Goal: Task Accomplishment & Management: Use online tool/utility

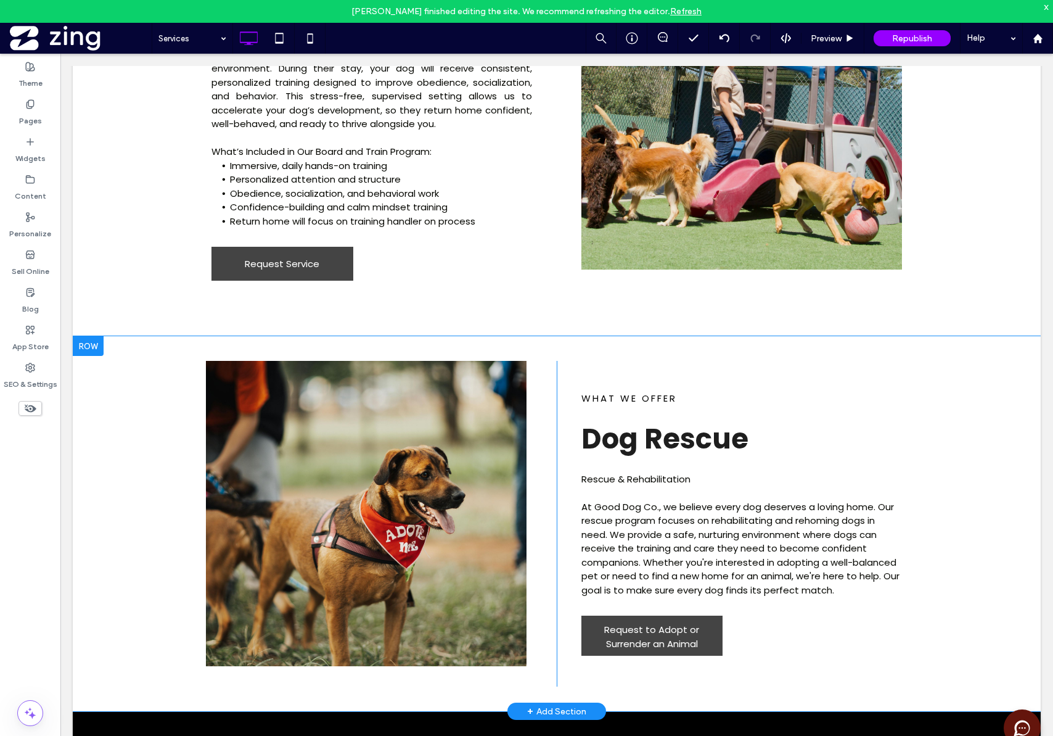
scroll to position [1335, 0]
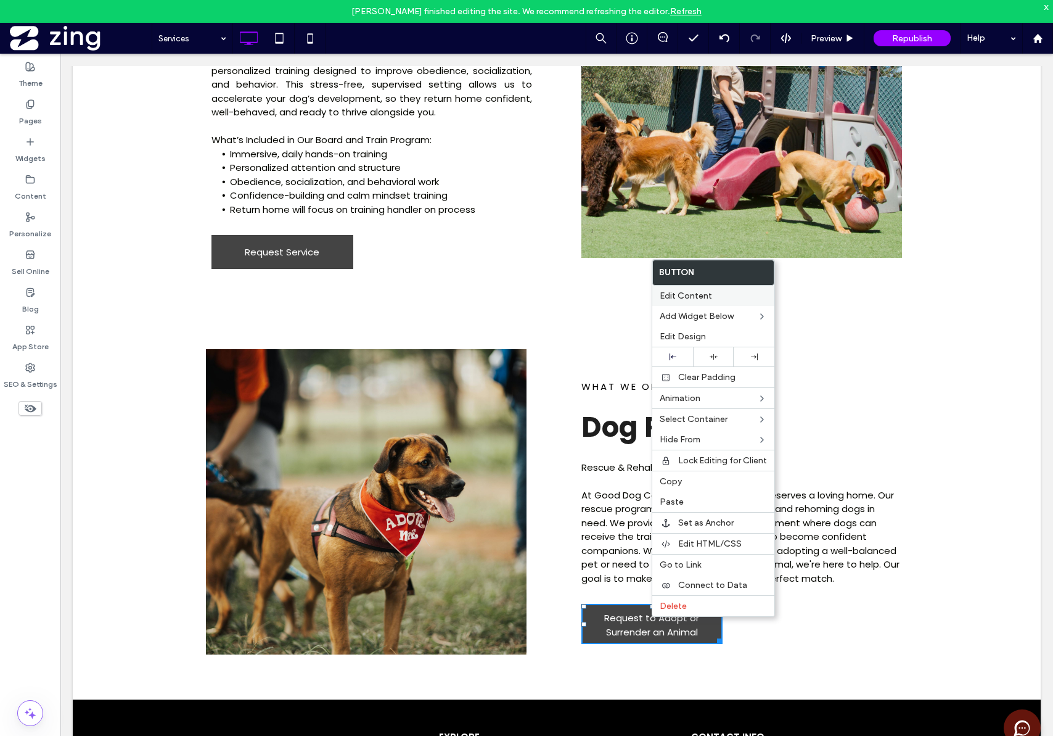
click at [688, 296] on span "Edit Content" at bounding box center [686, 295] width 52 height 10
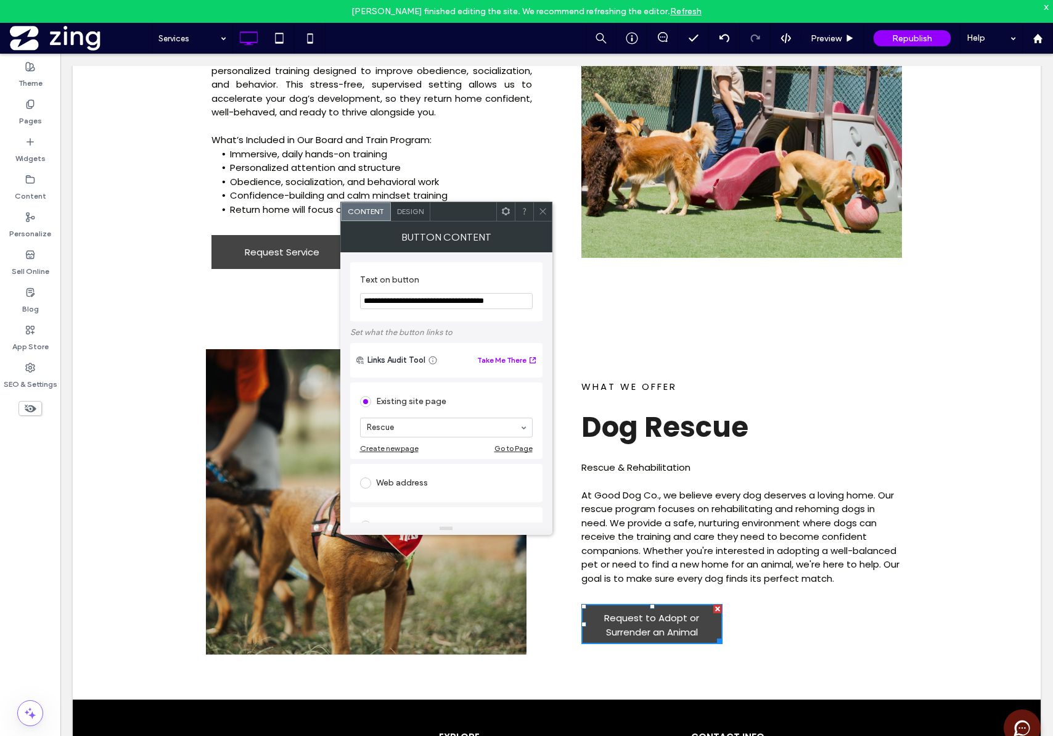
click at [419, 406] on div "Existing site page" at bounding box center [446, 402] width 173 height 20
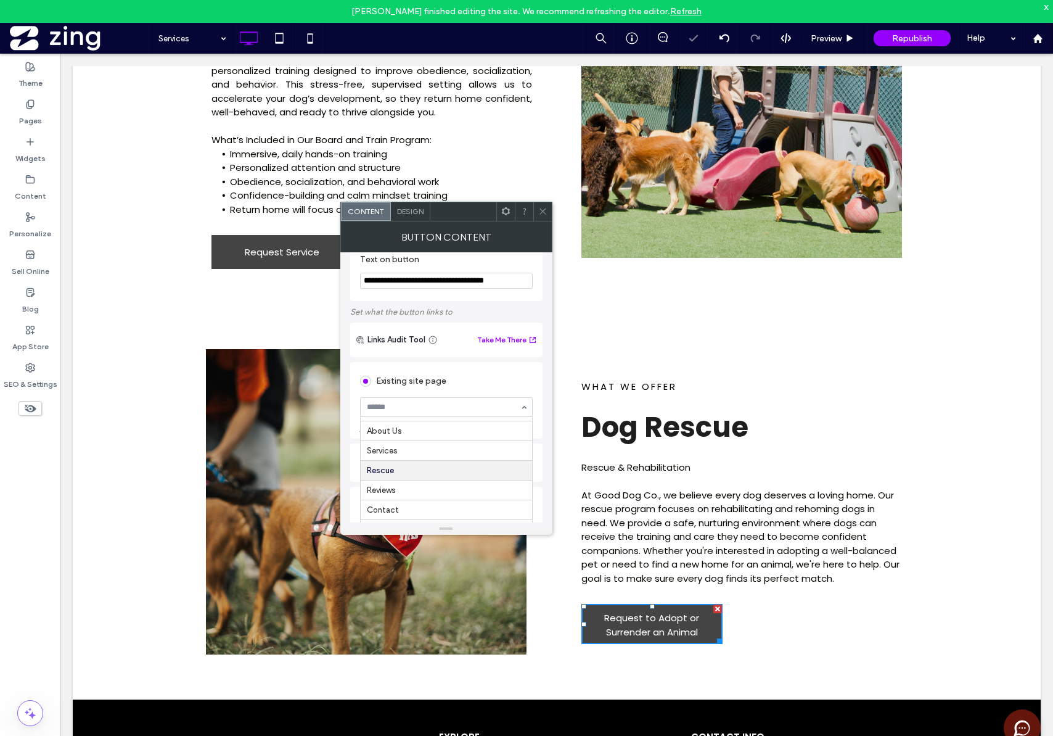
scroll to position [99, 0]
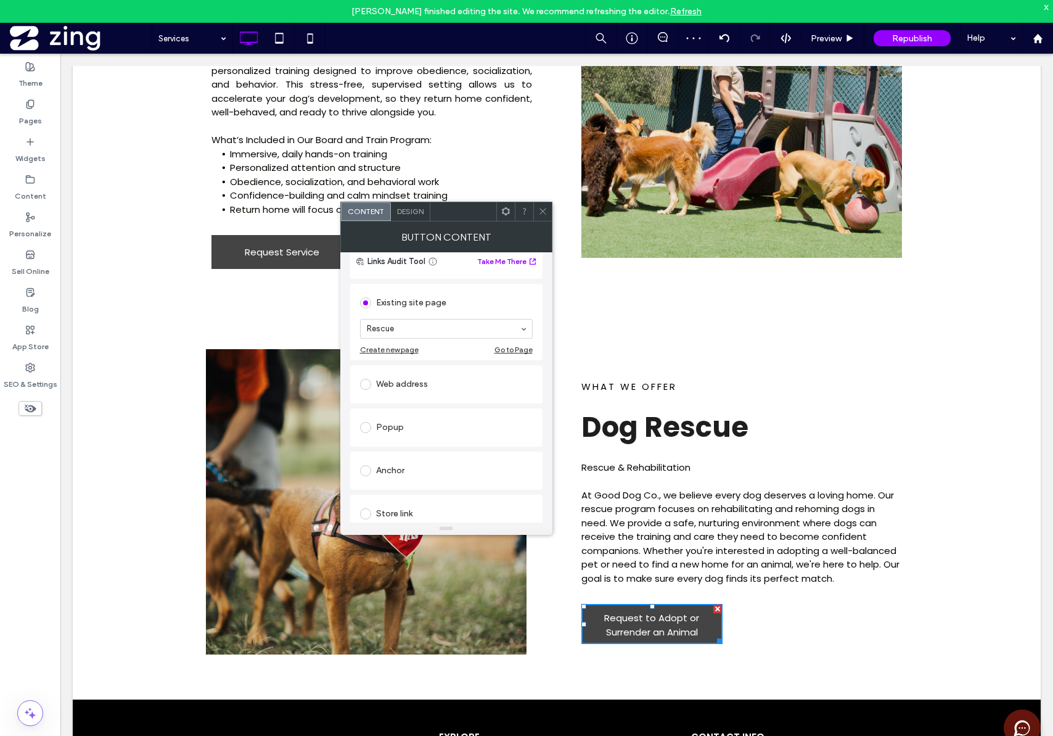
click at [395, 313] on section "Rescue" at bounding box center [446, 329] width 173 height 32
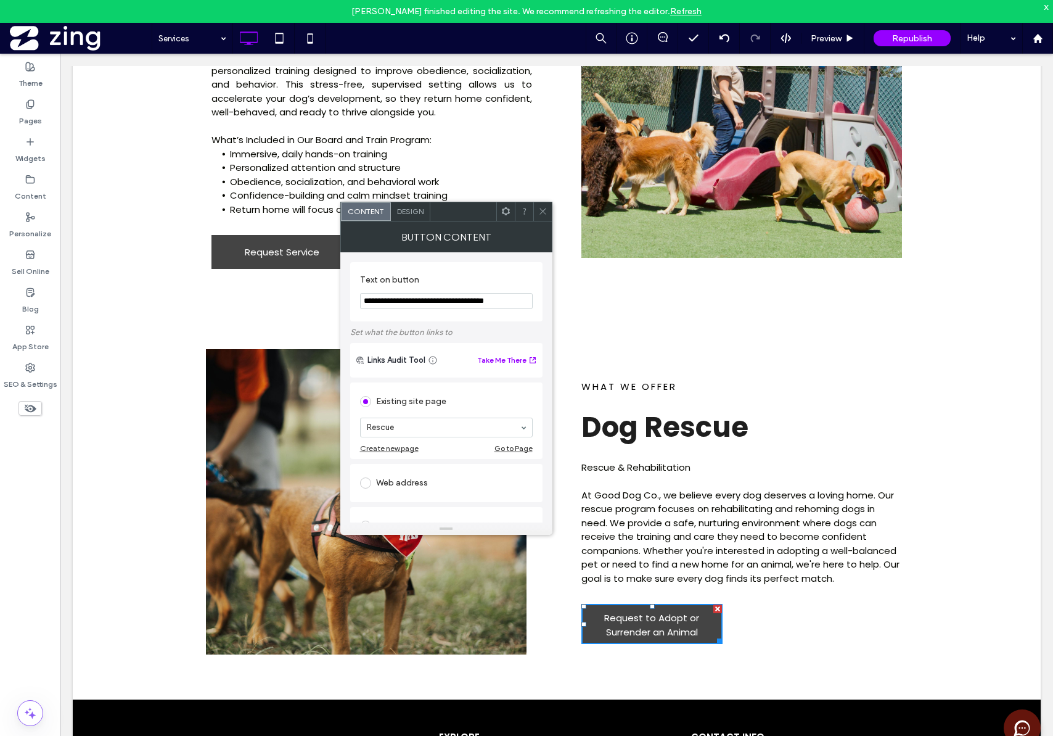
click at [383, 403] on div "Existing site page" at bounding box center [446, 402] width 173 height 20
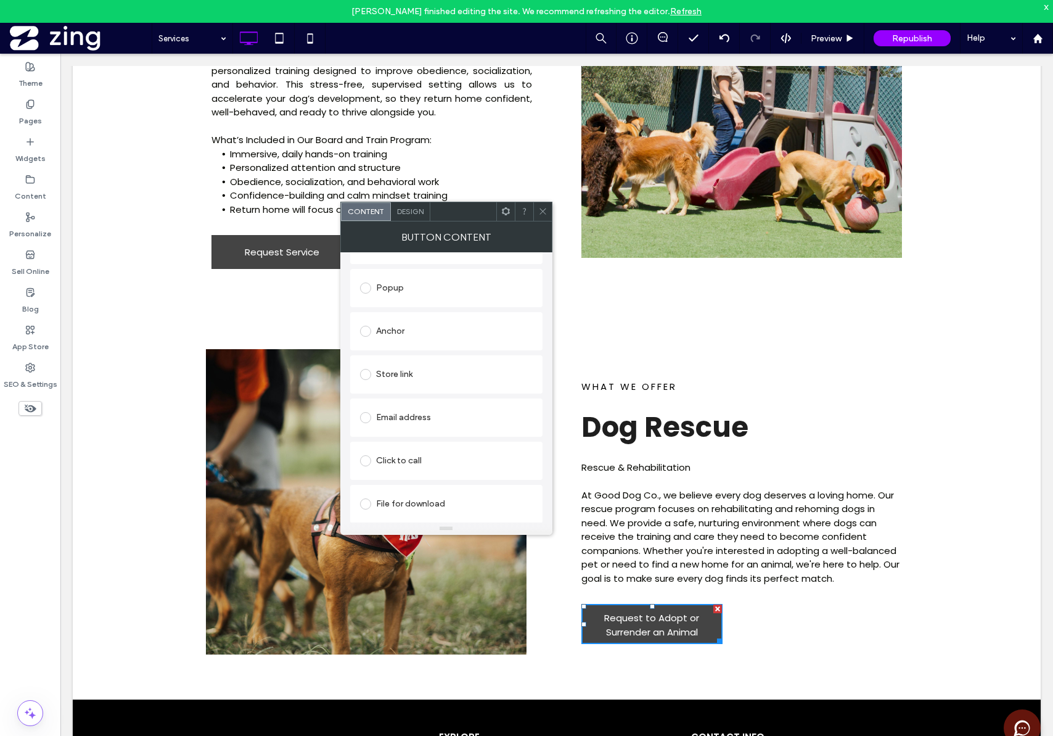
scroll to position [239, 0]
click at [545, 212] on icon at bounding box center [542, 211] width 9 height 9
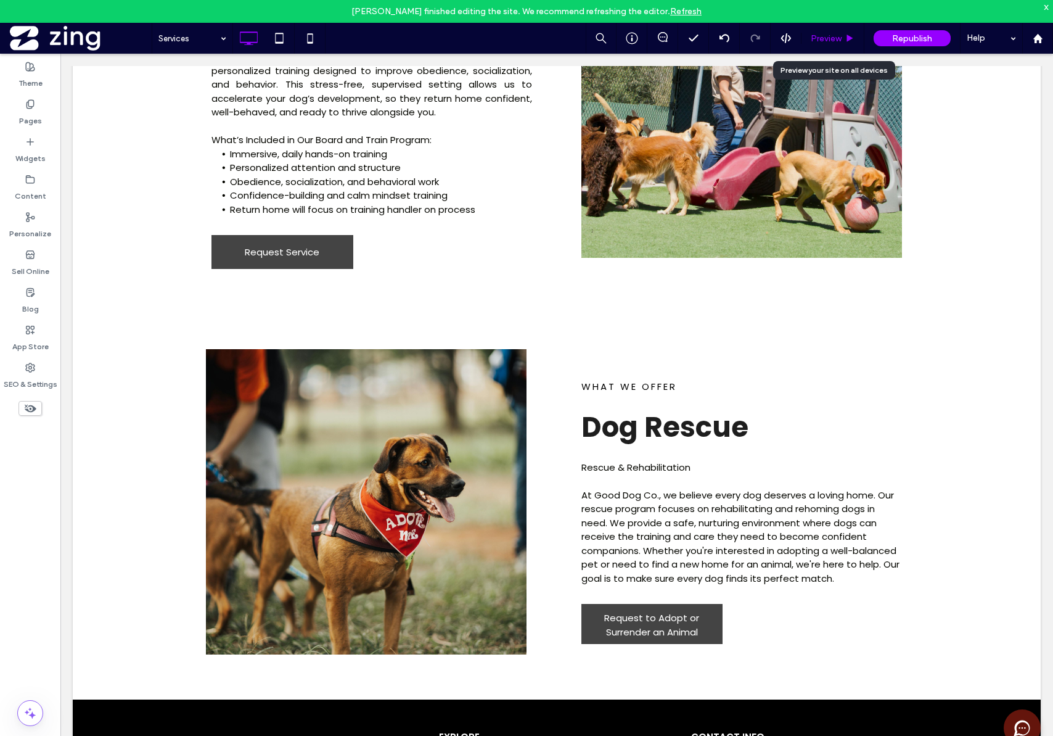
click at [834, 41] on span "Preview" at bounding box center [826, 38] width 31 height 10
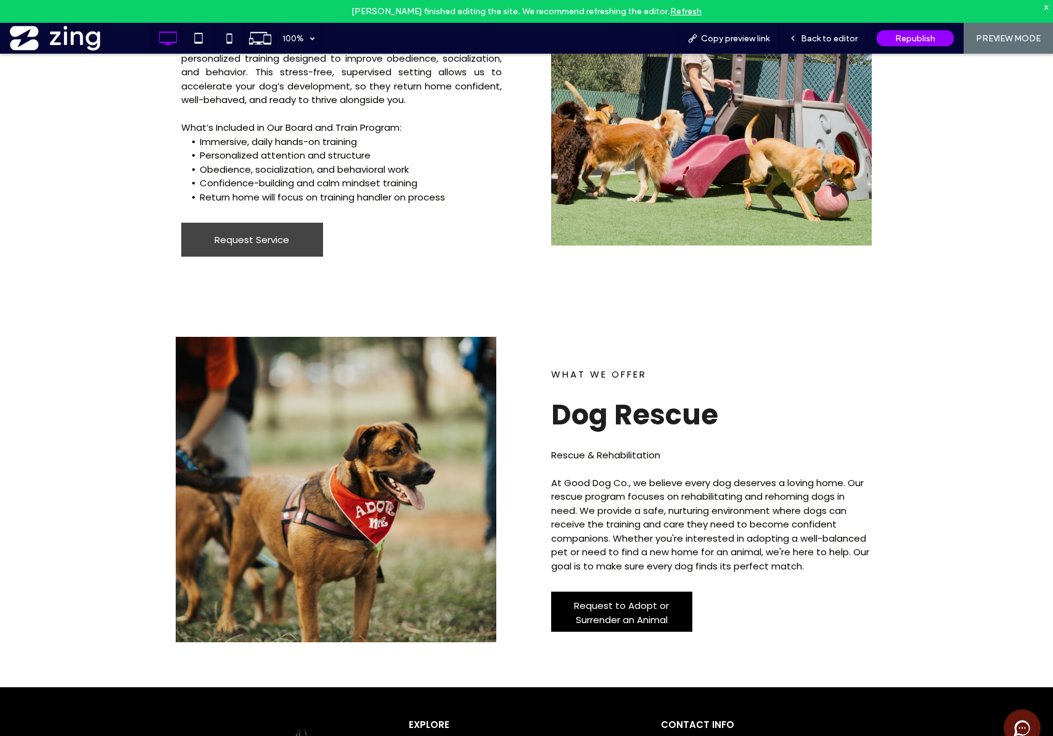
click at [629, 625] on span "Request to Adopt or Surrender an Animal" at bounding box center [621, 612] width 137 height 41
click at [825, 35] on span "Back to editor" at bounding box center [829, 38] width 57 height 10
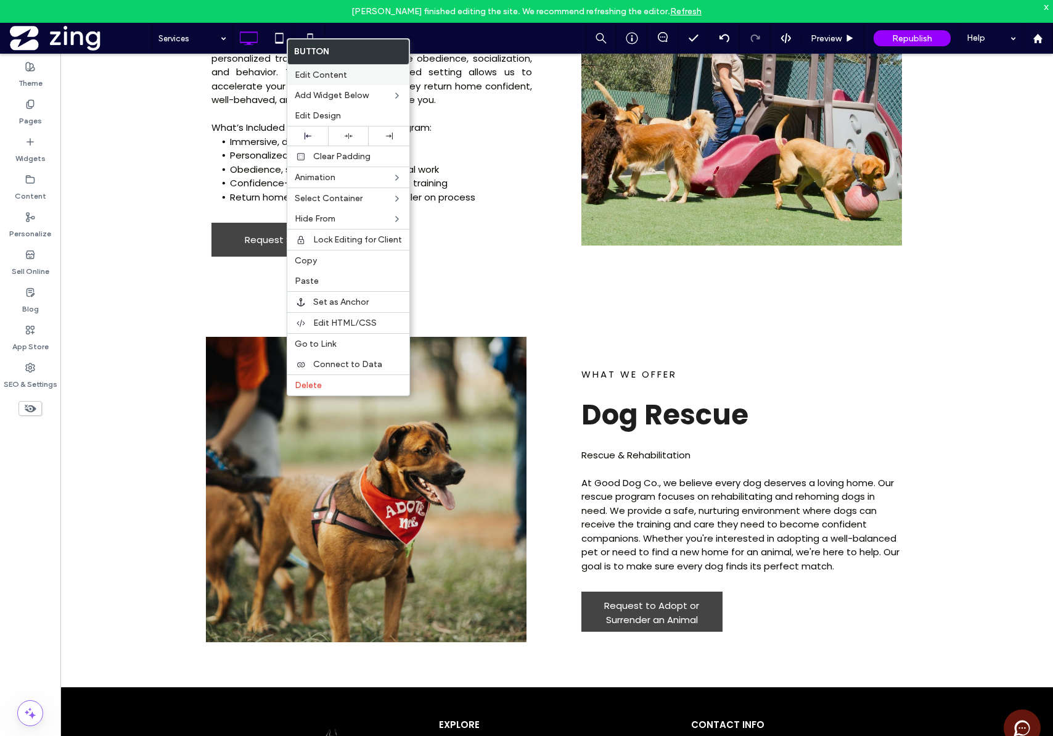
click at [320, 76] on span "Edit Content" at bounding box center [321, 75] width 52 height 10
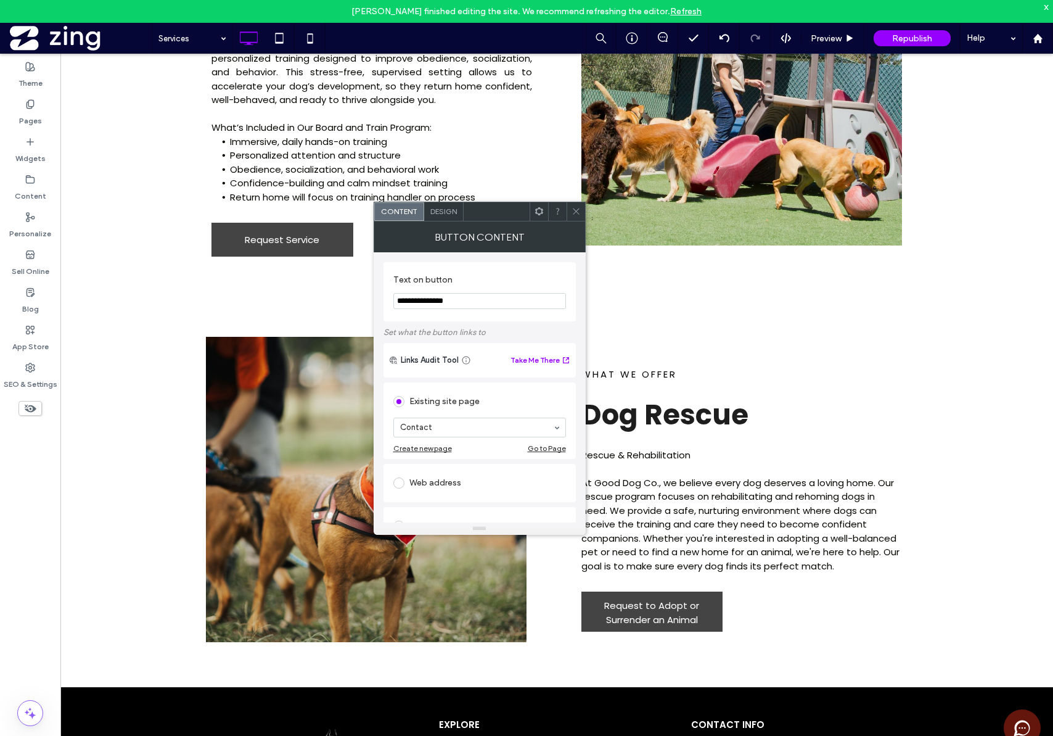
click at [580, 213] on icon at bounding box center [576, 211] width 9 height 9
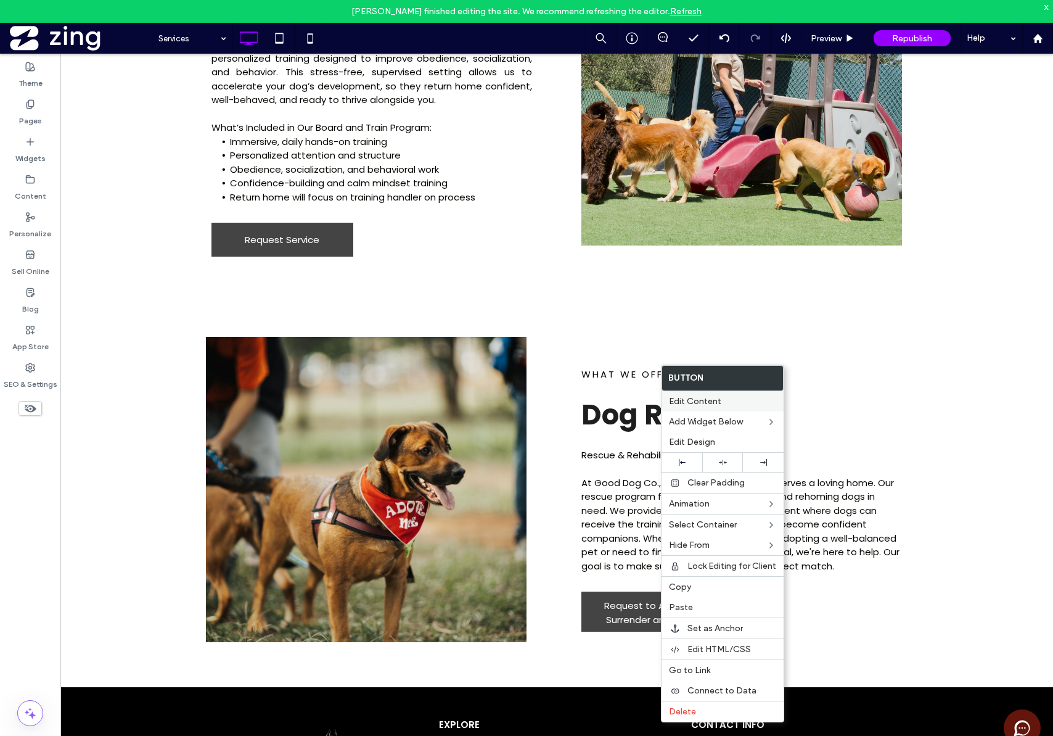
click at [706, 405] on span "Edit Content" at bounding box center [695, 401] width 52 height 10
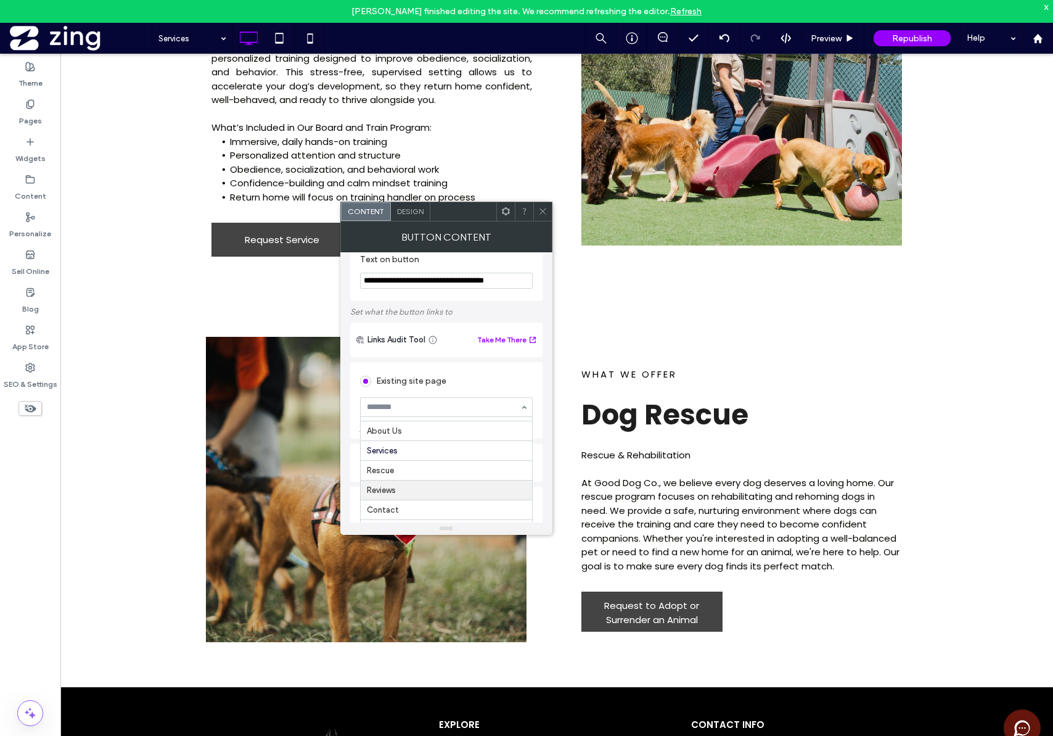
scroll to position [23, 0]
click at [540, 215] on icon at bounding box center [542, 211] width 9 height 9
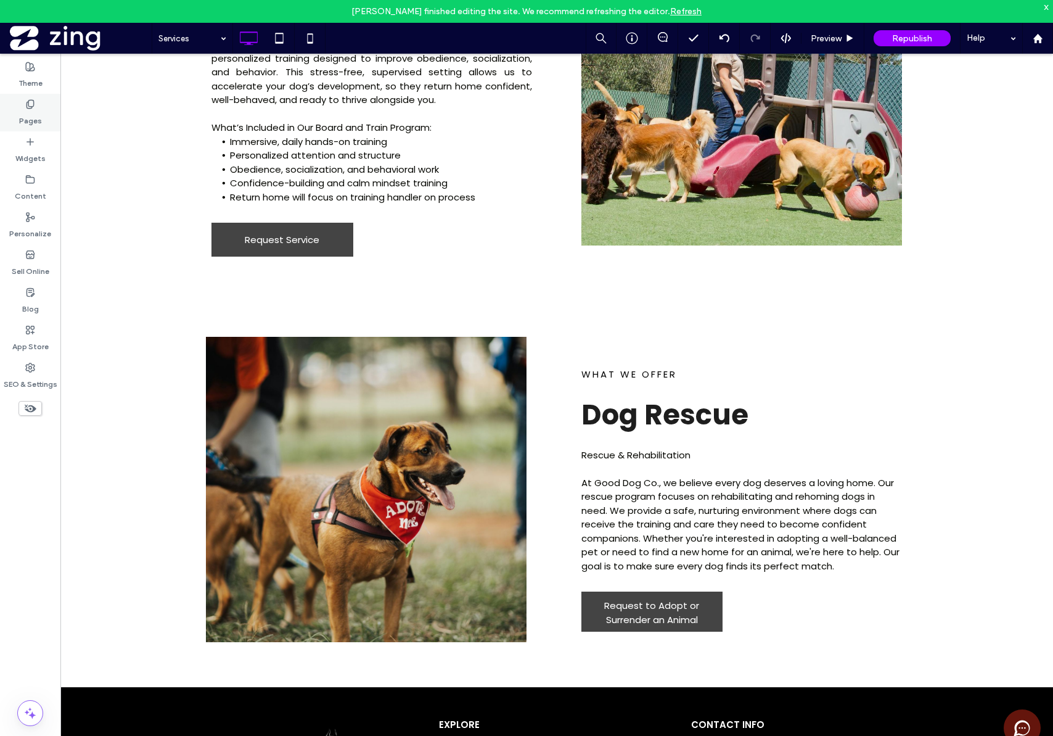
click at [24, 107] on div "Pages" at bounding box center [30, 113] width 60 height 38
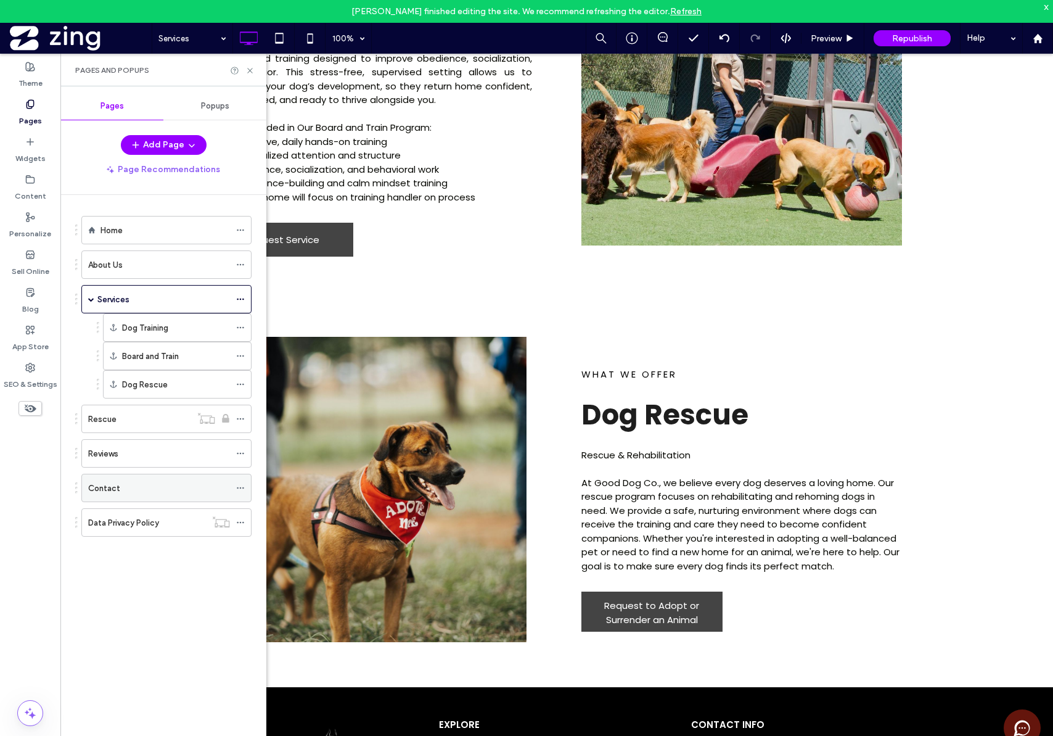
click at [138, 488] on div "Contact" at bounding box center [159, 488] width 142 height 13
click at [253, 72] on icon at bounding box center [249, 70] width 9 height 9
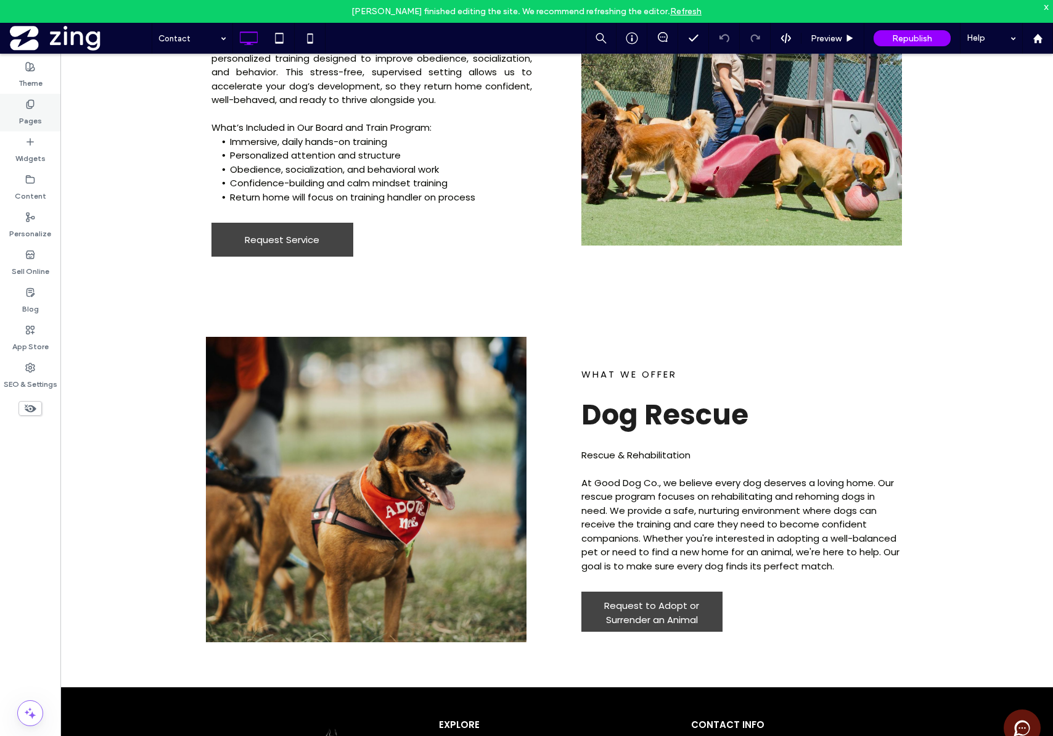
click at [40, 112] on label "Pages" at bounding box center [30, 117] width 23 height 17
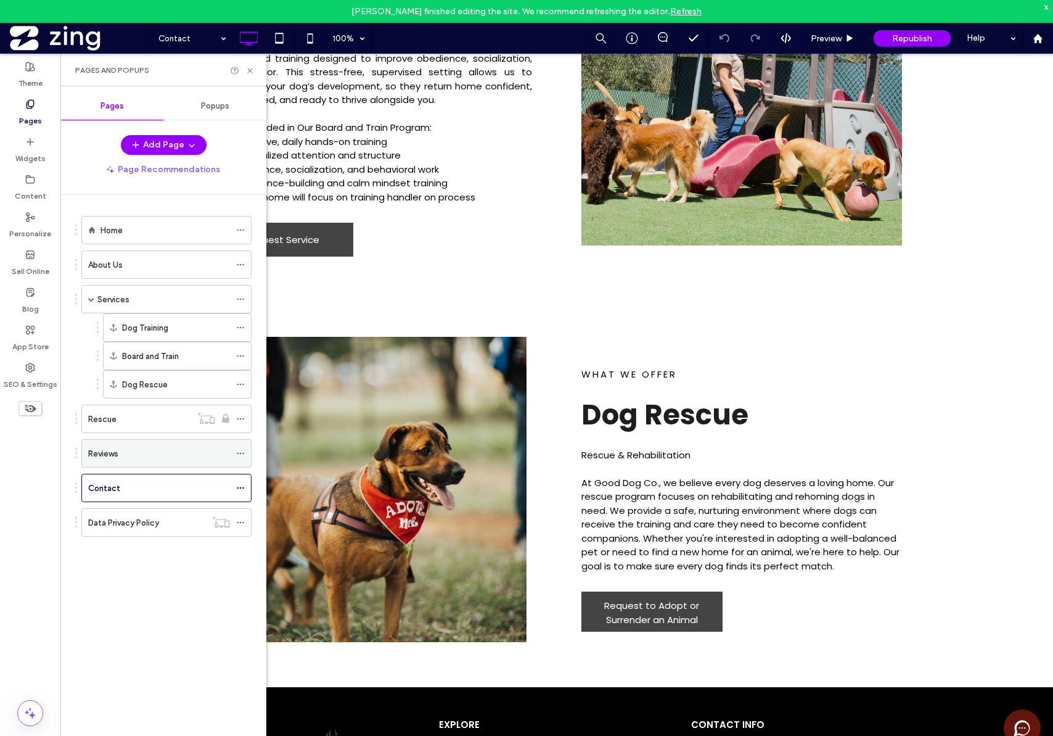
click at [129, 445] on div "Reviews" at bounding box center [159, 453] width 142 height 27
click at [186, 228] on div "Home" at bounding box center [166, 230] width 130 height 13
click at [250, 74] on icon at bounding box center [249, 70] width 9 height 9
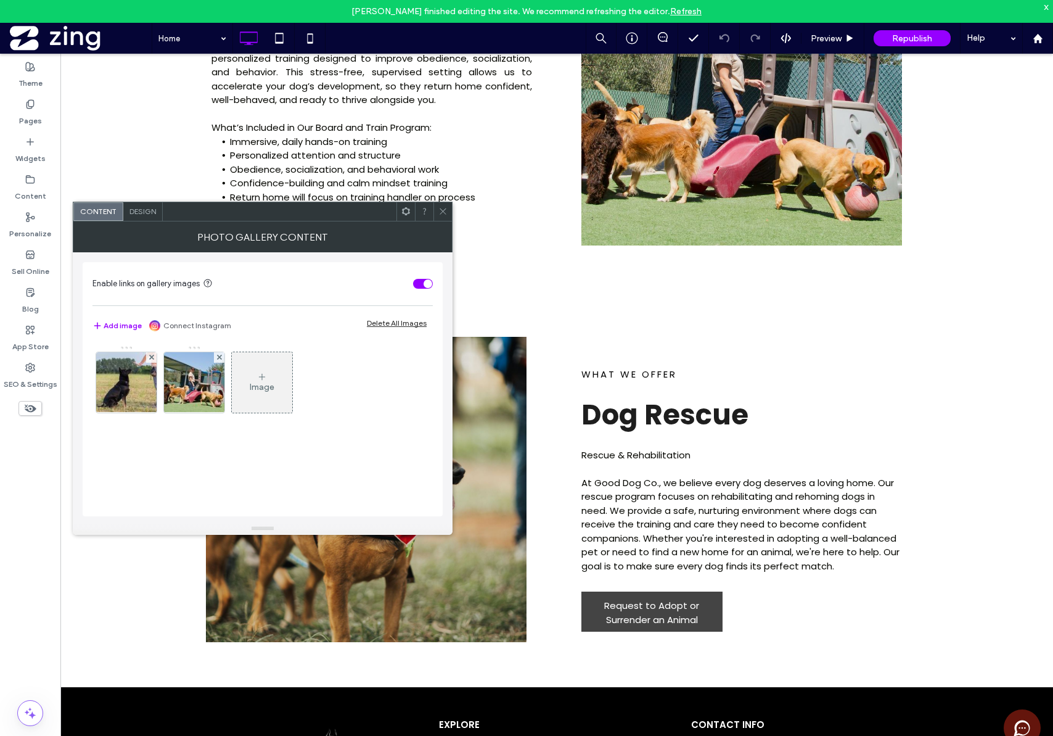
click at [258, 377] on icon at bounding box center [262, 377] width 10 height 10
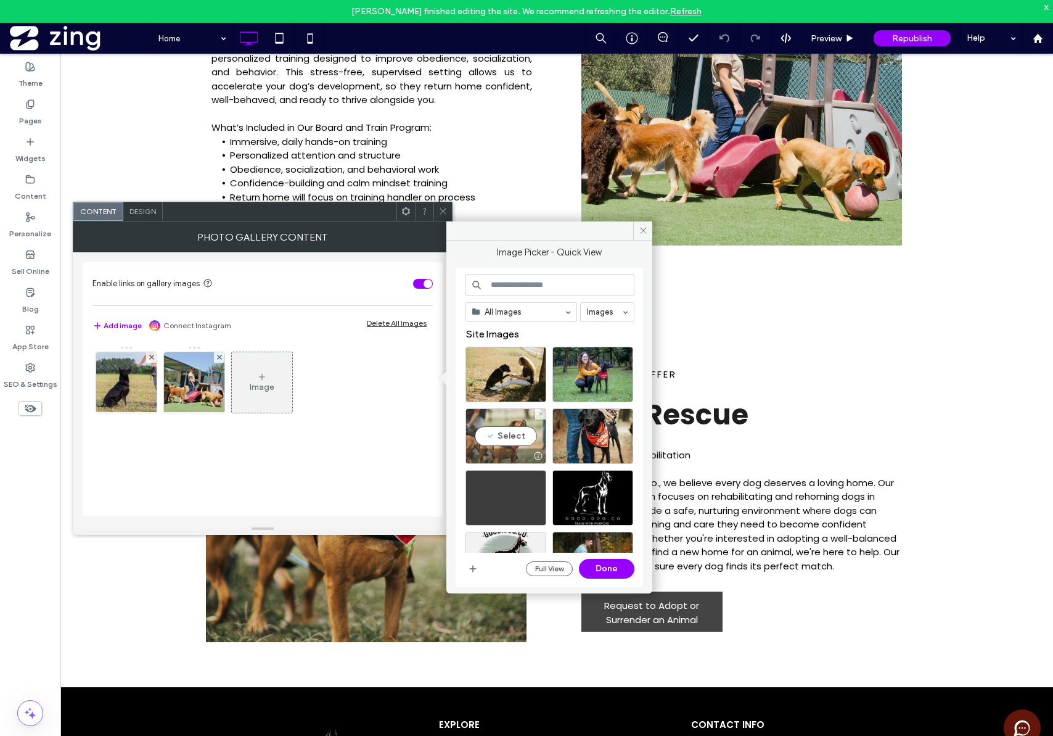
click at [500, 434] on div "Select" at bounding box center [506, 436] width 81 height 56
click at [617, 571] on button "Done" at bounding box center [607, 569] width 56 height 20
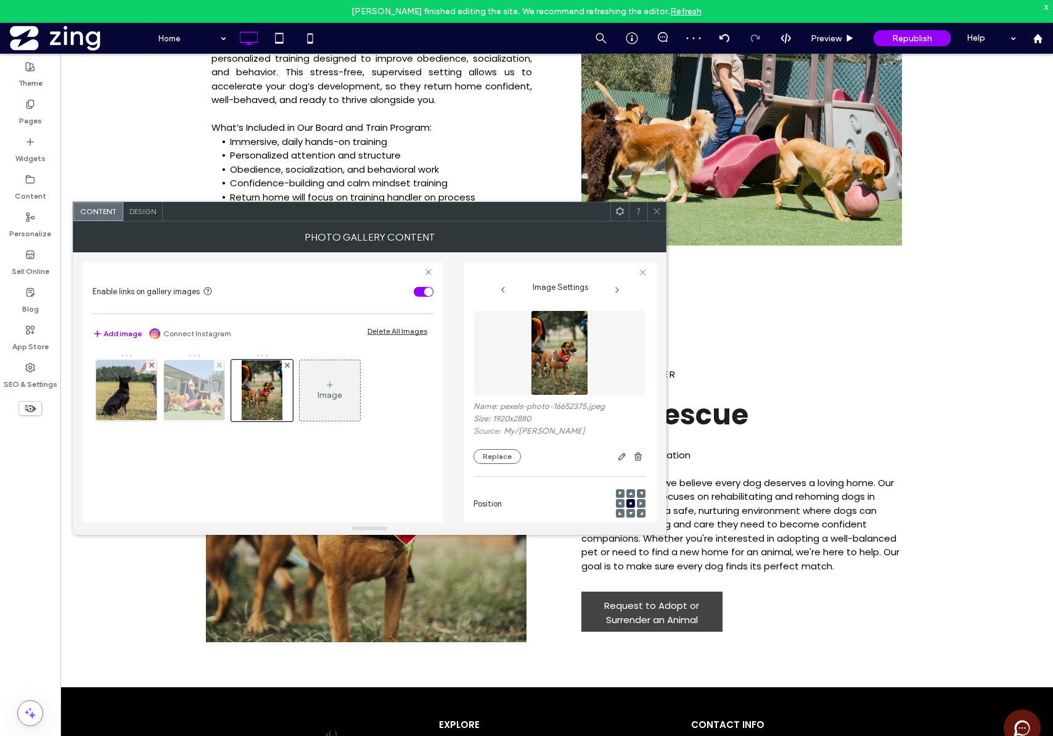
click at [196, 384] on img at bounding box center [194, 390] width 91 height 60
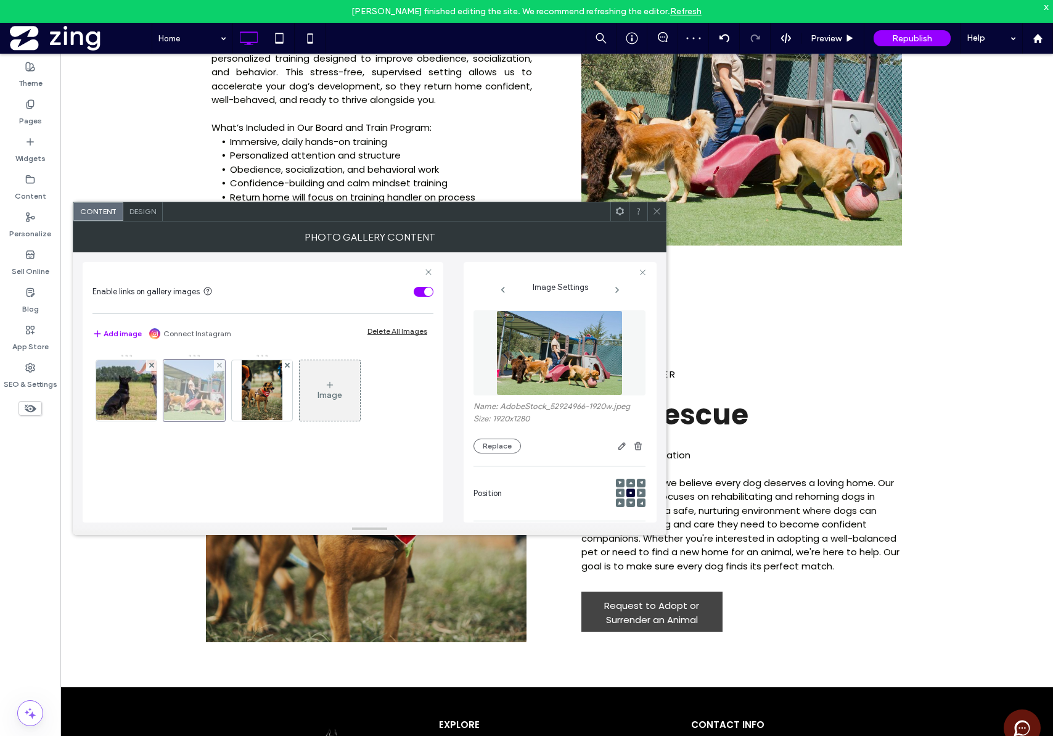
scroll to position [185, 0]
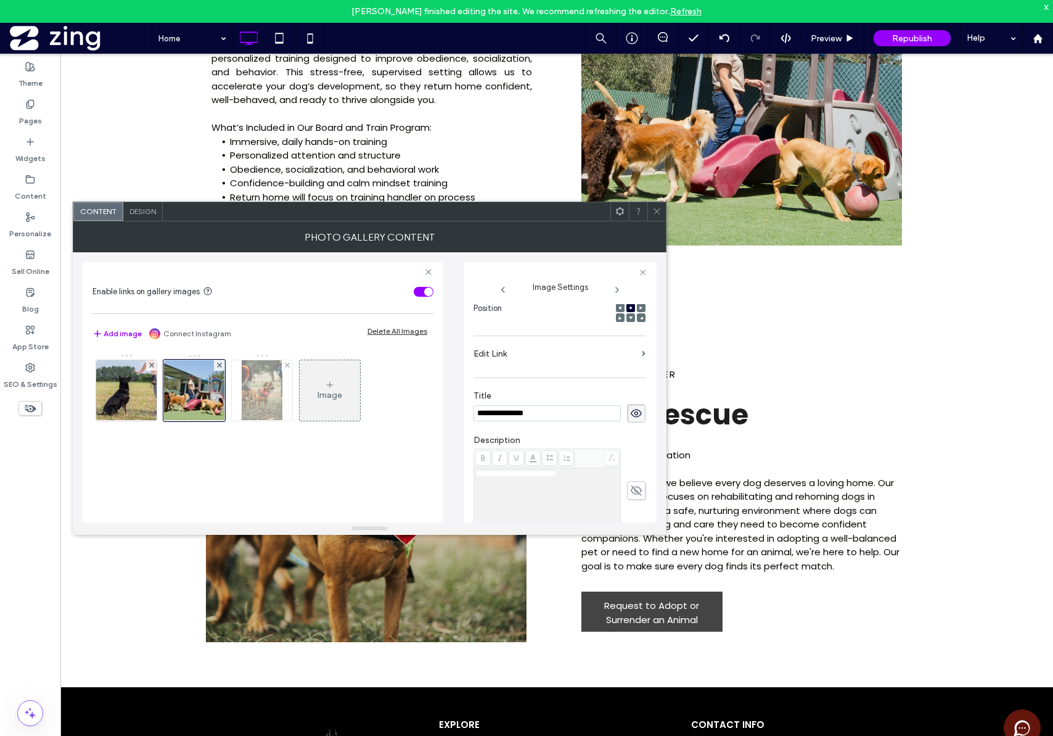
click at [263, 385] on img at bounding box center [262, 390] width 40 height 60
click at [639, 418] on div "Name: pexels-photo-16652375.jpeg Size: 1920x2880 Source: My / Matheus Bertelli …" at bounding box center [560, 413] width 173 height 218
drag, startPoint x: 633, startPoint y: 418, endPoint x: 625, endPoint y: 420, distance: 8.2
click at [633, 419] on icon at bounding box center [636, 413] width 12 height 14
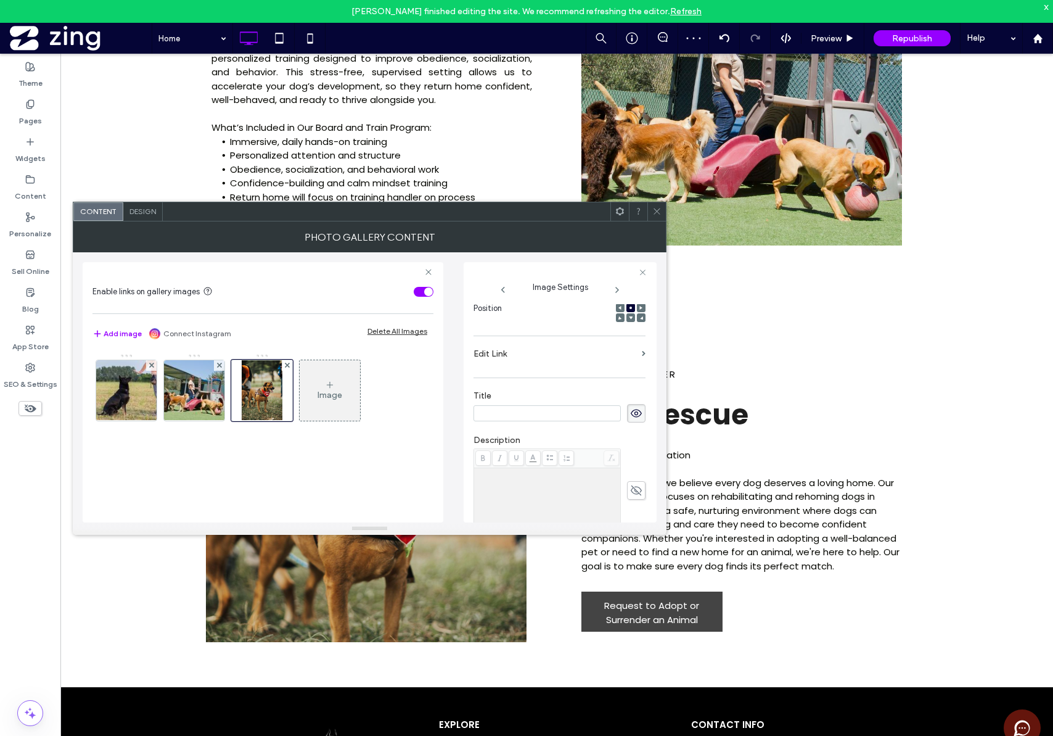
click at [579, 413] on input at bounding box center [547, 413] width 147 height 16
type input "**********"
click at [194, 384] on img at bounding box center [194, 390] width 91 height 60
click at [249, 391] on img at bounding box center [262, 390] width 40 height 60
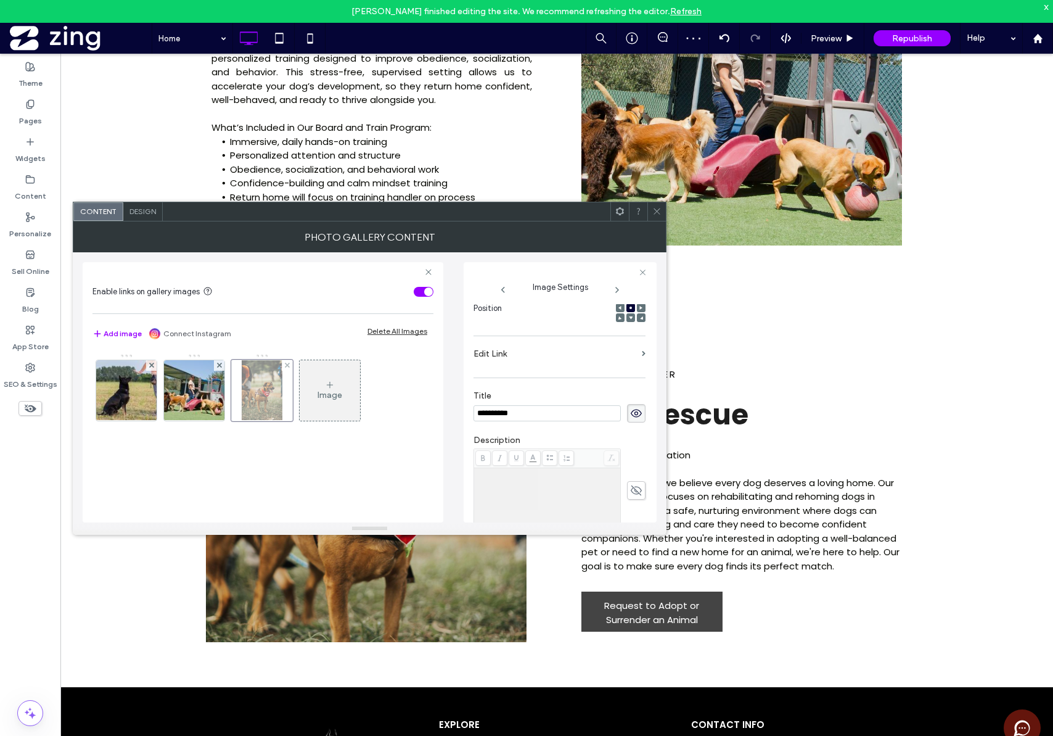
scroll to position [196, 0]
click at [183, 392] on img at bounding box center [194, 390] width 91 height 60
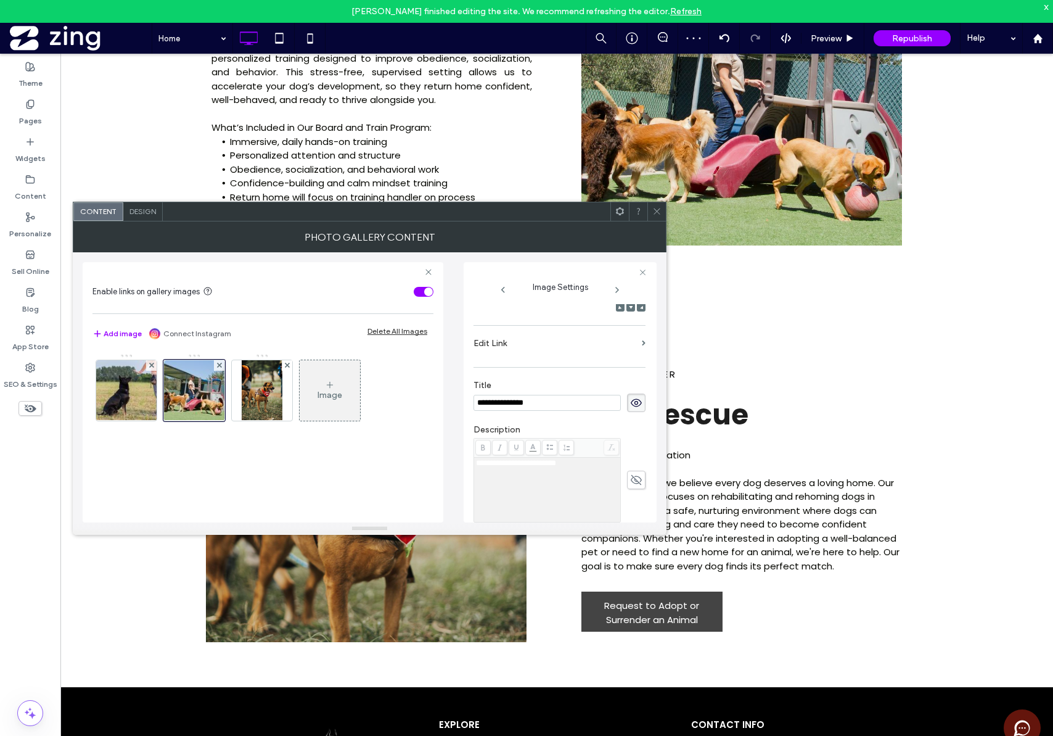
scroll to position [185, 0]
click at [502, 351] on label "Edit Link" at bounding box center [555, 353] width 163 height 23
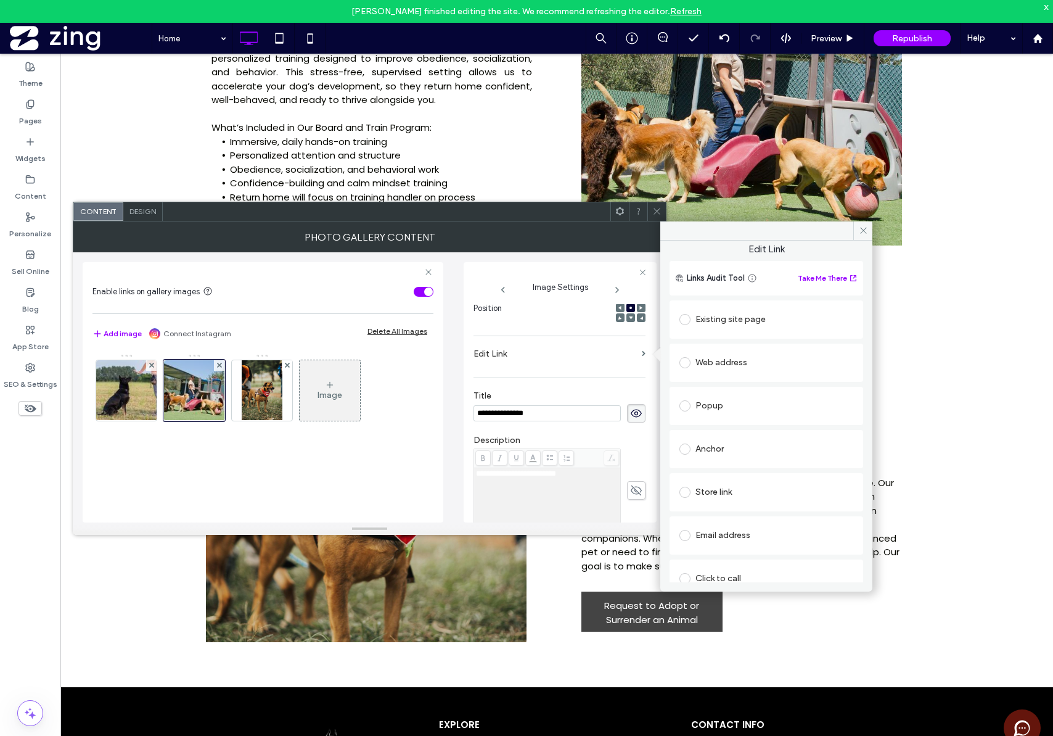
scroll to position [0, 0]
click at [252, 389] on img at bounding box center [262, 390] width 40 height 60
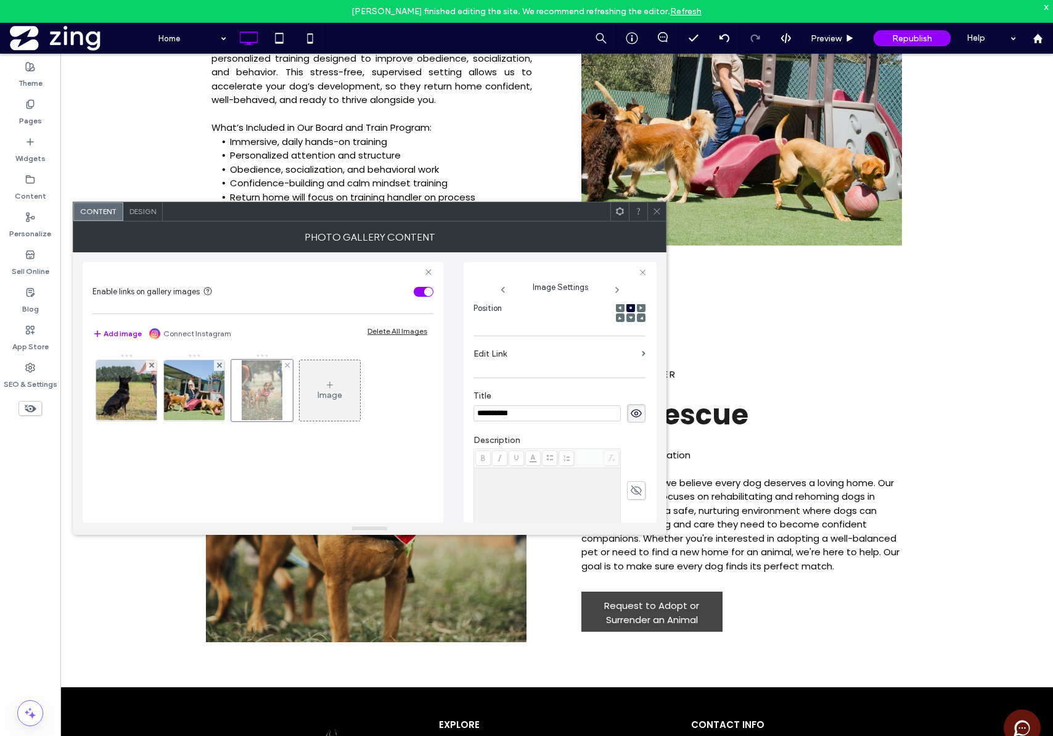
scroll to position [196, 0]
click at [540, 351] on label "Edit Link" at bounding box center [555, 353] width 163 height 23
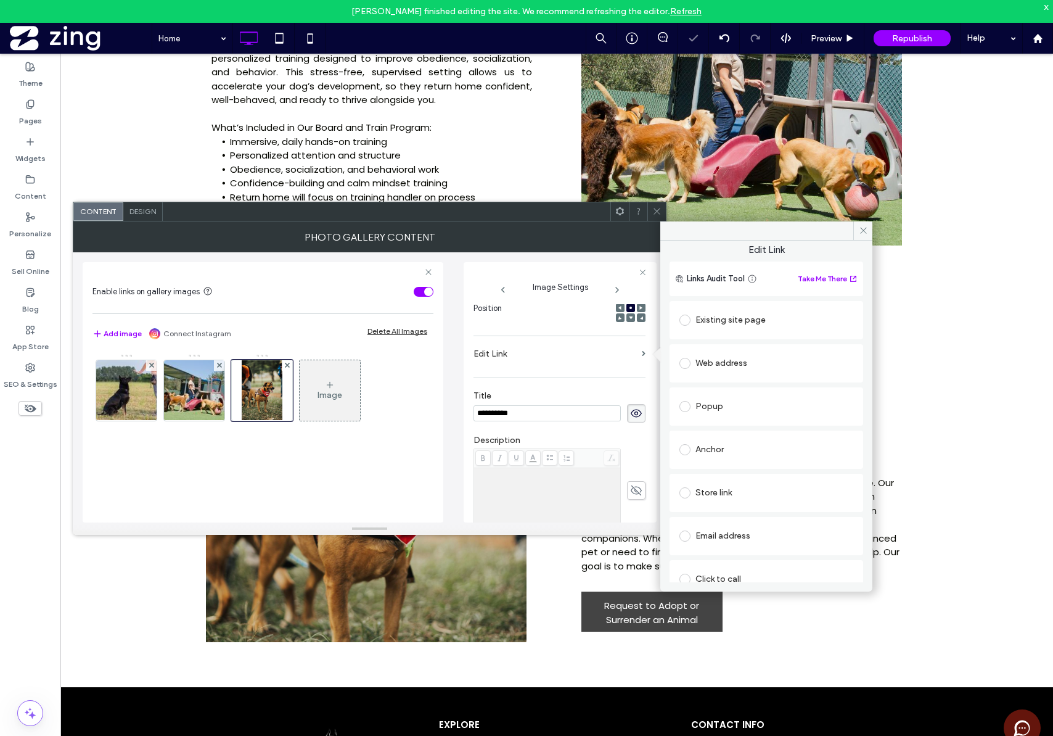
scroll to position [0, 0]
click at [406, 388] on div "Image" at bounding box center [263, 393] width 340 height 80
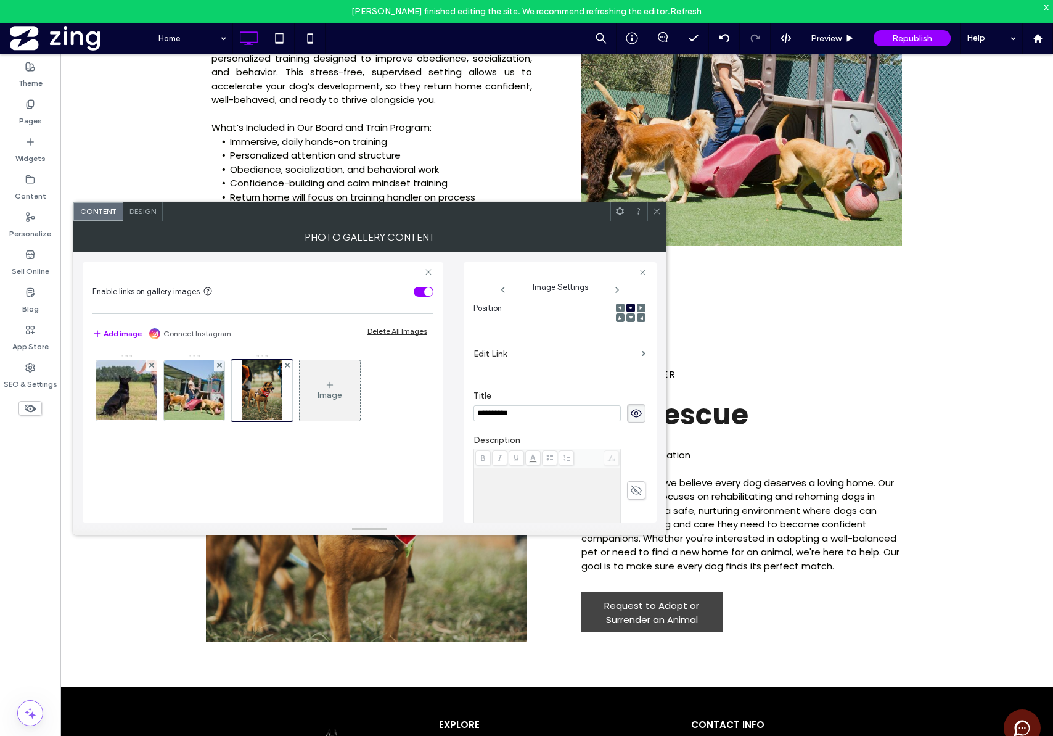
click at [144, 213] on span "Design" at bounding box center [143, 211] width 27 height 9
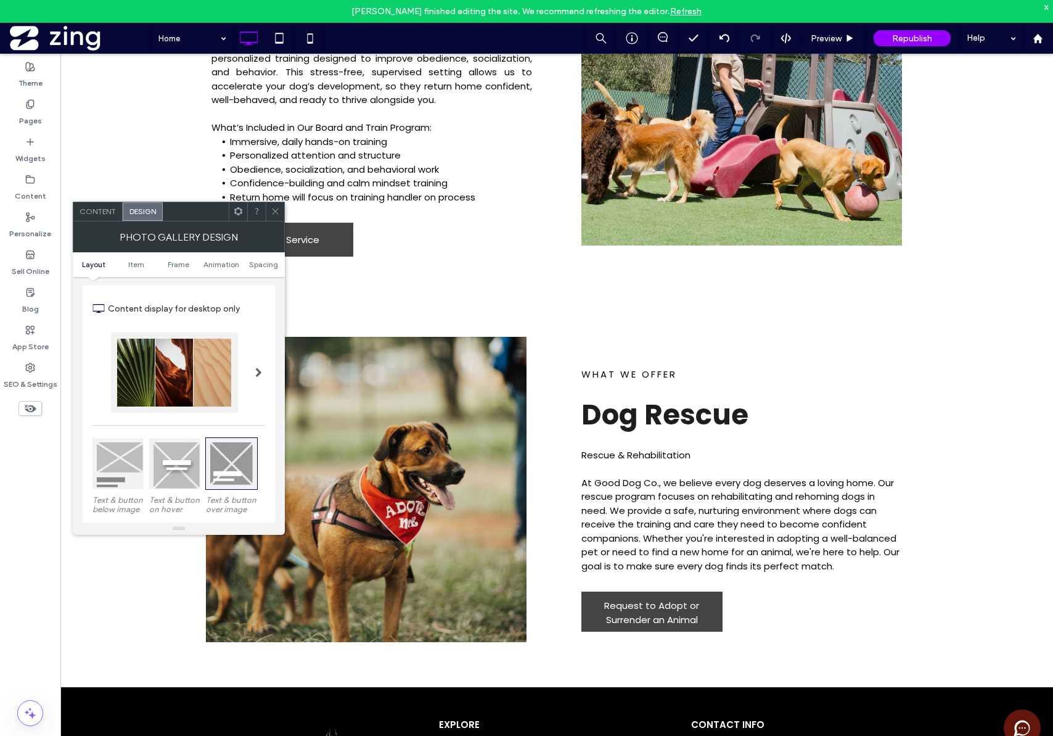
scroll to position [7, 0]
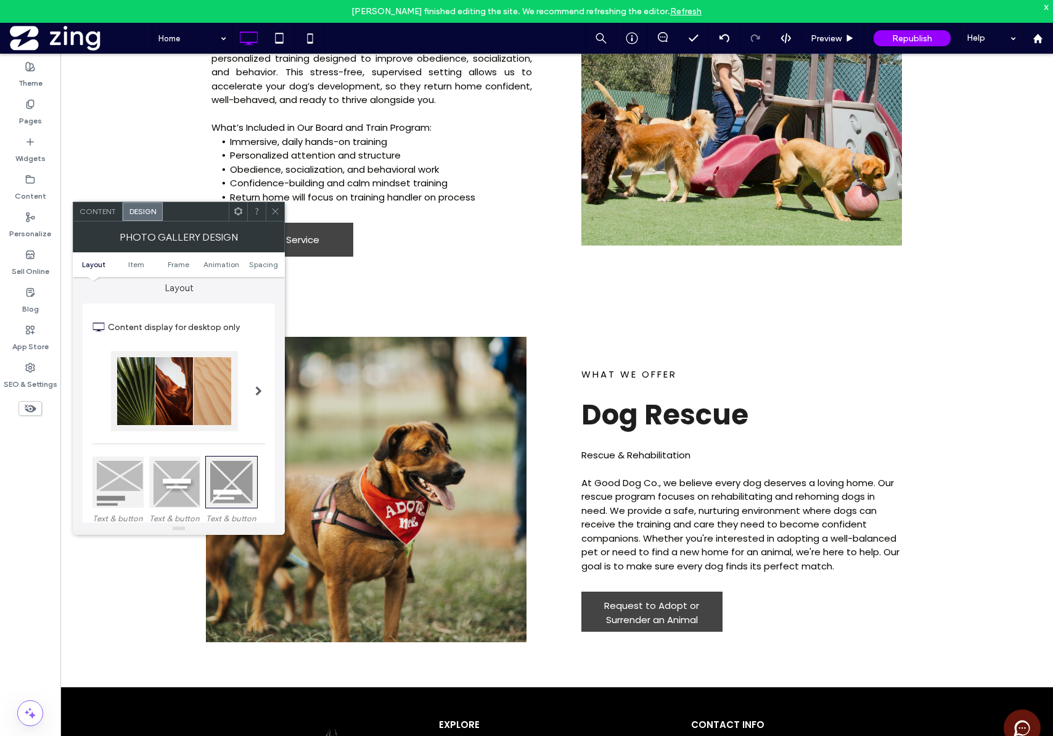
click at [260, 392] on span at bounding box center [258, 391] width 7 height 10
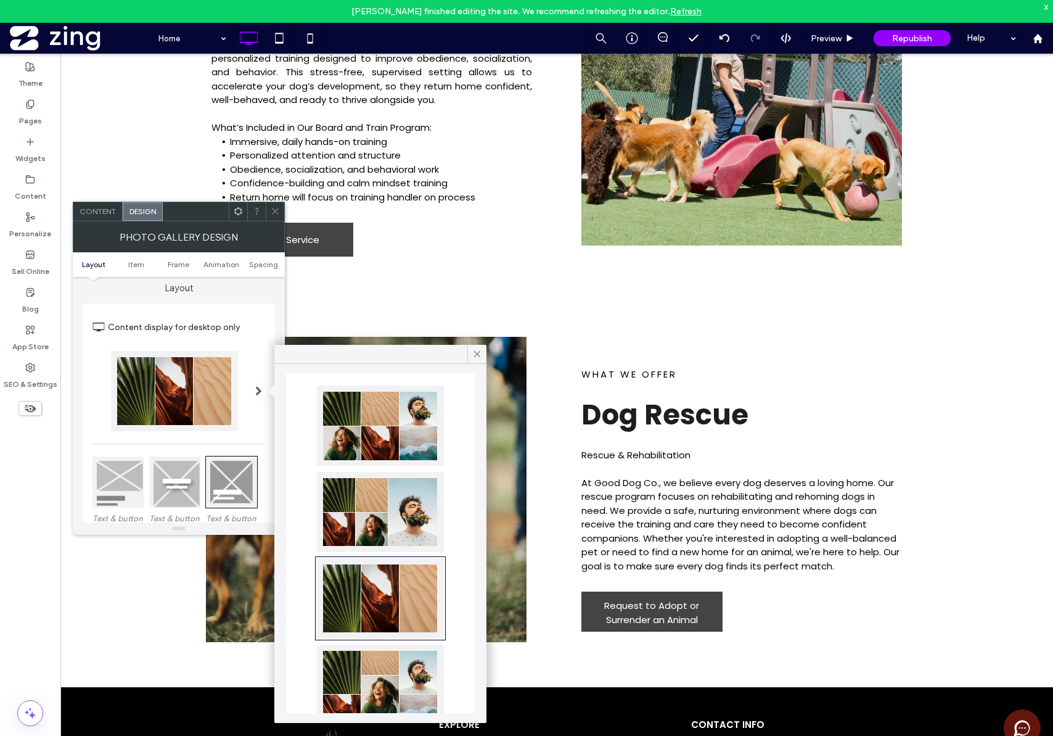
scroll to position [29, 0]
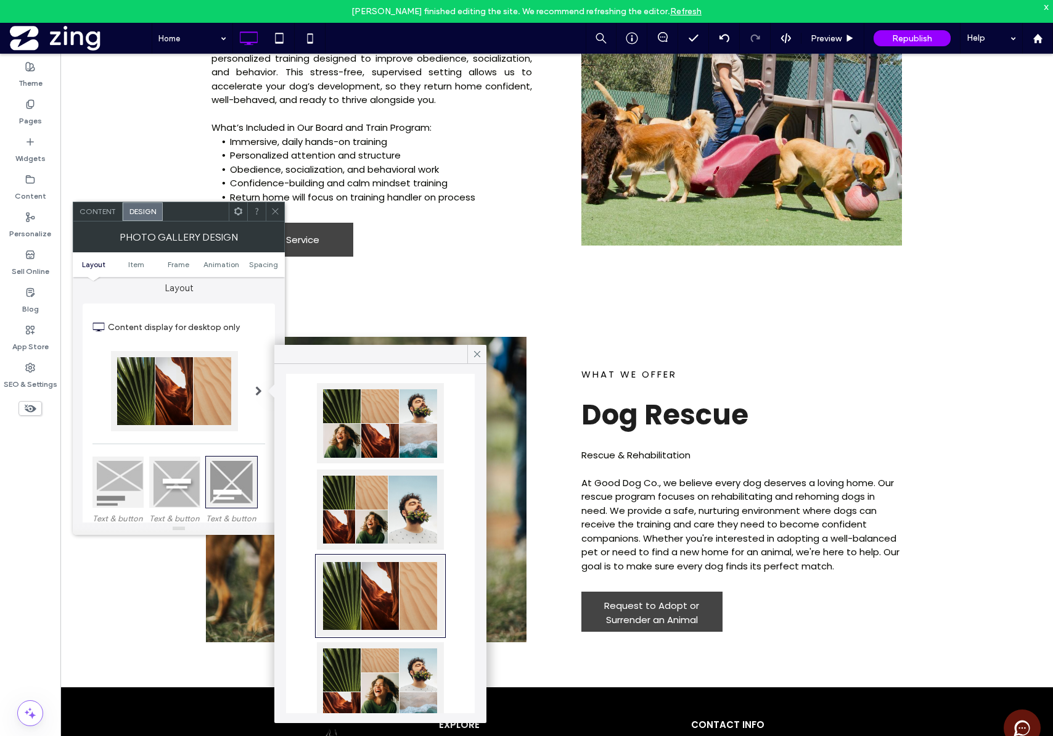
click at [411, 608] on div at bounding box center [380, 596] width 127 height 80
click at [257, 389] on span at bounding box center [258, 391] width 7 height 10
click at [258, 393] on span at bounding box center [258, 391] width 7 height 10
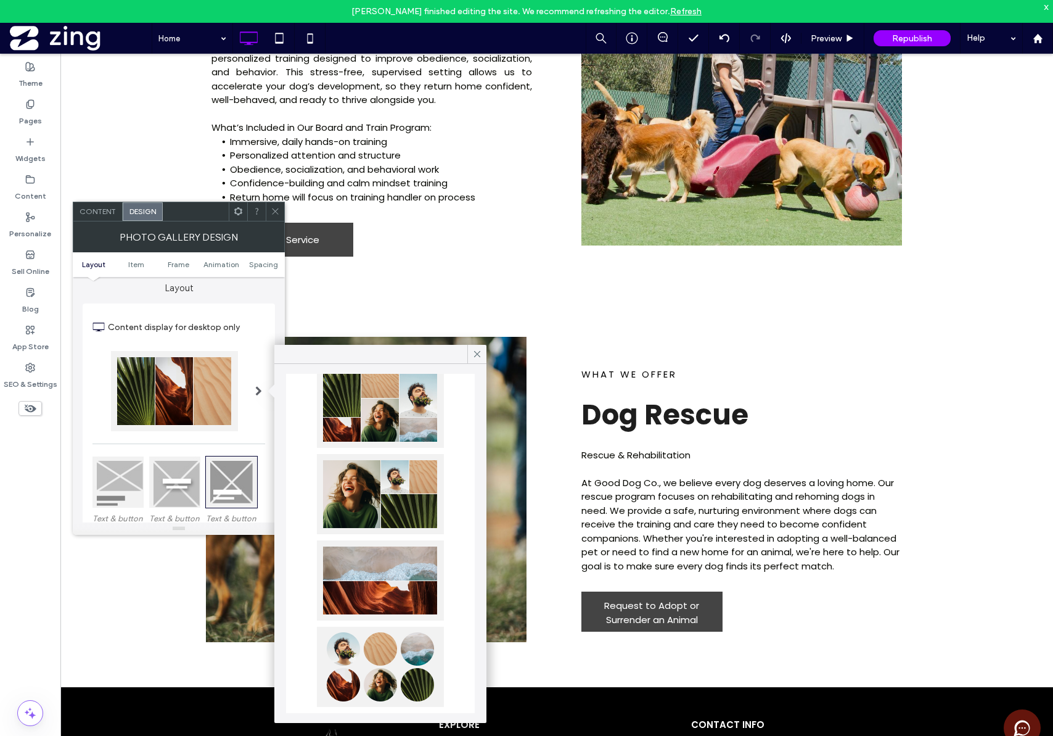
scroll to position [304, 0]
click at [475, 356] on use at bounding box center [477, 354] width 6 height 6
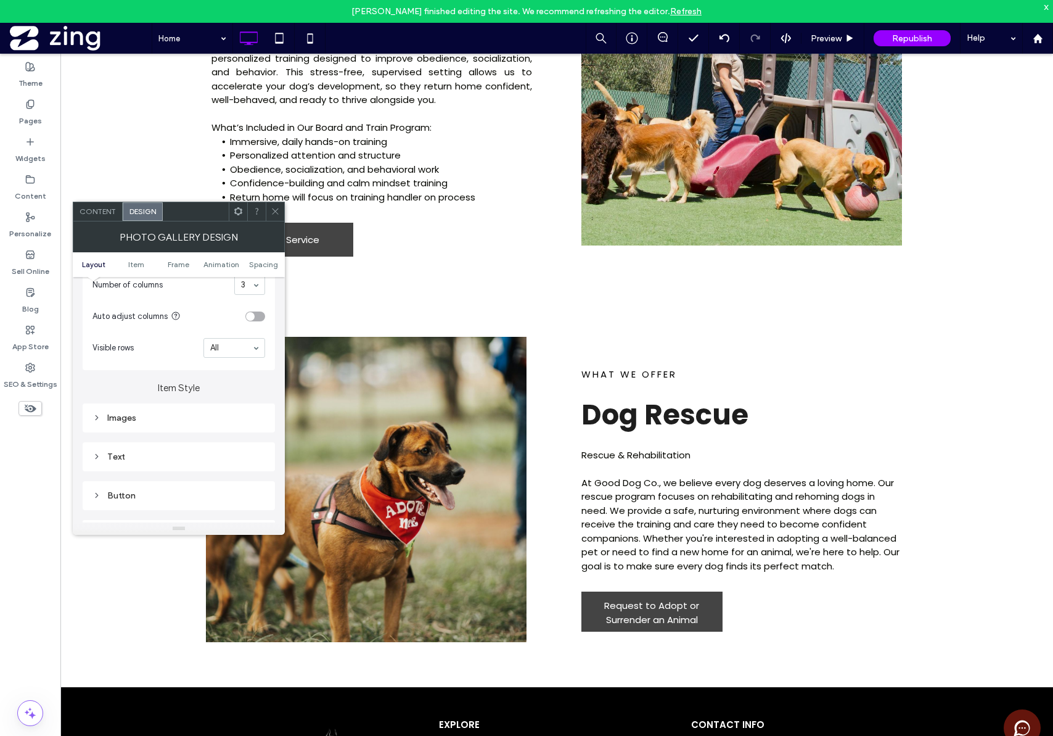
scroll to position [345, 0]
click at [112, 495] on div "Button" at bounding box center [179, 494] width 173 height 10
click at [160, 414] on div "Images" at bounding box center [179, 408] width 173 height 17
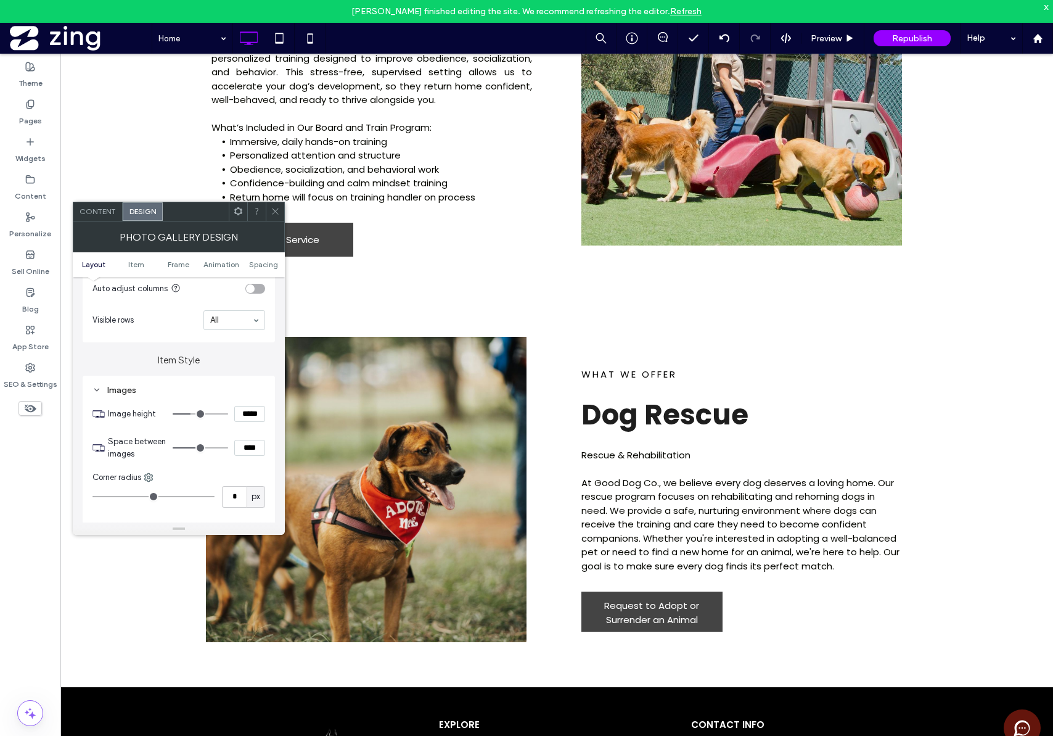
scroll to position [374, 0]
click at [195, 361] on label "Item Style" at bounding box center [179, 351] width 192 height 23
click at [102, 387] on div "Images" at bounding box center [179, 387] width 173 height 10
click at [121, 429] on div "Text" at bounding box center [179, 426] width 173 height 10
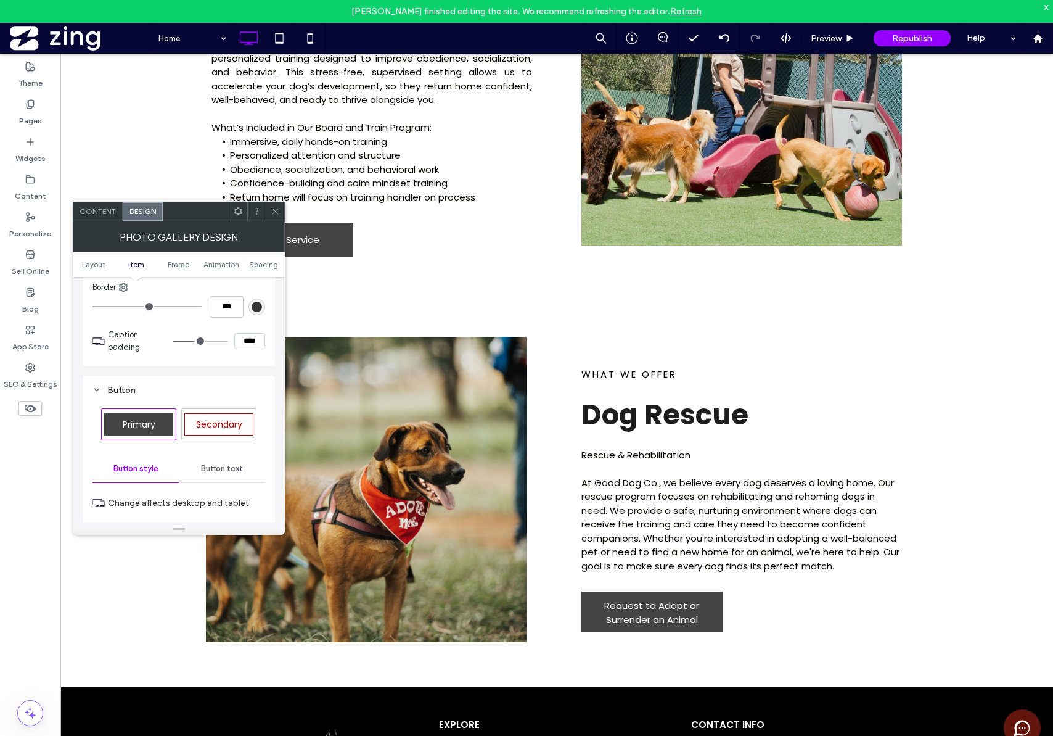
scroll to position [595, 0]
click at [115, 393] on div "Button" at bounding box center [179, 389] width 173 height 10
click at [123, 435] on span "View More Button" at bounding box center [139, 430] width 64 height 12
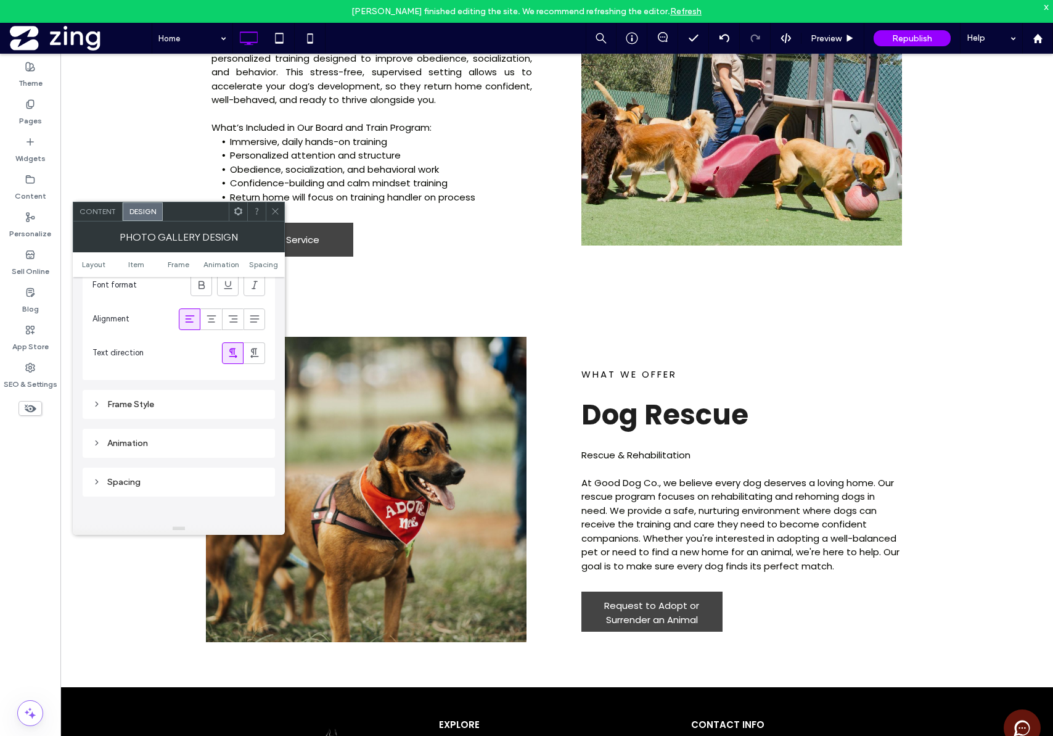
scroll to position [925, 0]
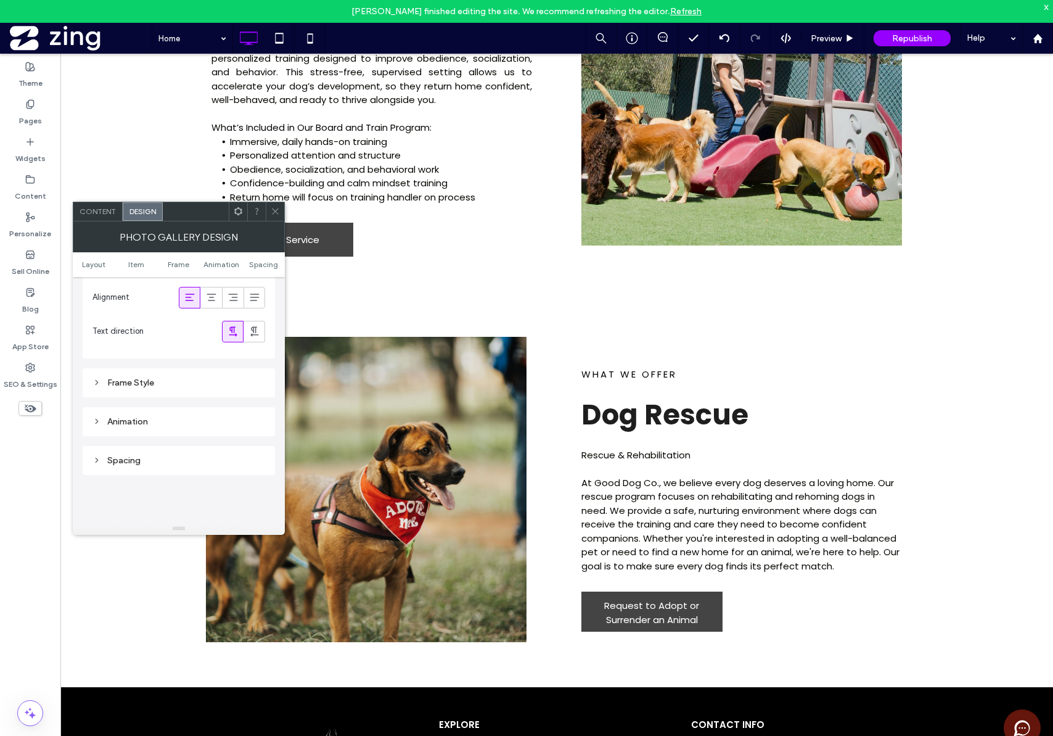
click at [104, 222] on div "Photo Gallery Design" at bounding box center [179, 236] width 212 height 31
click at [104, 219] on div "Content" at bounding box center [97, 211] width 49 height 19
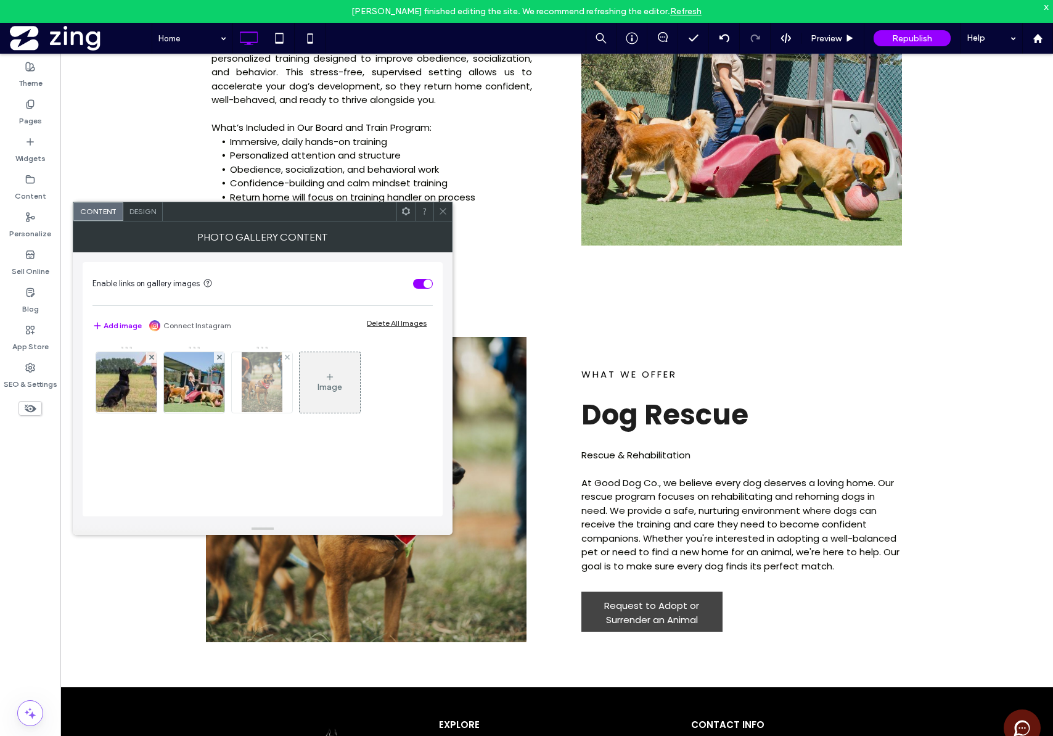
click at [247, 383] on img at bounding box center [262, 382] width 40 height 60
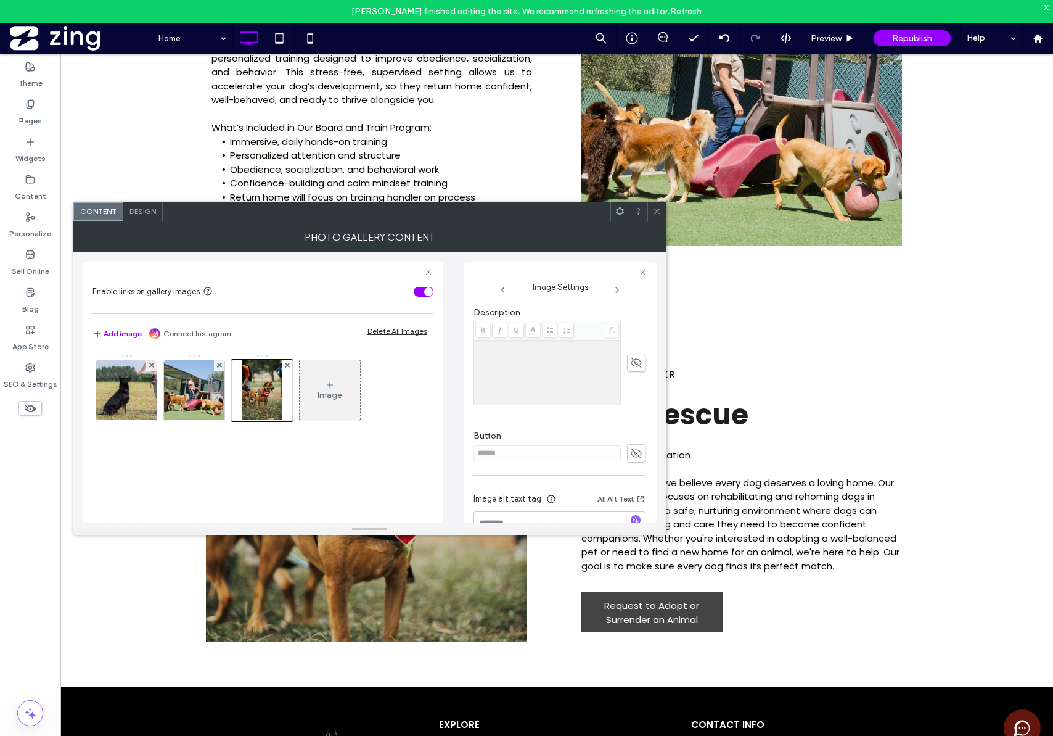
scroll to position [324, 0]
click at [635, 451] on icon at bounding box center [636, 452] width 12 height 14
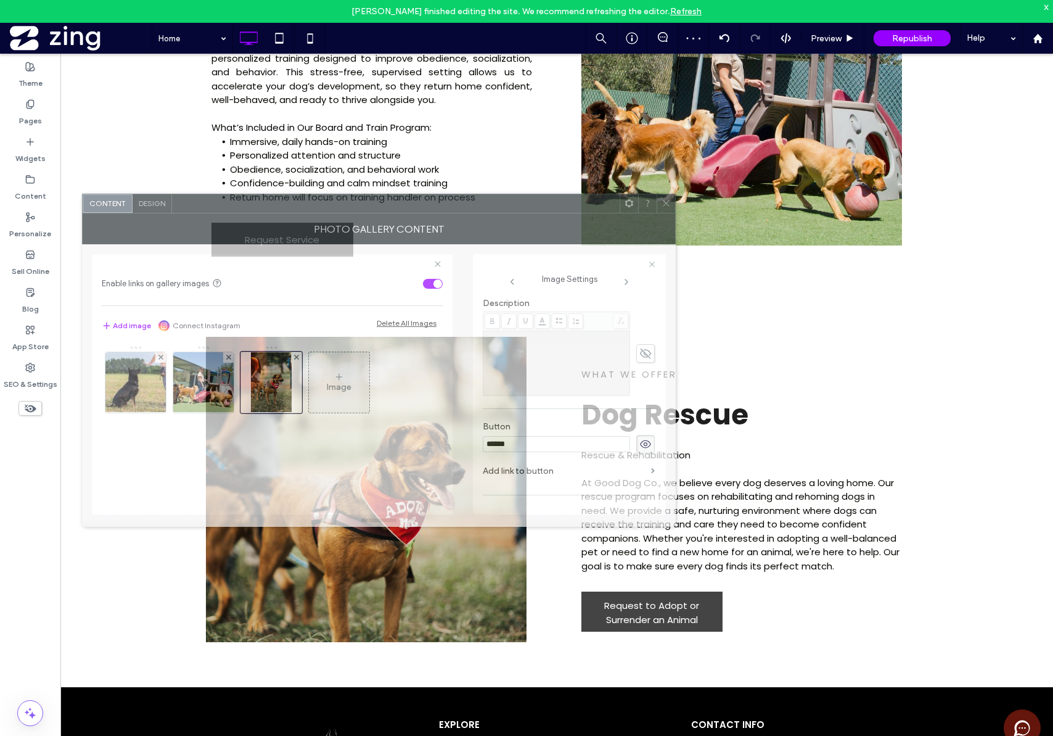
drag, startPoint x: 439, startPoint y: 213, endPoint x: 459, endPoint y: 261, distance: 52.5
click at [447, 204] on div at bounding box center [396, 203] width 448 height 19
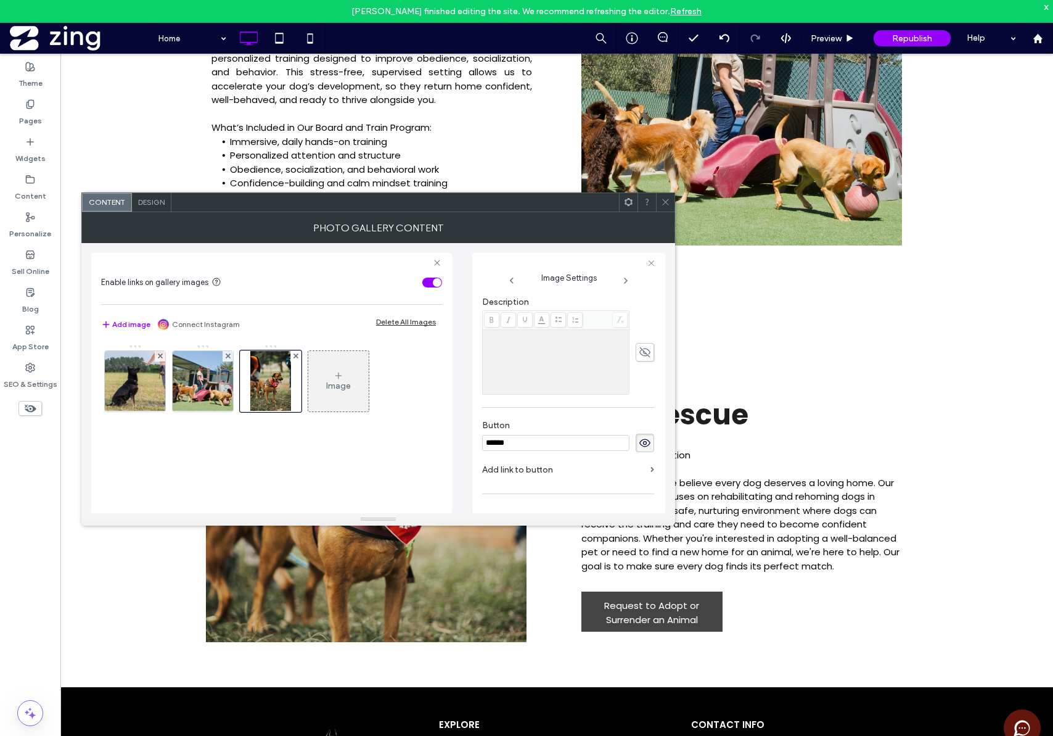
click at [522, 444] on input "******" at bounding box center [555, 443] width 147 height 16
type input "**********"
click at [199, 370] on img at bounding box center [203, 381] width 91 height 60
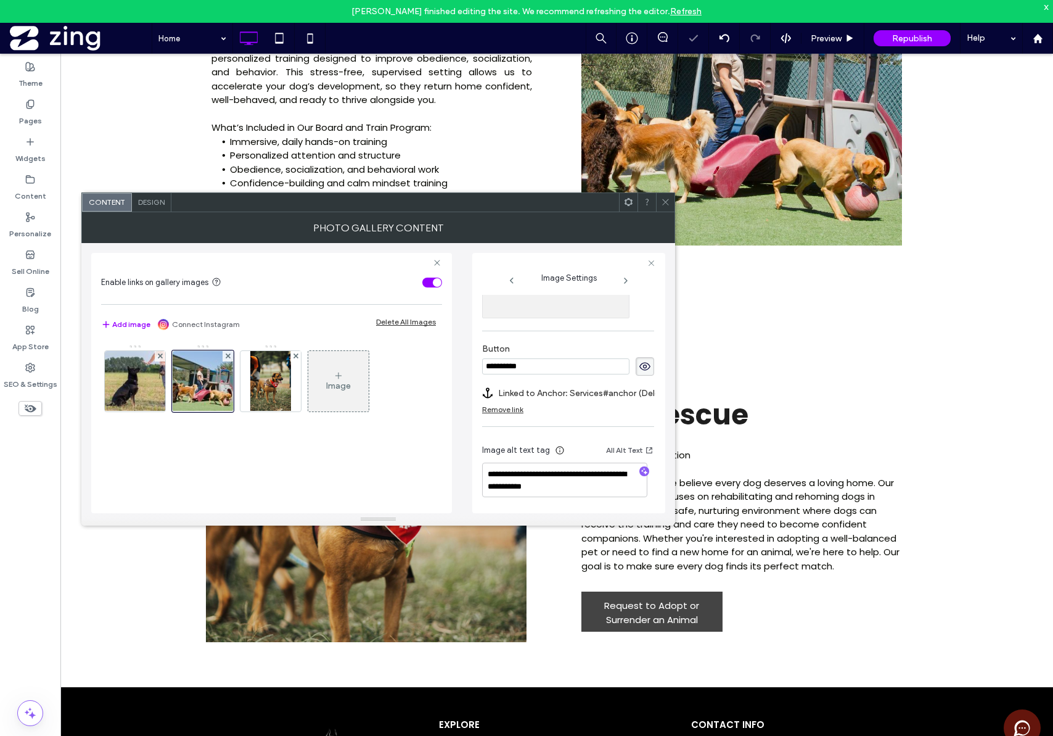
scroll to position [397, 0]
click at [281, 382] on img at bounding box center [270, 381] width 40 height 60
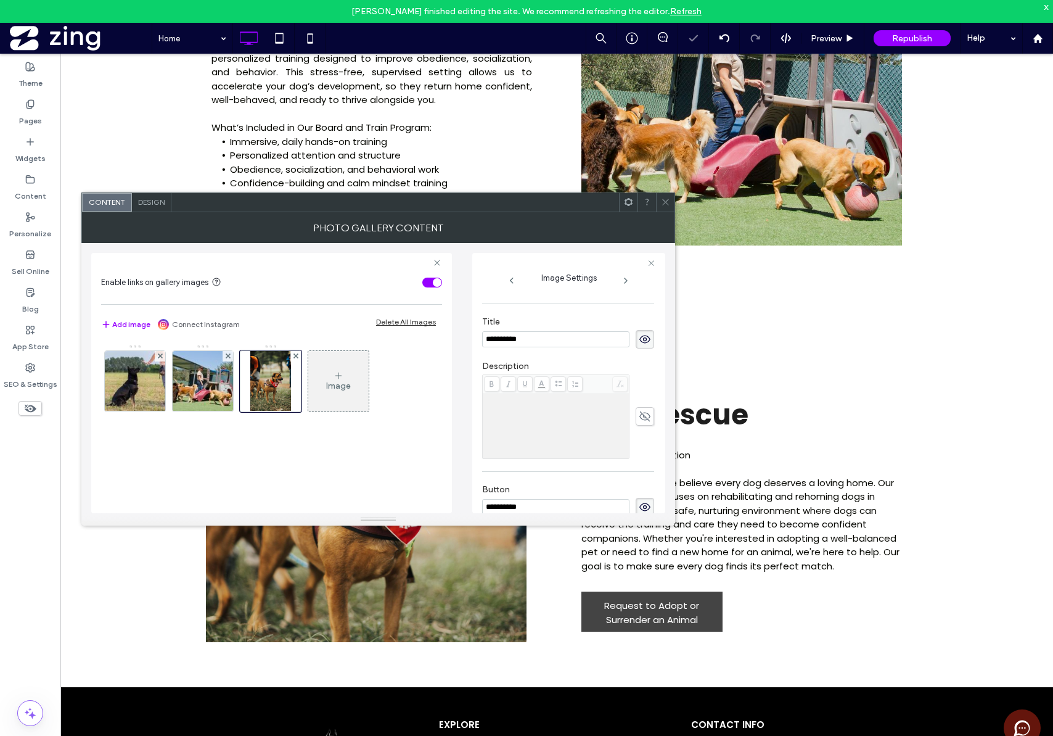
scroll to position [392, 0]
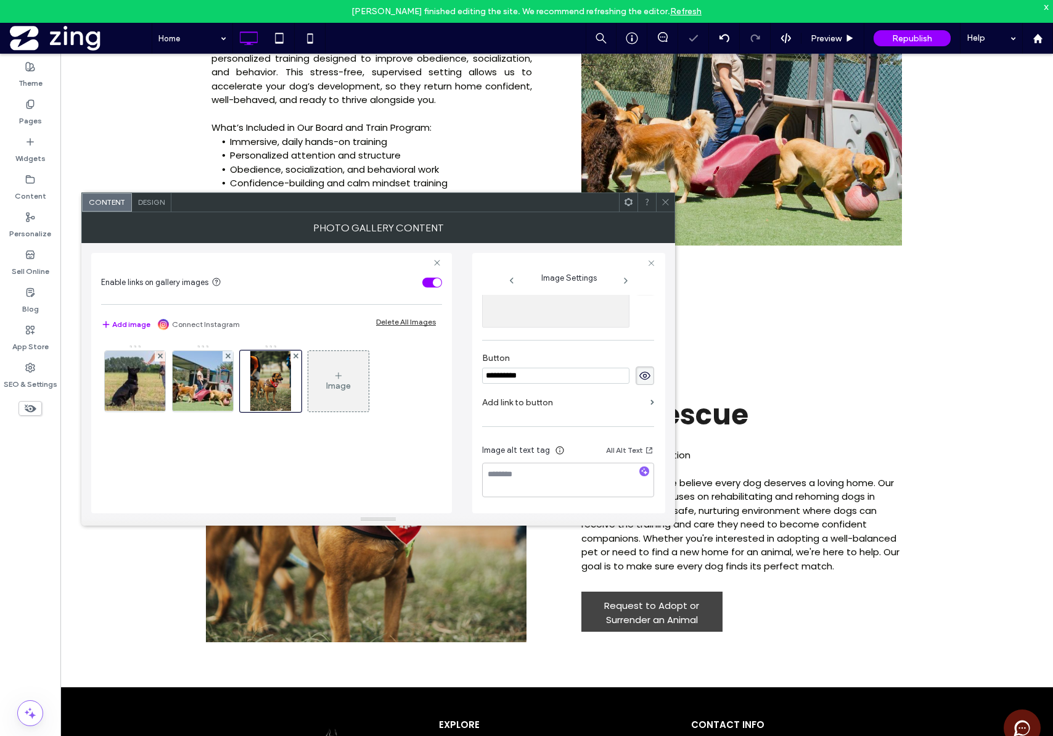
click at [527, 405] on label "Add link to button" at bounding box center [563, 402] width 163 height 23
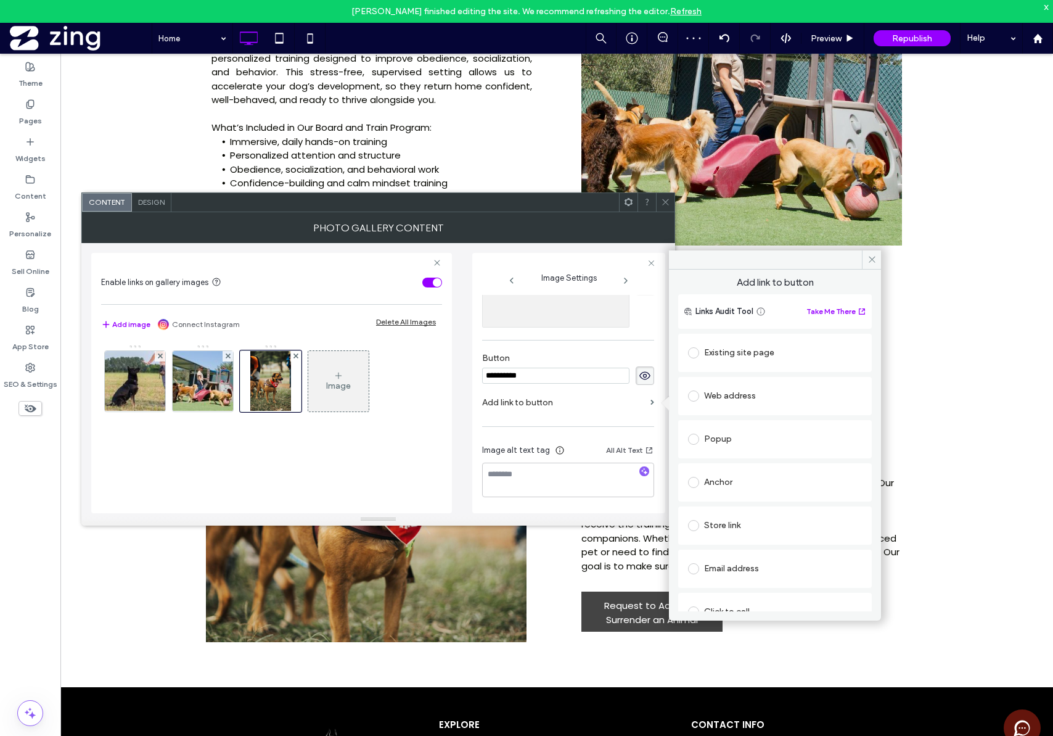
click at [757, 358] on div "Existing site page" at bounding box center [775, 353] width 174 height 20
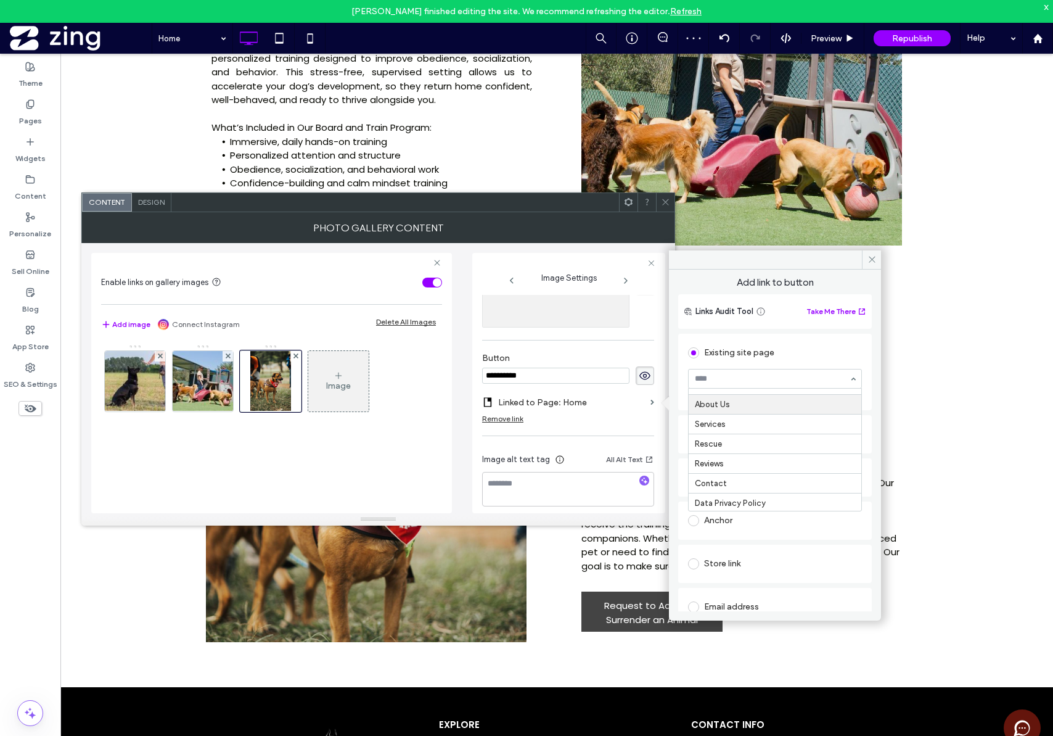
scroll to position [13, 0]
click at [742, 359] on div "Existing site page" at bounding box center [775, 353] width 174 height 20
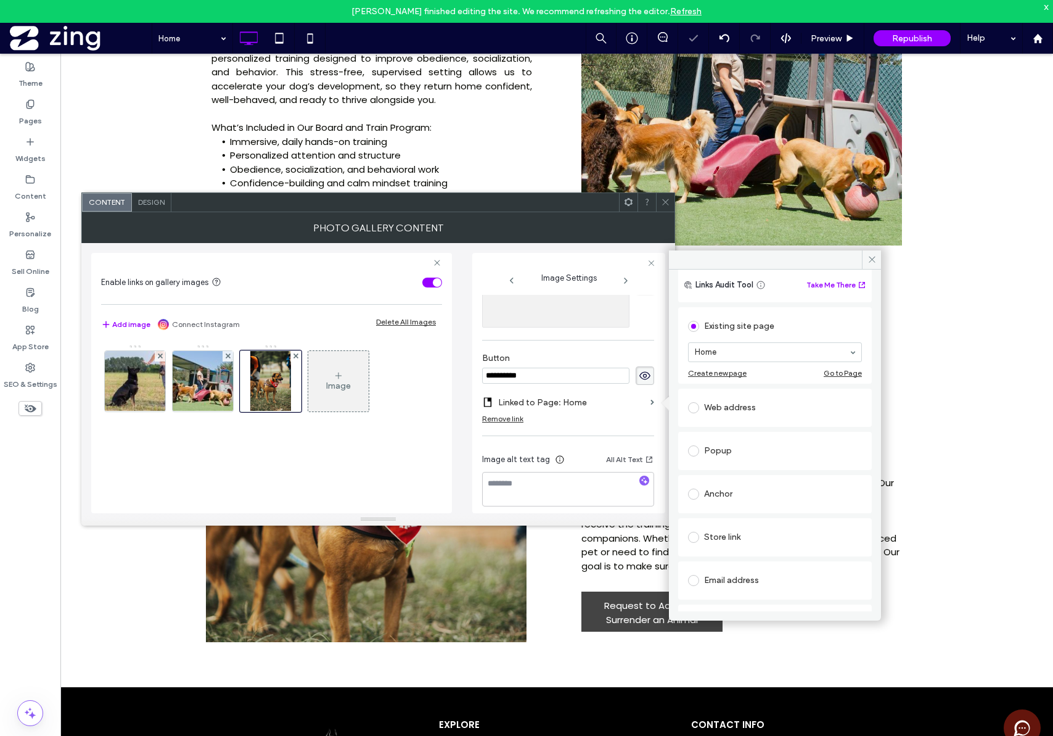
scroll to position [33, 0]
click at [754, 493] on div "Anchor" at bounding box center [775, 487] width 174 height 20
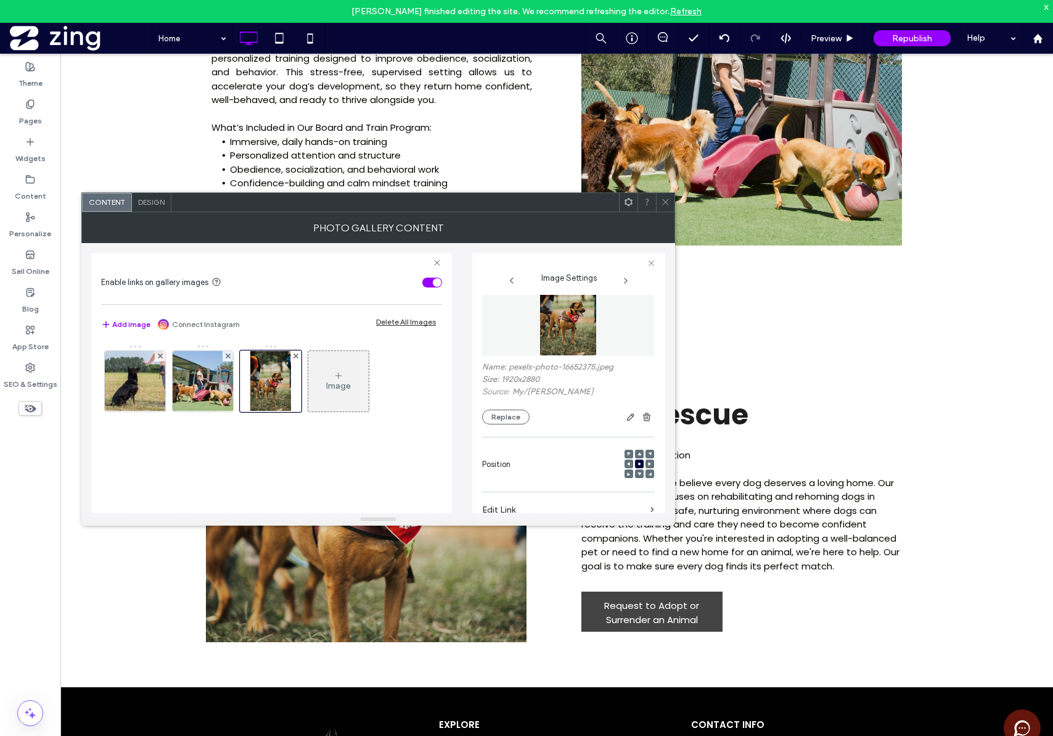
scroll to position [0, 0]
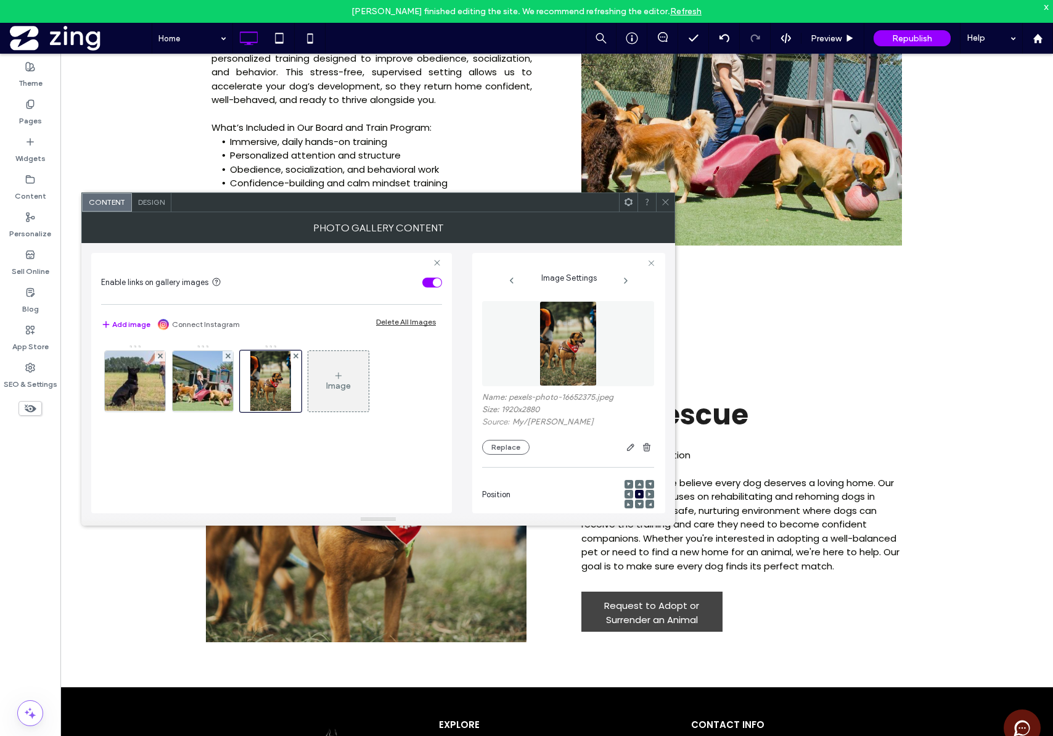
click at [665, 207] on span at bounding box center [665, 202] width 9 height 19
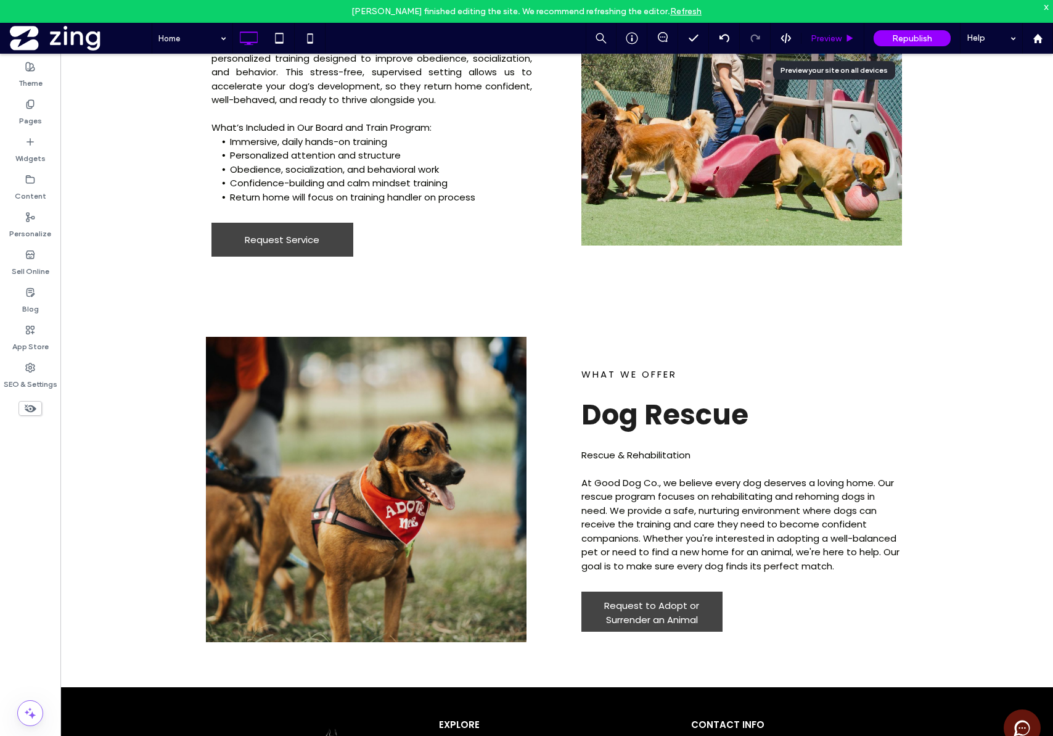
click at [819, 38] on span "Preview" at bounding box center [826, 38] width 31 height 10
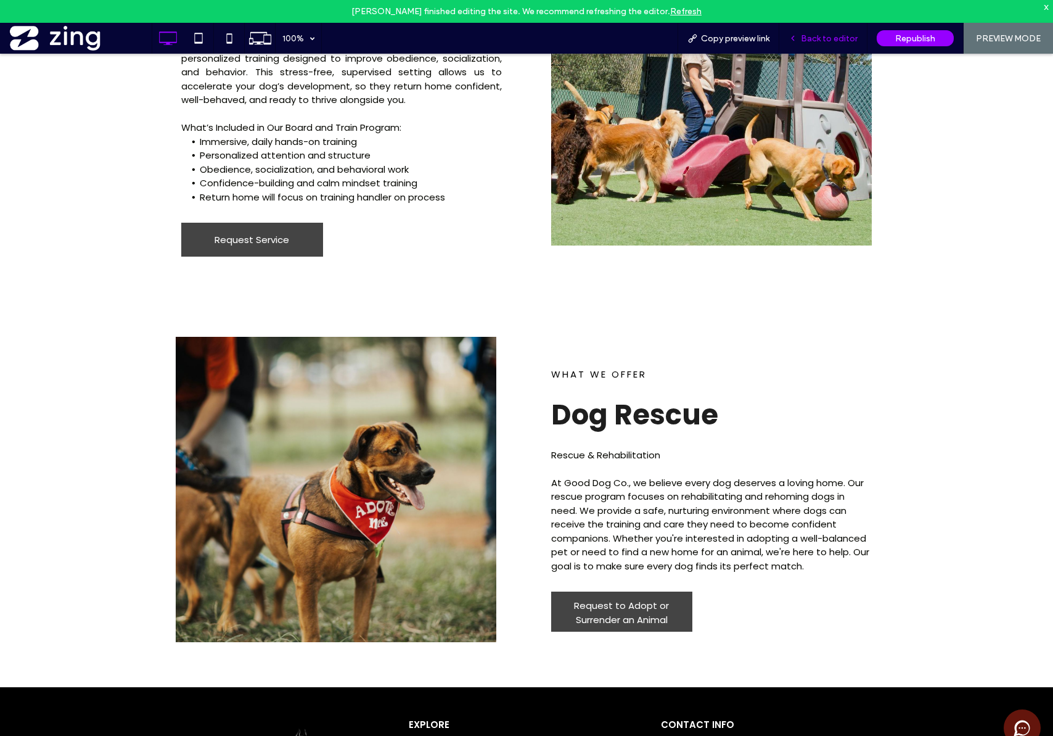
click at [832, 39] on span "Back to editor" at bounding box center [829, 38] width 57 height 10
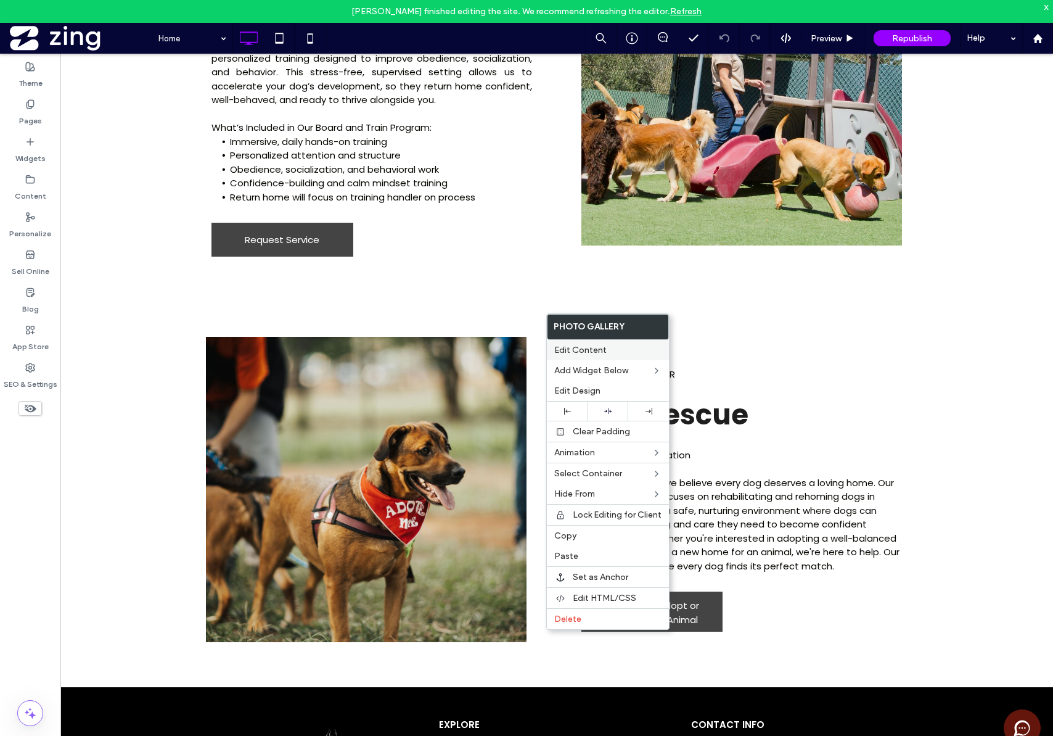
click at [575, 350] on span "Edit Content" at bounding box center [580, 350] width 52 height 10
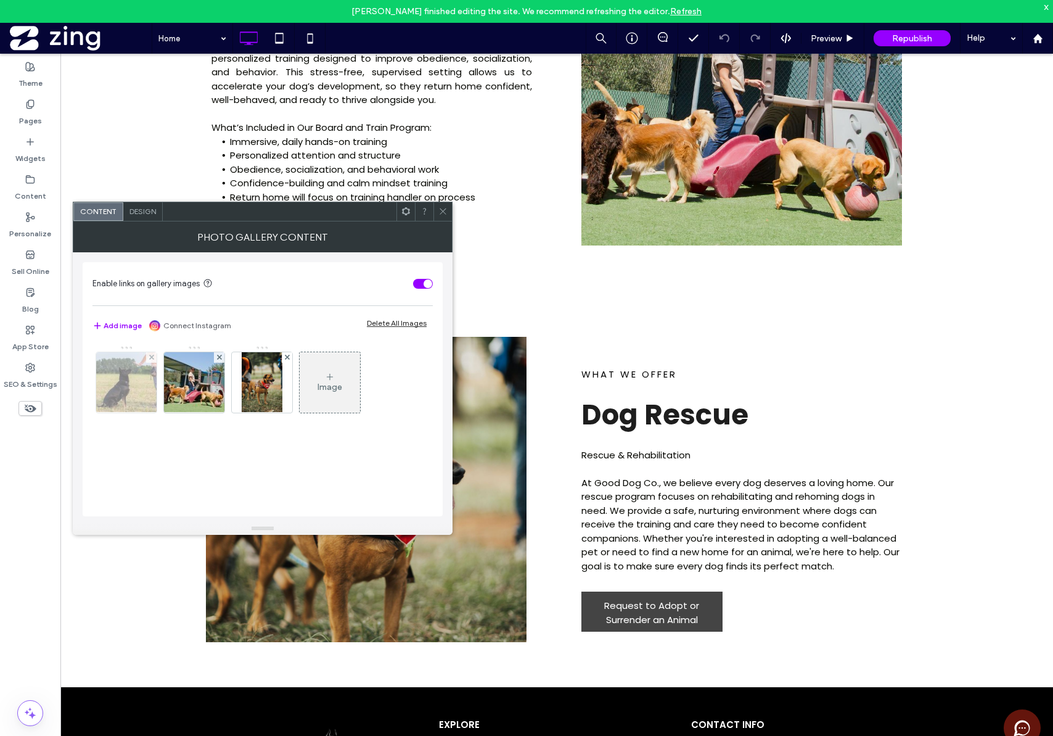
click at [132, 398] on img at bounding box center [126, 382] width 91 height 60
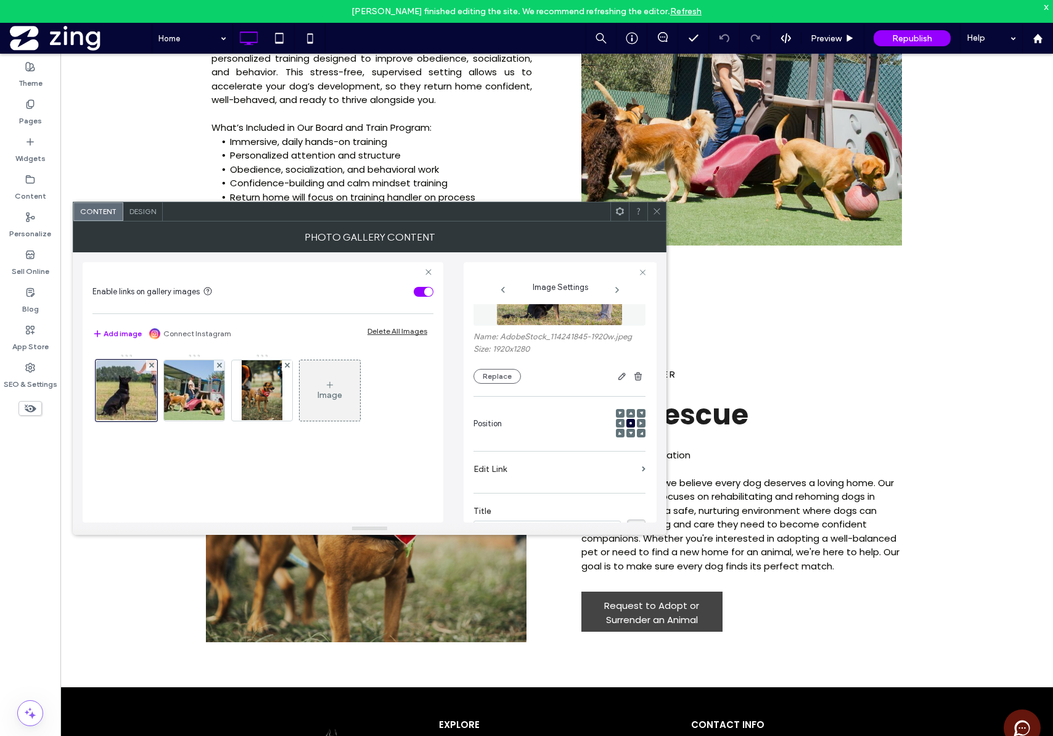
scroll to position [52, 0]
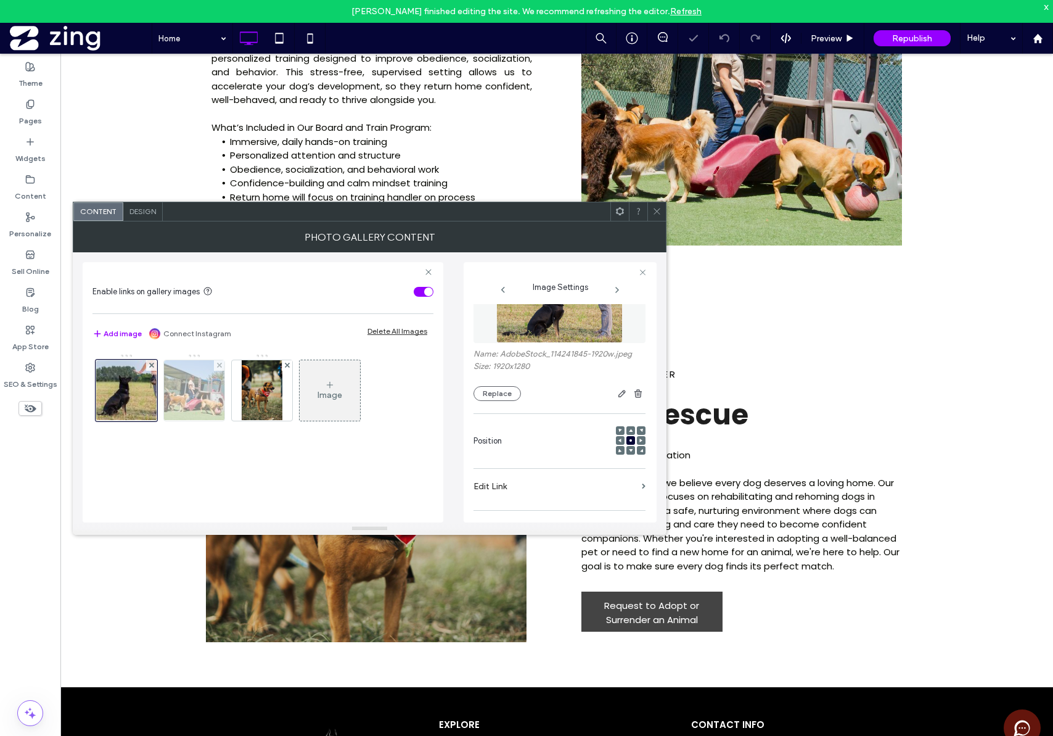
click at [183, 375] on img at bounding box center [194, 390] width 91 height 60
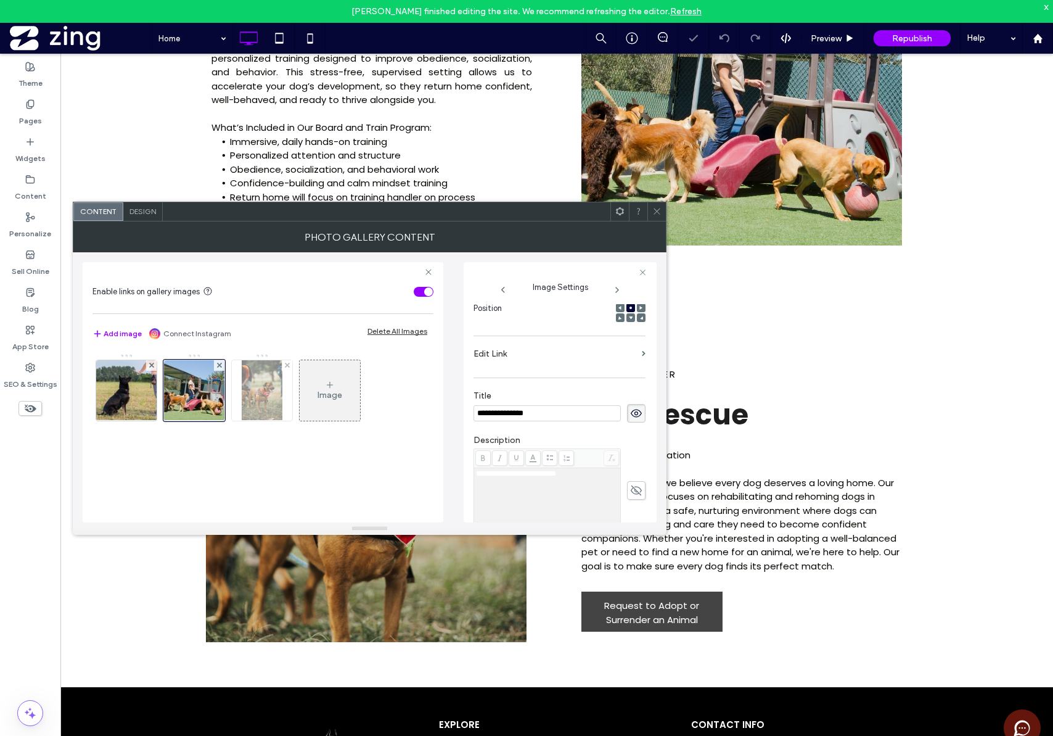
click at [249, 381] on img at bounding box center [262, 390] width 40 height 60
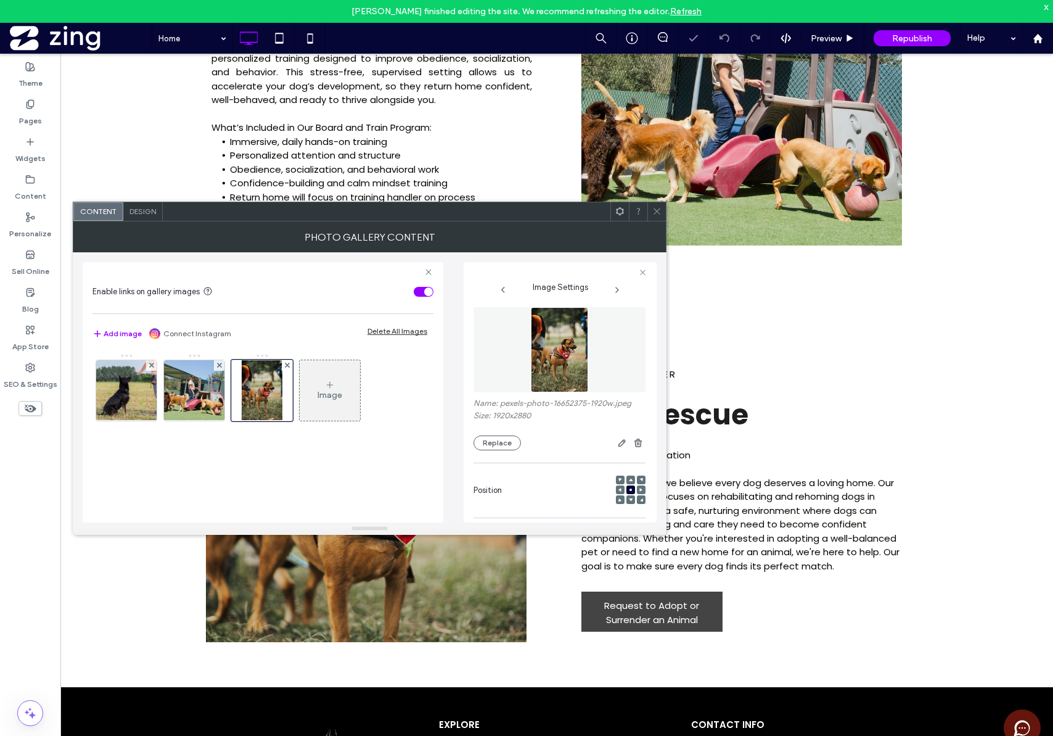
scroll to position [0, 0]
click at [114, 370] on img at bounding box center [126, 390] width 91 height 60
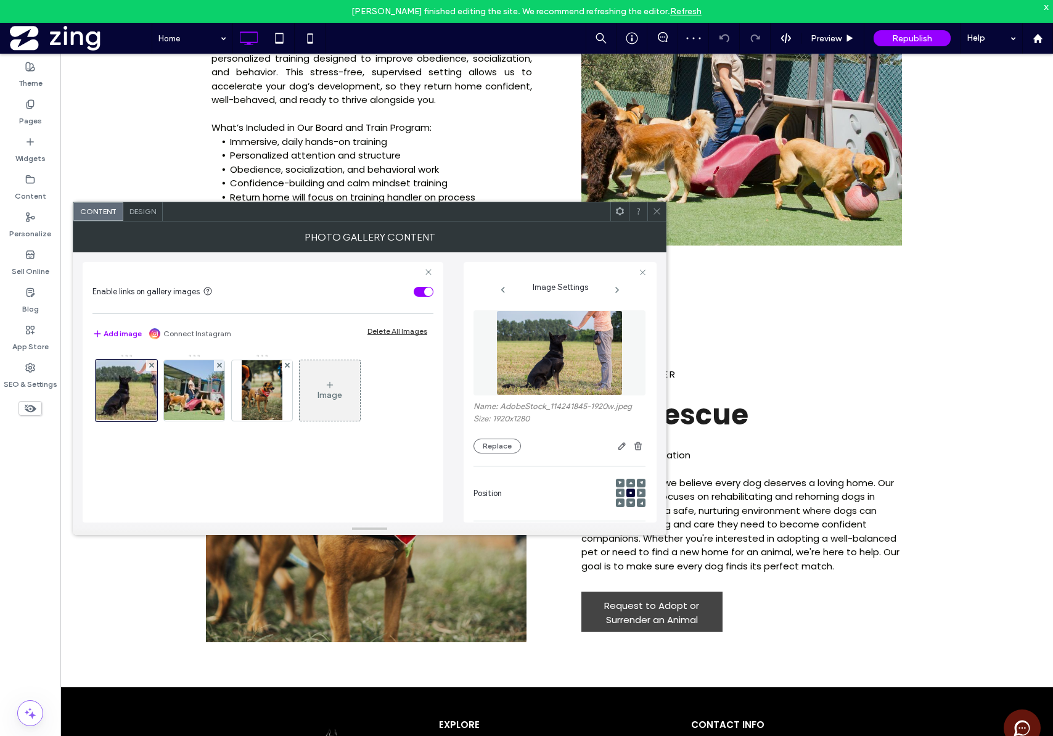
scroll to position [185, 0]
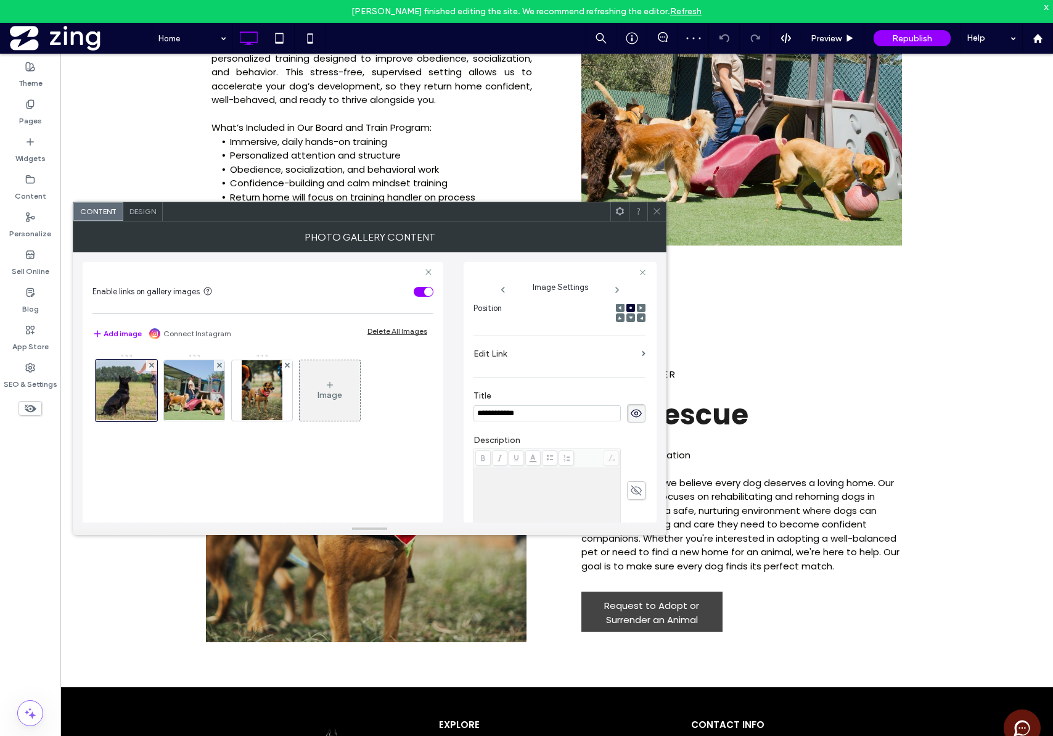
click at [148, 213] on span "Design" at bounding box center [143, 211] width 27 height 9
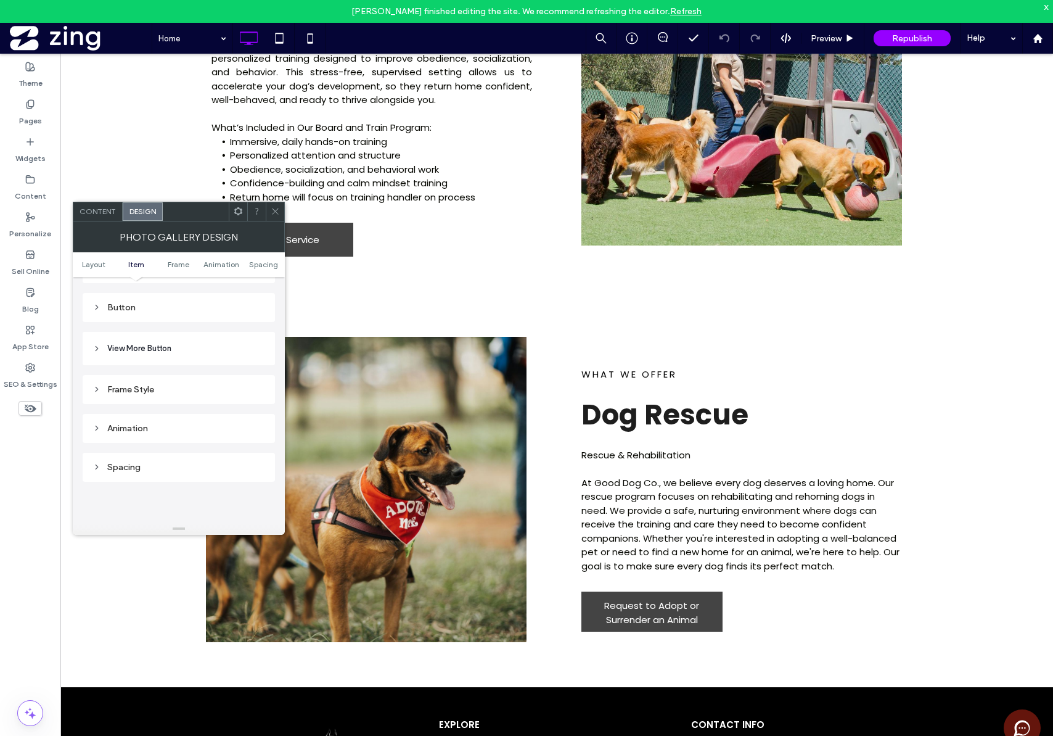
scroll to position [548, 0]
click at [181, 424] on div "Animation" at bounding box center [179, 412] width 192 height 29
click at [183, 413] on div "Animation" at bounding box center [179, 413] width 173 height 10
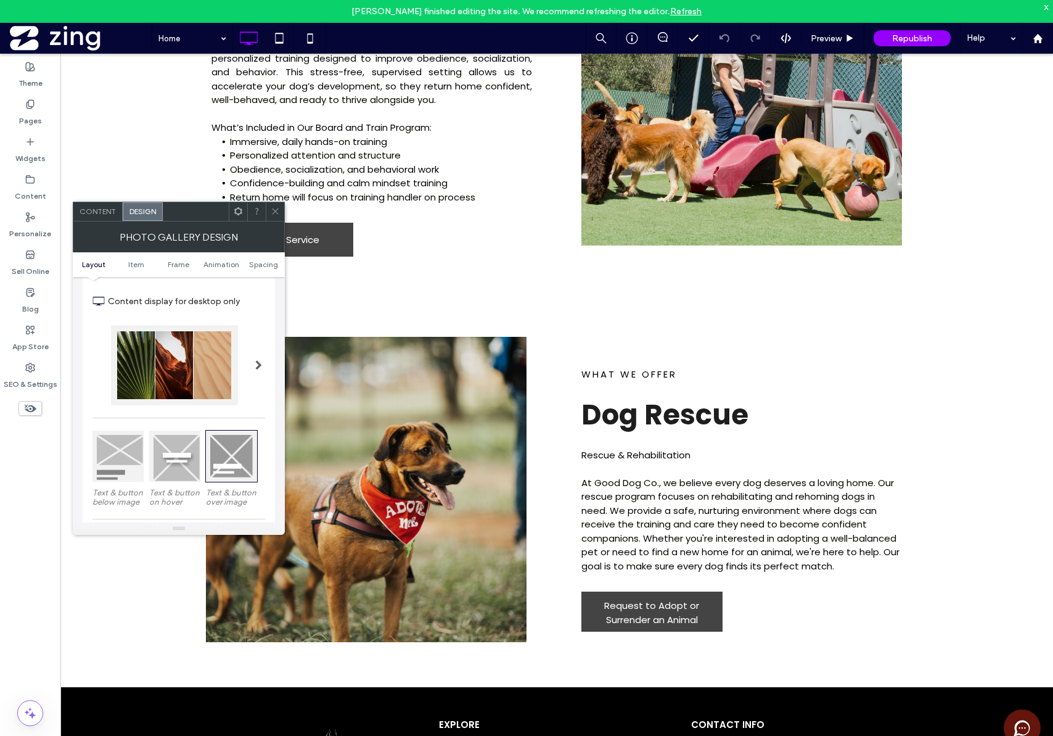
scroll to position [0, 0]
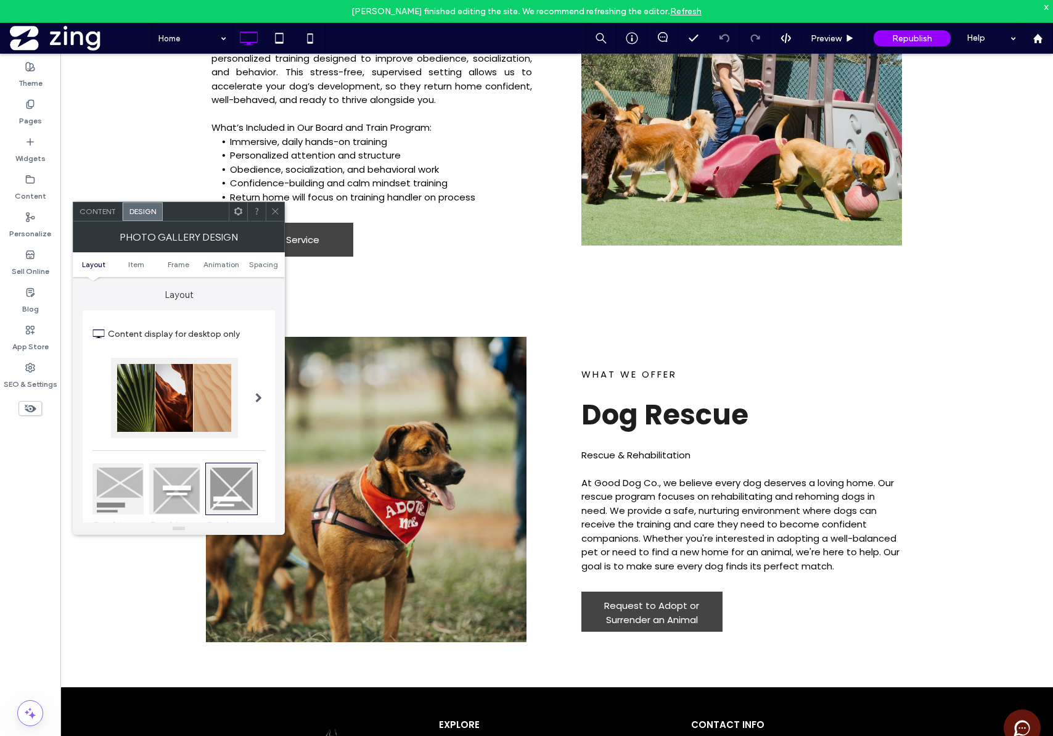
click at [107, 215] on span "Content" at bounding box center [98, 211] width 36 height 9
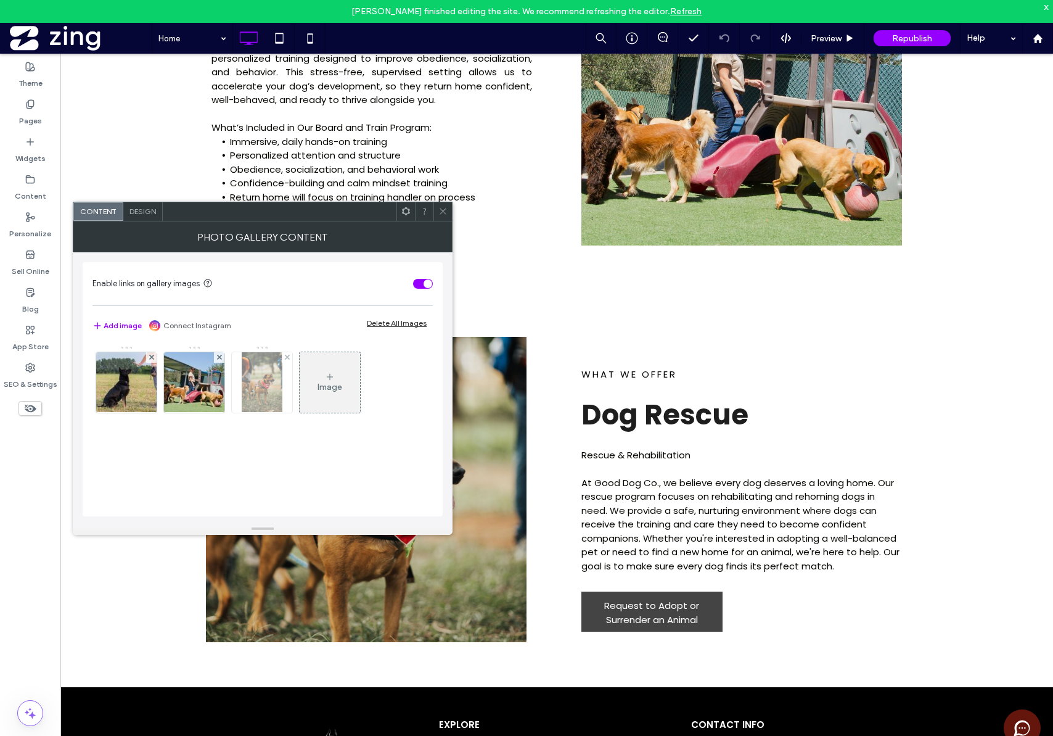
click at [266, 400] on img at bounding box center [262, 382] width 40 height 60
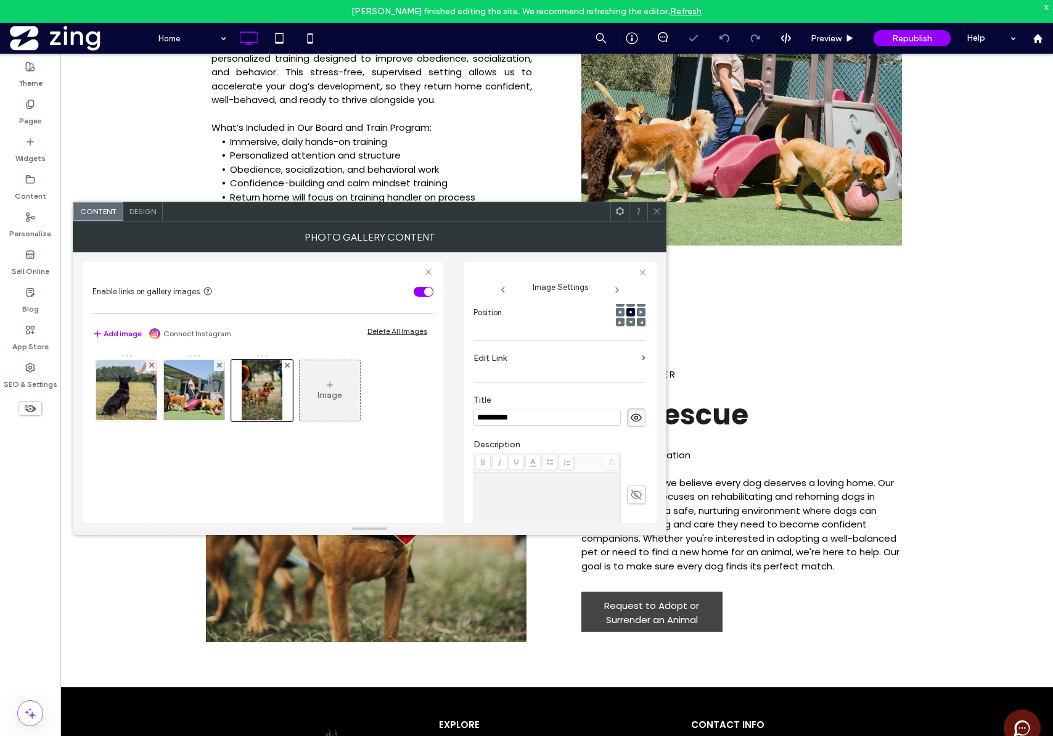
click at [144, 216] on div "Design" at bounding box center [142, 211] width 39 height 19
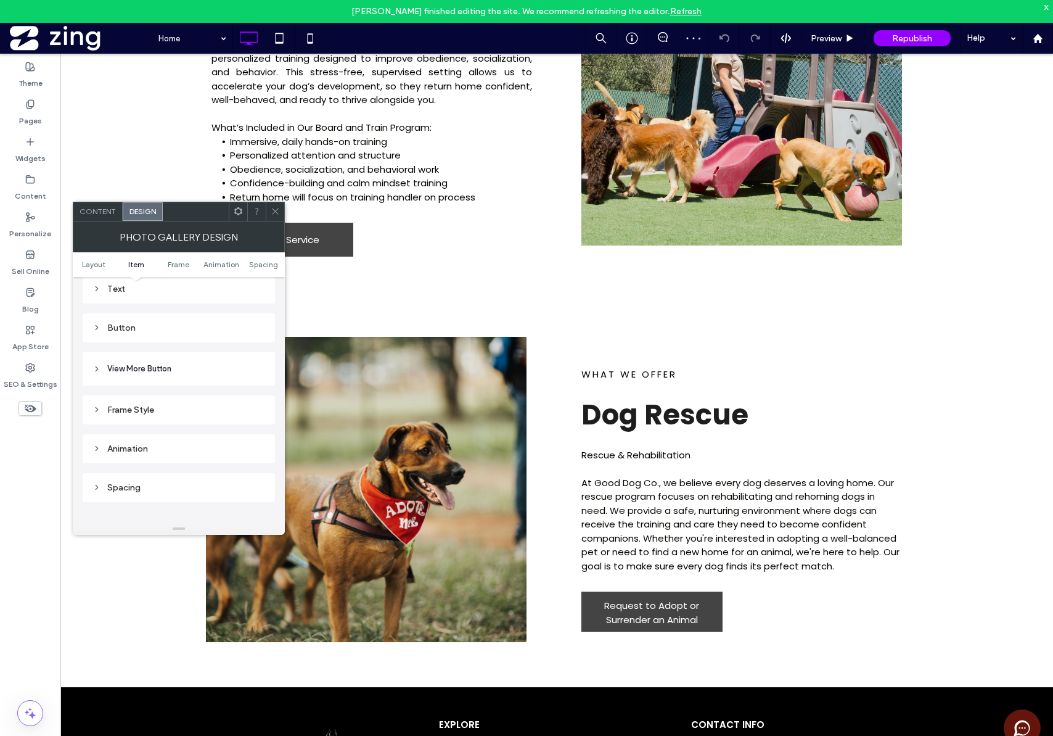
scroll to position [513, 0]
click at [151, 450] on div "Animation" at bounding box center [179, 448] width 173 height 10
click at [184, 348] on header "View More Button" at bounding box center [179, 347] width 192 height 33
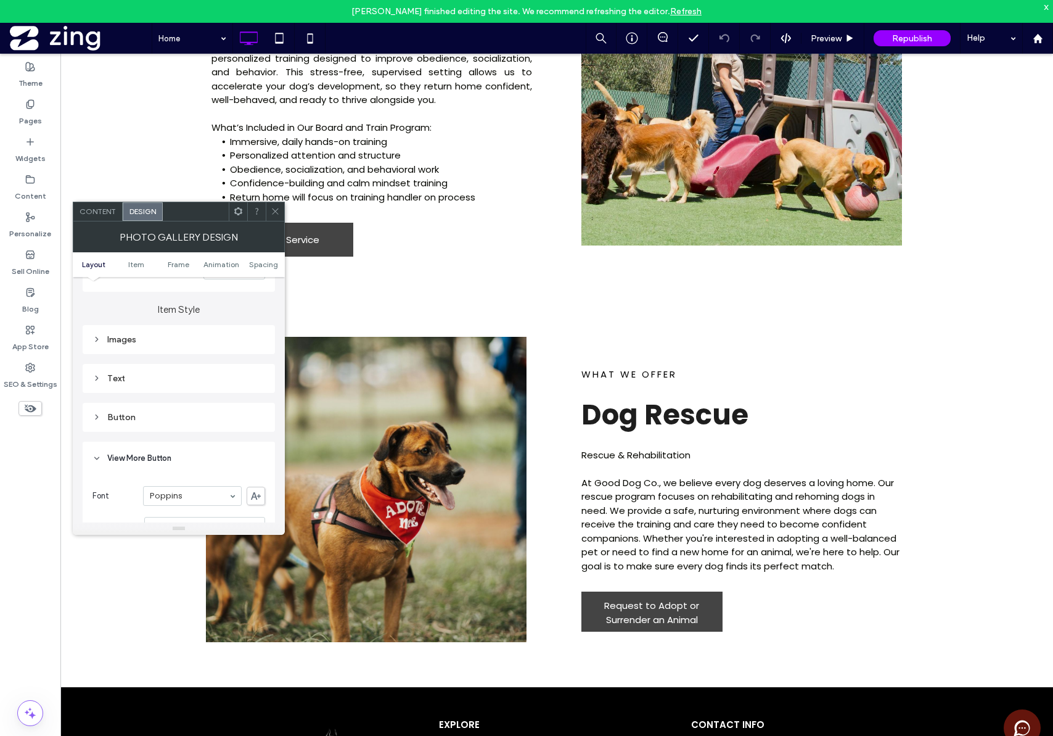
click at [128, 413] on div "Button" at bounding box center [179, 417] width 173 height 10
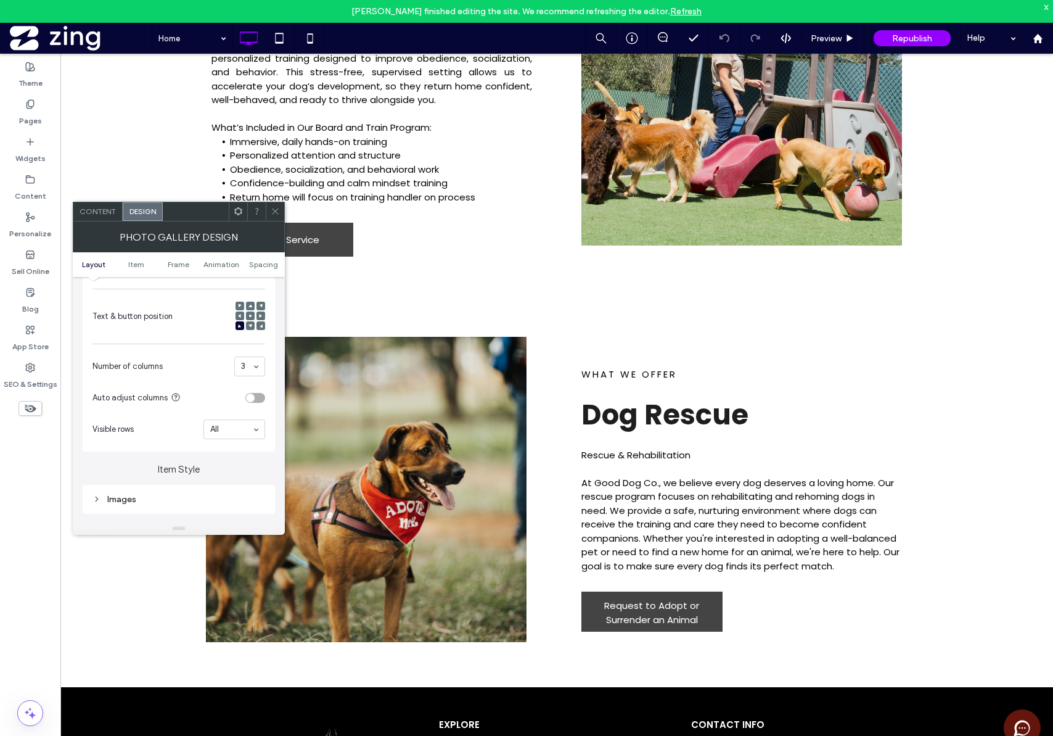
click at [271, 207] on icon at bounding box center [275, 211] width 9 height 9
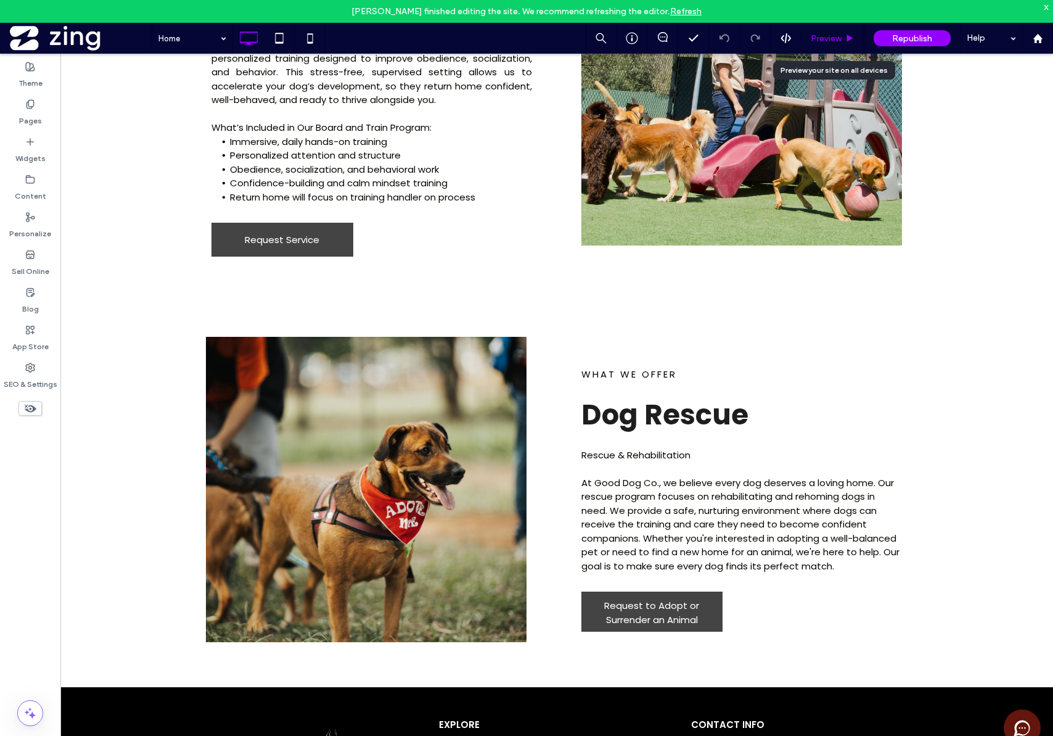
click at [825, 45] on div "Preview" at bounding box center [833, 38] width 63 height 31
click at [844, 41] on div "Preview" at bounding box center [833, 38] width 62 height 10
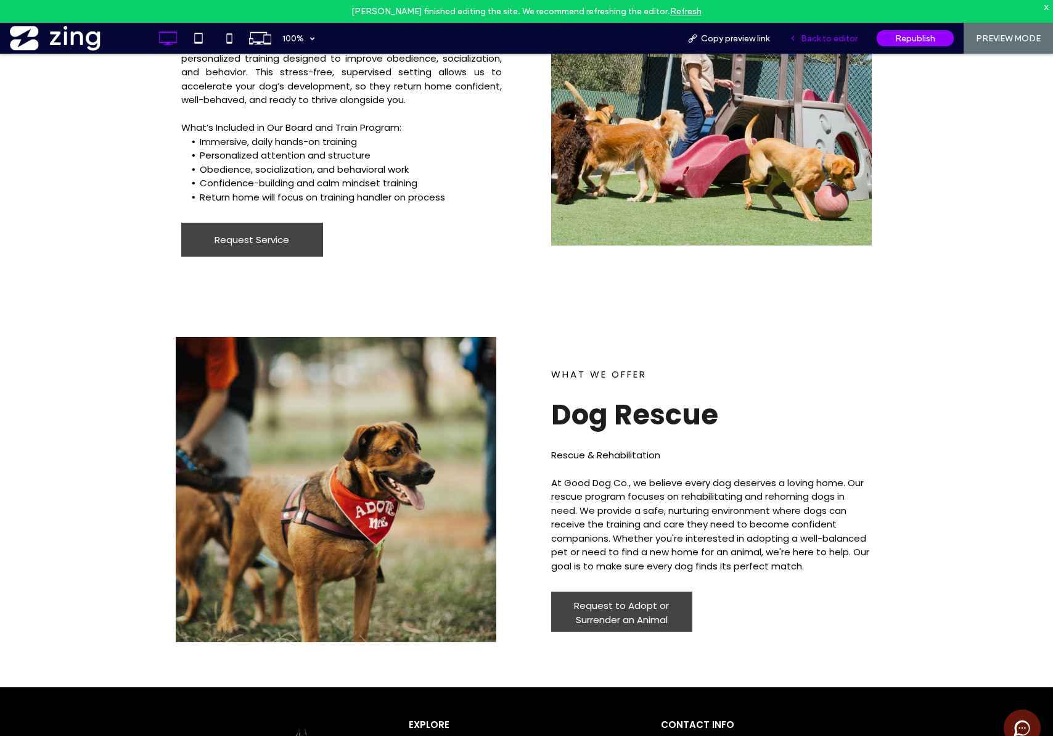
click at [817, 41] on span "Back to editor" at bounding box center [829, 38] width 57 height 10
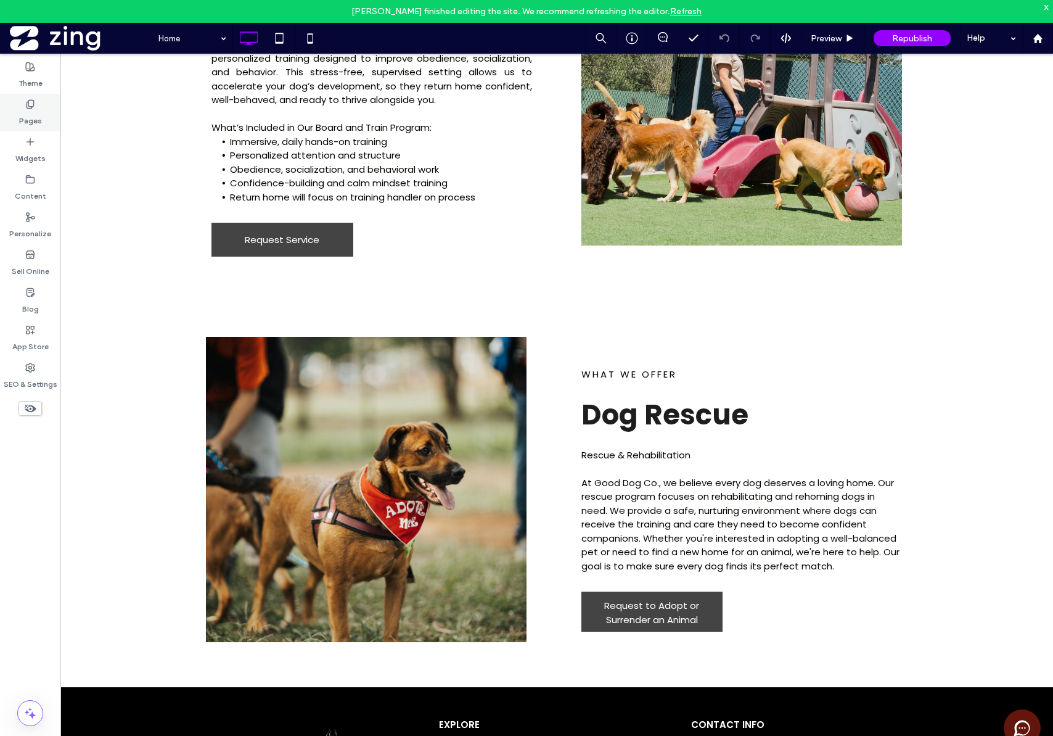
click at [24, 101] on div "Pages" at bounding box center [30, 113] width 60 height 38
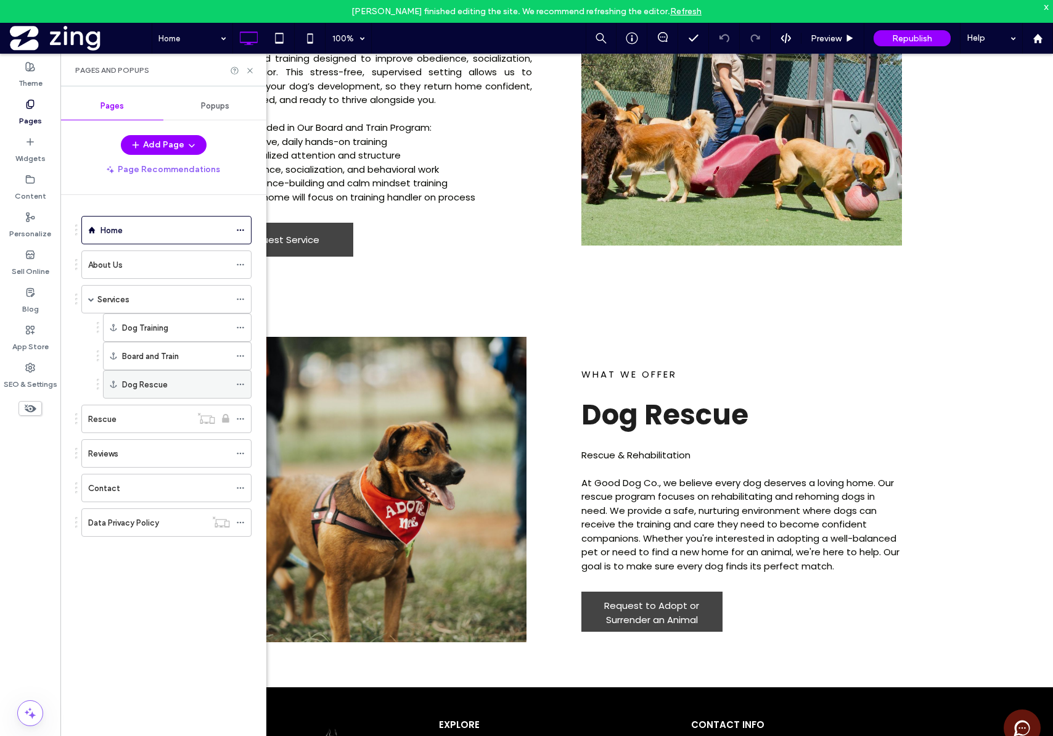
click at [139, 387] on label "Dog Rescue" at bounding box center [145, 385] width 46 height 22
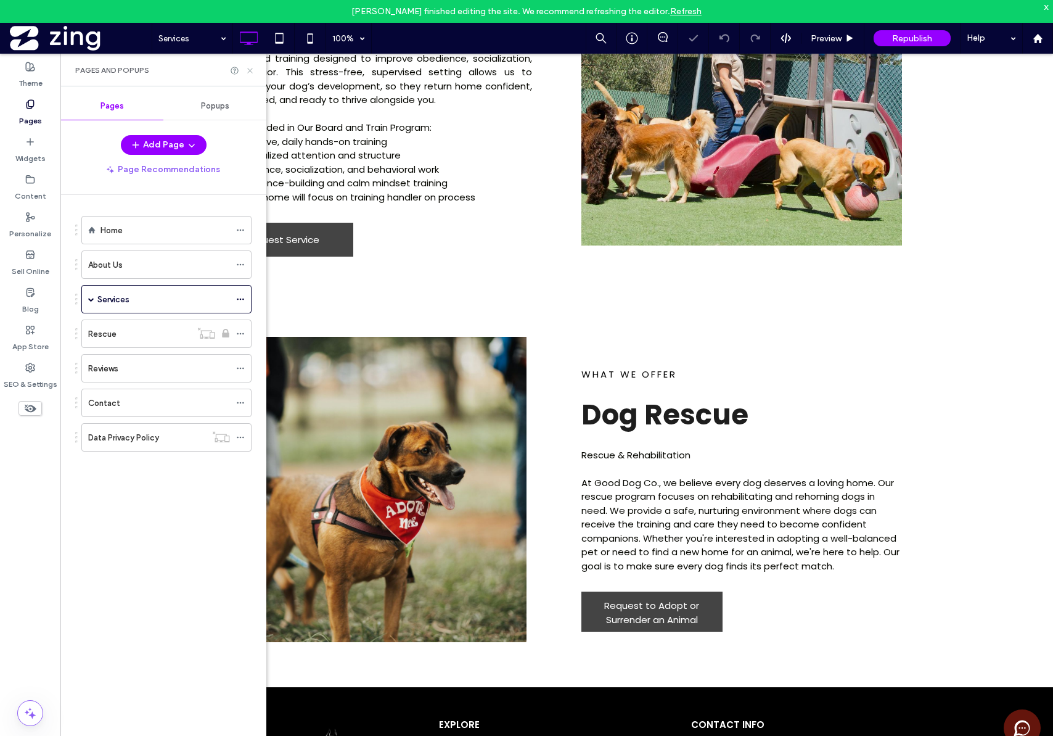
click at [250, 74] on icon at bounding box center [249, 70] width 9 height 9
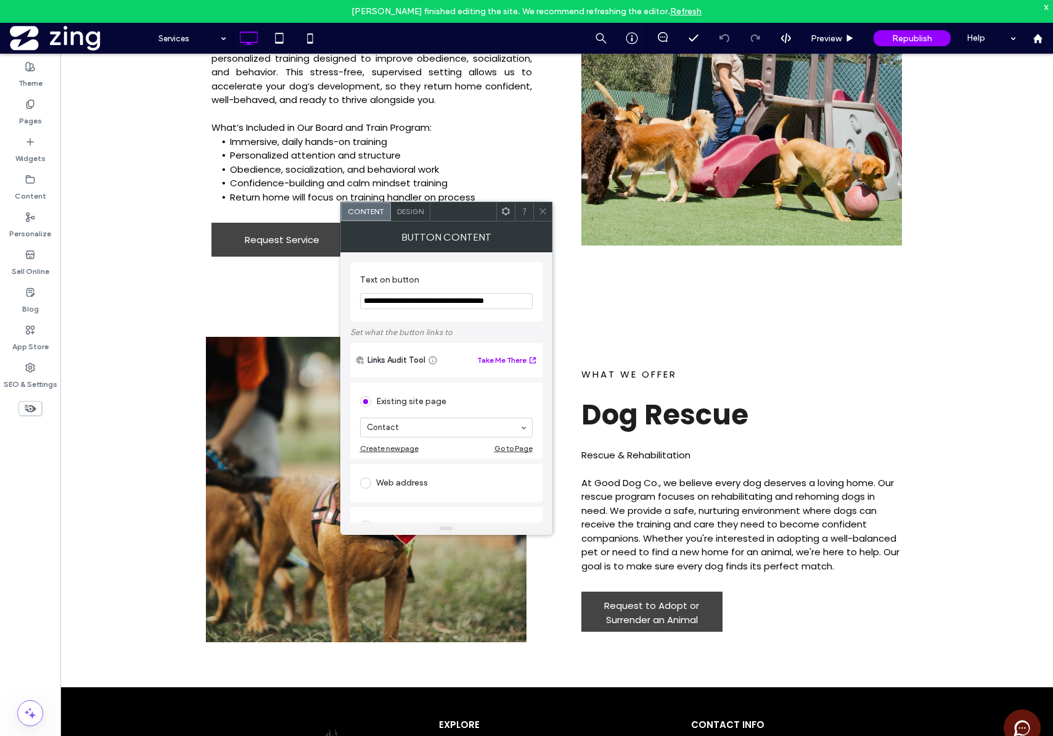
drag, startPoint x: 516, startPoint y: 300, endPoint x: 347, endPoint y: 273, distance: 171.8
click at [347, 273] on div "**********" at bounding box center [446, 387] width 212 height 270
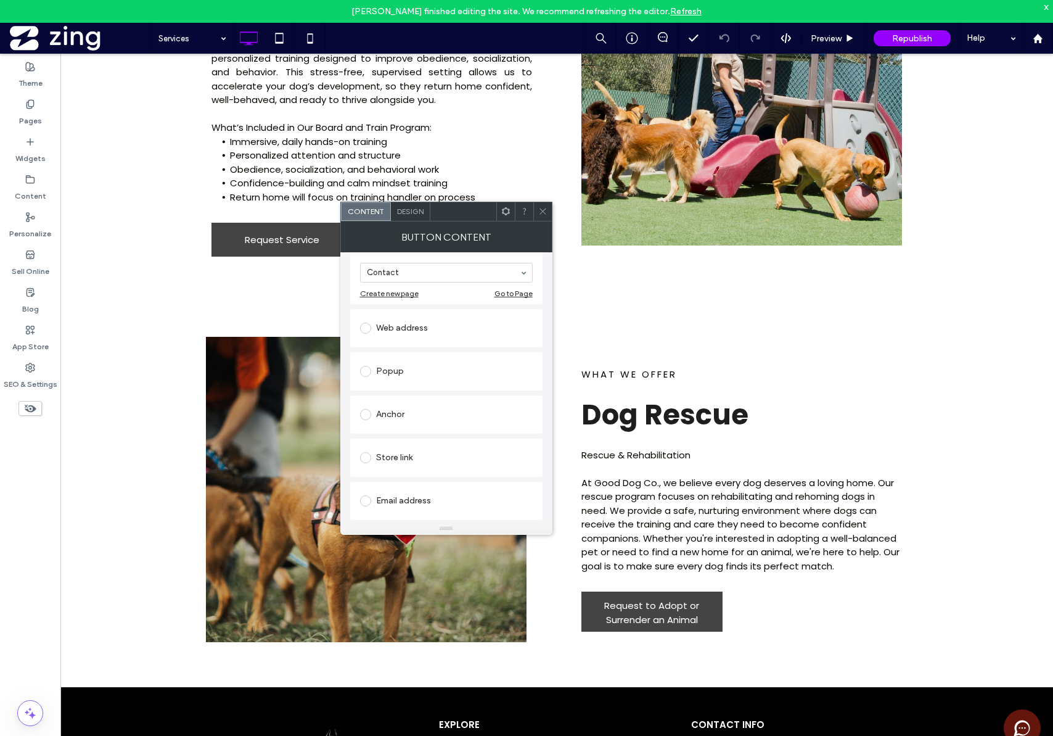
scroll to position [156, 0]
type input "**********"
click at [436, 418] on div "Anchor" at bounding box center [446, 413] width 173 height 20
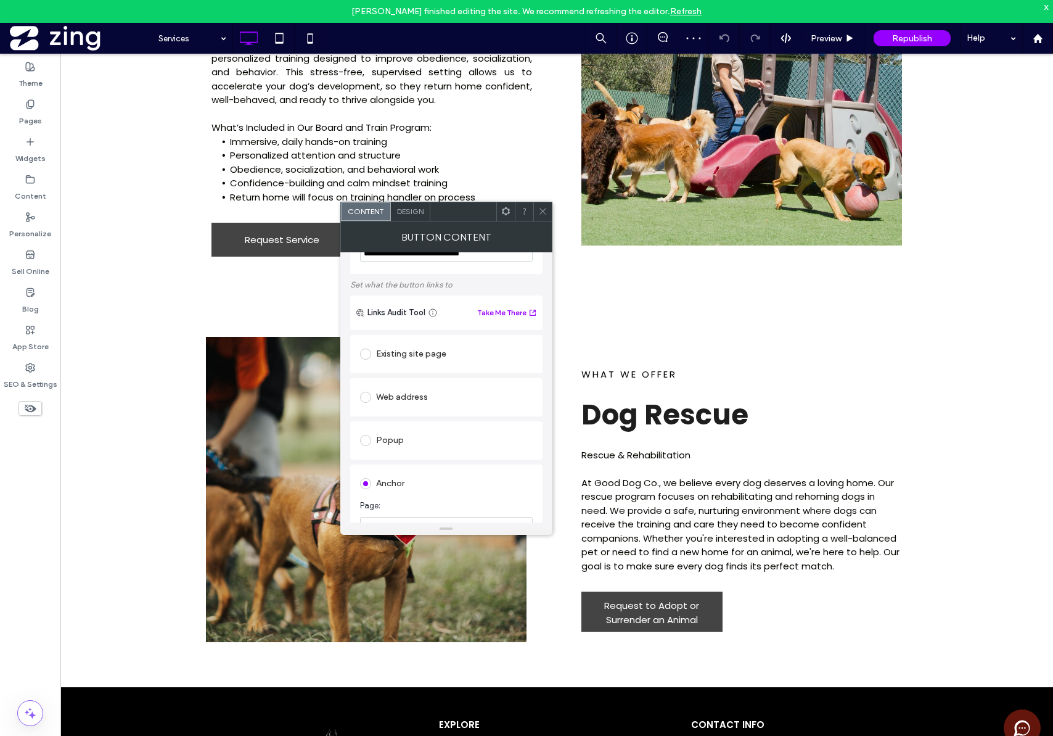
click at [421, 362] on div "Existing site page" at bounding box center [446, 354] width 173 height 20
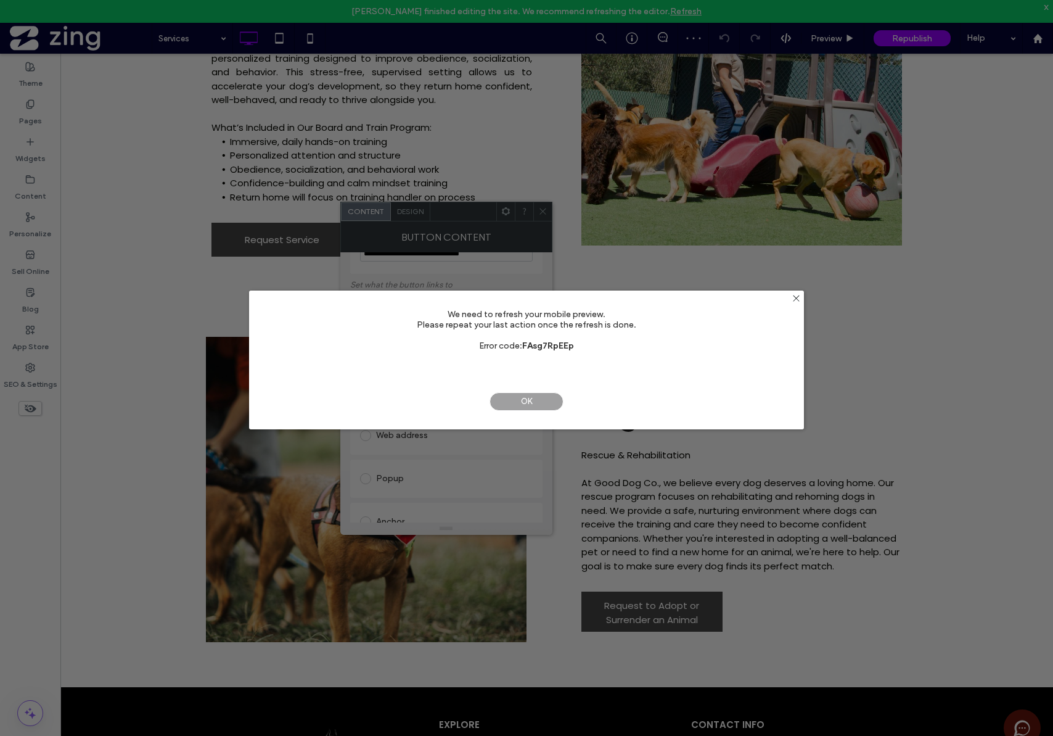
click at [516, 403] on span "OK" at bounding box center [527, 401] width 74 height 19
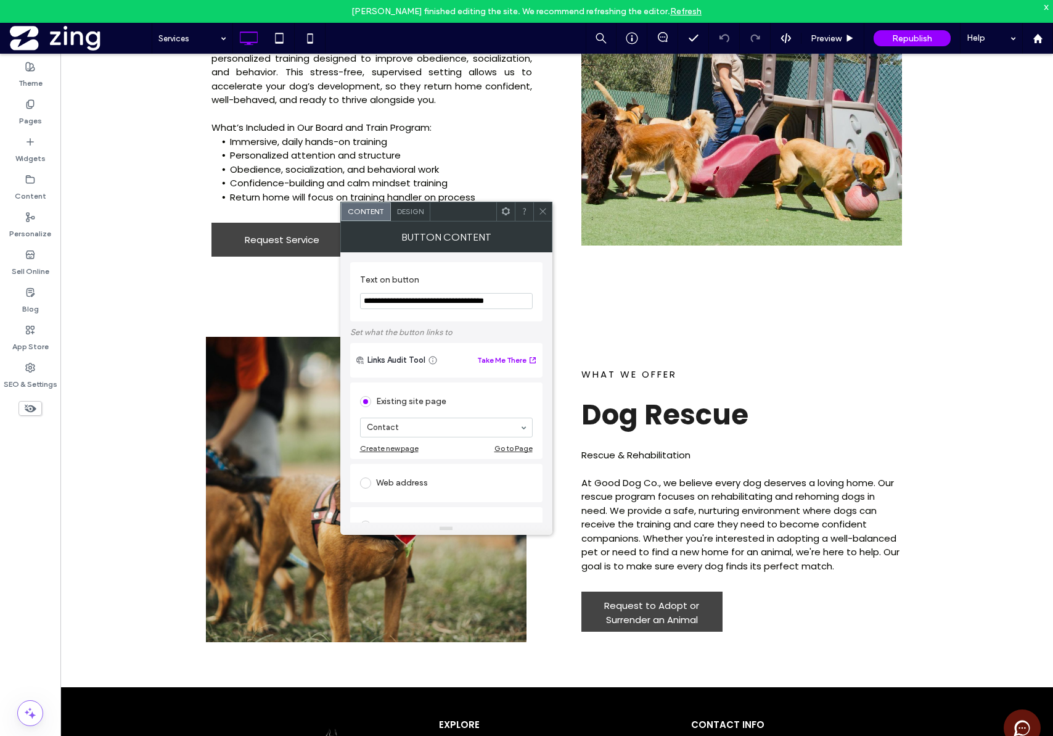
click at [390, 302] on input "**********" at bounding box center [446, 301] width 173 height 16
type input "**********"
click at [547, 212] on div at bounding box center [542, 211] width 19 height 19
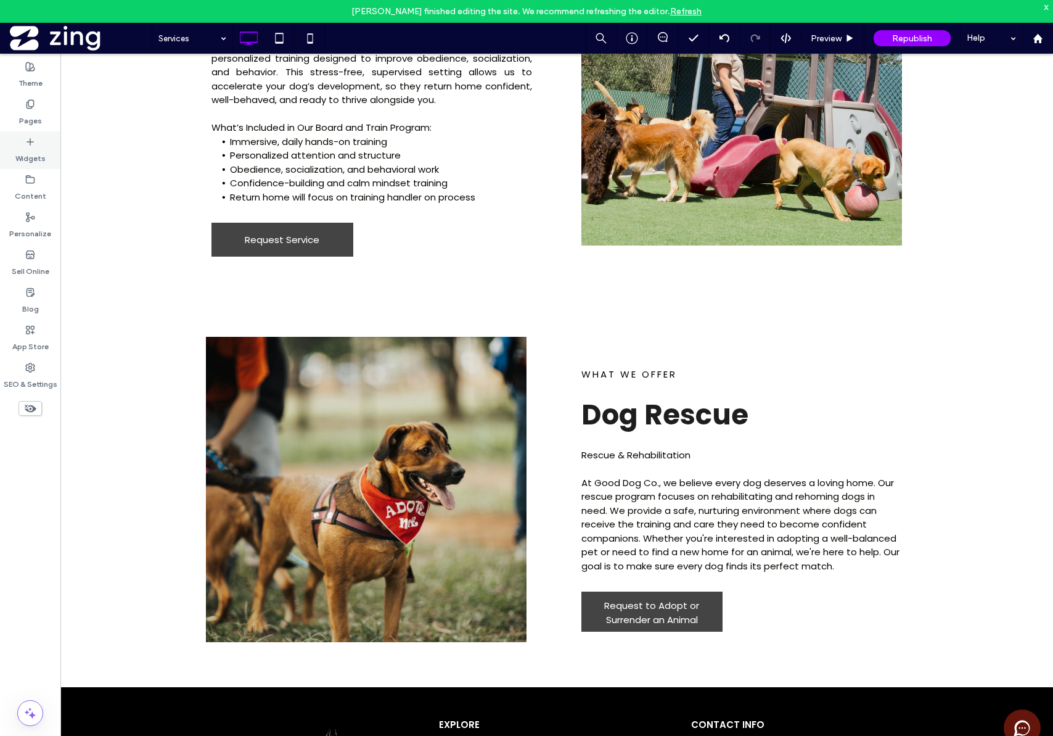
click at [33, 150] on label "Widgets" at bounding box center [30, 155] width 30 height 17
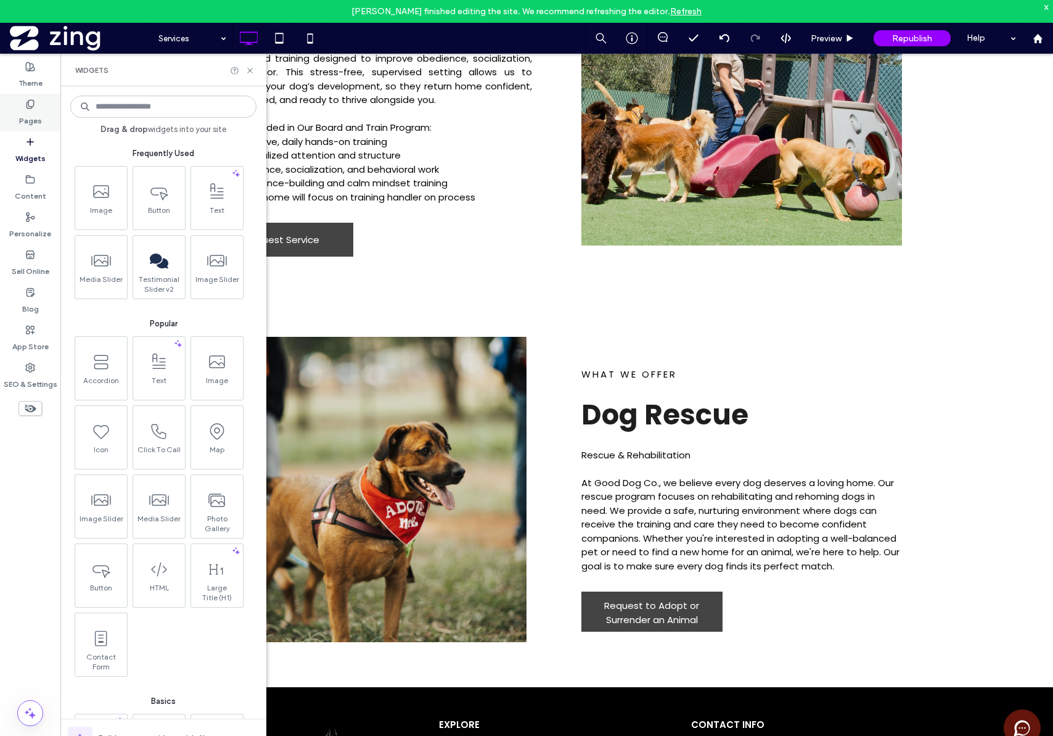
click at [26, 117] on label "Pages" at bounding box center [30, 117] width 23 height 17
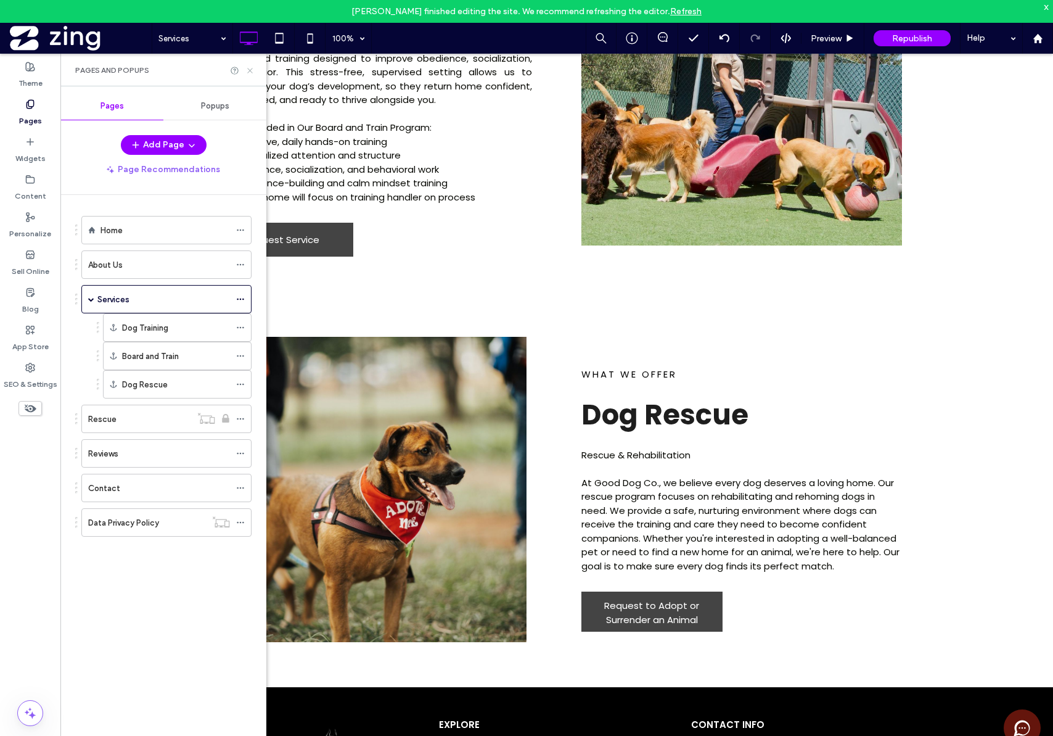
click at [251, 72] on use at bounding box center [249, 70] width 5 height 5
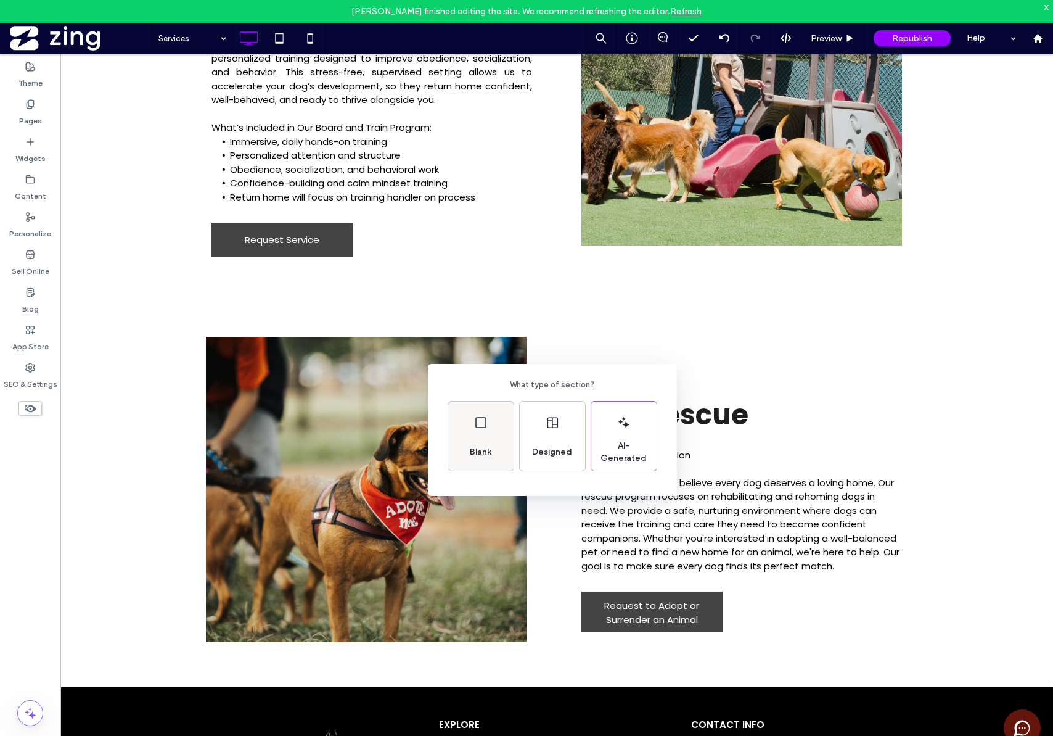
click at [493, 447] on span "Blank" at bounding box center [480, 452] width 31 height 12
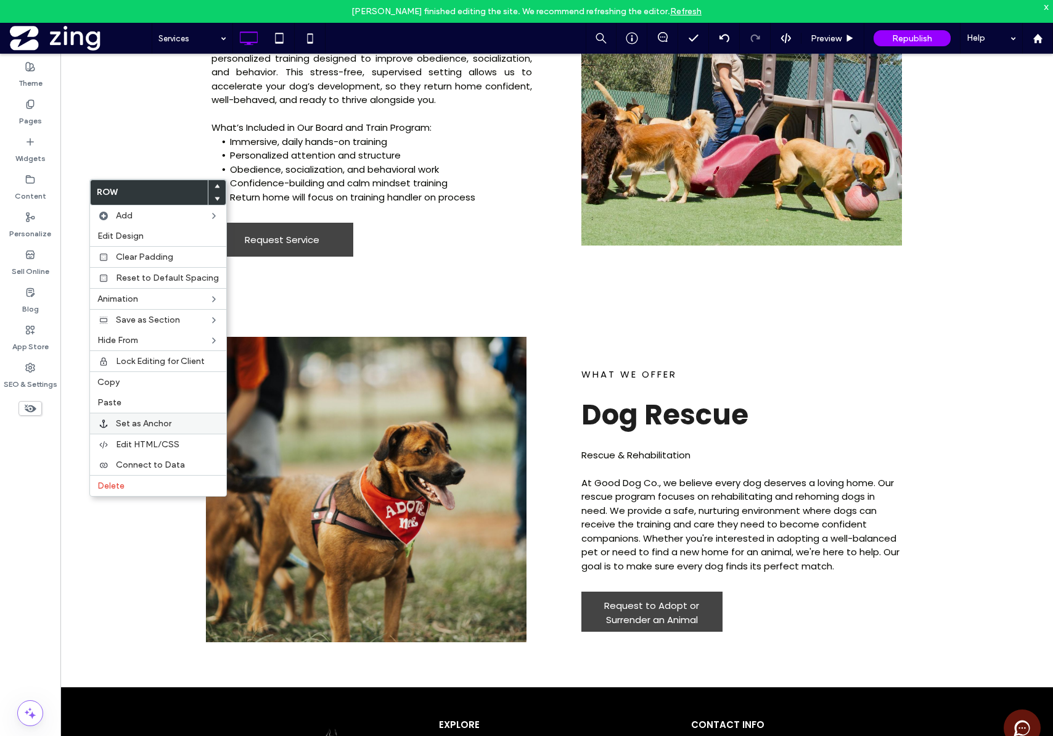
click at [125, 426] on span "Set as Anchor" at bounding box center [144, 423] width 56 height 10
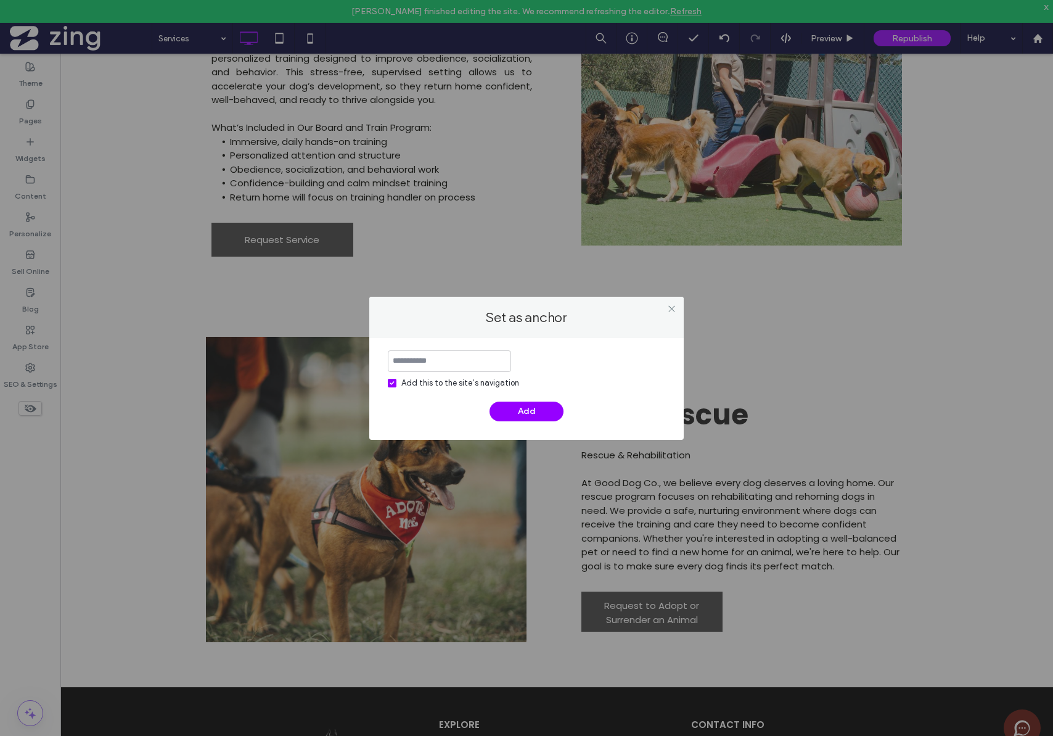
click at [437, 361] on input at bounding box center [449, 361] width 123 height 22
type input "**********"
click at [522, 411] on button "Add" at bounding box center [527, 412] width 74 height 20
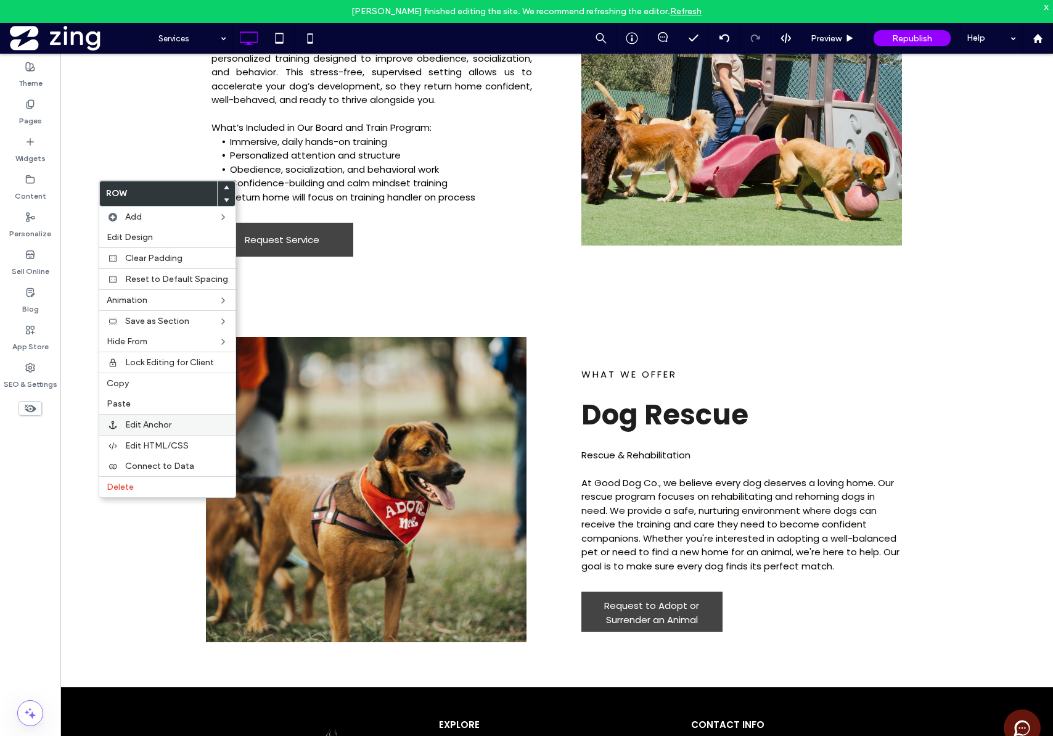
click at [184, 420] on label "Edit Anchor" at bounding box center [176, 424] width 103 height 10
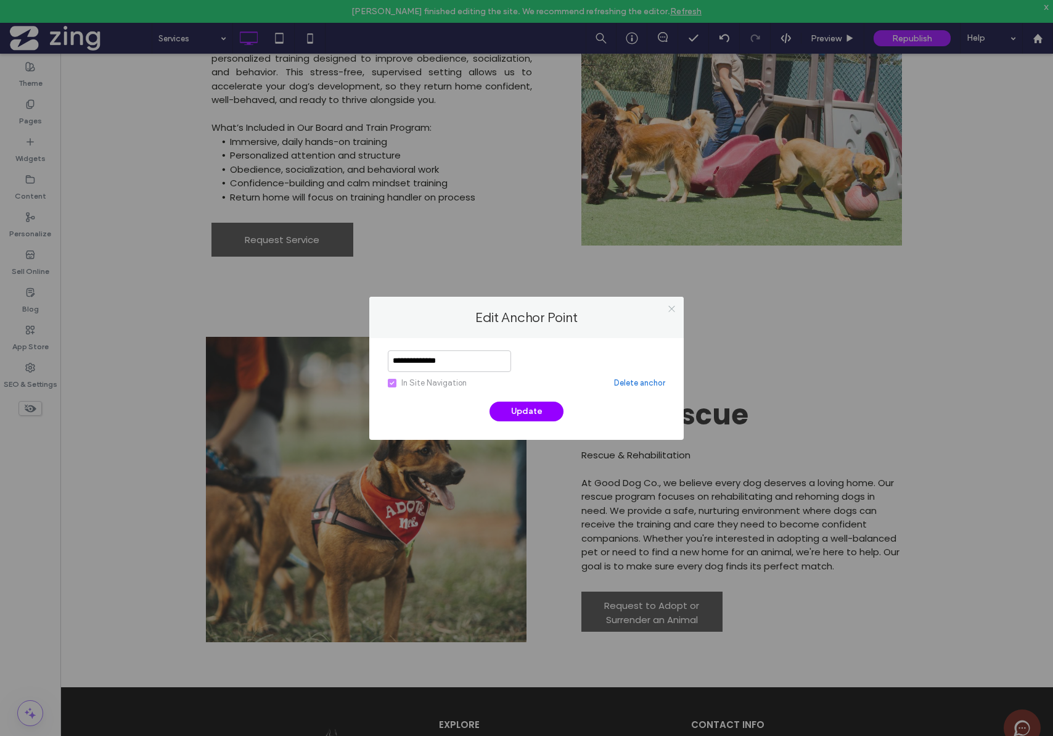
click at [670, 311] on icon at bounding box center [671, 308] width 9 height 9
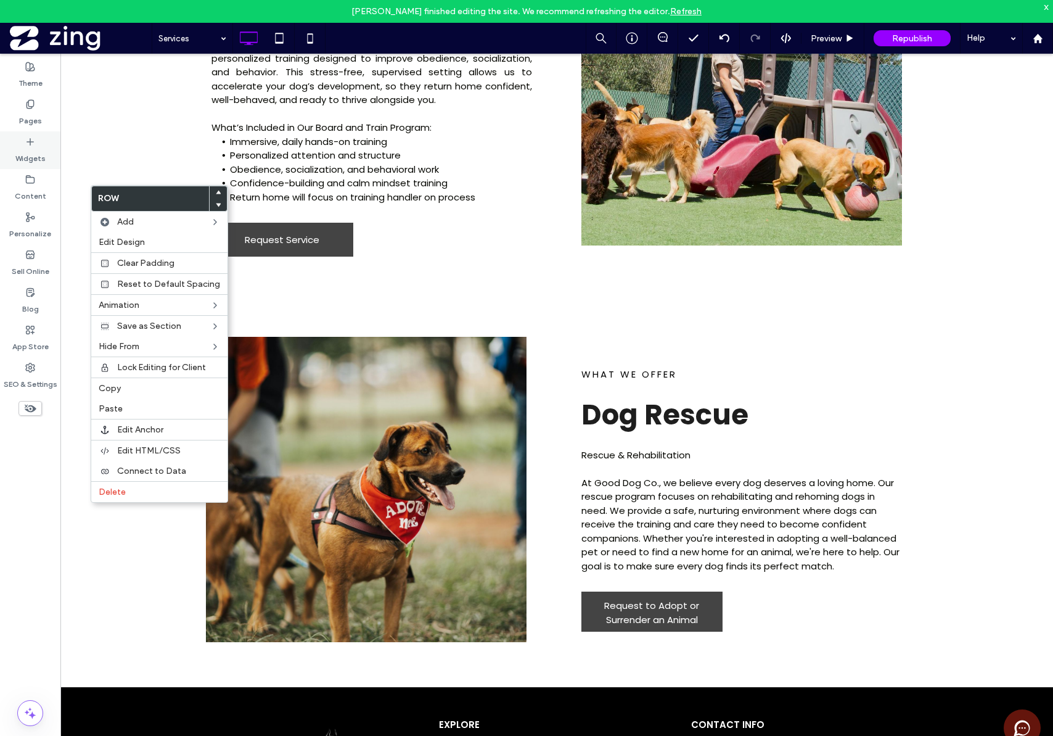
click at [35, 149] on label "Widgets" at bounding box center [30, 155] width 30 height 17
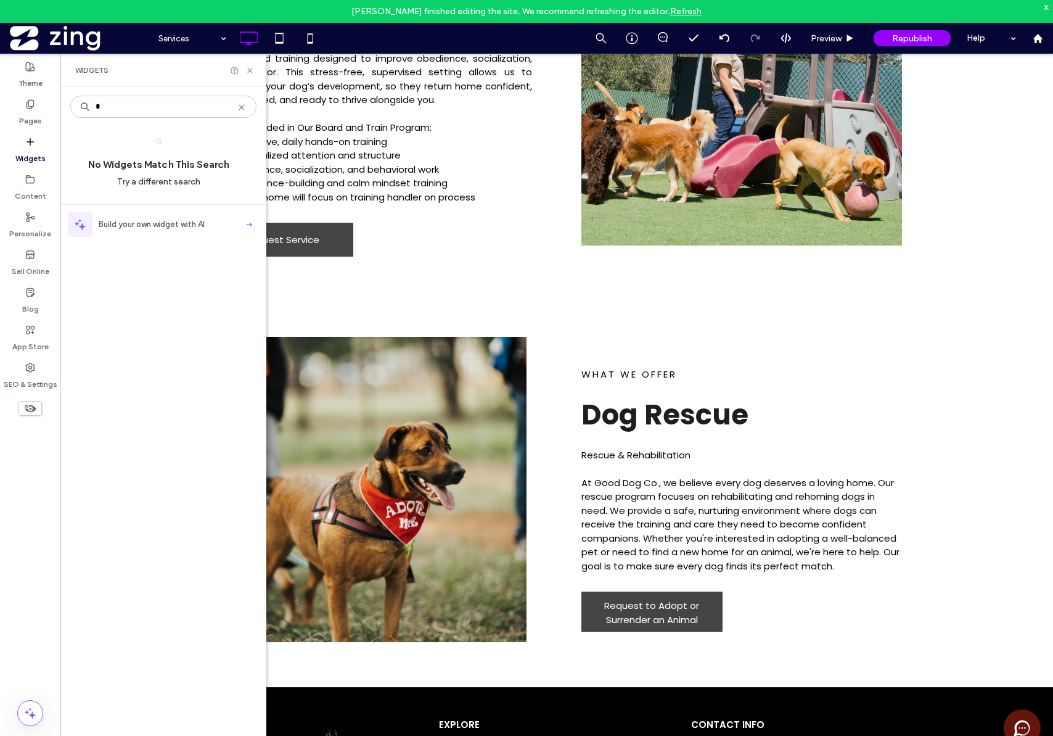
type input "*"
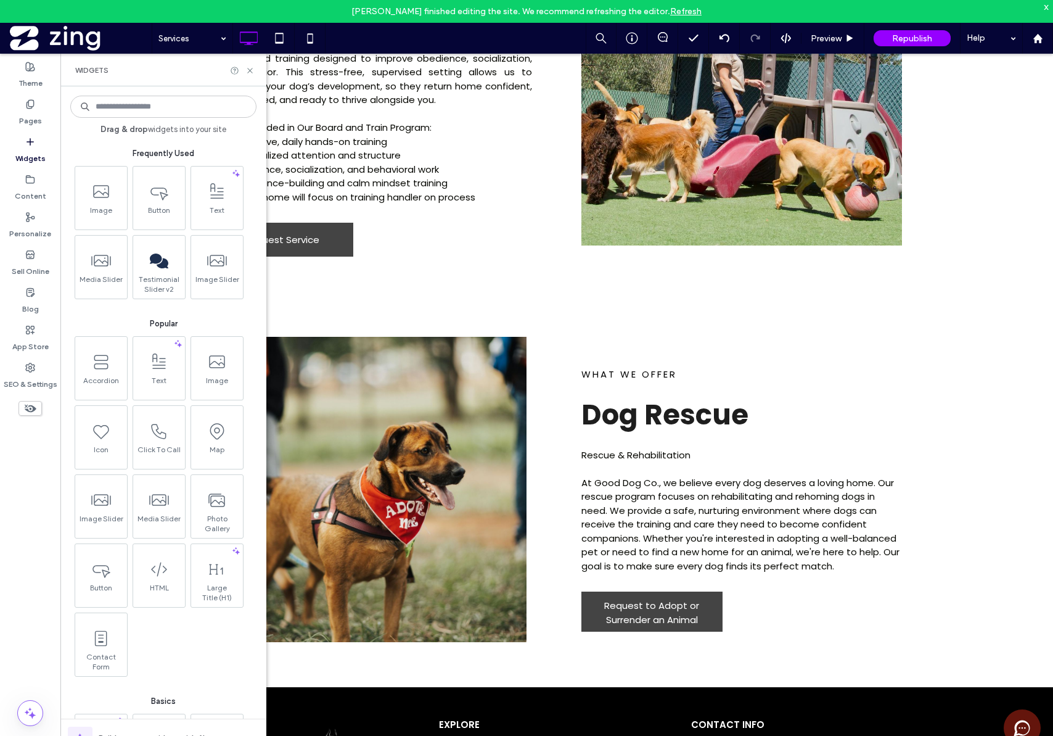
click at [249, 77] on div "Widgets" at bounding box center [163, 70] width 206 height 33
click at [250, 74] on icon at bounding box center [249, 70] width 9 height 9
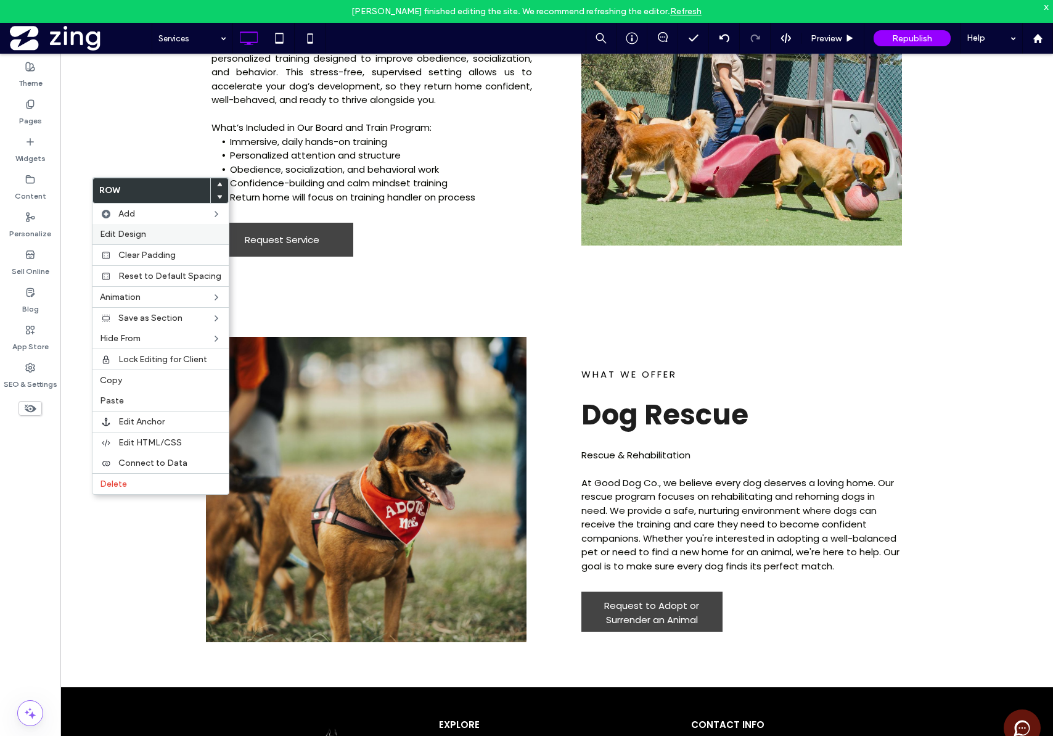
click at [176, 229] on label "Edit Design" at bounding box center [161, 234] width 122 height 10
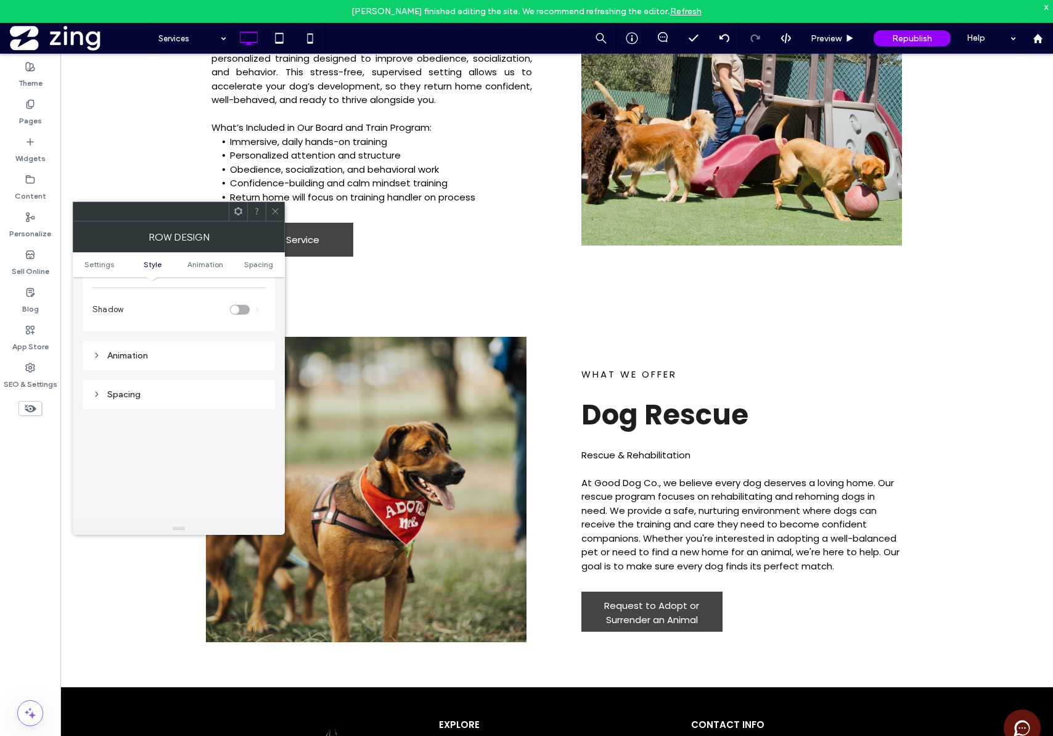
scroll to position [247, 0]
click at [152, 405] on div "Spacing" at bounding box center [179, 403] width 173 height 10
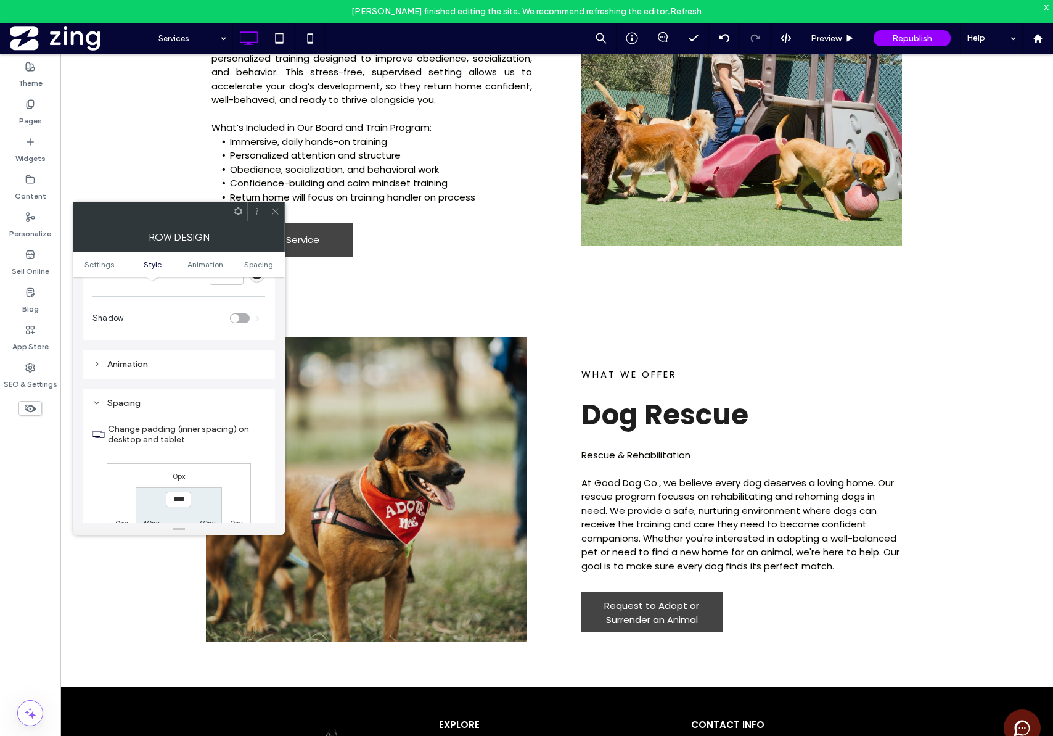
click at [171, 369] on div "Animation" at bounding box center [179, 364] width 173 height 17
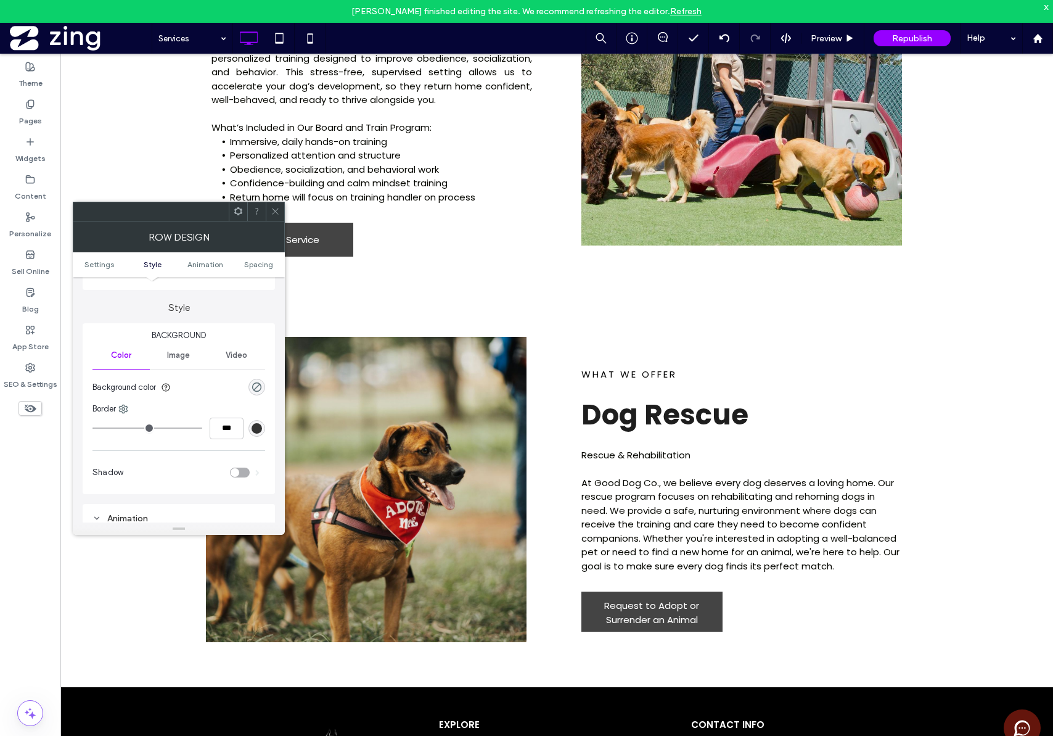
scroll to position [76, 0]
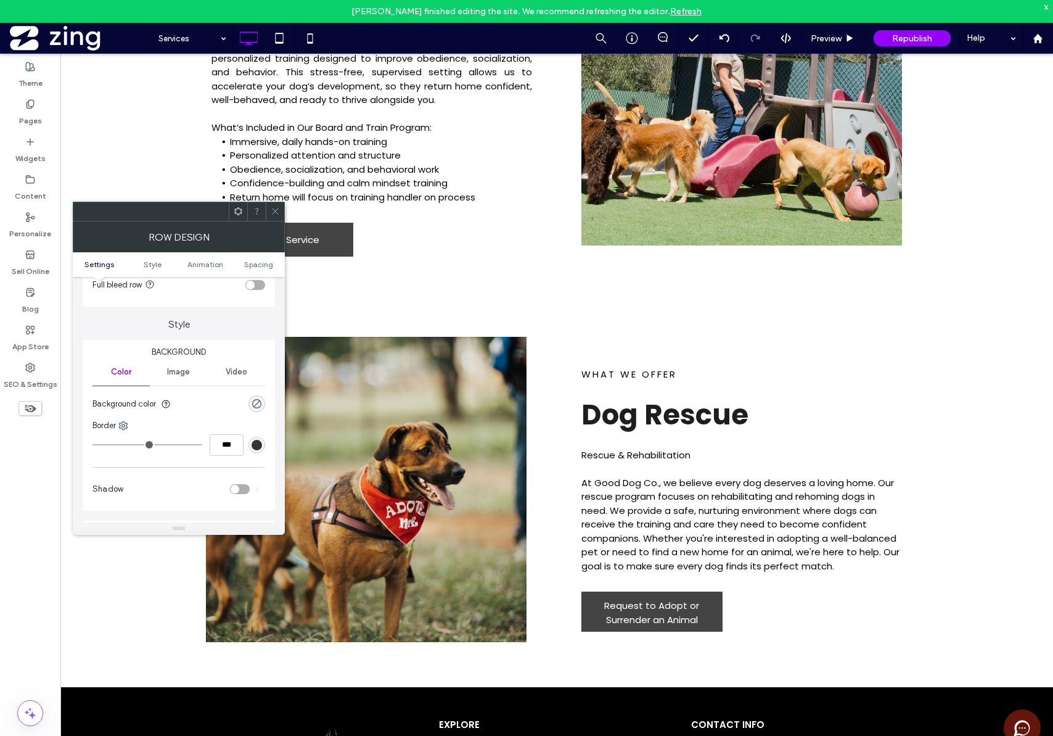
click at [184, 376] on span "Image" at bounding box center [178, 372] width 23 height 10
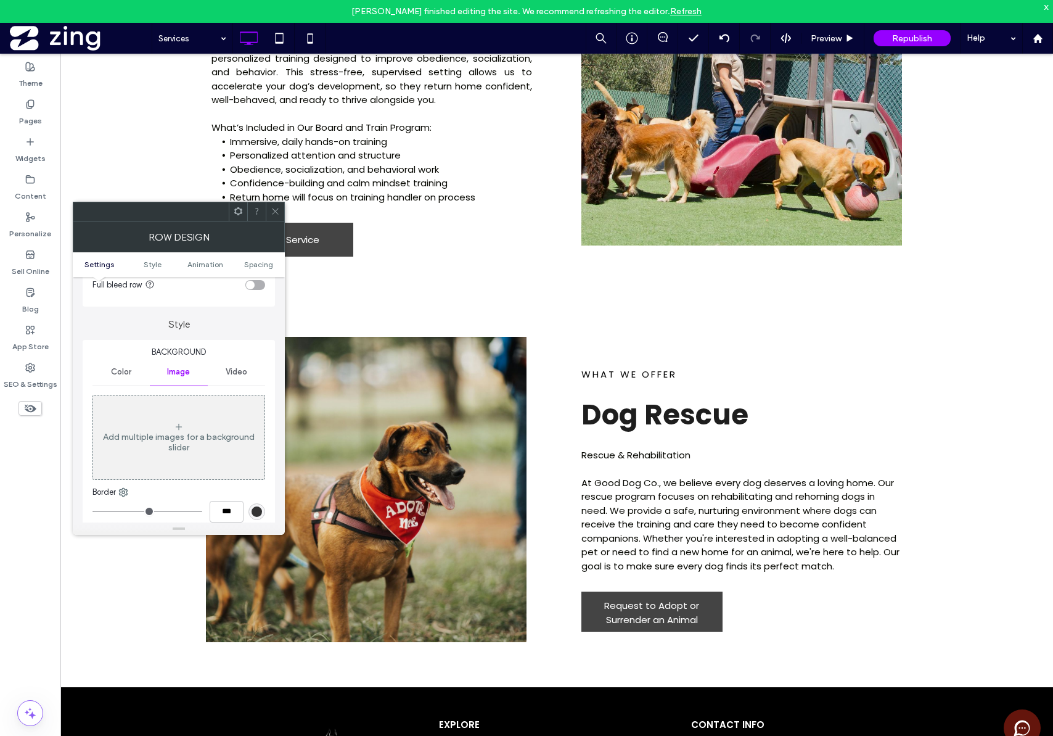
click at [242, 368] on span "Video" at bounding box center [237, 372] width 22 height 10
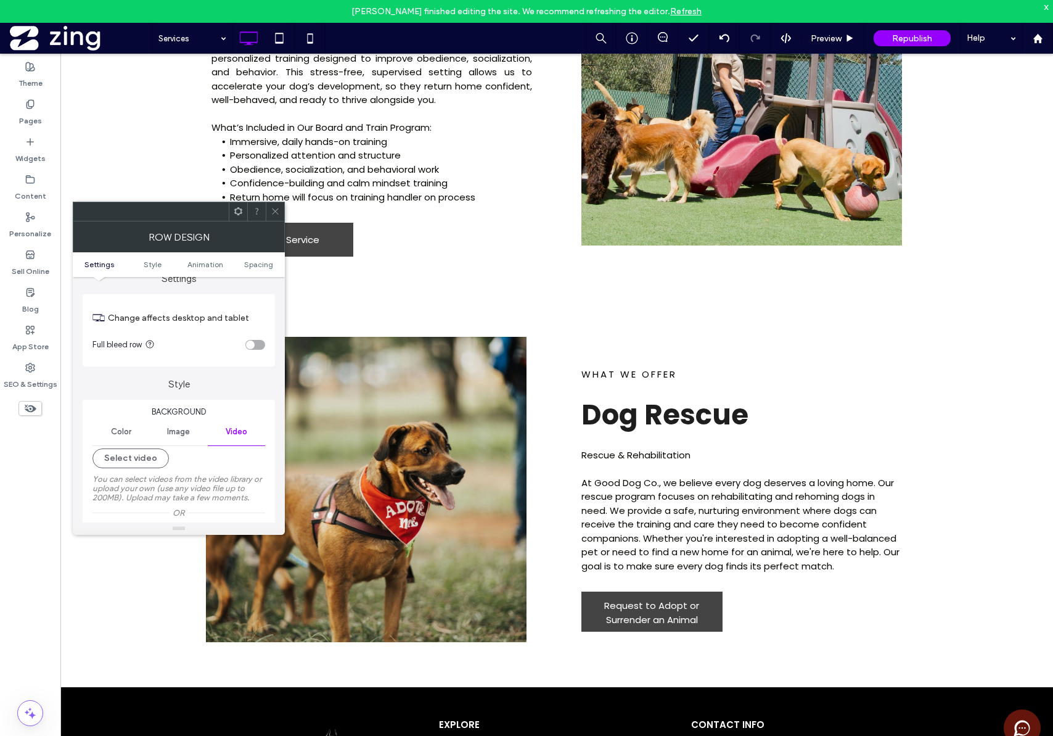
scroll to position [0, 0]
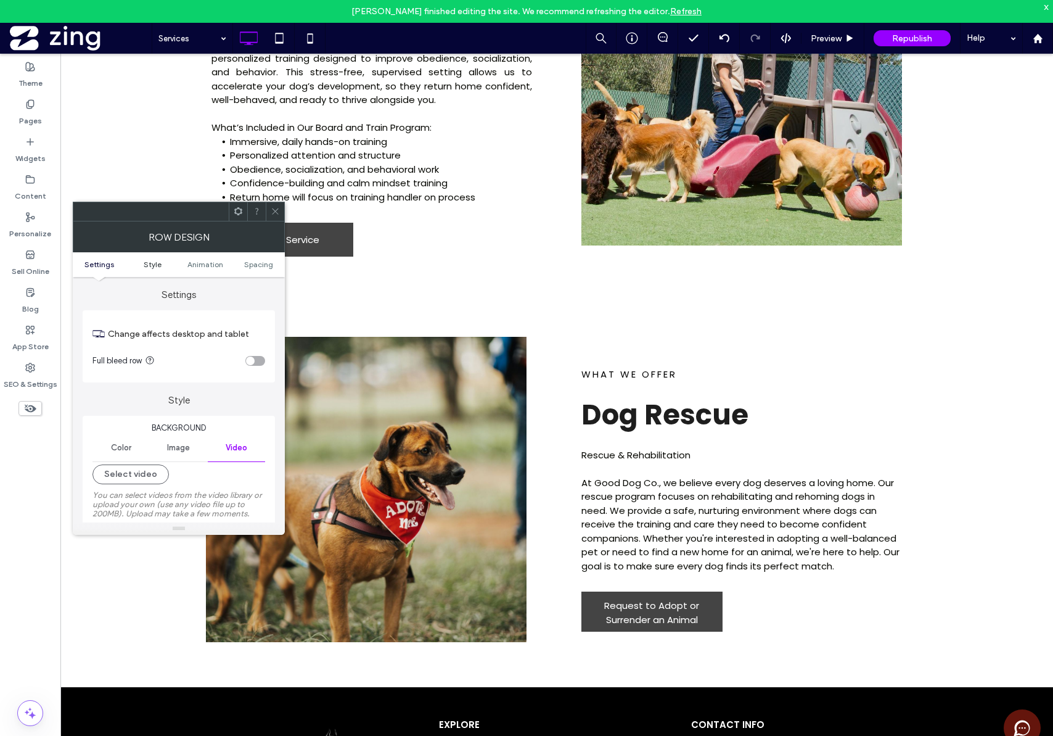
click at [152, 260] on span "Style" at bounding box center [153, 264] width 18 height 9
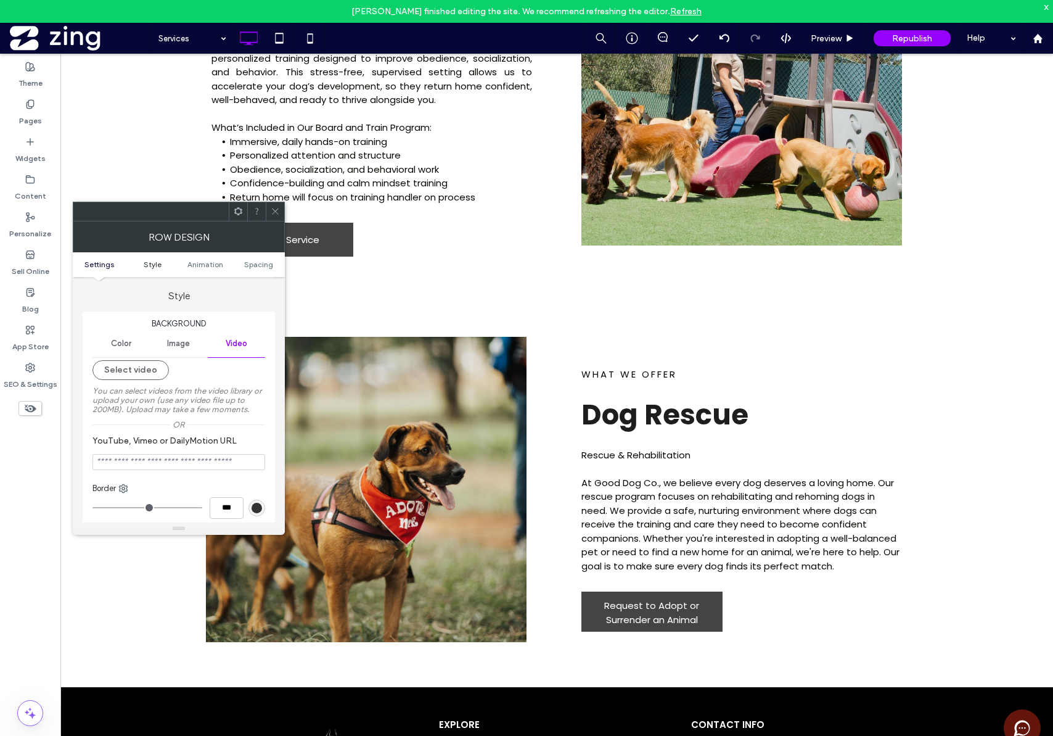
scroll to position [105, 0]
click at [273, 218] on span at bounding box center [275, 211] width 9 height 19
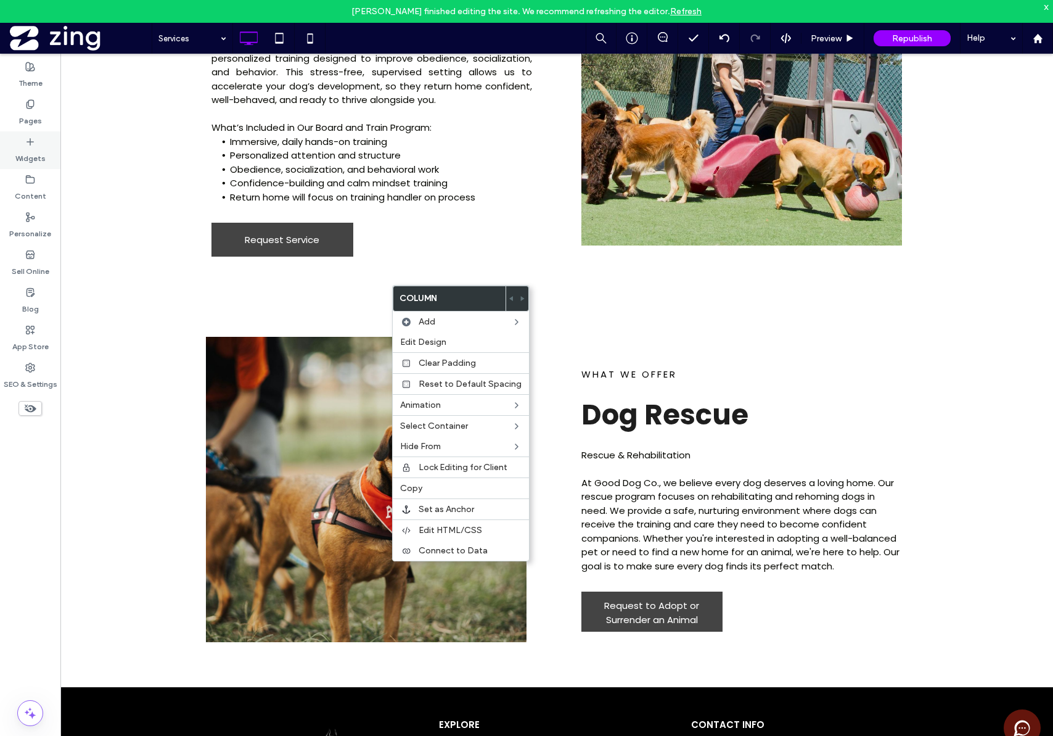
click at [43, 150] on label "Widgets" at bounding box center [30, 155] width 30 height 17
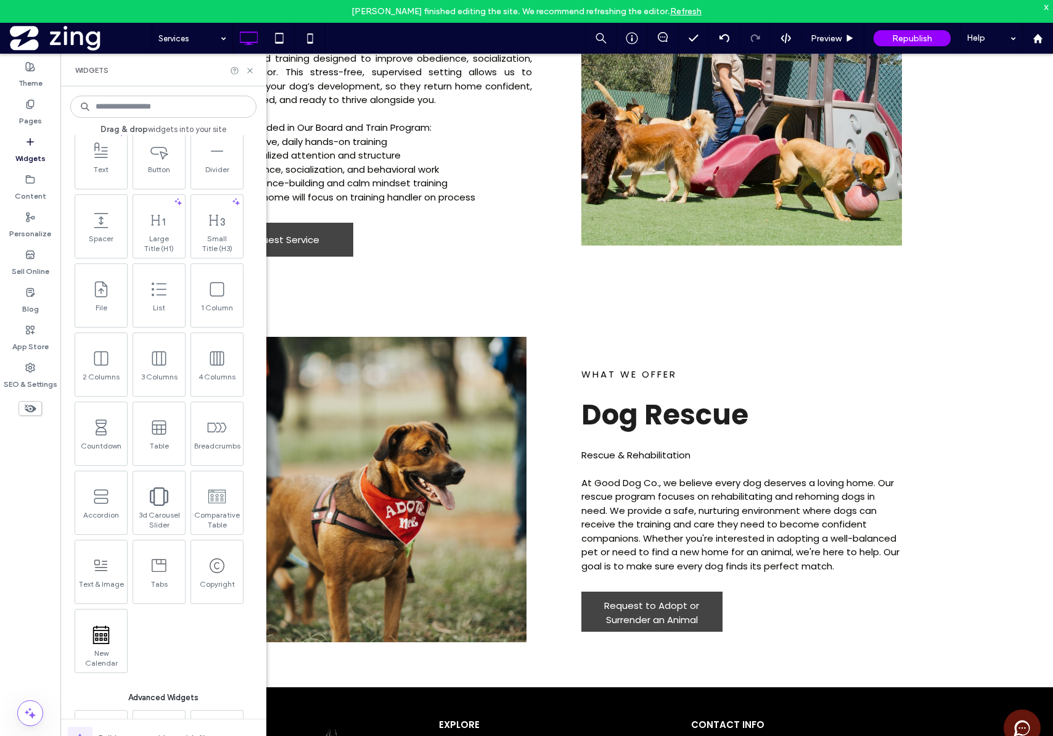
scroll to position [628, 0]
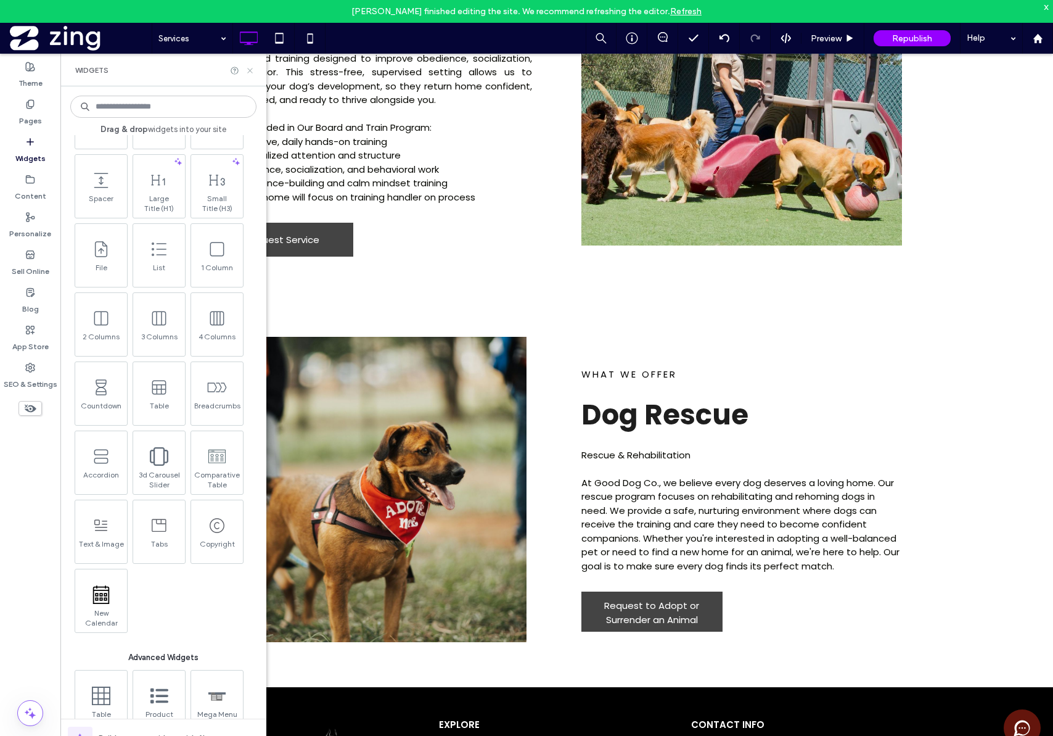
click at [249, 73] on icon at bounding box center [249, 70] width 9 height 9
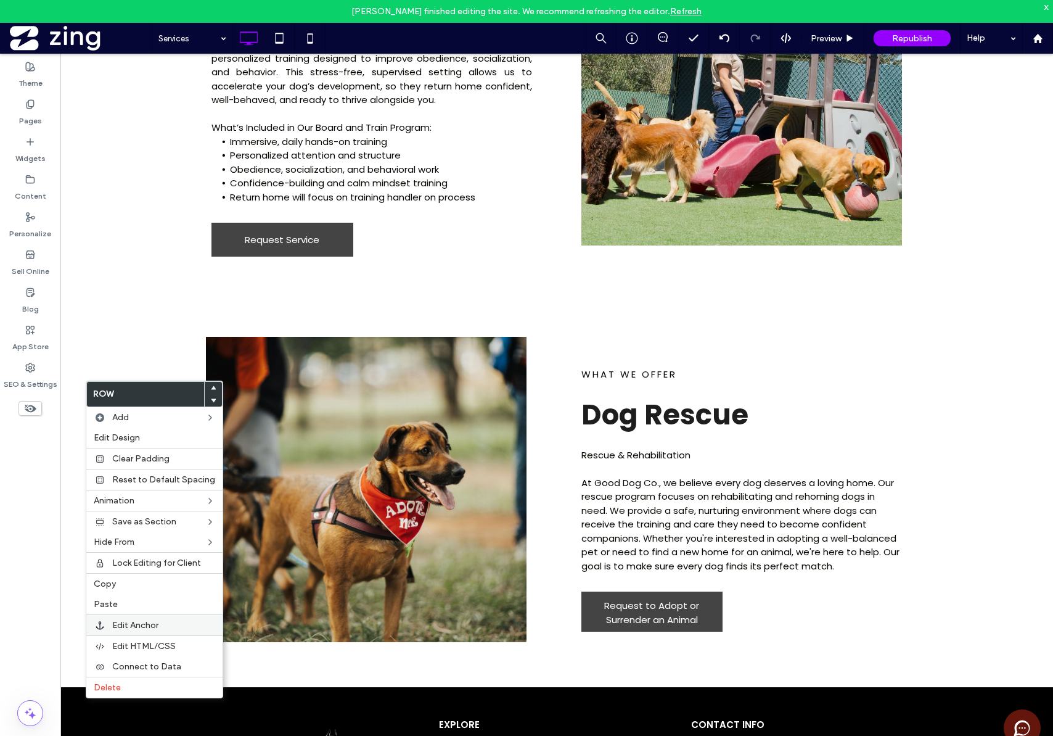
click at [161, 628] on label "Edit Anchor" at bounding box center [163, 625] width 103 height 10
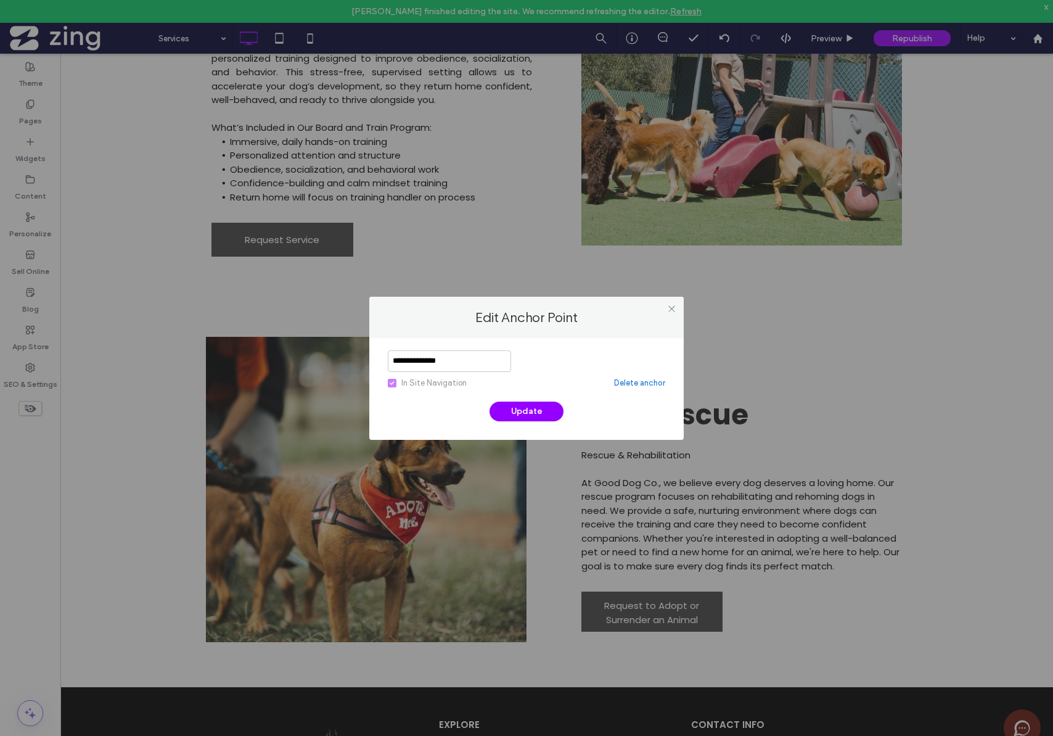
click at [625, 385] on link "Delete anchor" at bounding box center [639, 383] width 51 height 12
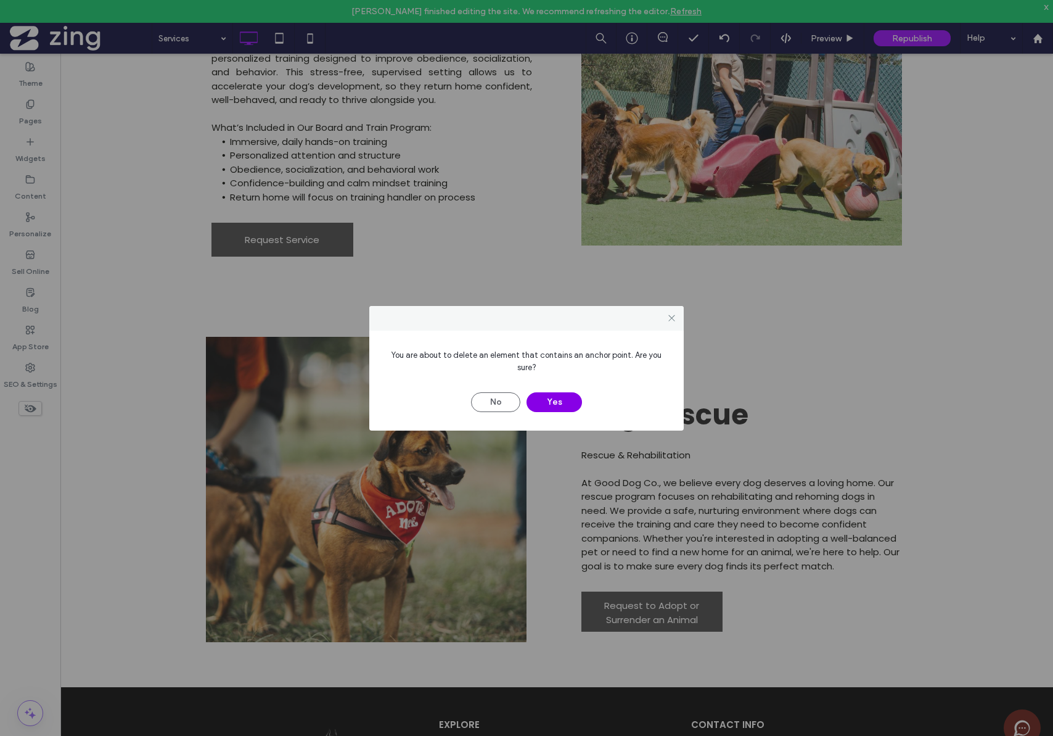
click at [554, 408] on button "Yes" at bounding box center [555, 402] width 56 height 20
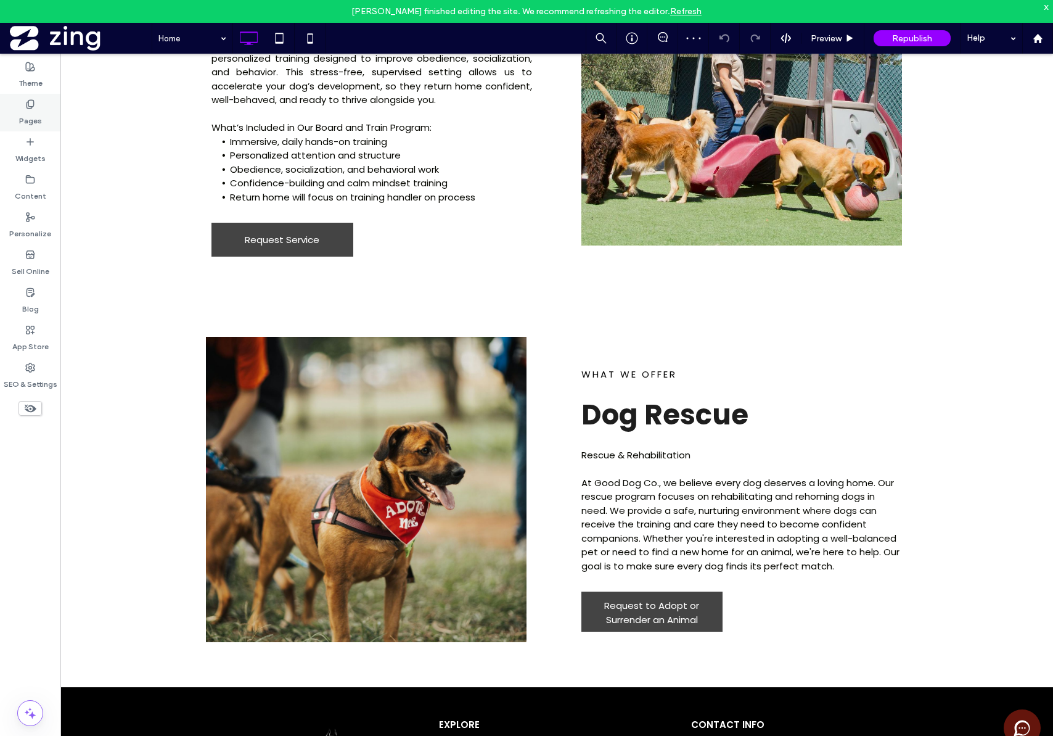
click at [36, 117] on label "Pages" at bounding box center [30, 117] width 23 height 17
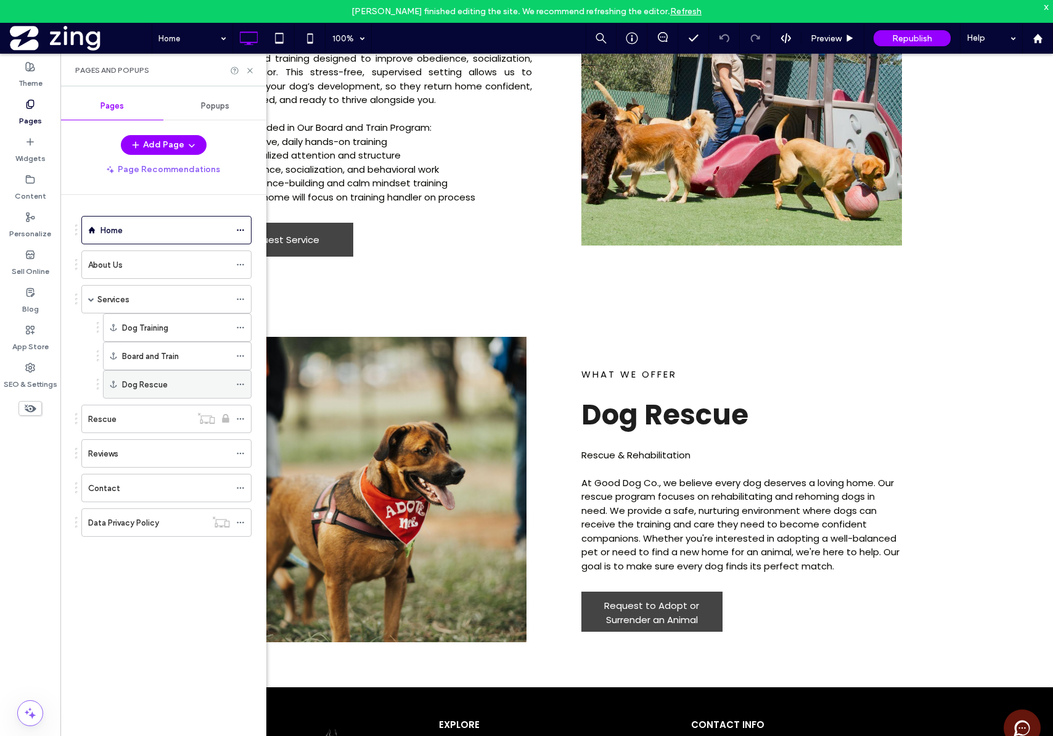
click at [136, 390] on label "Dog Rescue" at bounding box center [145, 385] width 46 height 22
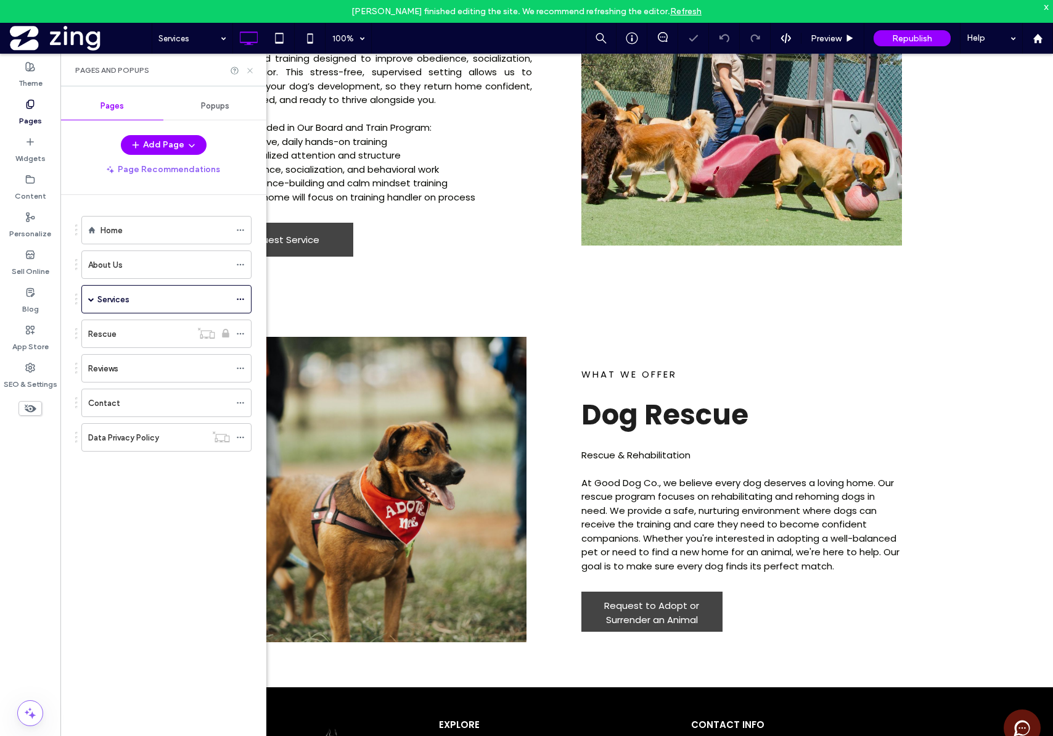
click at [247, 68] on icon at bounding box center [249, 70] width 9 height 9
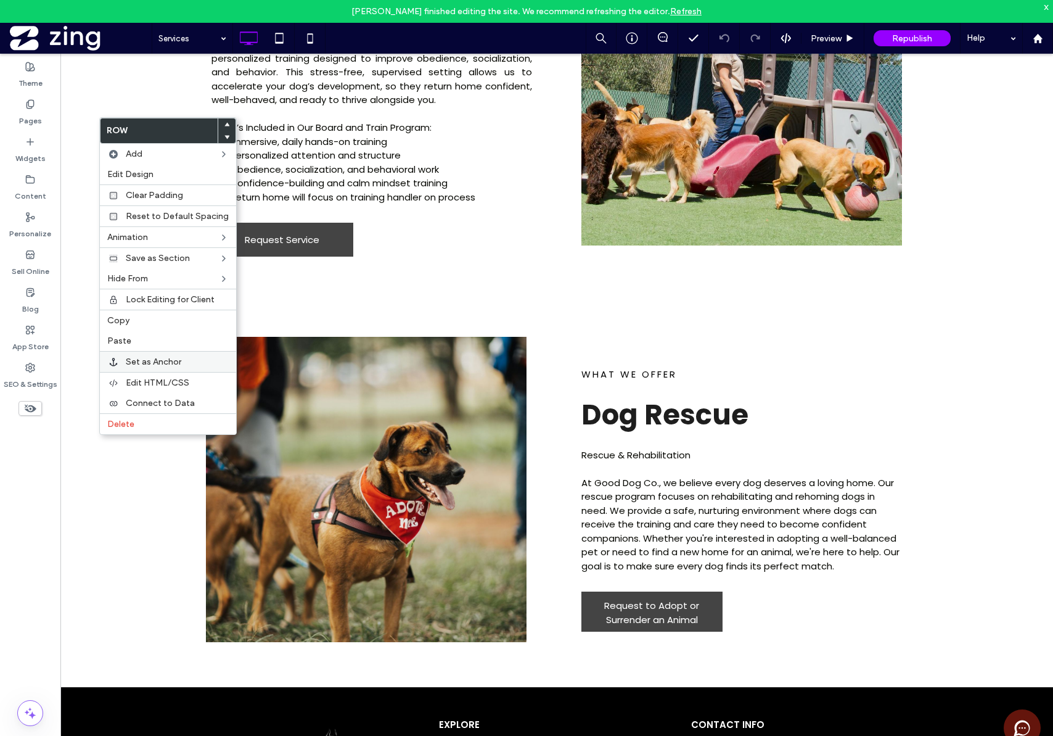
click at [149, 365] on span "Set as Anchor" at bounding box center [154, 361] width 56 height 10
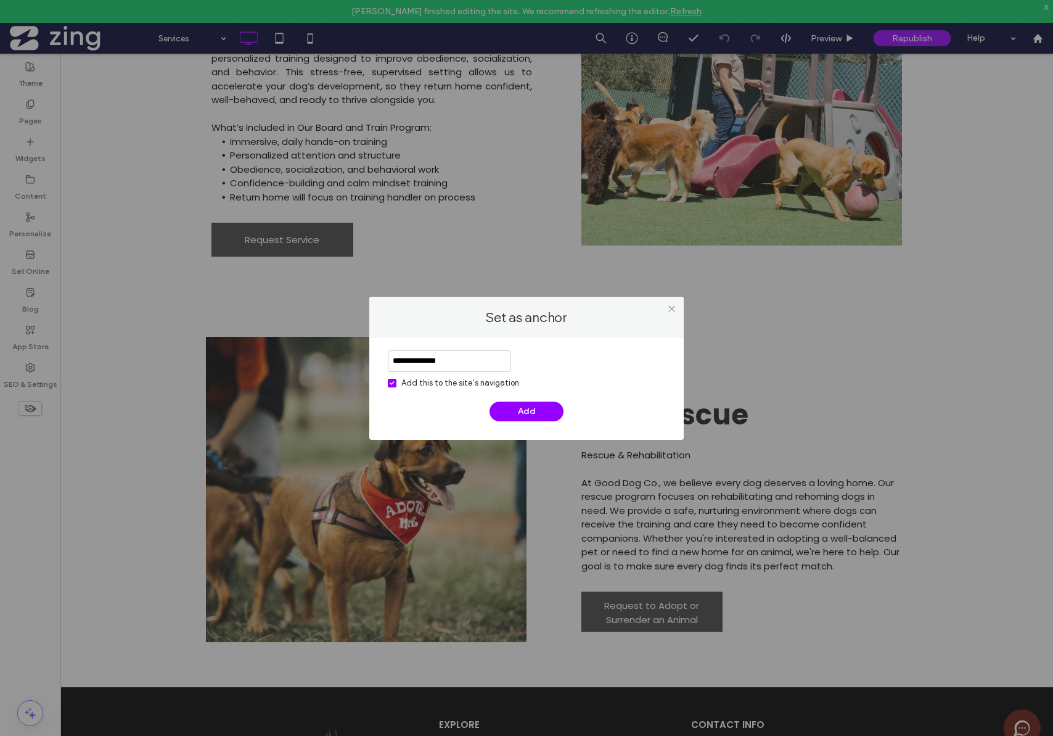
type input "**********"
click at [468, 383] on div "Add this to the site’s navigation" at bounding box center [461, 383] width 118 height 12
click at [516, 408] on button "Add" at bounding box center [527, 412] width 74 height 20
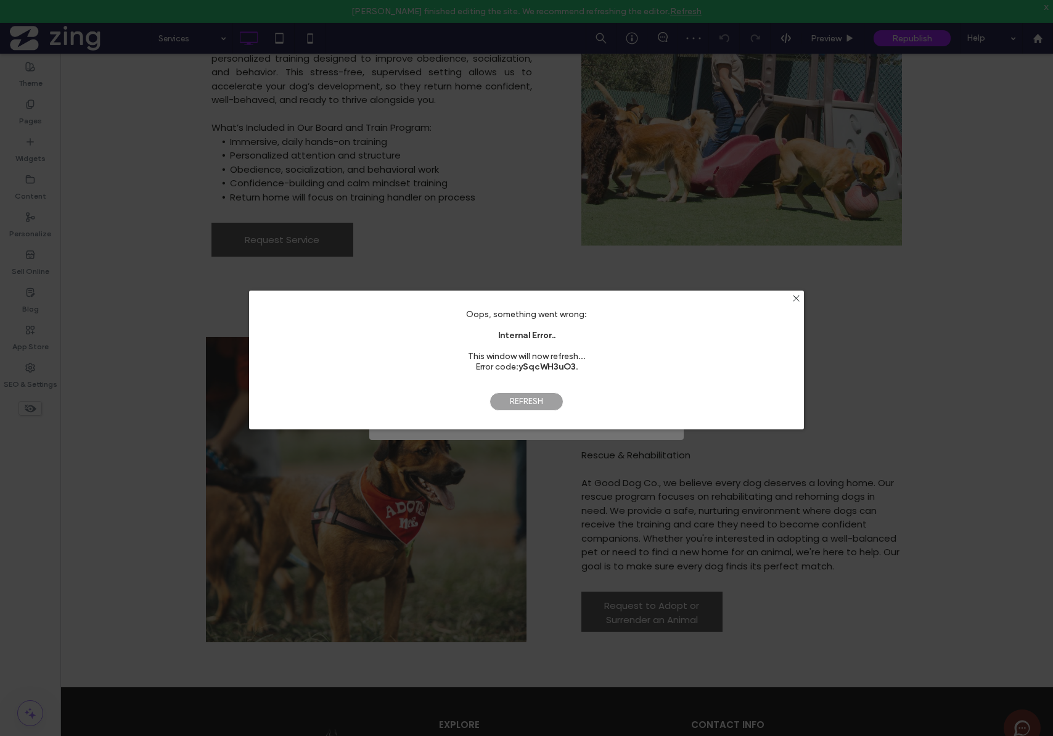
click at [546, 403] on span "Refresh" at bounding box center [527, 401] width 74 height 19
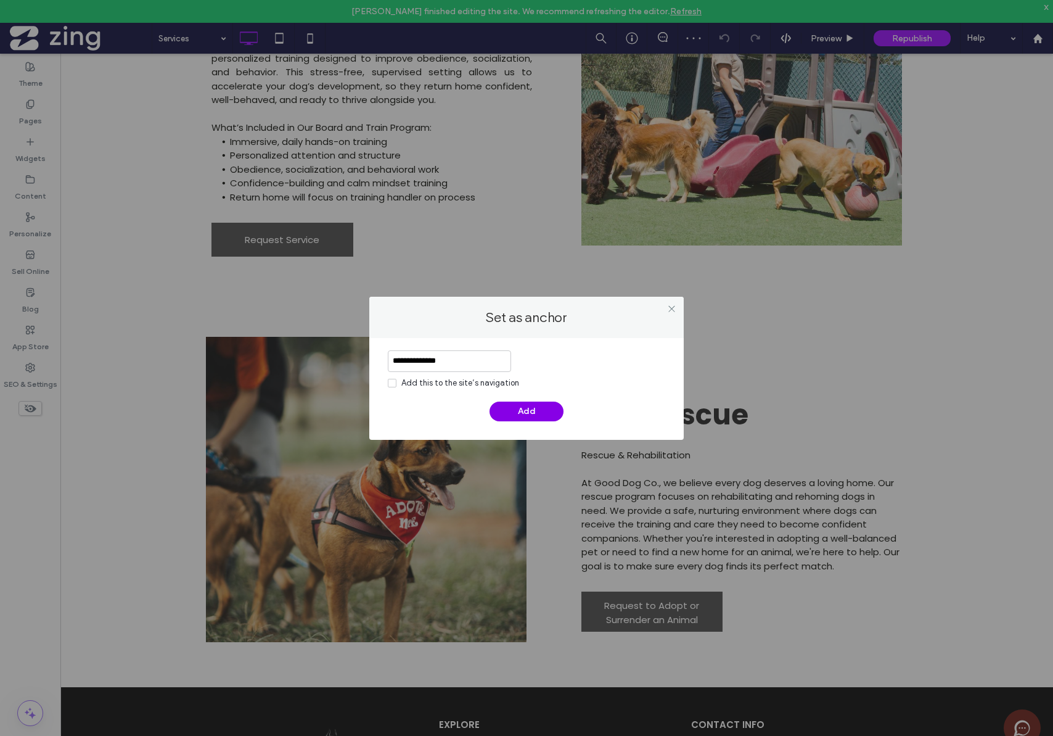
click at [523, 406] on button "Add" at bounding box center [527, 412] width 74 height 20
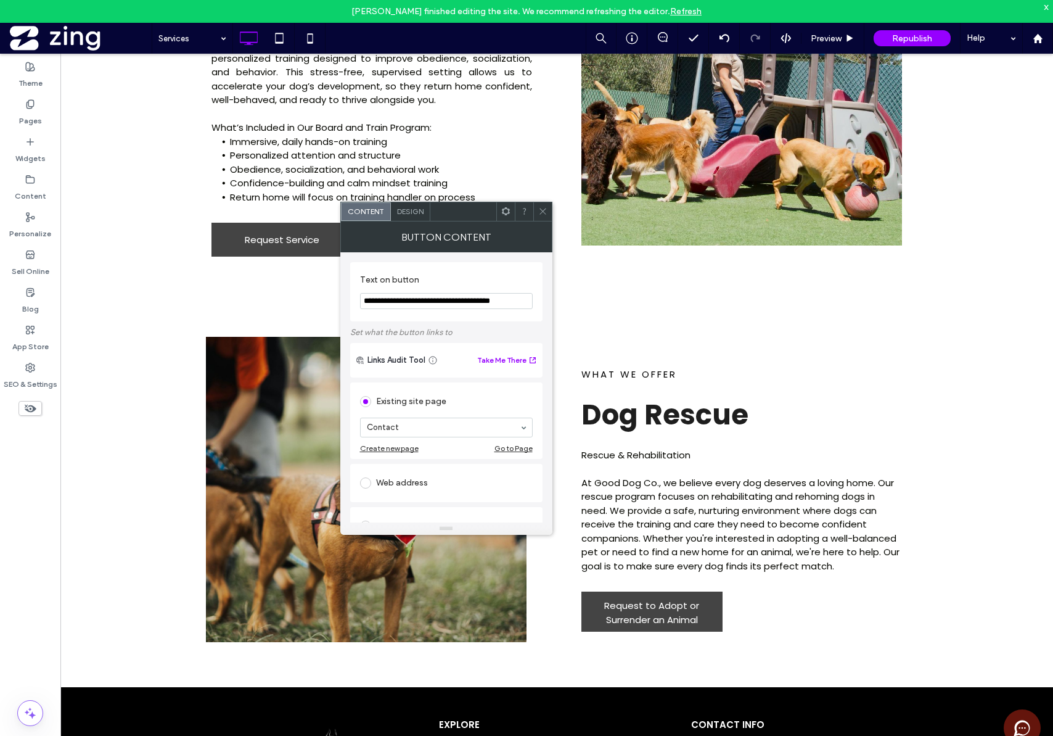
click at [395, 403] on div "Existing site page" at bounding box center [446, 402] width 173 height 20
click at [446, 402] on div "Existing site page" at bounding box center [446, 402] width 173 height 20
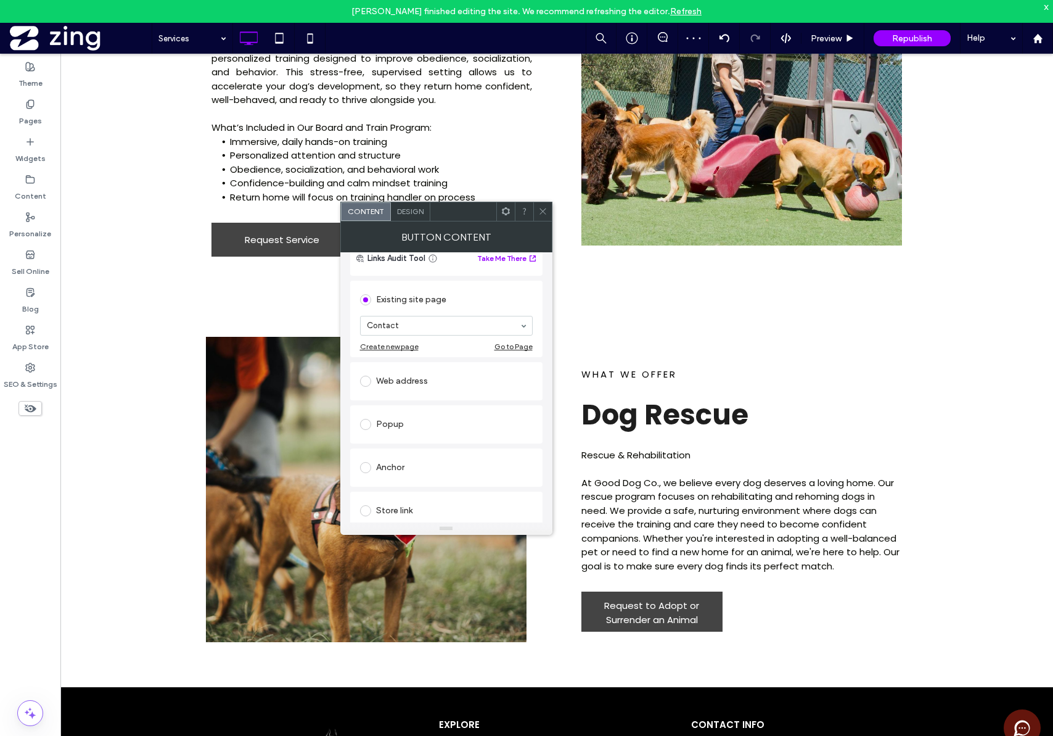
scroll to position [113, 0]
click at [390, 445] on div "Anchor" at bounding box center [446, 456] width 173 height 26
click at [542, 214] on icon at bounding box center [542, 211] width 9 height 9
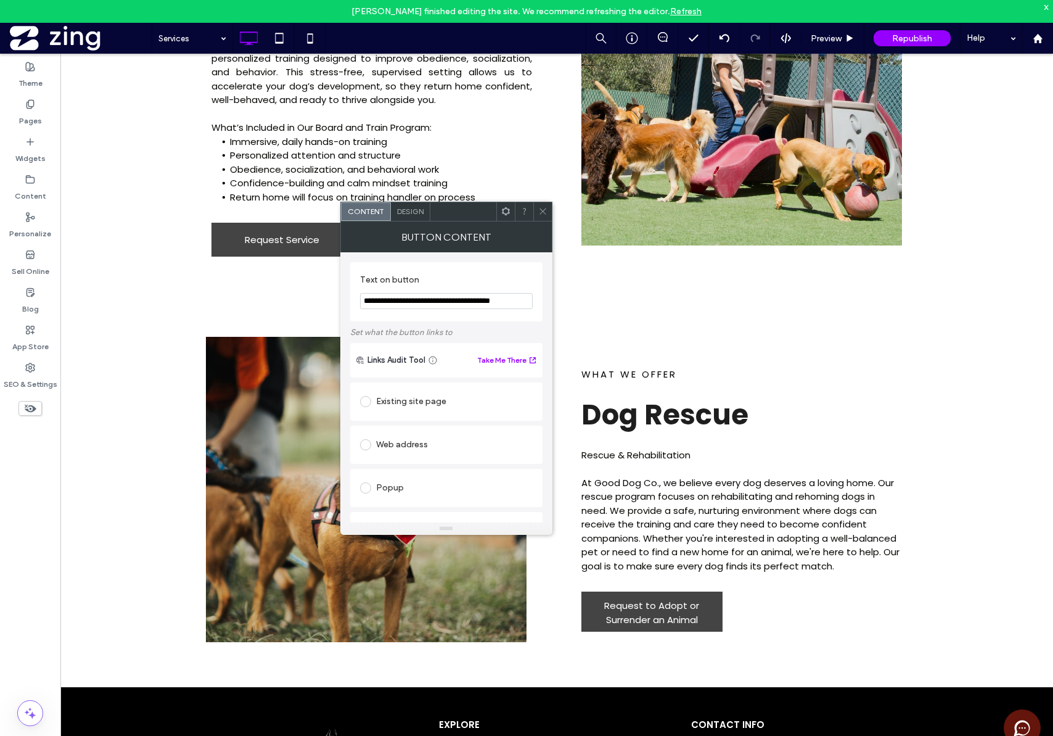
click at [536, 210] on div at bounding box center [542, 211] width 19 height 19
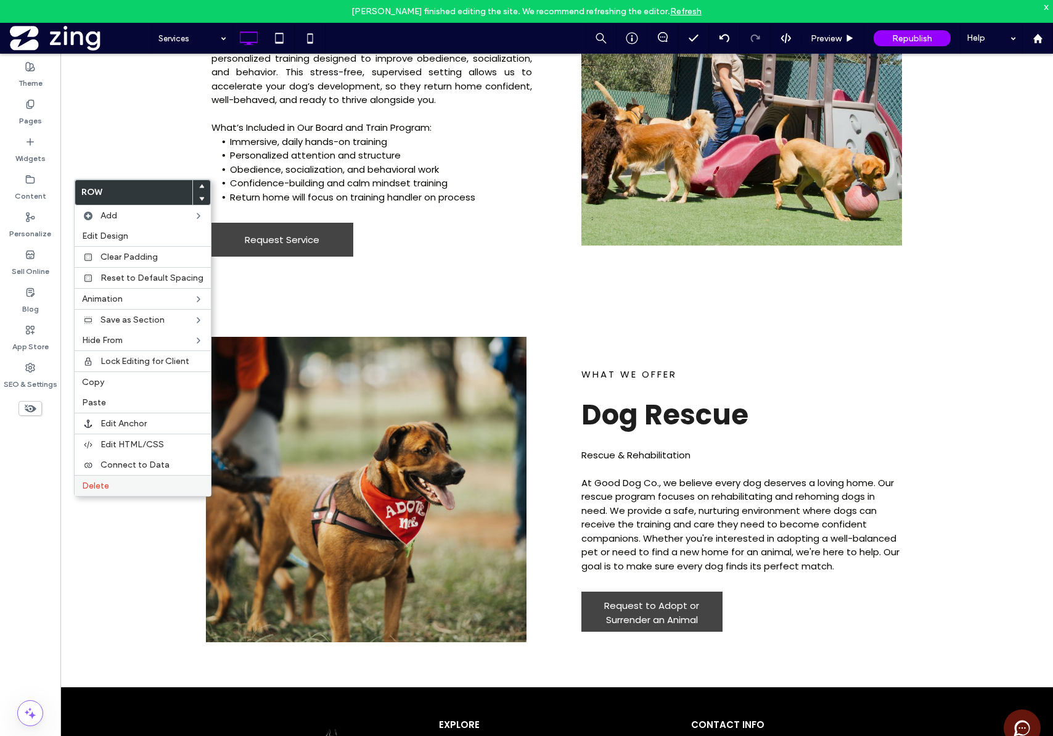
click at [101, 487] on span "Delete" at bounding box center [95, 485] width 27 height 10
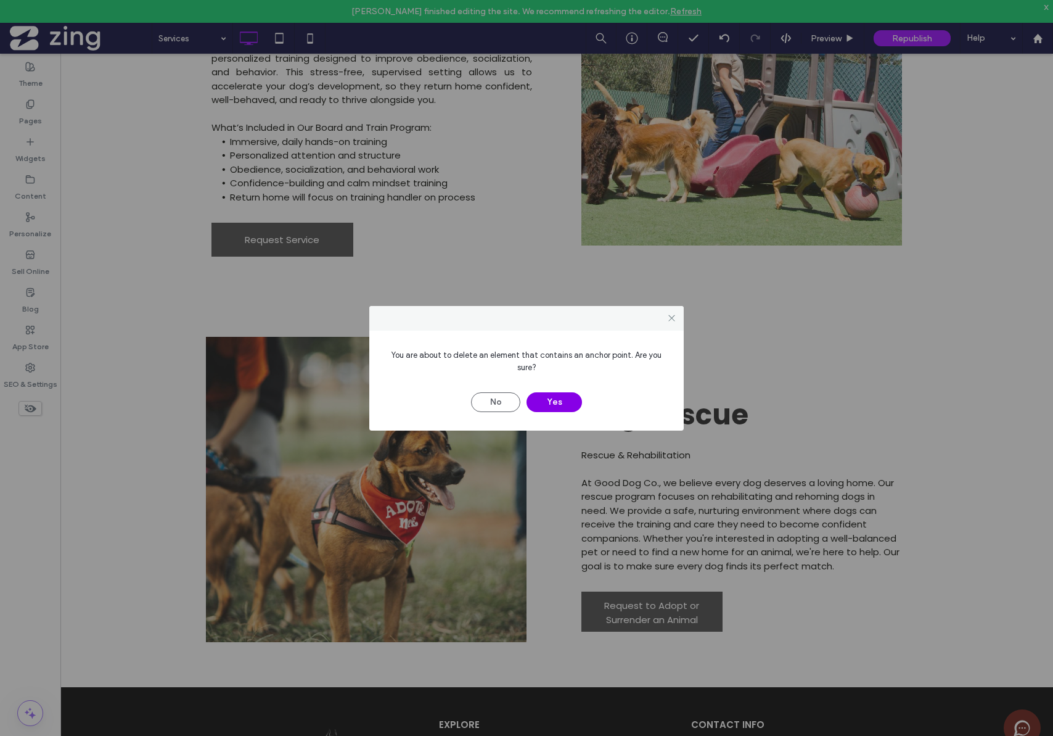
click at [564, 402] on button "Yes" at bounding box center [555, 402] width 56 height 20
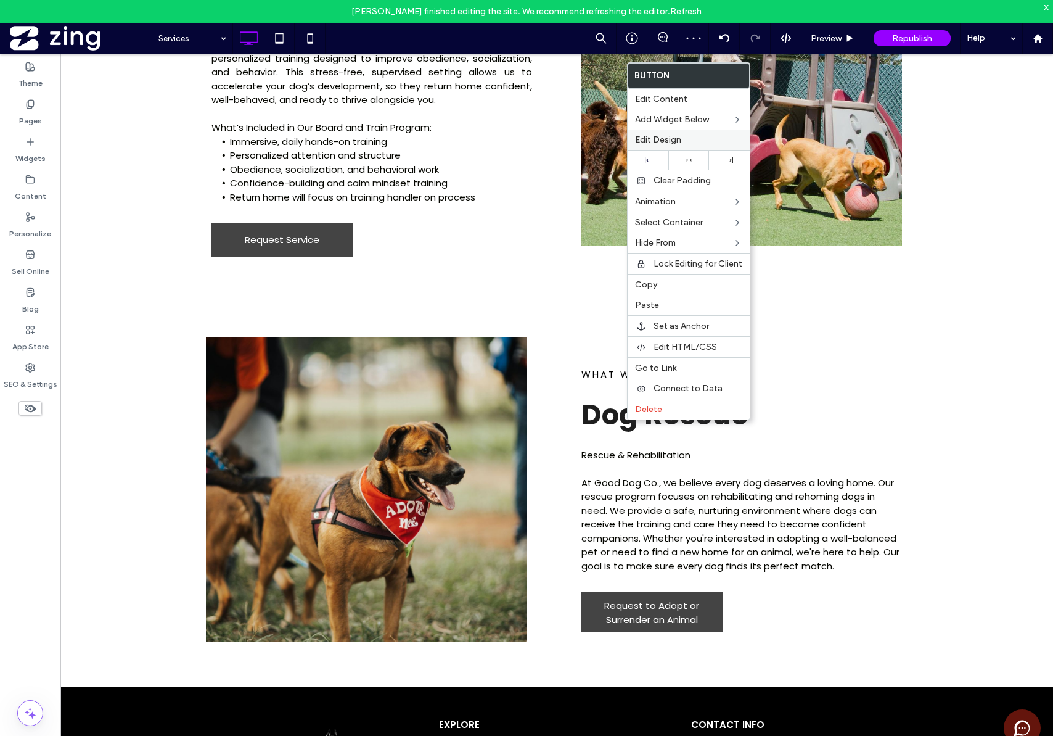
click at [663, 141] on span "Edit Design" at bounding box center [658, 139] width 46 height 10
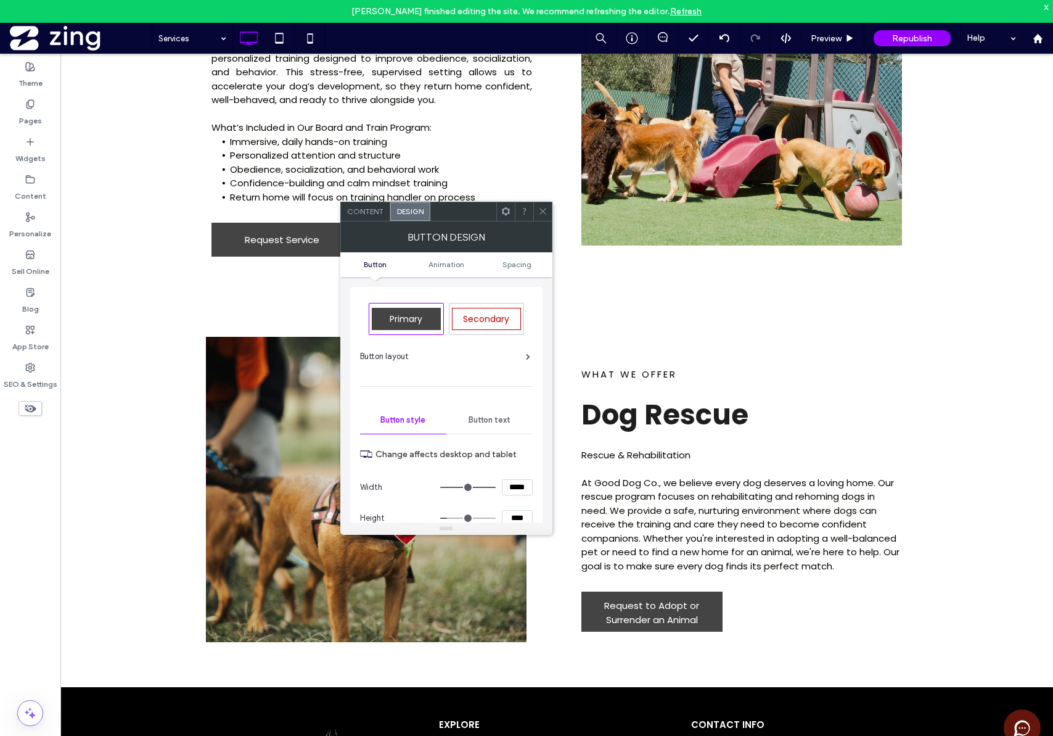
click at [372, 217] on div "Content" at bounding box center [365, 211] width 49 height 19
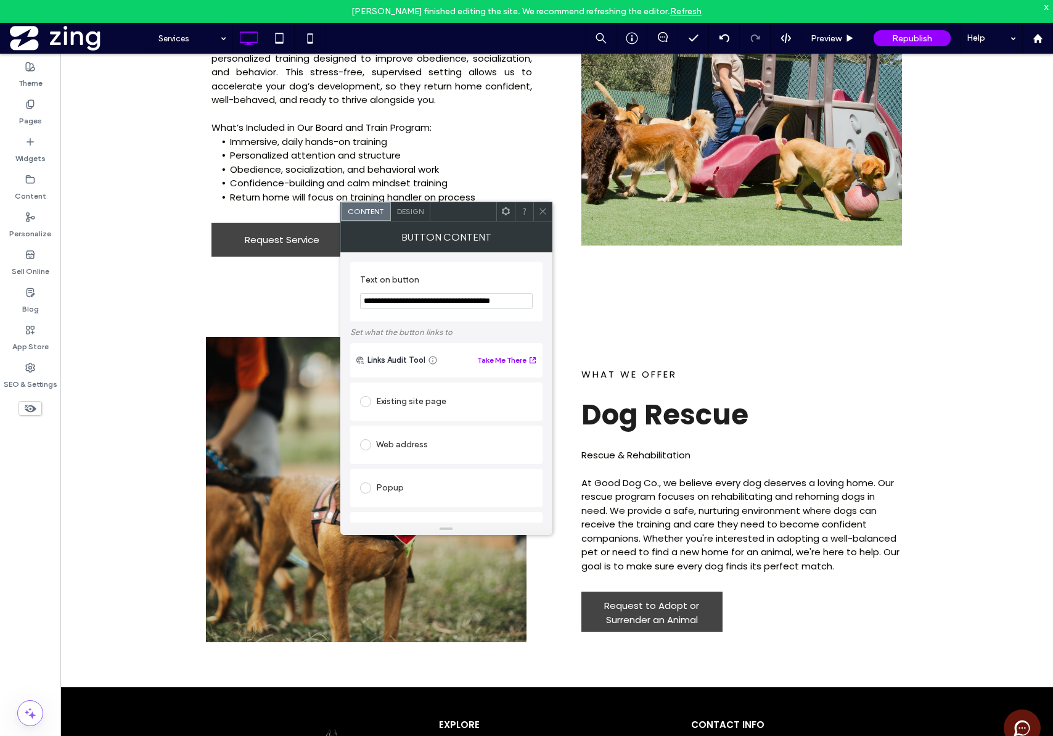
click at [386, 396] on div "Existing site page" at bounding box center [446, 402] width 173 height 20
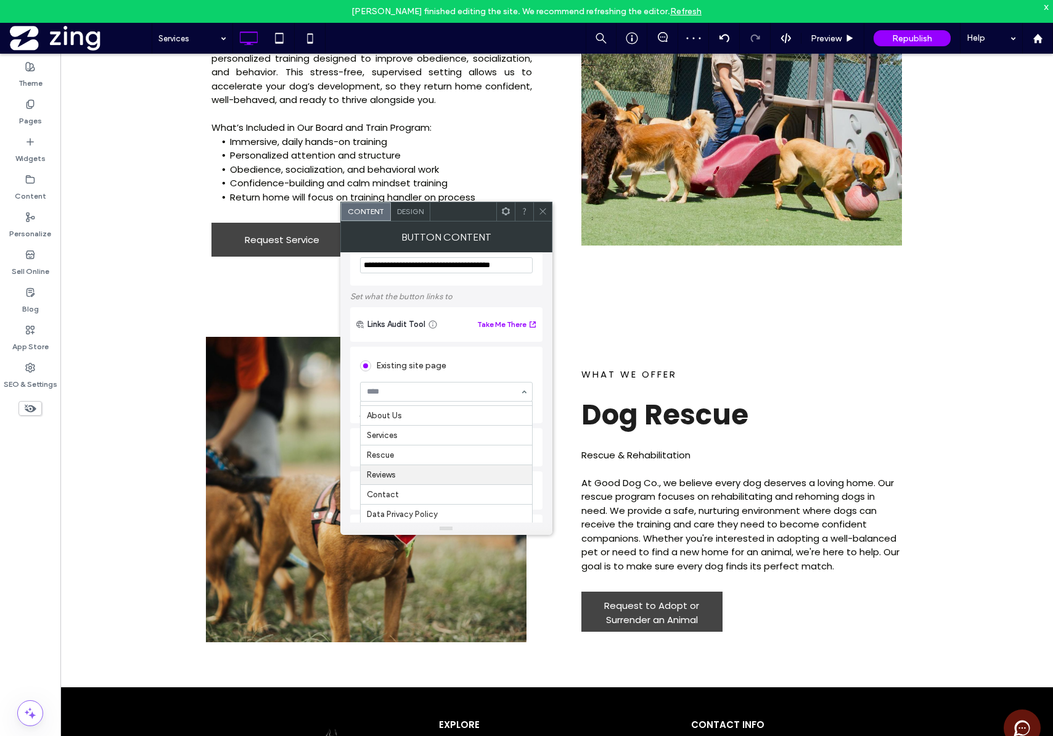
scroll to position [36, 0]
click at [546, 210] on icon at bounding box center [542, 211] width 9 height 9
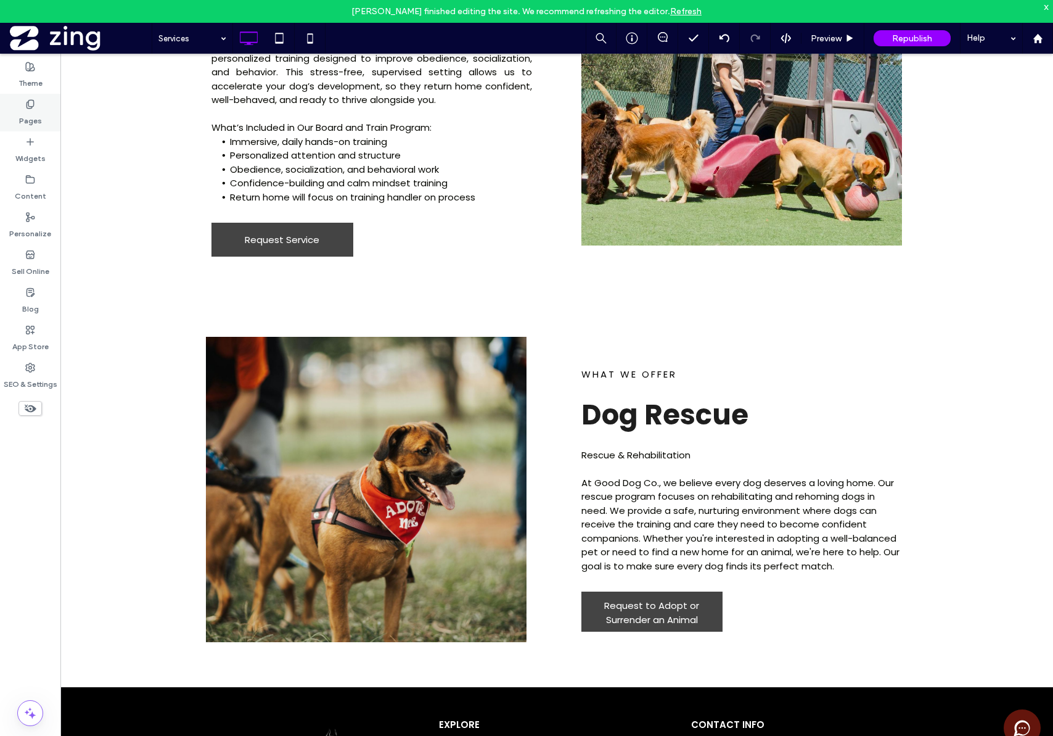
click at [27, 101] on use at bounding box center [30, 104] width 7 height 8
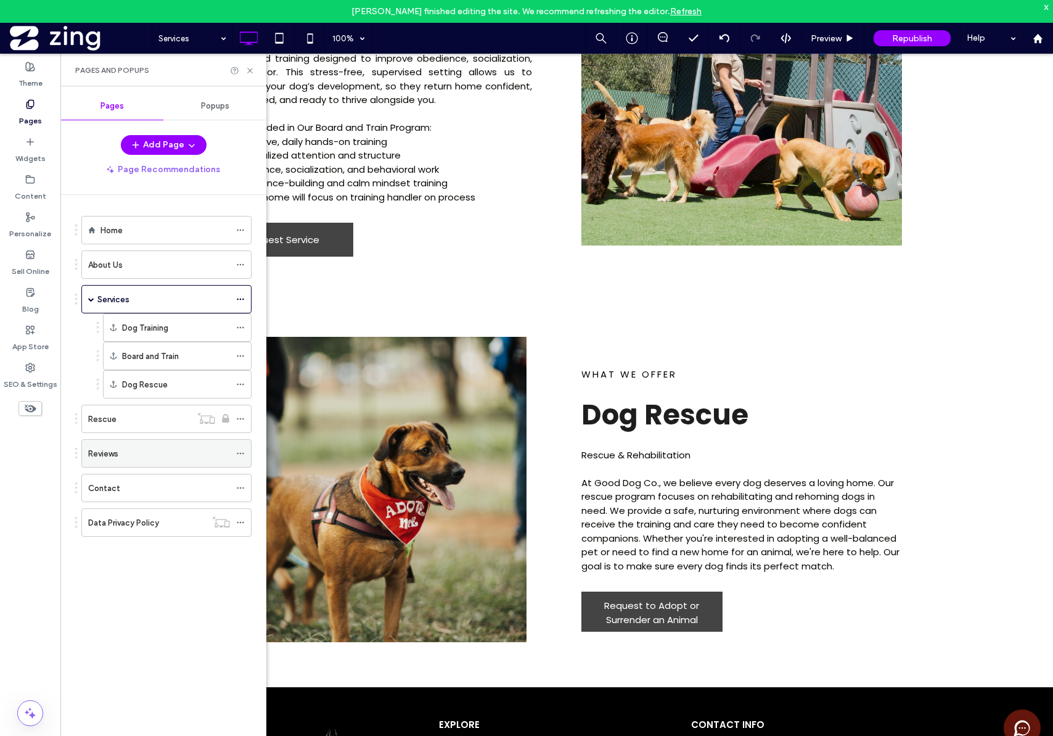
click at [238, 456] on icon at bounding box center [240, 453] width 9 height 9
click at [133, 601] on div "Home About Us Services Dog Training Board and Train Dog Rescue Rescue Reviews C…" at bounding box center [170, 474] width 191 height 558
click at [251, 72] on icon at bounding box center [249, 70] width 9 height 9
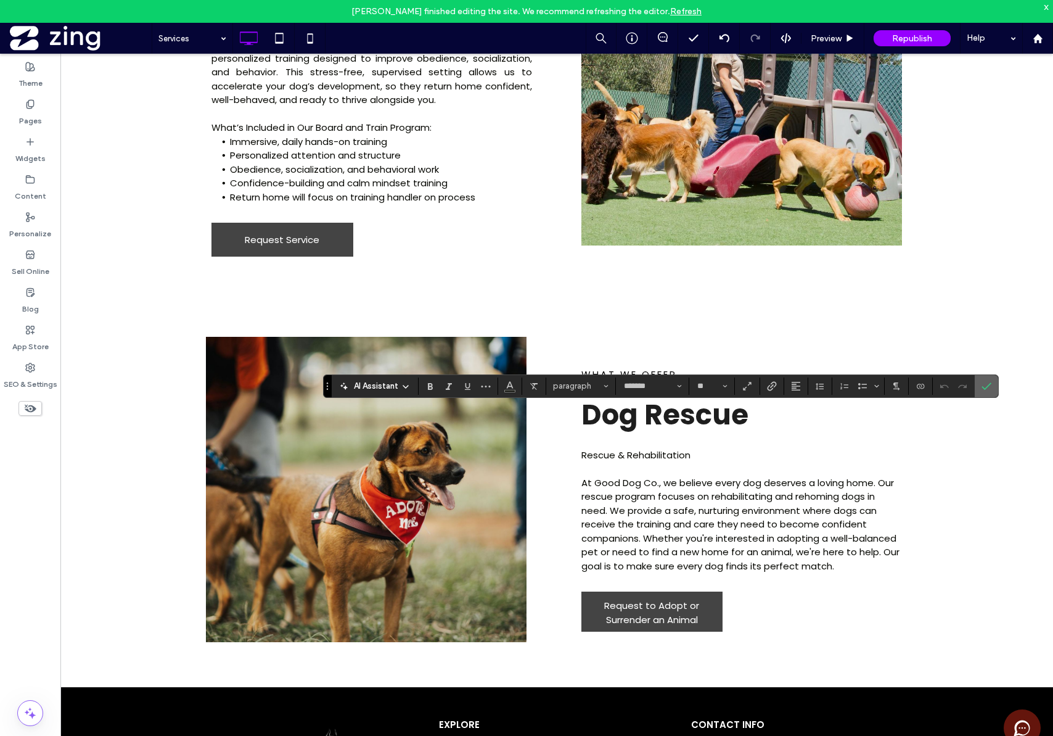
click at [987, 382] on icon "Confirm" at bounding box center [987, 386] width 10 height 10
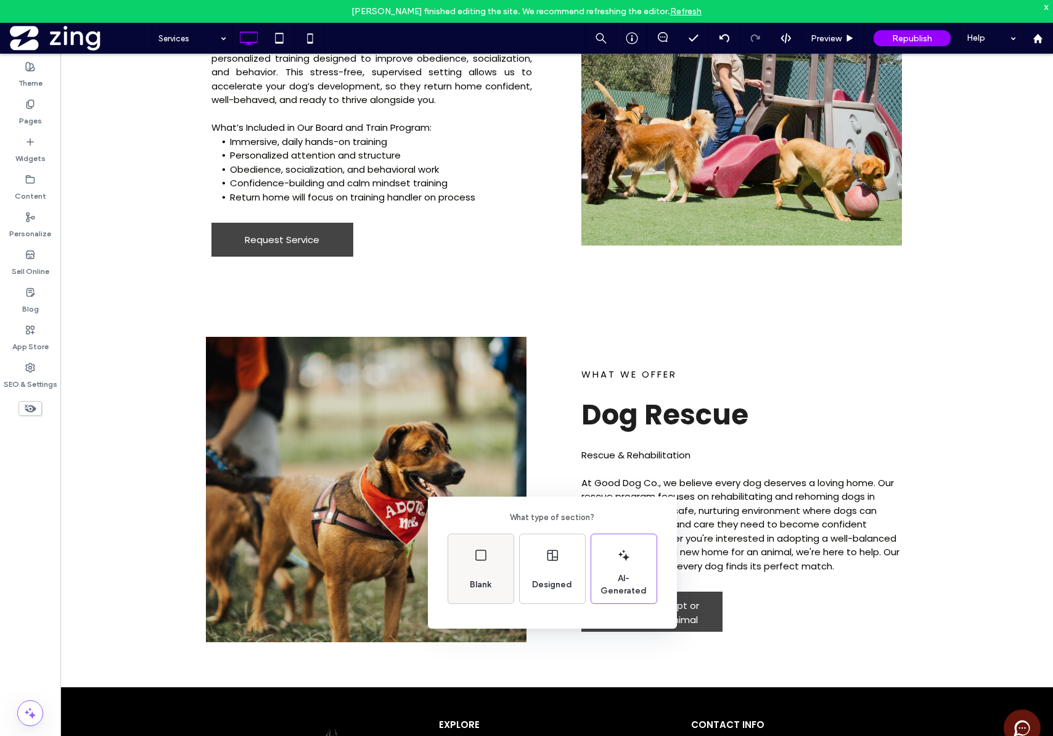
click at [476, 553] on use at bounding box center [481, 555] width 11 height 11
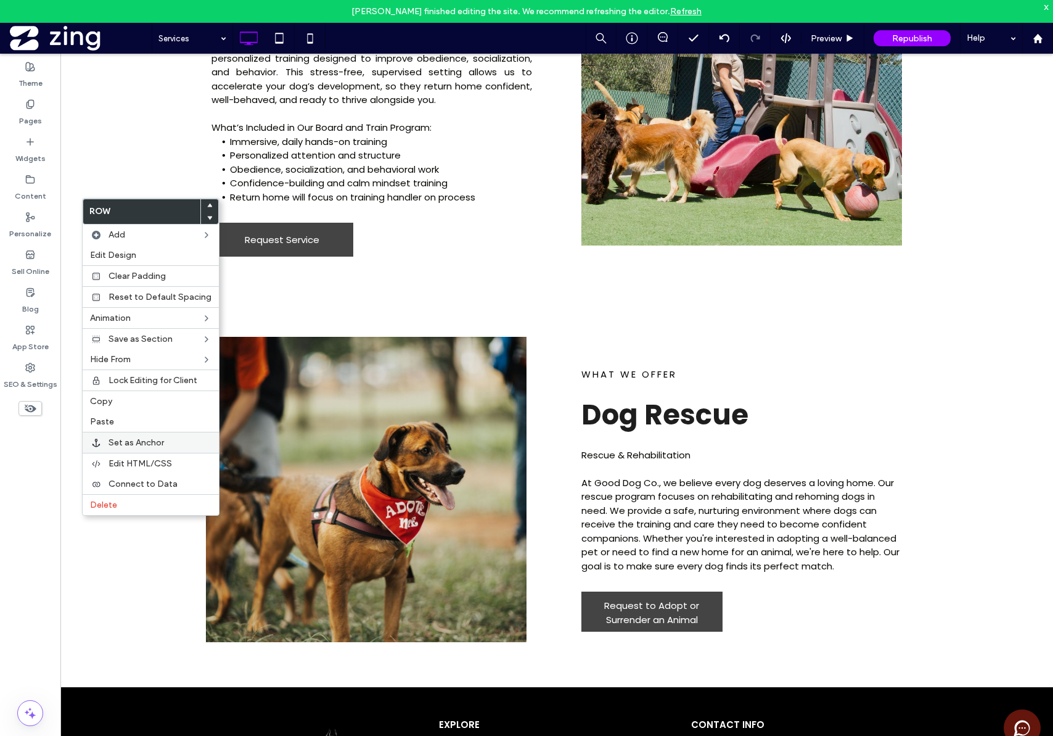
click at [133, 448] on div "Set as Anchor" at bounding box center [151, 442] width 136 height 21
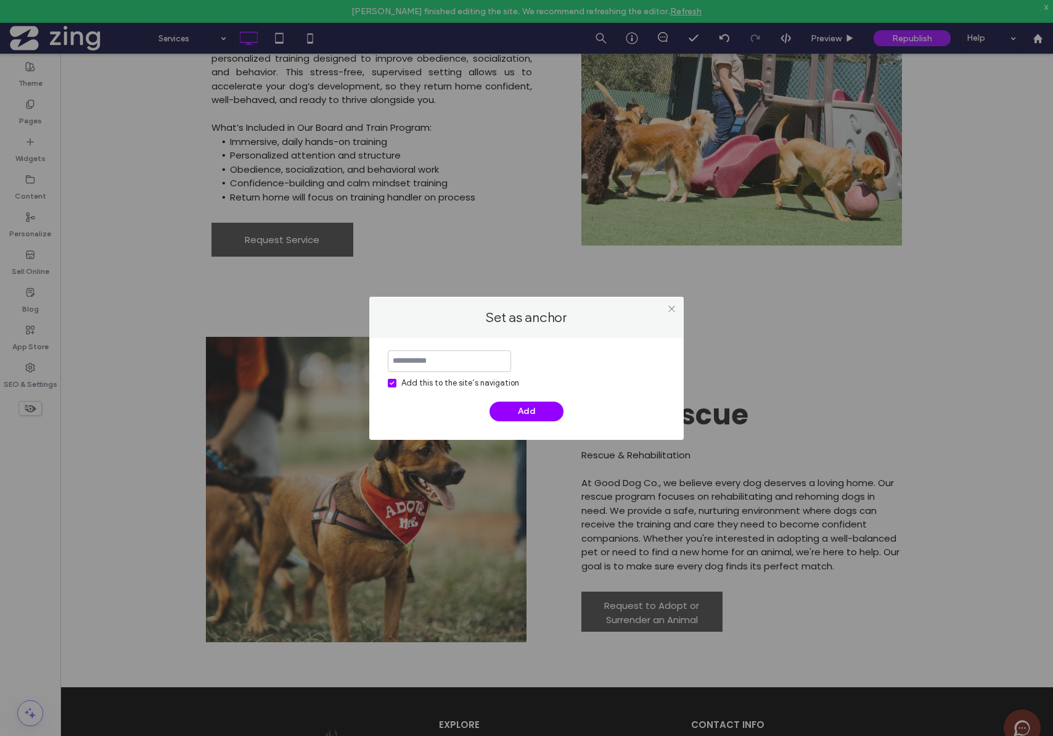
click at [442, 366] on input at bounding box center [449, 361] width 123 height 22
type input "**********"
click at [521, 412] on button "Add" at bounding box center [527, 412] width 74 height 20
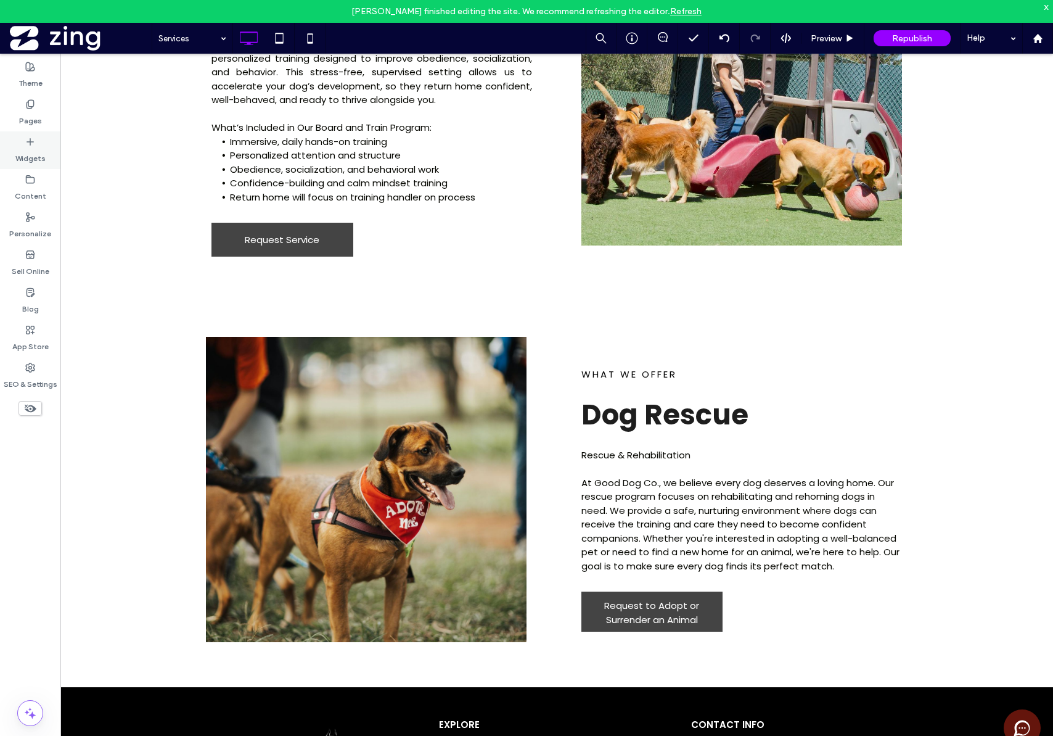
click at [23, 148] on label "Widgets" at bounding box center [30, 155] width 30 height 17
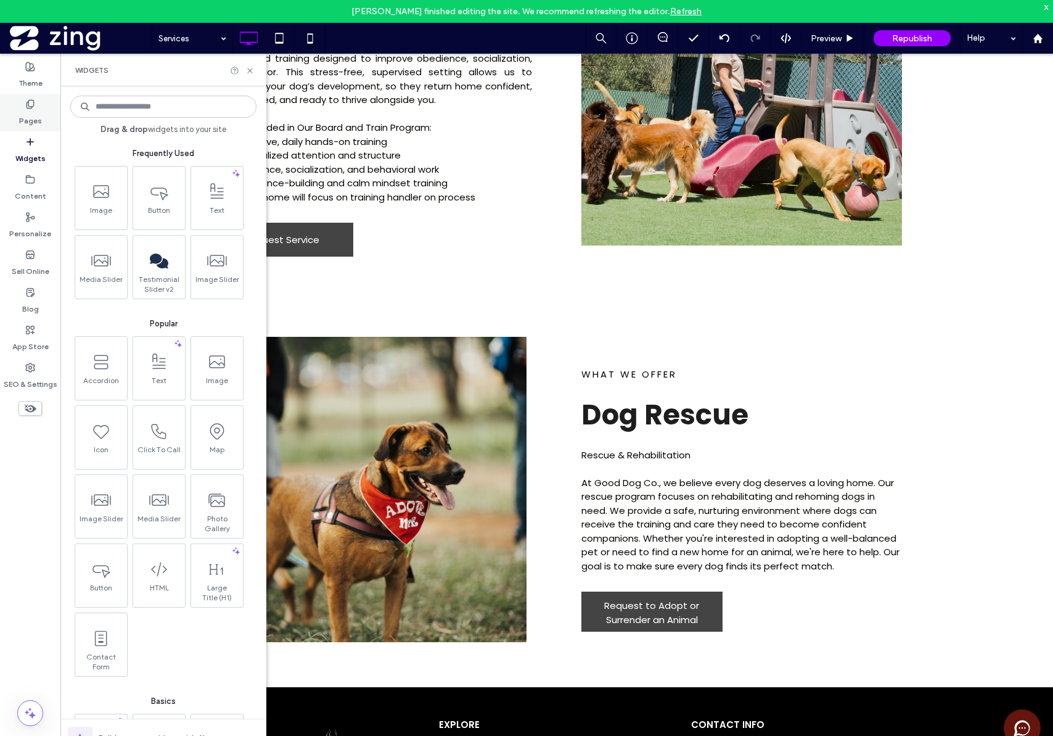
click at [27, 120] on label "Pages" at bounding box center [30, 117] width 23 height 17
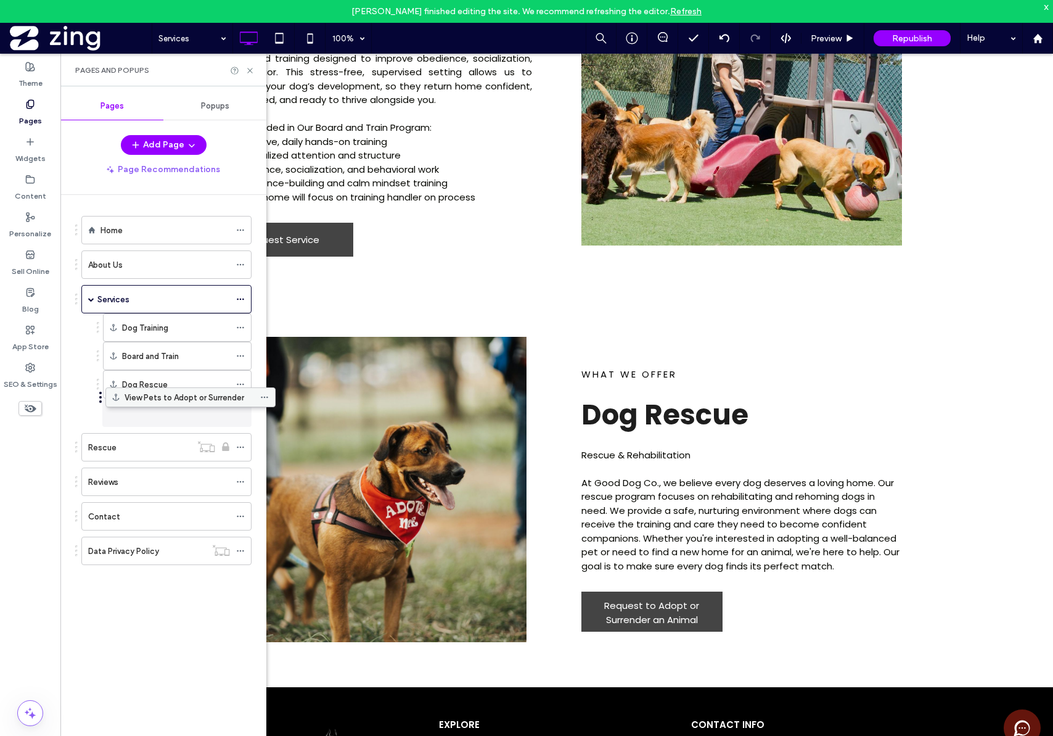
drag, startPoint x: 170, startPoint y: 561, endPoint x: 194, endPoint y: 406, distance: 157.3
click at [250, 72] on icon at bounding box center [249, 70] width 9 height 9
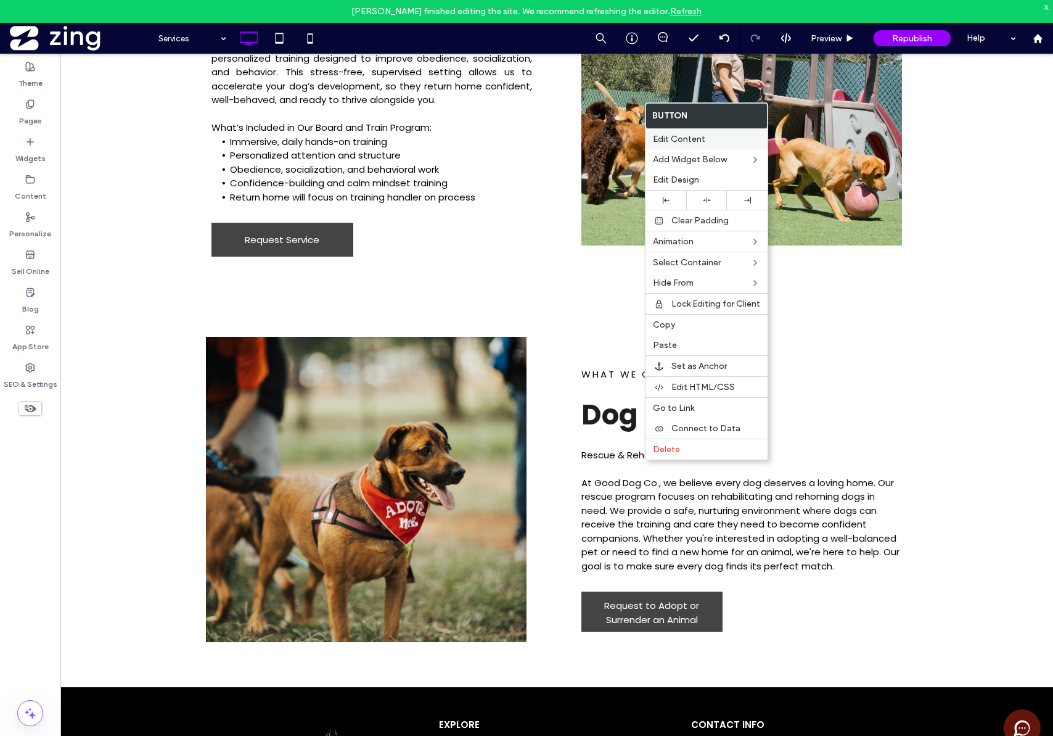
click at [684, 135] on span "Edit Content" at bounding box center [679, 139] width 52 height 10
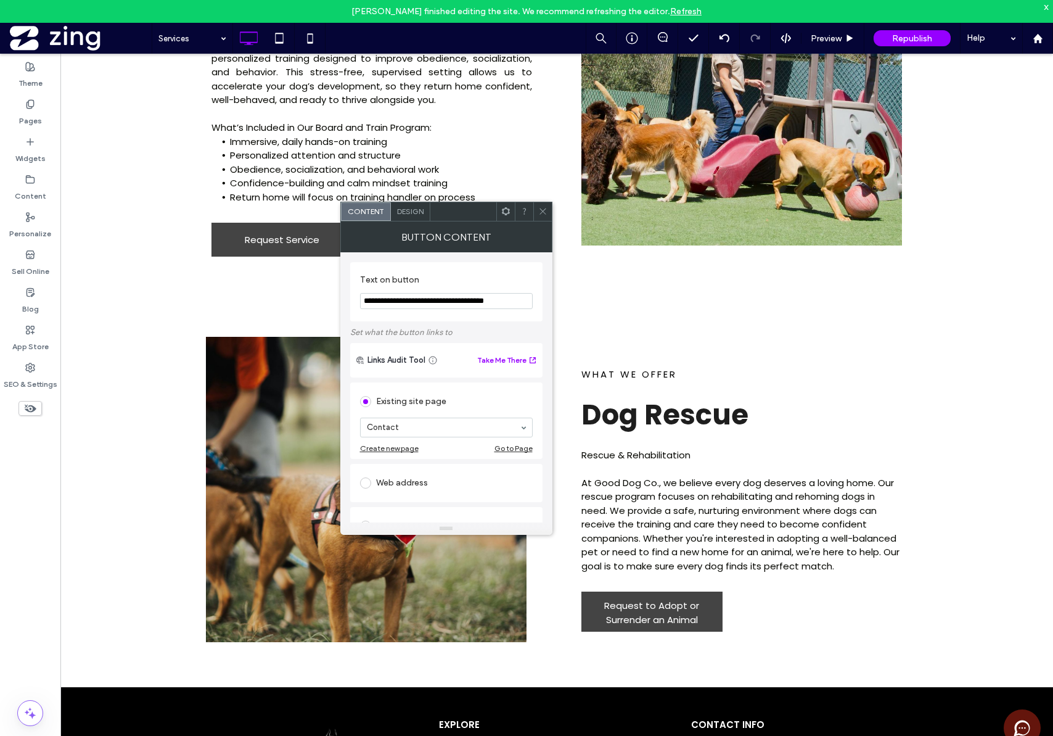
type input "**********"
click at [542, 215] on icon at bounding box center [542, 211] width 9 height 9
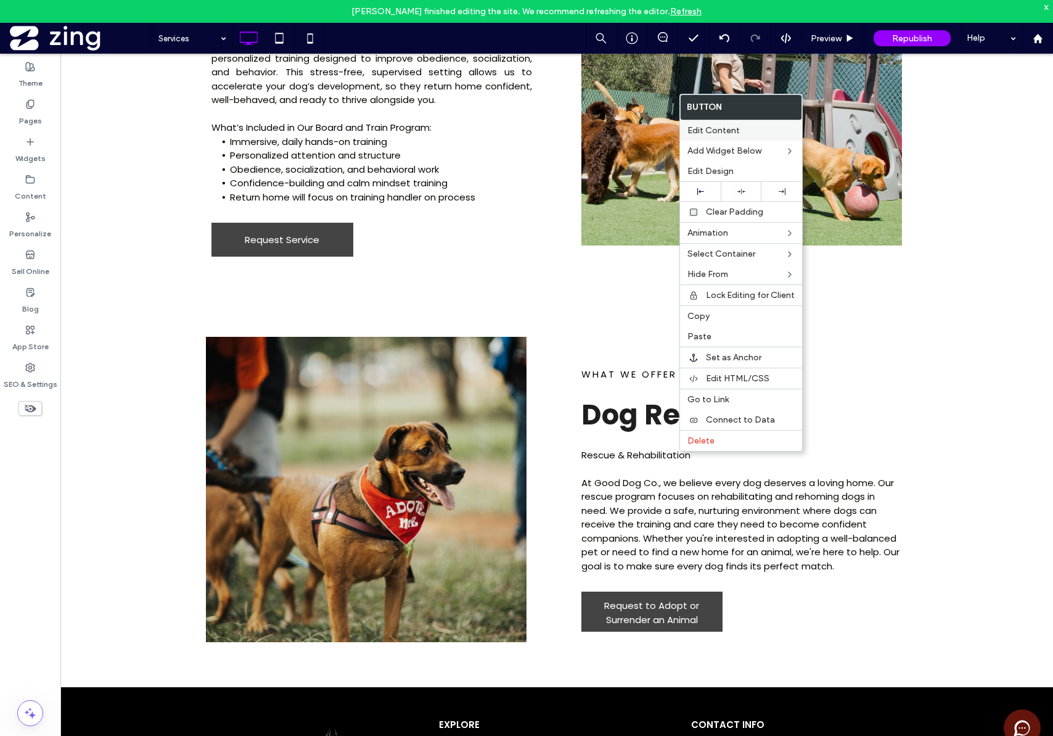
click at [738, 131] on span "Edit Content" at bounding box center [714, 130] width 52 height 10
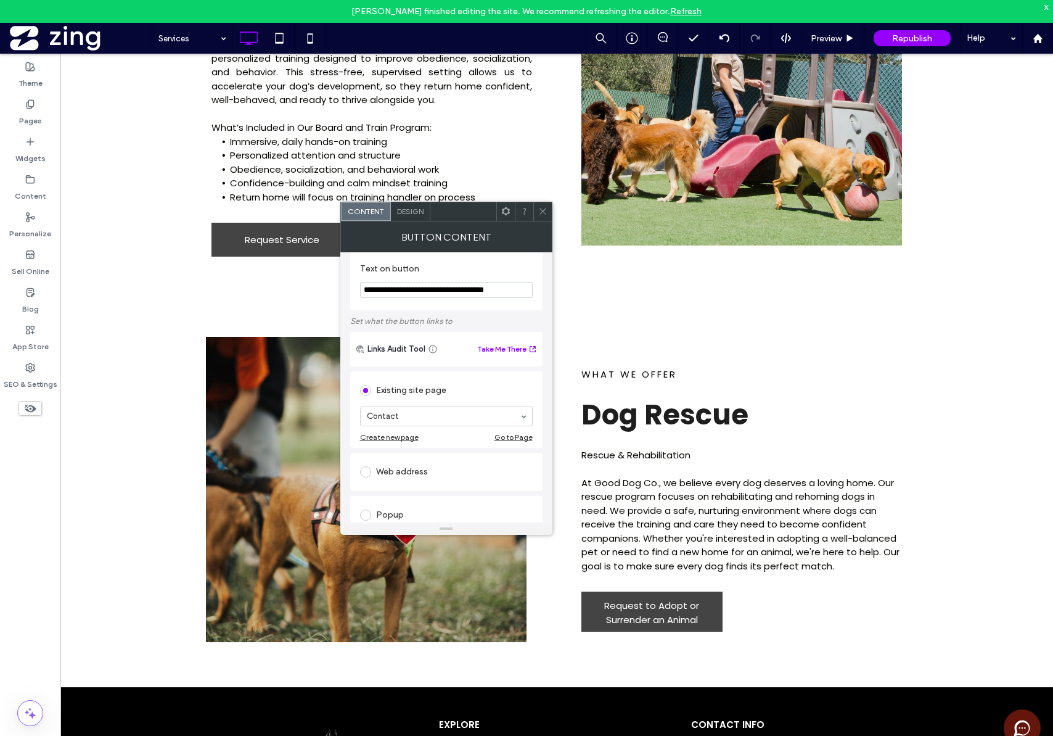
scroll to position [13, 0]
click at [543, 210] on use at bounding box center [543, 211] width 6 height 6
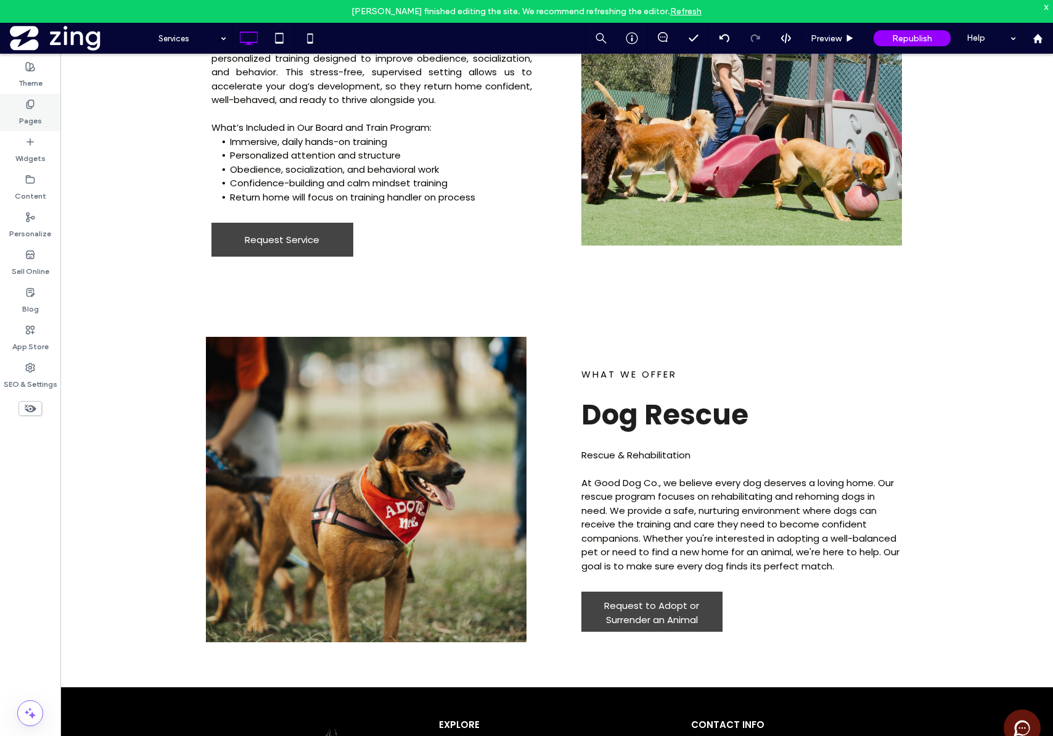
click at [31, 107] on use at bounding box center [30, 104] width 7 height 8
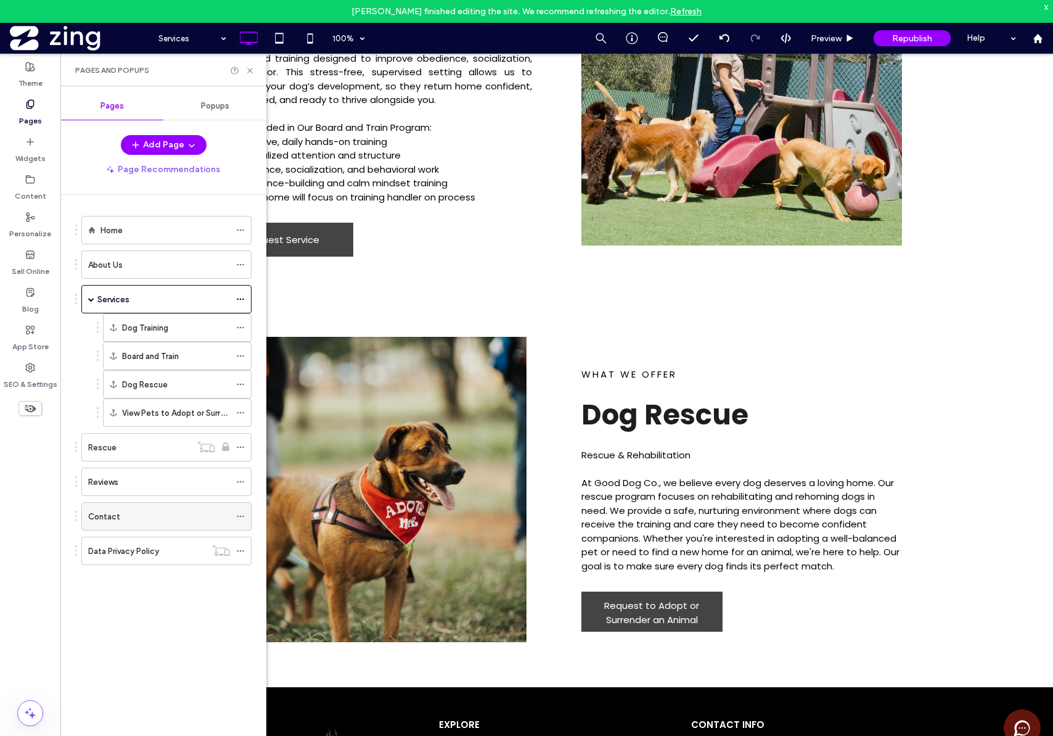
click at [140, 517] on div "Contact" at bounding box center [159, 516] width 142 height 13
click at [252, 73] on icon at bounding box center [249, 70] width 9 height 9
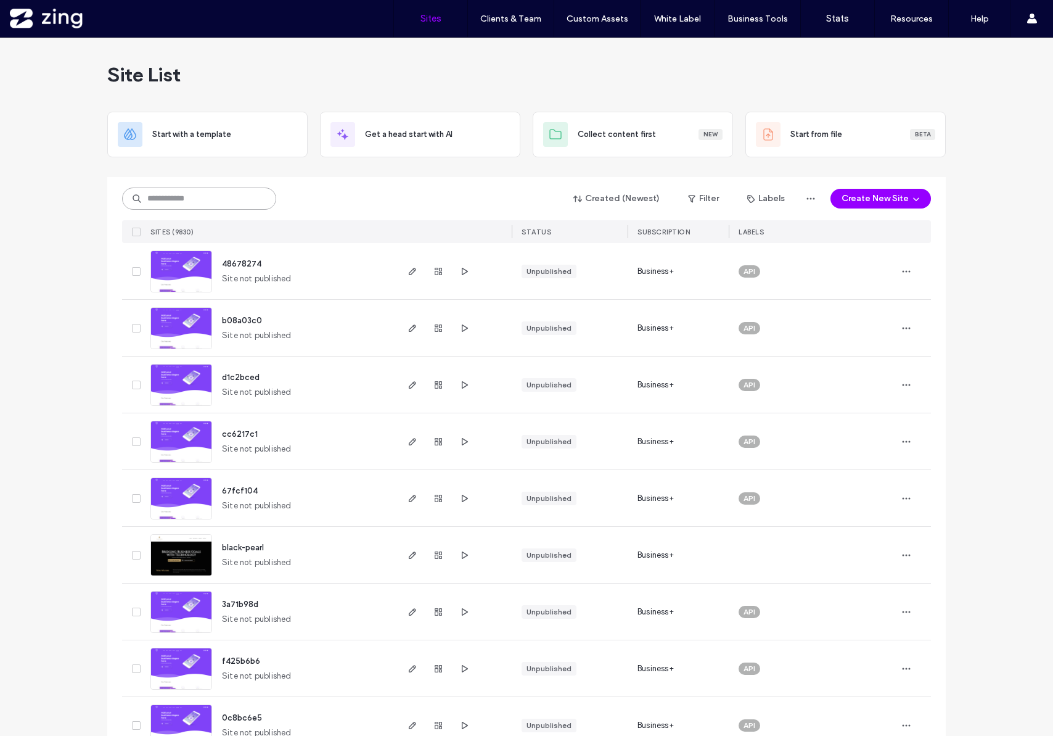
click at [226, 204] on input at bounding box center [199, 198] width 154 height 22
click at [184, 198] on input at bounding box center [199, 198] width 154 height 22
paste input "********"
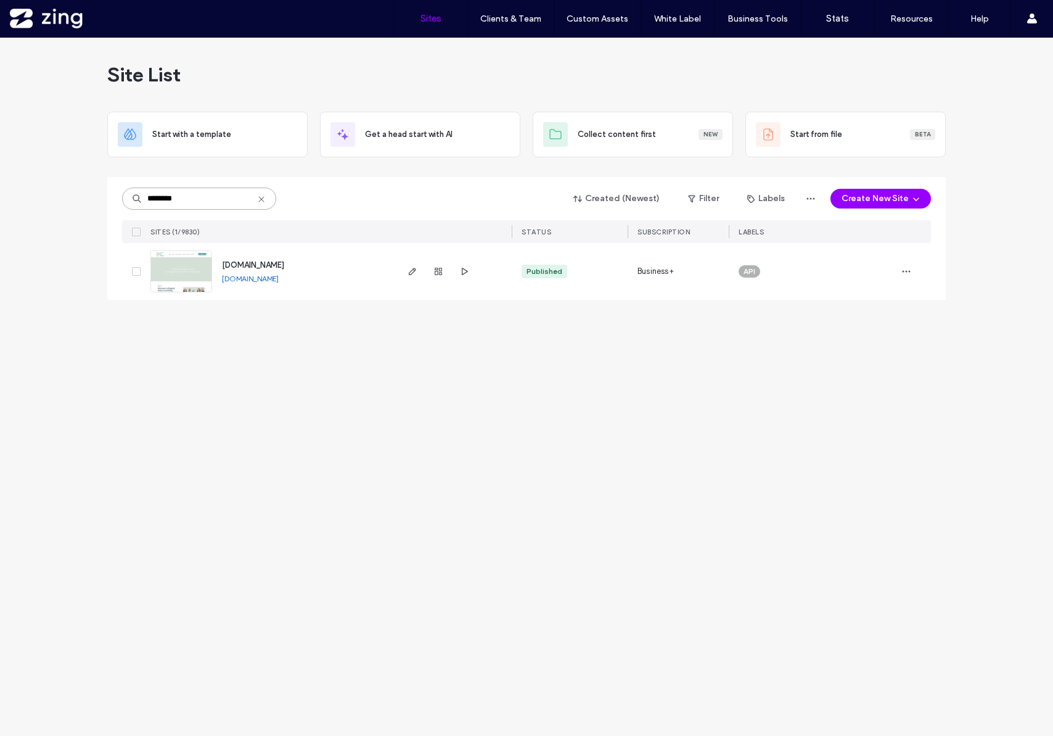
type input "********"
click at [250, 263] on span "www.bkeanecounseling.com" at bounding box center [253, 264] width 62 height 9
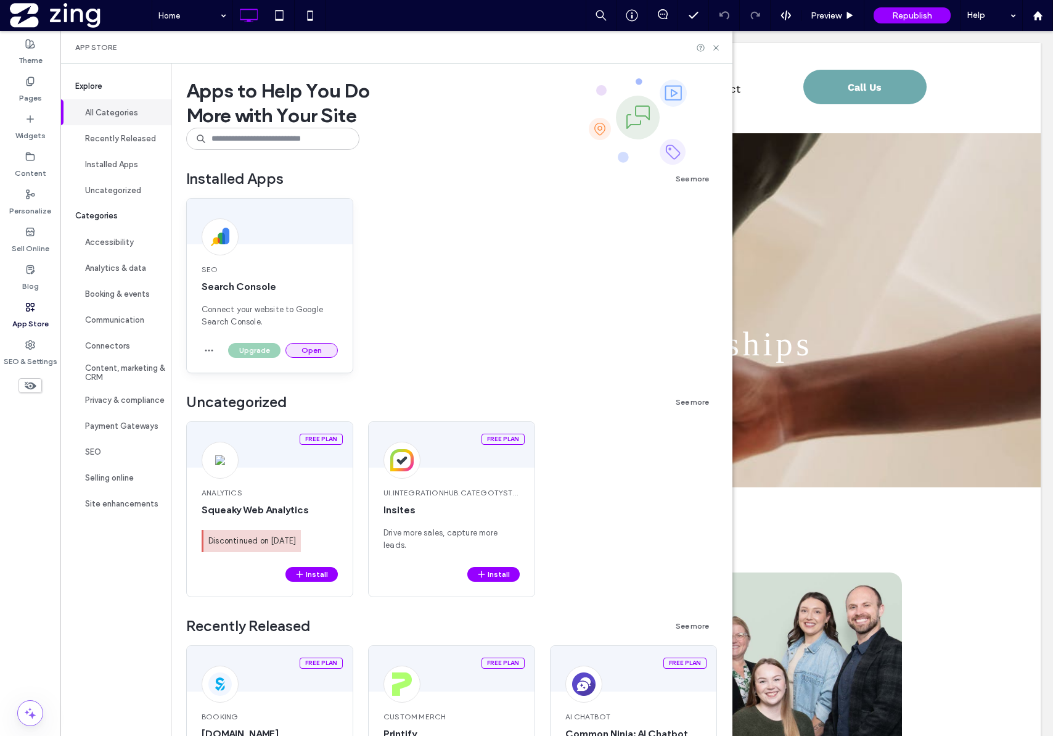
click at [315, 356] on button "Open" at bounding box center [312, 350] width 52 height 15
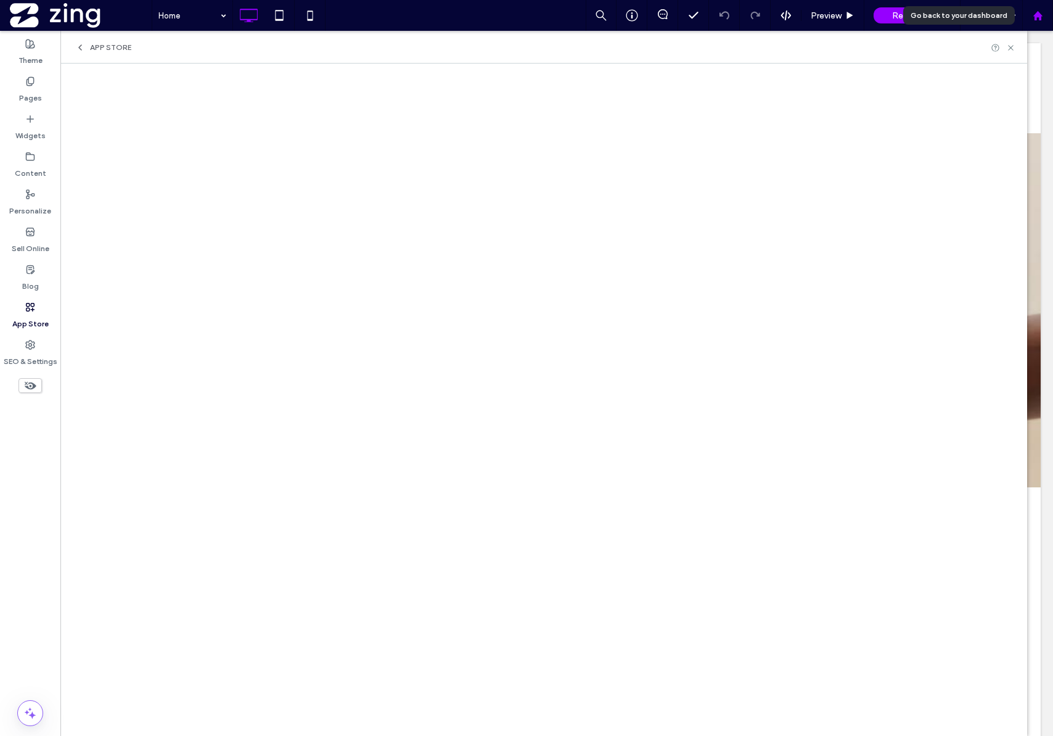
click at [1044, 22] on div at bounding box center [1038, 15] width 31 height 31
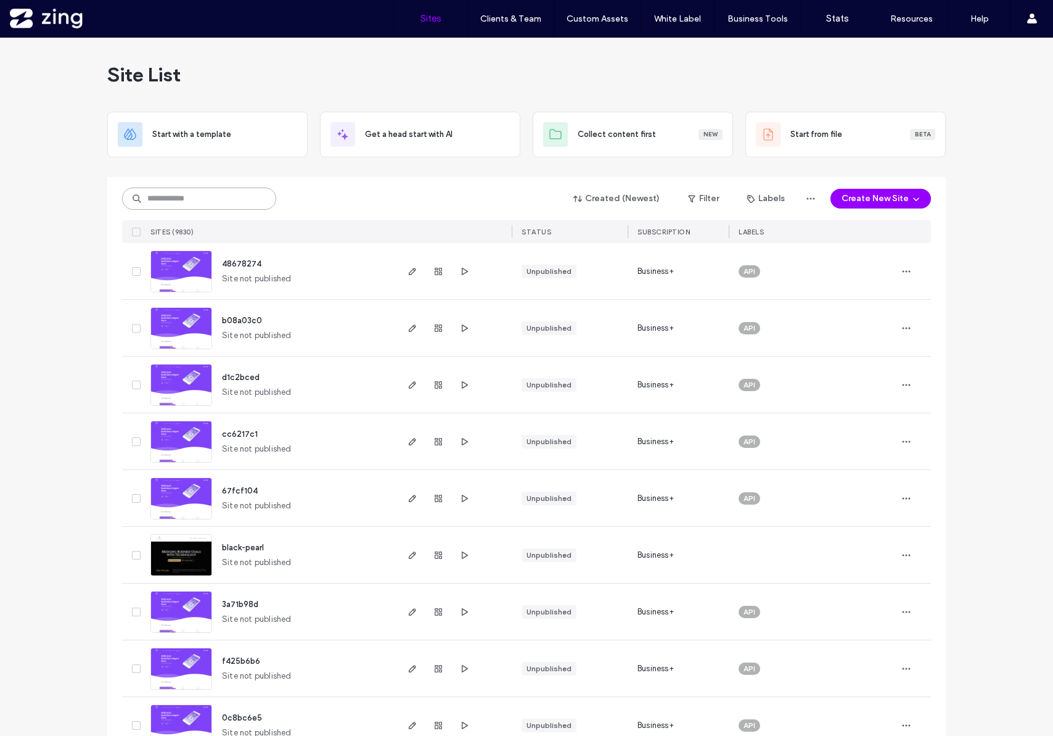
click at [184, 205] on input at bounding box center [199, 198] width 154 height 22
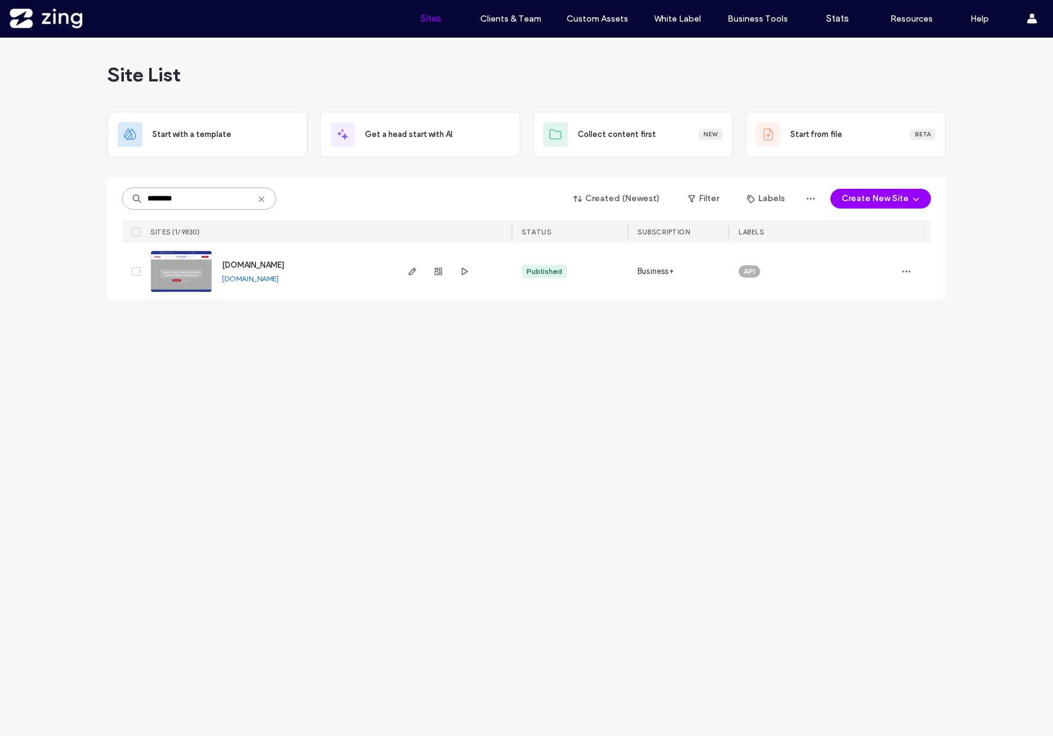
type input "********"
click at [284, 267] on span "www.woodruffmanagementgroup.com" at bounding box center [253, 264] width 62 height 9
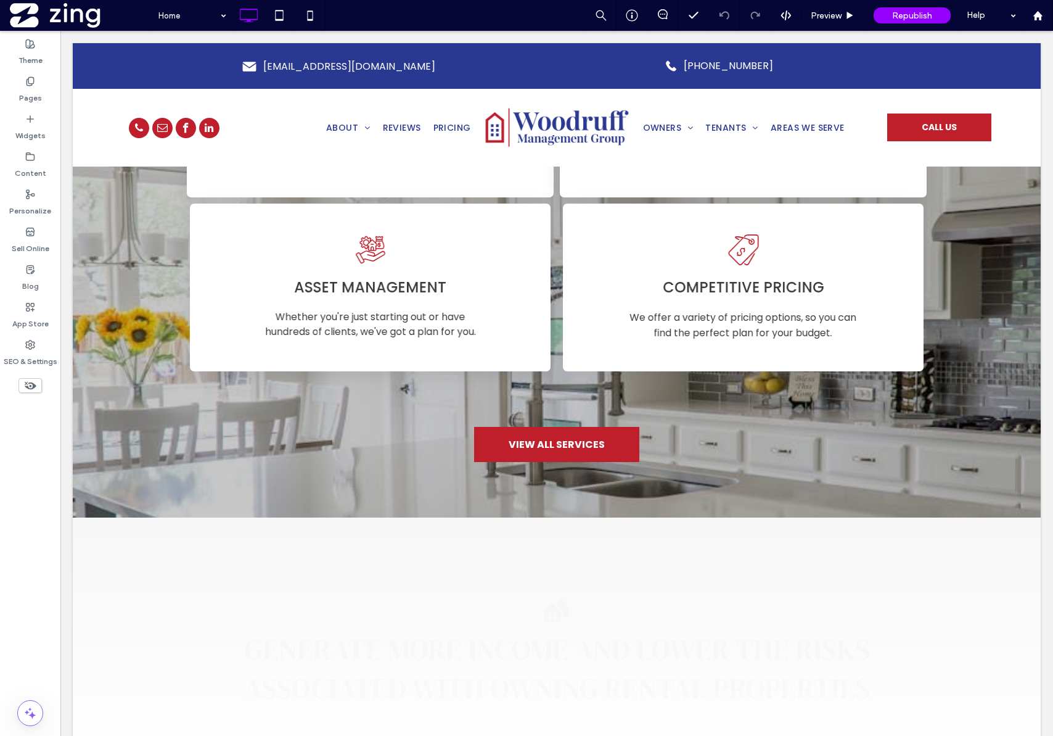
scroll to position [1298, 0]
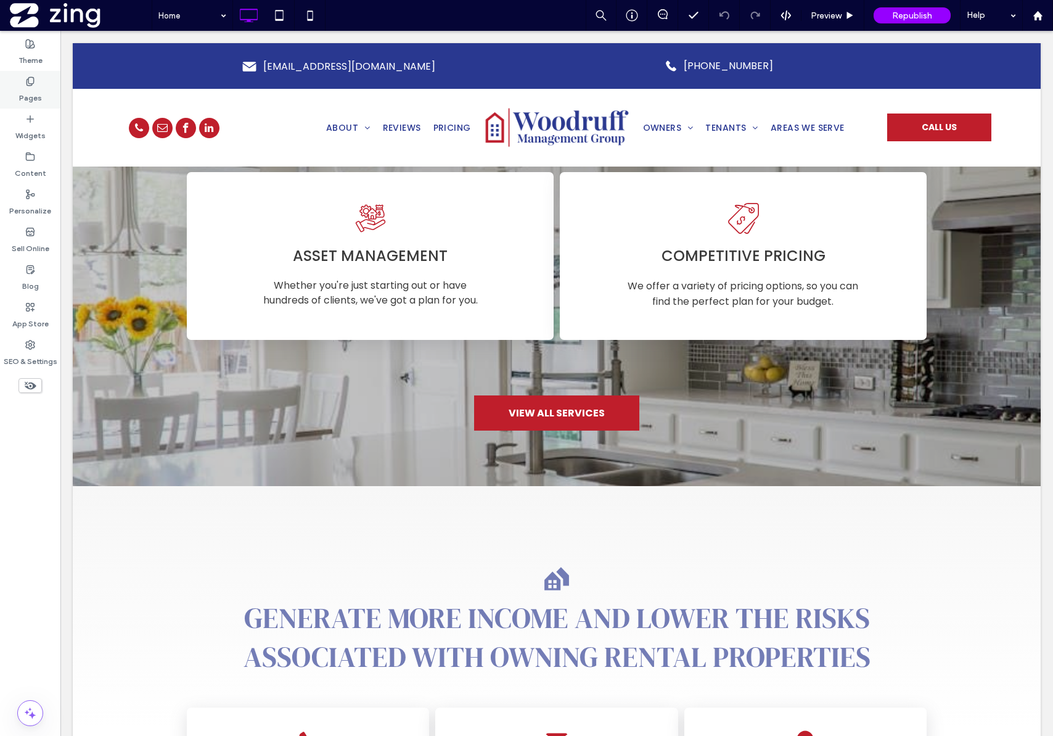
click at [20, 91] on label "Pages" at bounding box center [30, 94] width 23 height 17
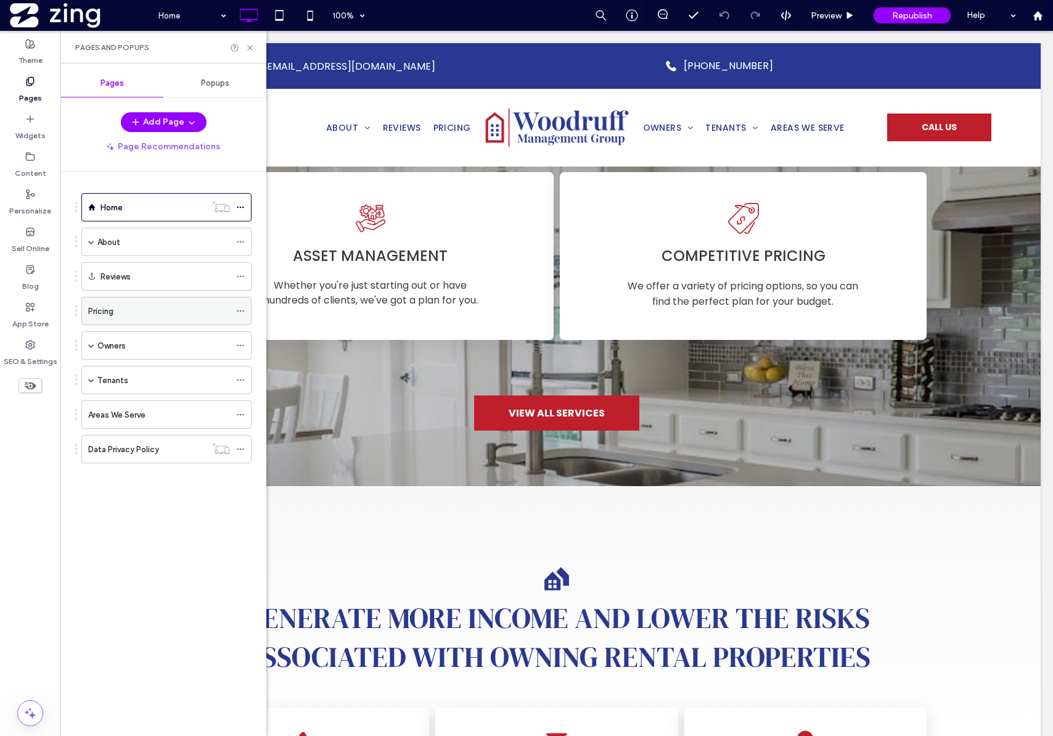
click at [132, 313] on div "Pricing" at bounding box center [159, 311] width 142 height 13
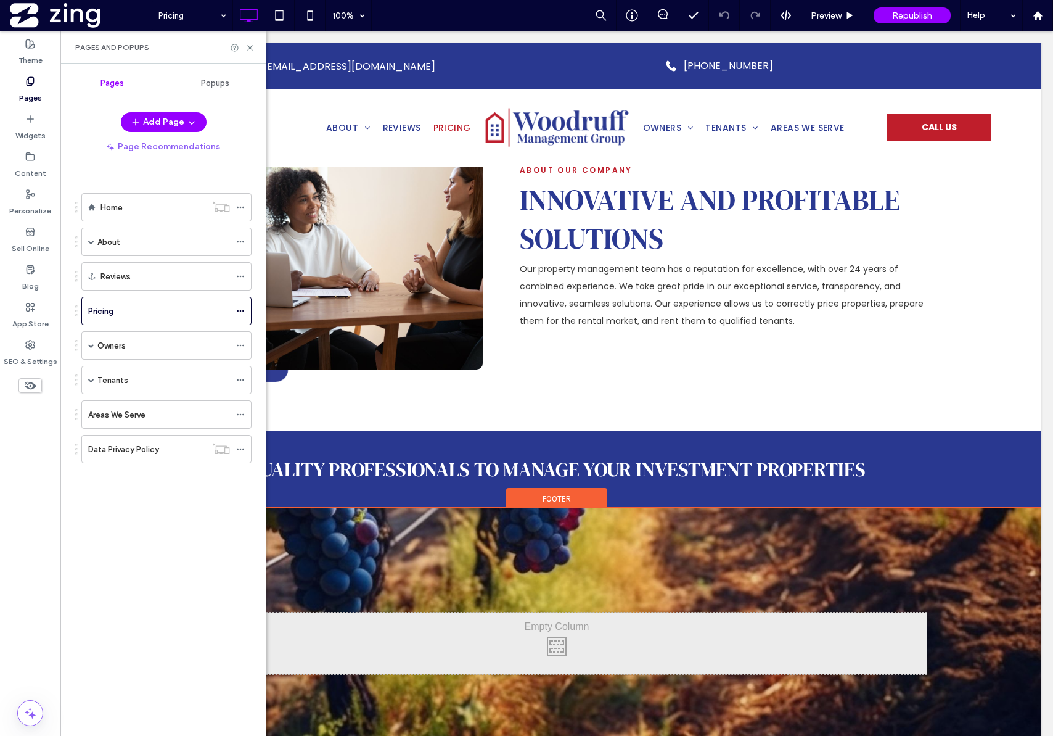
scroll to position [2870, 0]
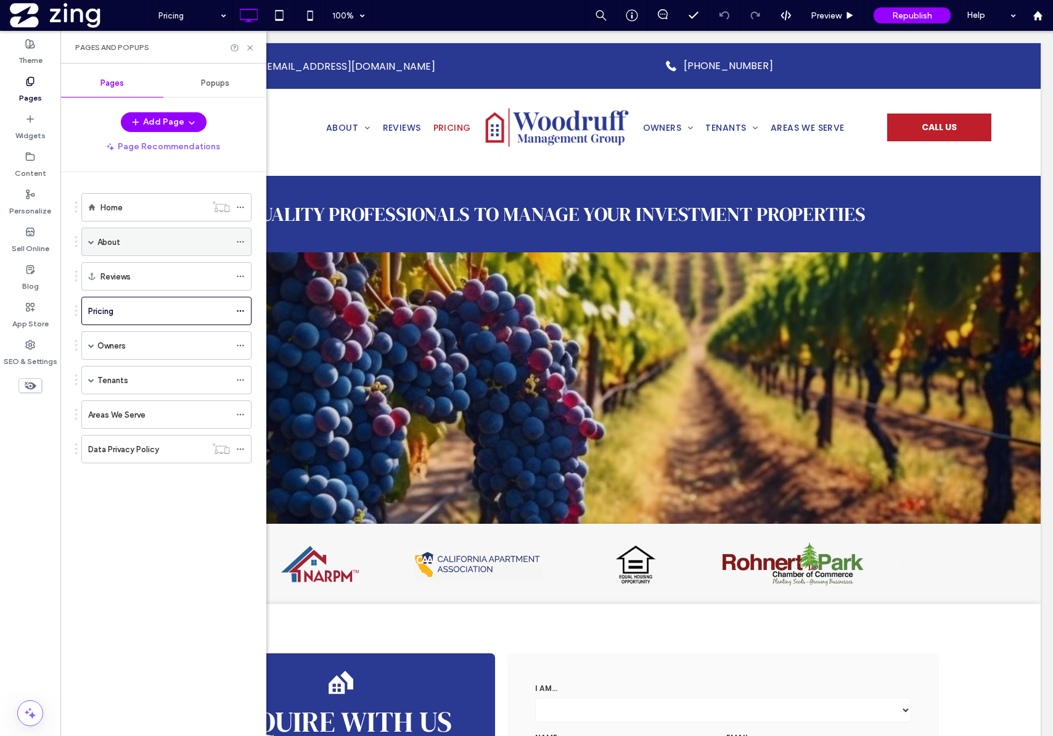
click at [123, 246] on div "About" at bounding box center [163, 242] width 133 height 13
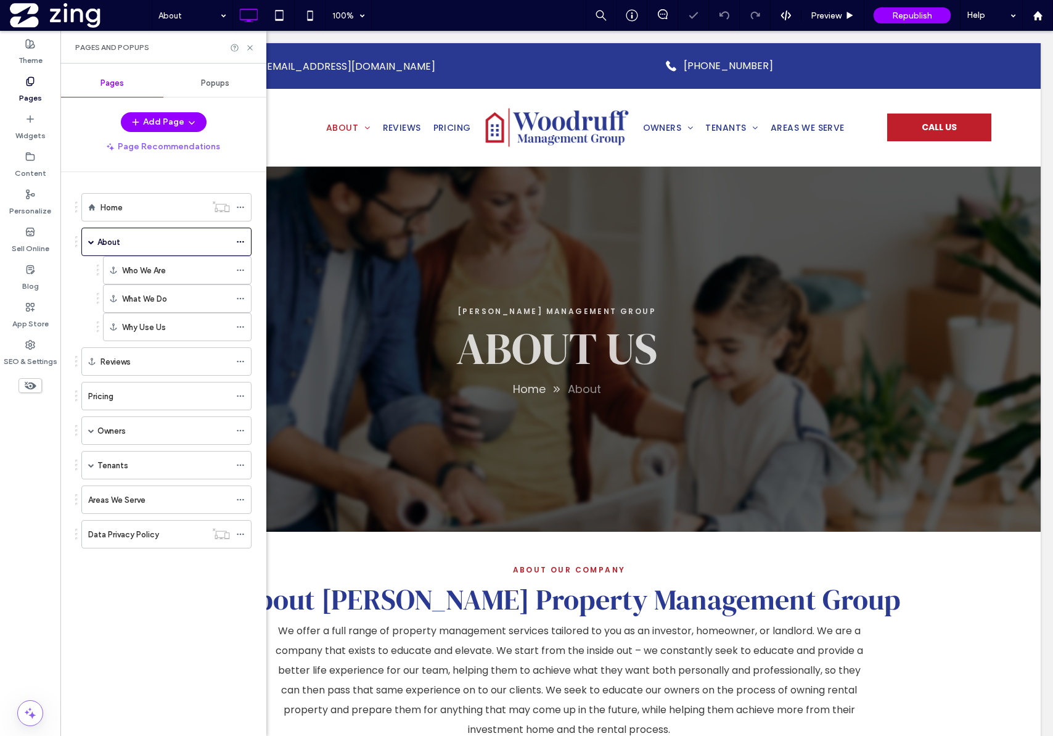
click at [146, 422] on div "Owners" at bounding box center [163, 430] width 133 height 27
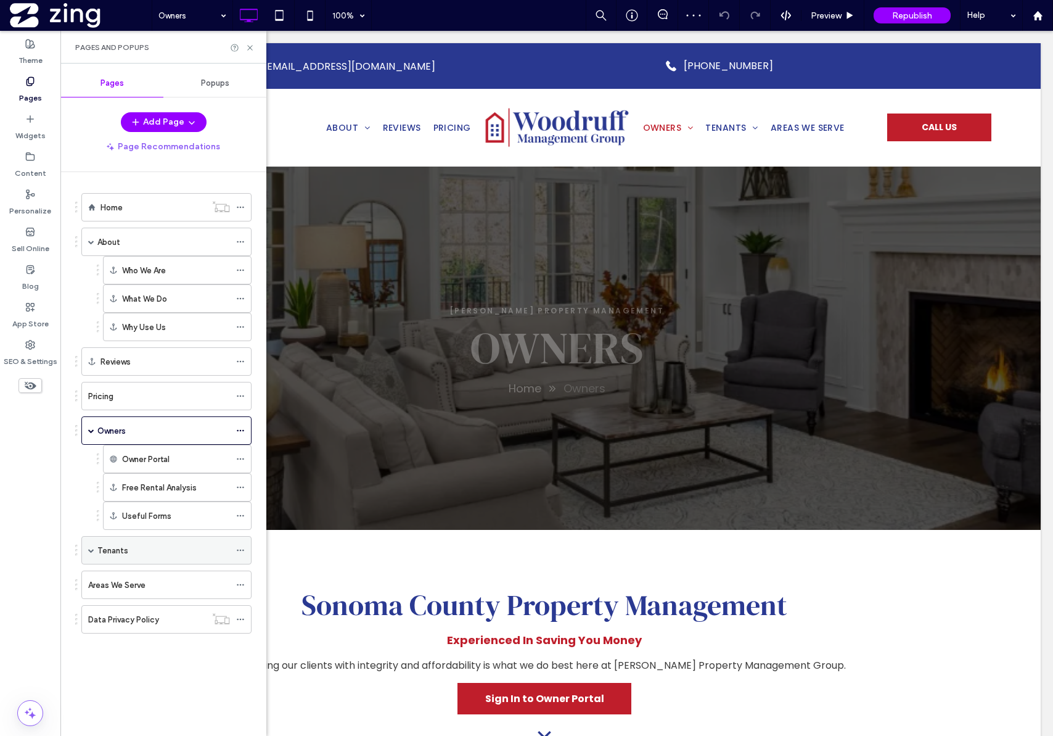
click at [137, 549] on div "Tenants" at bounding box center [163, 550] width 133 height 13
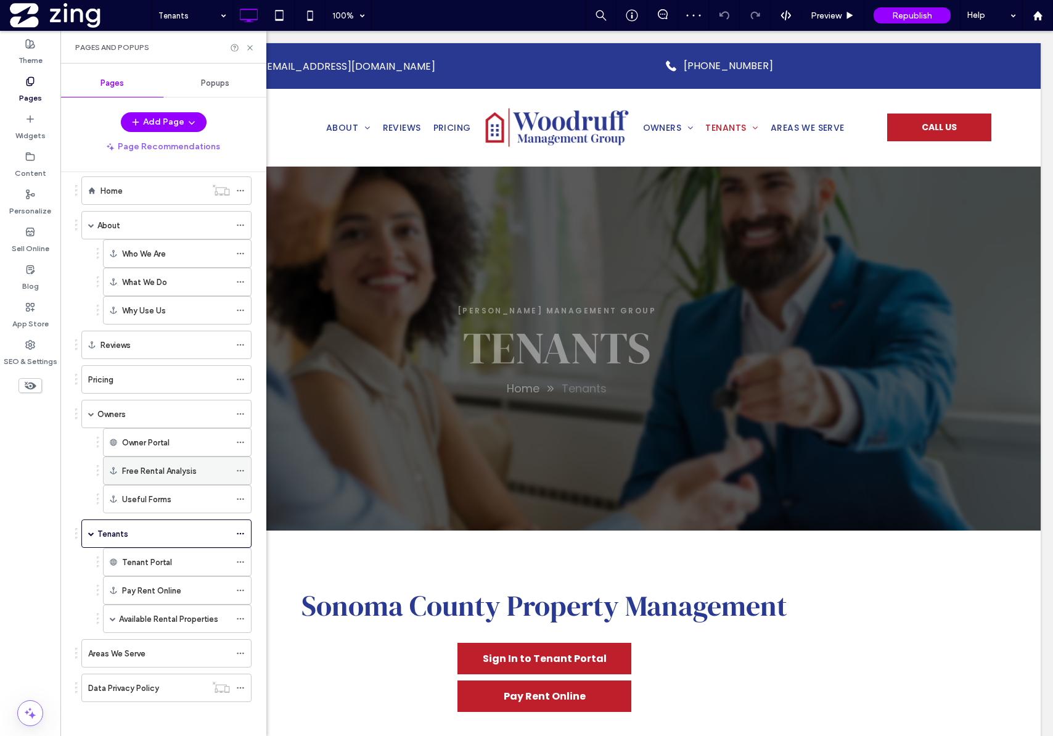
scroll to position [20, 0]
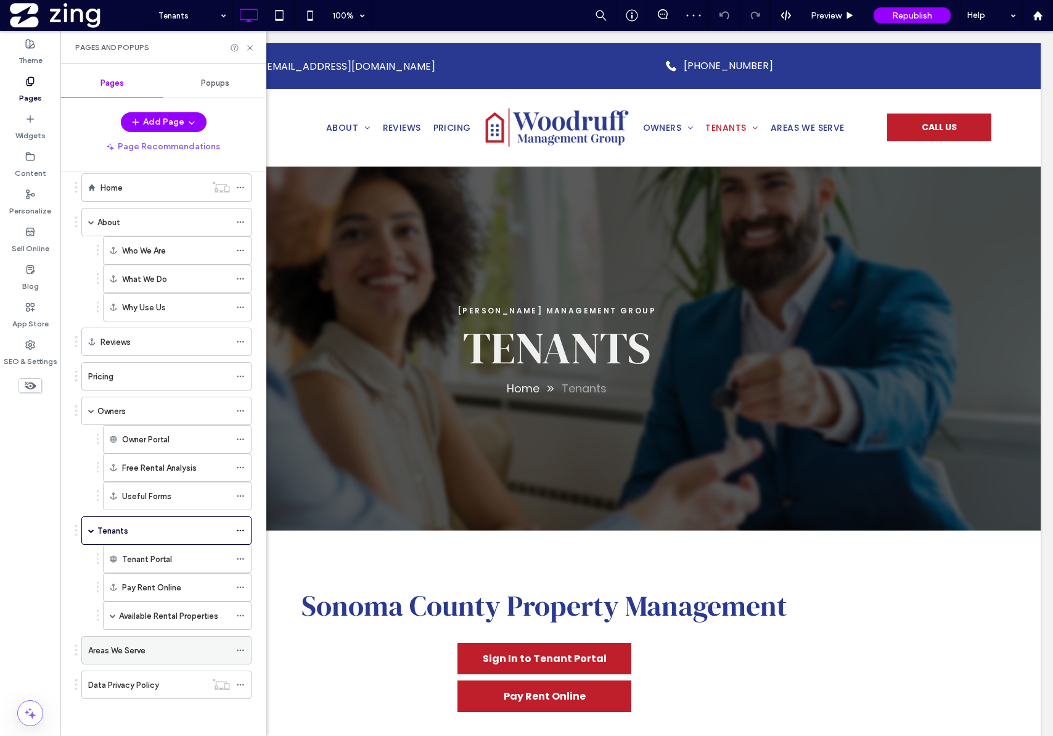
click at [154, 655] on div "Areas We Serve" at bounding box center [159, 650] width 142 height 13
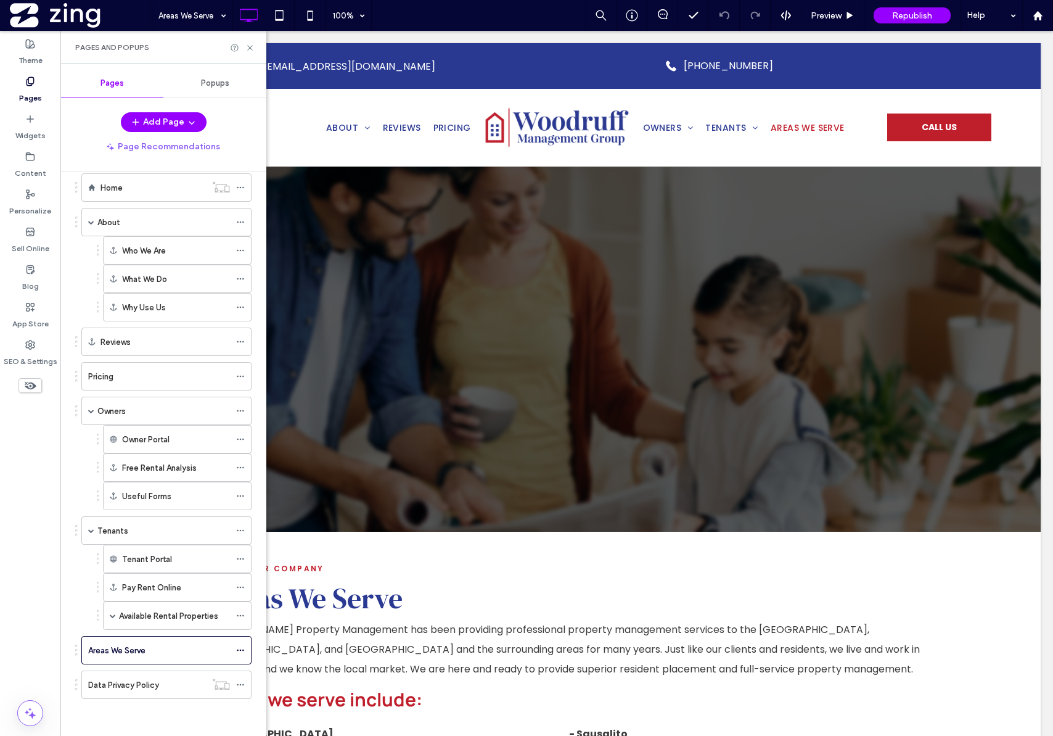
scroll to position [0, 0]
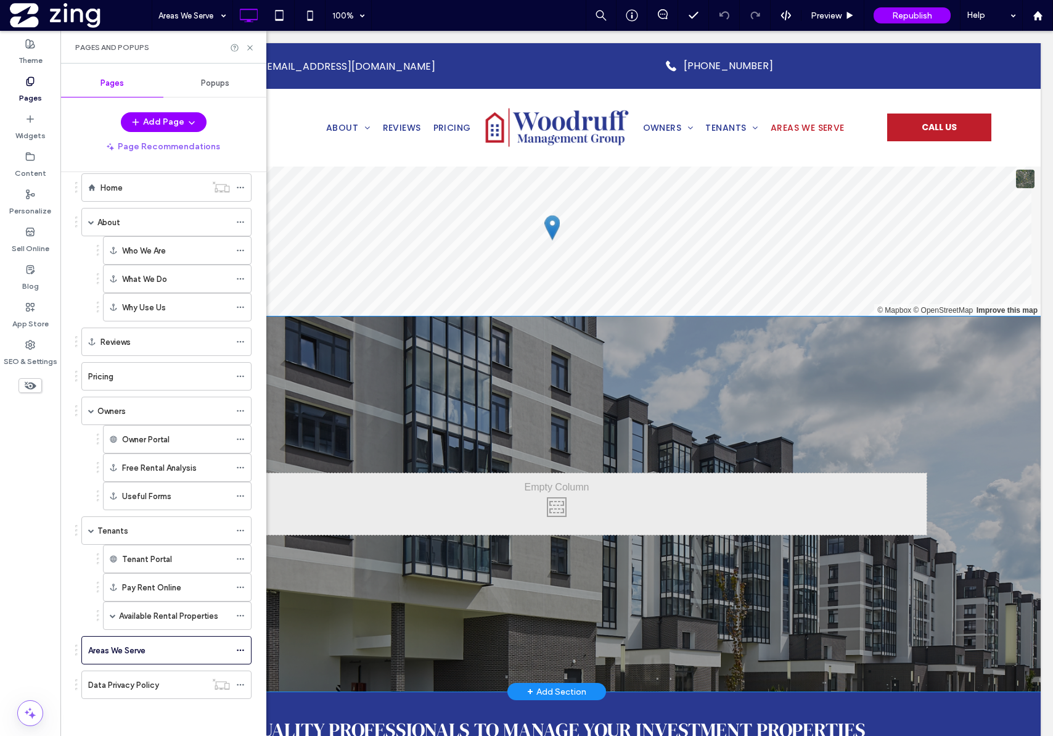
scroll to position [853, 0]
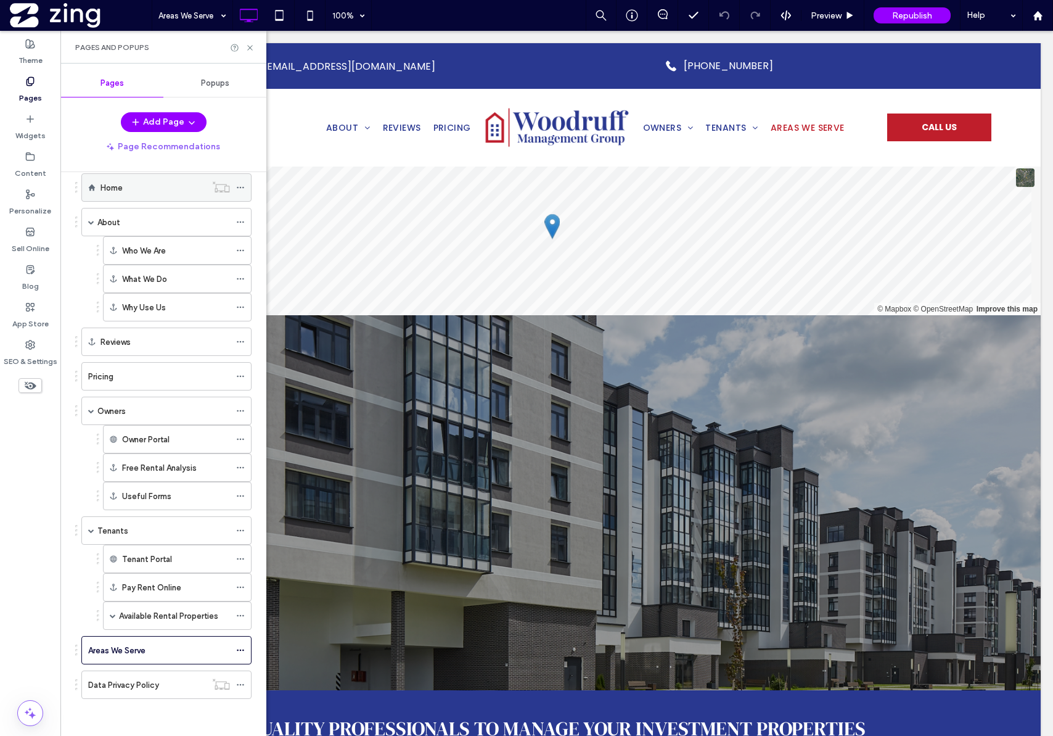
click at [160, 199] on div "Home" at bounding box center [153, 187] width 105 height 27
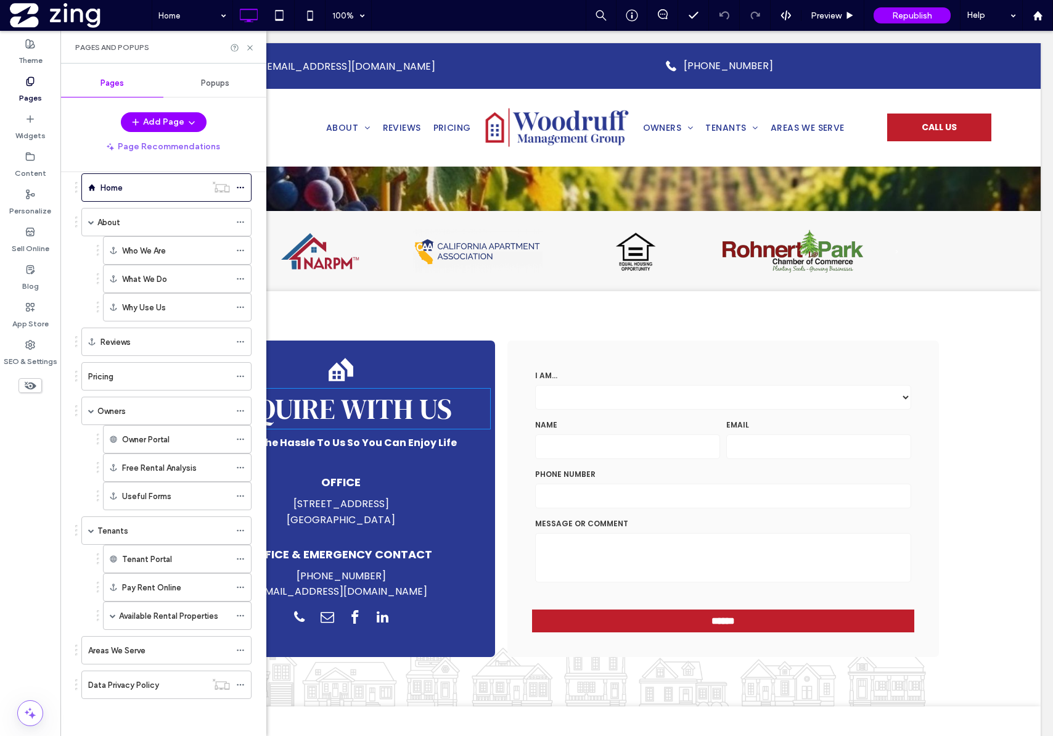
scroll to position [3100, 0]
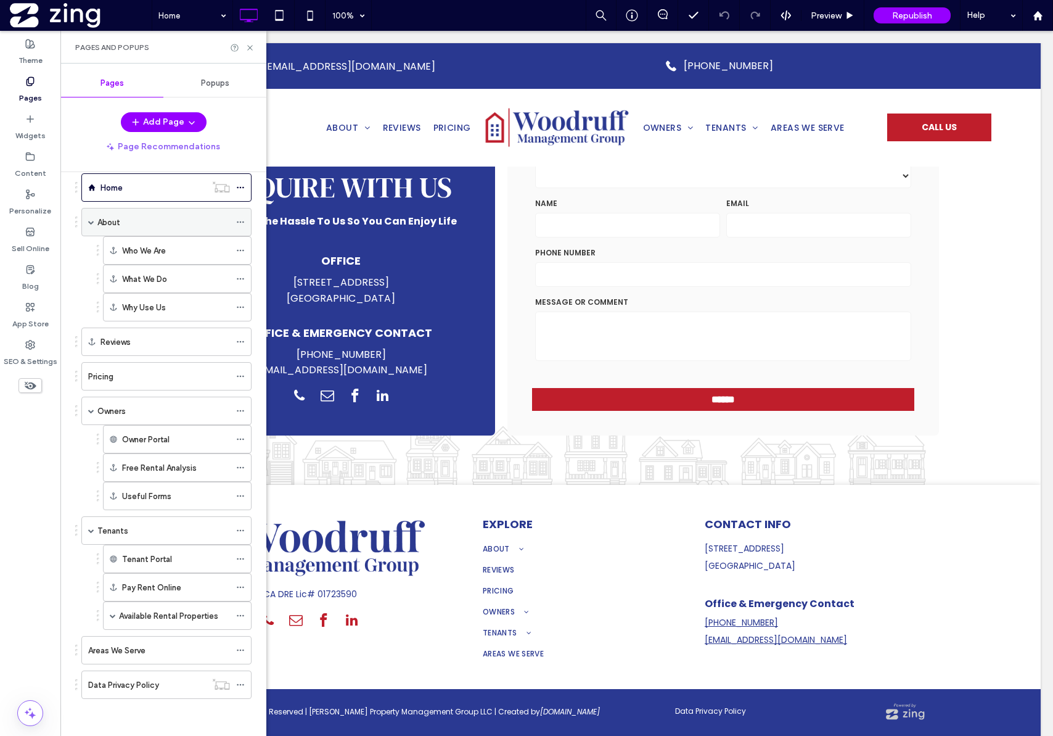
click at [183, 222] on div "About" at bounding box center [163, 222] width 133 height 13
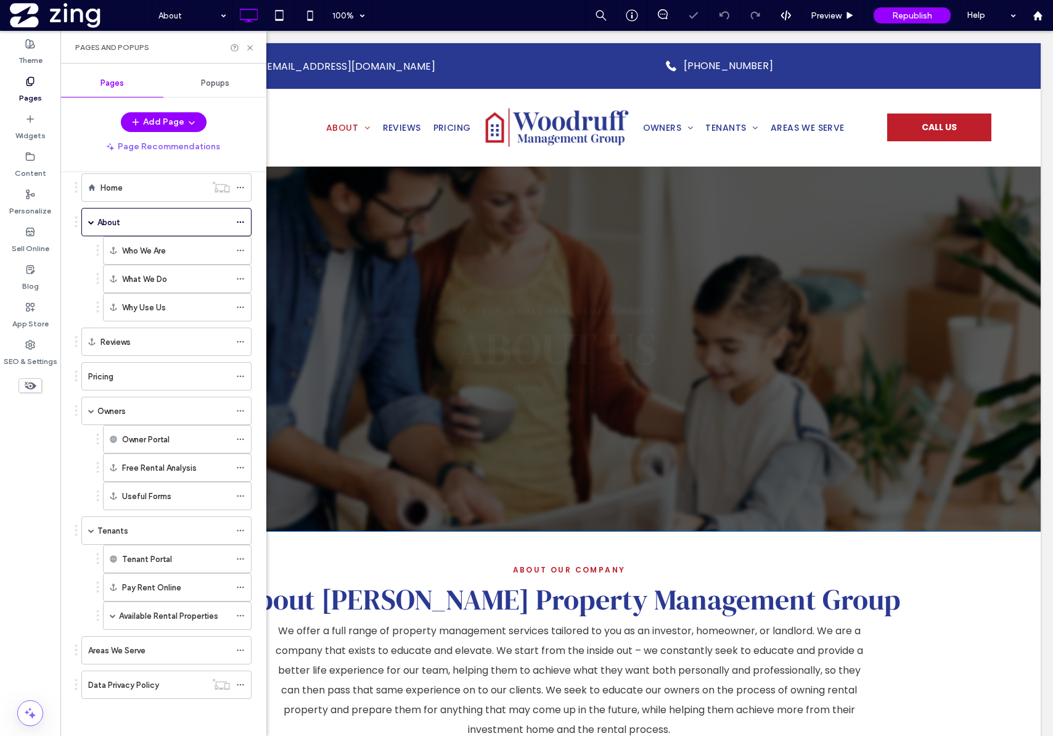
scroll to position [601, 0]
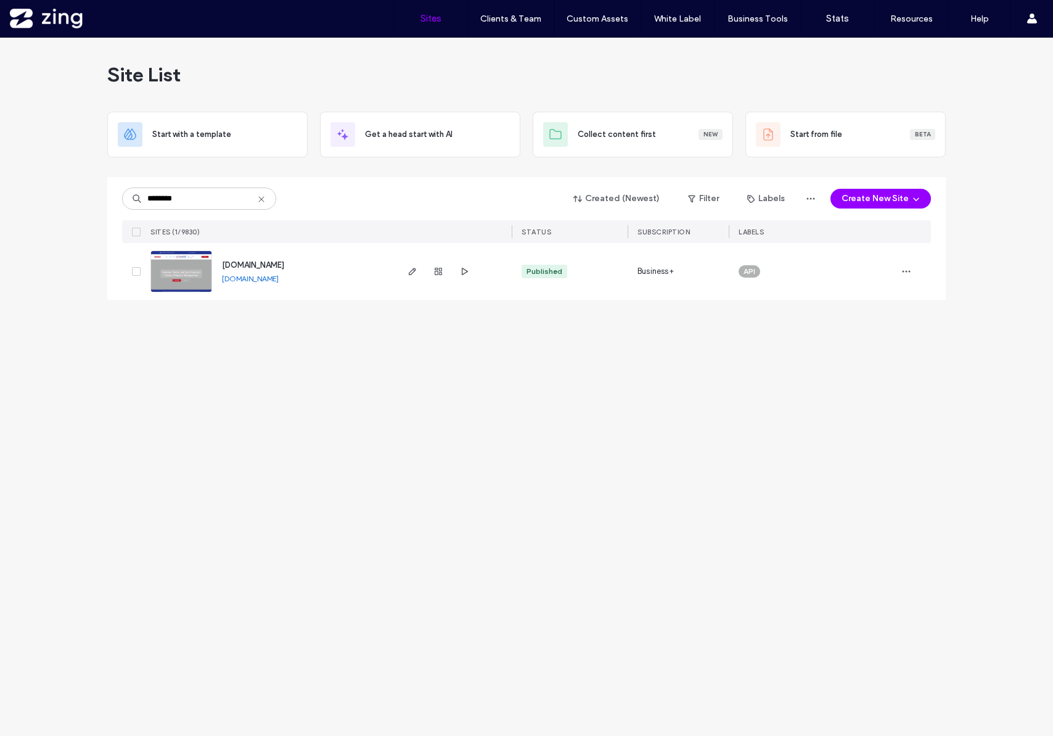
click at [216, 198] on input "********" at bounding box center [199, 198] width 154 height 22
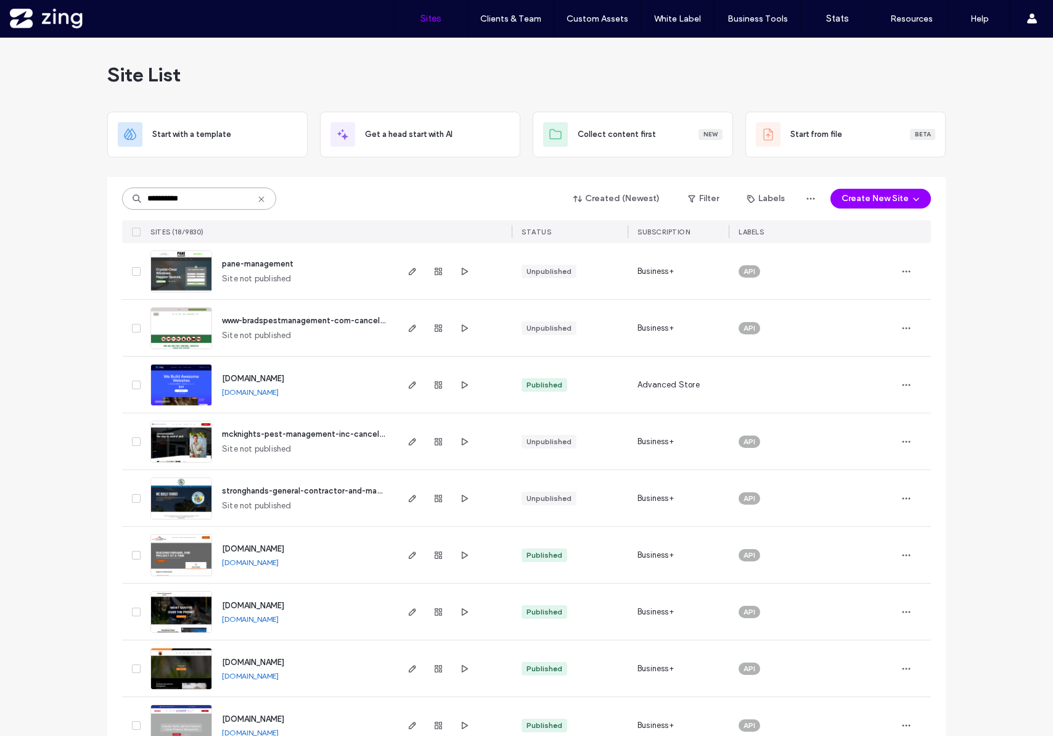
click at [209, 199] on input "**********" at bounding box center [199, 198] width 154 height 22
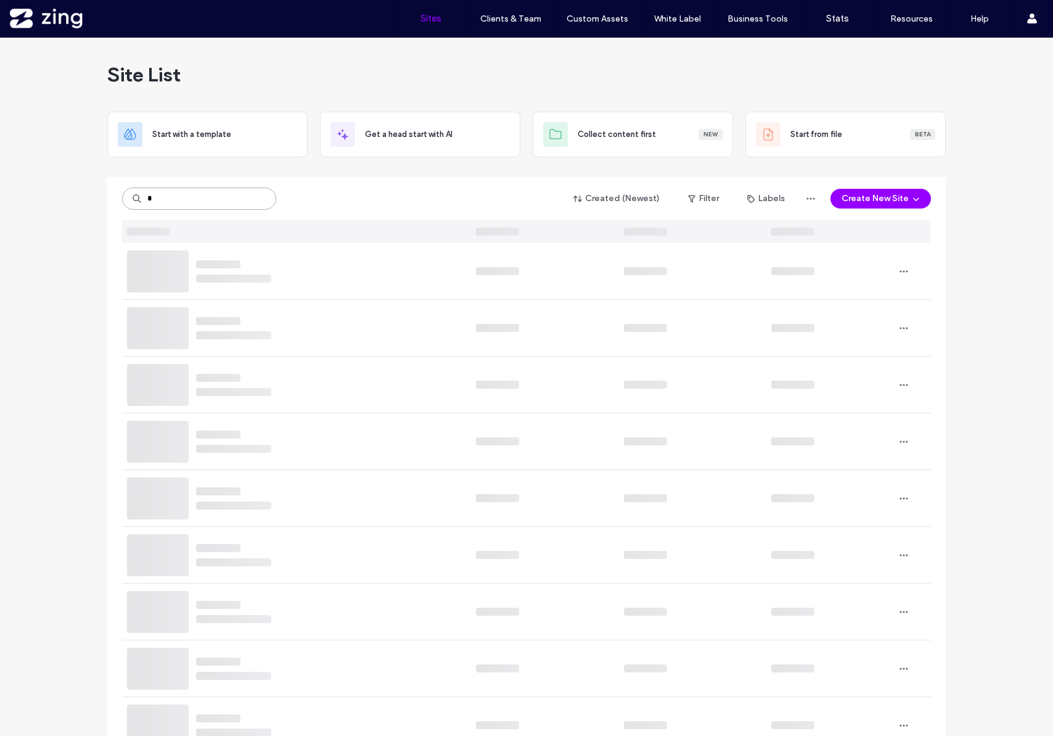
type input "*"
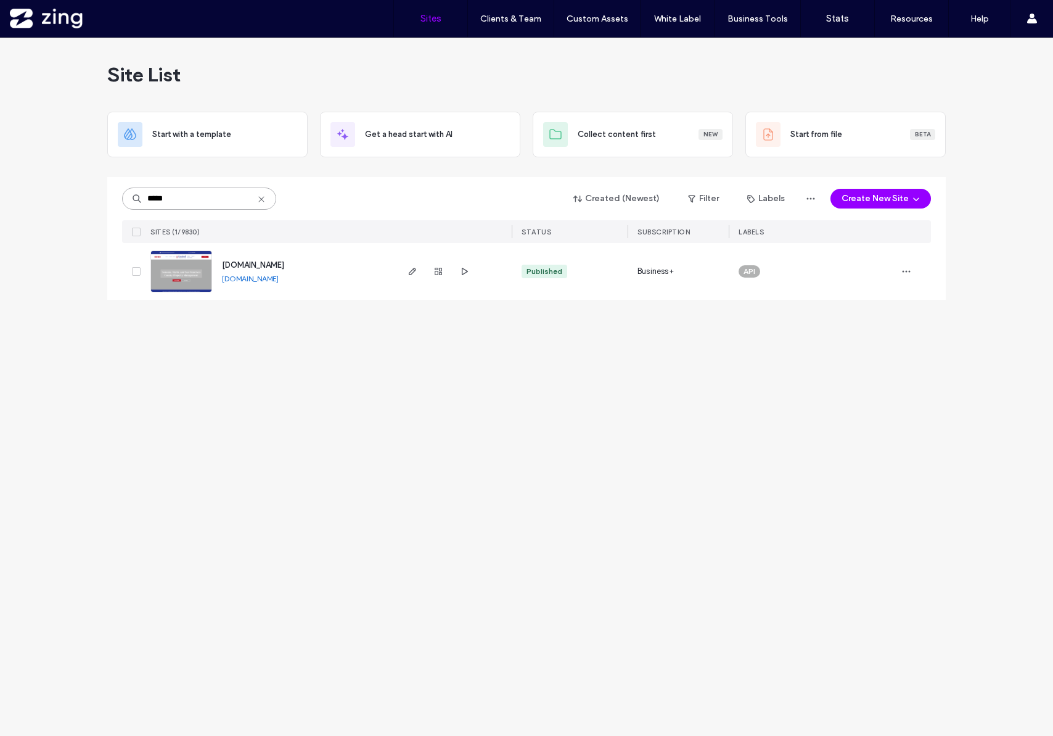
type input "*****"
click at [284, 266] on span "www.woodruffmanagementgroup.com" at bounding box center [253, 264] width 62 height 9
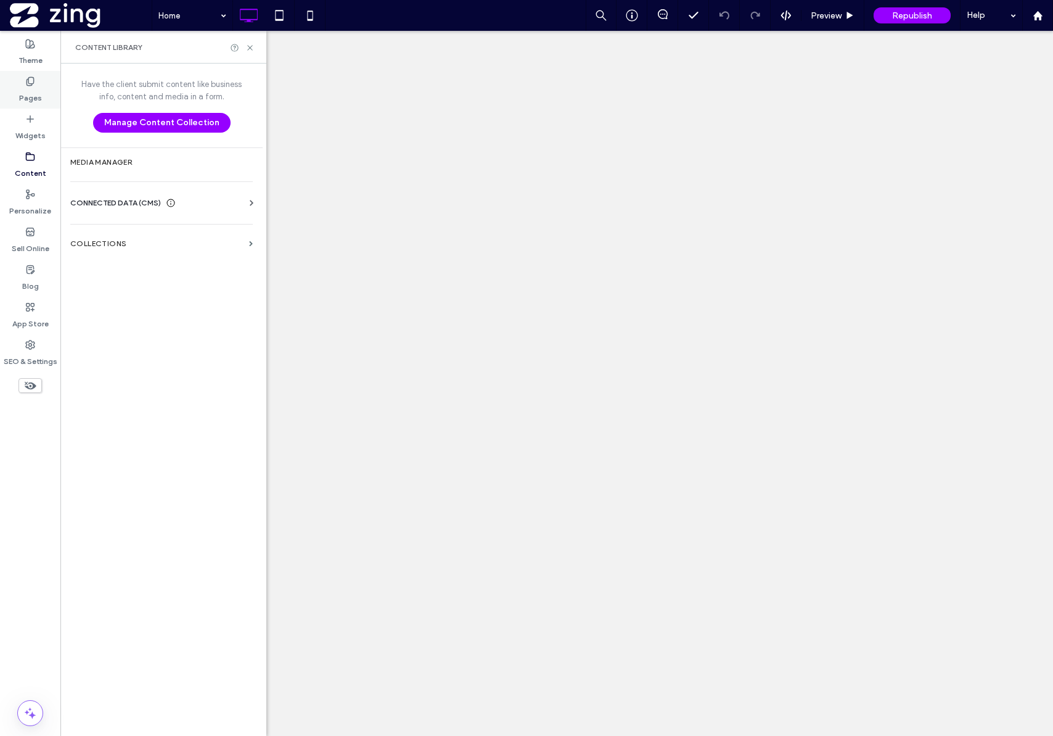
click at [42, 98] on div "Pages" at bounding box center [30, 90] width 60 height 38
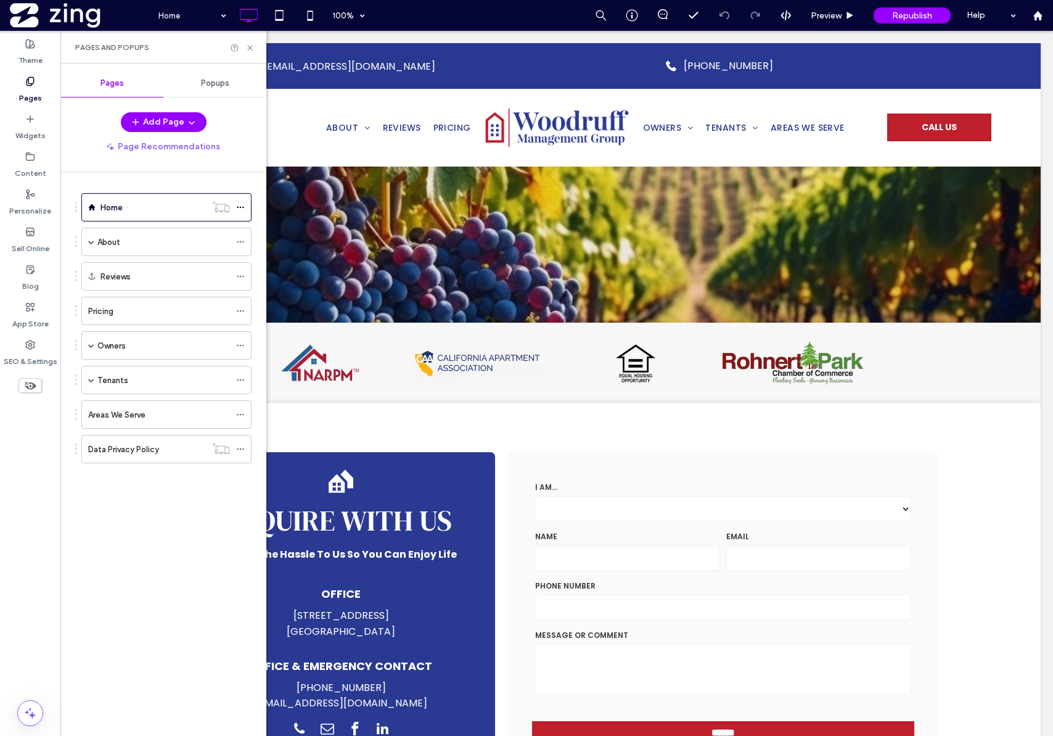
scroll to position [3100, 0]
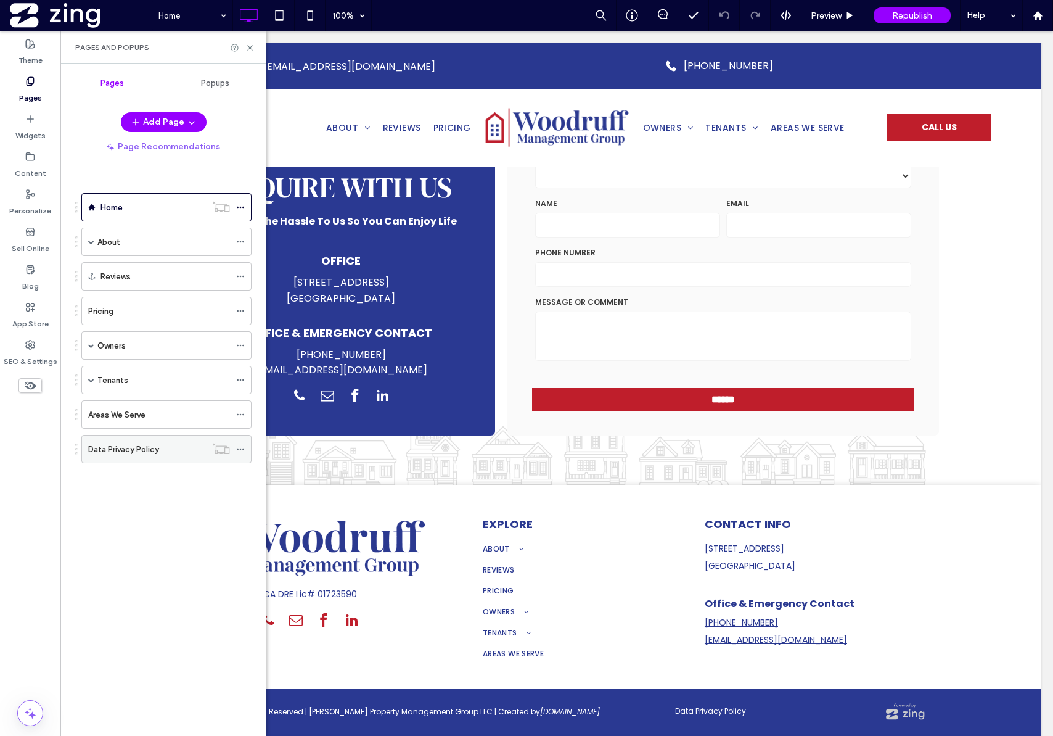
click at [159, 445] on div "Data Privacy Policy" at bounding box center [147, 449] width 118 height 13
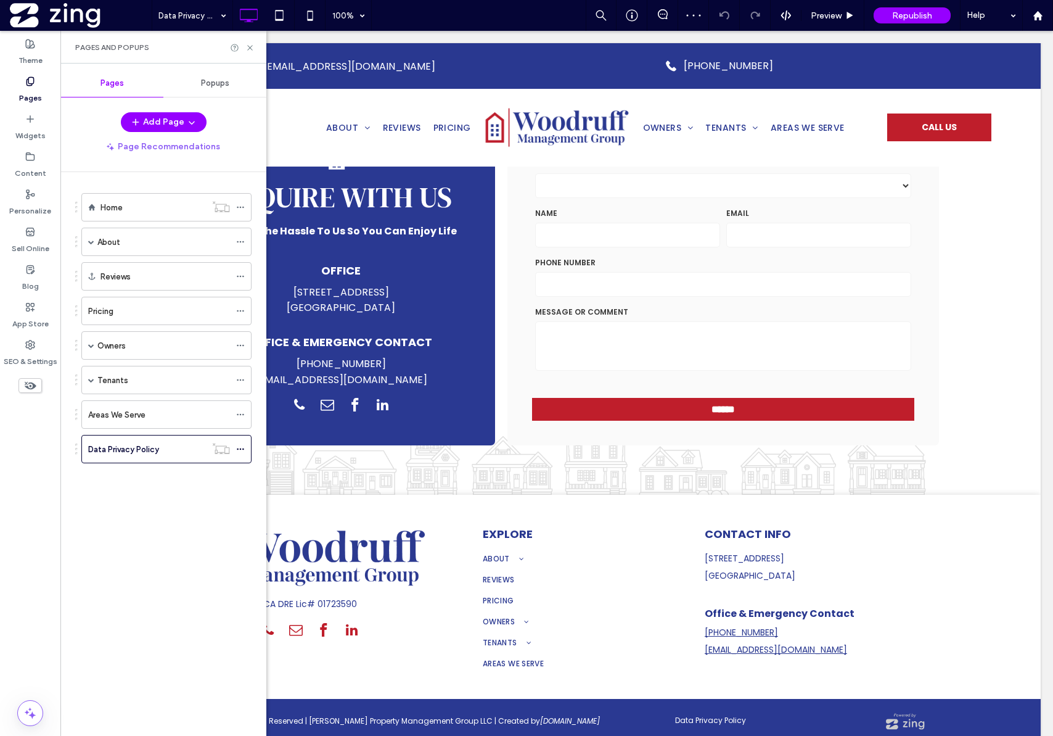
scroll to position [2097, 0]
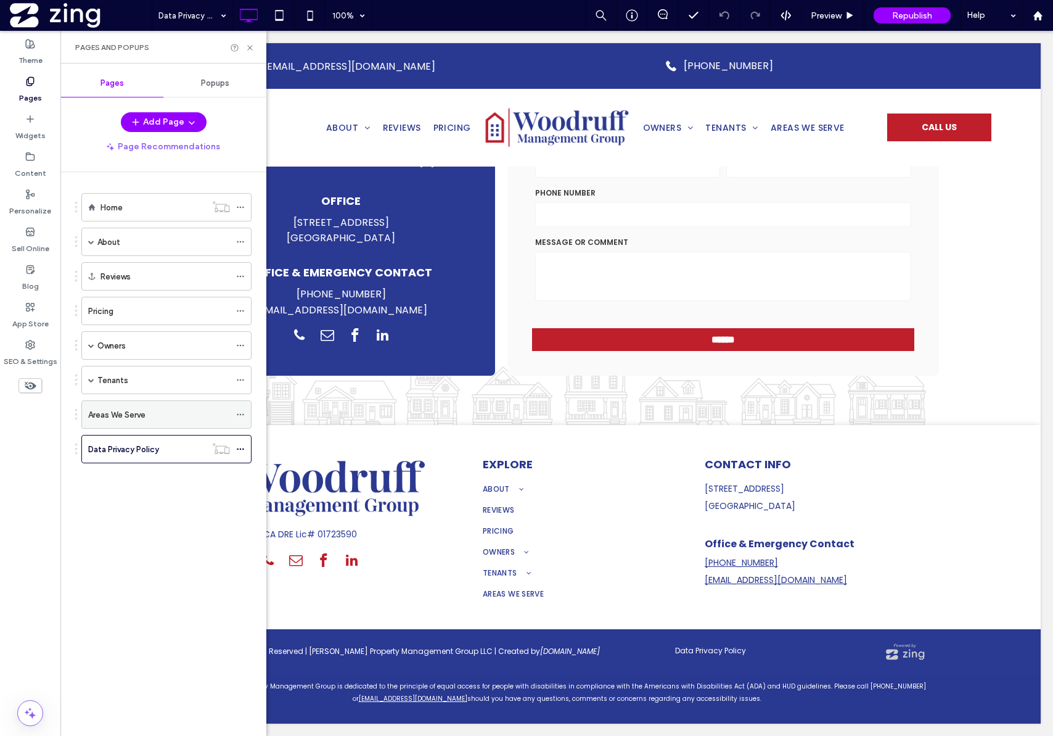
click at [150, 417] on div "Areas We Serve" at bounding box center [159, 414] width 142 height 13
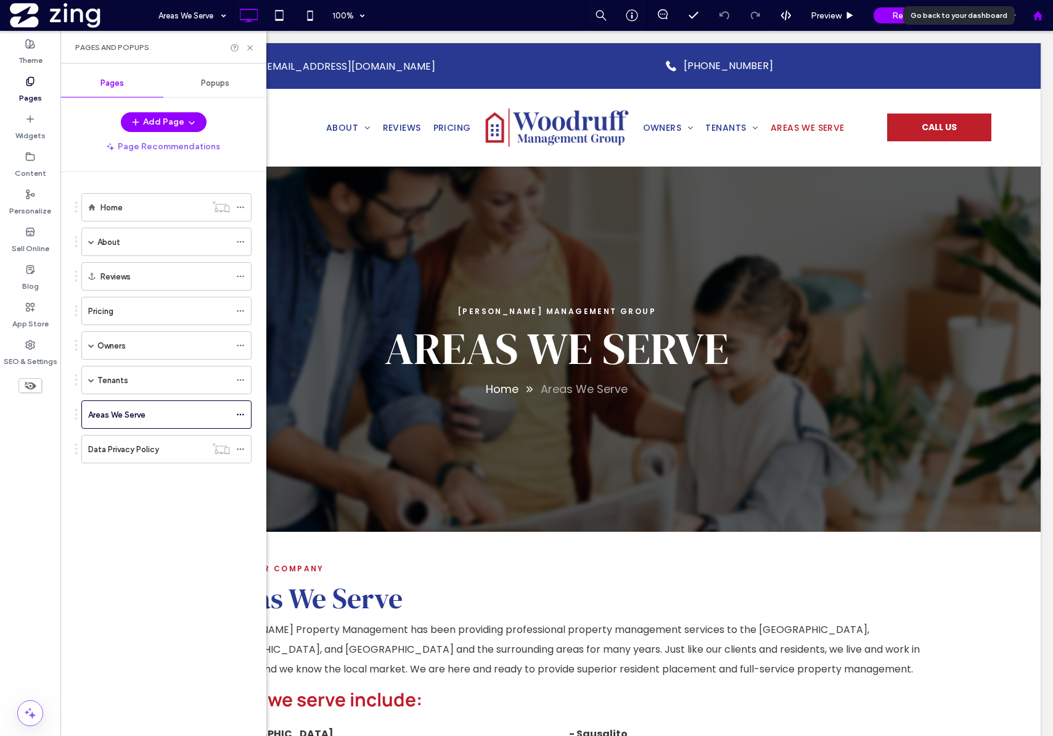
click at [1033, 18] on icon at bounding box center [1038, 15] width 10 height 10
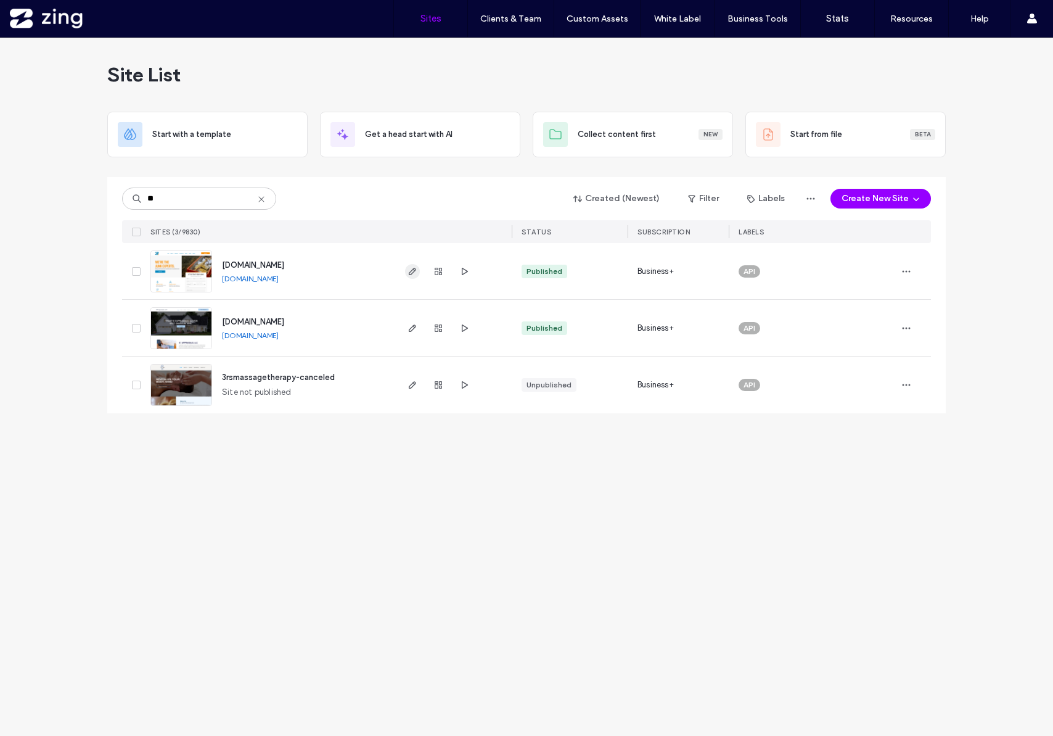
type input "**"
click at [410, 273] on icon "button" at bounding box center [413, 271] width 10 height 10
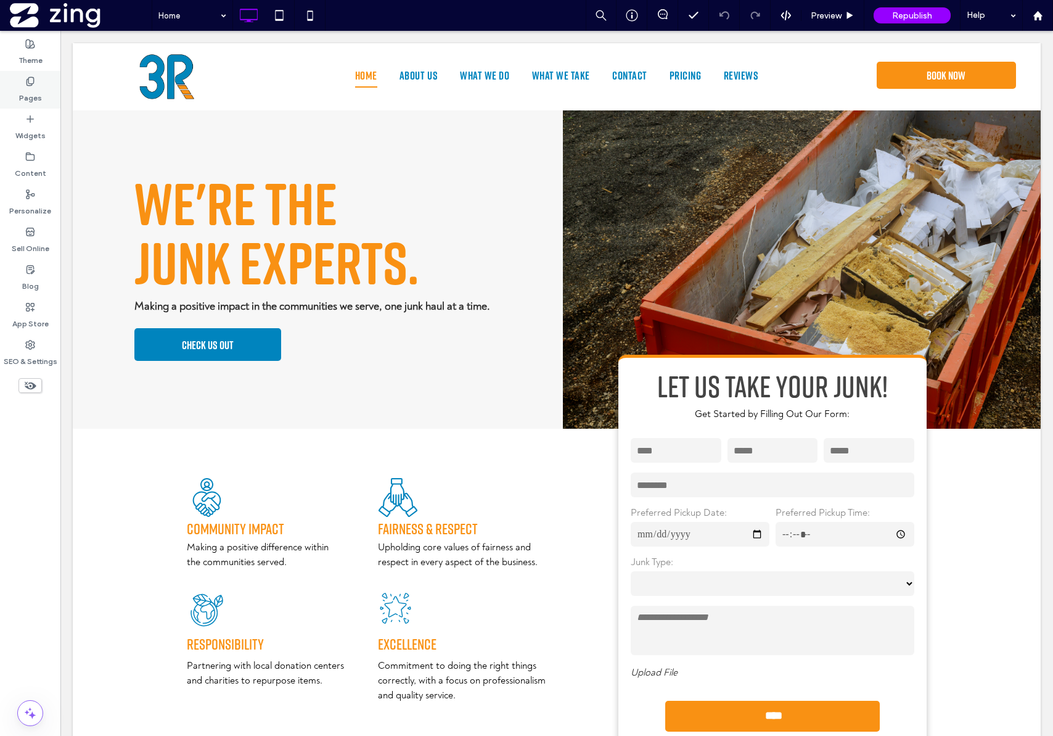
click at [33, 84] on icon at bounding box center [30, 81] width 10 height 10
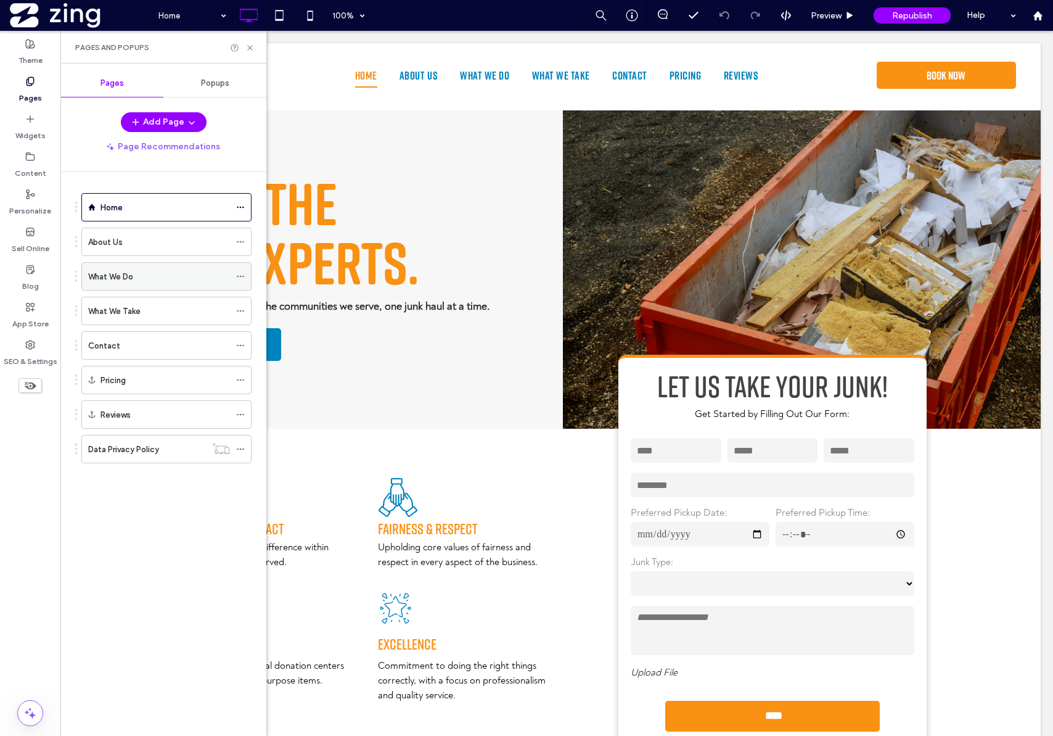
click at [167, 270] on div "What We Do" at bounding box center [159, 276] width 142 height 13
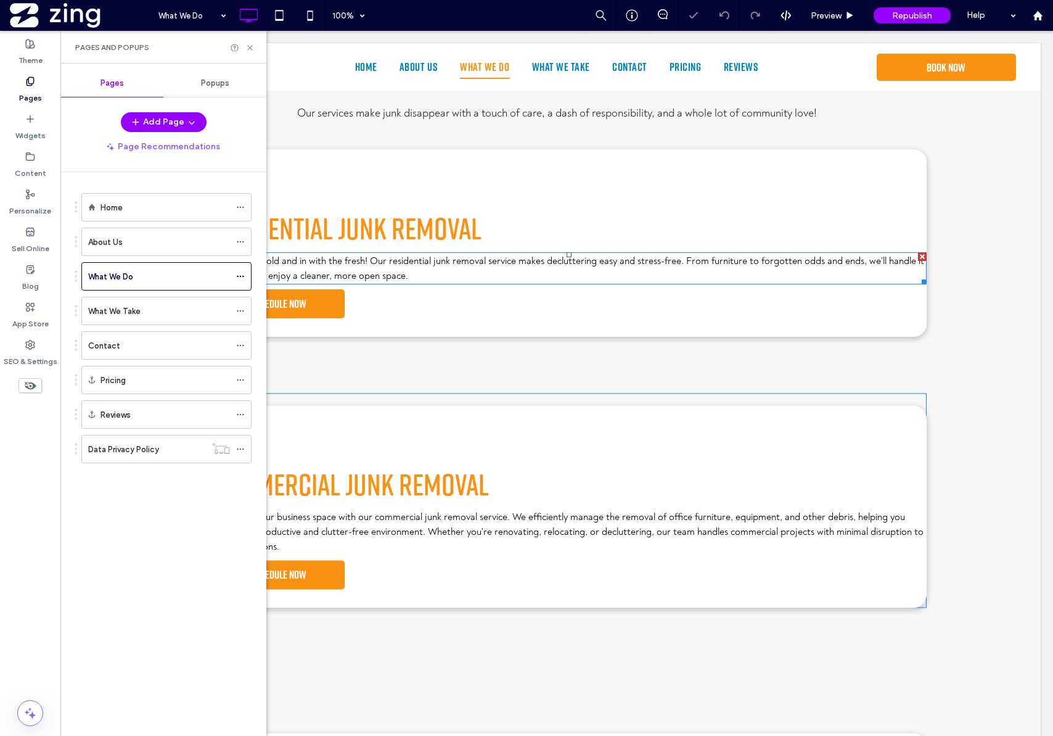
scroll to position [345, 0]
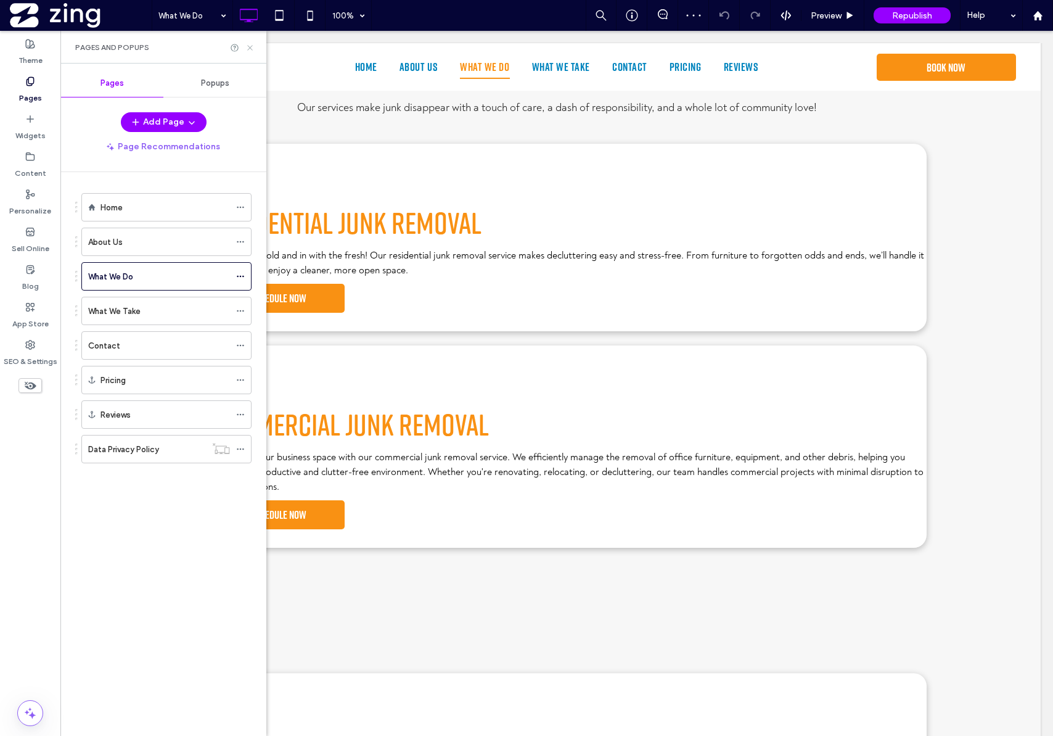
click at [249, 46] on icon at bounding box center [249, 47] width 9 height 9
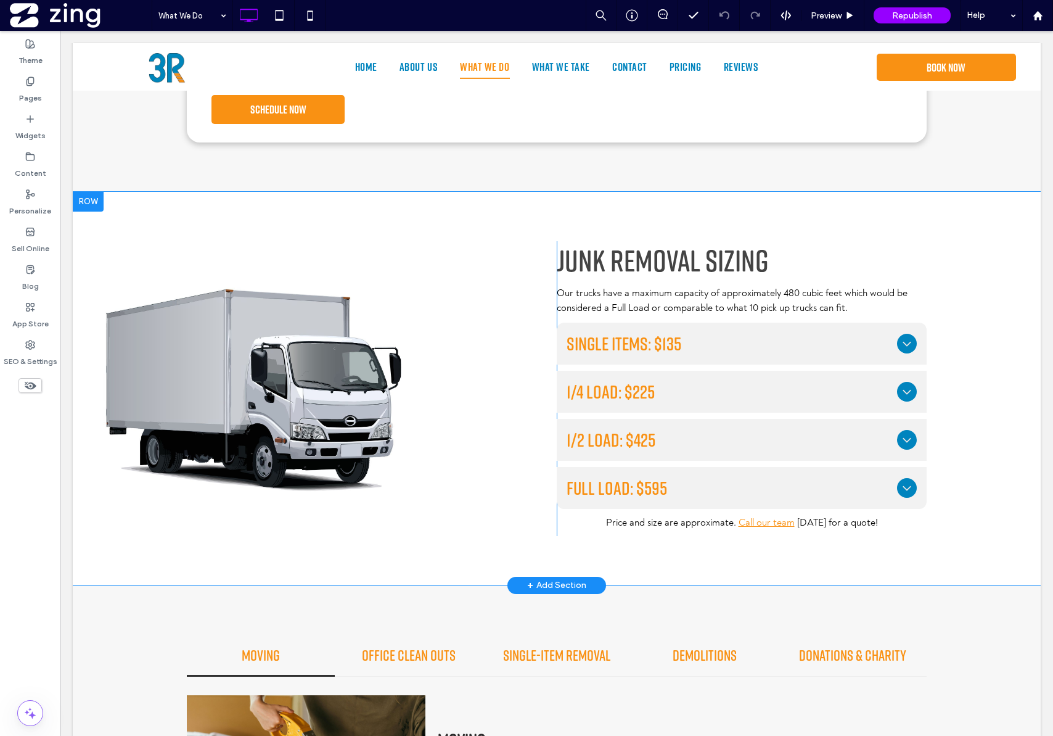
scroll to position [1149, 0]
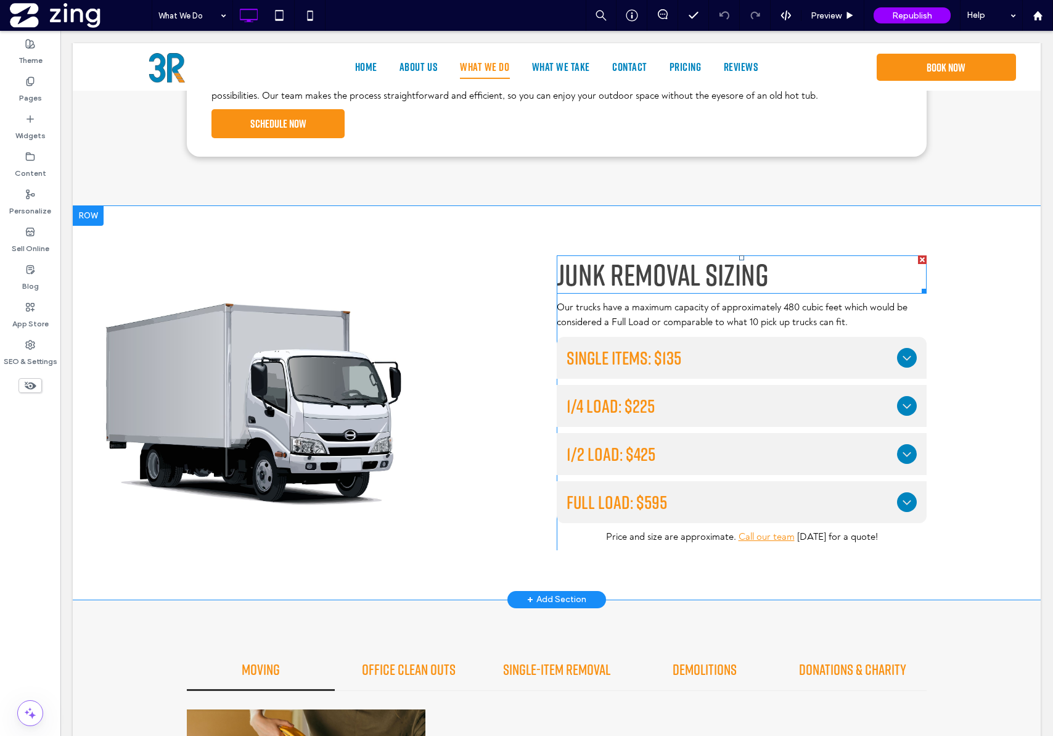
click at [636, 268] on span "Junk Removal Sizing" at bounding box center [663, 275] width 212 height 36
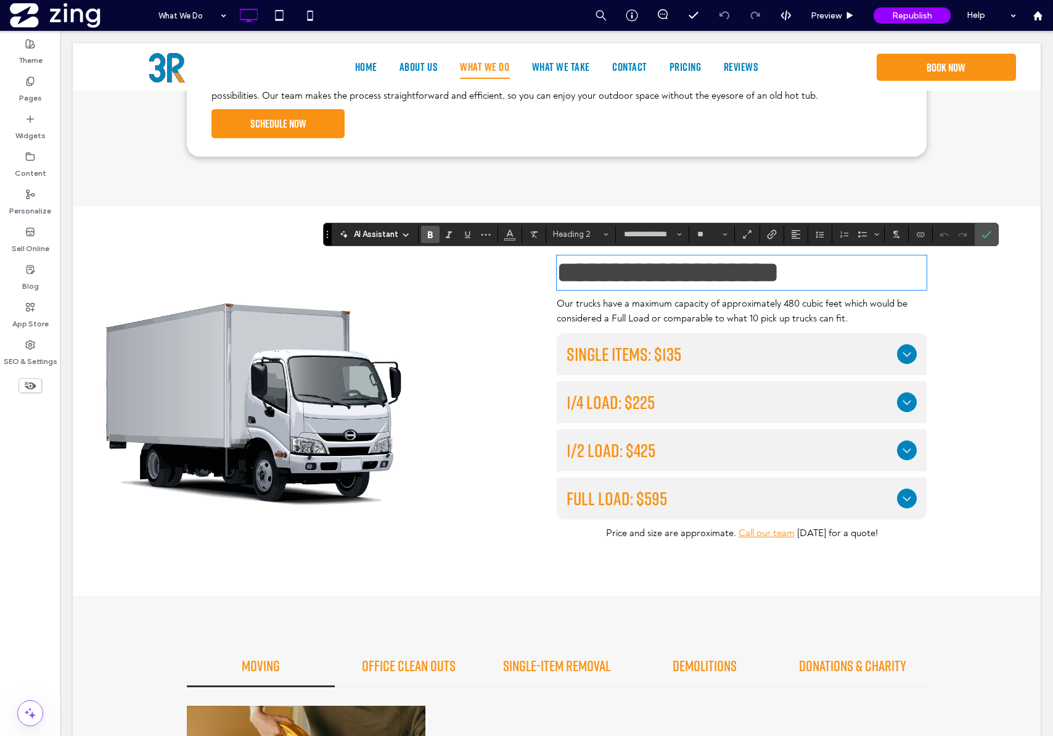
click at [608, 271] on span "**********" at bounding box center [668, 272] width 223 height 29
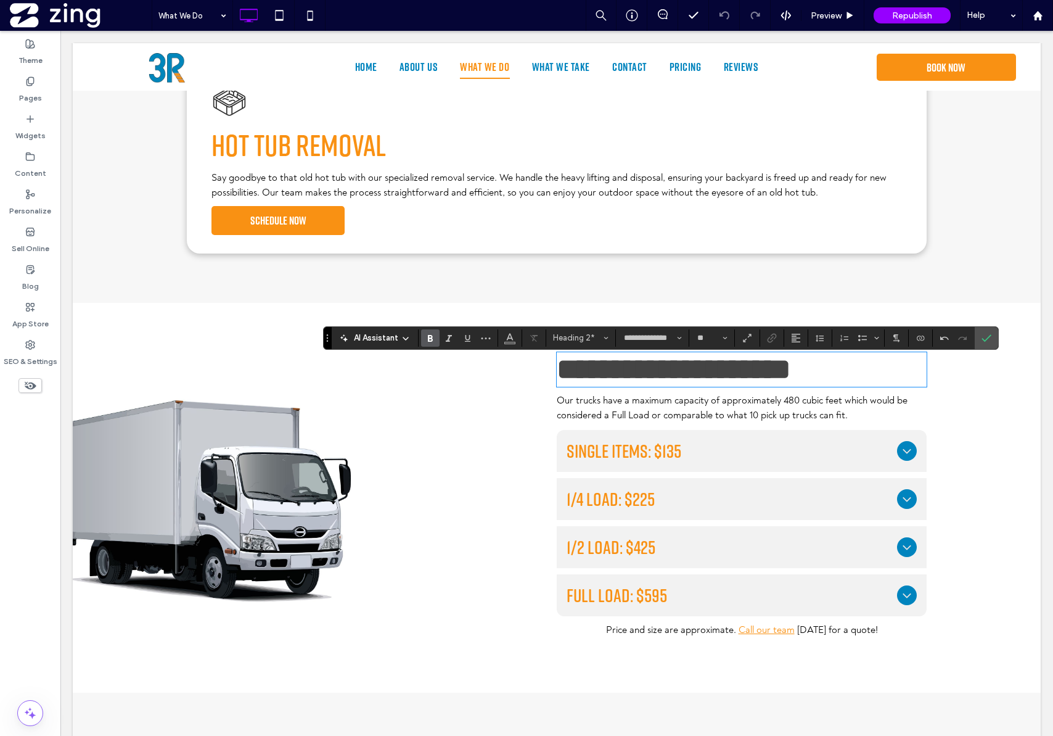
scroll to position [1066, 0]
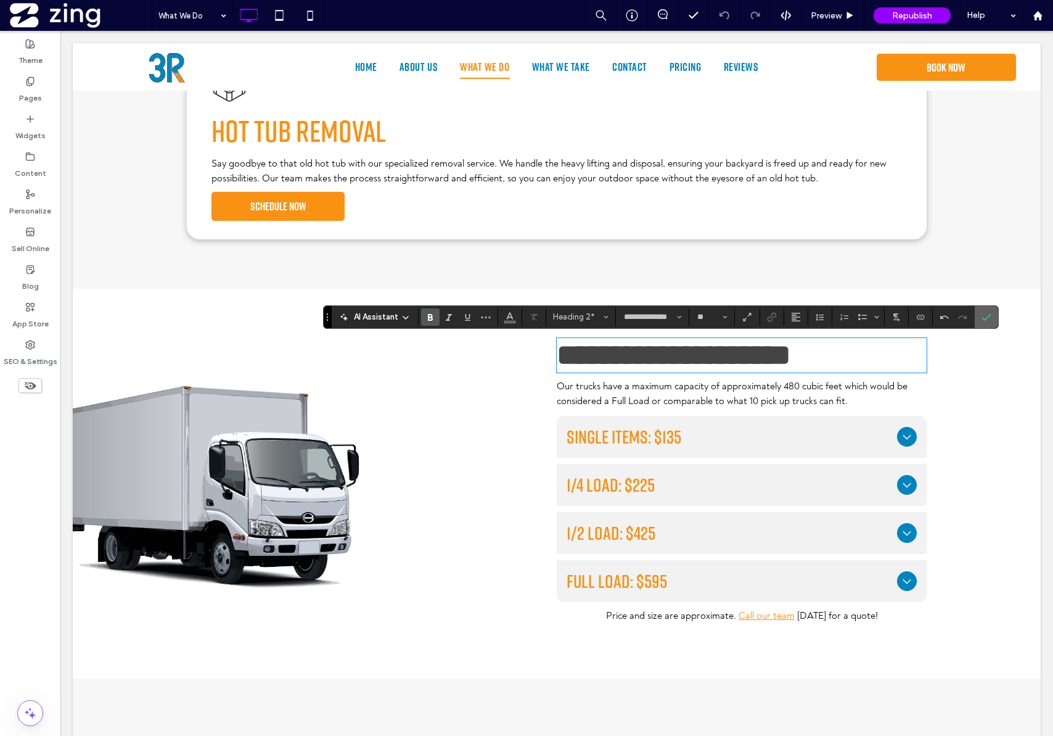
click at [990, 314] on use "Confirm" at bounding box center [987, 316] width 10 height 7
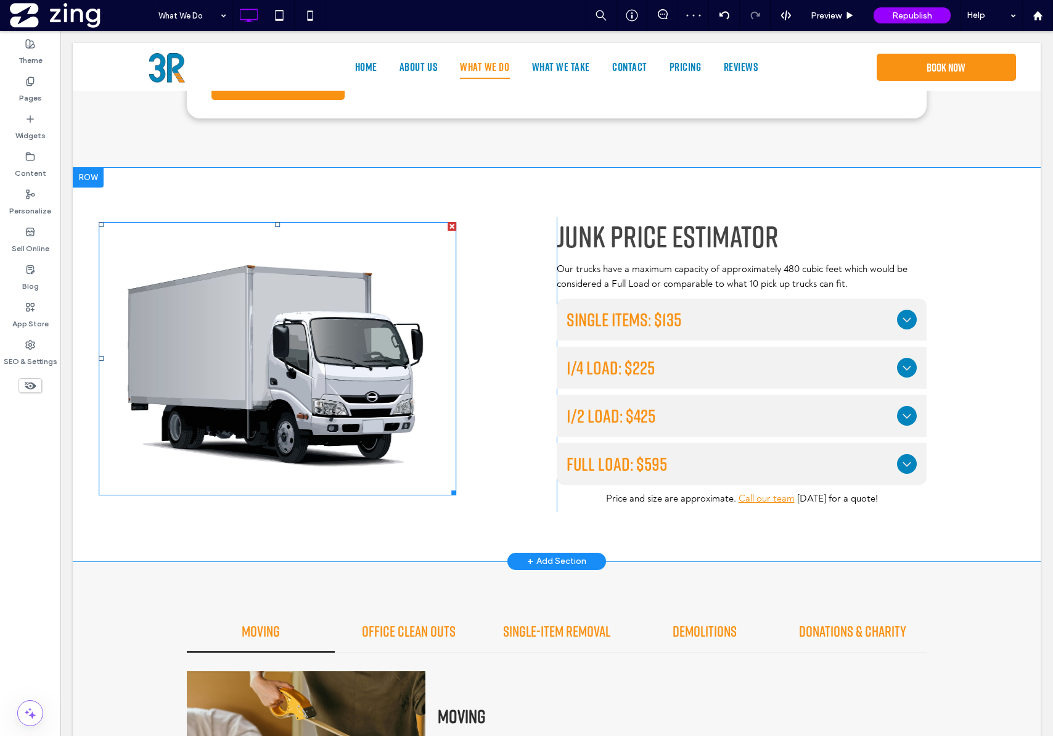
scroll to position [1192, 0]
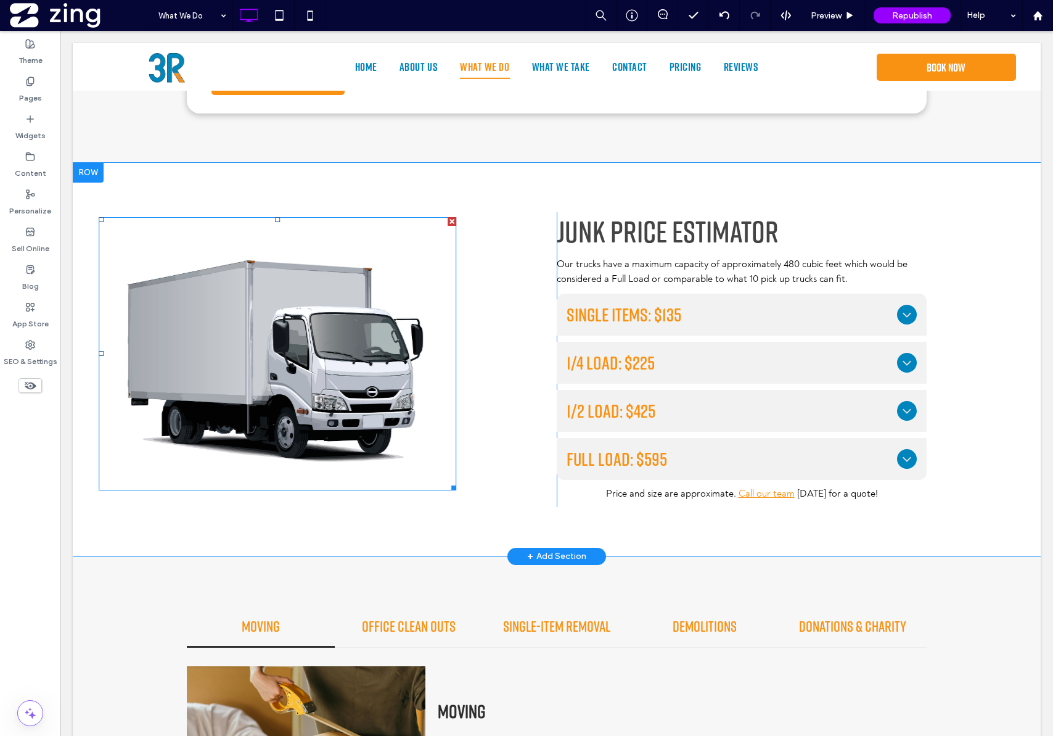
click at [276, 340] on img at bounding box center [278, 353] width 358 height 273
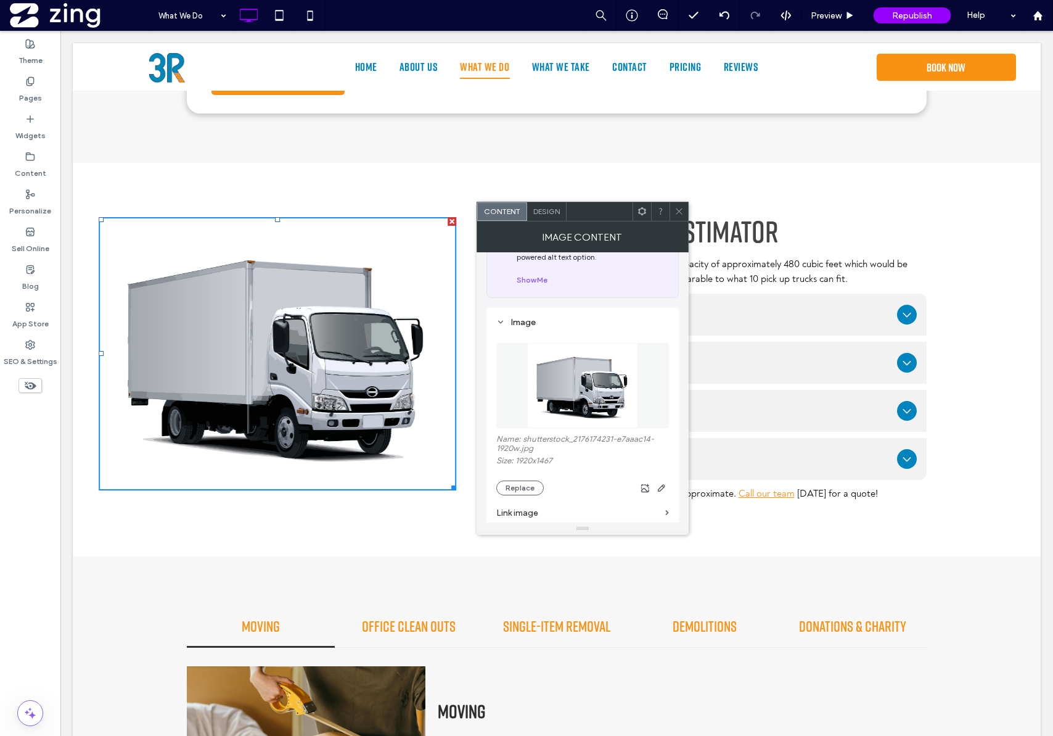
scroll to position [83, 0]
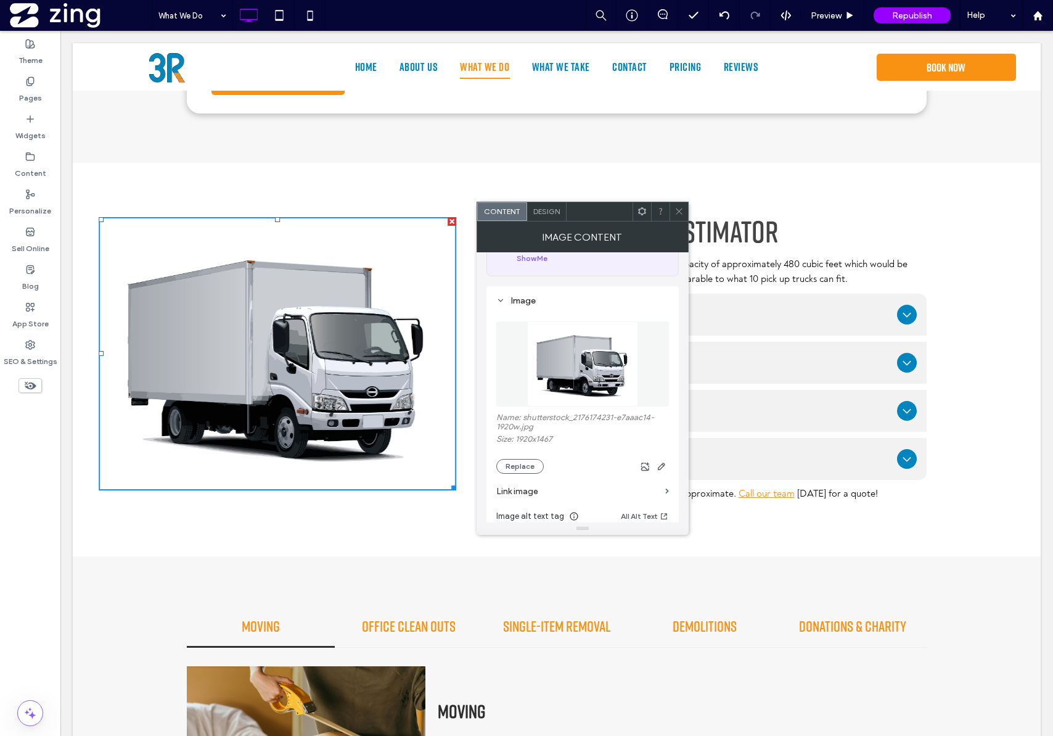
click at [678, 207] on icon at bounding box center [679, 211] width 9 height 9
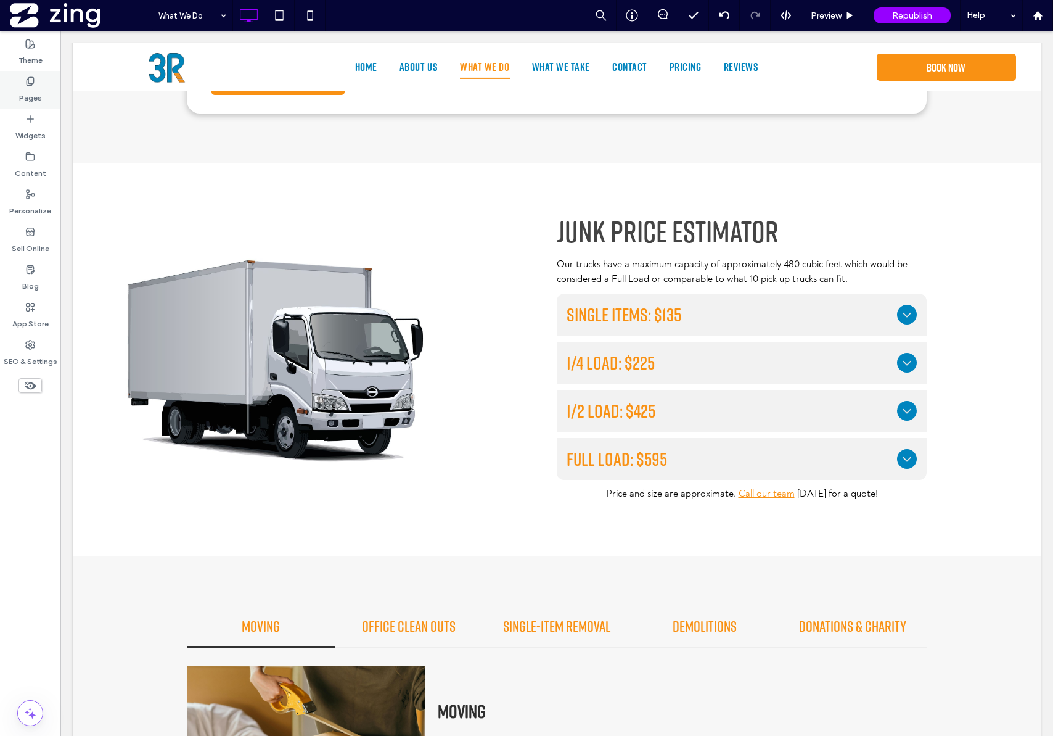
click at [39, 94] on label "Pages" at bounding box center [30, 94] width 23 height 17
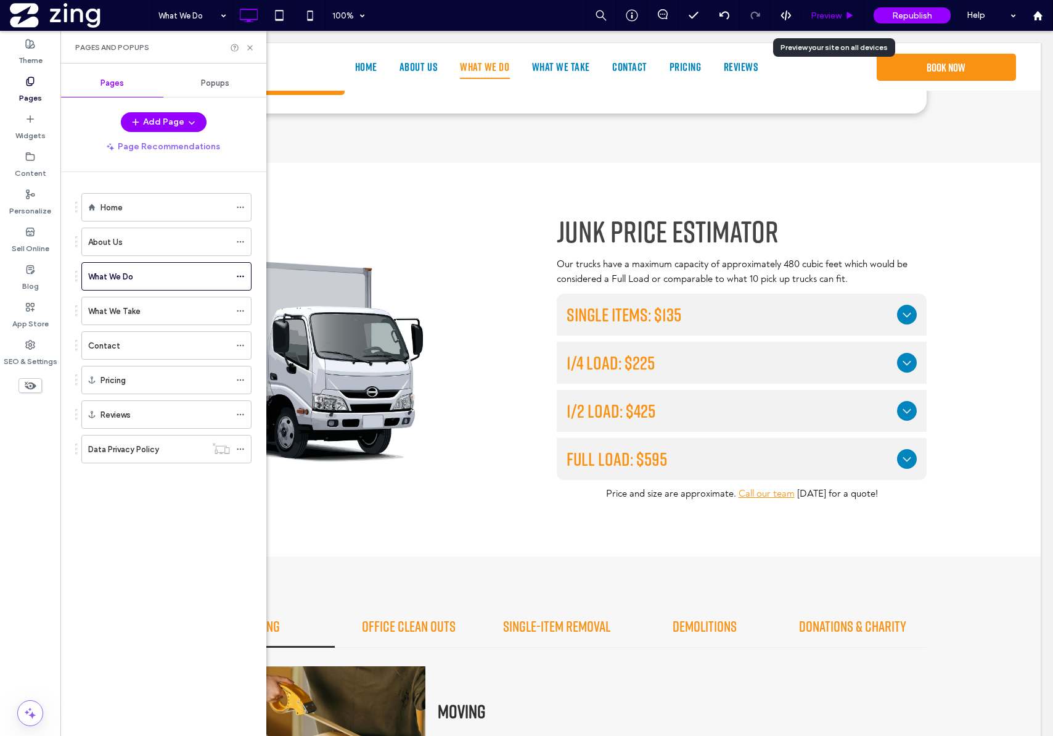
click at [842, 19] on div "Preview" at bounding box center [833, 15] width 62 height 10
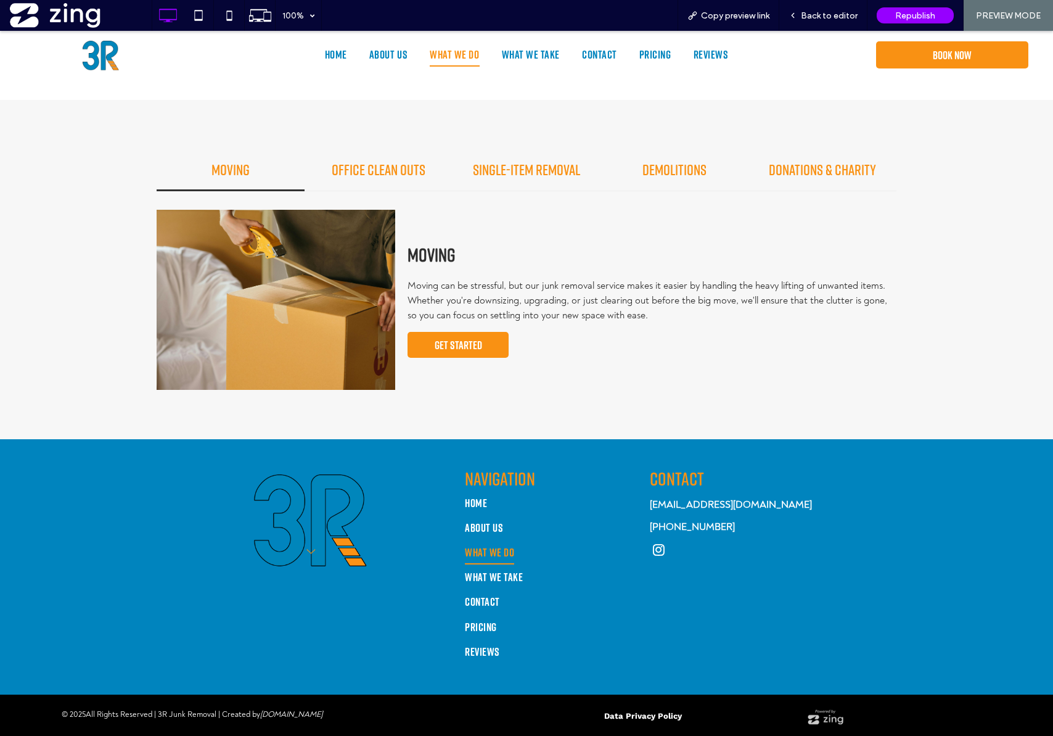
scroll to position [1638, 0]
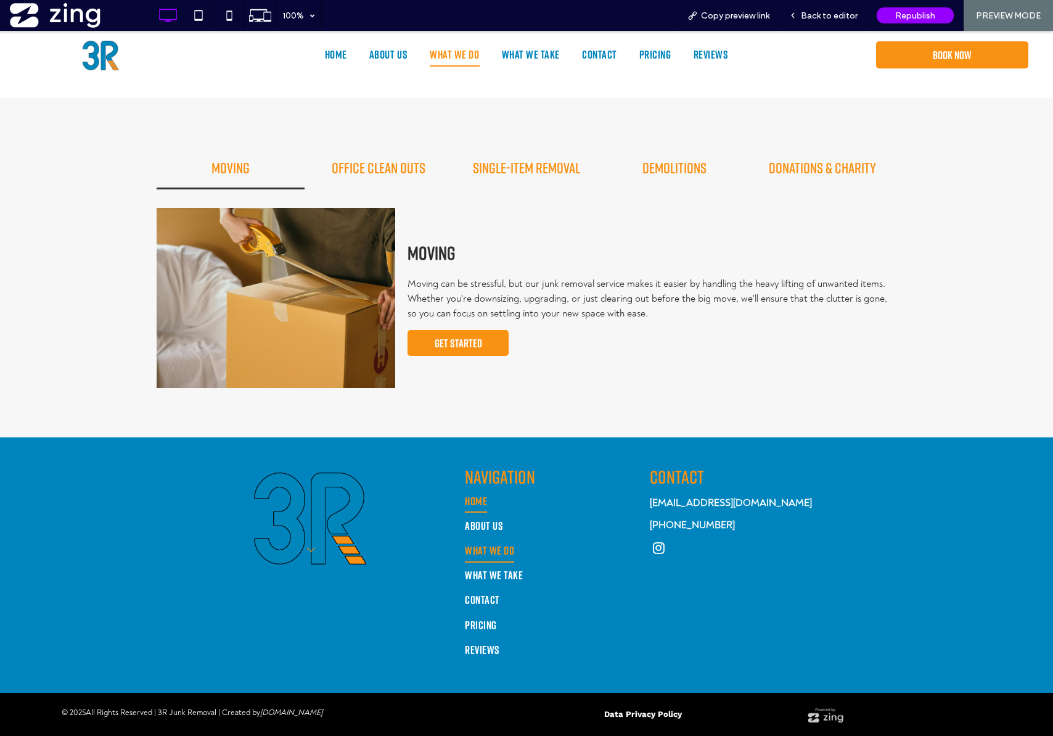
click at [474, 508] on span "Home" at bounding box center [476, 500] width 22 height 23
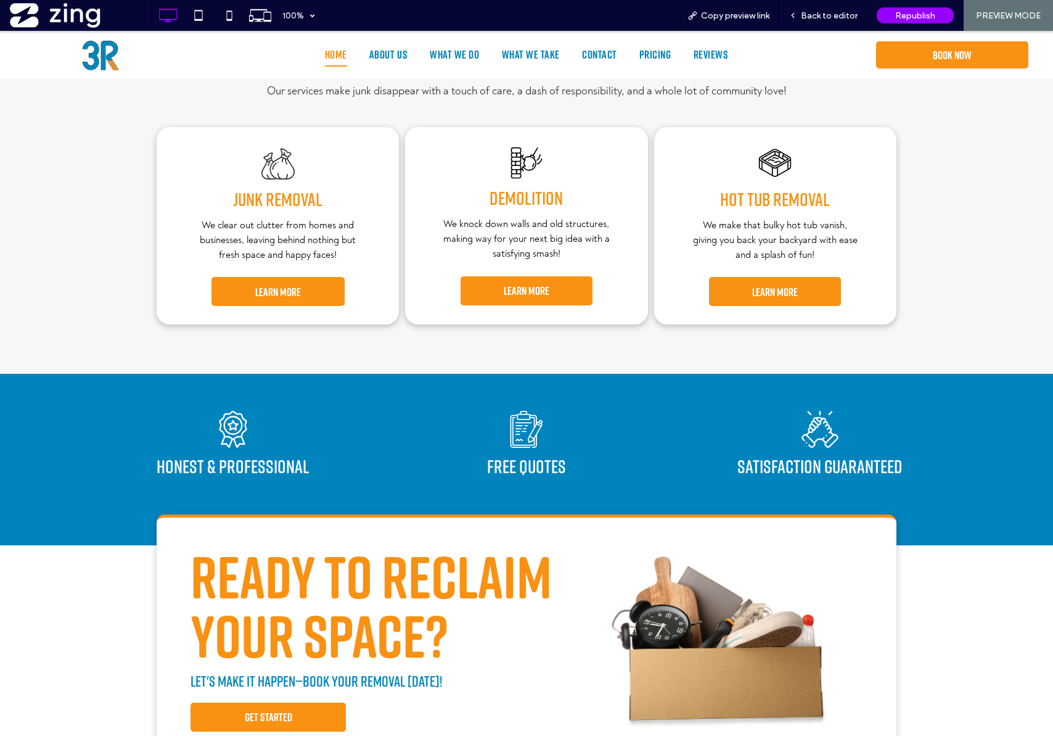
scroll to position [781, 0]
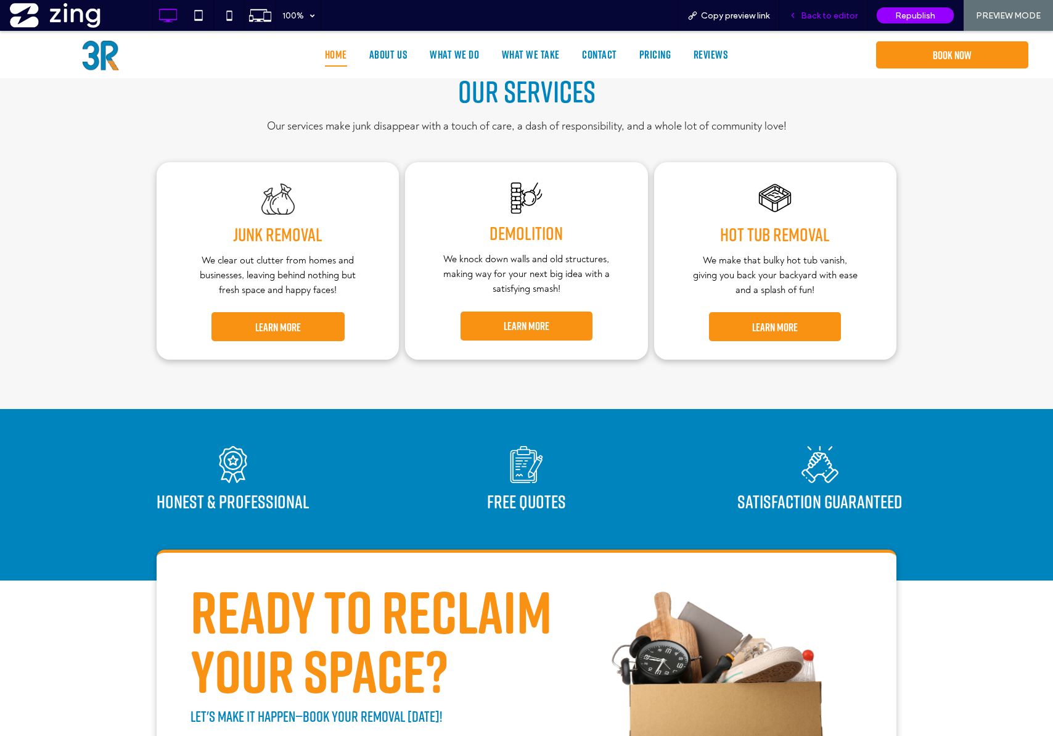
click at [841, 13] on span "Back to editor" at bounding box center [829, 15] width 57 height 10
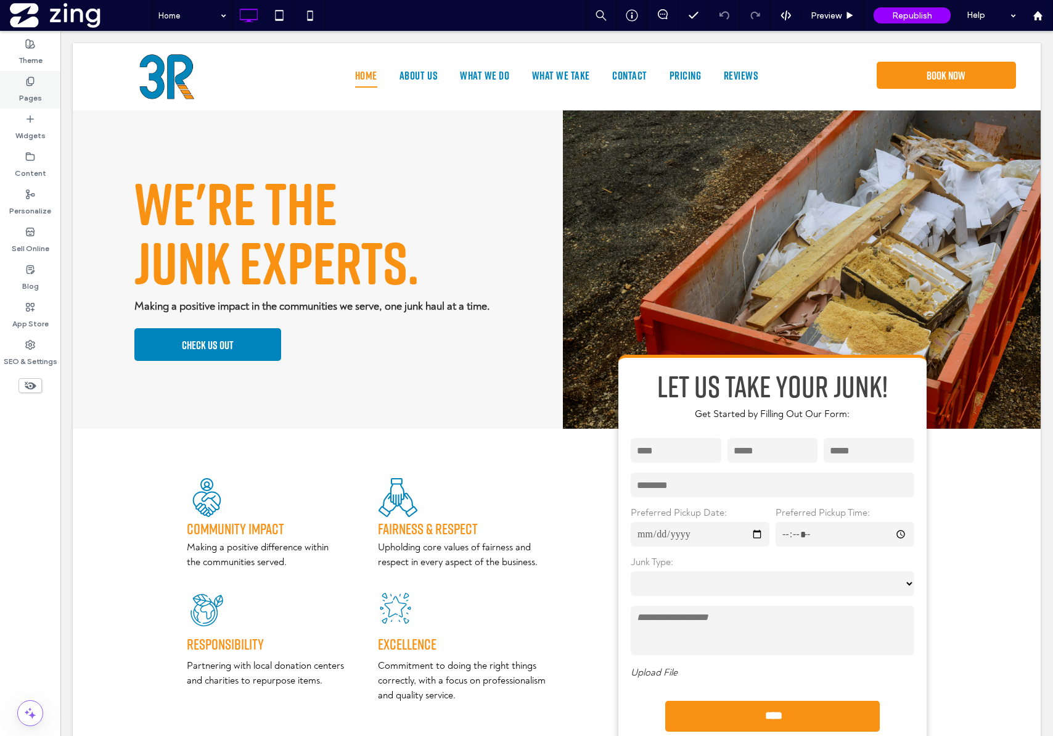
click at [28, 89] on label "Pages" at bounding box center [30, 94] width 23 height 17
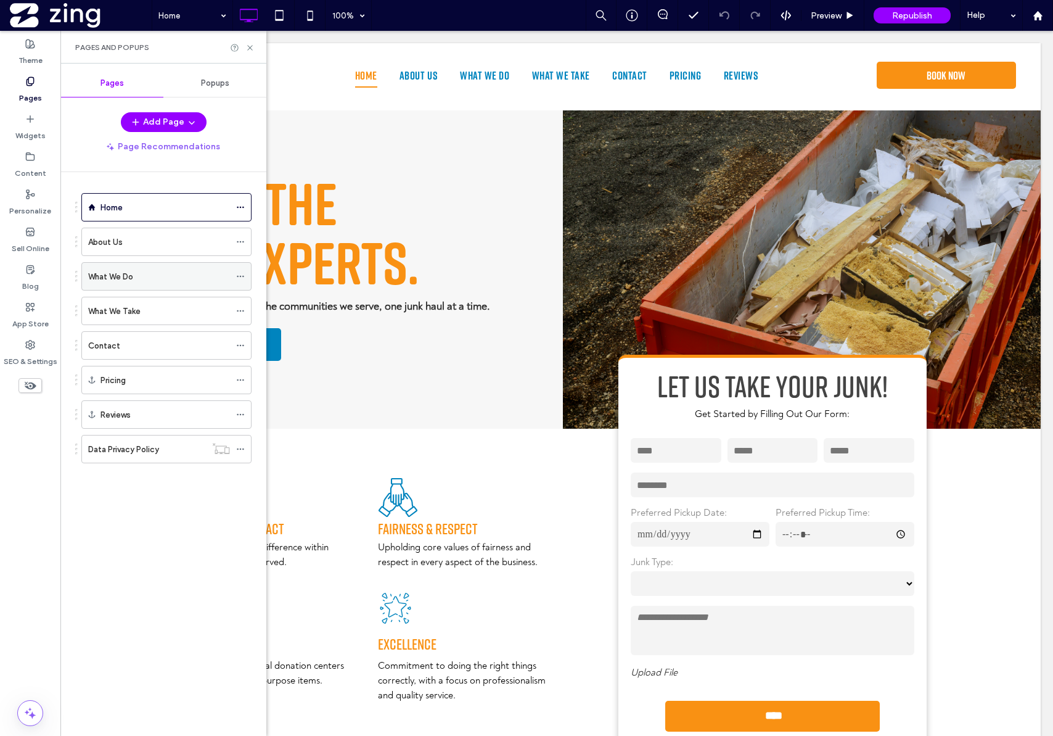
click at [142, 268] on div "What We Do" at bounding box center [159, 276] width 142 height 27
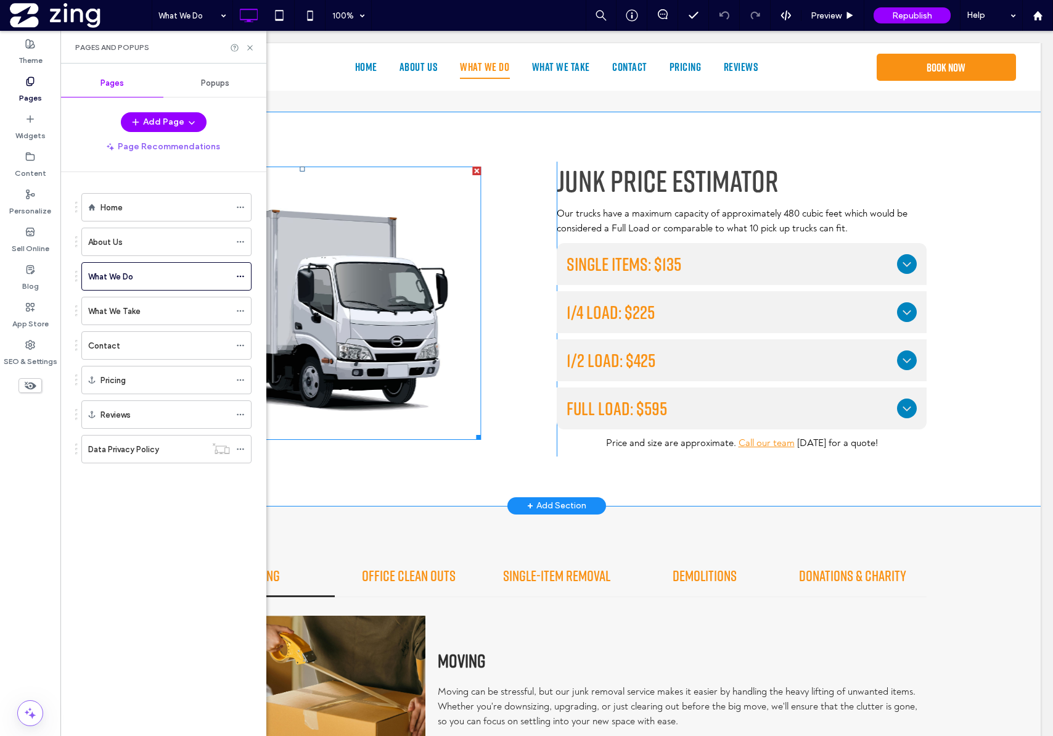
scroll to position [1236, 0]
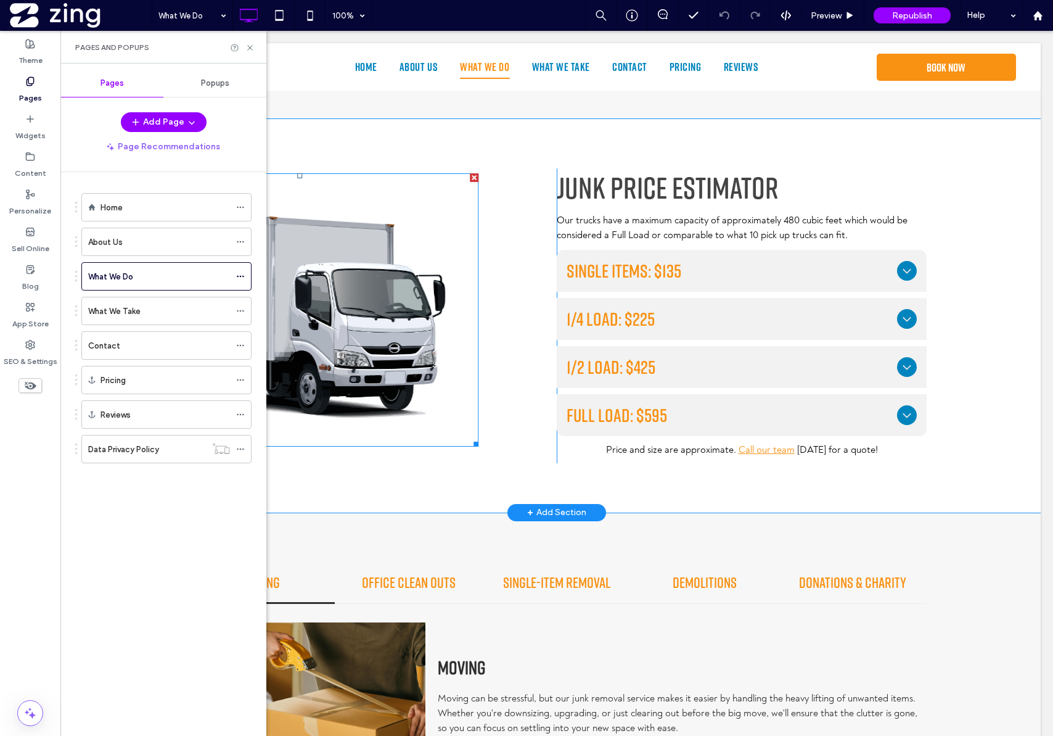
click at [339, 296] on img at bounding box center [300, 309] width 358 height 273
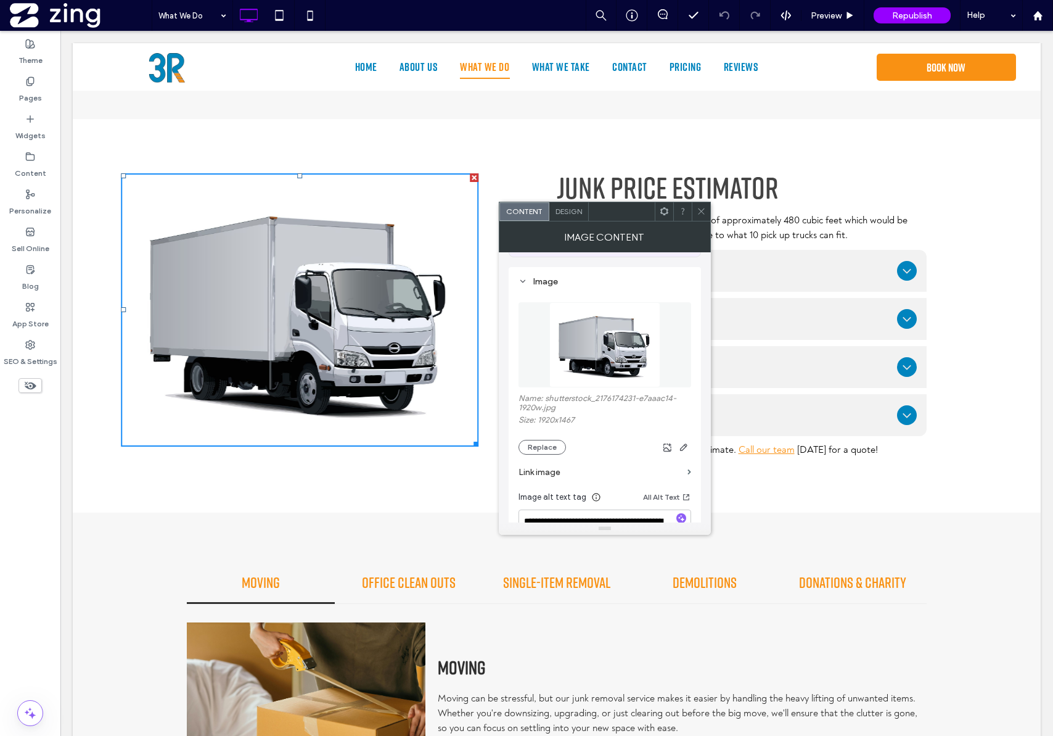
scroll to position [103, 0]
click at [551, 449] on button "Replace" at bounding box center [542, 446] width 47 height 15
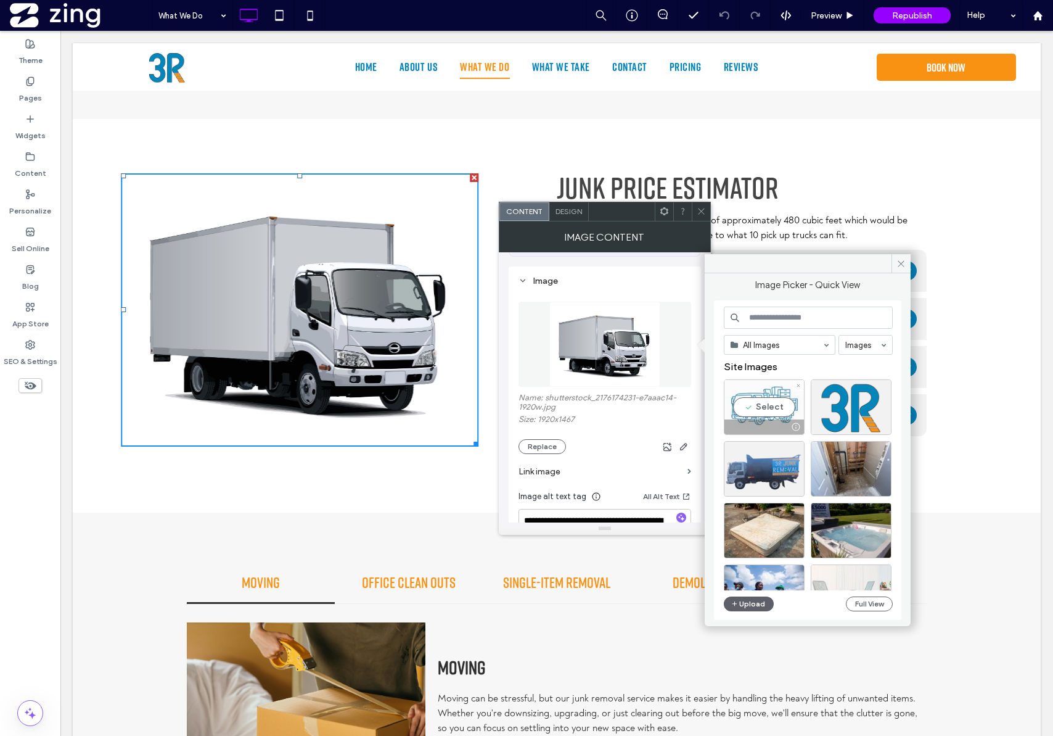
click at [767, 408] on div "Select" at bounding box center [764, 407] width 81 height 56
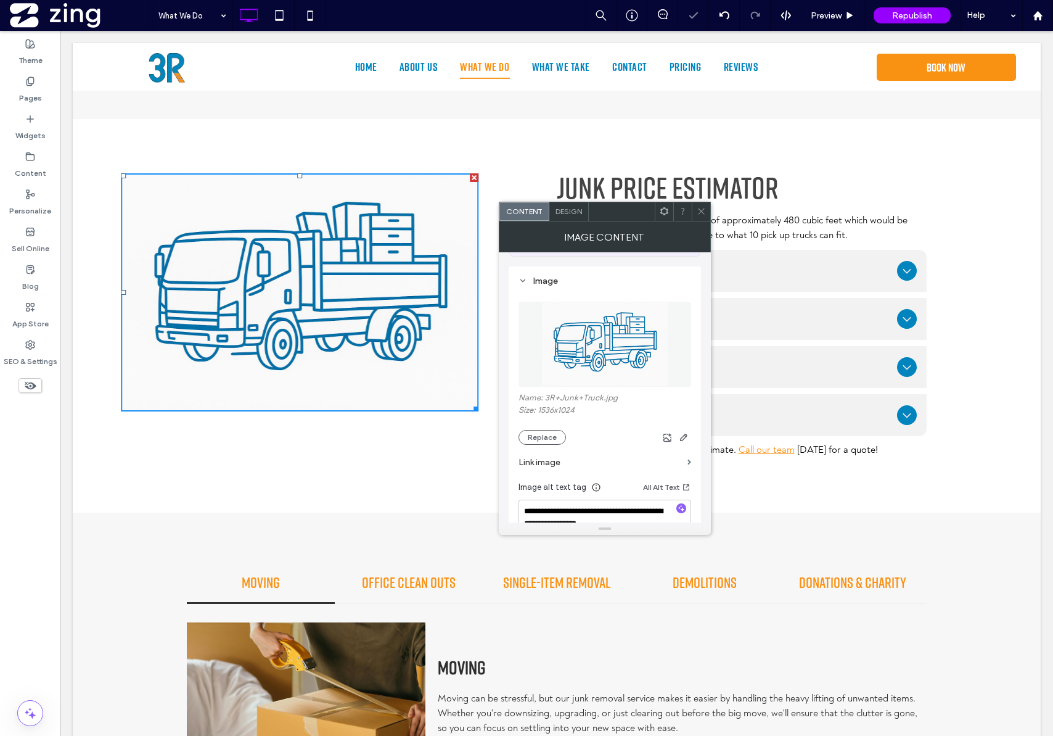
click at [574, 219] on div "Design" at bounding box center [569, 211] width 39 height 19
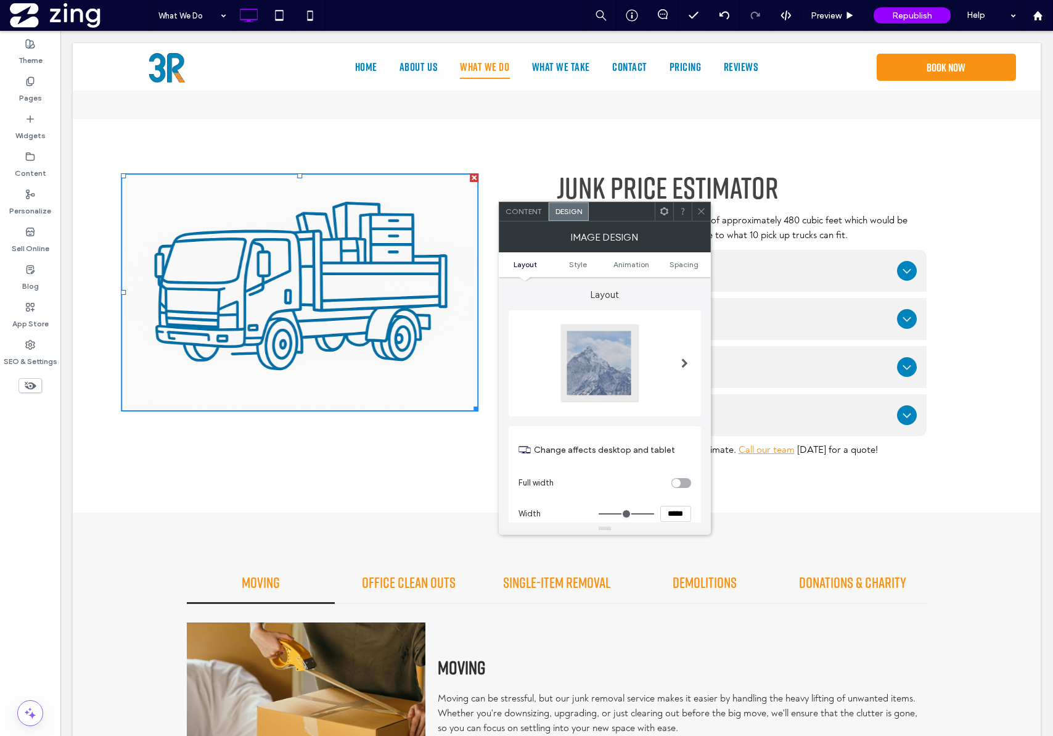
click at [702, 216] on span at bounding box center [701, 211] width 9 height 19
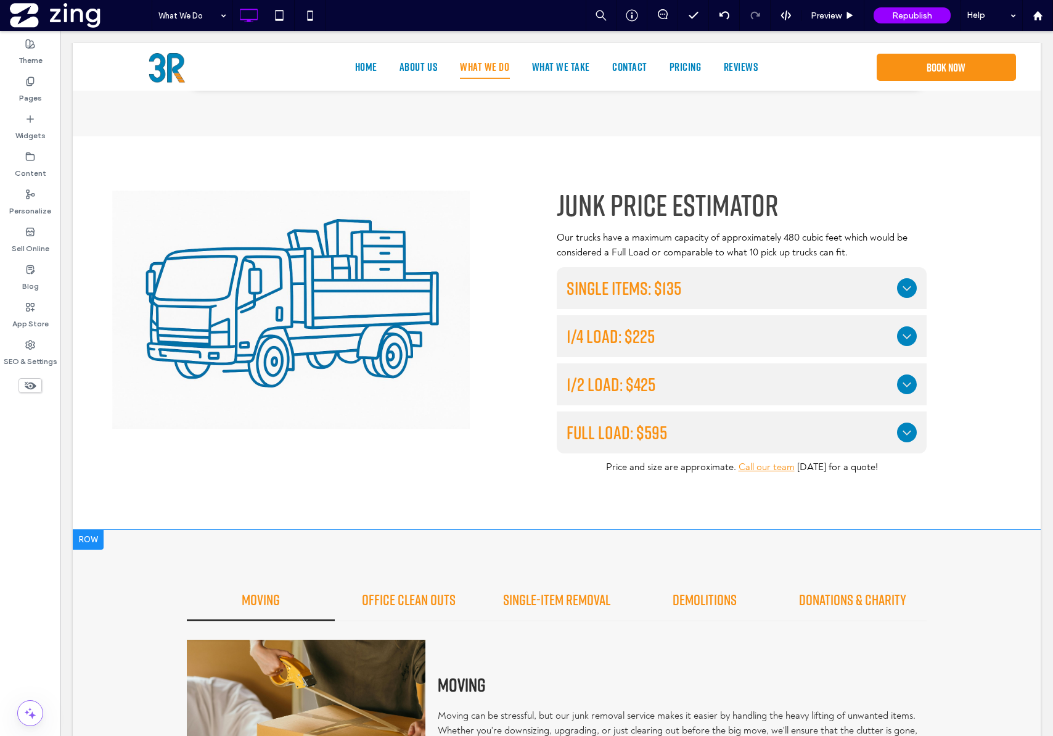
scroll to position [1223, 0]
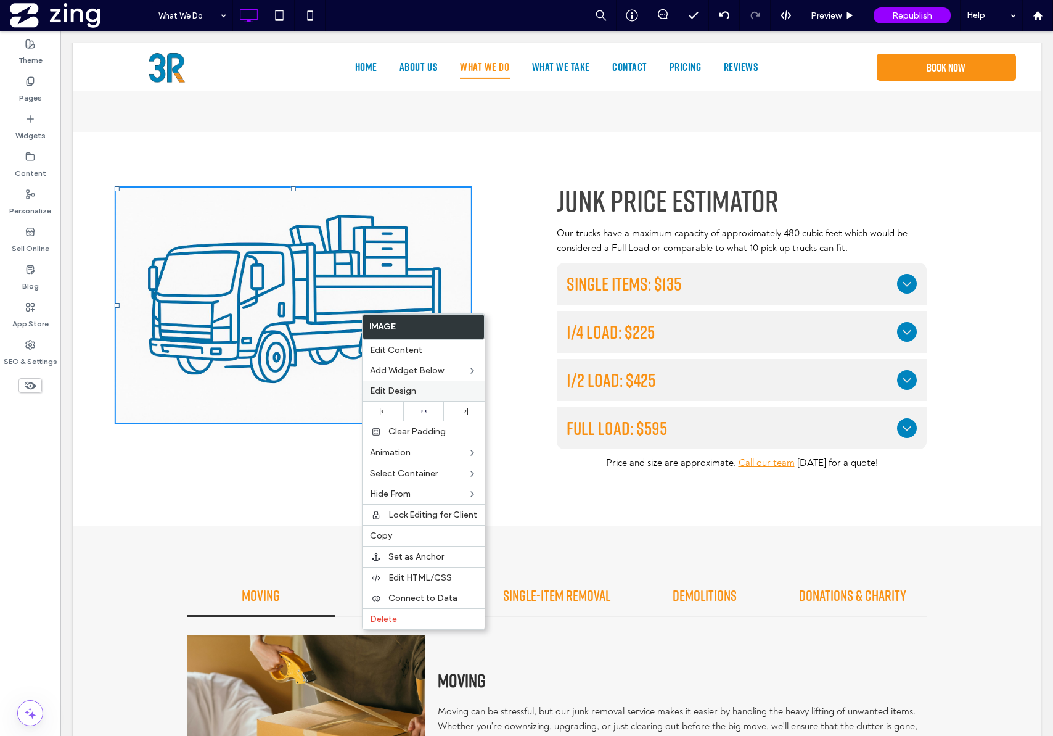
click at [400, 388] on span "Edit Design" at bounding box center [393, 390] width 46 height 10
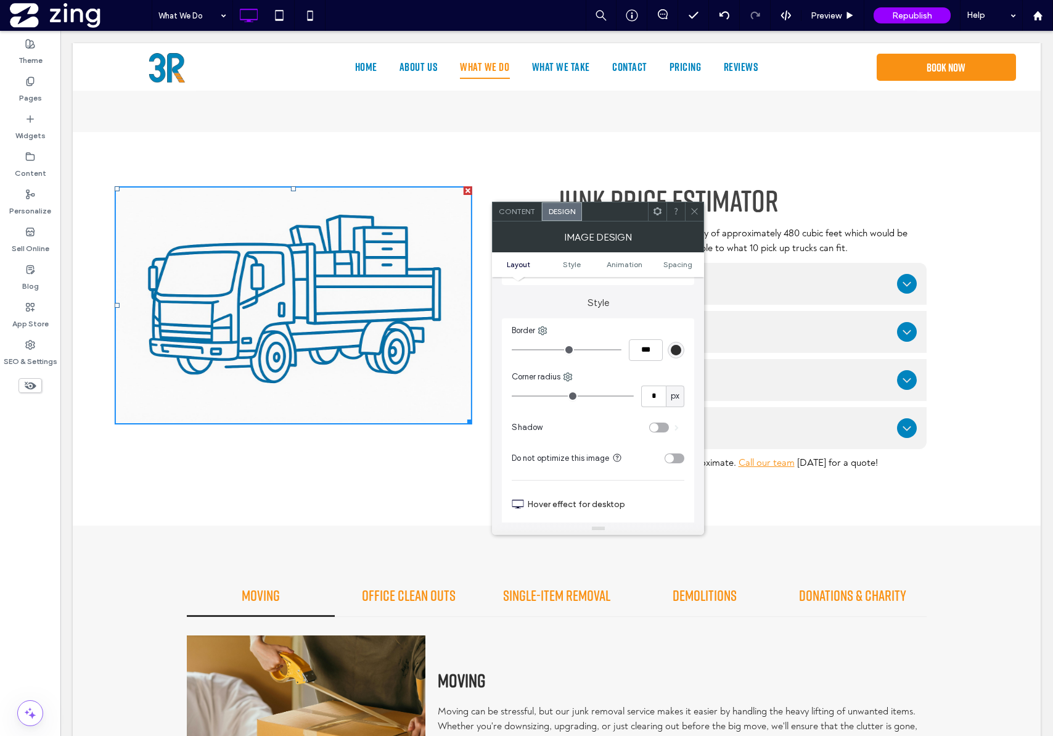
scroll to position [0, 0]
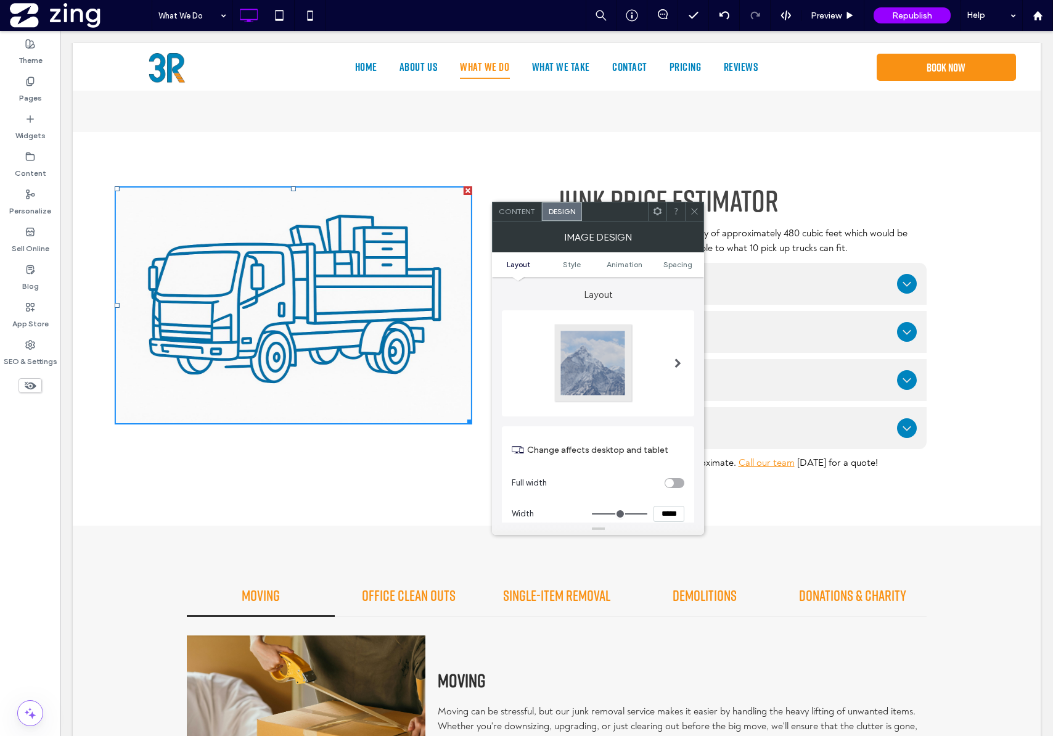
click at [525, 220] on div "Content" at bounding box center [517, 211] width 49 height 19
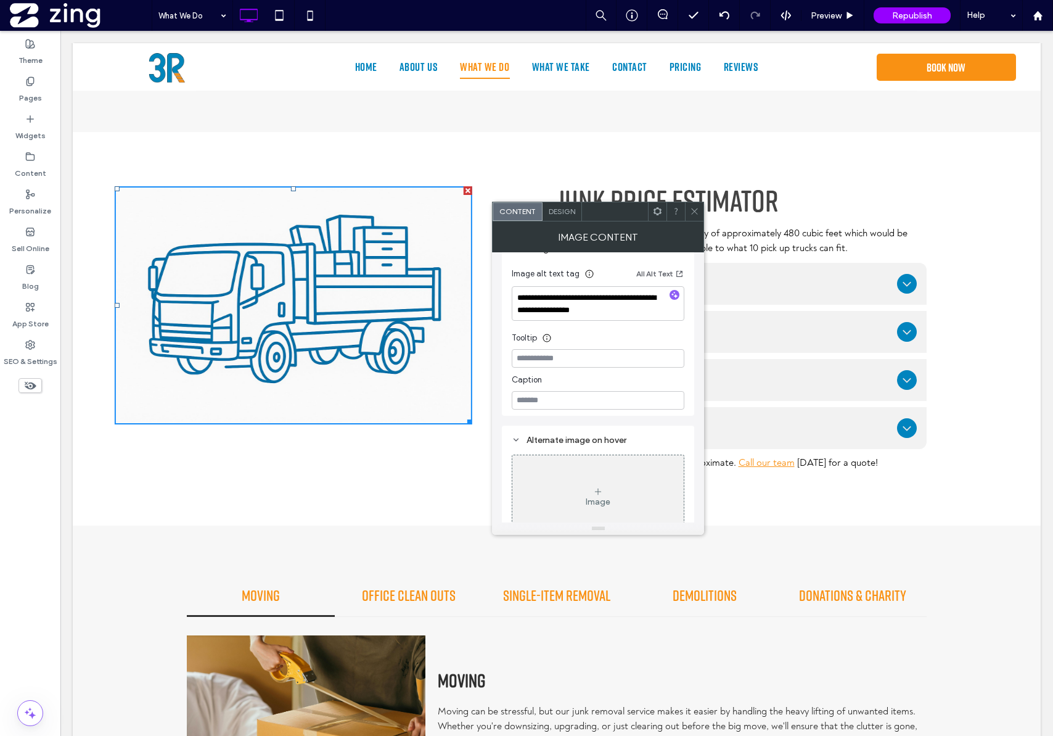
scroll to position [340, 0]
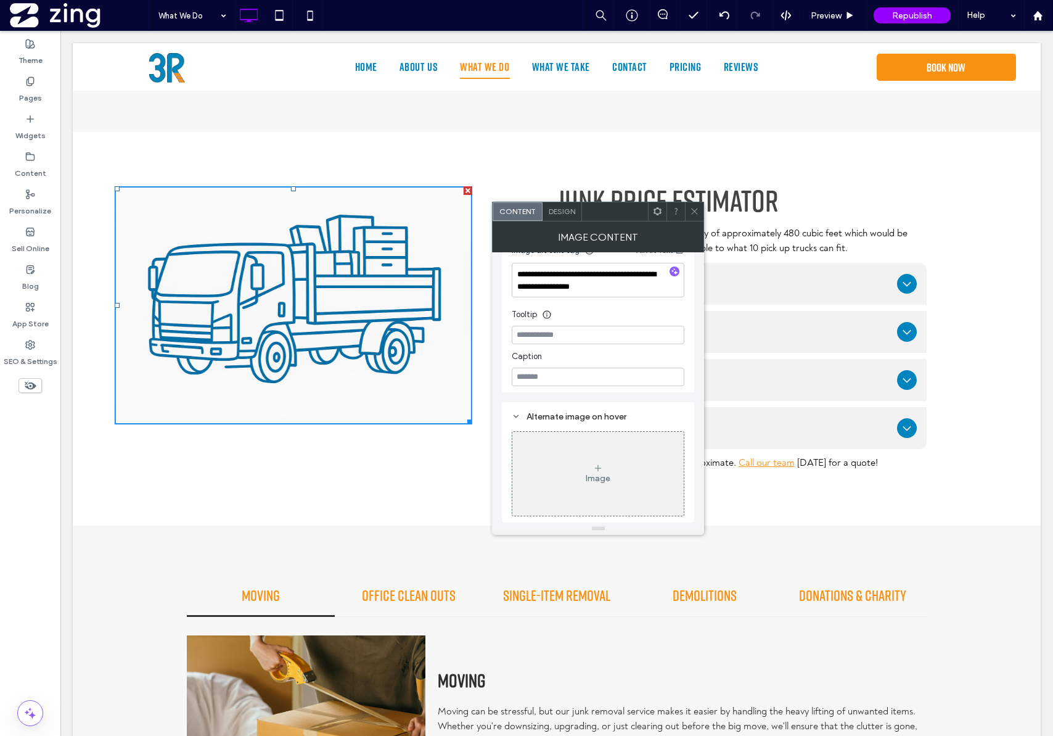
click at [695, 215] on icon at bounding box center [694, 211] width 9 height 9
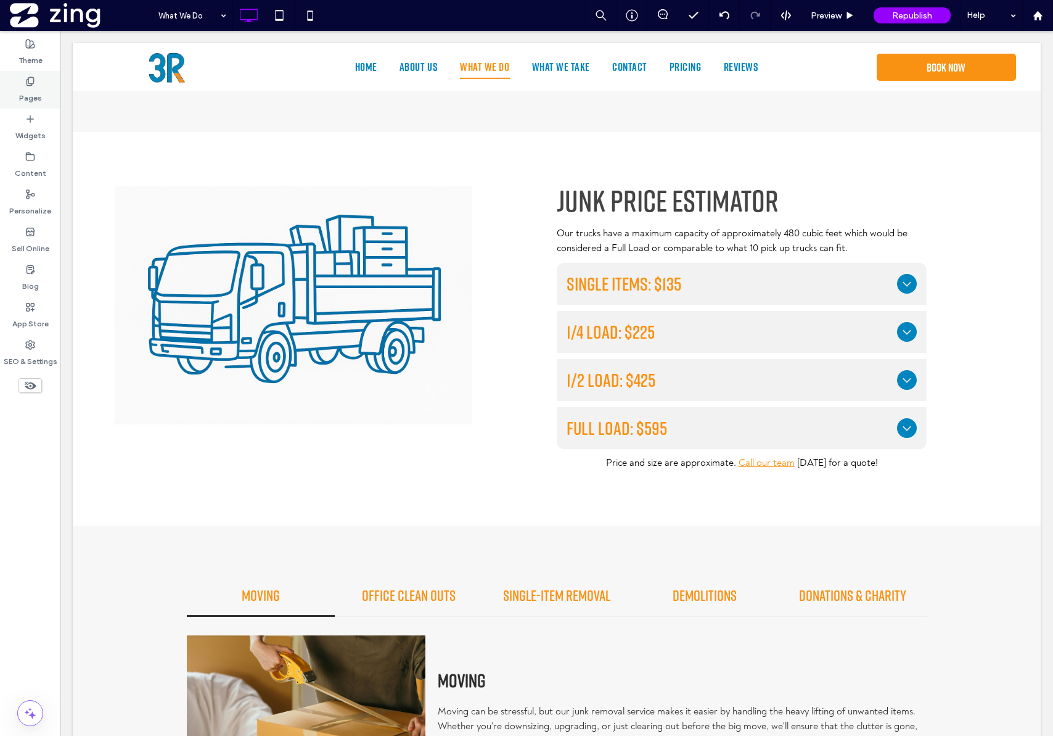
click at [27, 93] on label "Pages" at bounding box center [30, 94] width 23 height 17
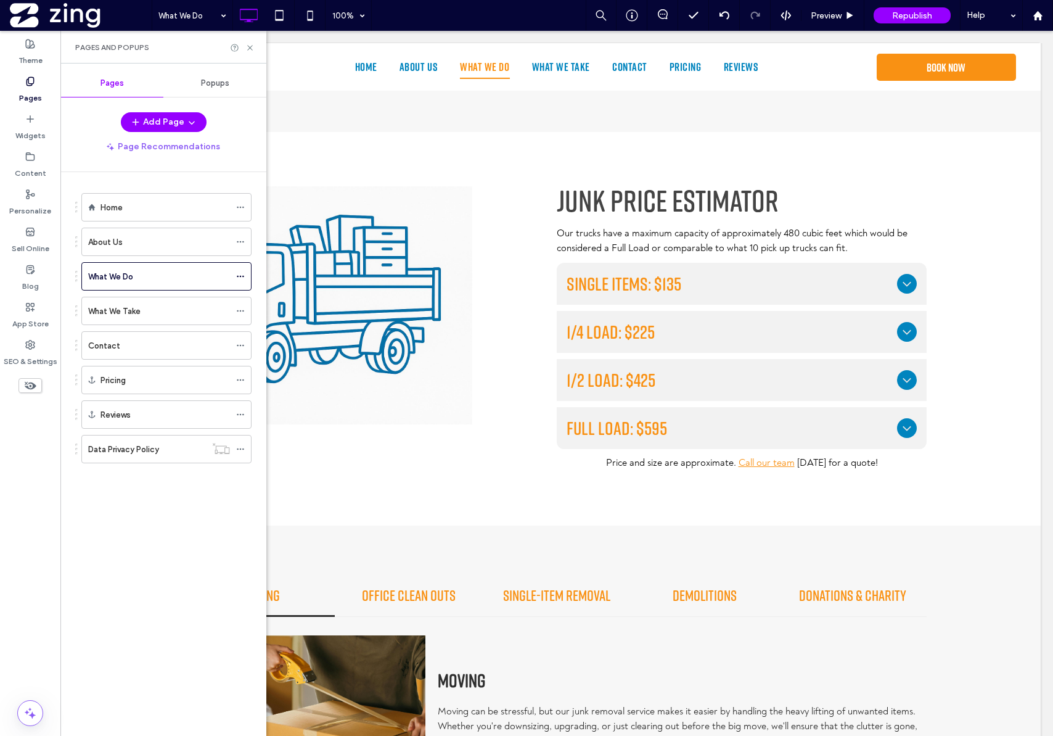
click at [183, 218] on div "Home" at bounding box center [166, 207] width 130 height 27
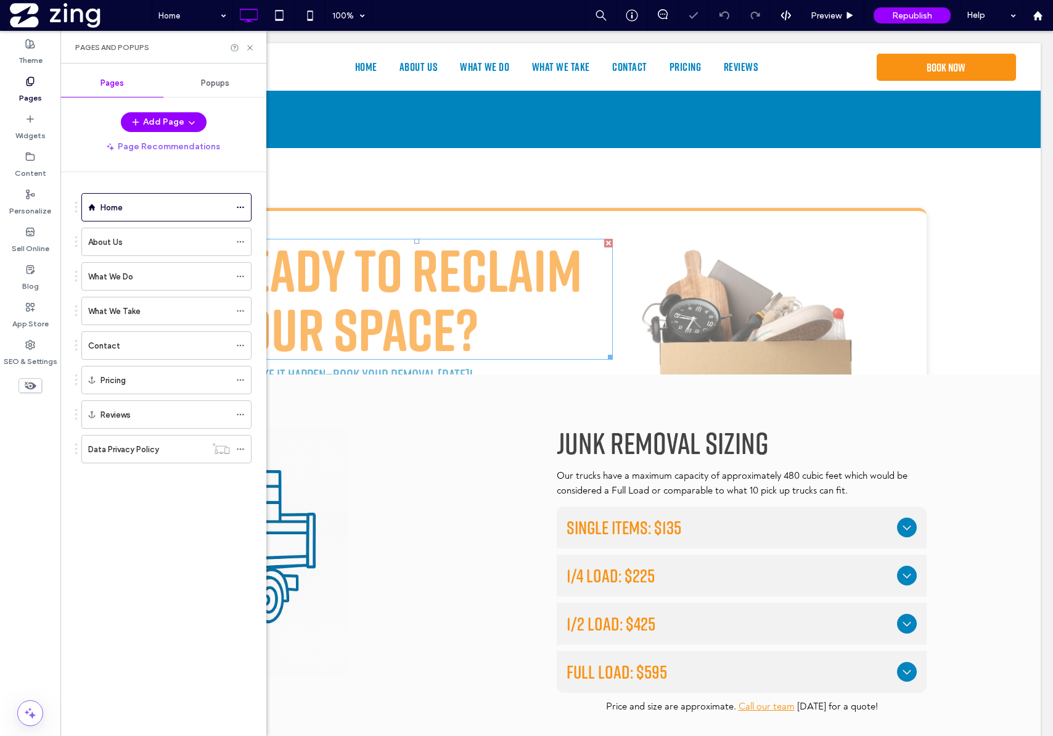
scroll to position [1468, 0]
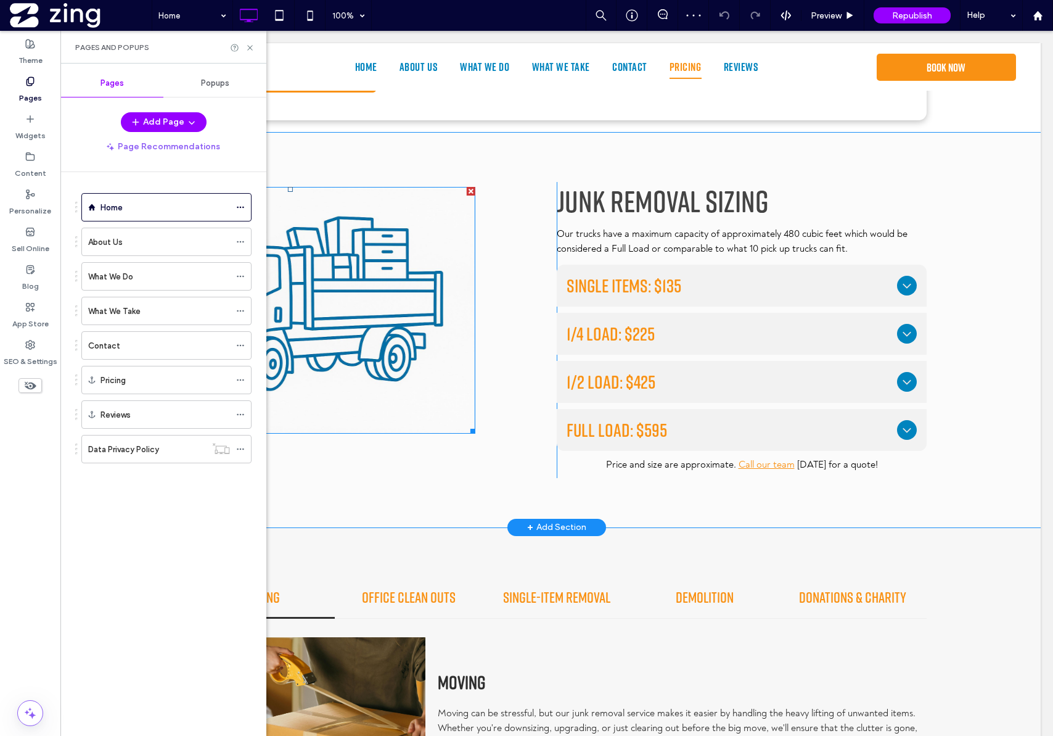
click at [411, 308] on img at bounding box center [290, 310] width 370 height 247
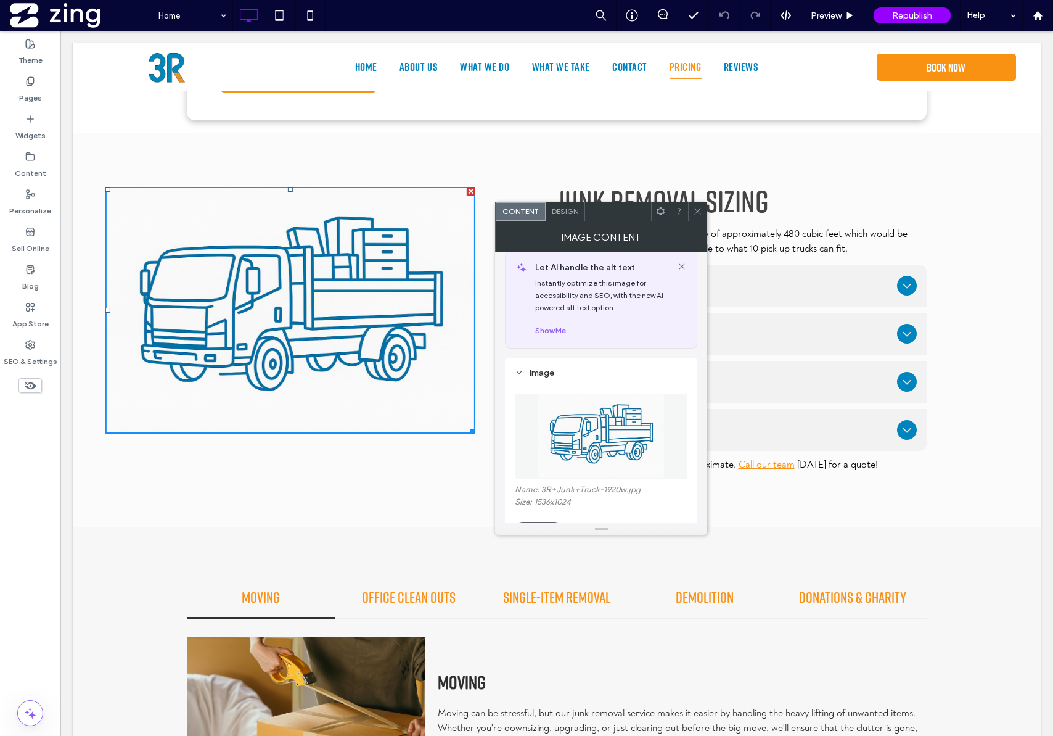
scroll to position [0, 0]
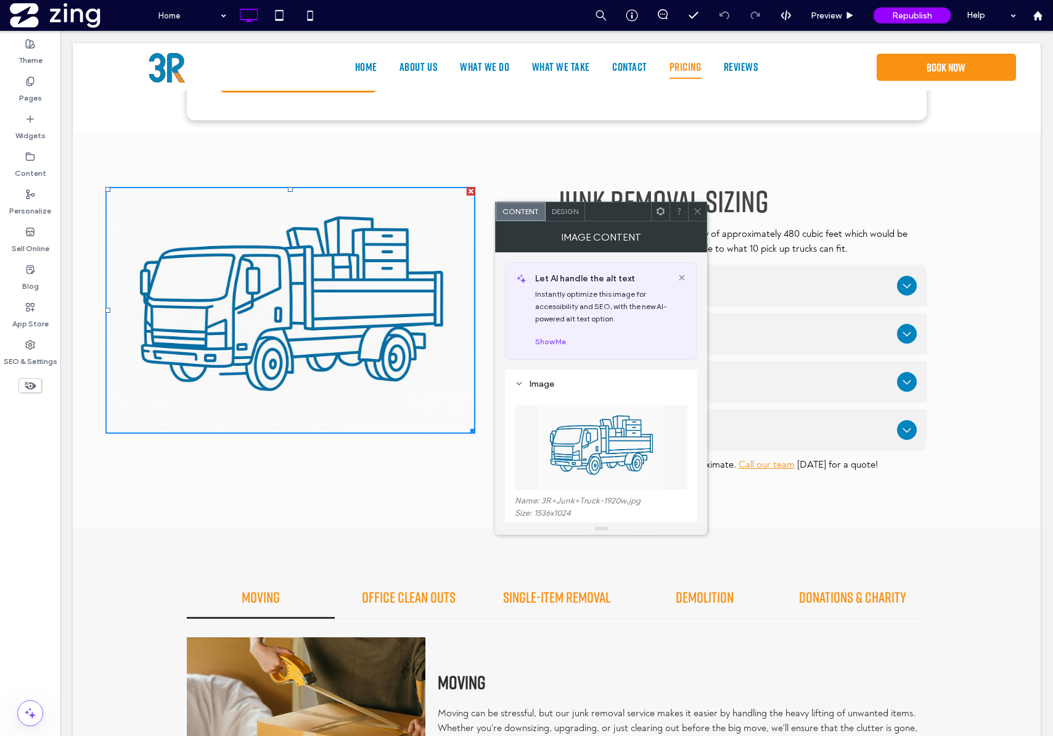
click at [561, 207] on span "Design" at bounding box center [565, 211] width 27 height 9
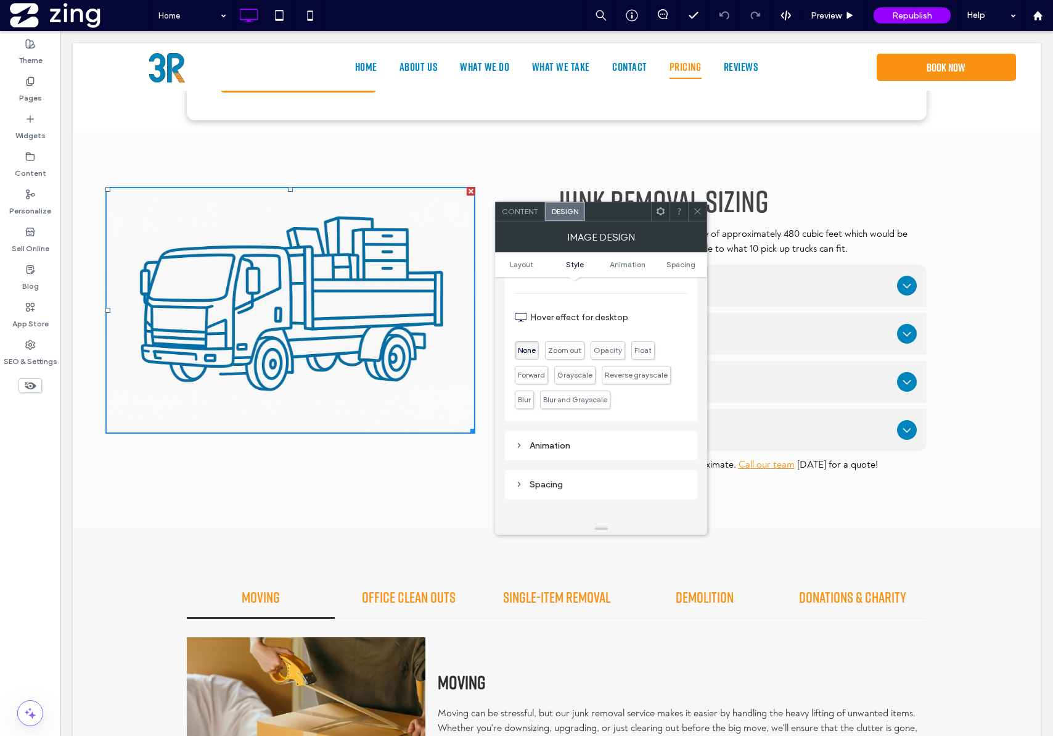
click at [546, 443] on div "Animation" at bounding box center [601, 445] width 173 height 10
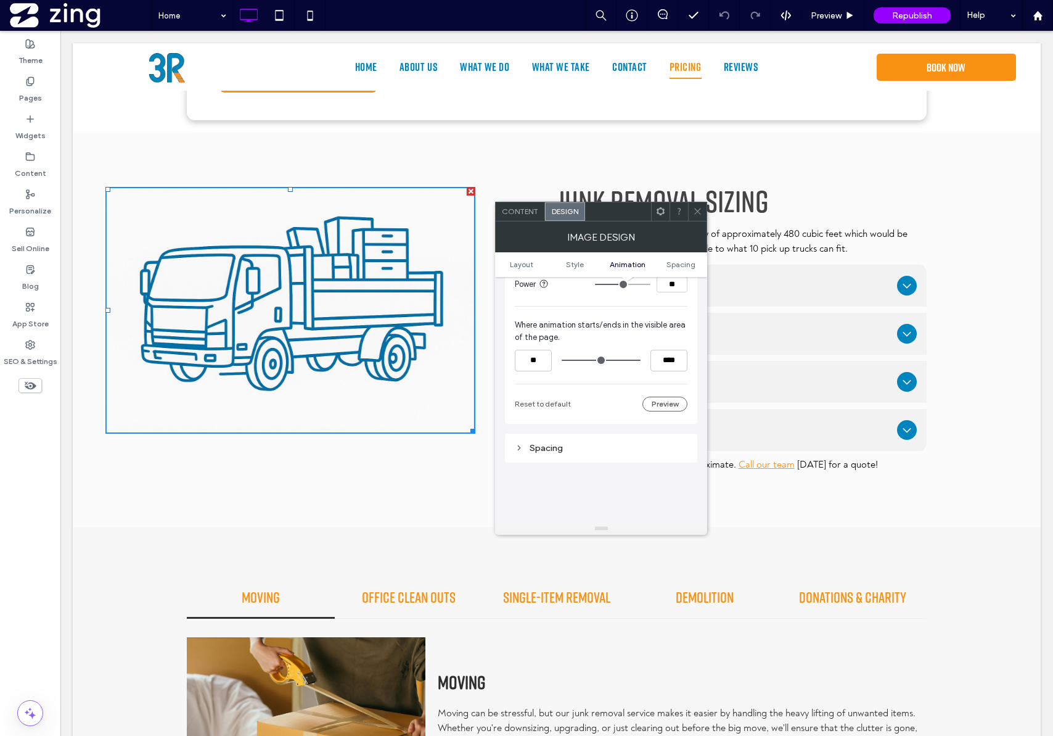
click at [562, 447] on div "Spacing" at bounding box center [601, 448] width 173 height 10
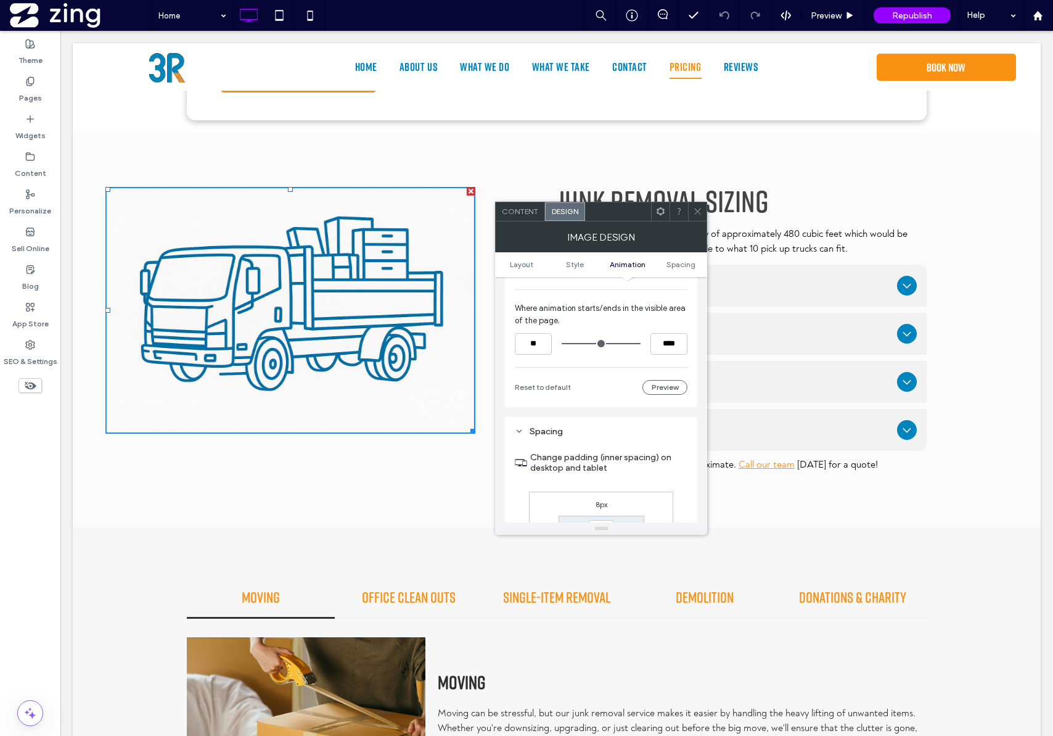
scroll to position [857, 0]
click at [700, 215] on icon at bounding box center [697, 211] width 9 height 9
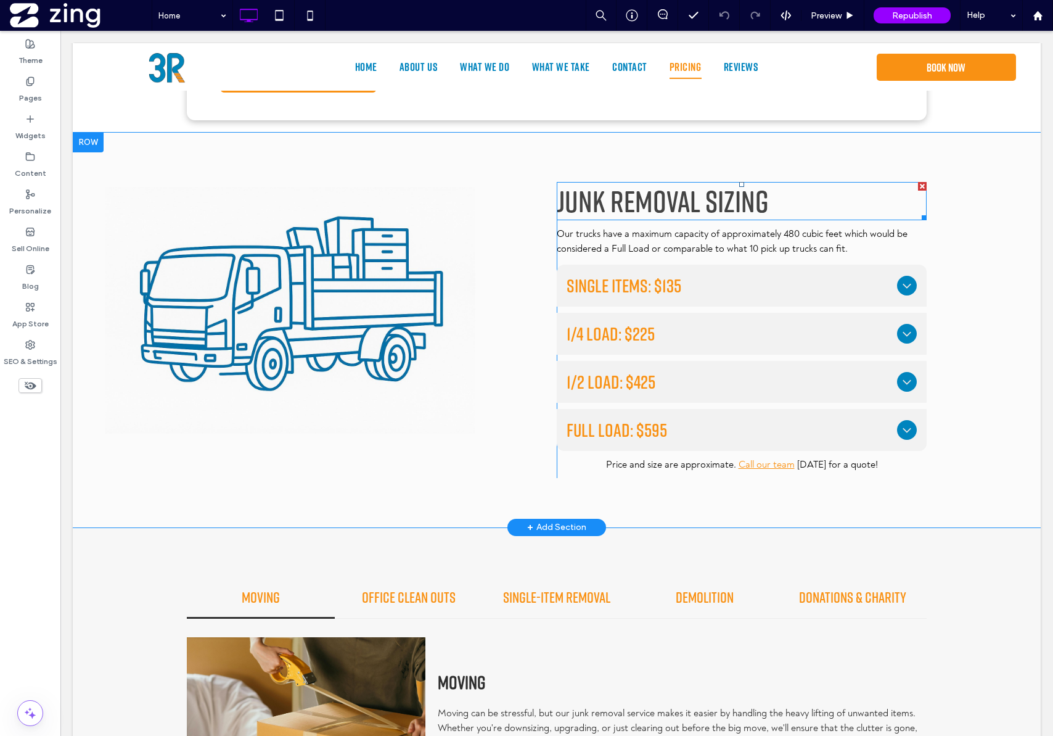
click at [668, 192] on span "Junk Removal Sizing" at bounding box center [663, 201] width 212 height 36
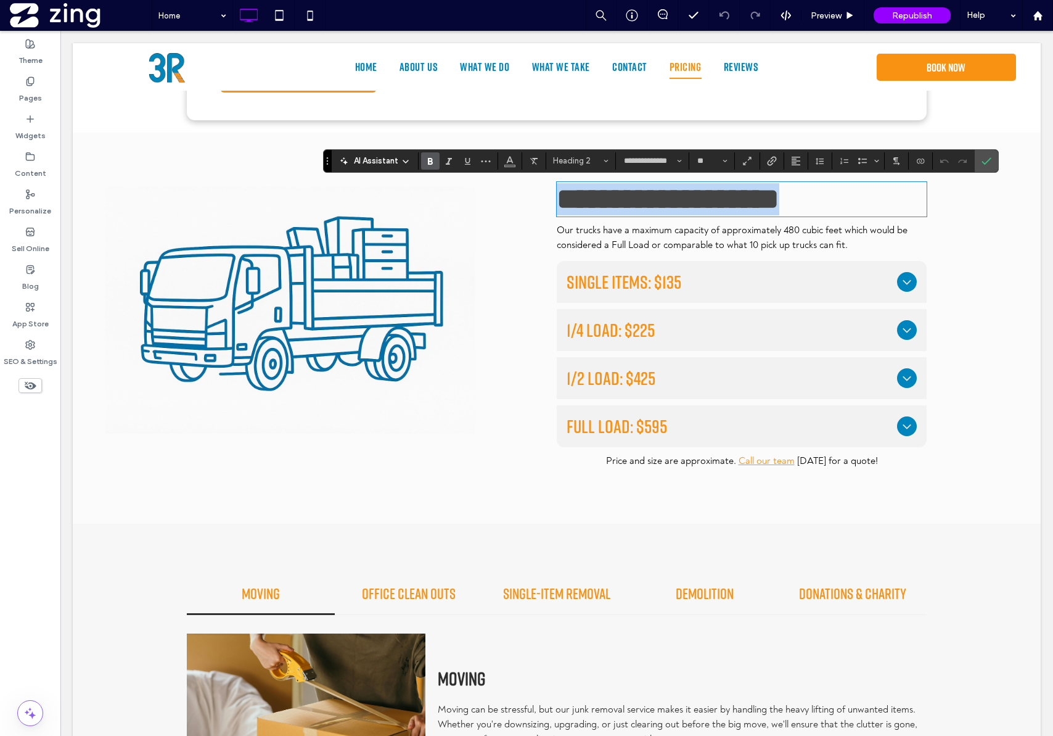
click at [611, 196] on span "**********" at bounding box center [668, 198] width 223 height 29
click at [987, 166] on span "Confirm" at bounding box center [987, 160] width 10 height 21
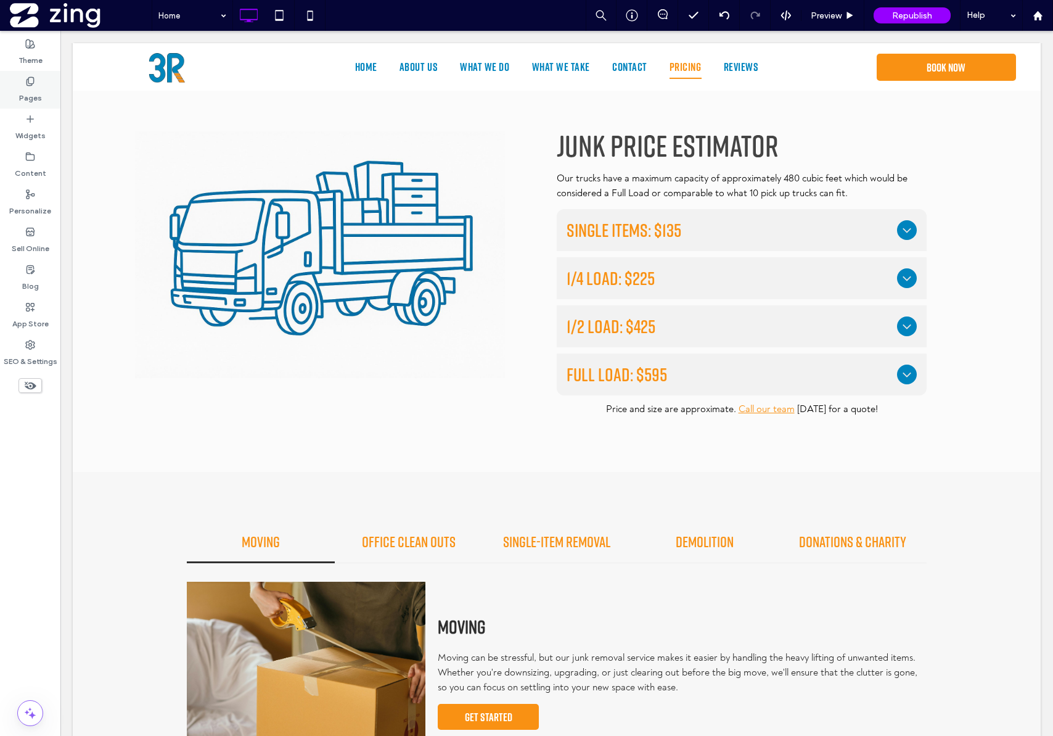
scroll to position [1522, 0]
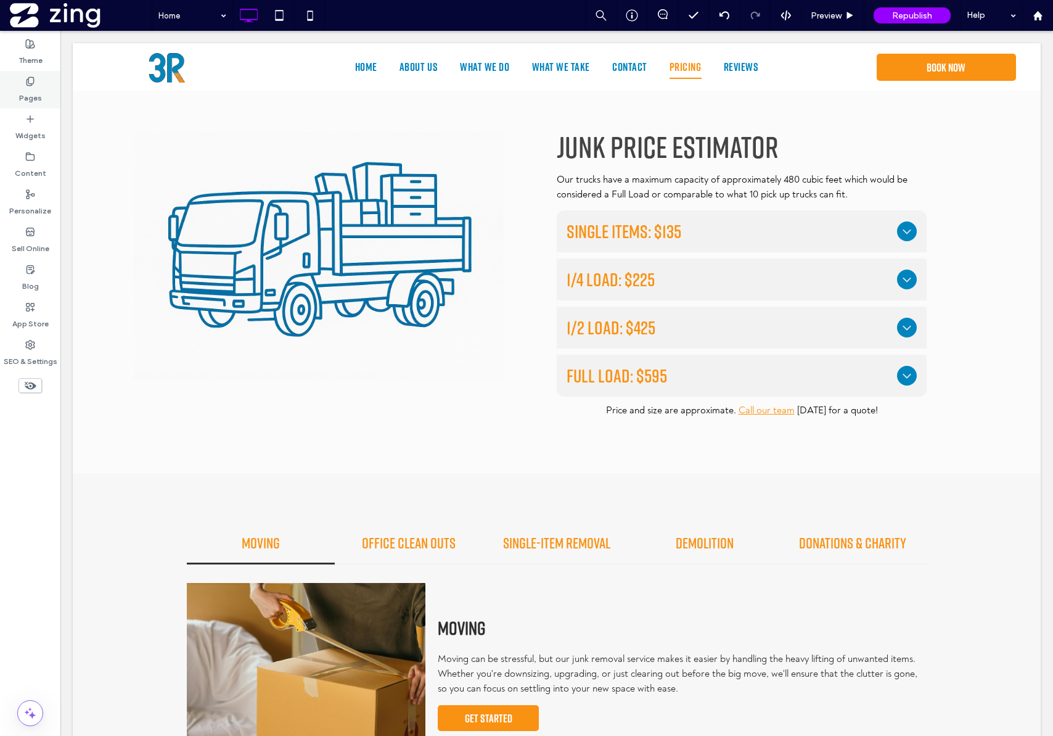
click at [42, 86] on div "Pages" at bounding box center [30, 90] width 60 height 38
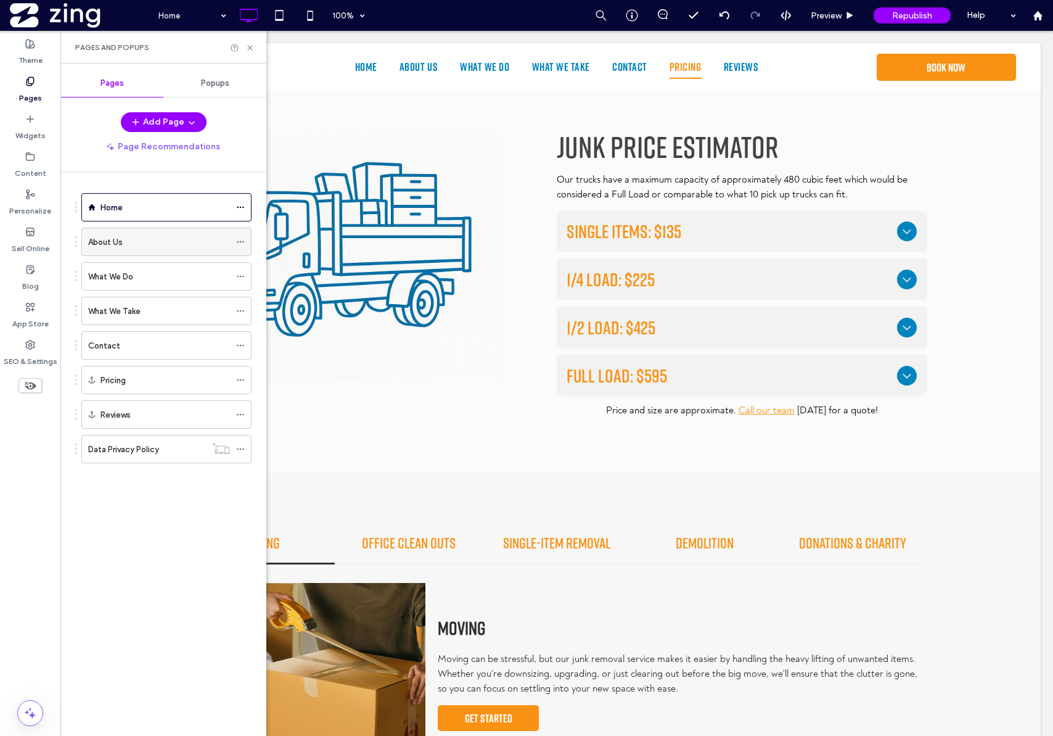
click at [147, 250] on div "About Us" at bounding box center [159, 241] width 142 height 27
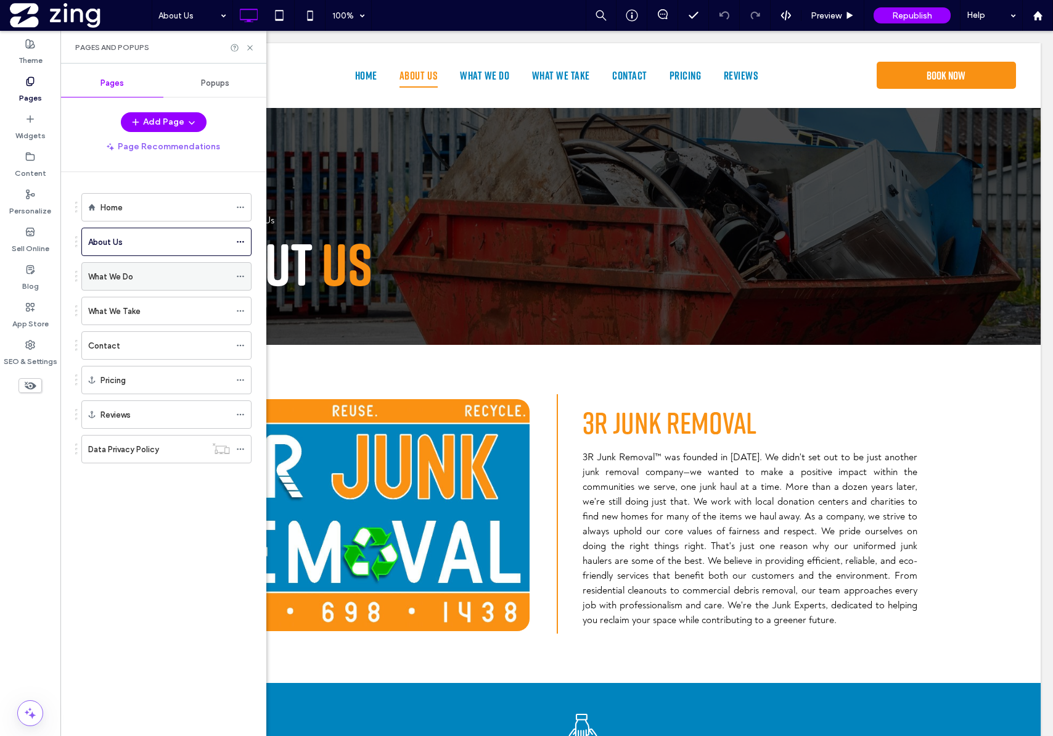
click at [115, 273] on label "What We Do" at bounding box center [110, 277] width 45 height 22
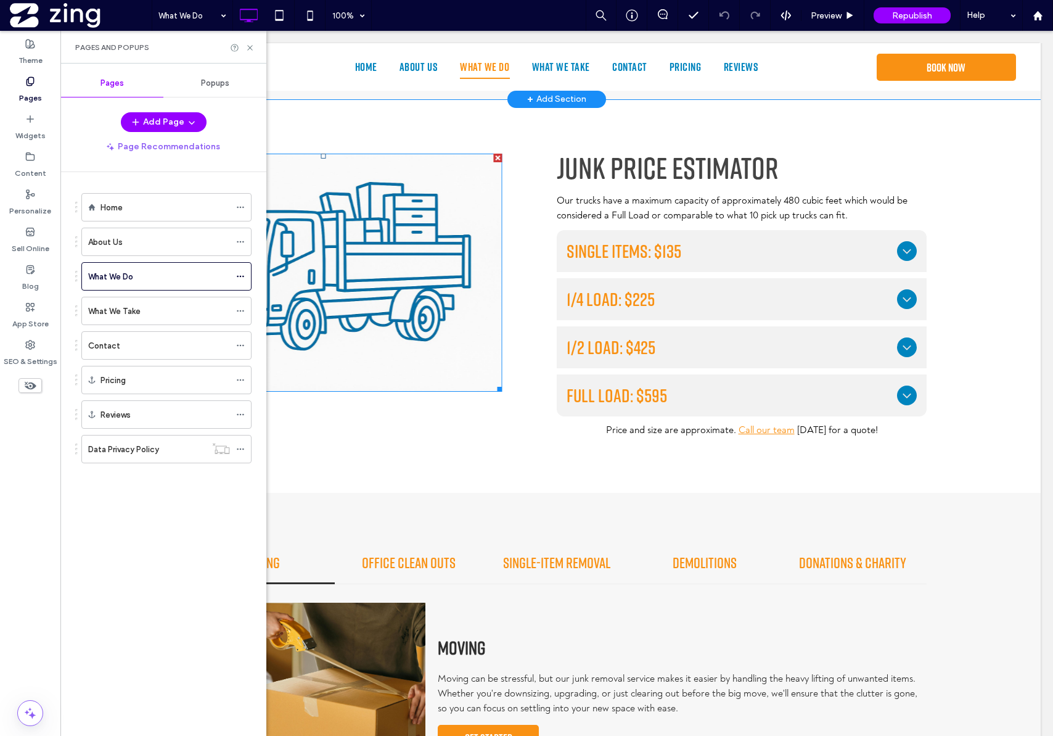
scroll to position [1250, 0]
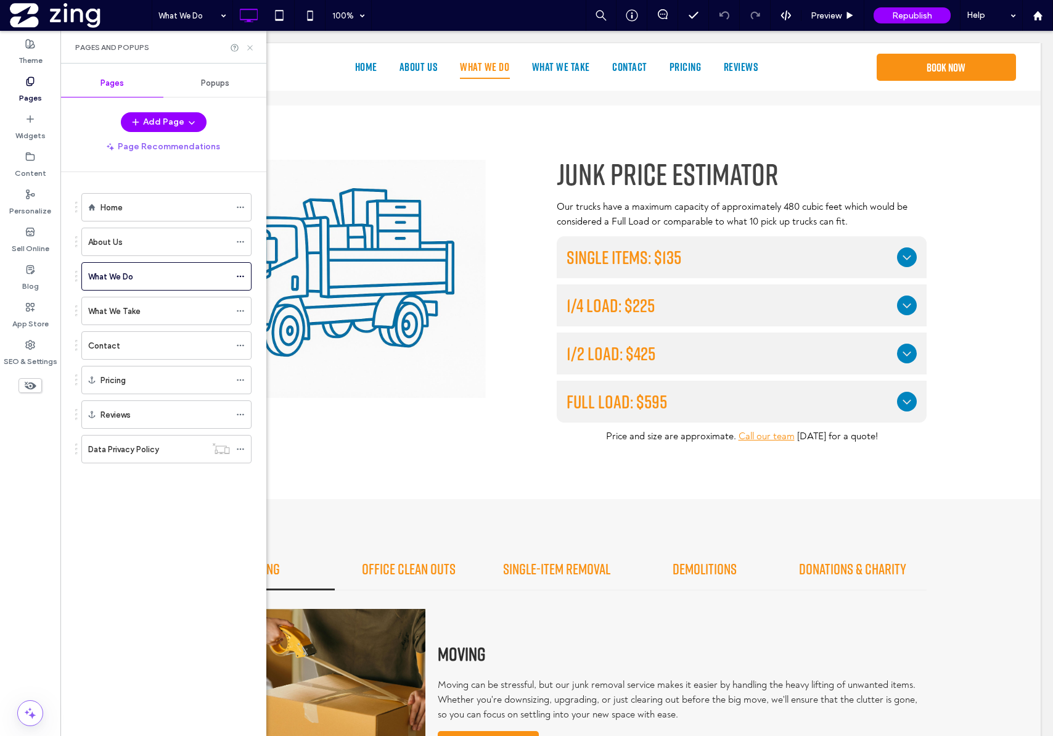
click at [251, 51] on icon at bounding box center [249, 47] width 9 height 9
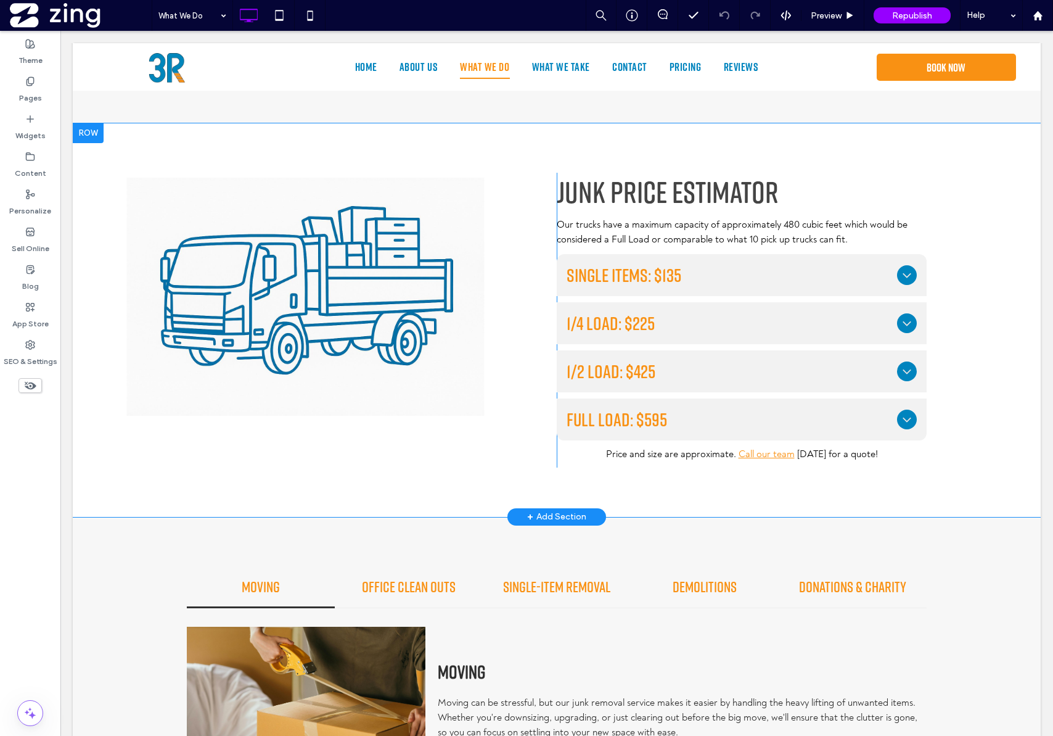
scroll to position [1230, 0]
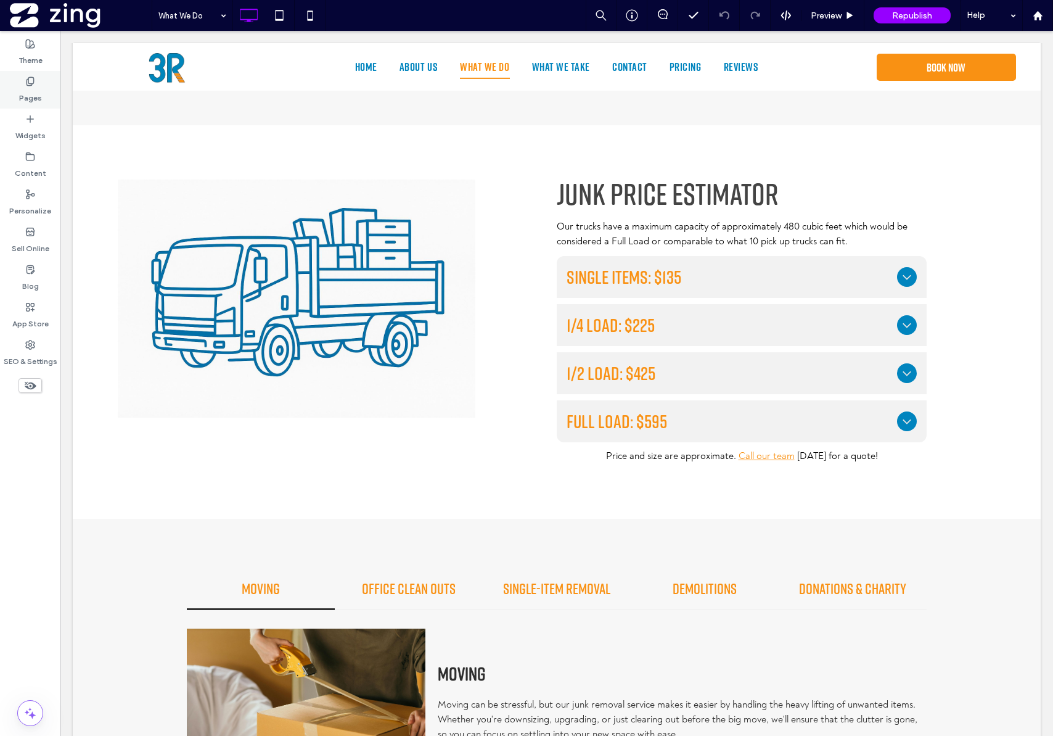
click at [35, 75] on div "Pages" at bounding box center [30, 90] width 60 height 38
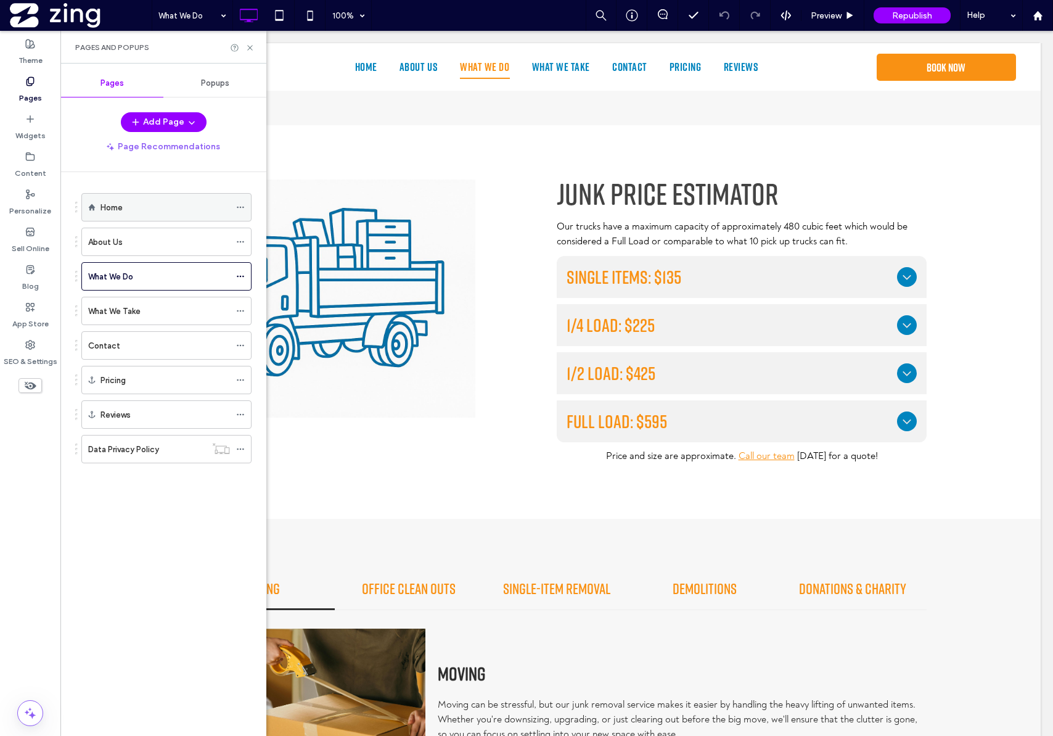
click at [125, 196] on div "Home" at bounding box center [166, 207] width 130 height 27
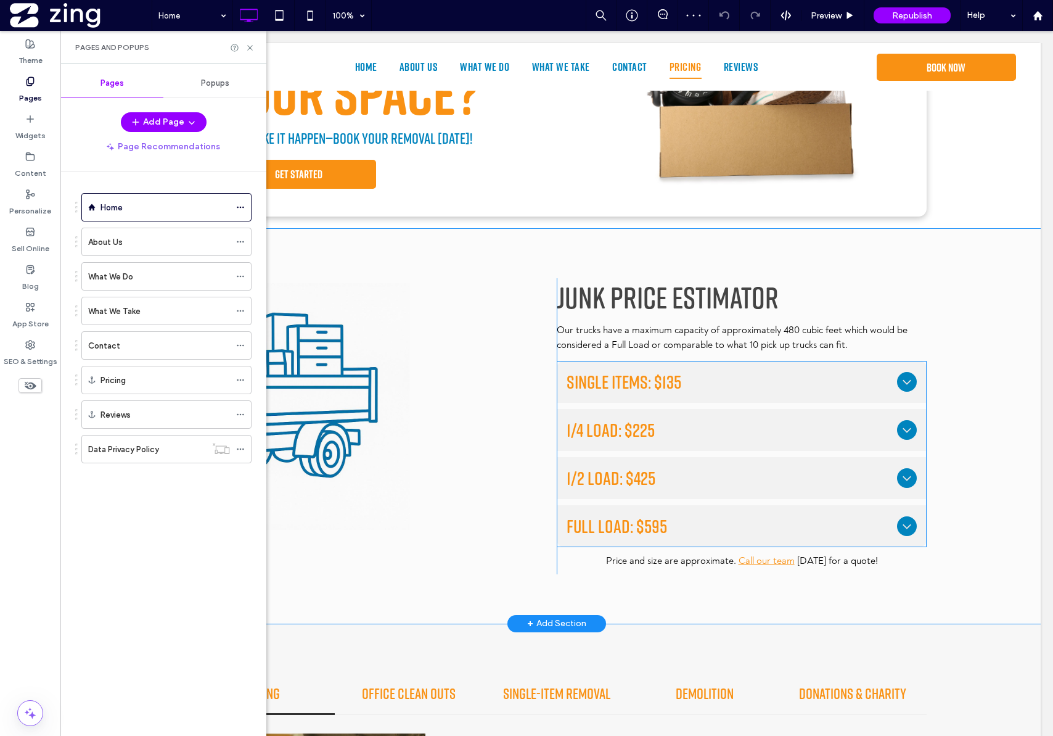
scroll to position [1522, 0]
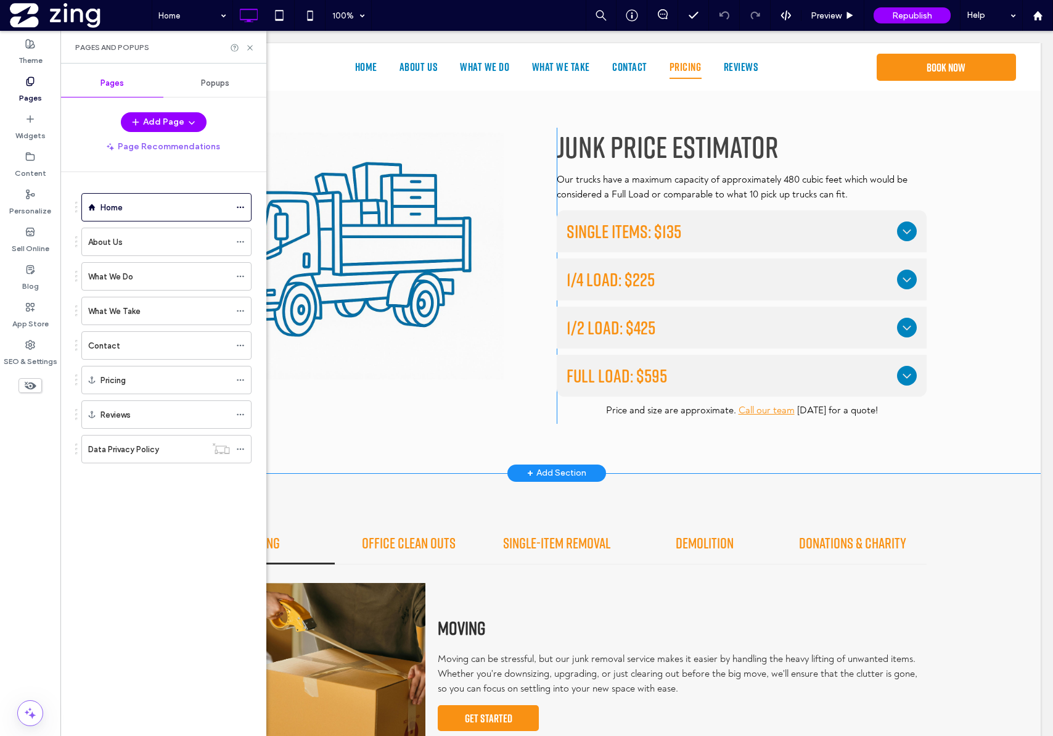
click at [969, 197] on div "Click To Paste Junk Price estimator Our trucks have a maximum capacity of appro…" at bounding box center [557, 275] width 968 height 395
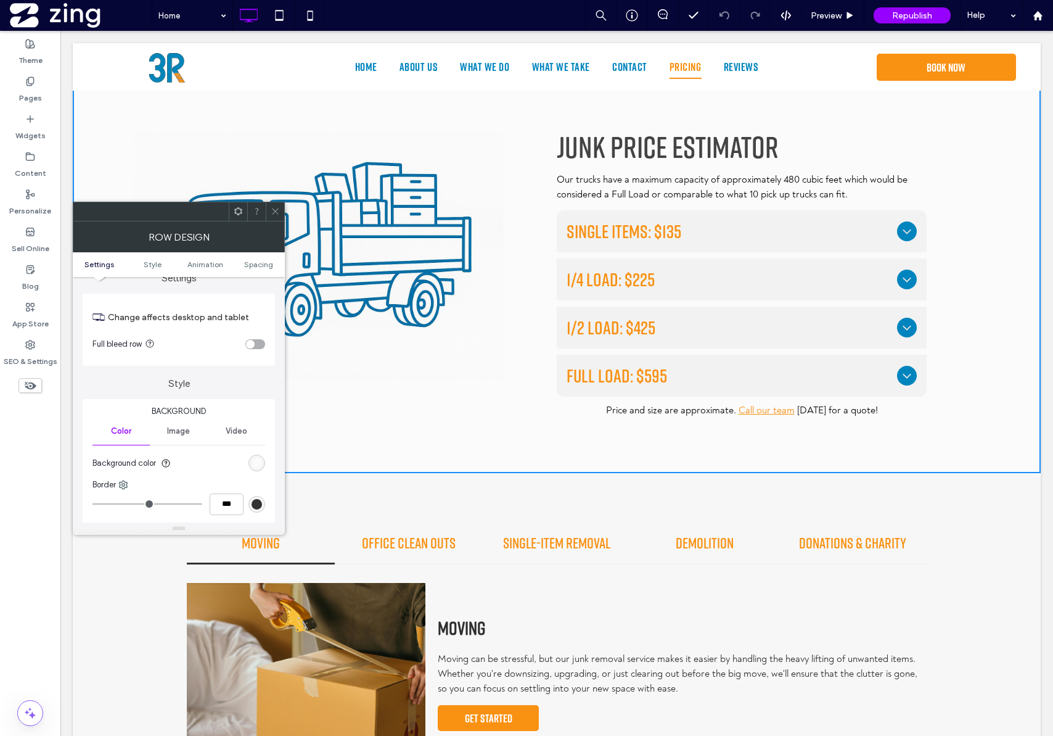
scroll to position [27, 0]
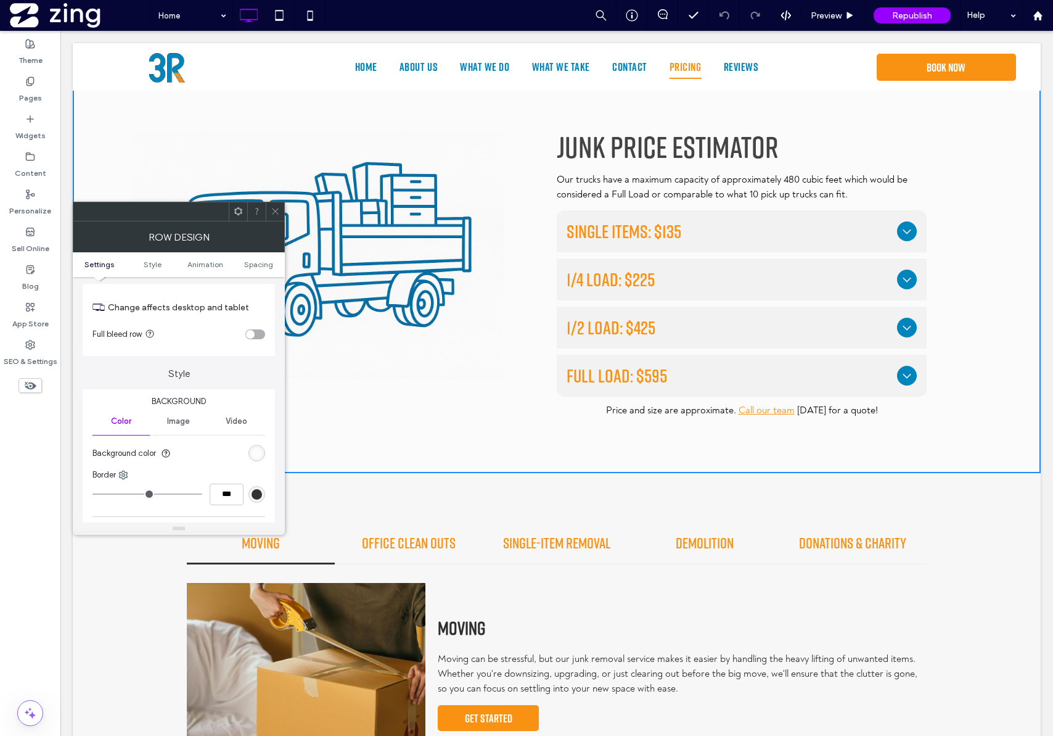
click at [255, 453] on div "rgb(251, 251, 251)" at bounding box center [257, 453] width 10 height 10
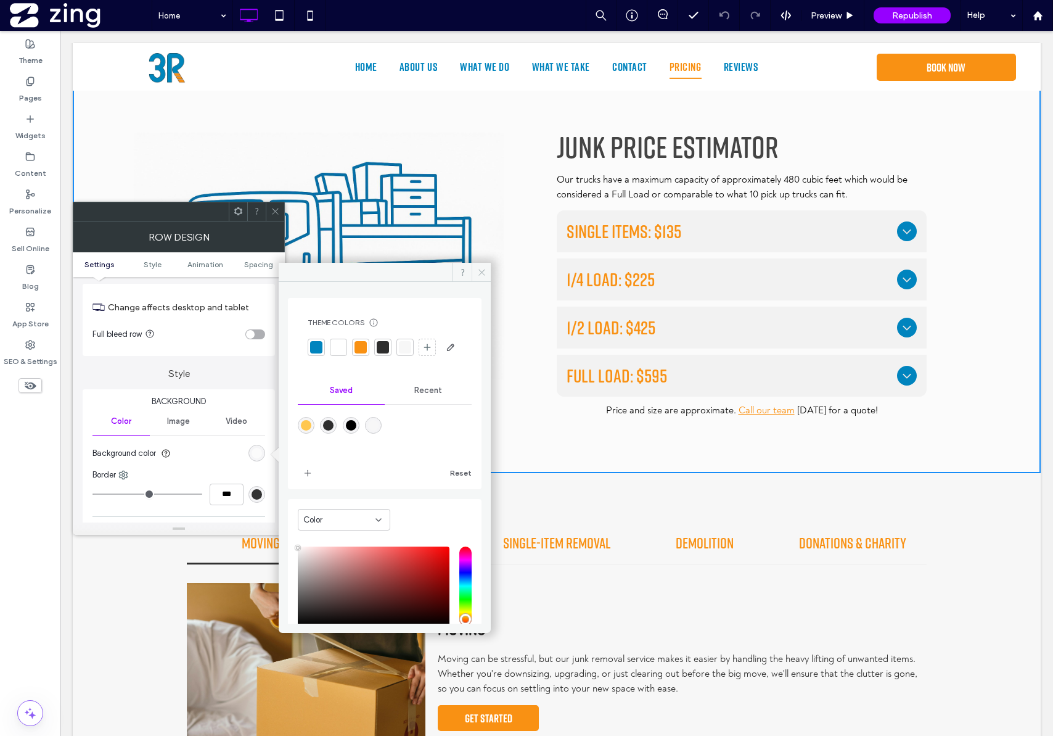
click at [485, 270] on icon at bounding box center [481, 272] width 9 height 9
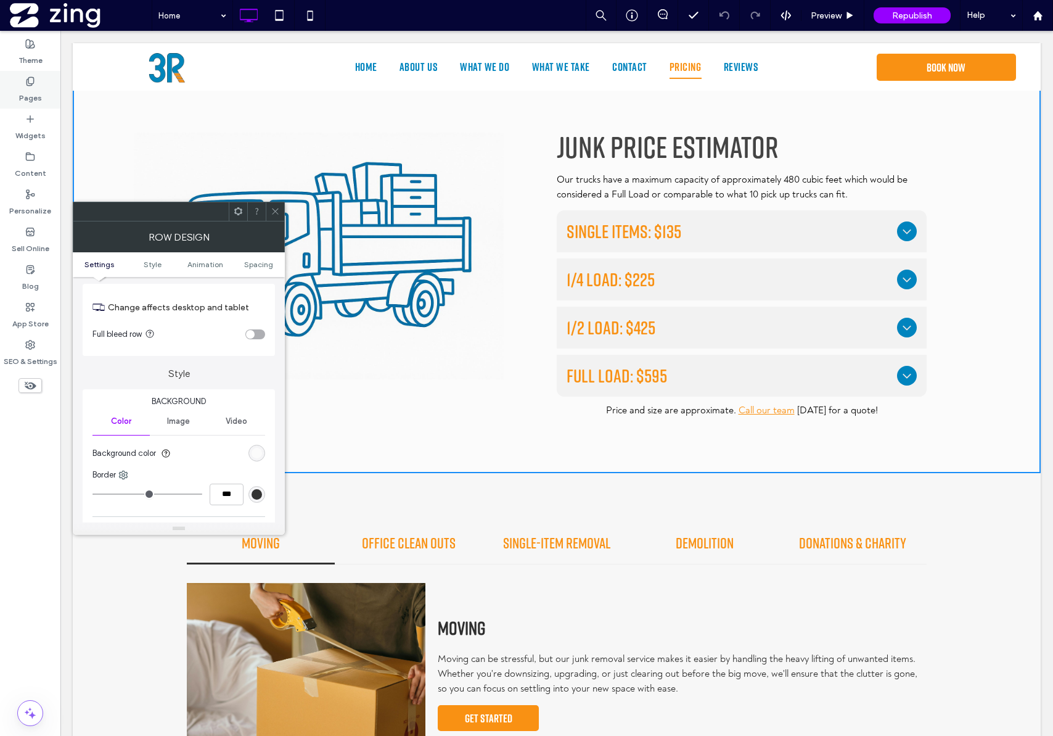
click at [37, 89] on label "Pages" at bounding box center [30, 94] width 23 height 17
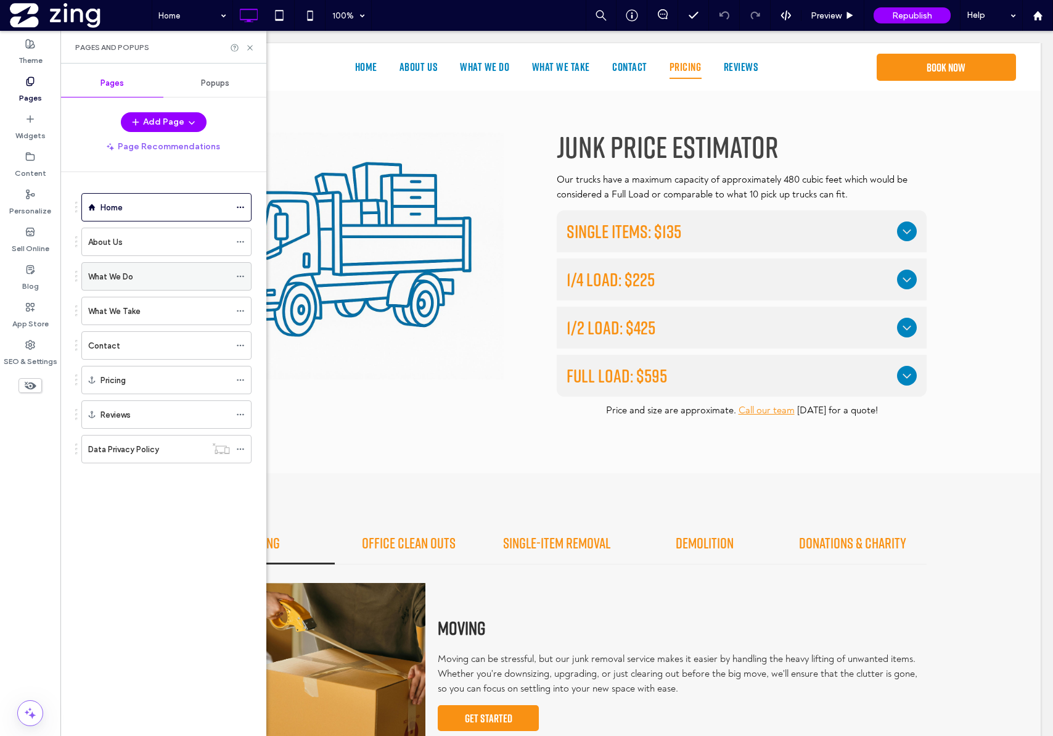
click at [150, 282] on div "What We Do" at bounding box center [159, 276] width 142 height 13
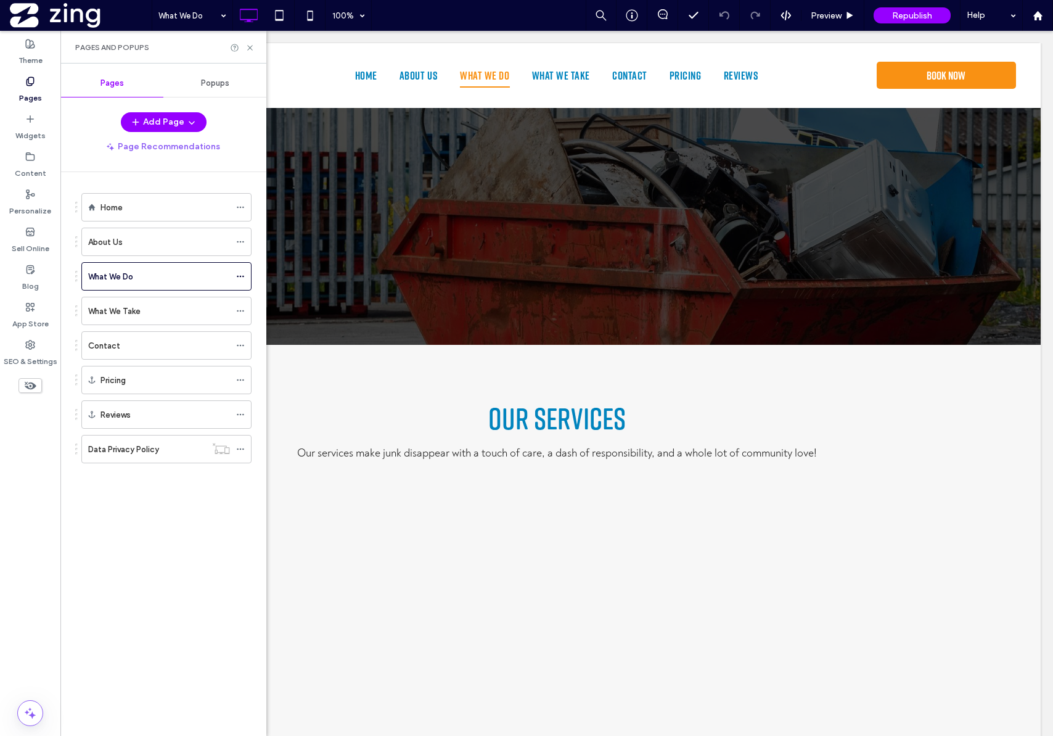
scroll to position [0, 0]
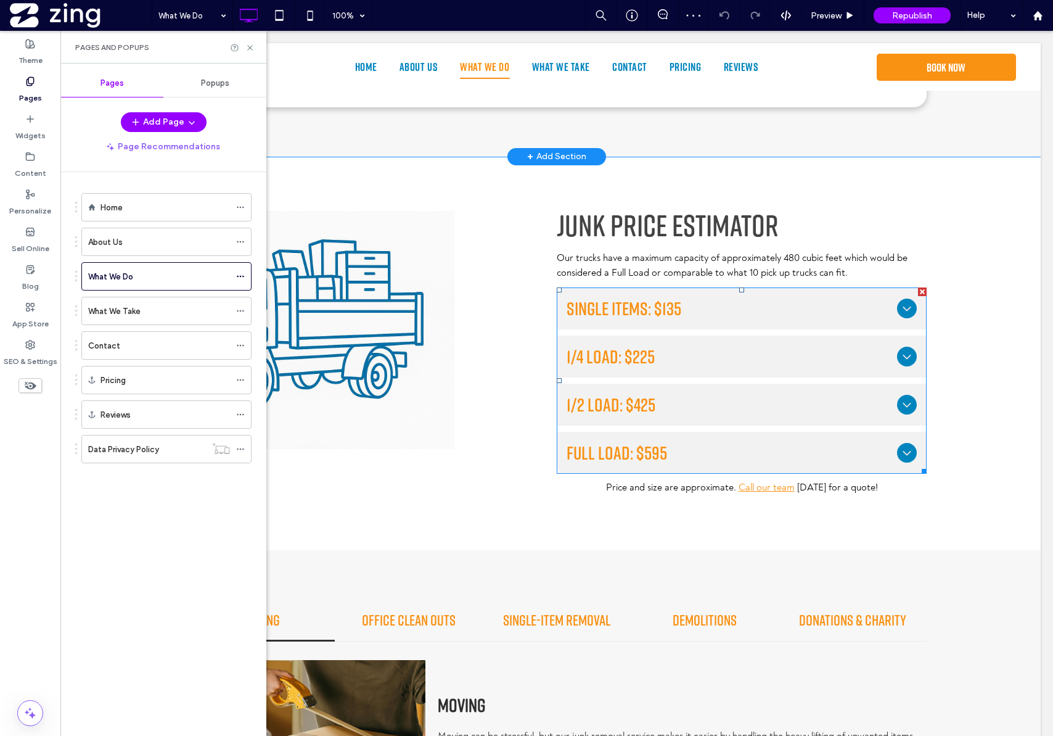
scroll to position [1199, 0]
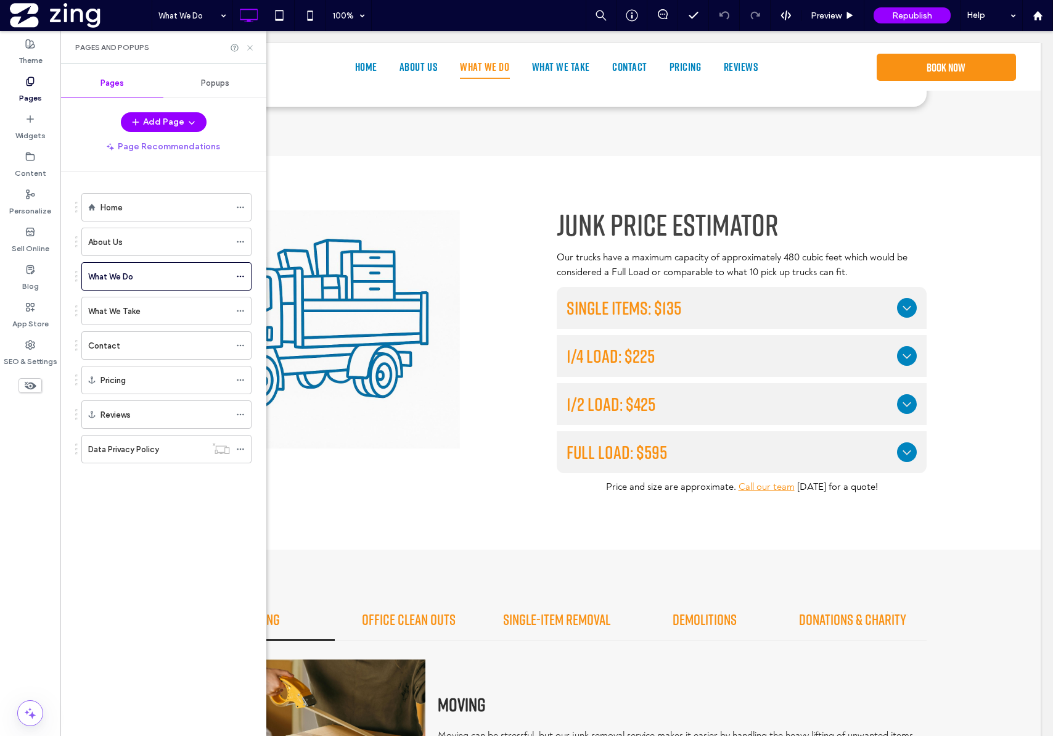
click at [250, 45] on icon at bounding box center [249, 47] width 9 height 9
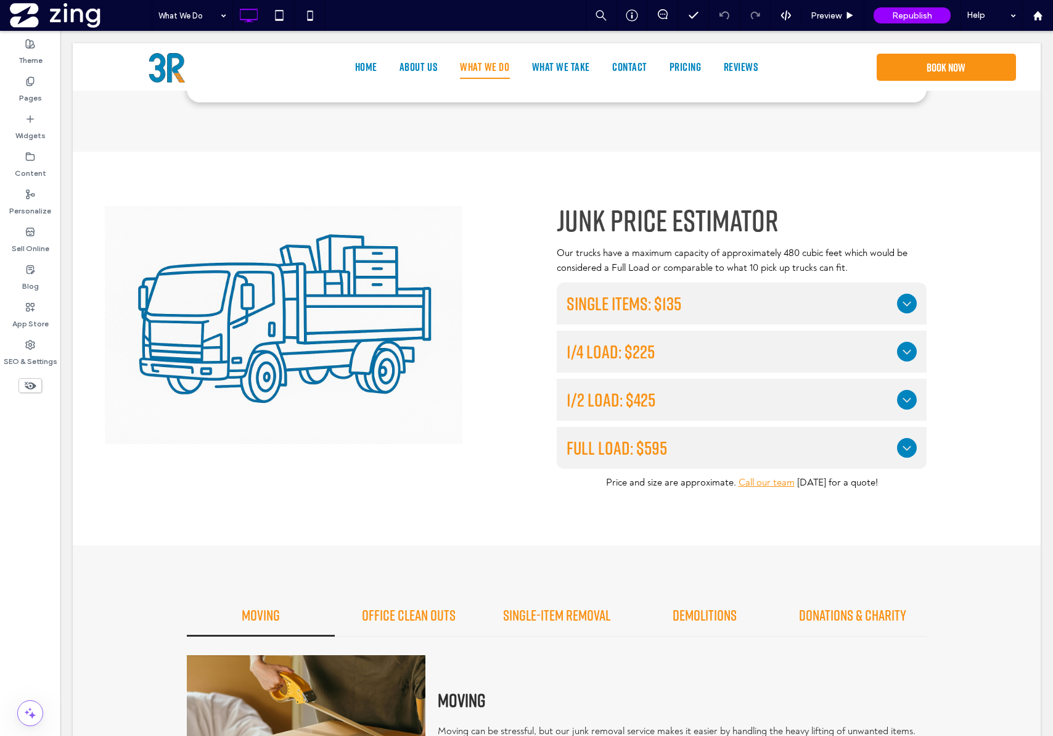
scroll to position [1201, 0]
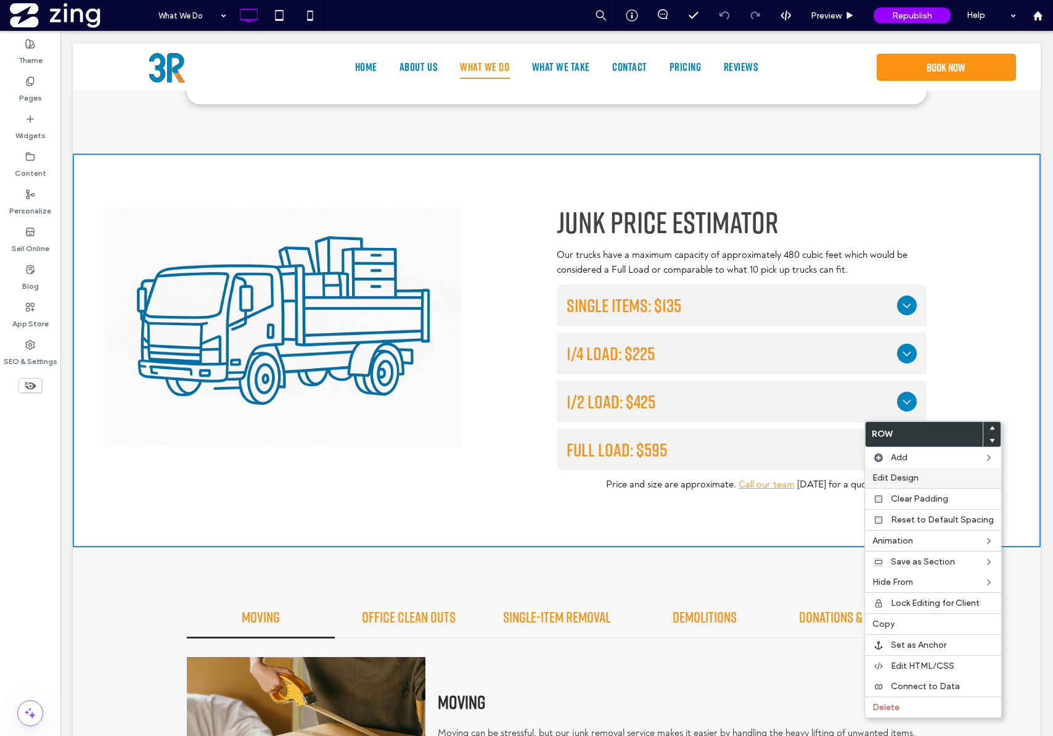
click at [921, 478] on label "Edit Design" at bounding box center [934, 477] width 122 height 10
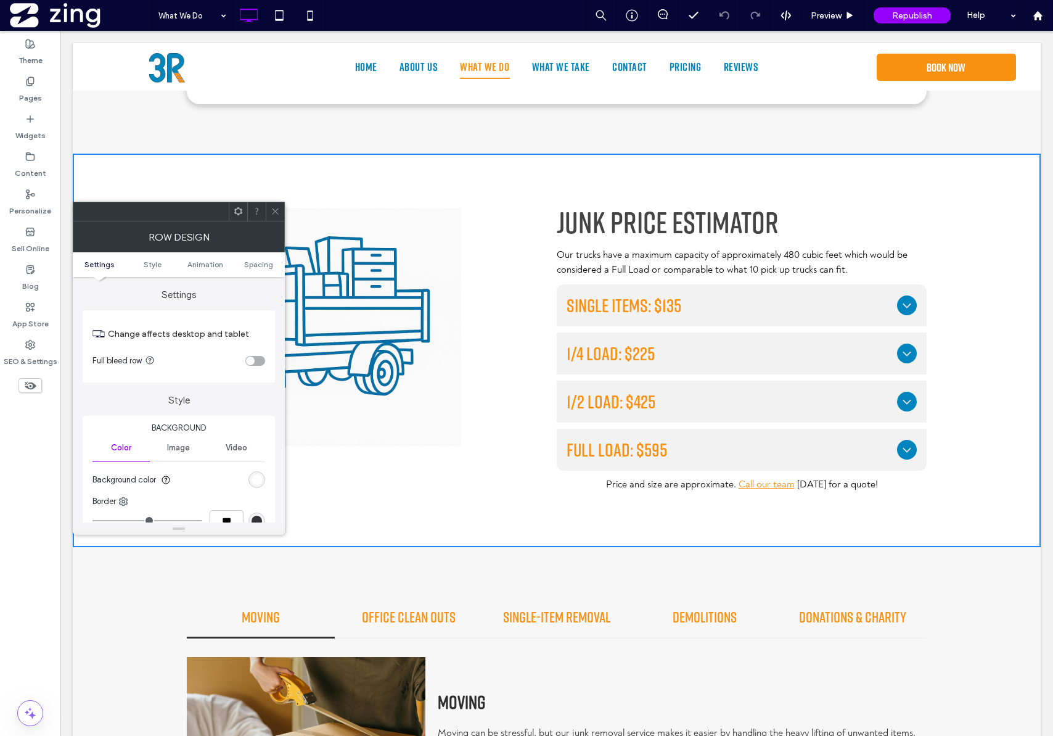
click at [258, 482] on div "rgb(255, 255, 255)" at bounding box center [257, 479] width 10 height 10
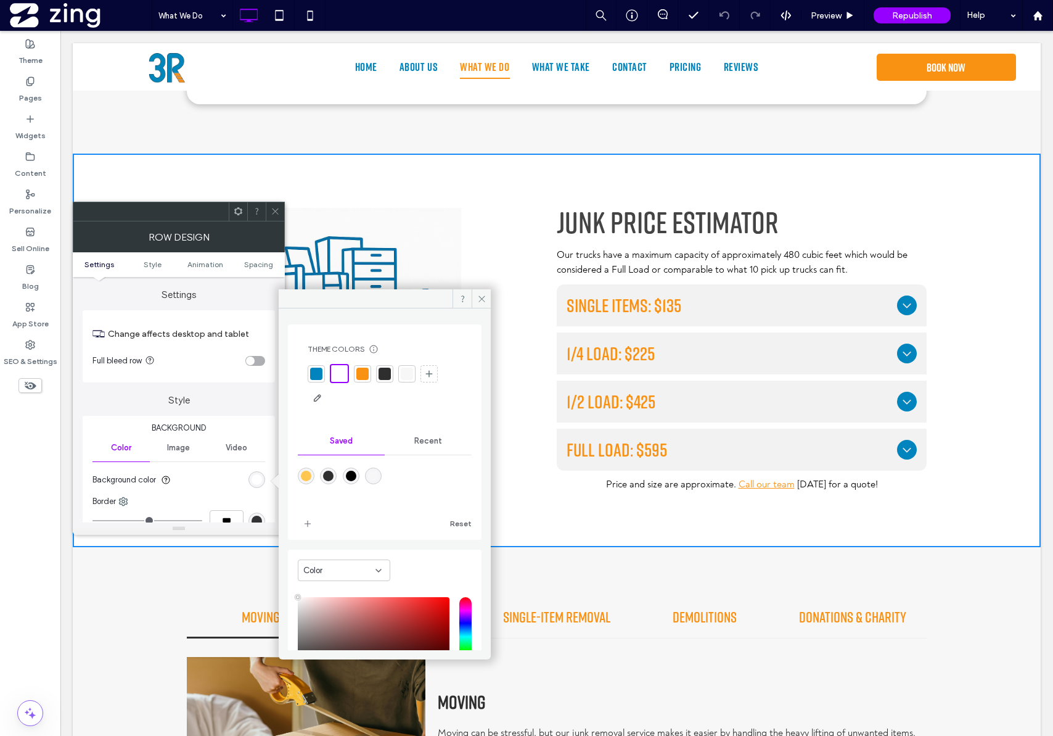
click at [406, 377] on div at bounding box center [407, 374] width 12 height 12
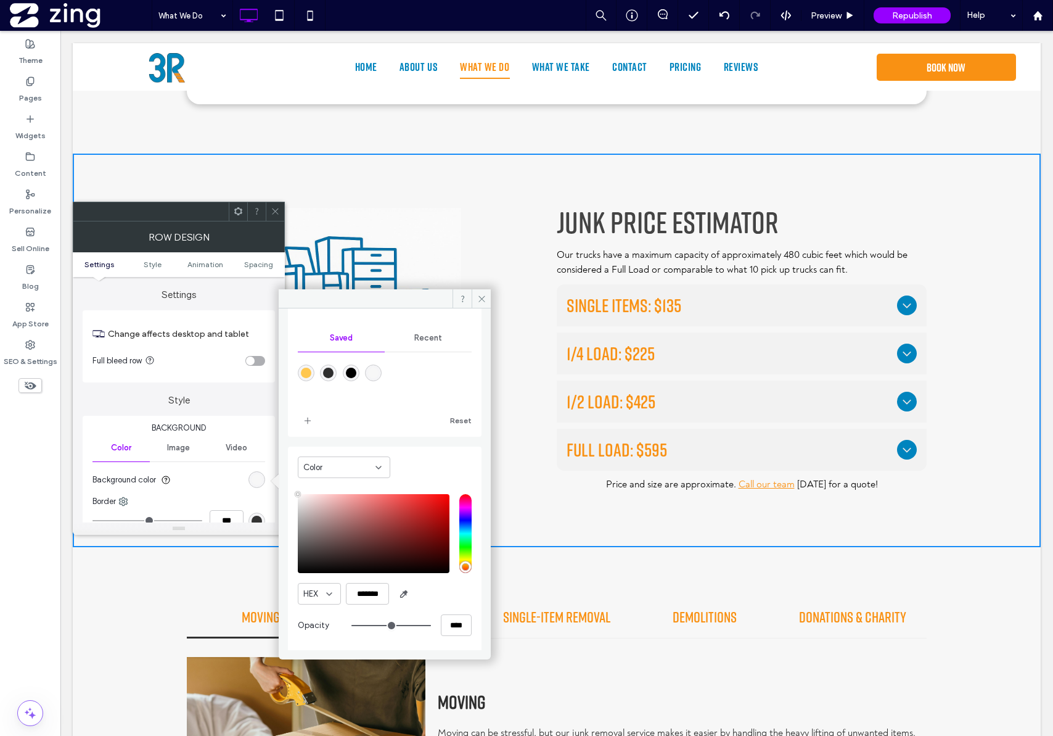
scroll to position [104, 0]
click at [404, 591] on use "button" at bounding box center [404, 593] width 7 height 7
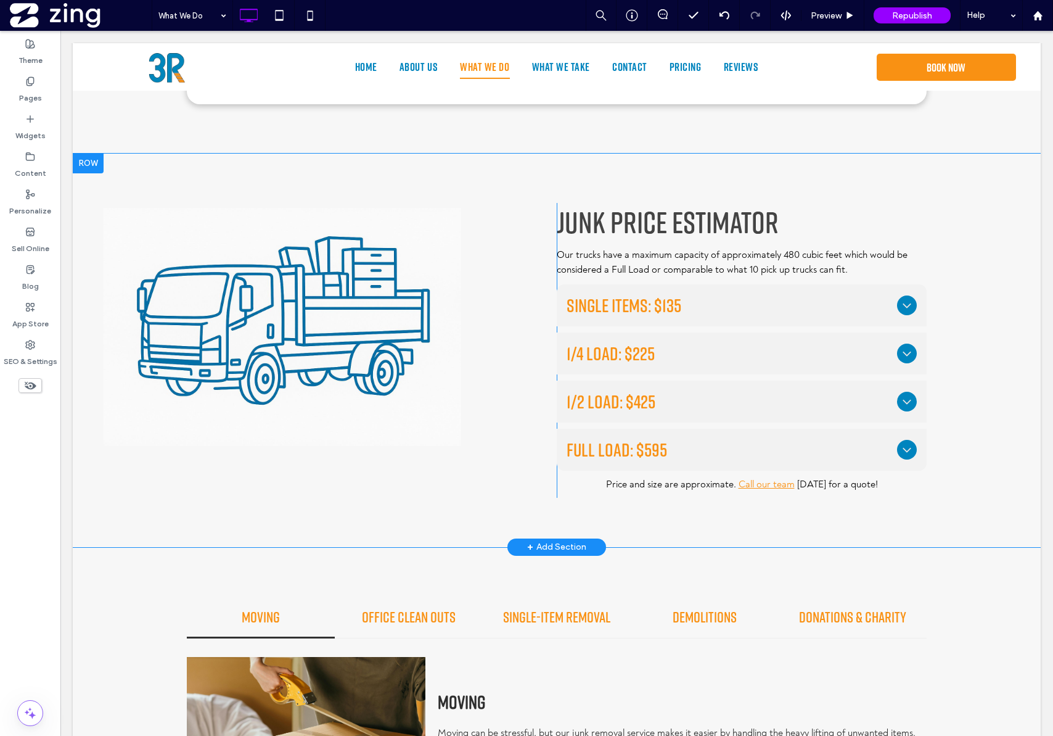
type input "*******"
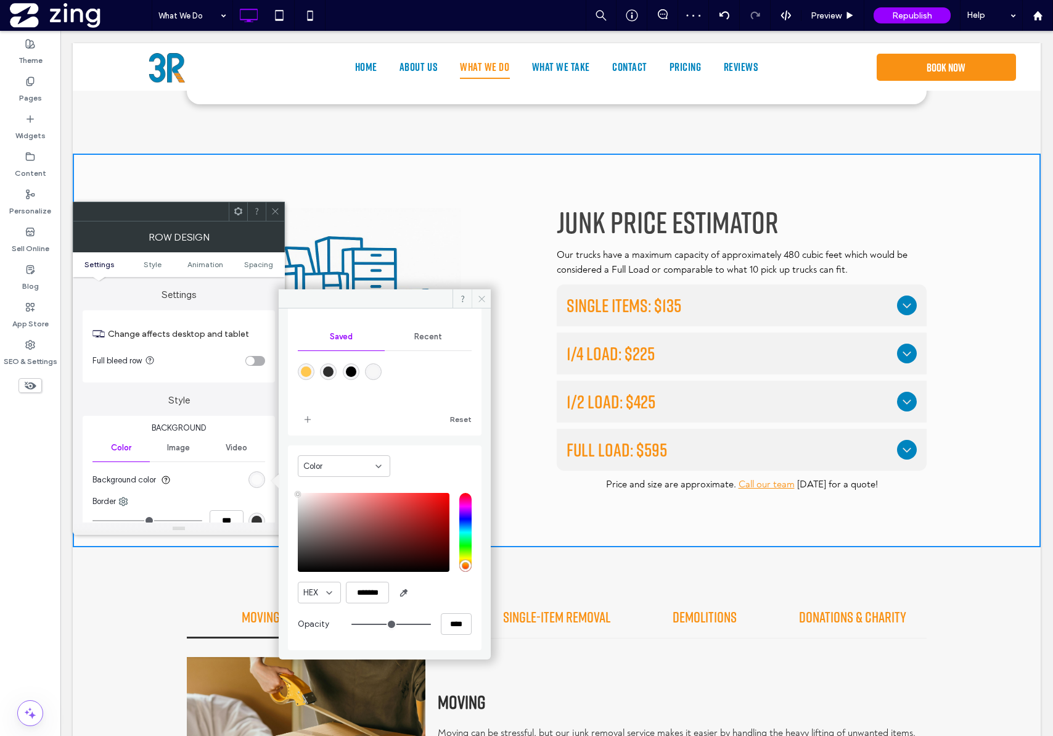
click at [482, 298] on icon at bounding box center [481, 298] width 9 height 9
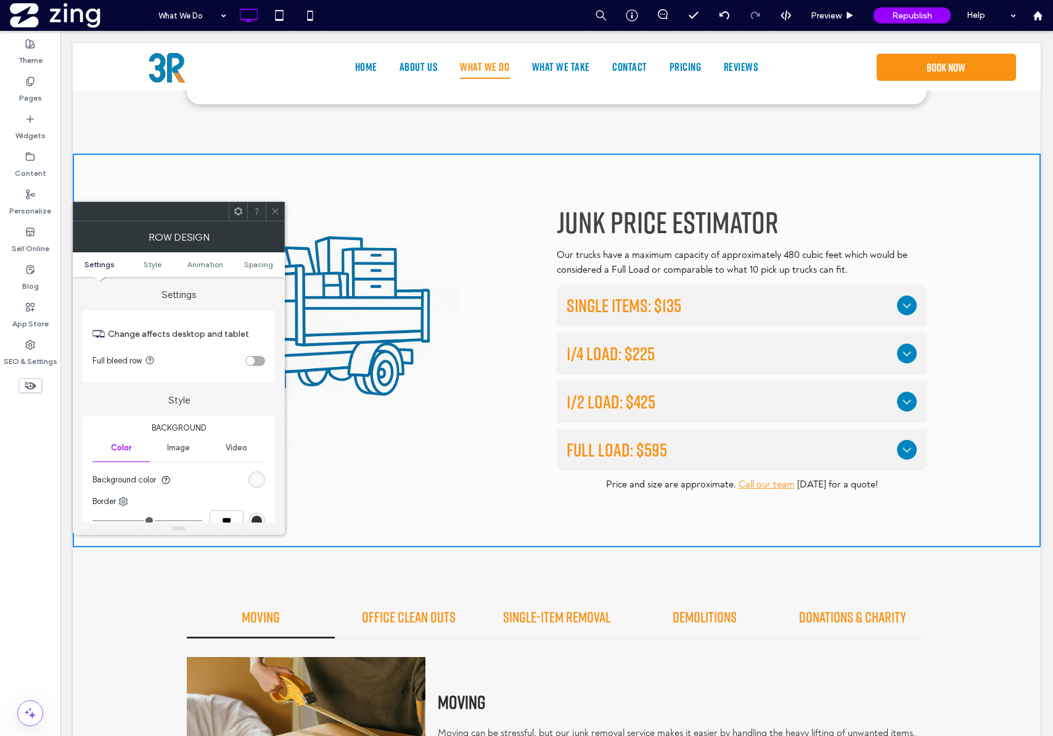
click at [283, 218] on div at bounding box center [275, 211] width 19 height 19
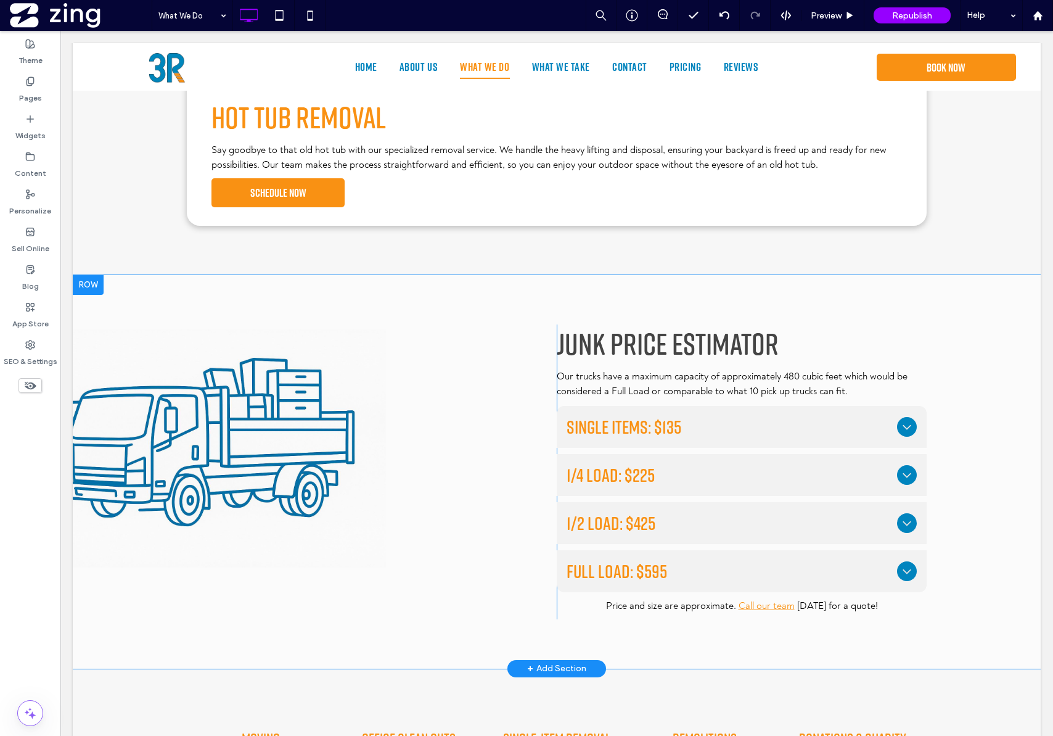
scroll to position [1094, 0]
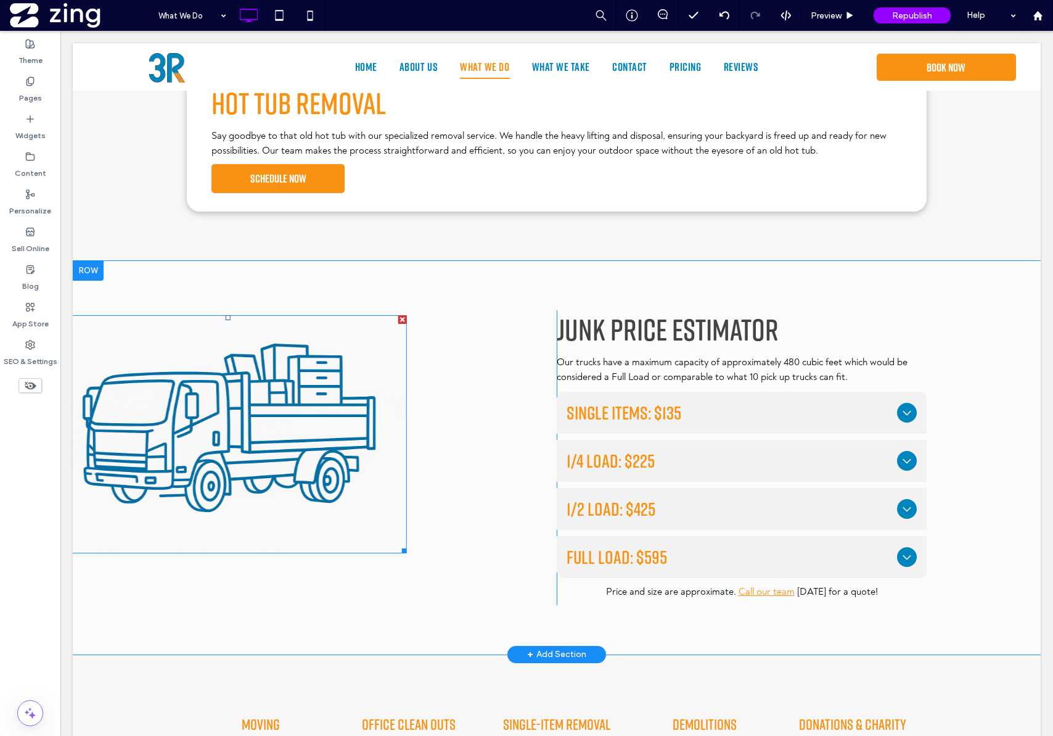
click at [259, 396] on img at bounding box center [228, 434] width 358 height 239
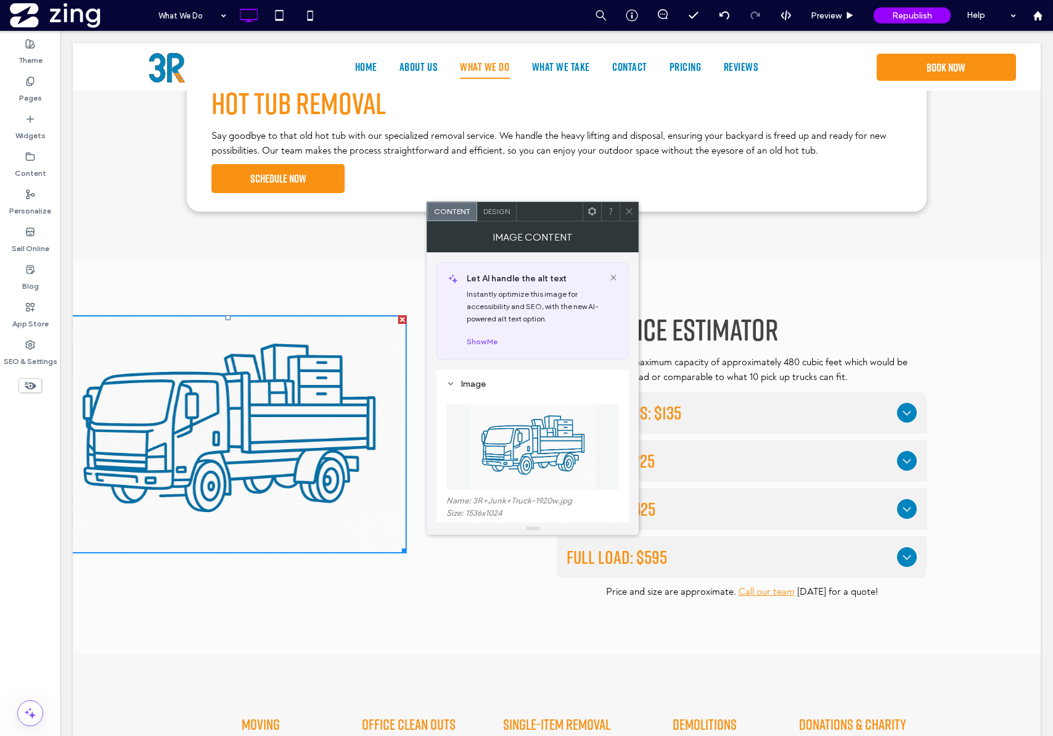
click at [628, 215] on icon at bounding box center [629, 211] width 9 height 9
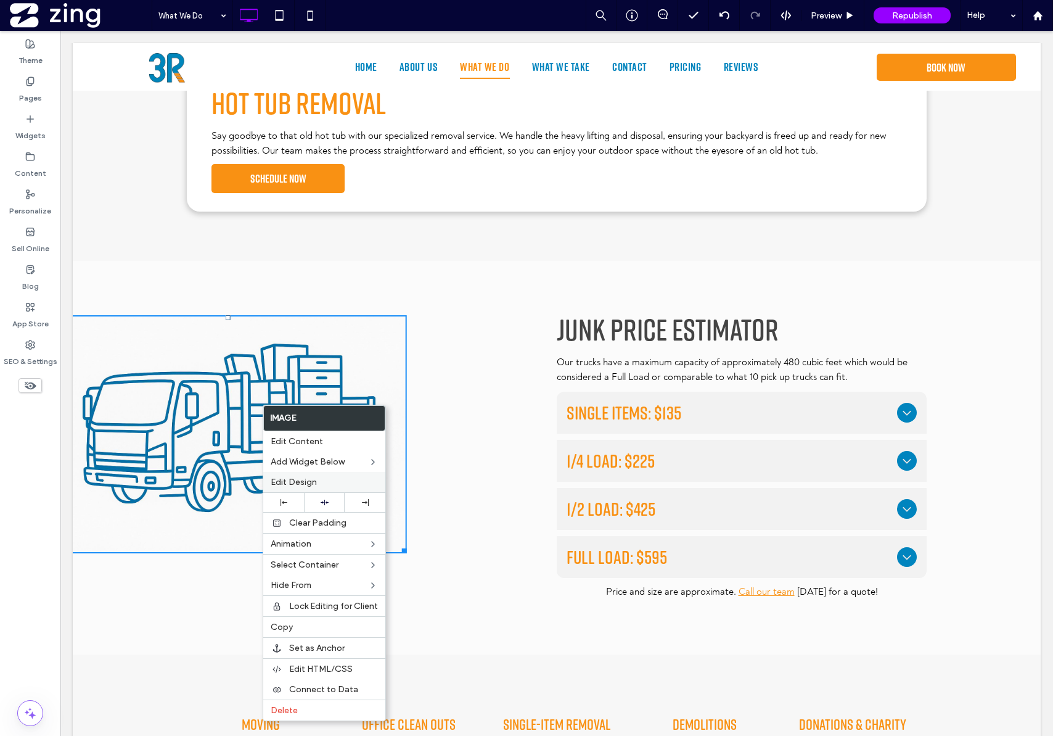
click at [339, 477] on label "Edit Design" at bounding box center [324, 482] width 107 height 10
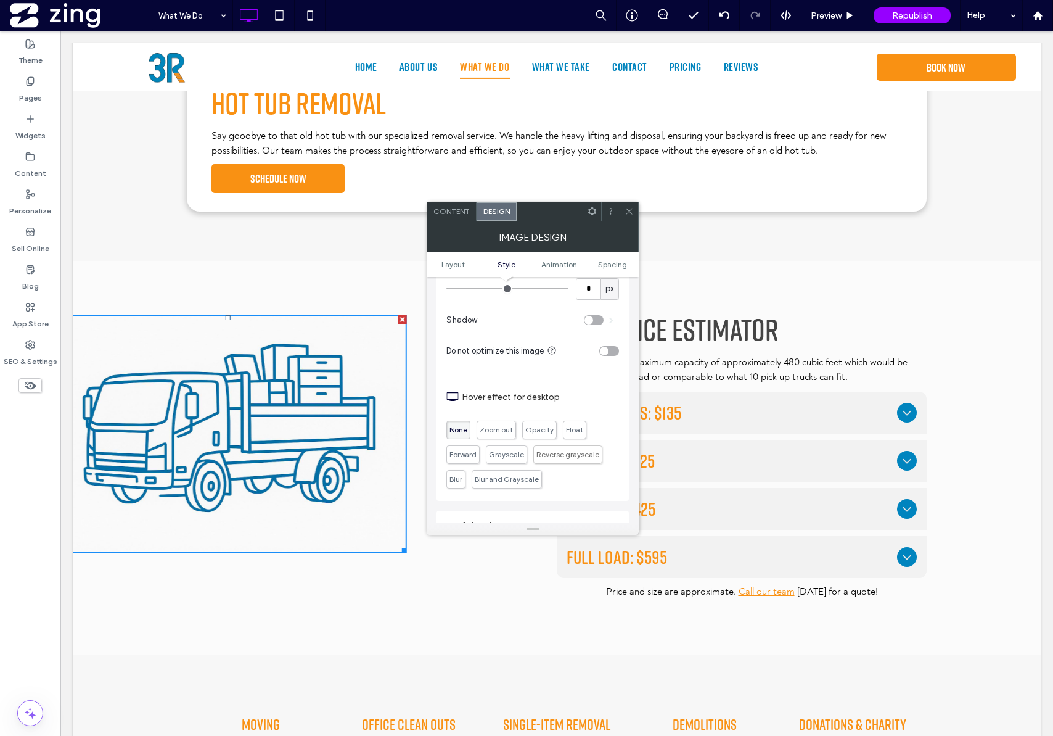
scroll to position [620, 0]
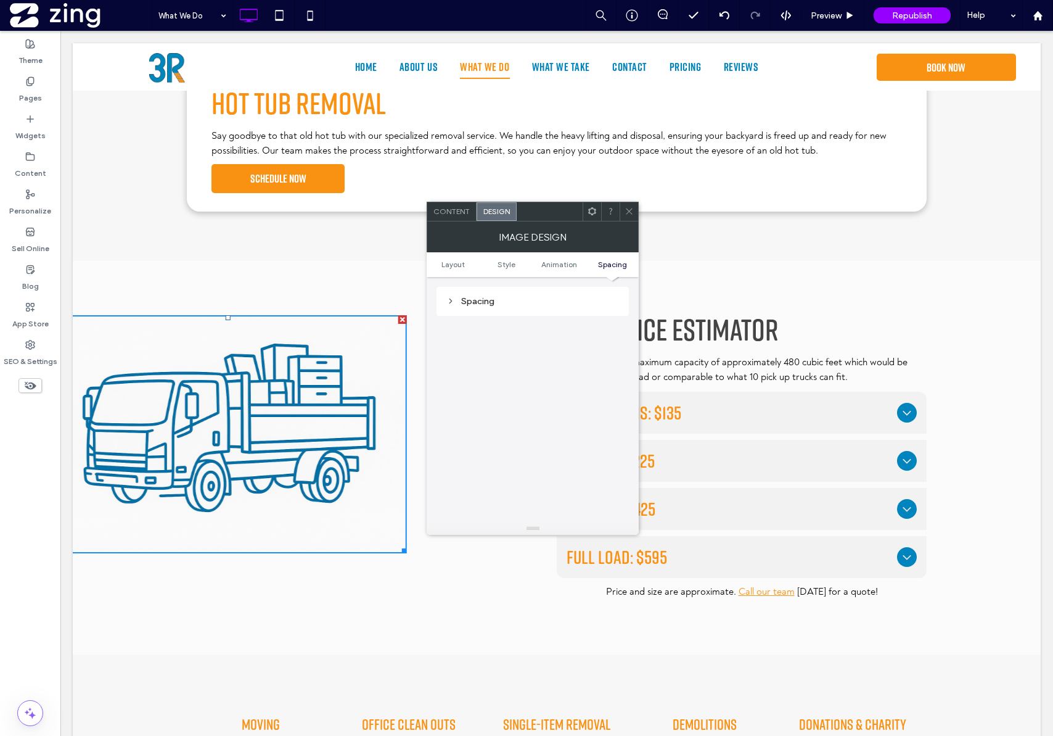
click at [628, 212] on icon at bounding box center [629, 211] width 9 height 9
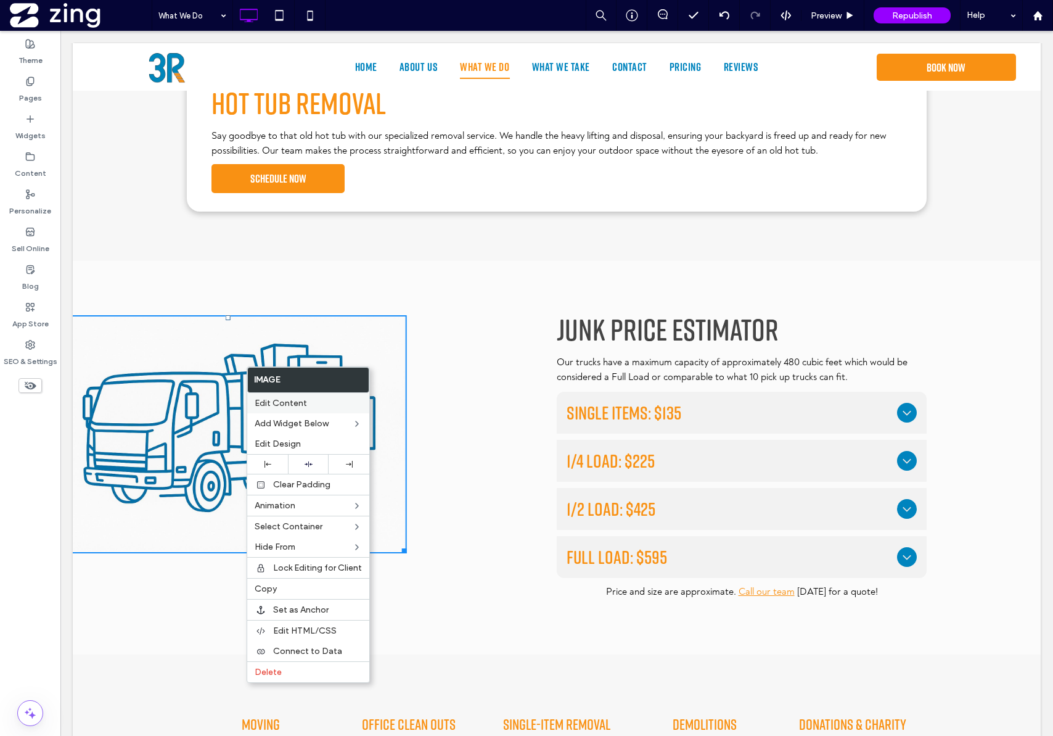
click at [310, 403] on label "Edit Content" at bounding box center [308, 403] width 107 height 10
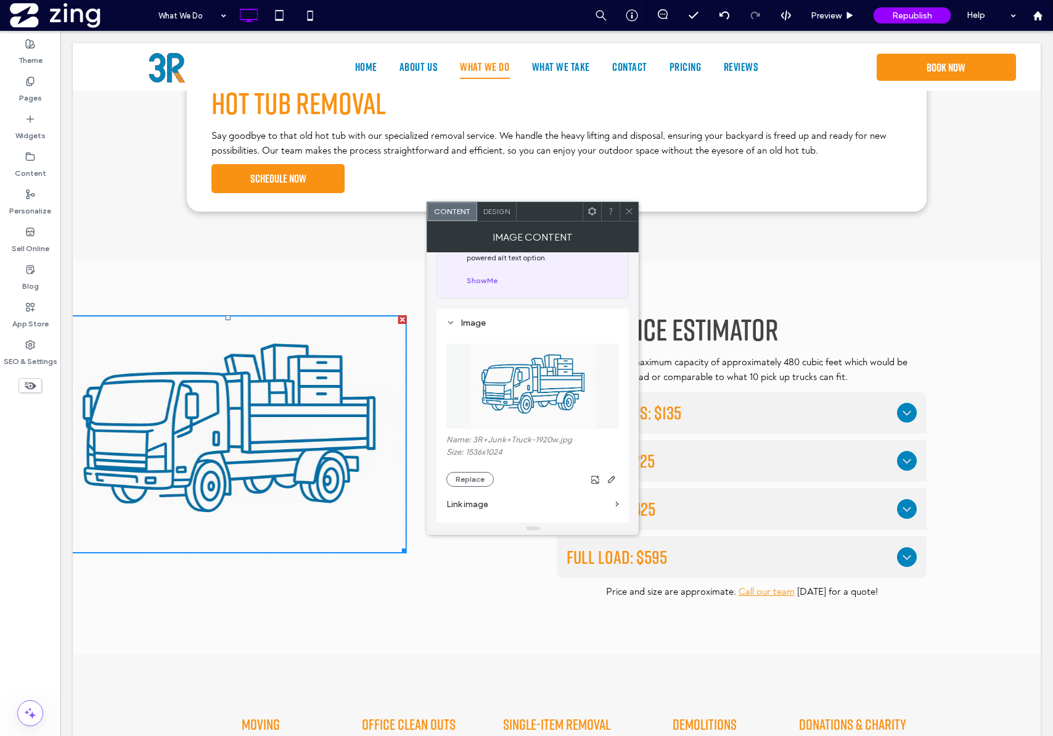
scroll to position [62, 0]
click at [455, 319] on icon at bounding box center [451, 322] width 9 height 9
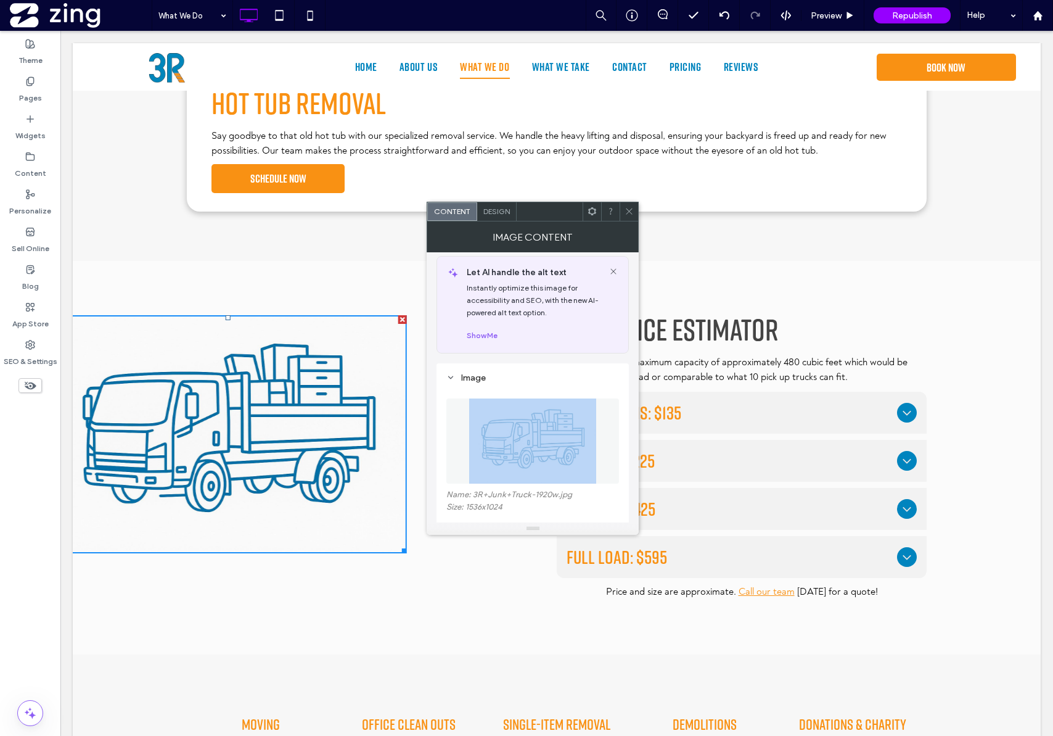
click at [455, 319] on div "Let AI handle the alt text Instantly optimize this image for accessibility and …" at bounding box center [532, 305] width 191 height 96
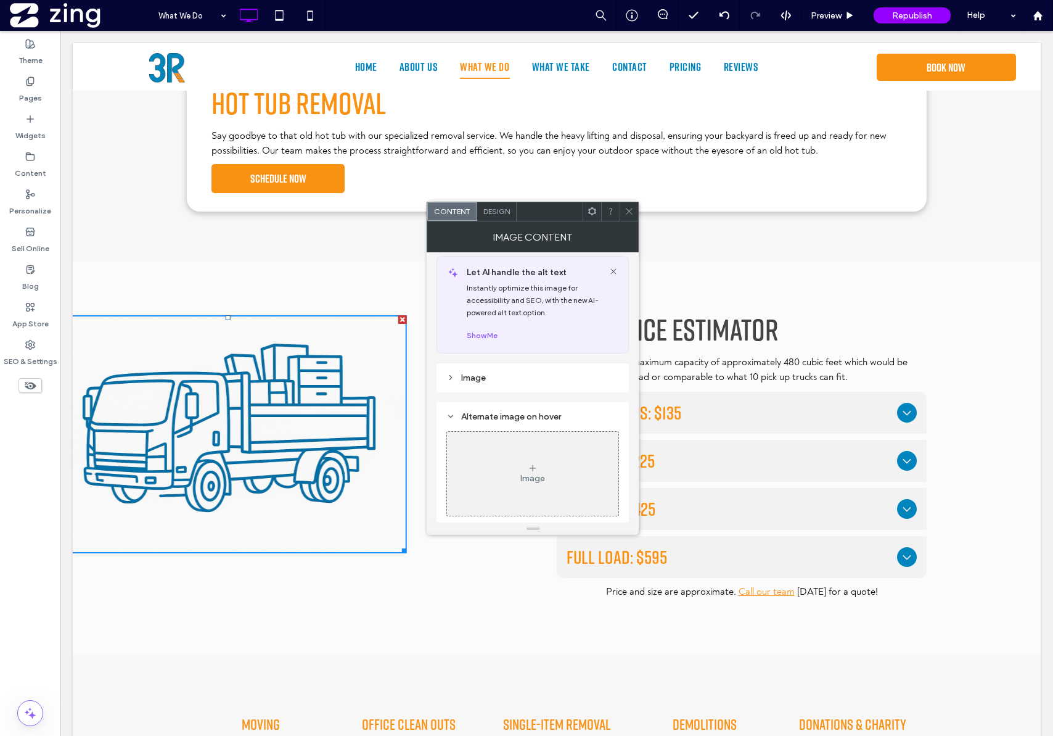
click at [454, 418] on icon at bounding box center [451, 416] width 9 height 9
click at [451, 385] on icon at bounding box center [451, 383] width 9 height 9
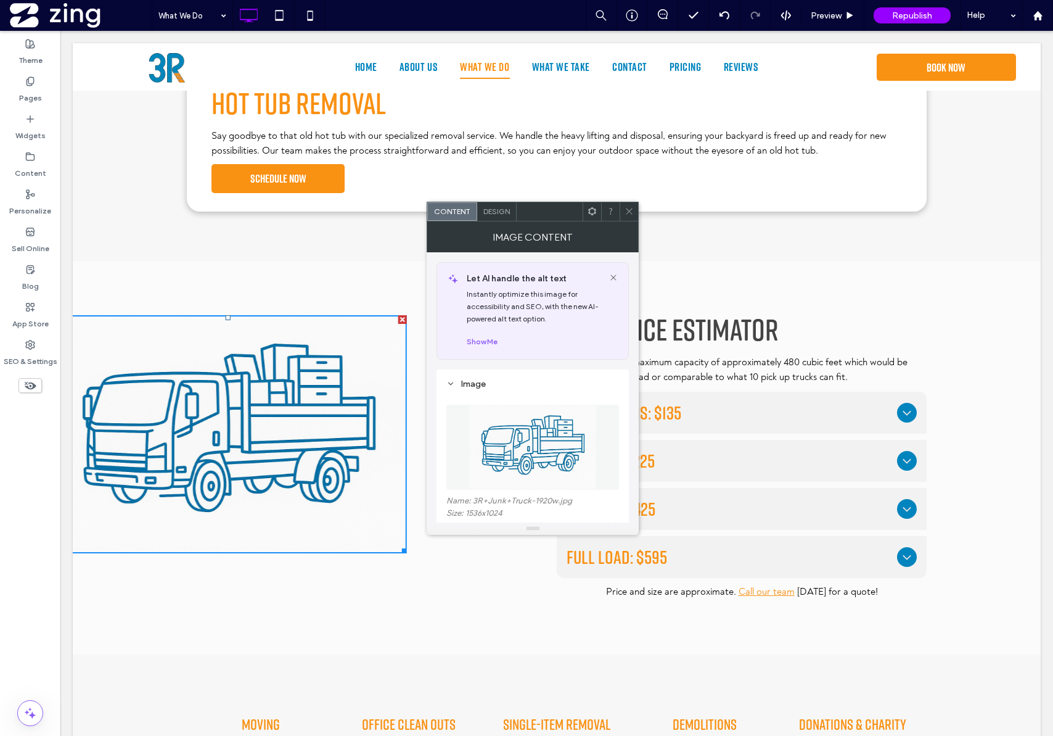
click at [499, 215] on span "Design" at bounding box center [497, 211] width 27 height 9
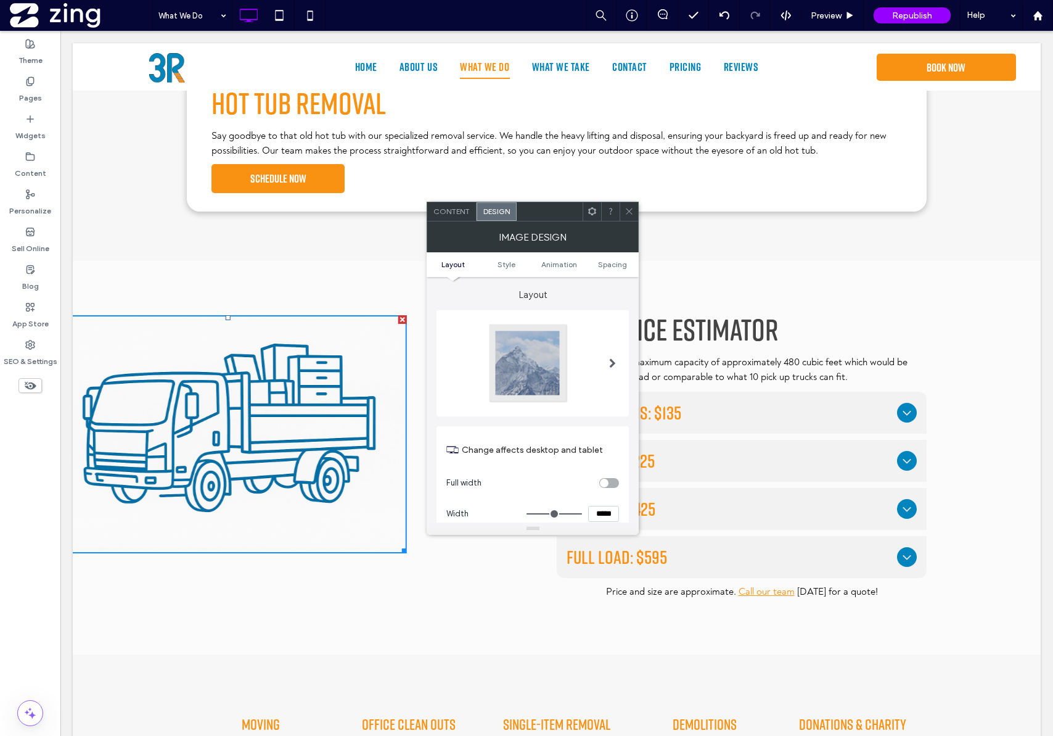
click at [458, 205] on div "Content" at bounding box center [451, 211] width 49 height 19
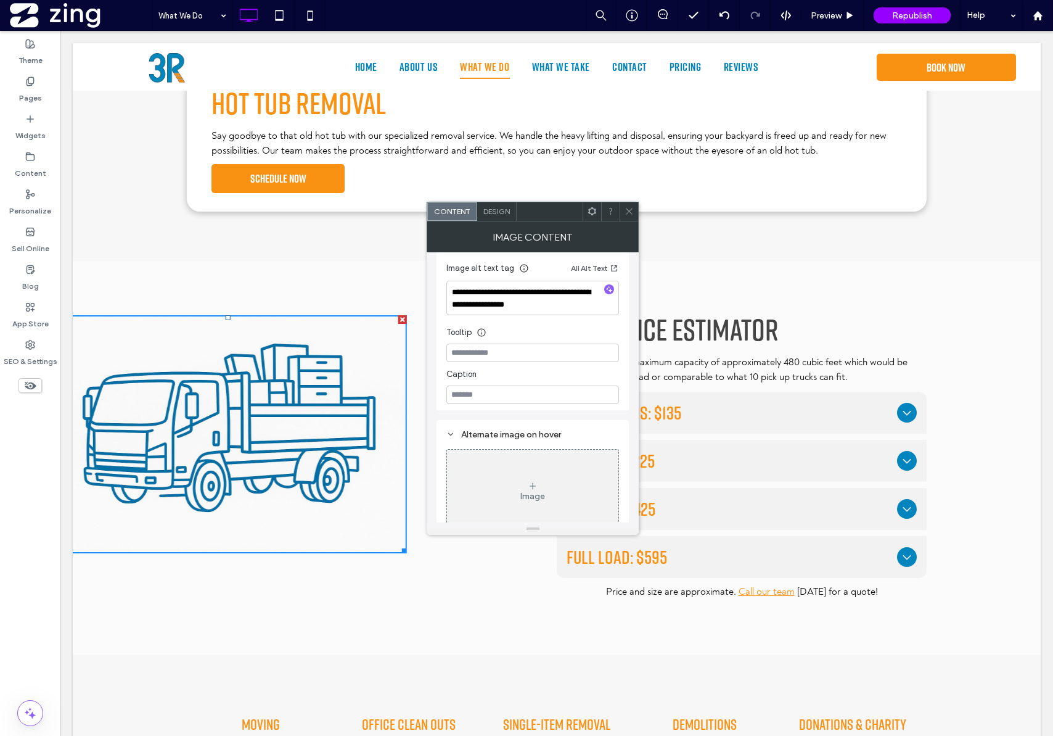
scroll to position [340, 0]
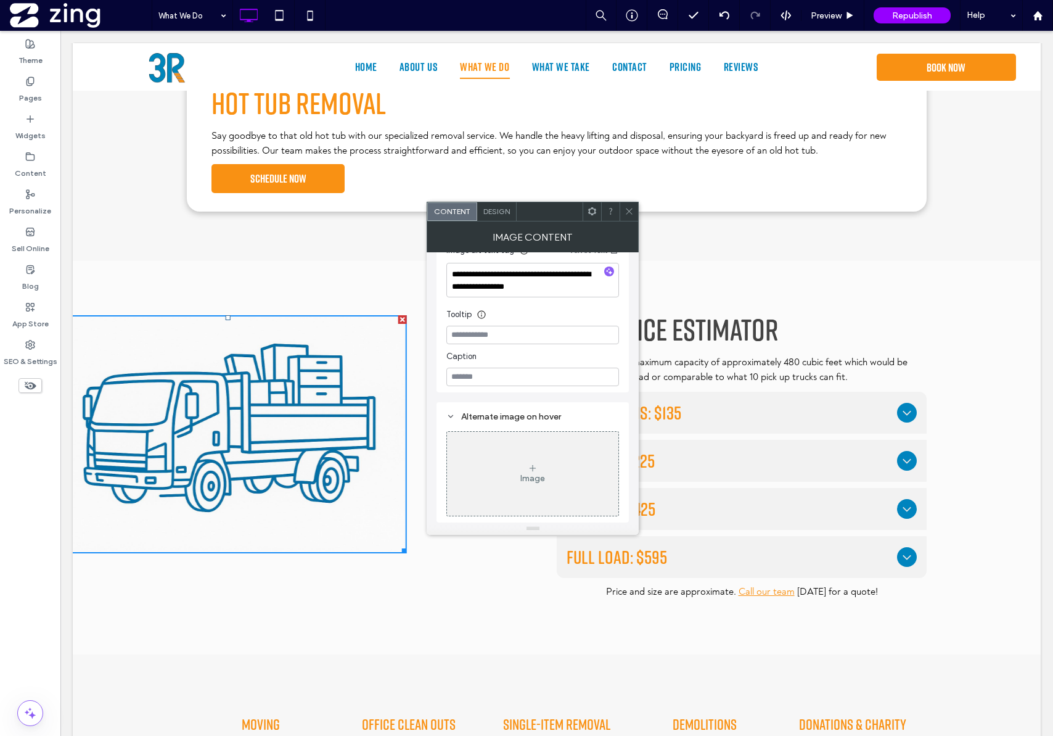
click at [629, 208] on icon at bounding box center [629, 211] width 9 height 9
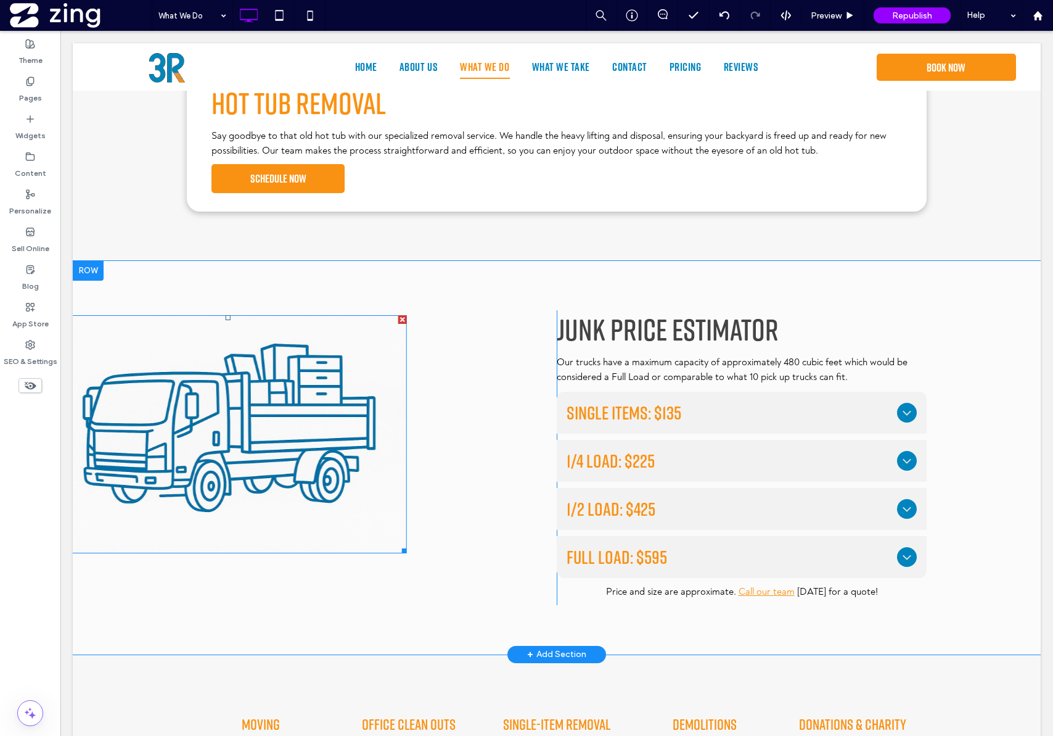
click at [238, 466] on img at bounding box center [228, 434] width 358 height 239
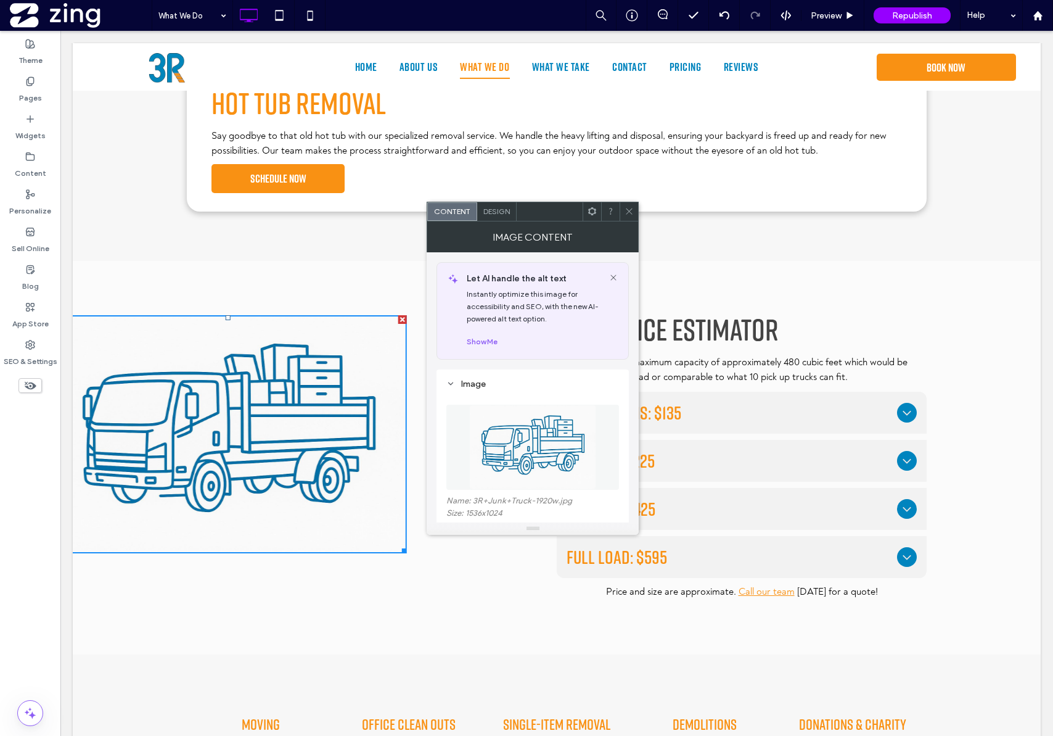
click at [634, 210] on div at bounding box center [629, 211] width 19 height 19
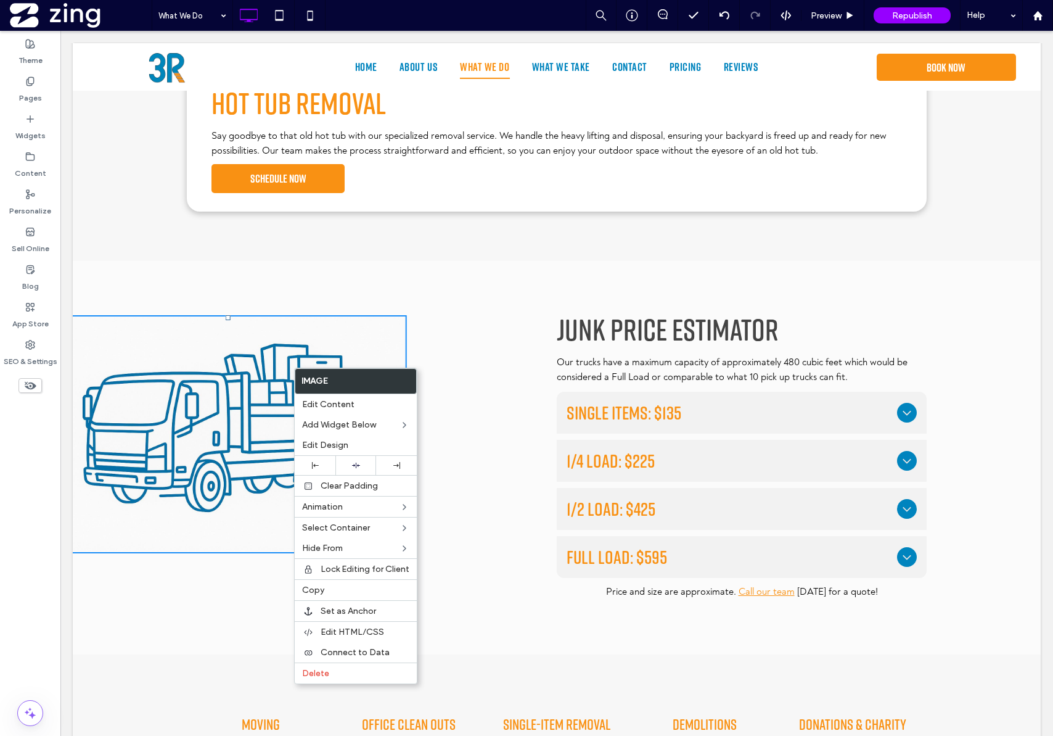
click at [358, 383] on label "Image" at bounding box center [355, 381] width 121 height 25
click at [180, 370] on img at bounding box center [228, 434] width 358 height 239
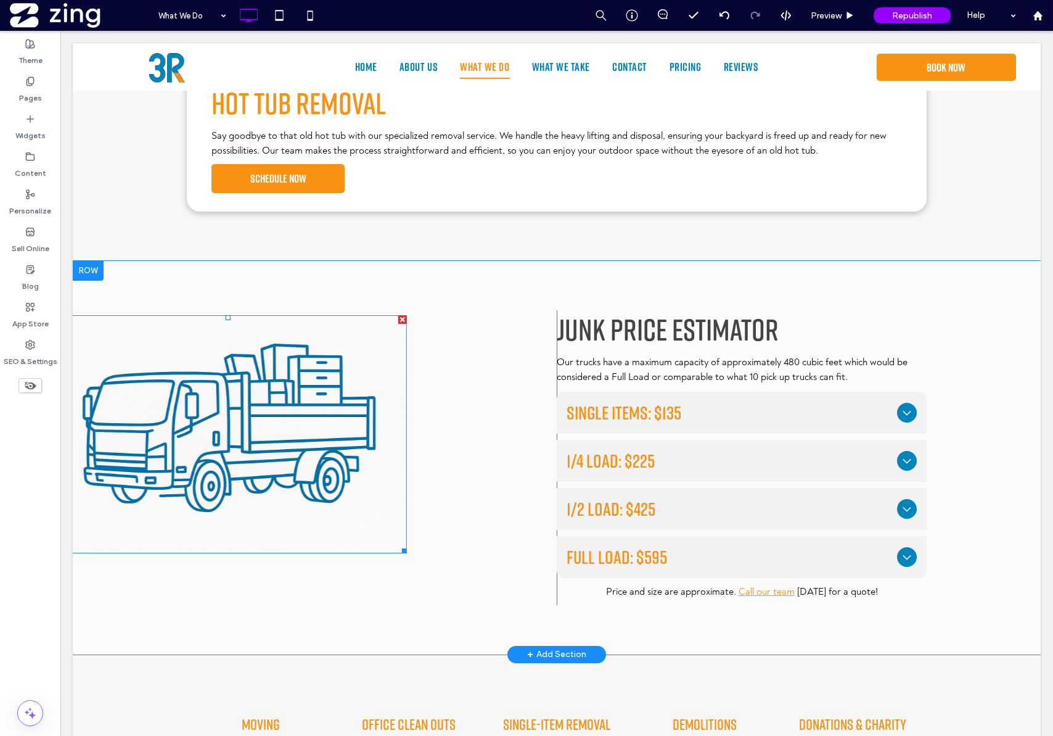
click at [253, 401] on img at bounding box center [228, 434] width 358 height 239
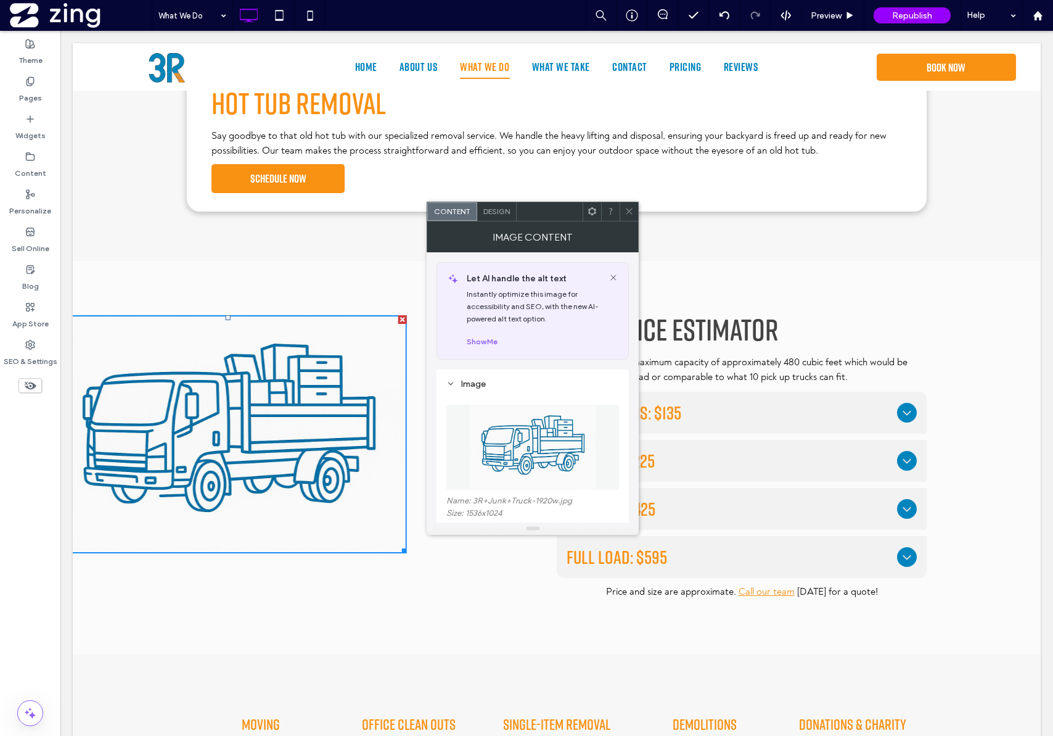
click at [590, 212] on icon at bounding box center [592, 211] width 9 height 9
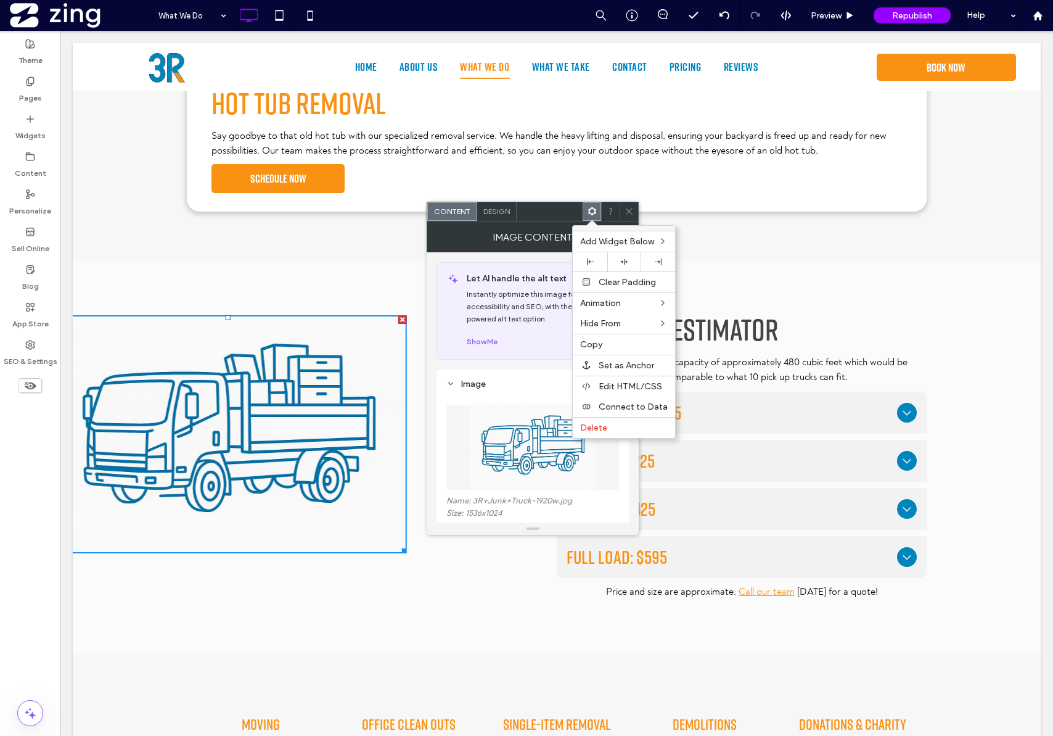
click at [502, 218] on div "Design" at bounding box center [496, 211] width 39 height 19
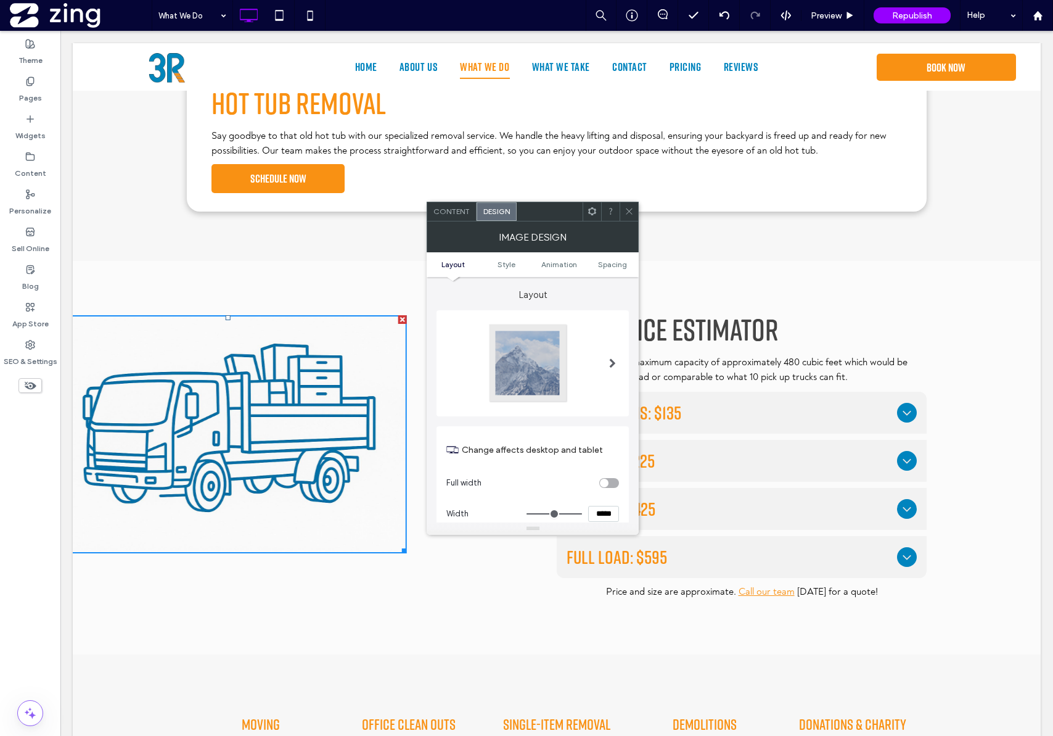
click at [599, 220] on div at bounding box center [592, 211] width 19 height 19
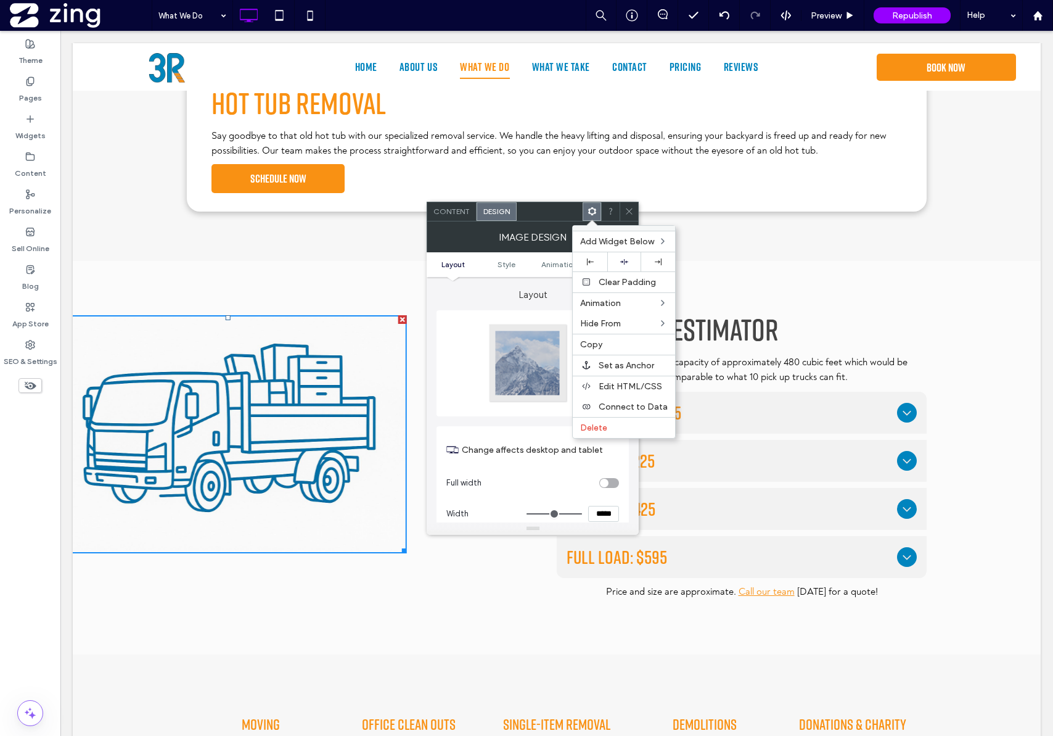
click at [451, 274] on span at bounding box center [452, 276] width 15 height 10
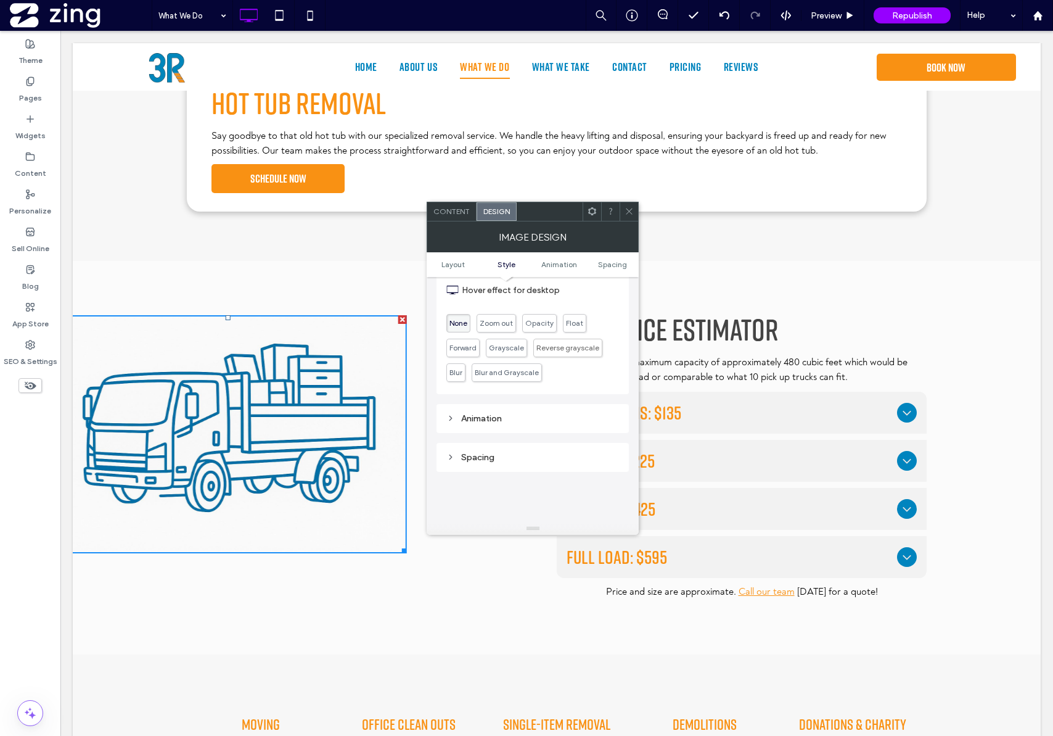
click at [498, 413] on div "Animation" at bounding box center [533, 418] width 173 height 10
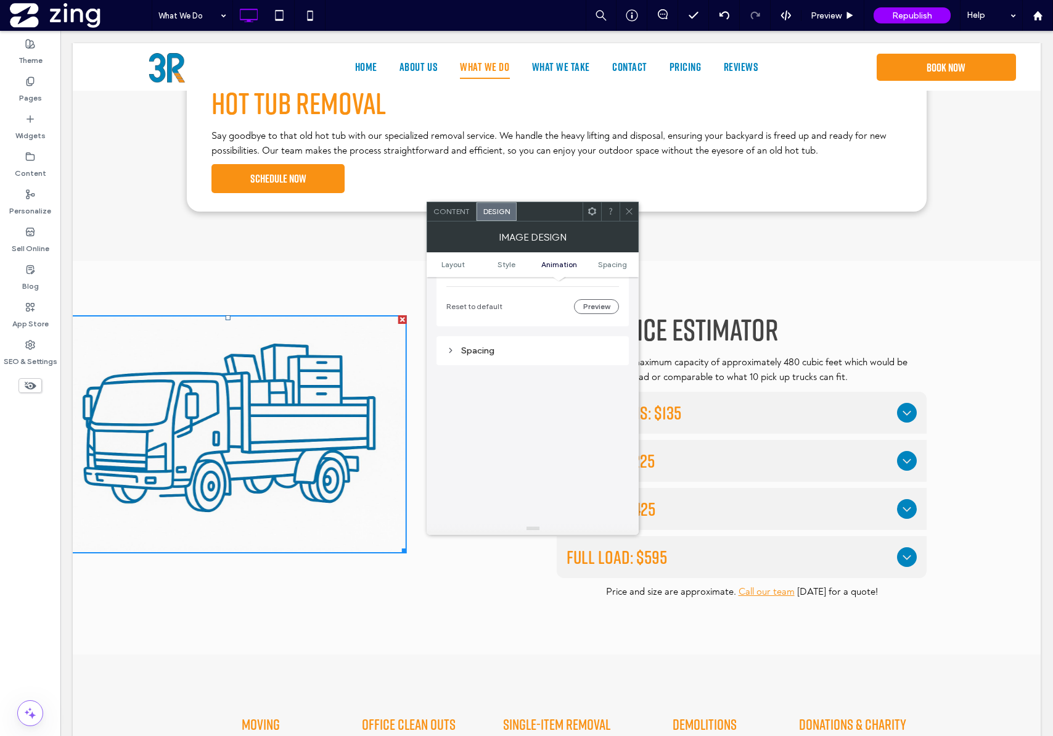
scroll to position [945, 0]
click at [548, 341] on div "Spacing" at bounding box center [533, 345] width 173 height 10
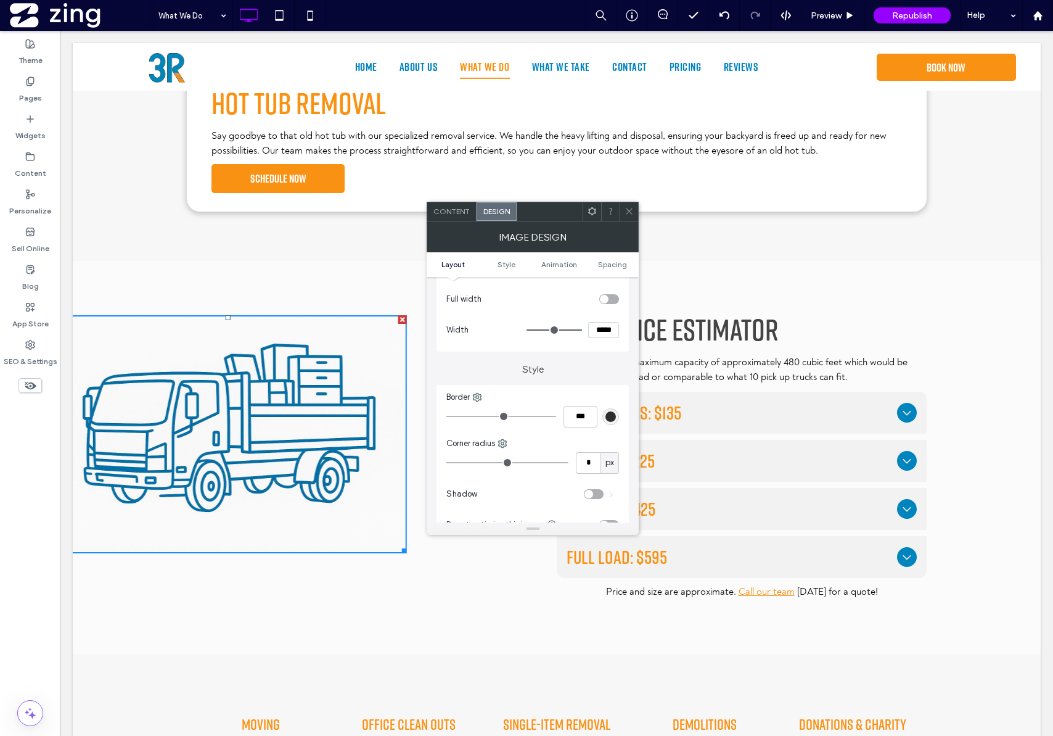
scroll to position [0, 0]
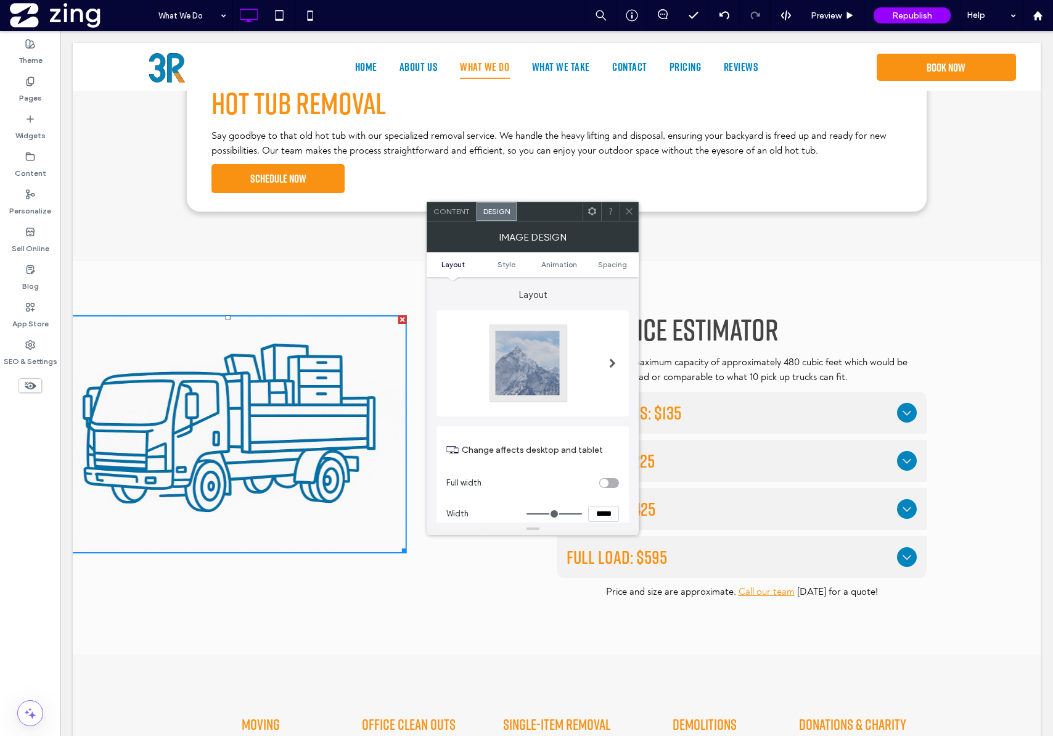
click at [507, 258] on ul "Layout Style Animation Spacing" at bounding box center [533, 264] width 212 height 25
click at [508, 262] on span "Style" at bounding box center [507, 264] width 18 height 9
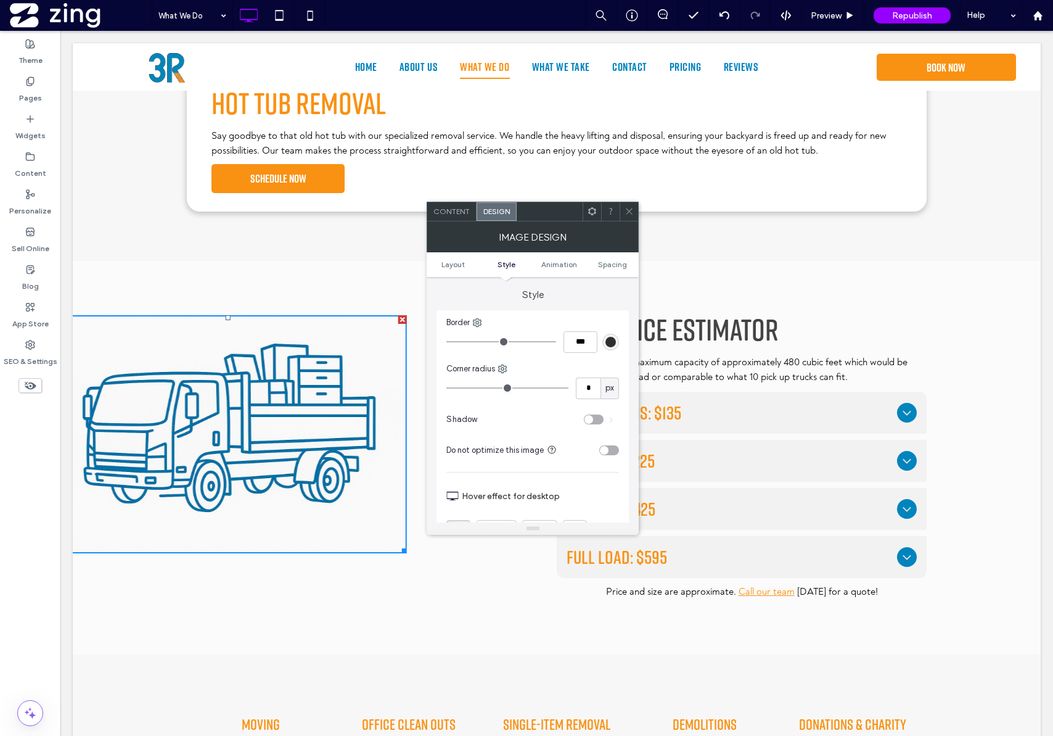
click at [553, 258] on ul "Layout Style Animation Spacing" at bounding box center [533, 264] width 212 height 25
click at [554, 262] on span "Animation" at bounding box center [560, 264] width 36 height 9
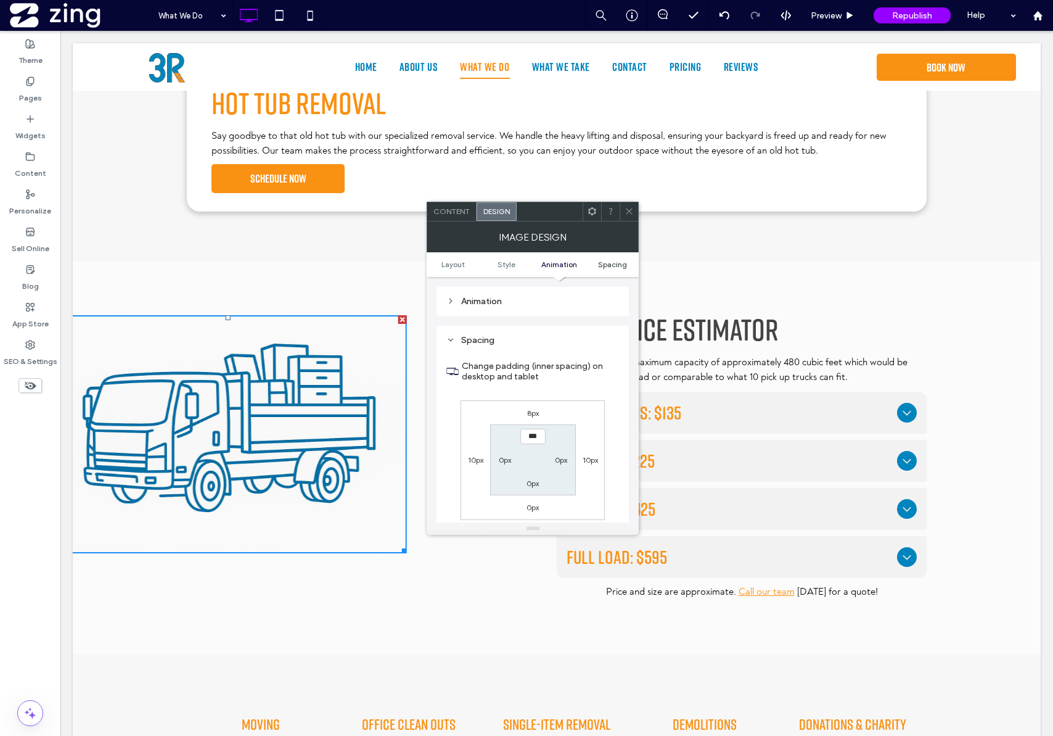
click at [617, 264] on span "Spacing" at bounding box center [612, 264] width 29 height 9
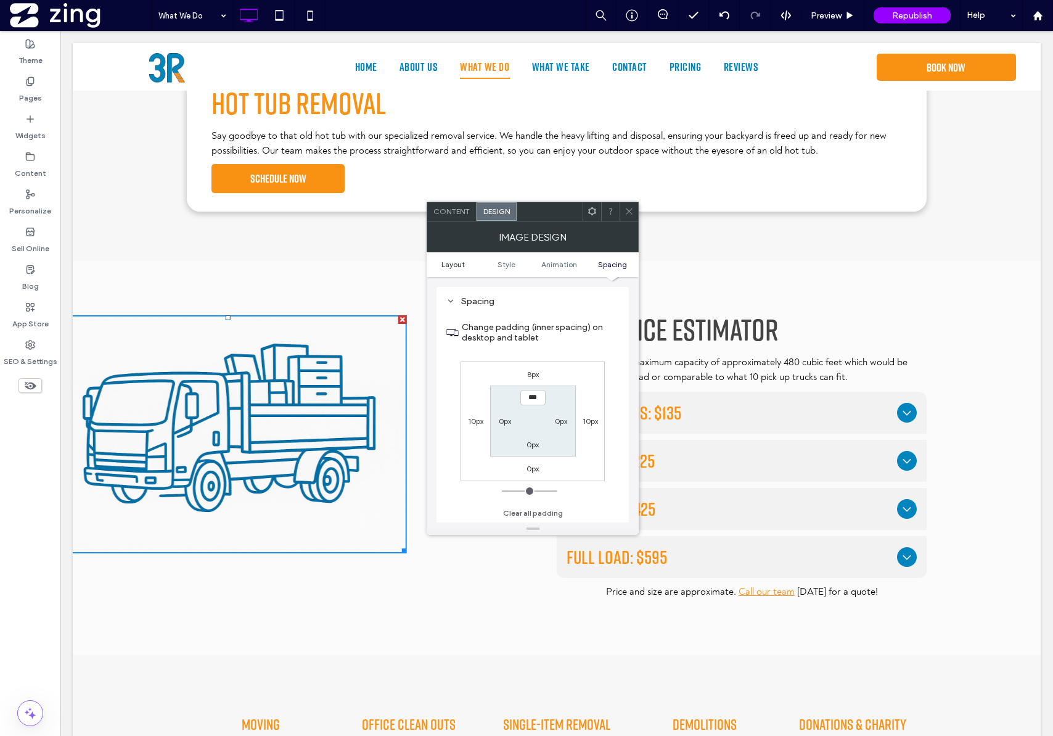
click at [442, 264] on span "Layout" at bounding box center [453, 264] width 23 height 9
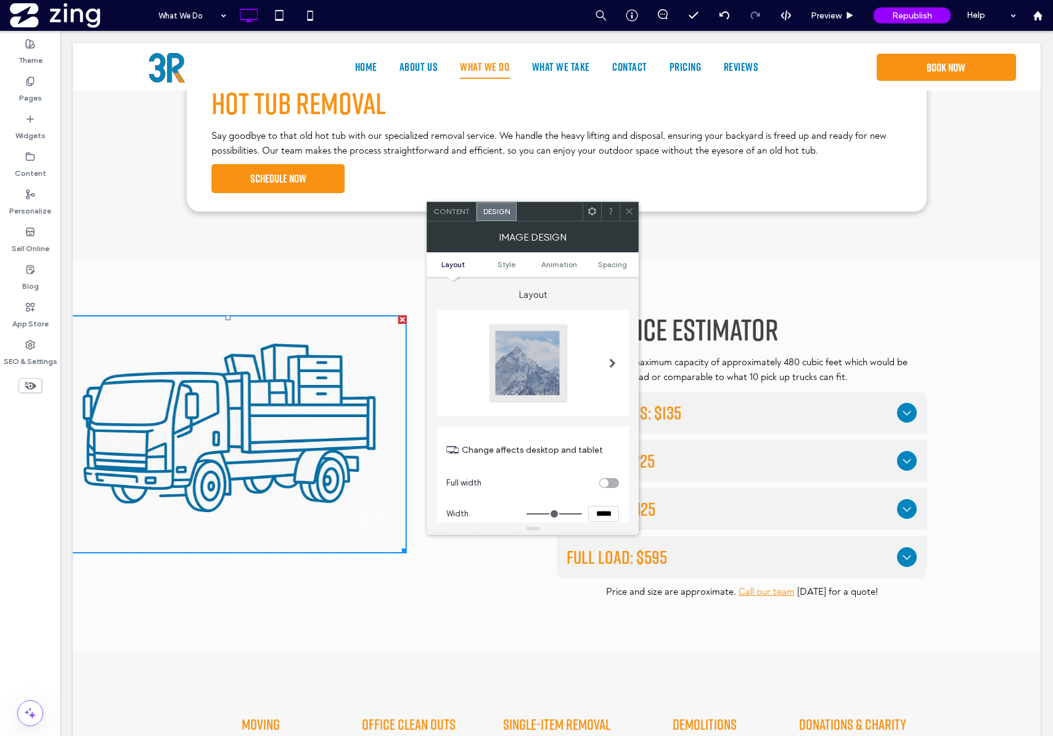
click at [612, 216] on span at bounding box center [610, 211] width 9 height 19
click at [463, 212] on span "Content" at bounding box center [452, 211] width 36 height 9
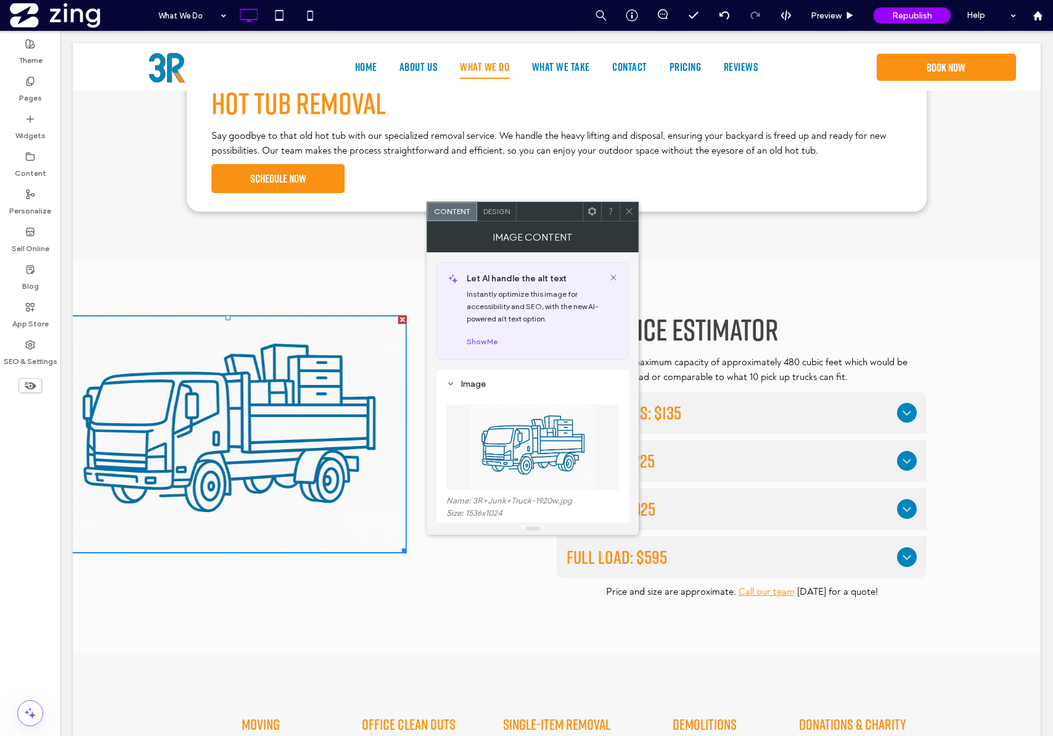
click at [613, 280] on icon at bounding box center [614, 278] width 10 height 10
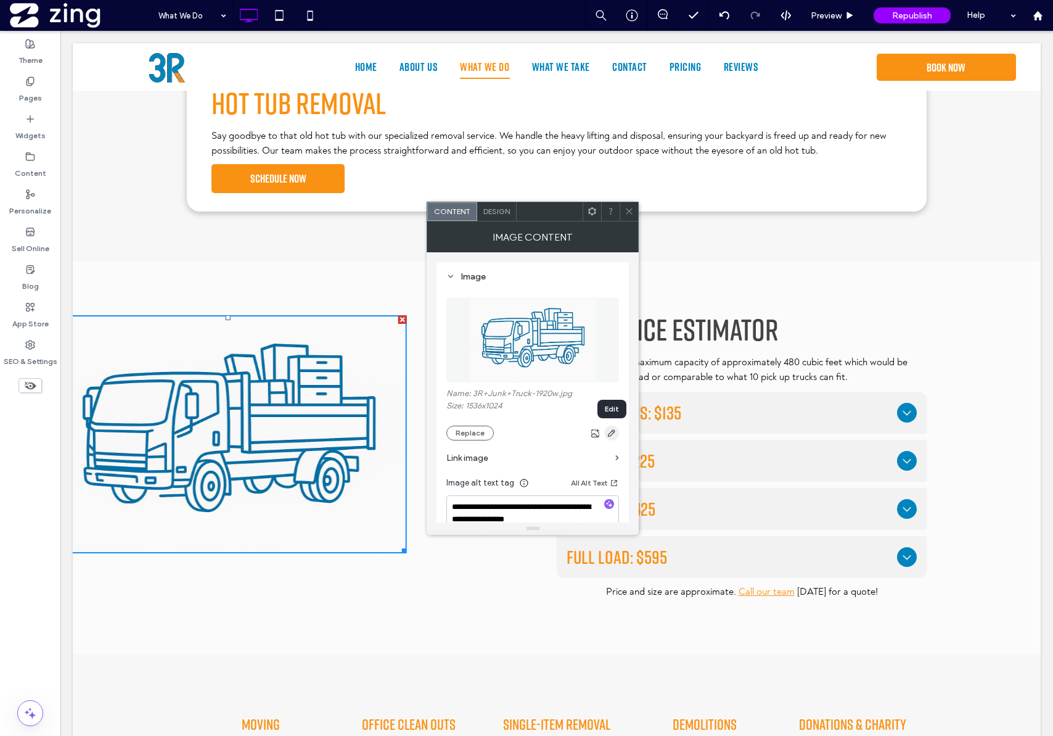
click at [609, 432] on icon "button" at bounding box center [612, 433] width 10 height 10
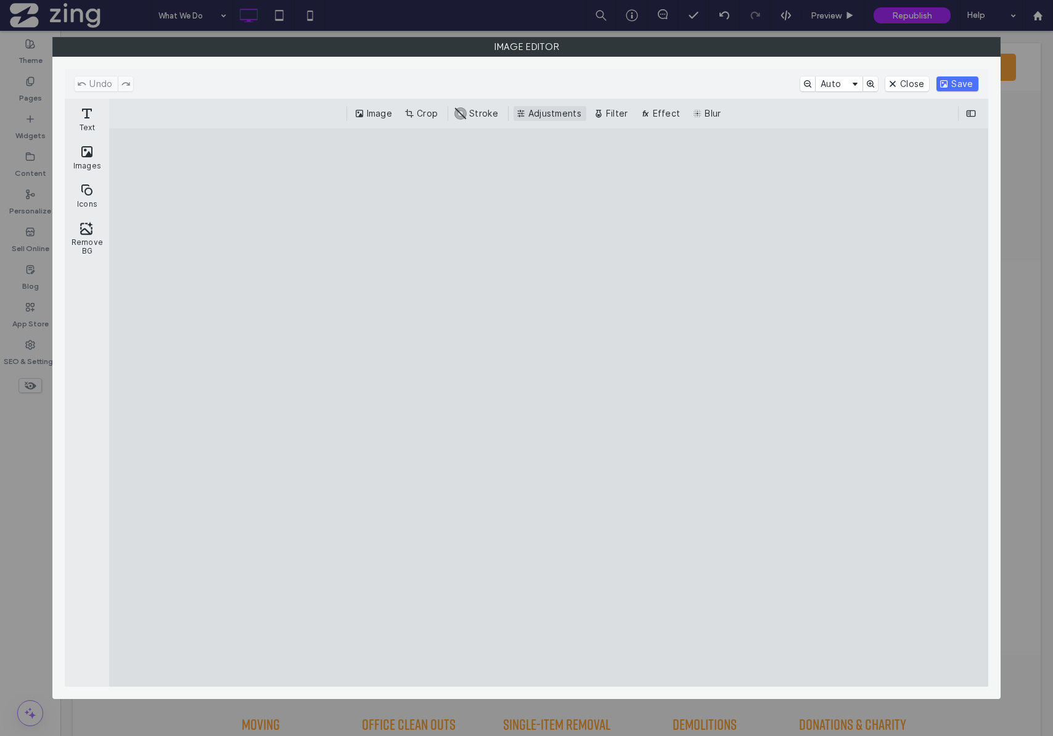
click at [576, 110] on button "Adjustments" at bounding box center [550, 113] width 73 height 15
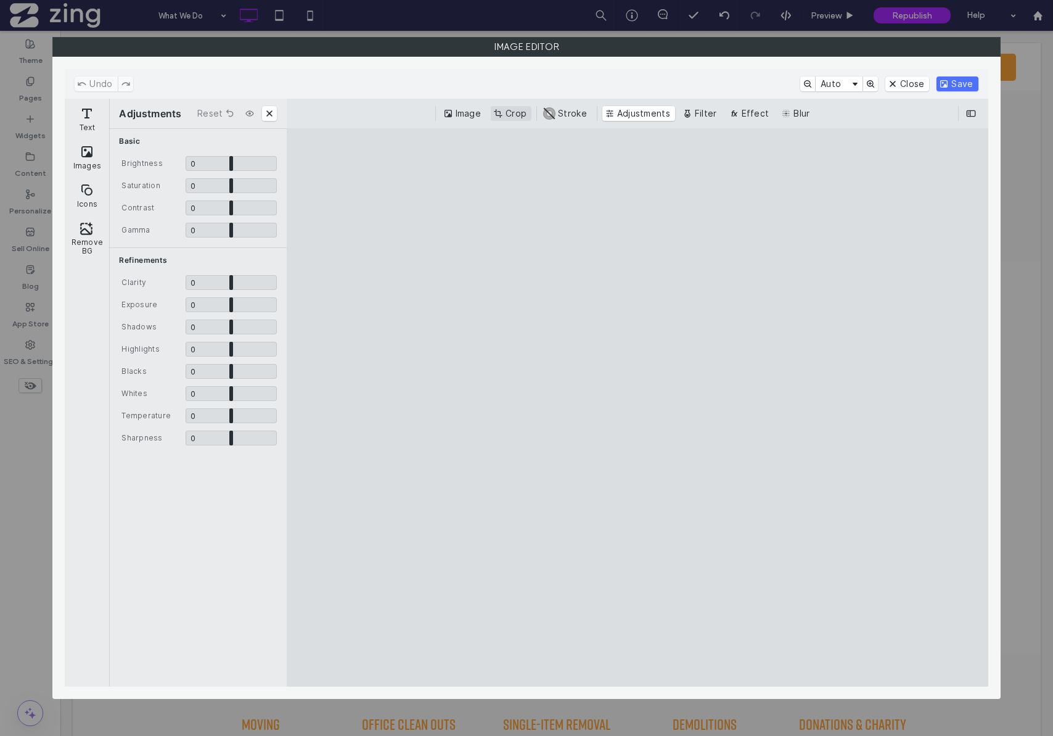
click at [507, 118] on button "Crop" at bounding box center [511, 113] width 41 height 15
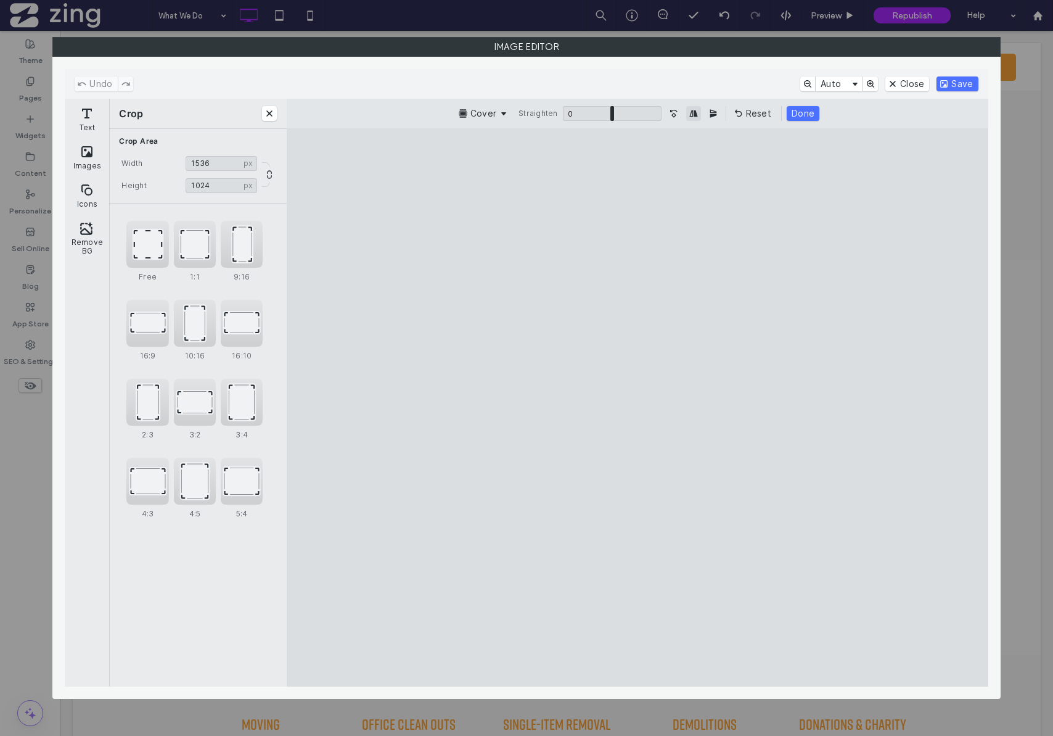
click at [696, 115] on button "Mirror Image horizontally" at bounding box center [693, 113] width 15 height 15
click at [900, 86] on button "Close" at bounding box center [908, 83] width 44 height 15
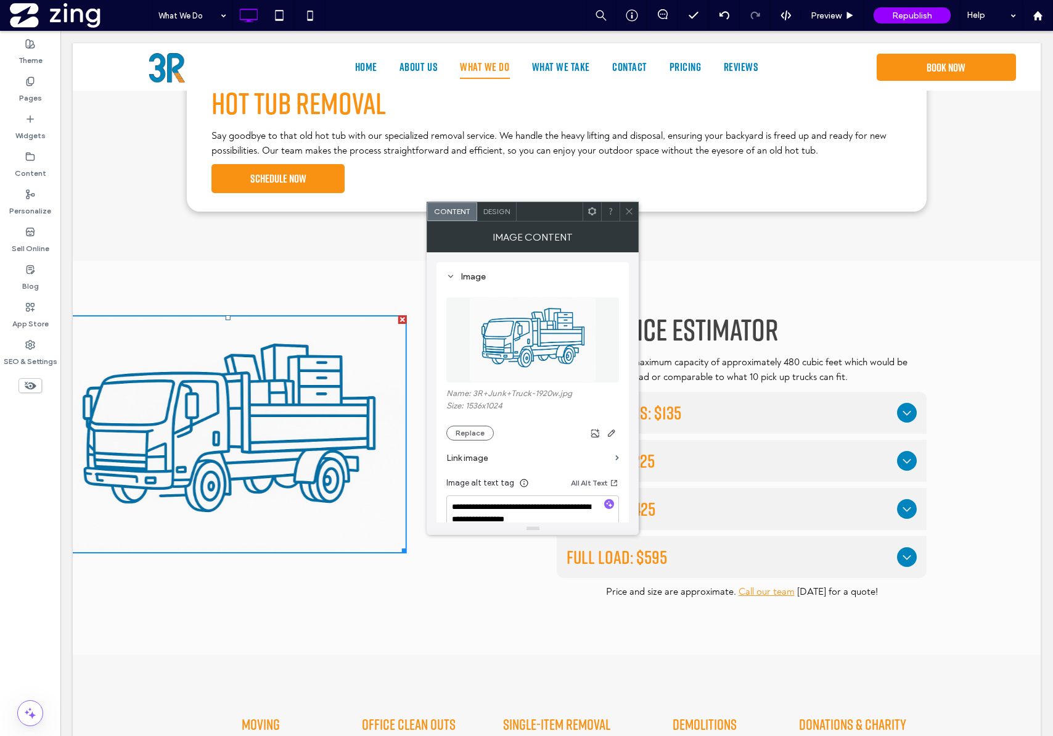
click at [631, 213] on icon at bounding box center [629, 211] width 9 height 9
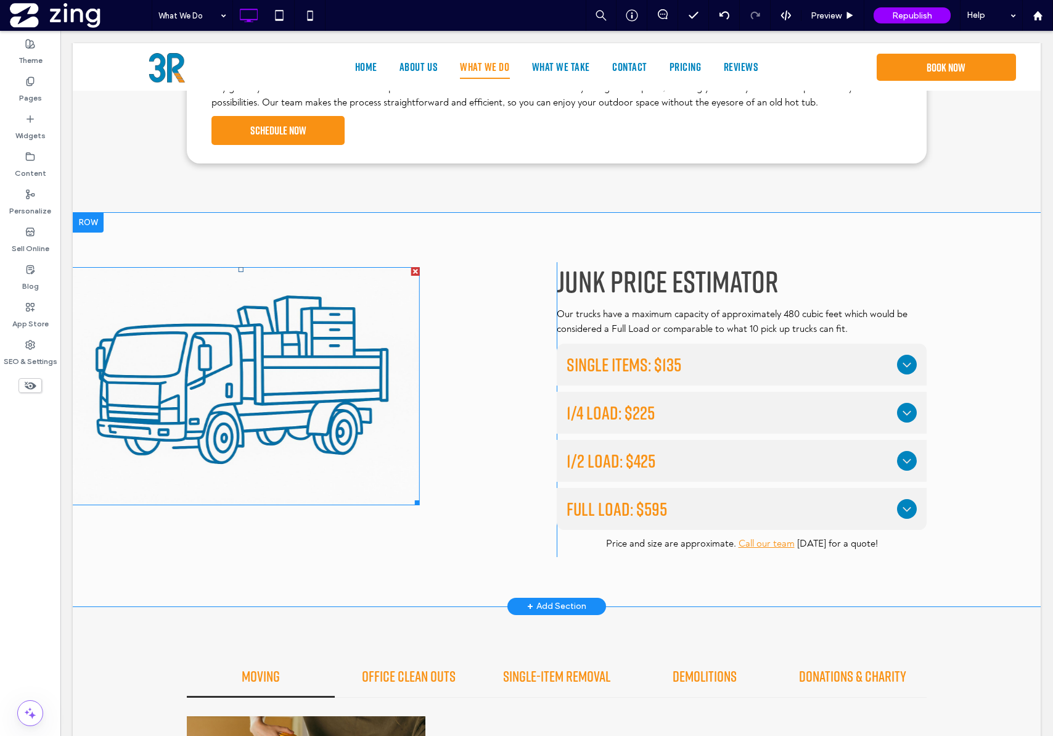
scroll to position [1118, 0]
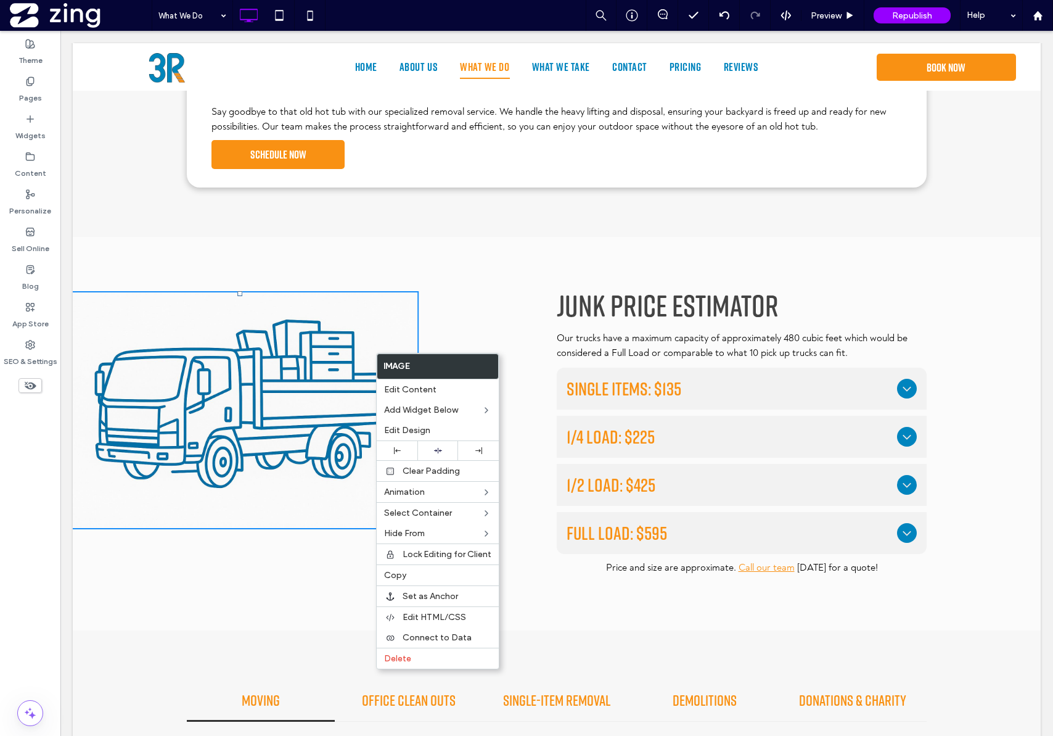
click at [332, 371] on img at bounding box center [240, 410] width 358 height 239
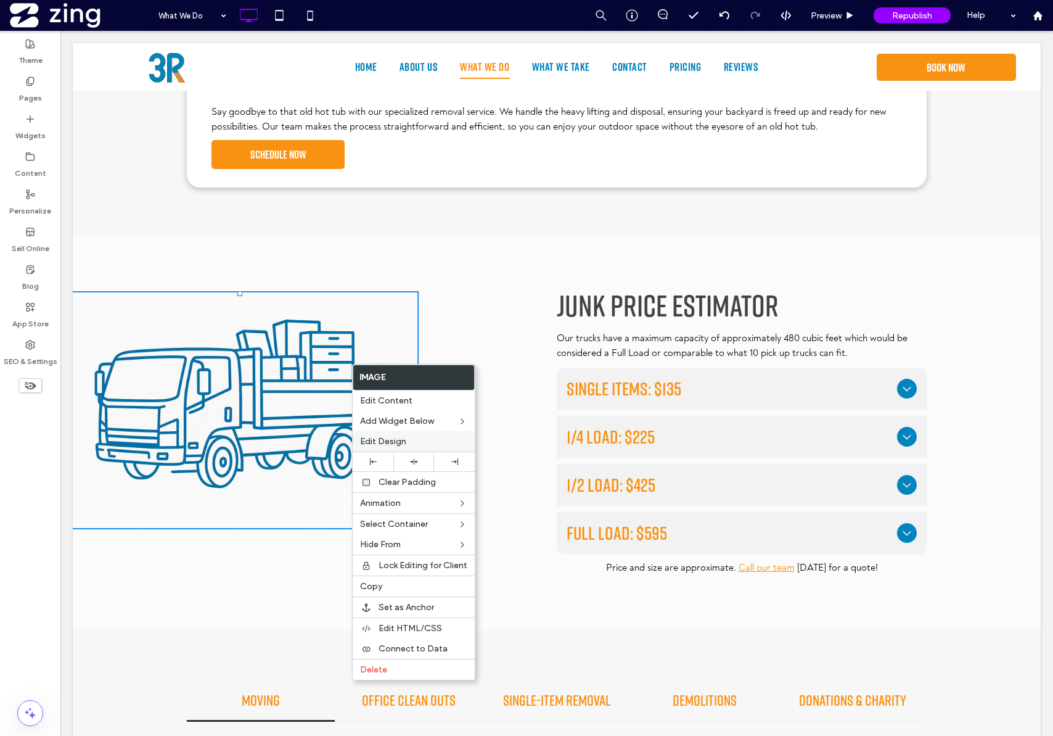
click at [385, 439] on span "Edit Design" at bounding box center [383, 441] width 46 height 10
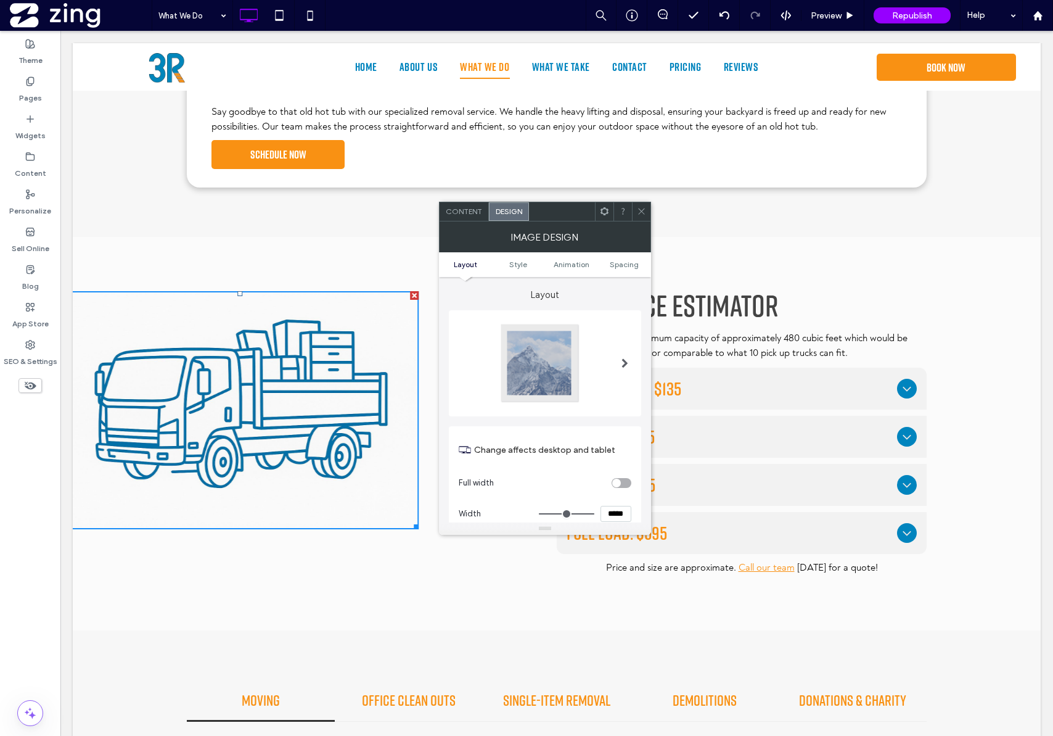
click at [477, 216] on div "Content" at bounding box center [464, 211] width 49 height 19
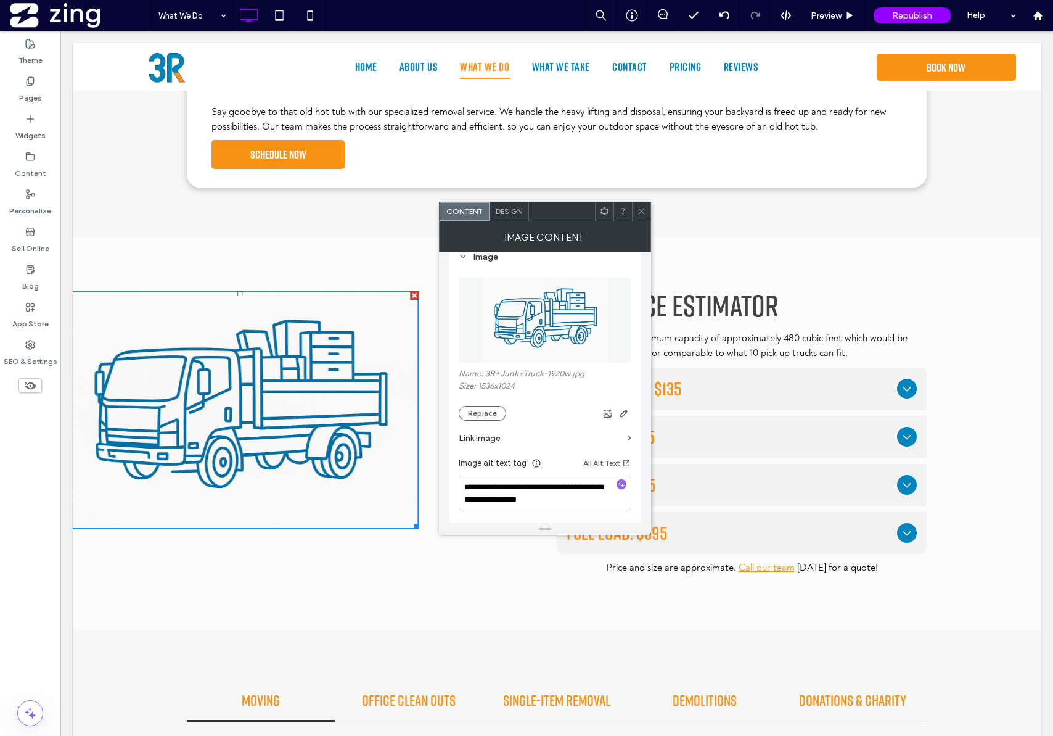
scroll to position [22, 0]
click at [627, 416] on span "button" at bounding box center [624, 411] width 15 height 15
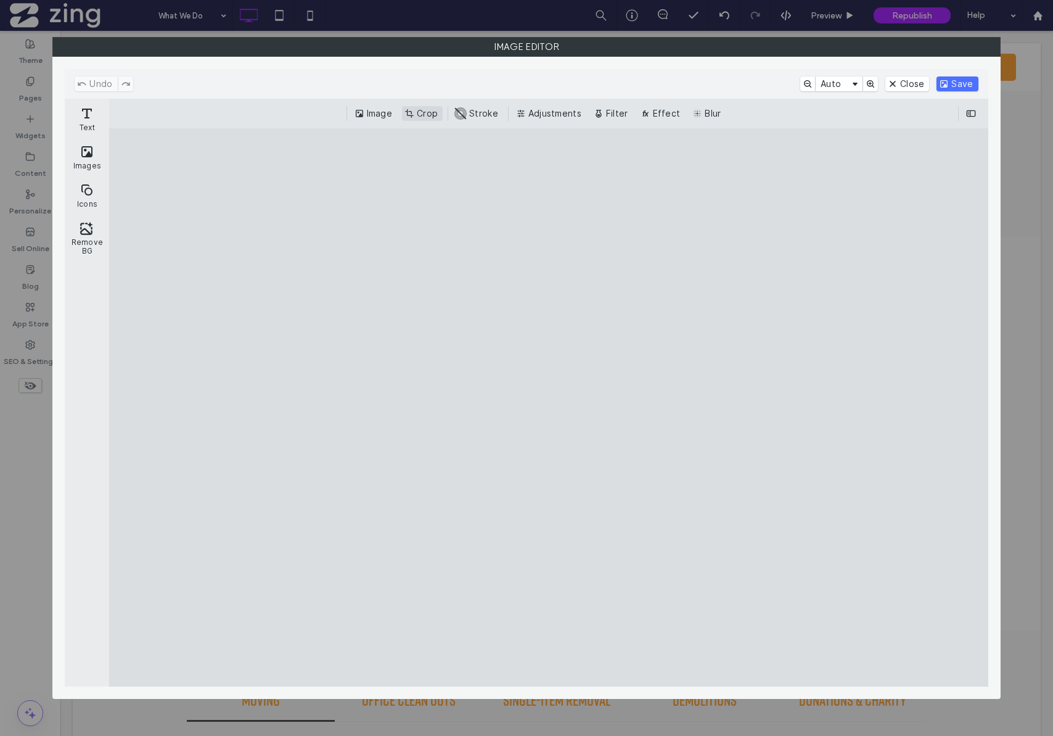
click at [430, 112] on button "Crop" at bounding box center [422, 113] width 41 height 15
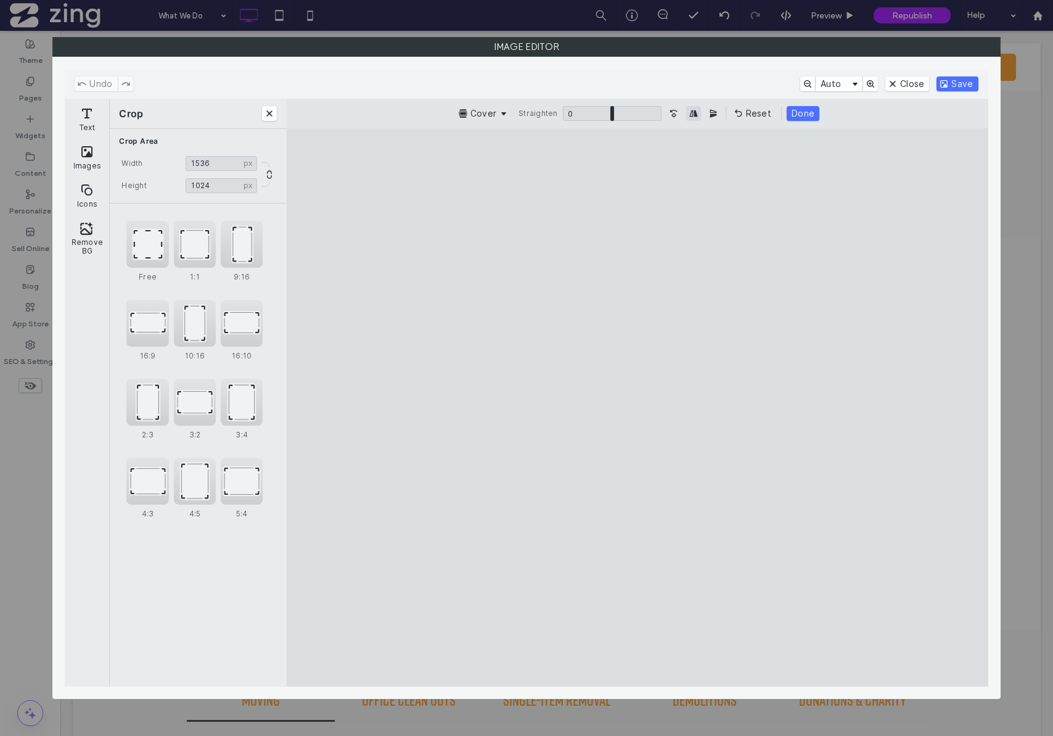
click at [688, 114] on button "Mirror Image horizontally" at bounding box center [693, 113] width 15 height 15
click at [798, 113] on button "Done" at bounding box center [803, 113] width 33 height 15
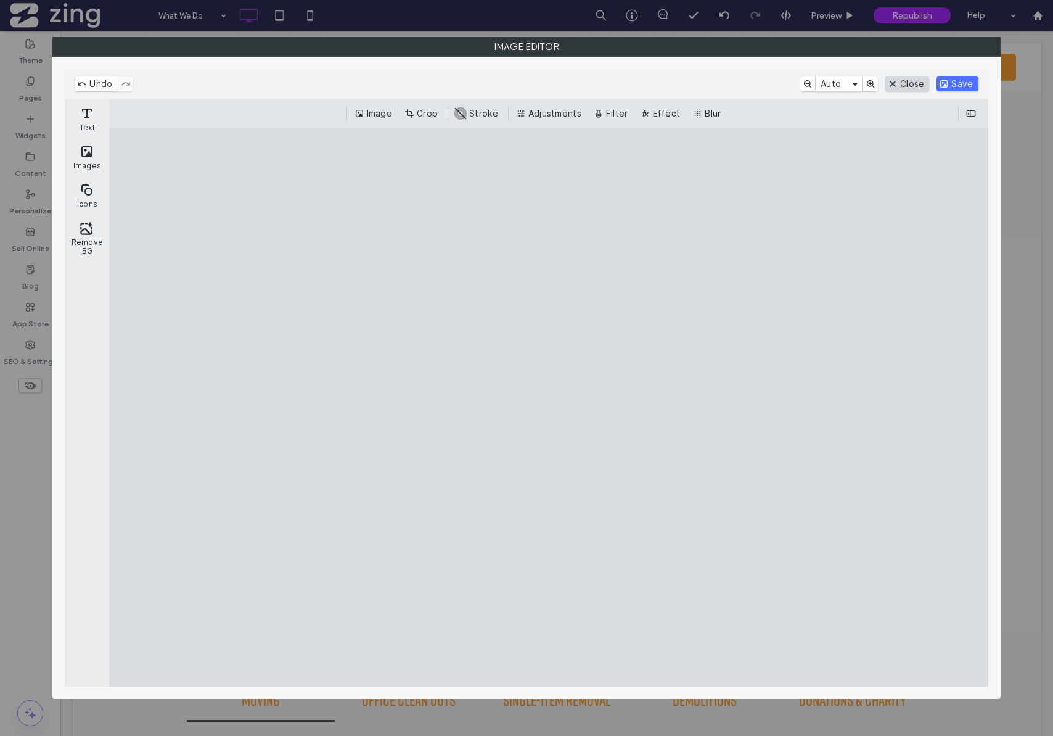
click at [916, 84] on button "Close" at bounding box center [908, 83] width 44 height 15
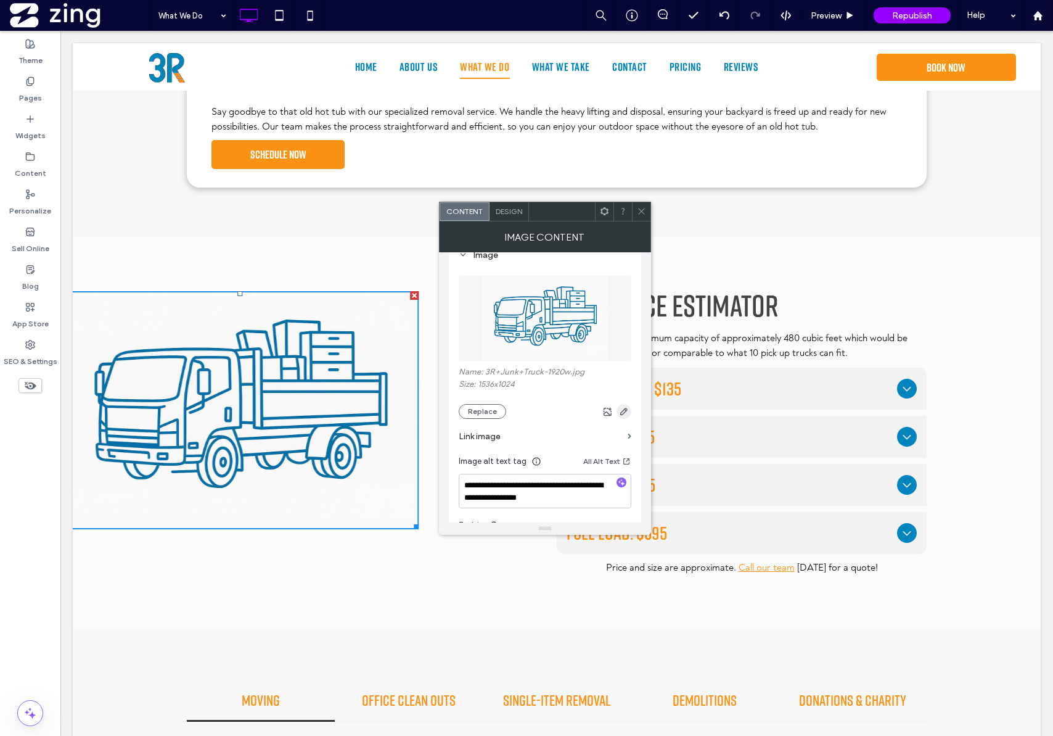
click at [626, 408] on use "button" at bounding box center [623, 411] width 7 height 7
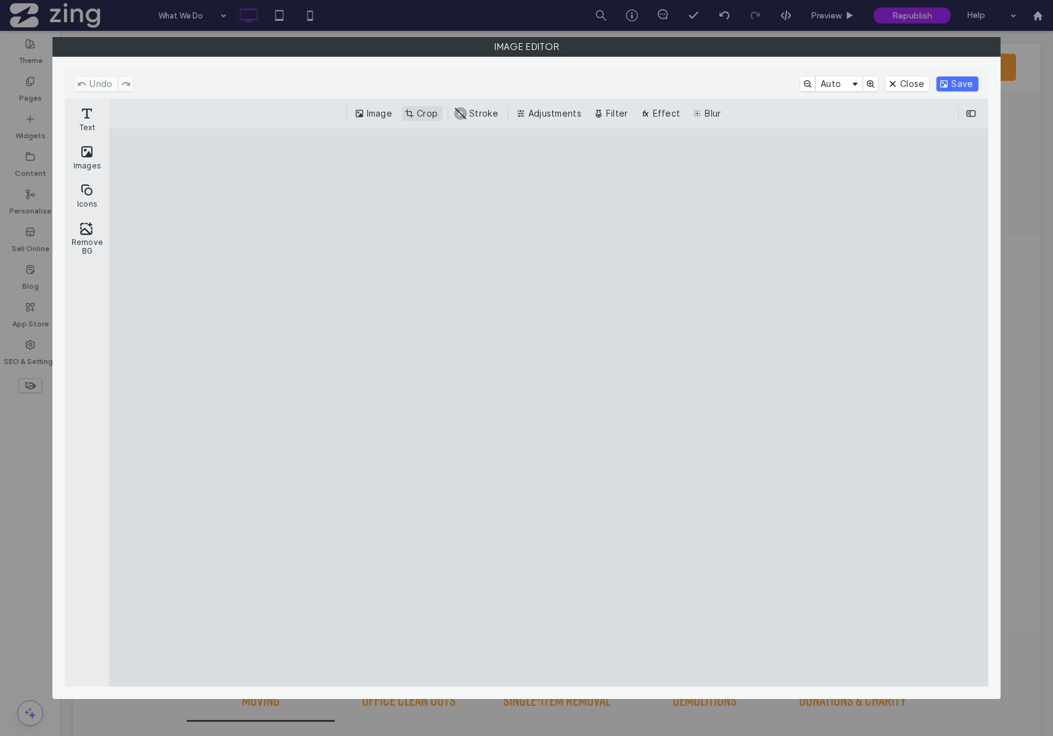
click at [429, 109] on button "Crop" at bounding box center [422, 113] width 41 height 15
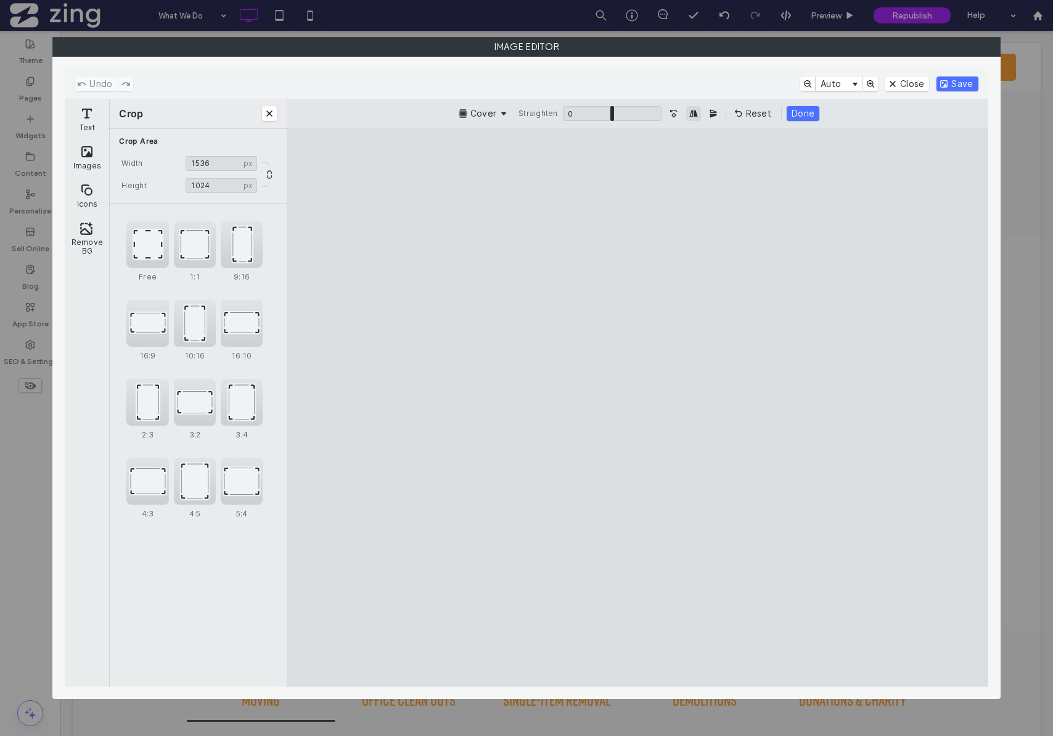
click at [693, 113] on button "Mirror Image horizontally" at bounding box center [693, 113] width 15 height 15
click at [813, 112] on button "Done" at bounding box center [803, 113] width 33 height 15
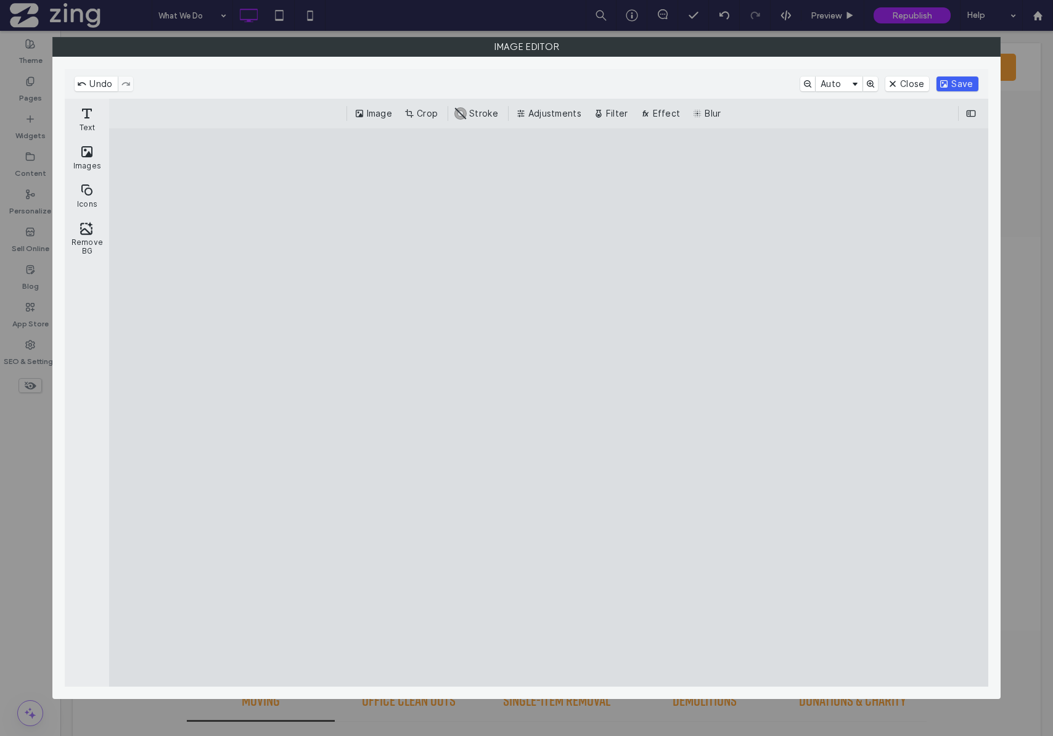
click at [960, 86] on button "Save" at bounding box center [957, 83] width 41 height 15
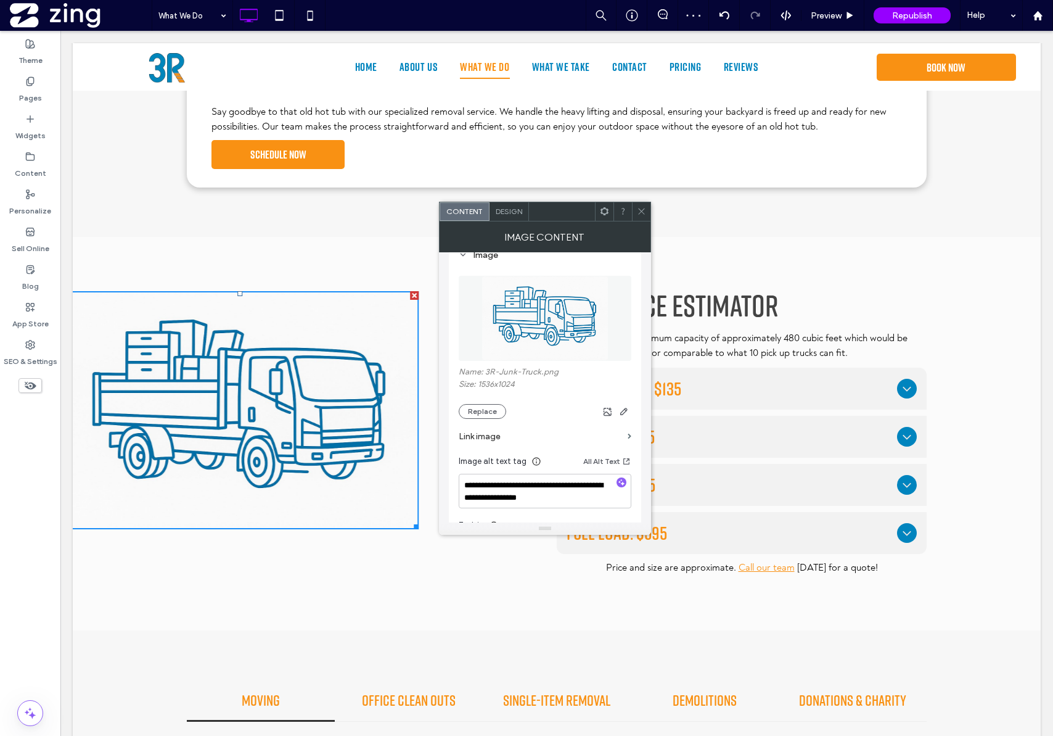
click at [641, 212] on use at bounding box center [641, 211] width 6 height 6
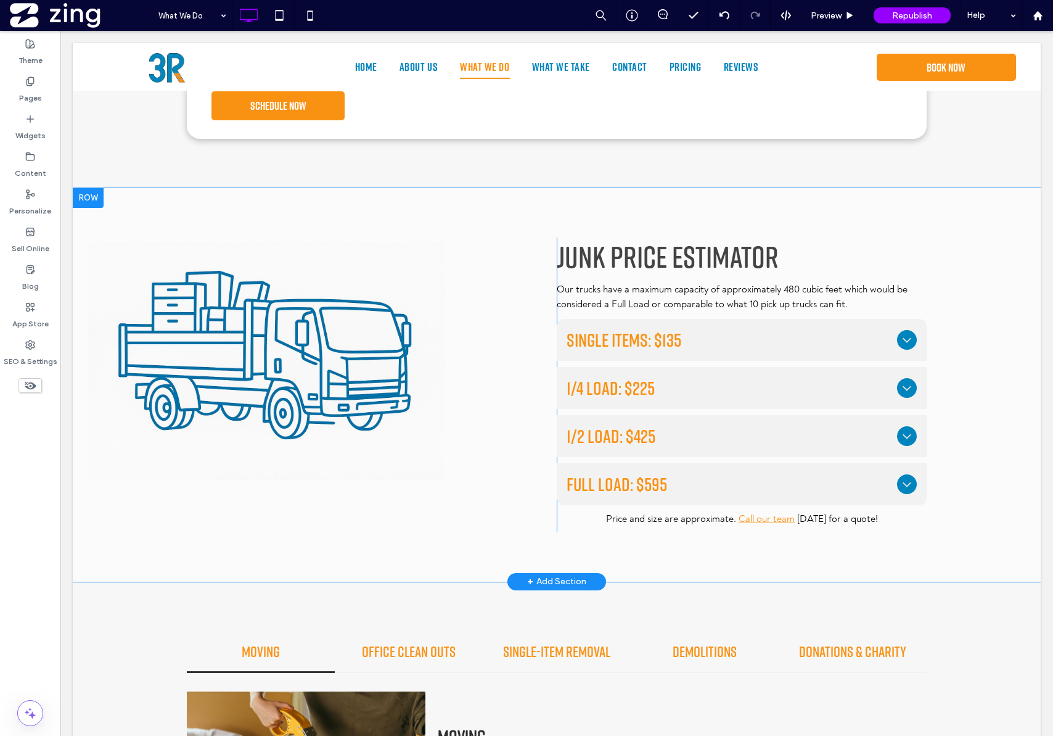
scroll to position [1165, 0]
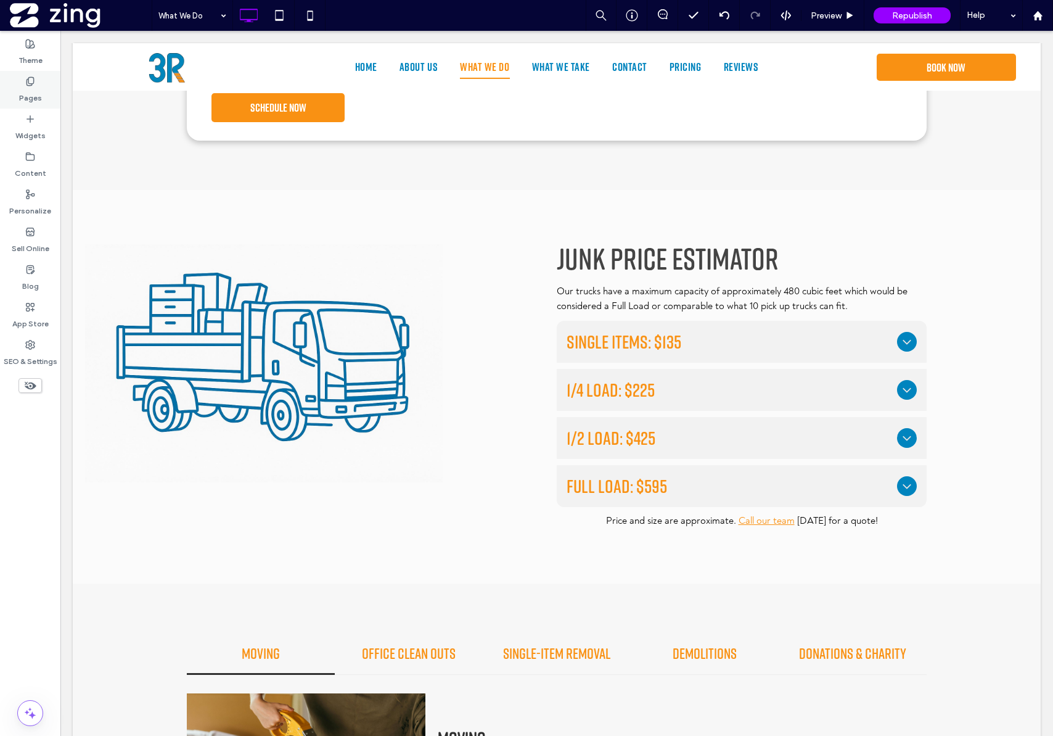
click at [34, 93] on label "Pages" at bounding box center [30, 94] width 23 height 17
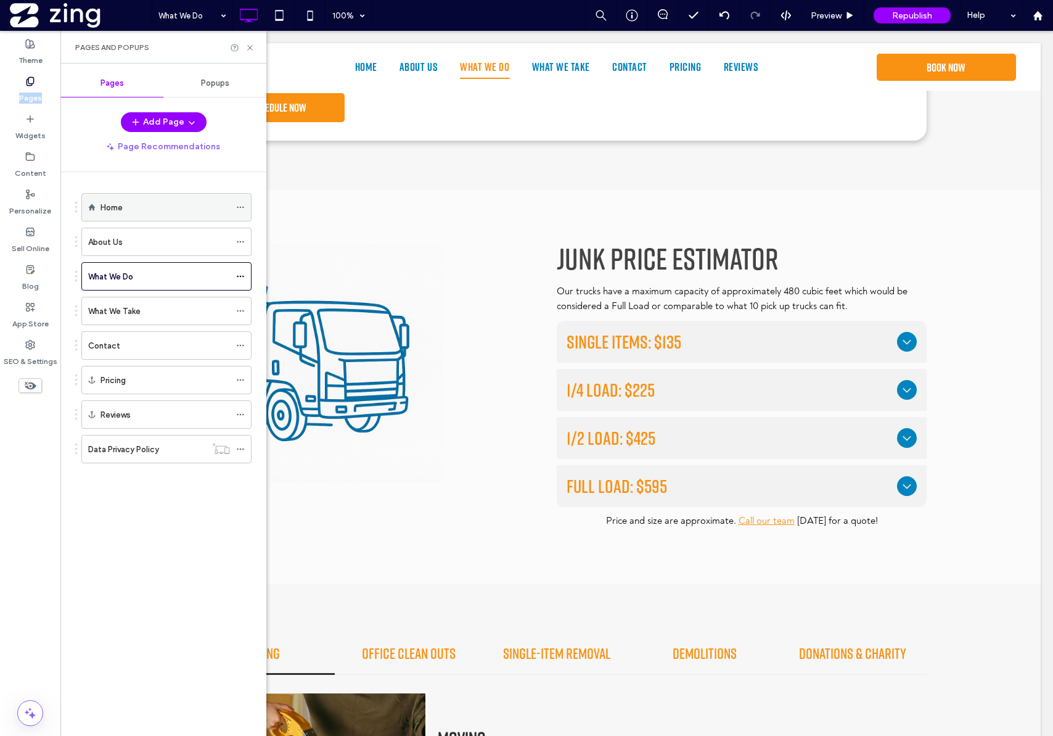
click at [186, 213] on div "Home" at bounding box center [166, 207] width 130 height 27
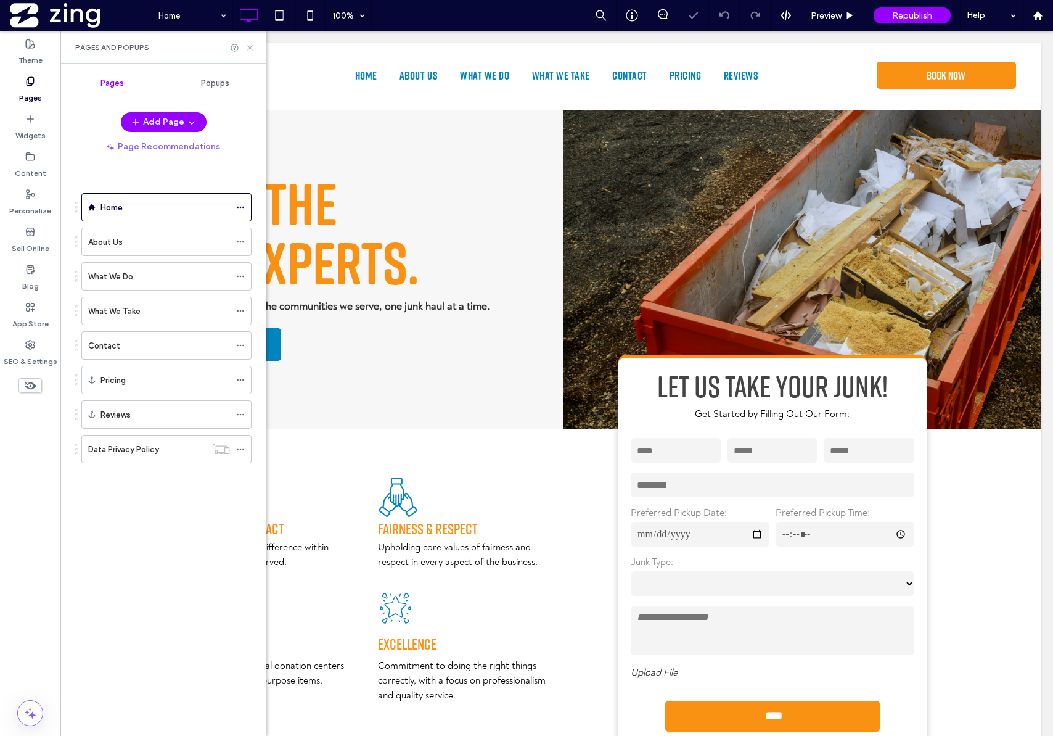
click at [252, 49] on use at bounding box center [249, 47] width 5 height 5
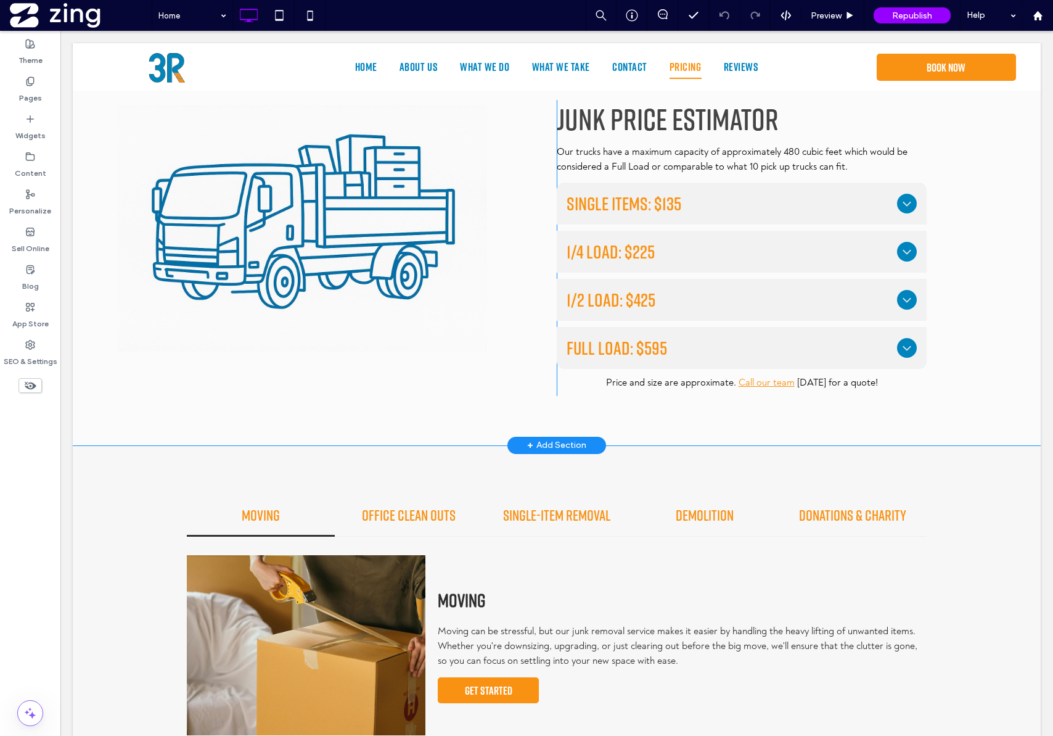
scroll to position [1557, 0]
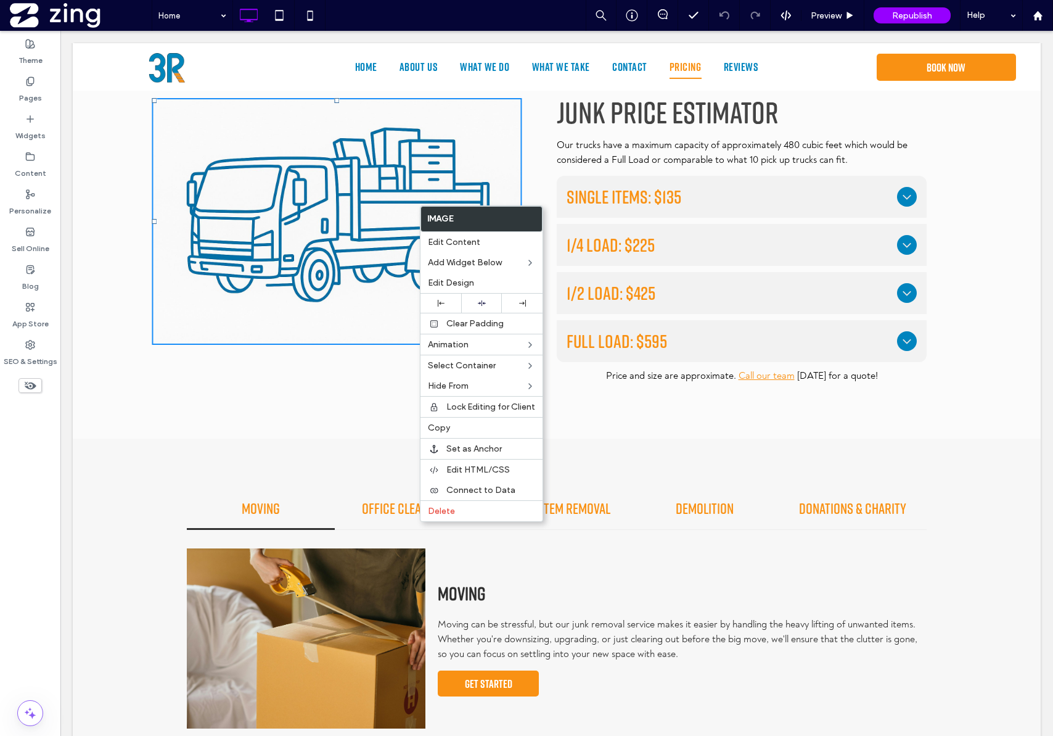
click at [376, 237] on img at bounding box center [337, 221] width 370 height 247
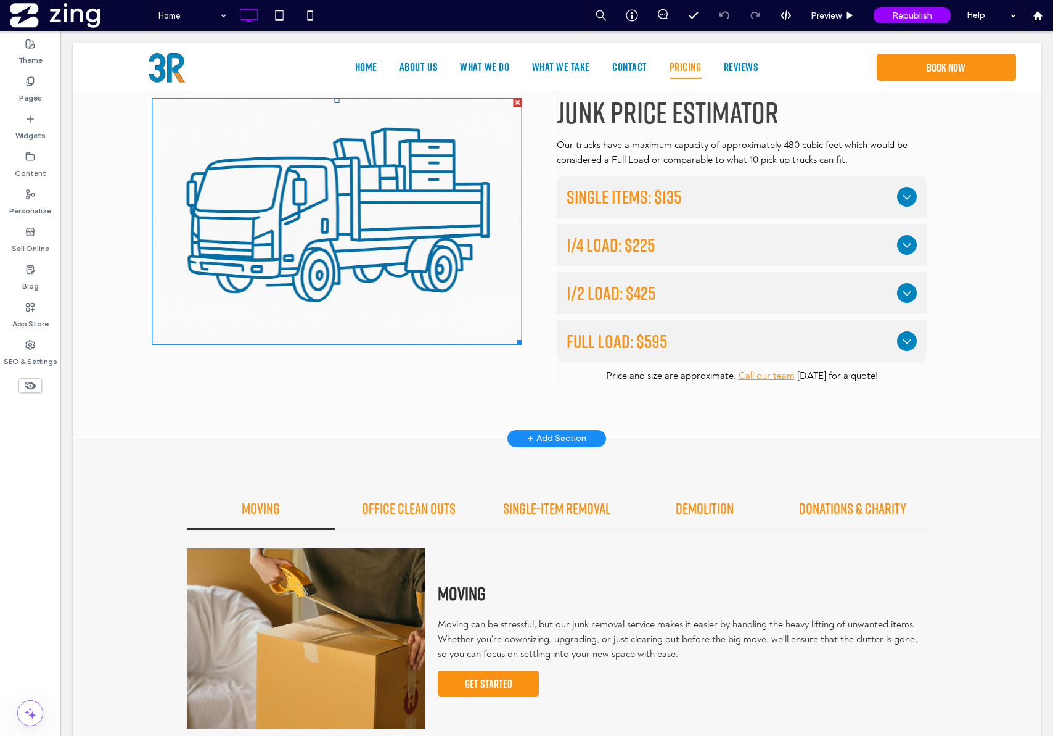
click at [392, 212] on img at bounding box center [337, 221] width 370 height 247
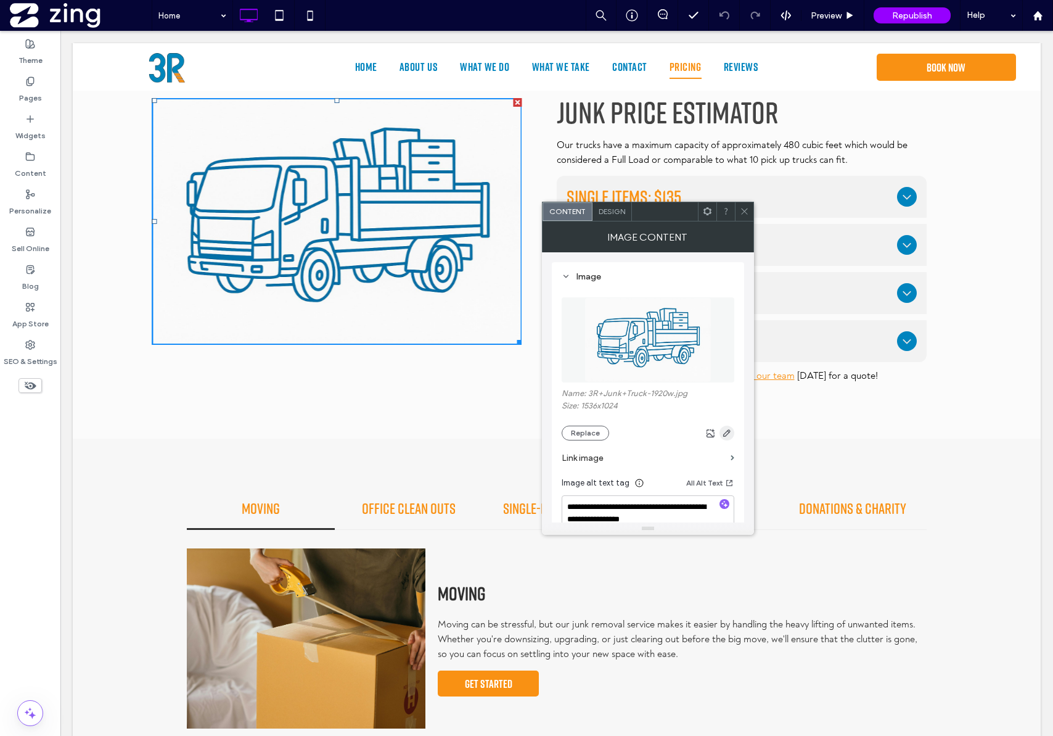
click at [727, 430] on icon "button" at bounding box center [727, 433] width 10 height 10
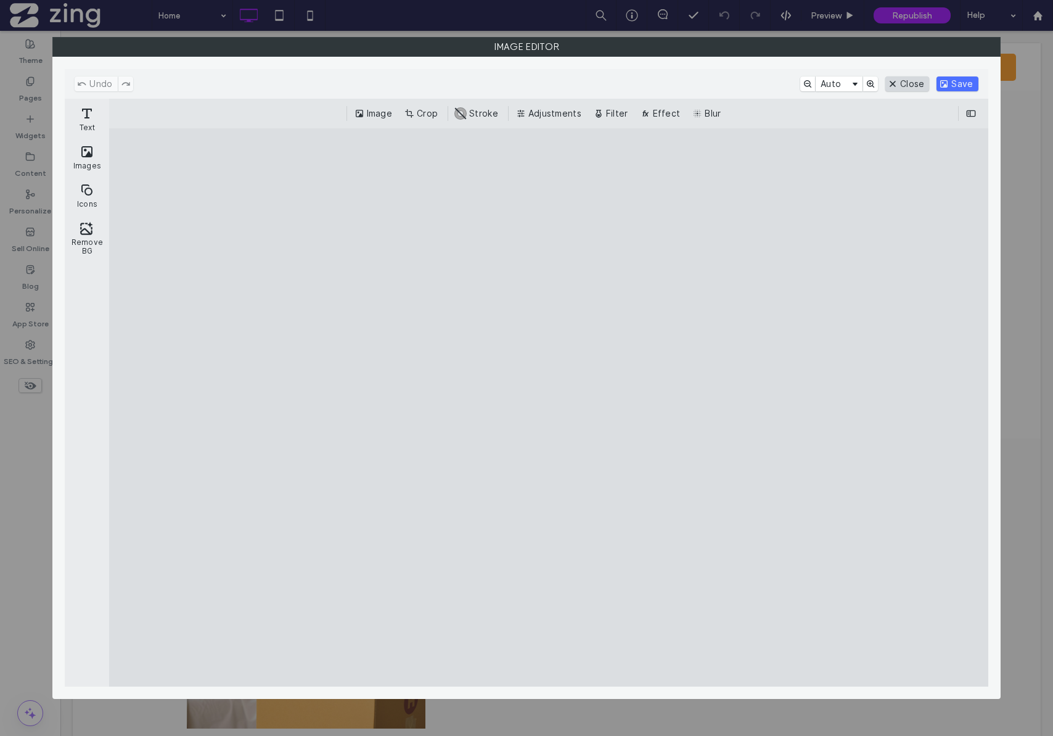
click at [904, 79] on button "Close" at bounding box center [908, 83] width 44 height 15
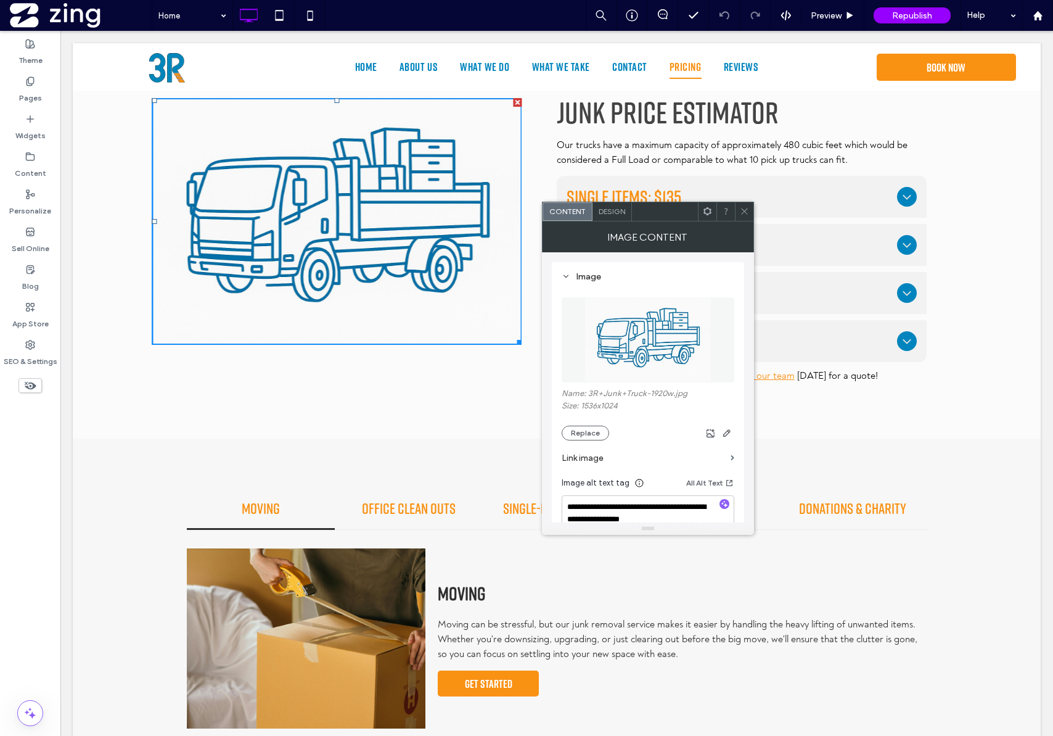
click at [746, 221] on div "Image Content" at bounding box center [648, 236] width 212 height 31
click at [743, 215] on icon at bounding box center [744, 211] width 9 height 9
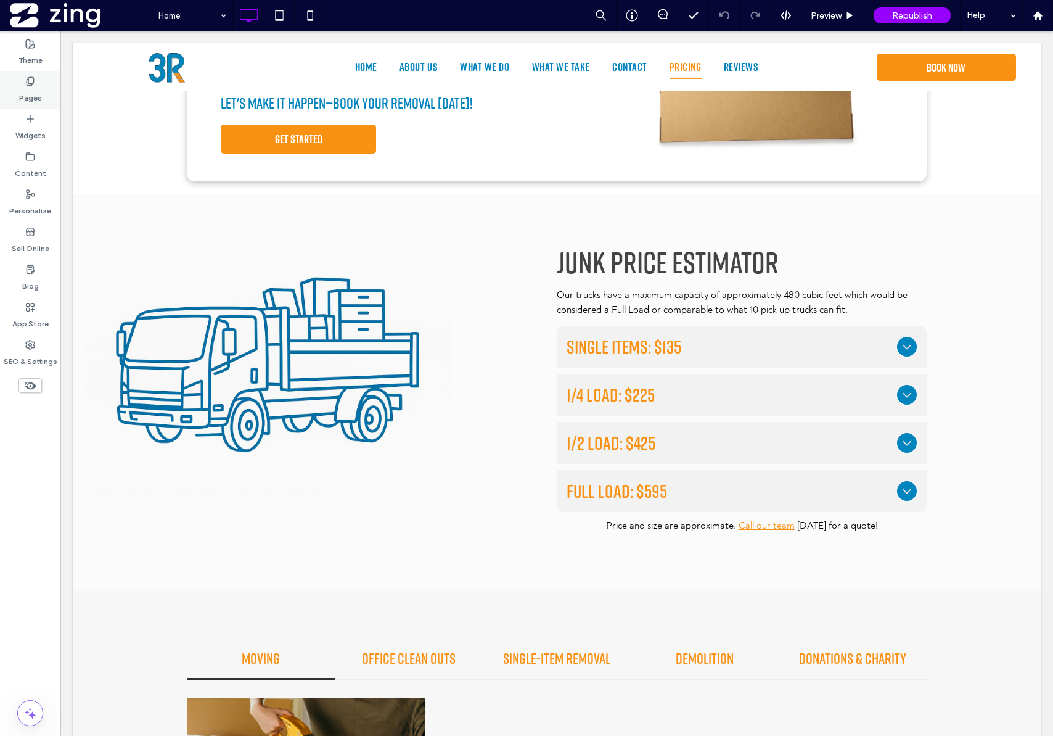
scroll to position [1444, 0]
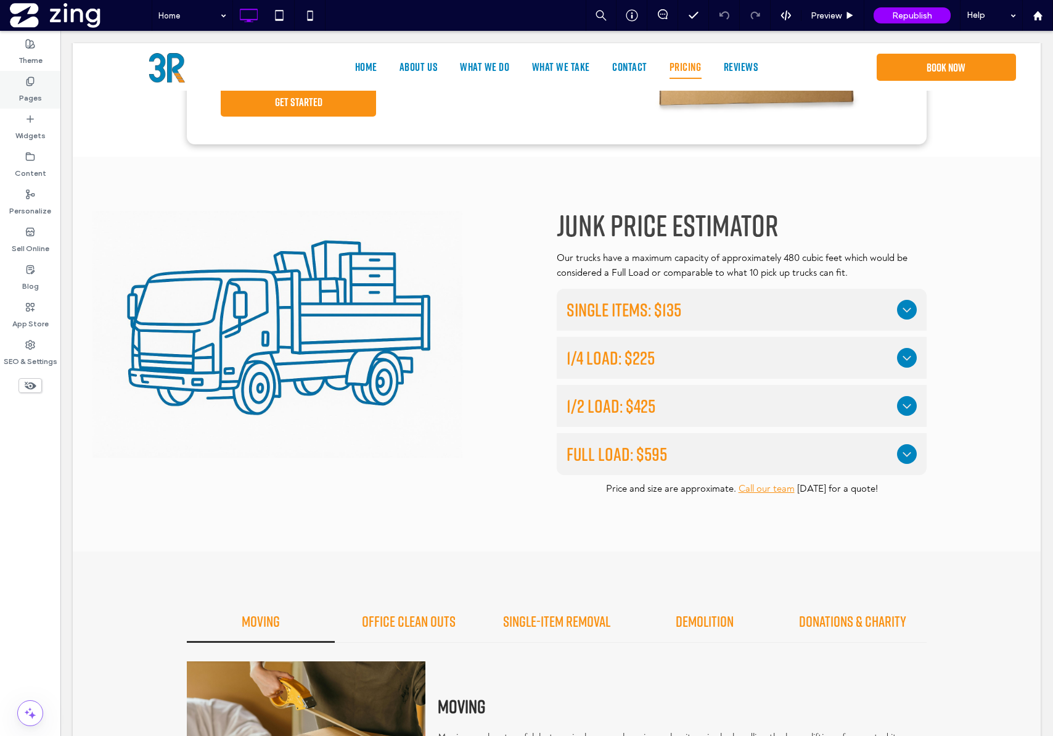
click at [37, 93] on label "Pages" at bounding box center [30, 94] width 23 height 17
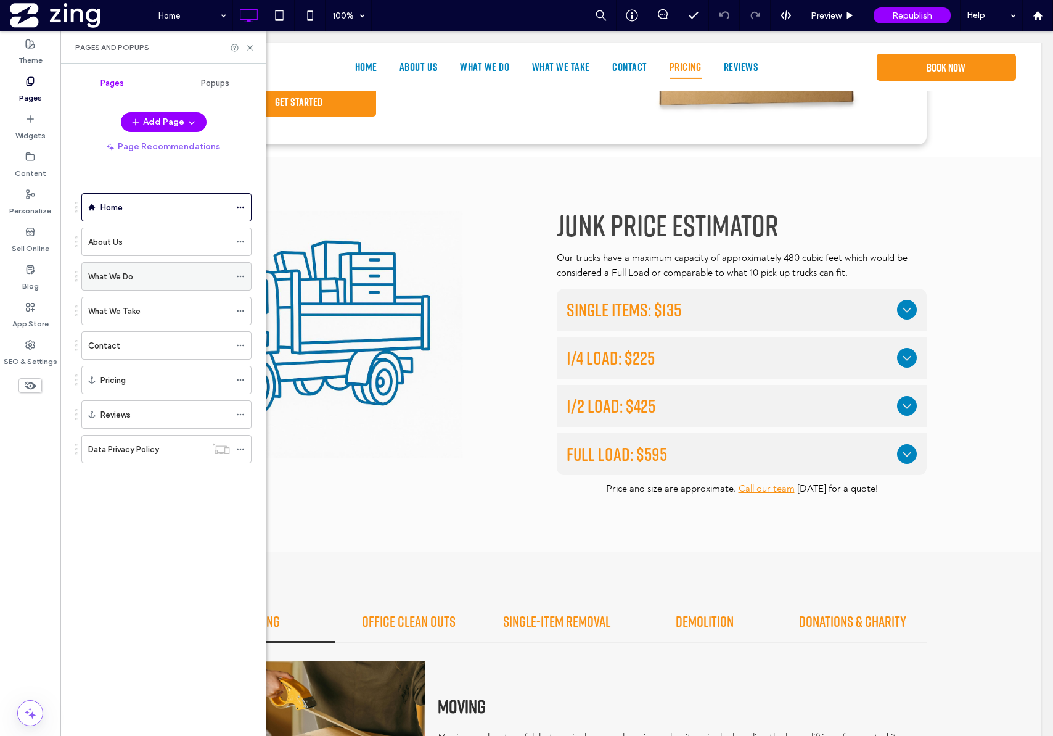
click at [142, 272] on div "What We Do" at bounding box center [159, 276] width 142 height 13
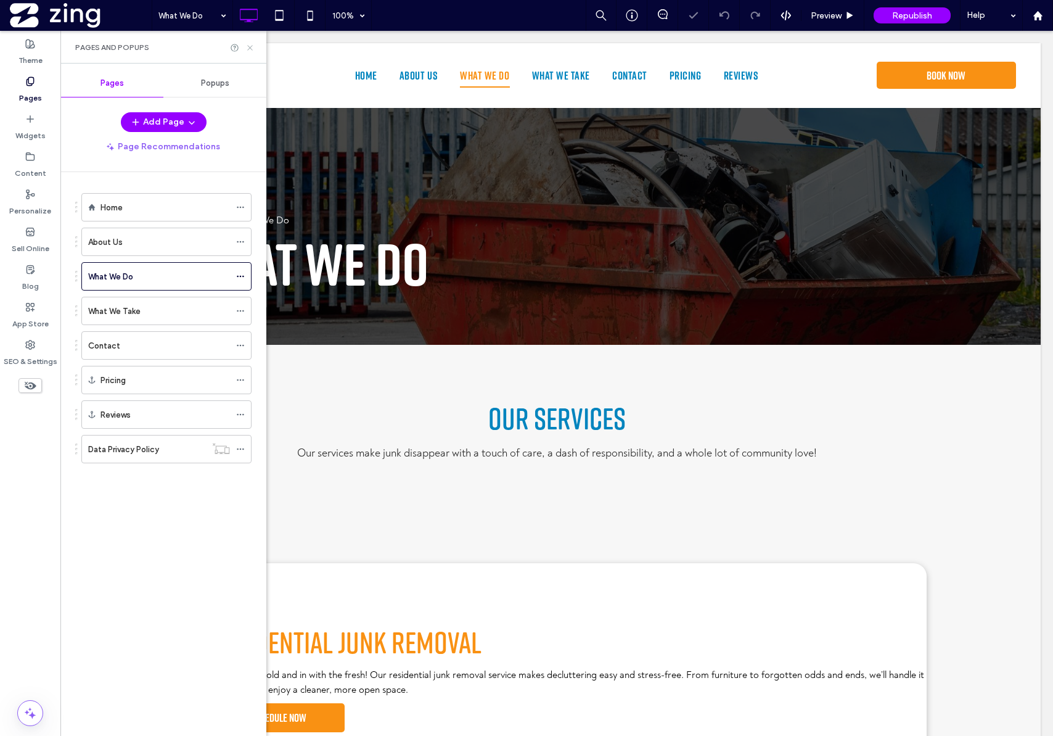
click at [254, 50] on icon at bounding box center [249, 47] width 9 height 9
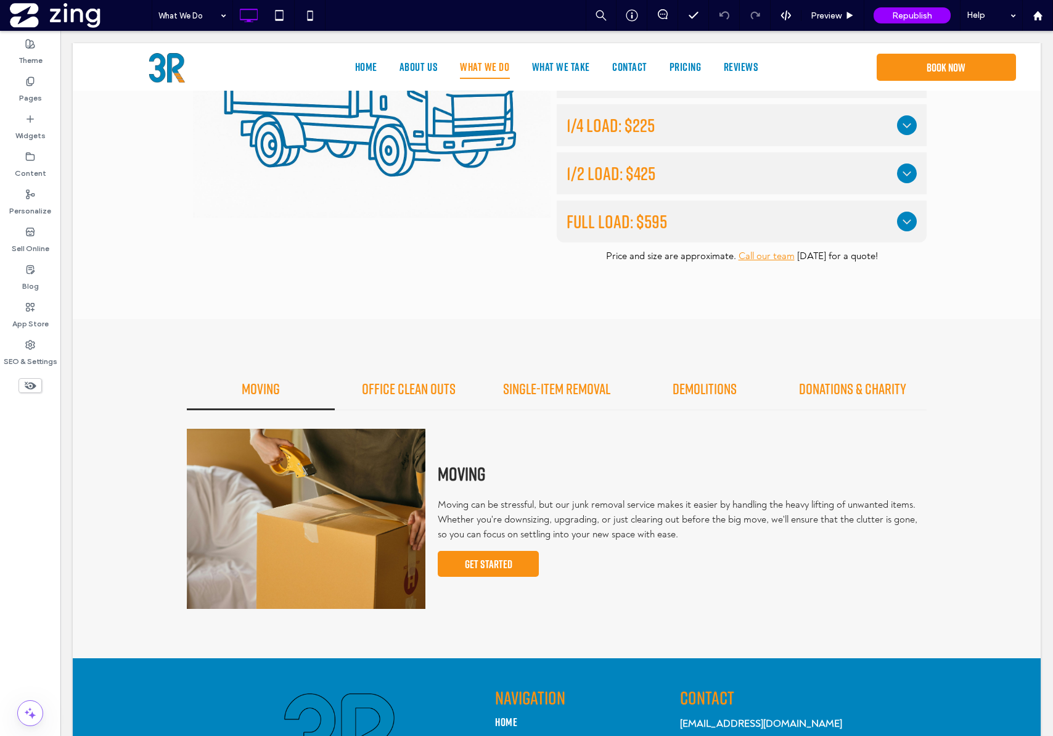
scroll to position [1441, 0]
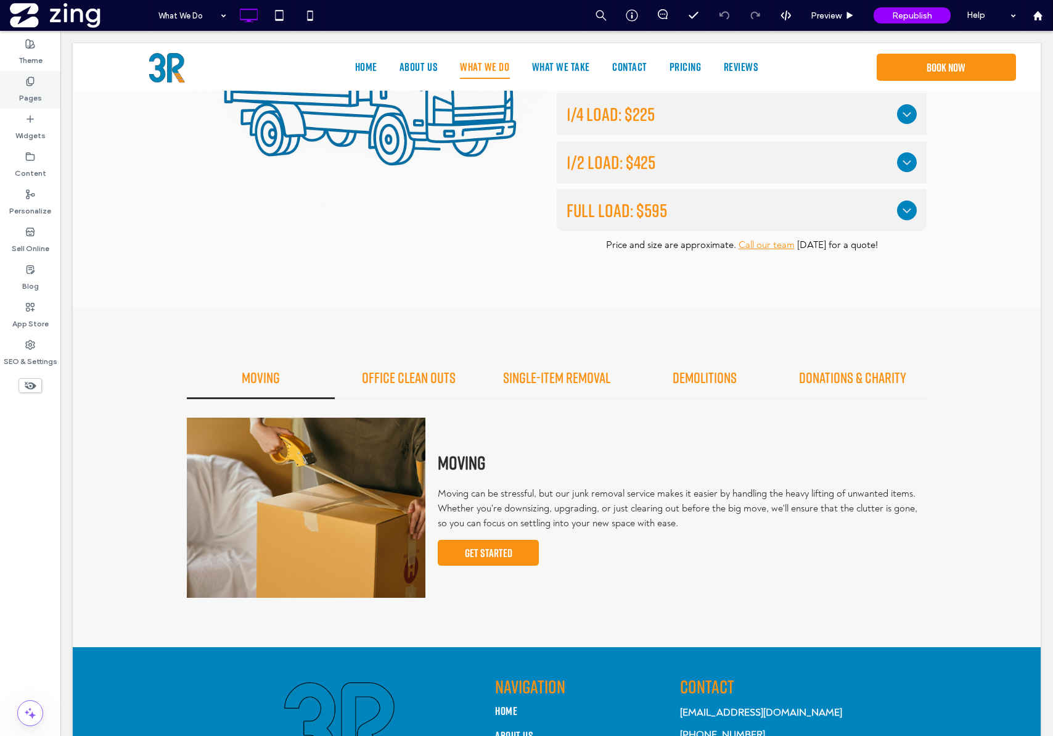
click at [36, 88] on label "Pages" at bounding box center [30, 94] width 23 height 17
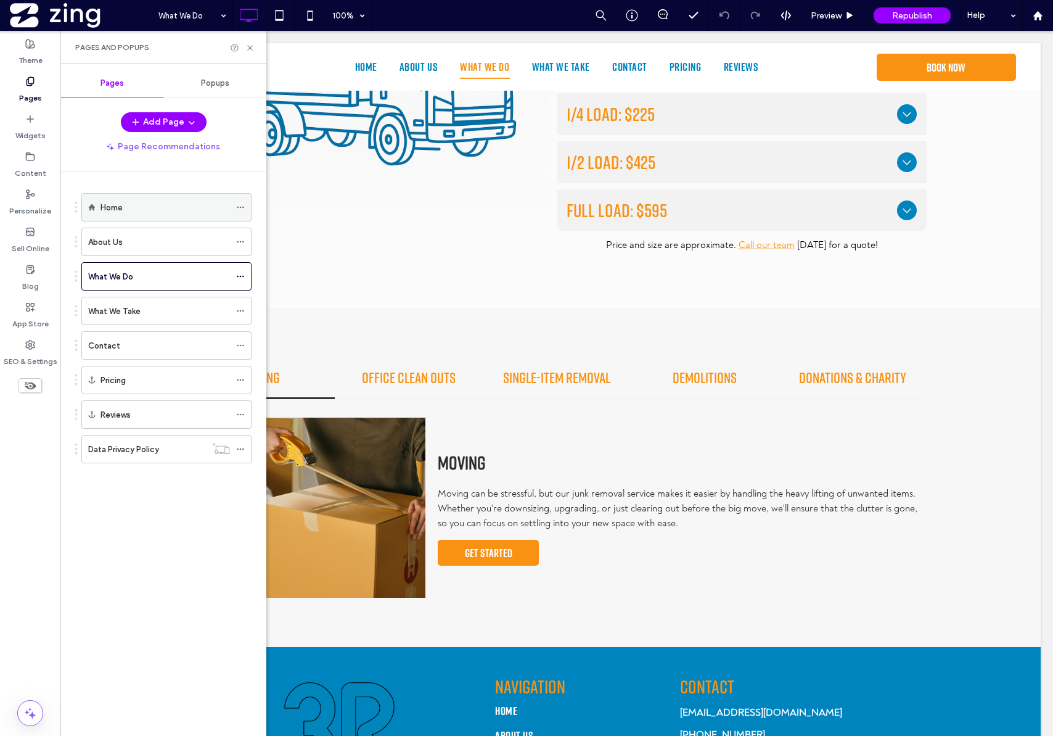
click at [125, 205] on div "Home" at bounding box center [166, 207] width 130 height 13
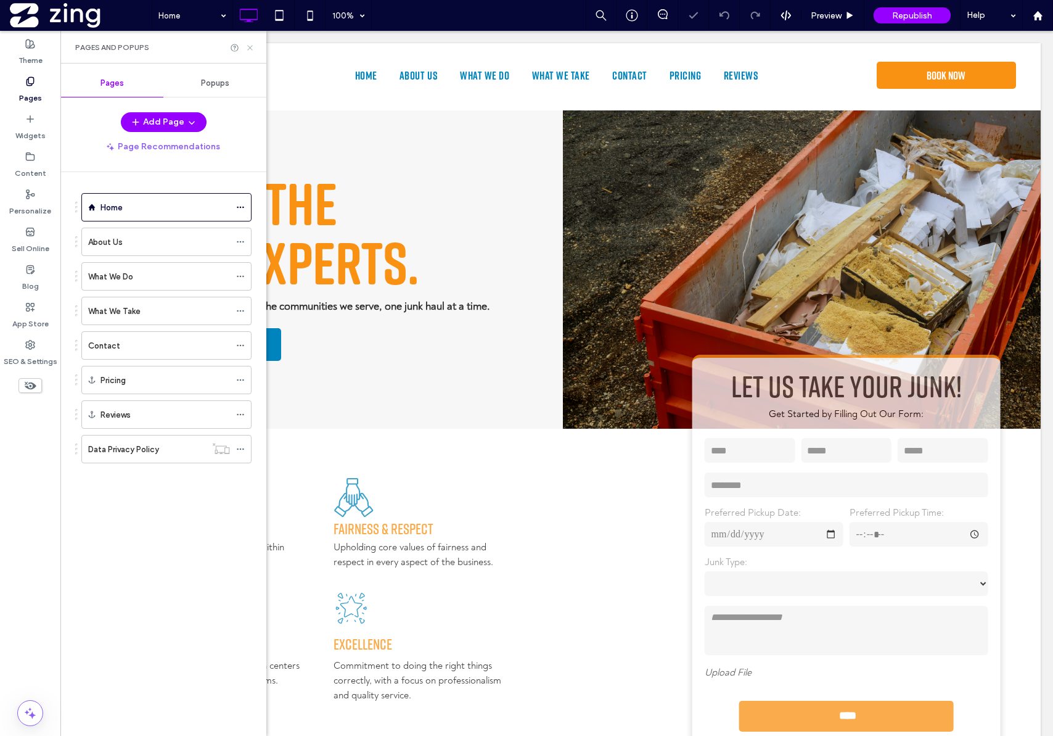
drag, startPoint x: 253, startPoint y: 48, endPoint x: 384, endPoint y: 120, distance: 148.5
click at [253, 48] on icon at bounding box center [249, 47] width 9 height 9
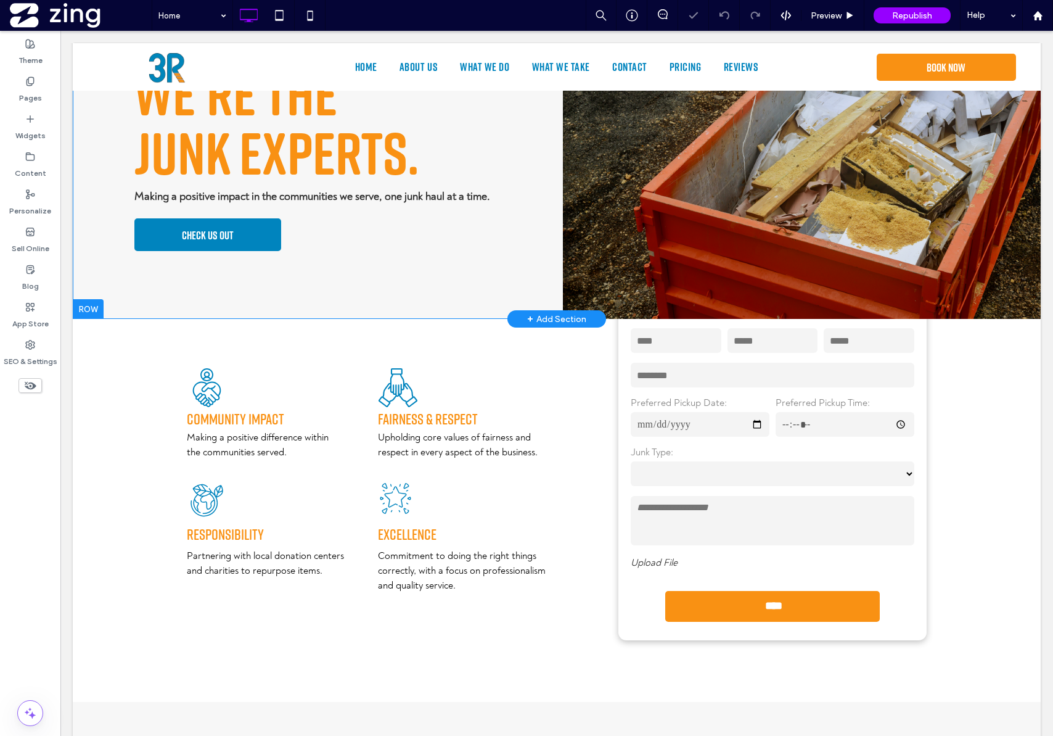
scroll to position [209, 0]
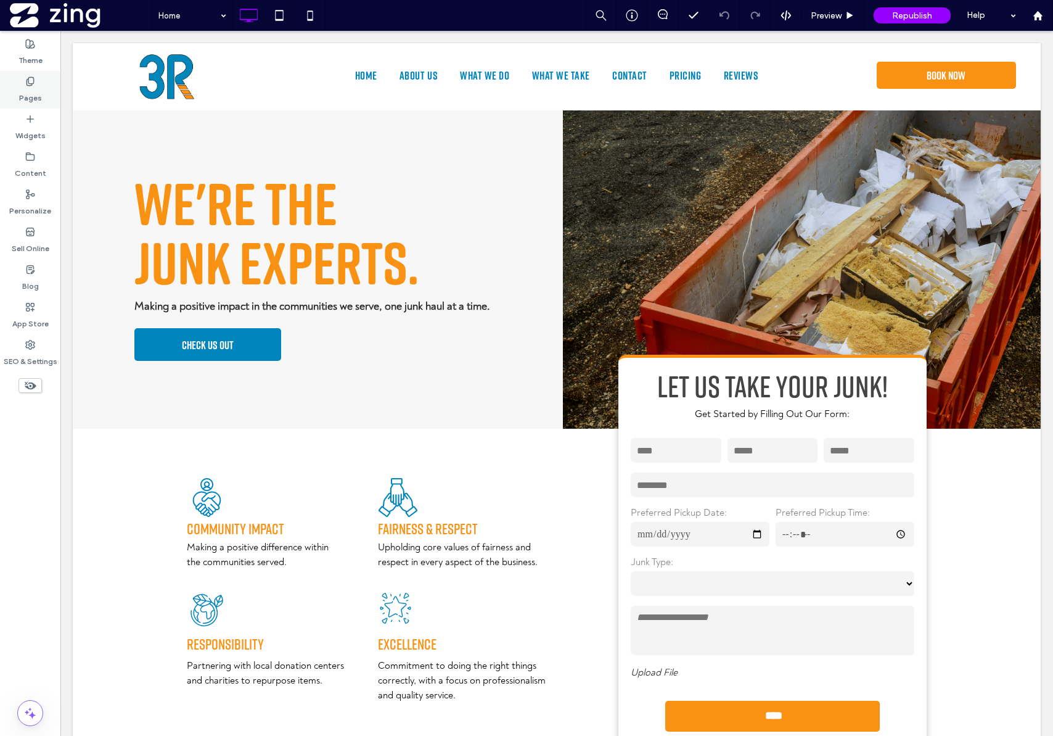
click at [39, 102] on label "Pages" at bounding box center [30, 94] width 23 height 17
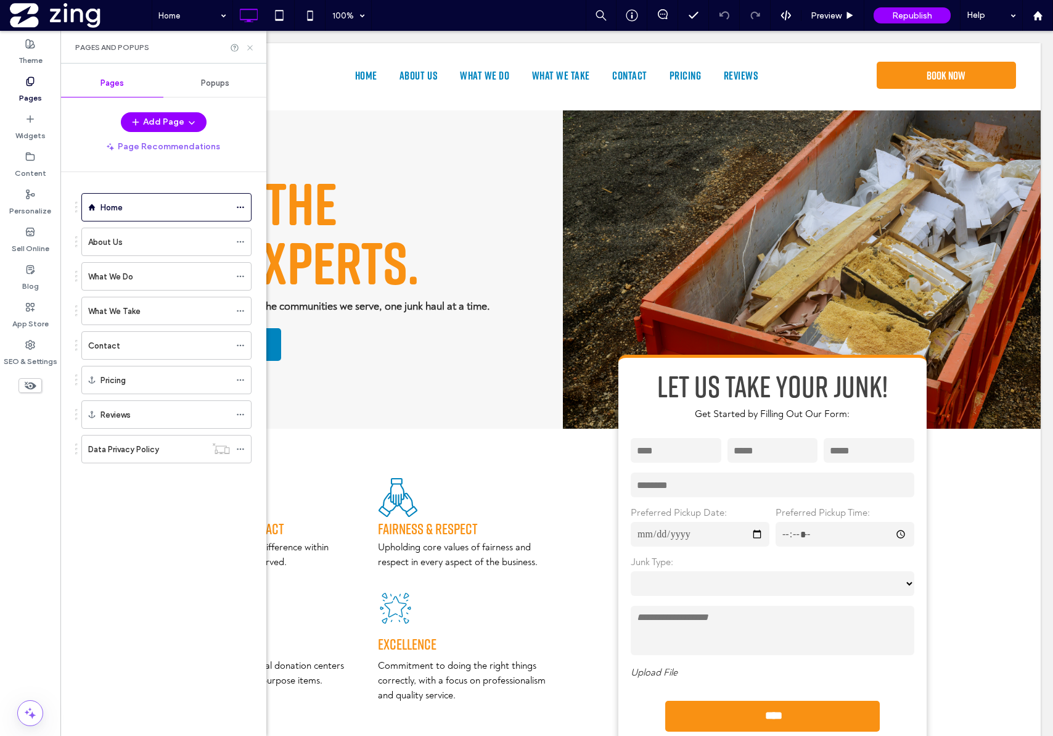
click at [251, 50] on icon at bounding box center [249, 47] width 9 height 9
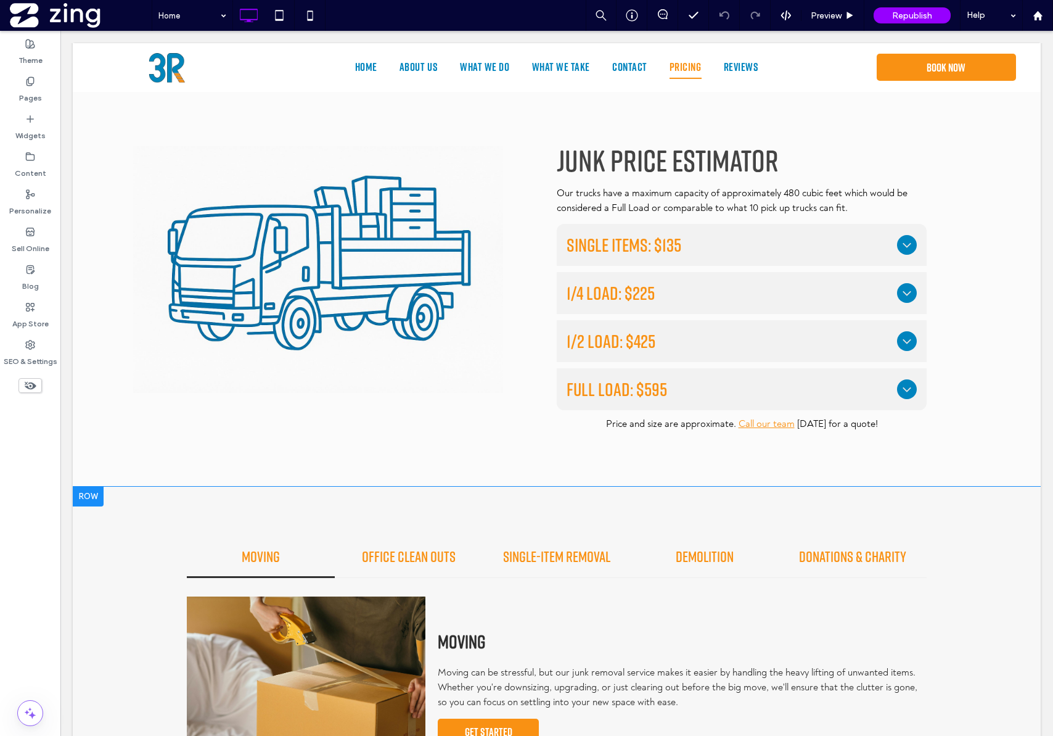
scroll to position [1508, 0]
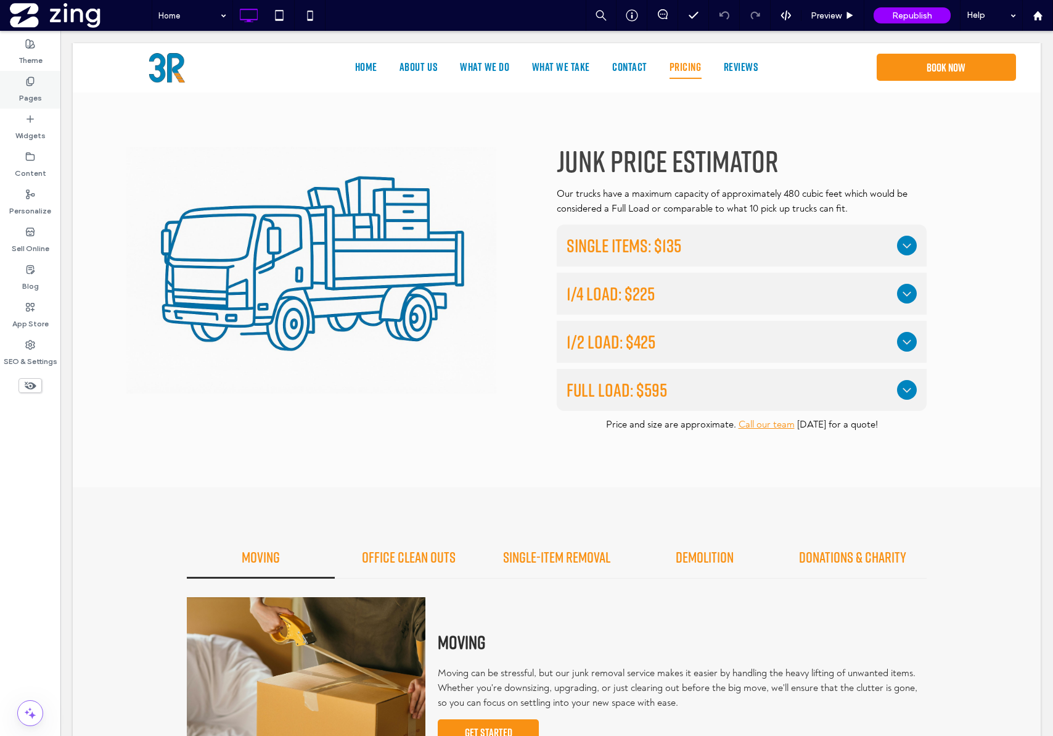
click at [22, 106] on div "Pages" at bounding box center [30, 90] width 60 height 38
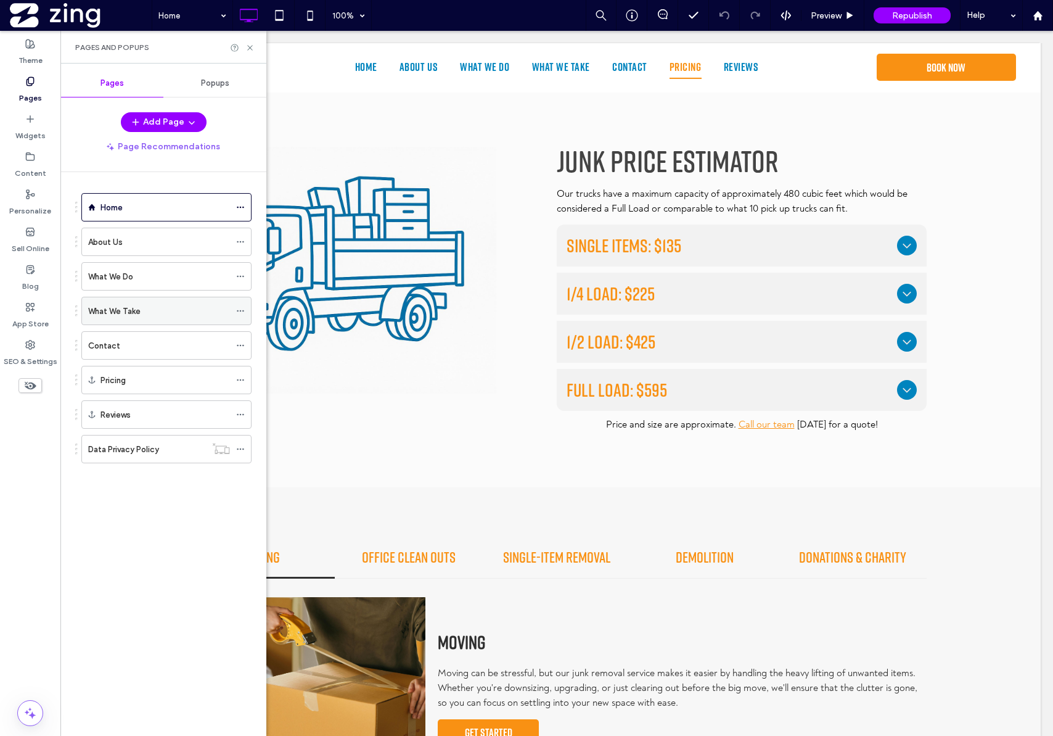
click at [149, 302] on div "What We Take" at bounding box center [159, 310] width 142 height 27
click at [253, 46] on icon at bounding box center [249, 47] width 9 height 9
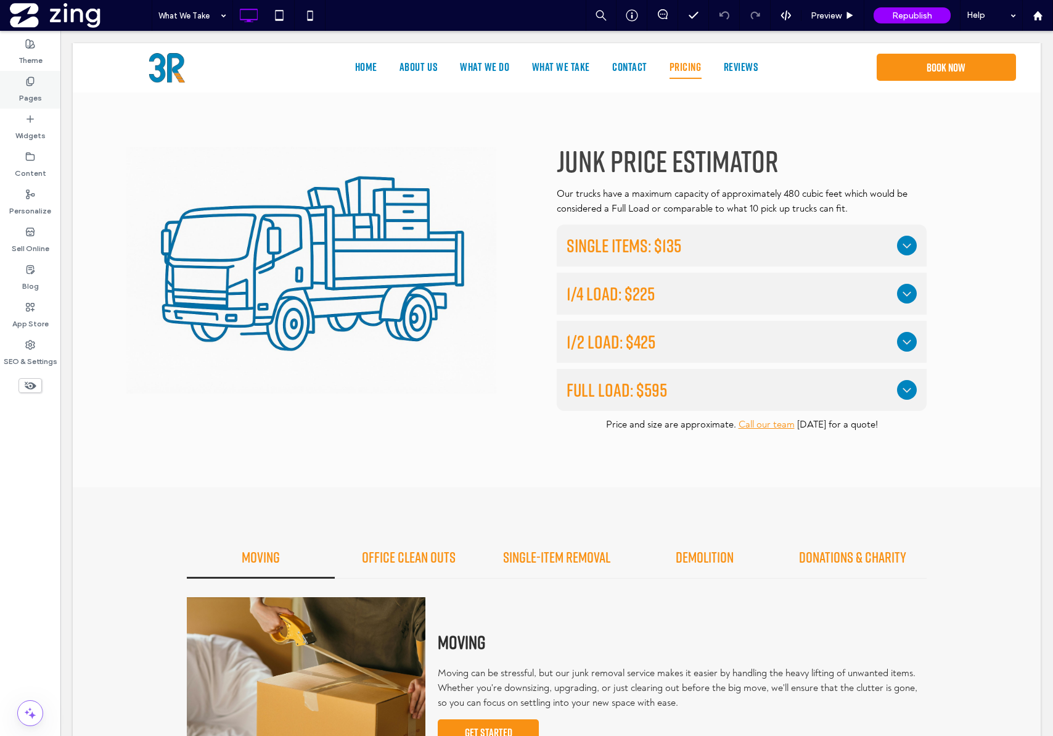
click at [29, 95] on label "Pages" at bounding box center [30, 94] width 23 height 17
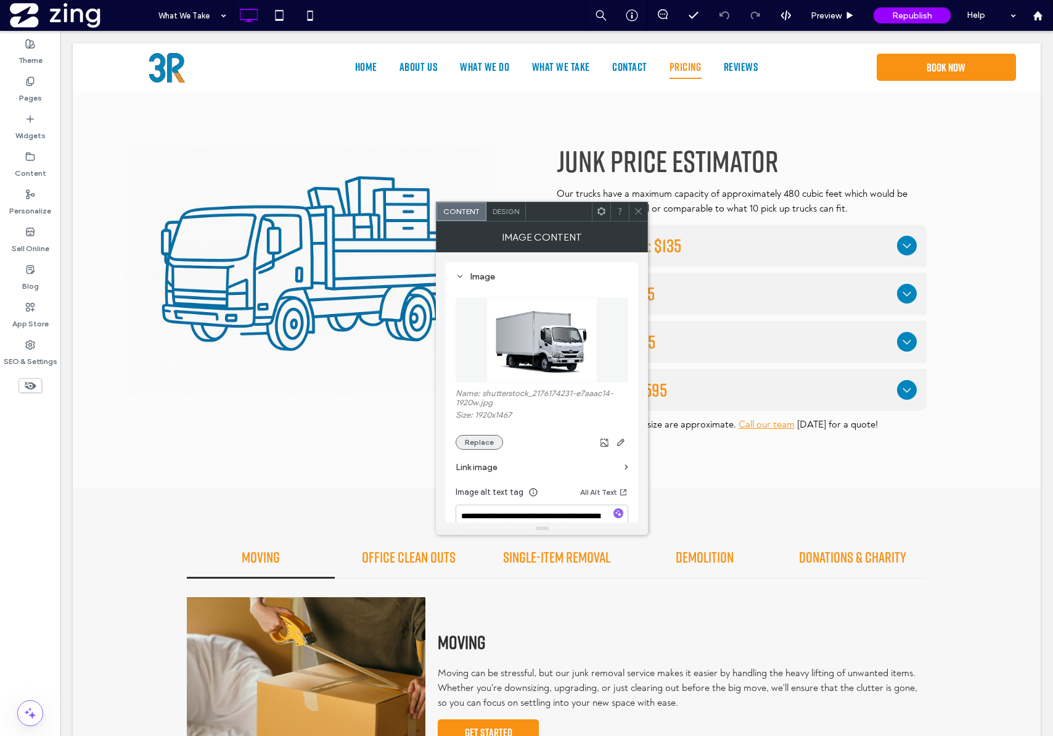
click at [469, 442] on button "Replace" at bounding box center [479, 442] width 47 height 15
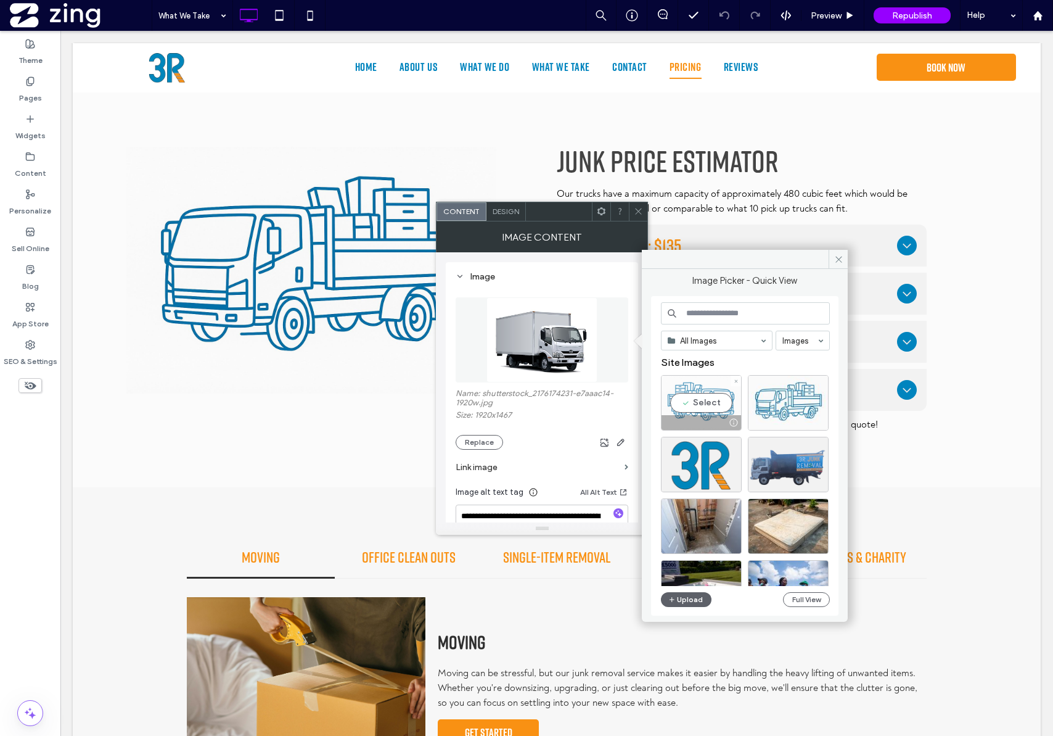
click at [694, 413] on div "Select" at bounding box center [701, 403] width 81 height 56
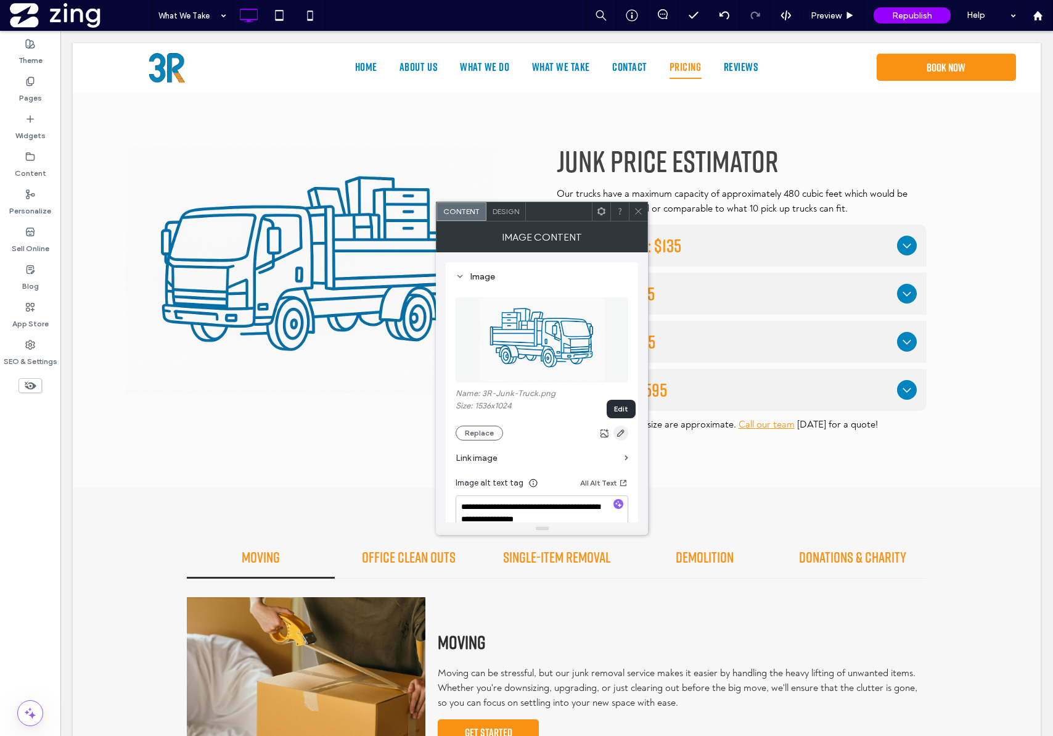
click at [625, 434] on icon "button" at bounding box center [621, 433] width 10 height 10
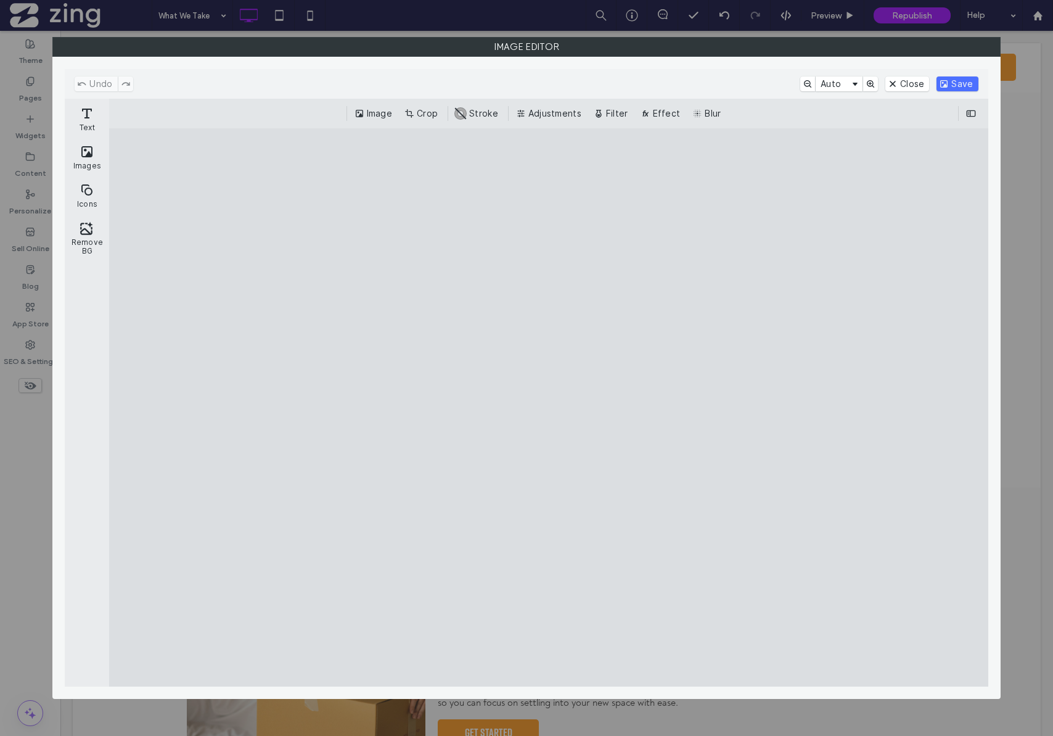
click at [955, 94] on div "Undo Auto Close Save" at bounding box center [526, 84] width 923 height 30
click at [957, 86] on button "Save" at bounding box center [957, 83] width 41 height 15
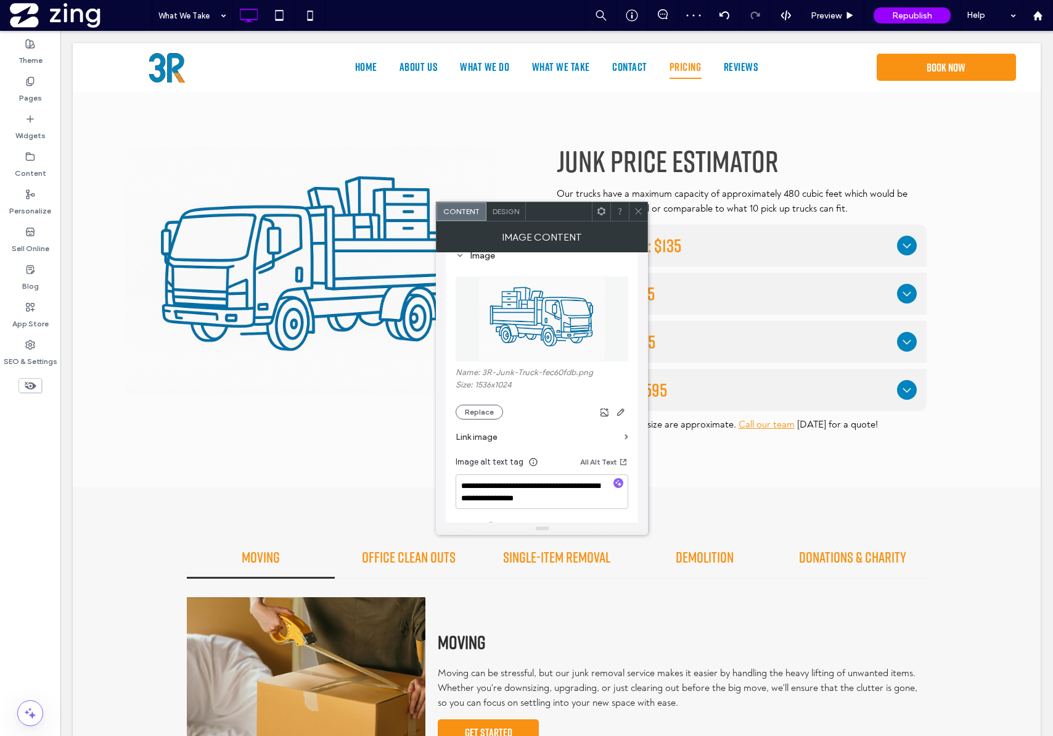
scroll to position [22, 0]
click at [607, 411] on icon "button" at bounding box center [605, 411] width 10 height 10
click at [640, 213] on icon at bounding box center [638, 211] width 9 height 9
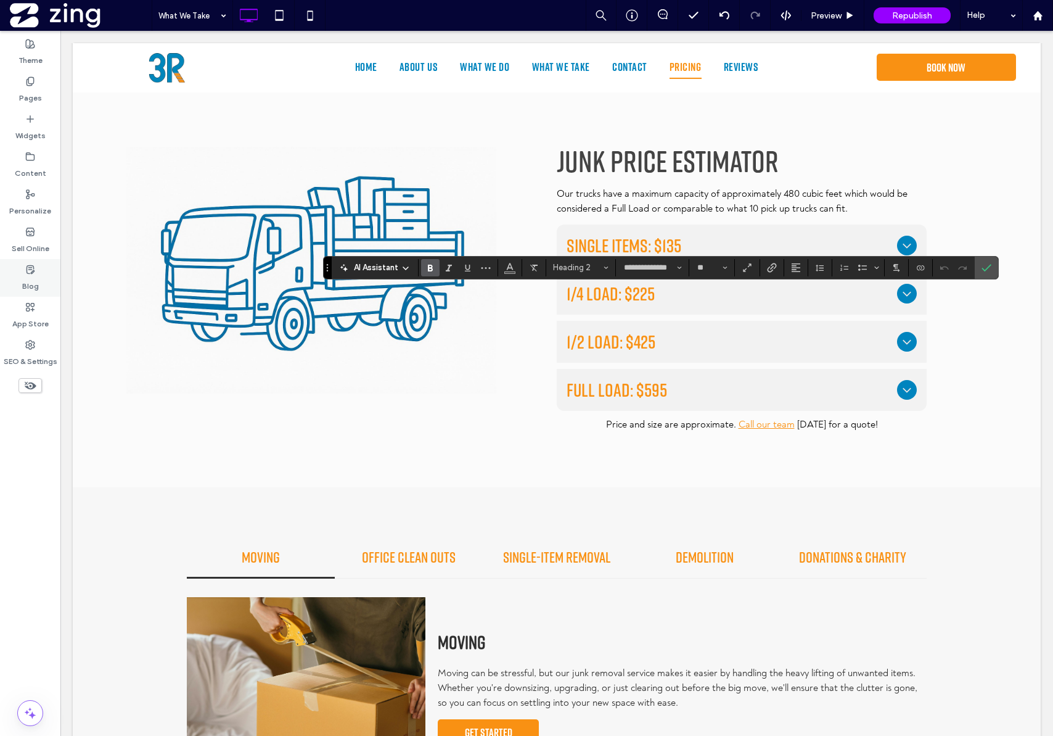
type input "**********"
type input "**"
type input "**********"
type input "**"
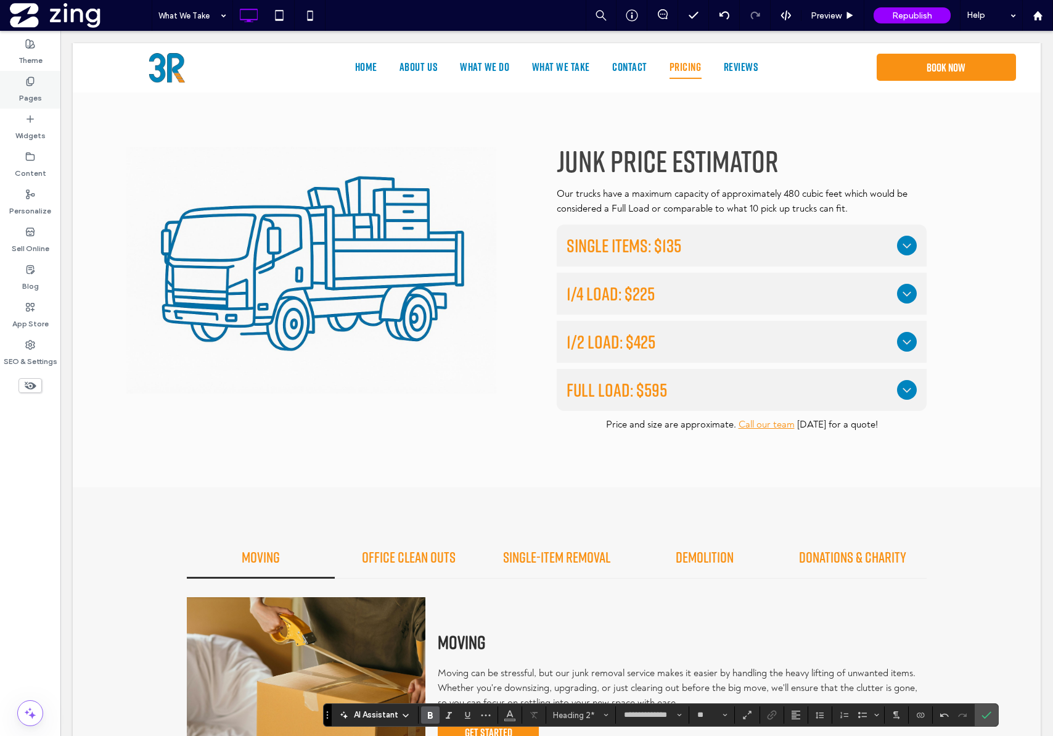
click at [26, 86] on icon at bounding box center [30, 81] width 10 height 10
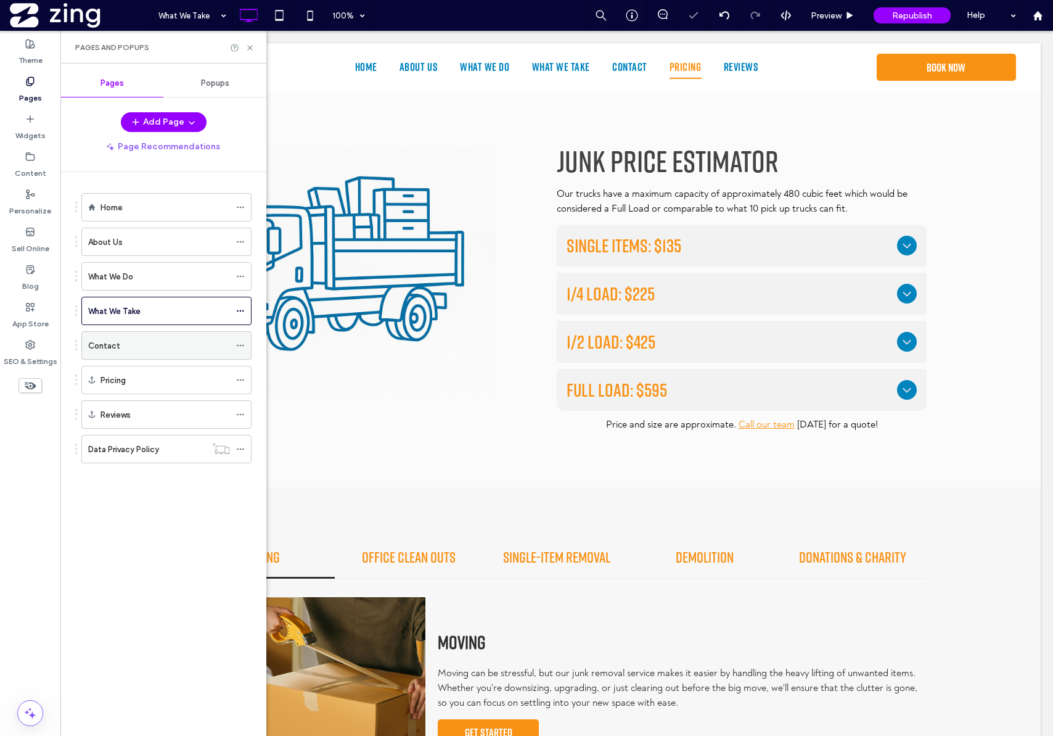
click at [163, 358] on div "Contact" at bounding box center [159, 345] width 142 height 27
click at [250, 49] on icon at bounding box center [249, 47] width 9 height 9
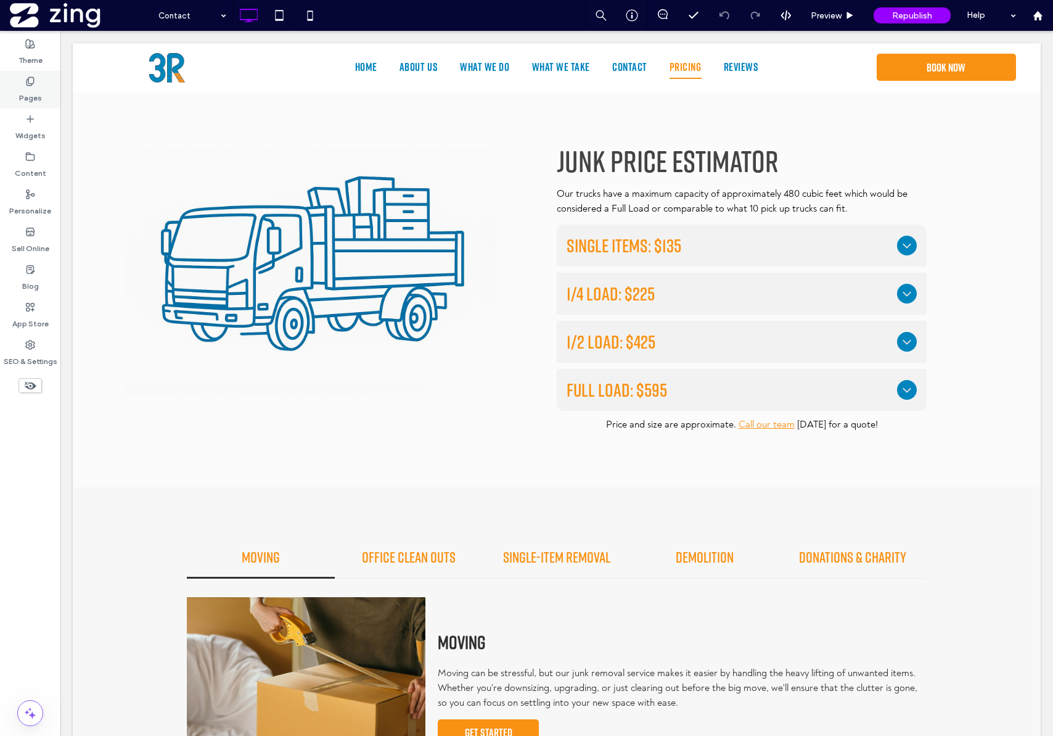
click at [30, 84] on icon at bounding box center [30, 81] width 10 height 10
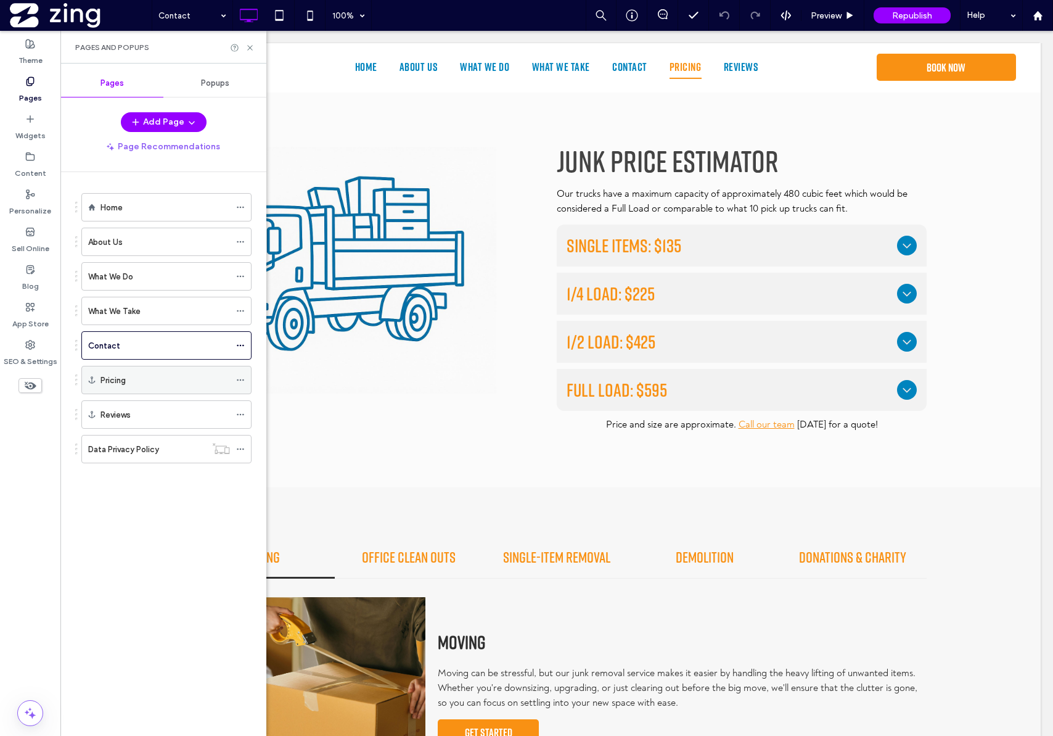
click at [168, 382] on div "Pricing" at bounding box center [166, 380] width 130 height 13
click at [251, 49] on icon at bounding box center [249, 47] width 9 height 9
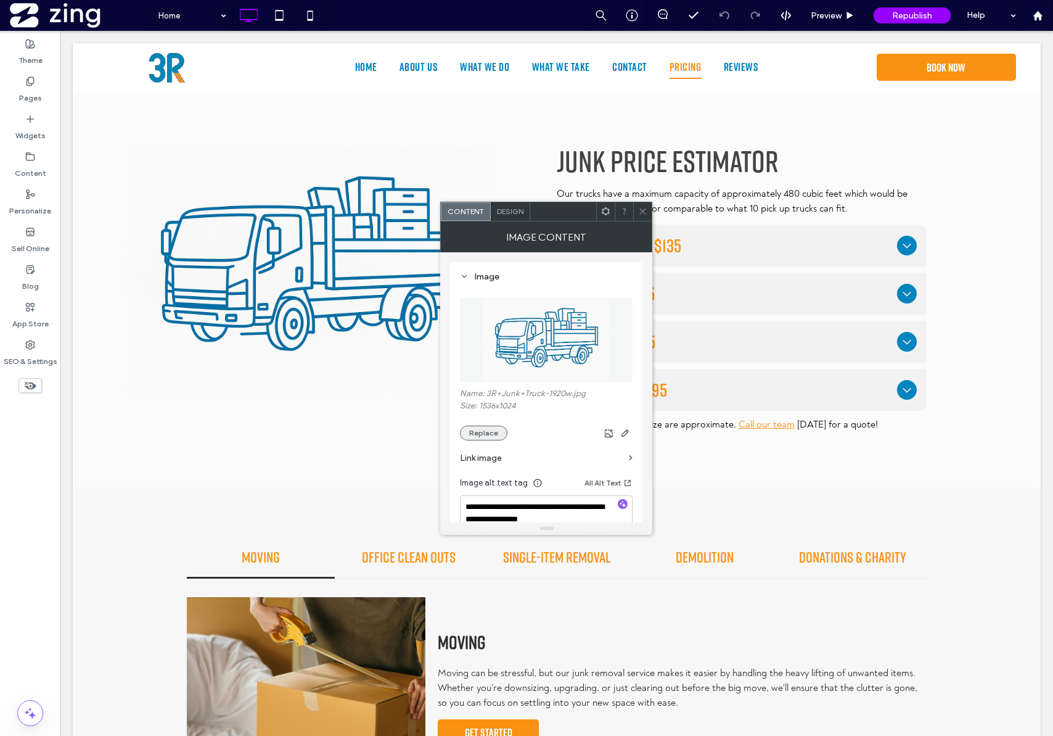
click at [482, 432] on button "Replace" at bounding box center [483, 433] width 47 height 15
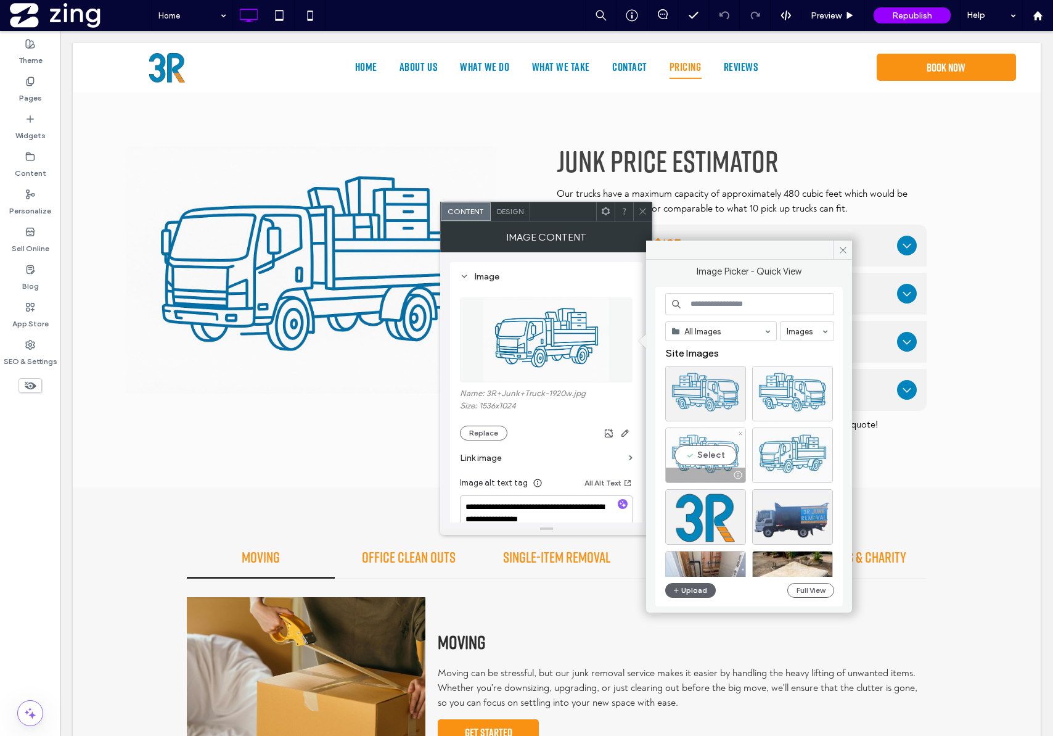
click at [712, 453] on div "Select" at bounding box center [705, 455] width 81 height 56
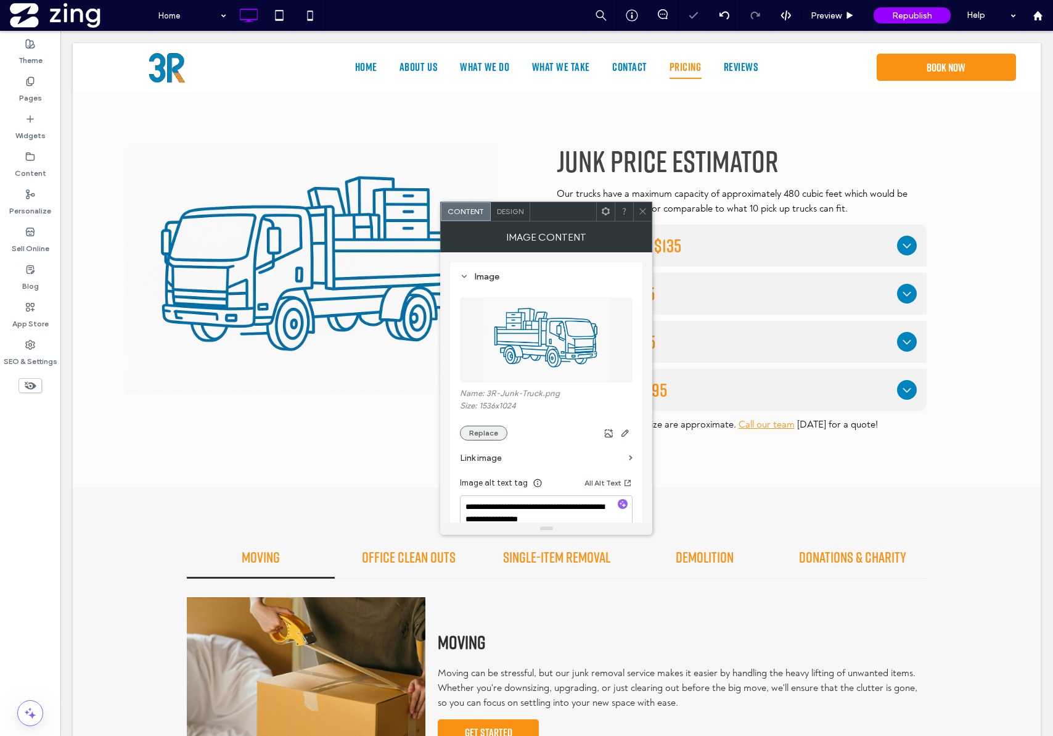
click at [488, 431] on button "Replace" at bounding box center [483, 433] width 47 height 15
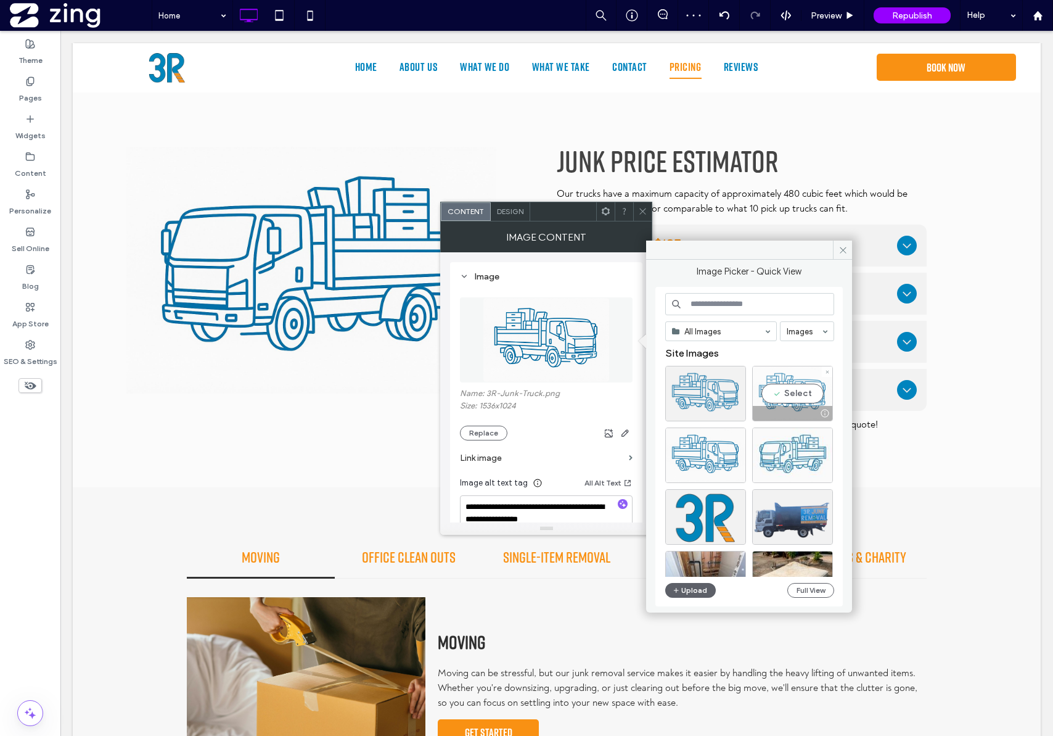
click at [787, 394] on div "Select" at bounding box center [792, 394] width 81 height 56
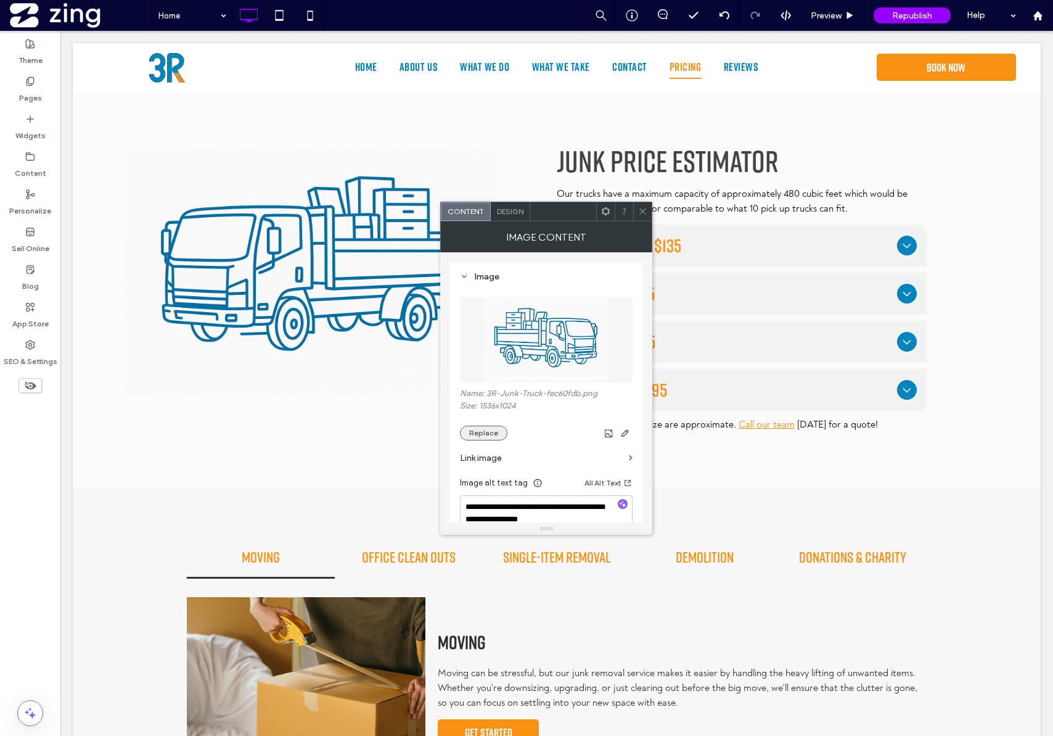
click at [489, 434] on button "Replace" at bounding box center [483, 433] width 47 height 15
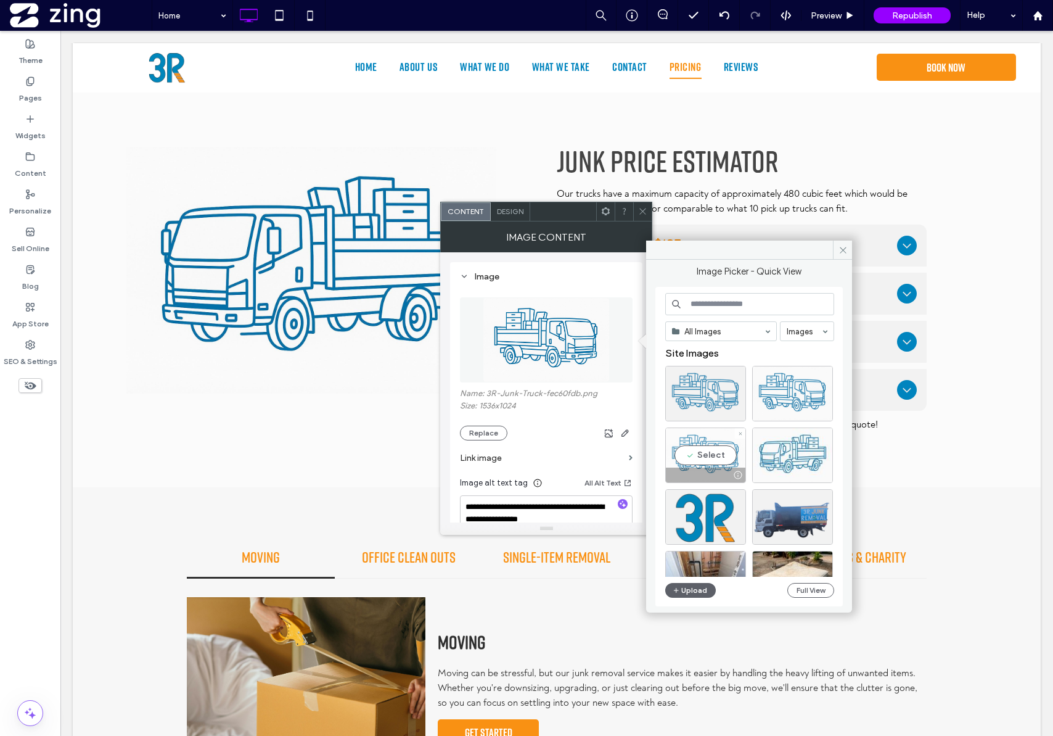
click at [706, 453] on div "Select" at bounding box center [705, 455] width 81 height 56
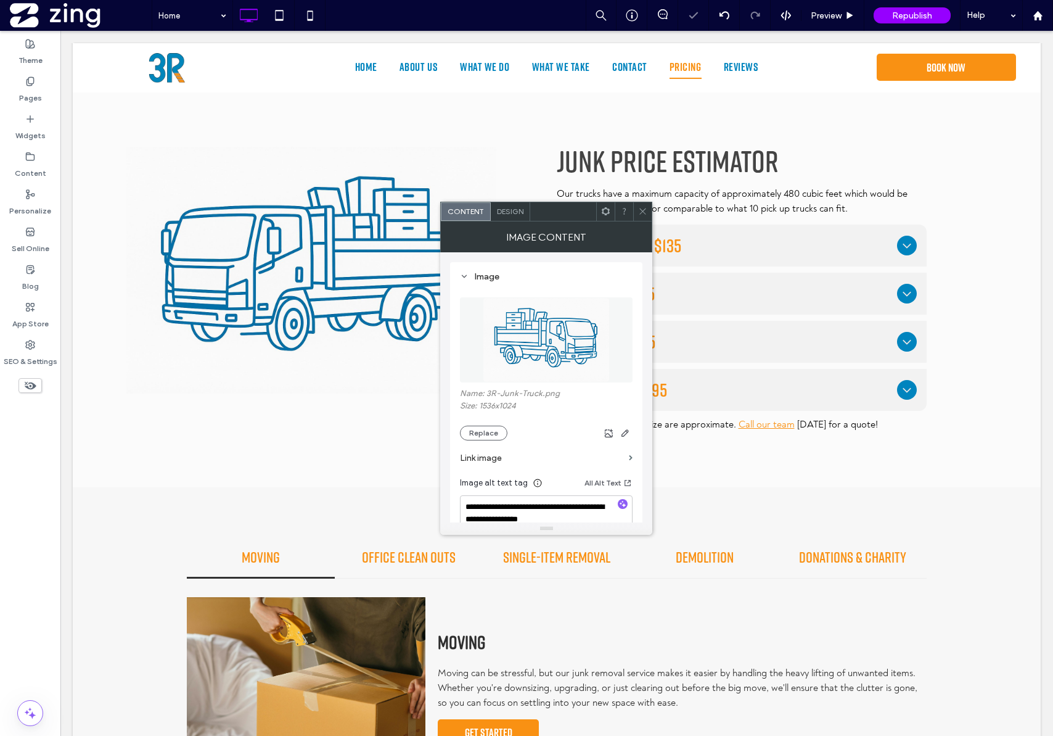
click at [643, 209] on icon at bounding box center [642, 211] width 9 height 9
click at [477, 430] on button "Replace" at bounding box center [483, 433] width 47 height 15
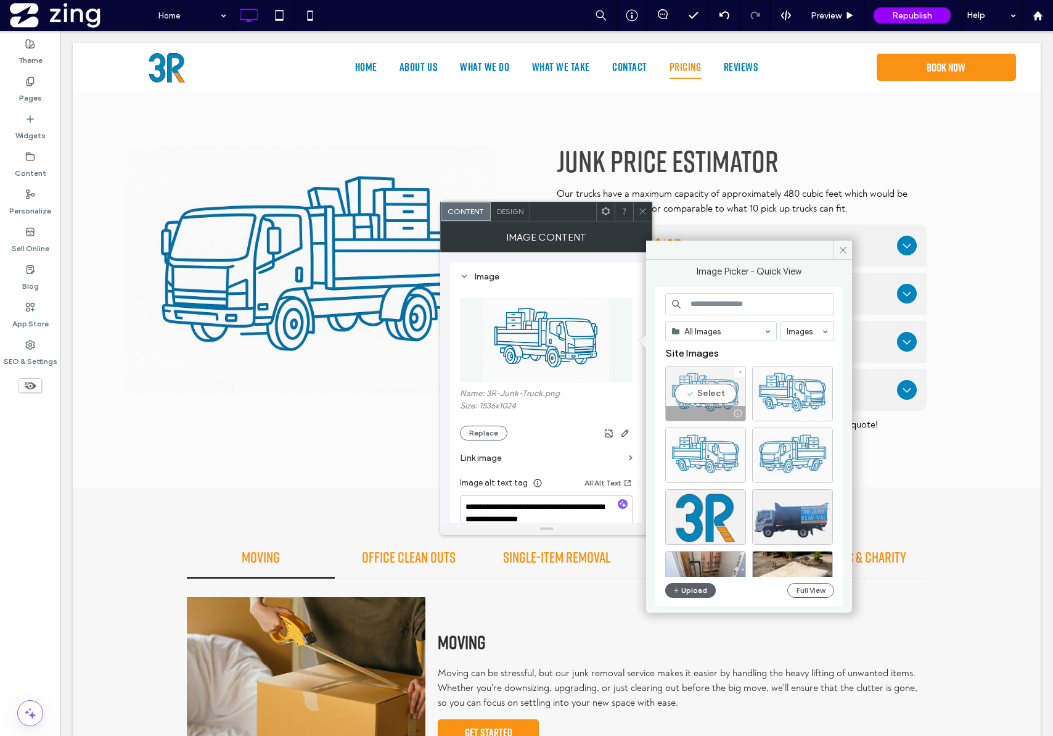
click at [709, 392] on div "Select" at bounding box center [705, 394] width 81 height 56
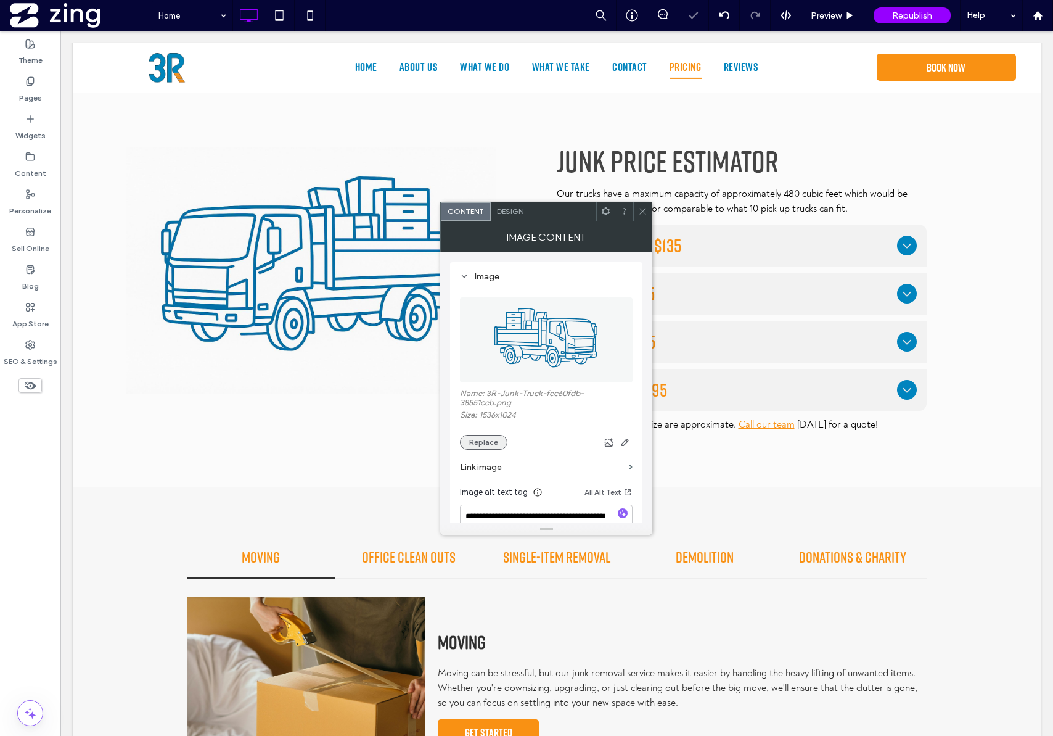
click at [488, 438] on button "Replace" at bounding box center [483, 442] width 47 height 15
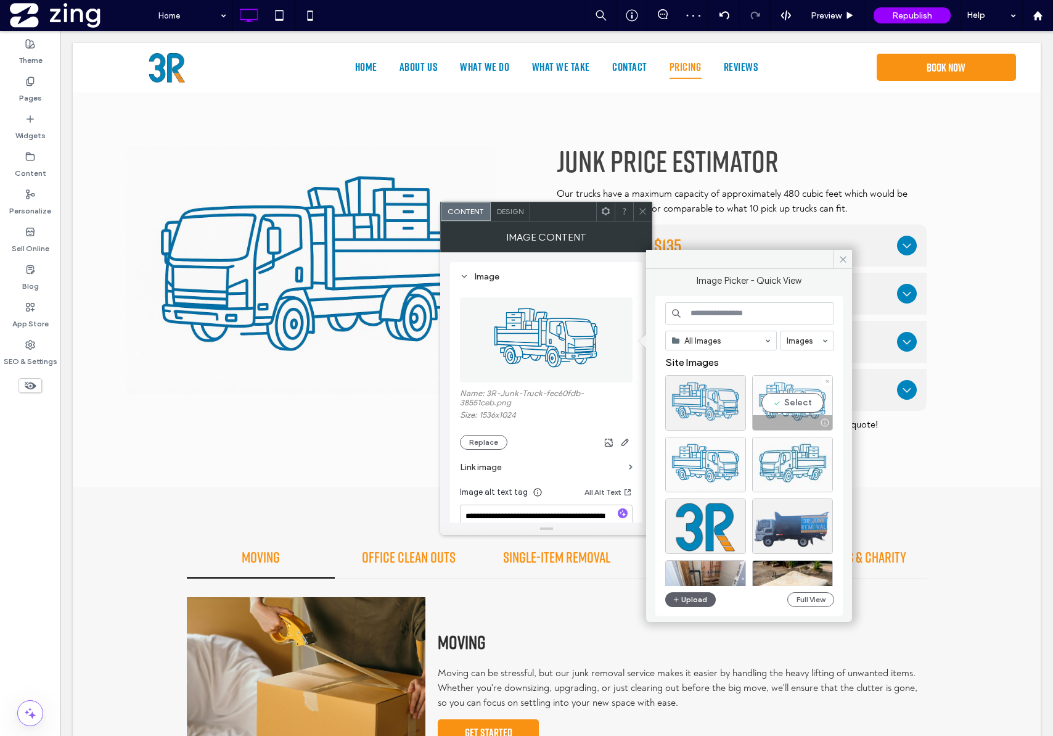
click at [787, 403] on div "Select" at bounding box center [792, 403] width 81 height 56
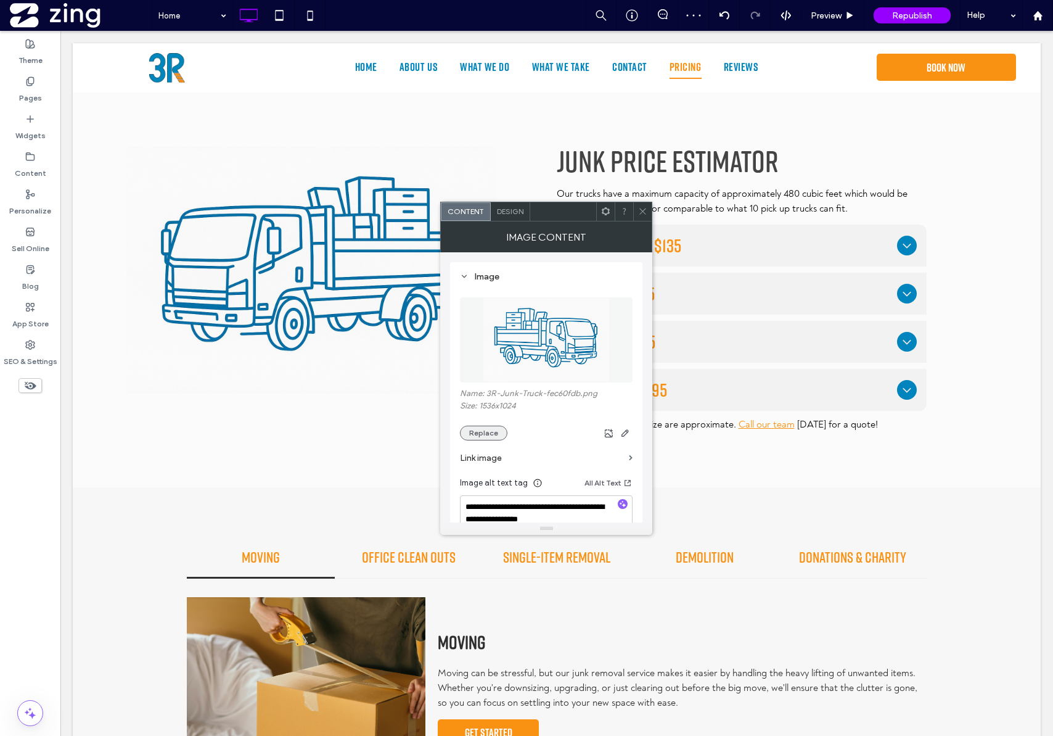
click at [480, 432] on button "Replace" at bounding box center [483, 433] width 47 height 15
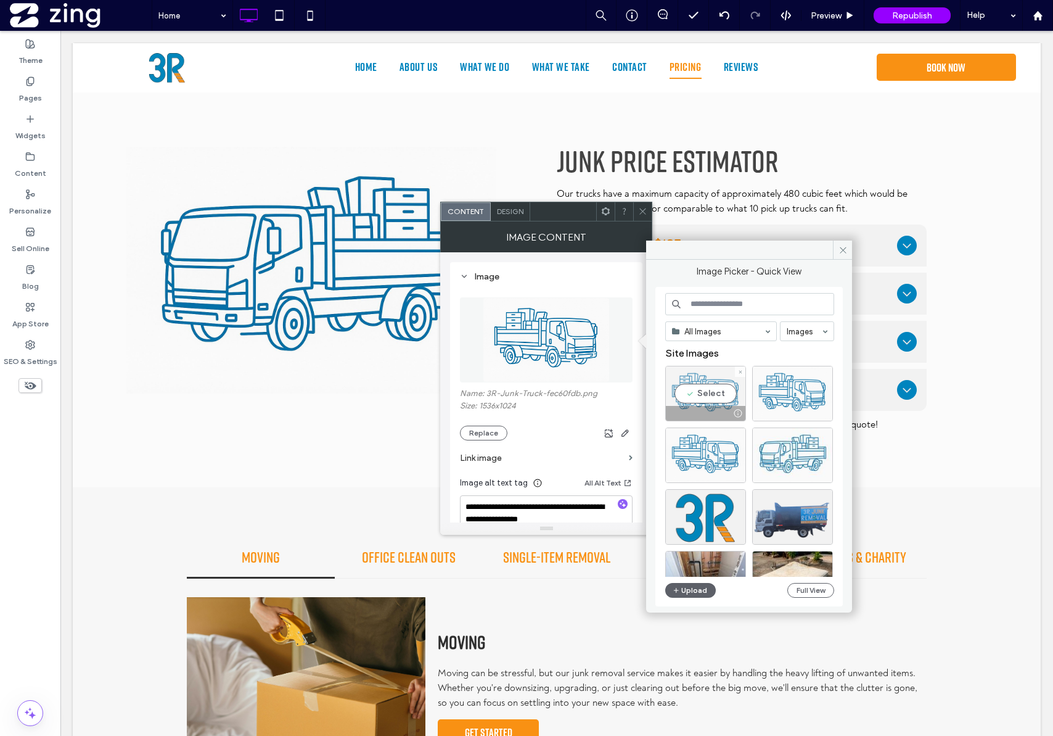
click at [711, 398] on div "Select" at bounding box center [705, 394] width 81 height 56
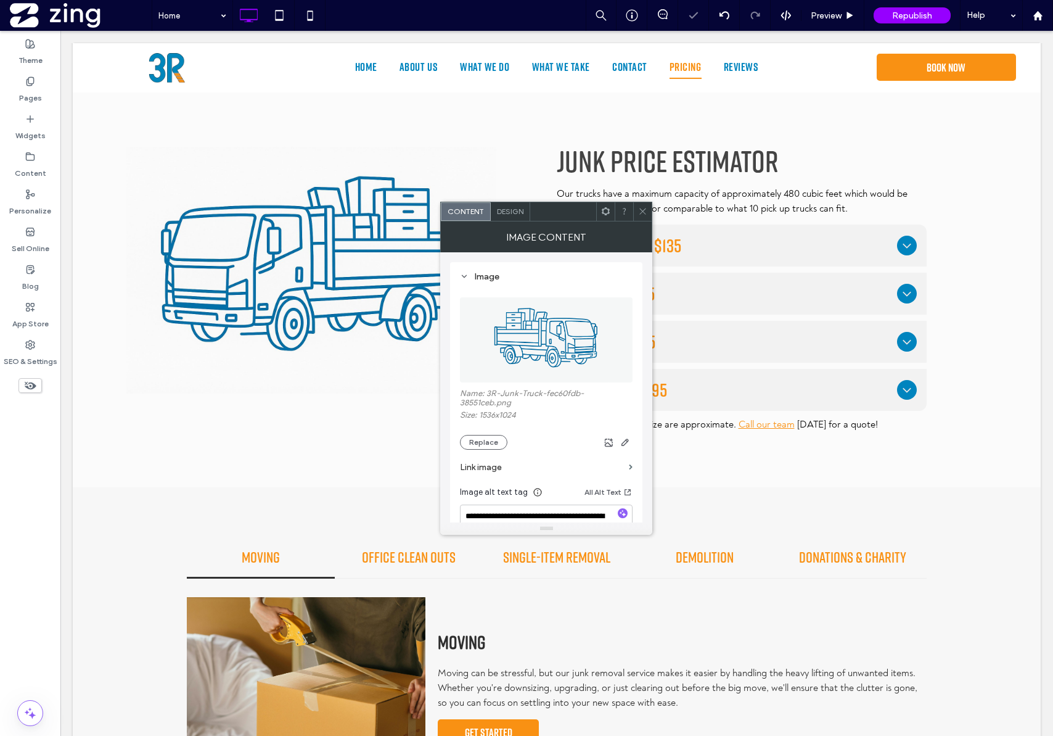
drag, startPoint x: 643, startPoint y: 212, endPoint x: 651, endPoint y: 215, distance: 8.6
click at [644, 212] on use at bounding box center [643, 211] width 6 height 6
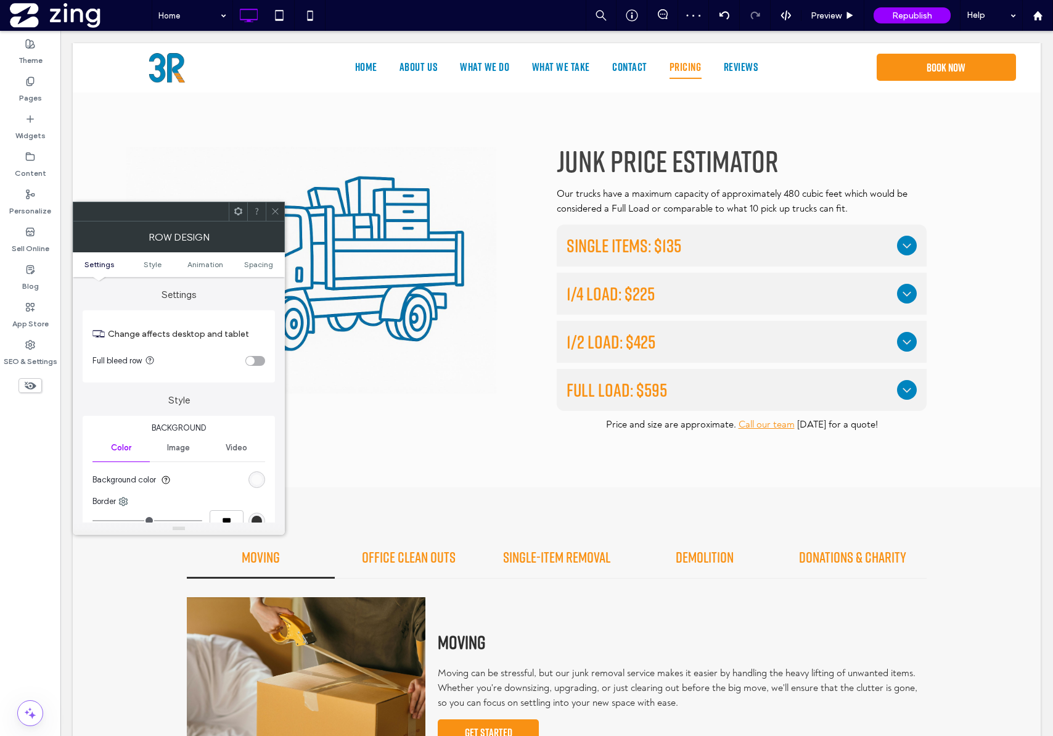
click at [277, 220] on span at bounding box center [275, 211] width 9 height 19
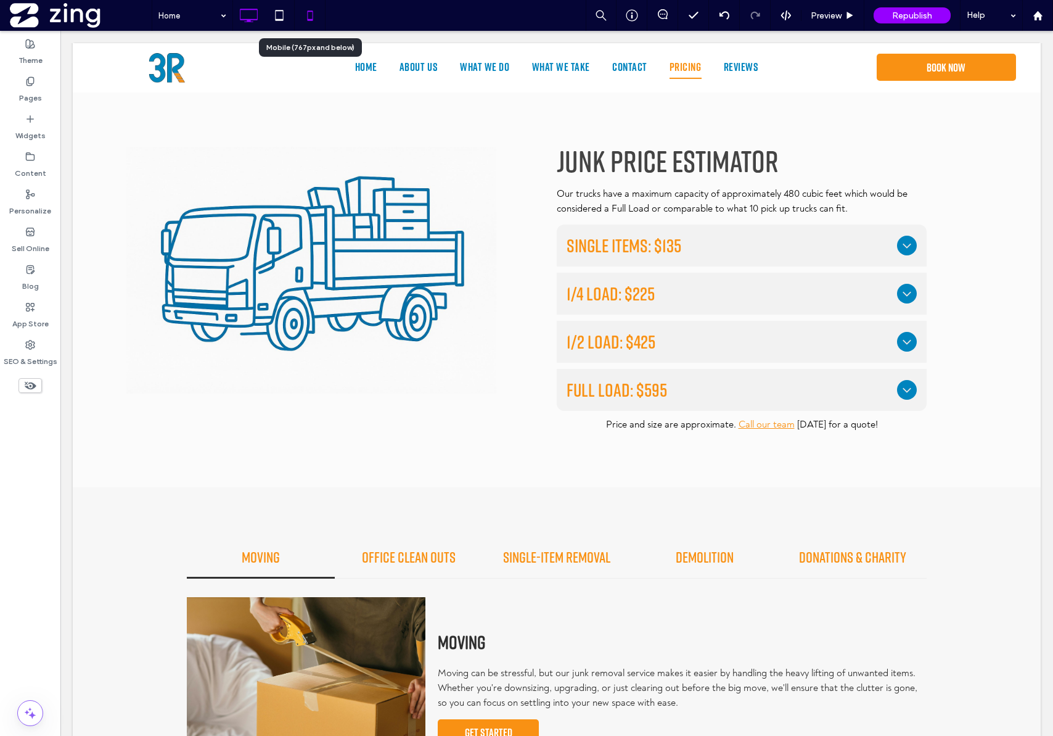
click at [306, 13] on icon at bounding box center [310, 15] width 25 height 25
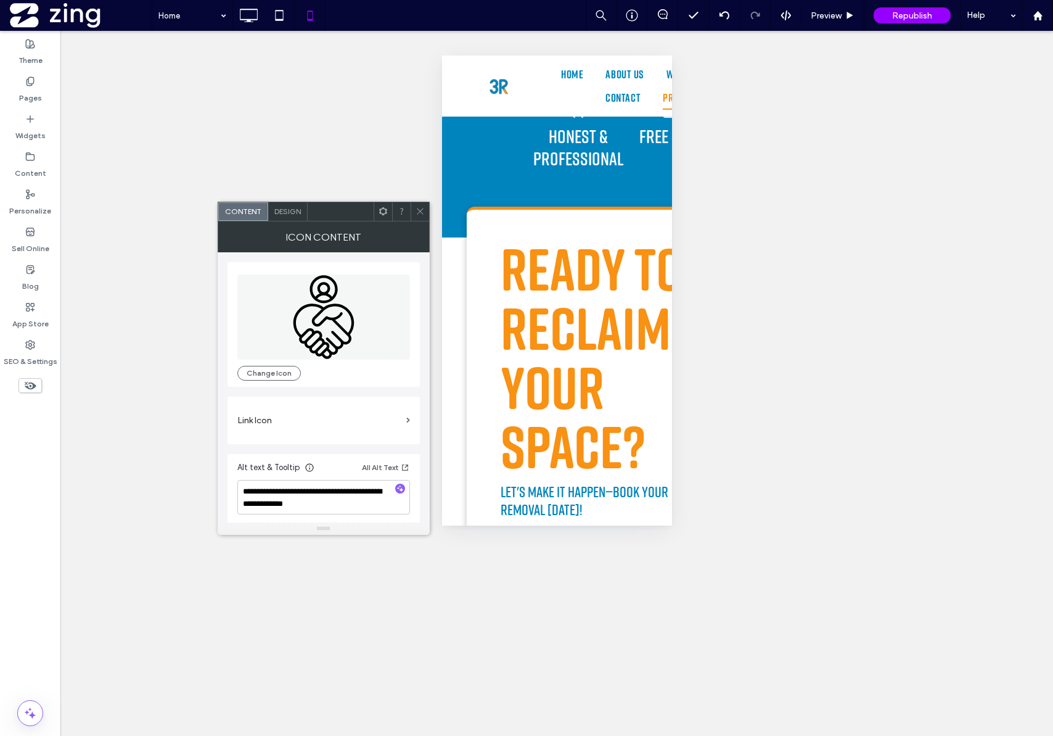
click at [424, 213] on div at bounding box center [420, 211] width 19 height 19
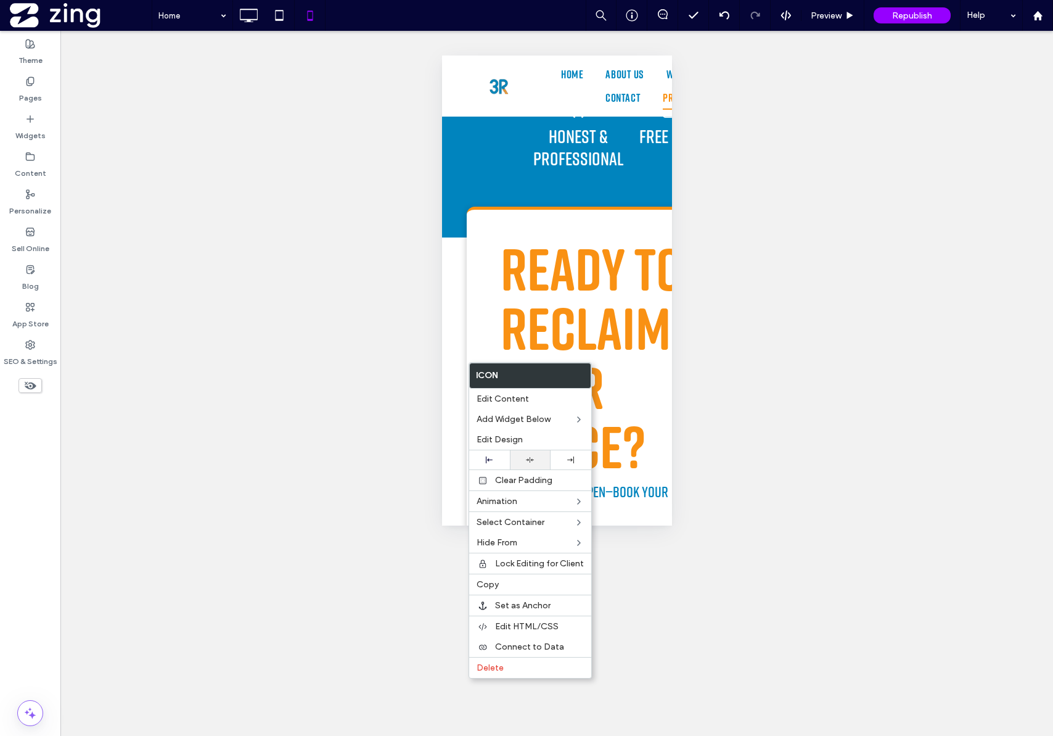
click at [530, 459] on icon at bounding box center [530, 460] width 8 height 8
click at [337, 295] on div "Unhide? Yes Unhide? Yes Unhide? Yes Unhide? Yes Unhide? Yes Unhide? Yes Unhide?…" at bounding box center [556, 383] width 993 height 705
click at [731, 337] on div "Unhide? Yes Unhide? Yes Unhide? Yes Unhide? Yes Unhide? Yes Unhide? Yes Unhide?…" at bounding box center [556, 383] width 993 height 705
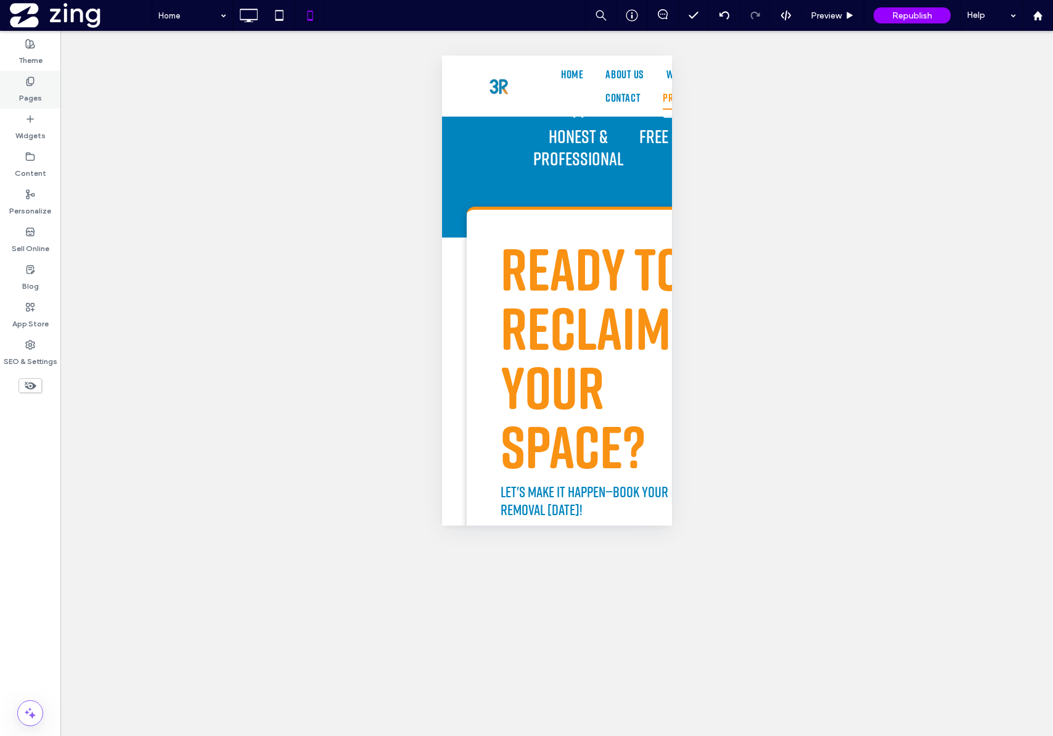
click at [33, 93] on label "Pages" at bounding box center [30, 94] width 23 height 17
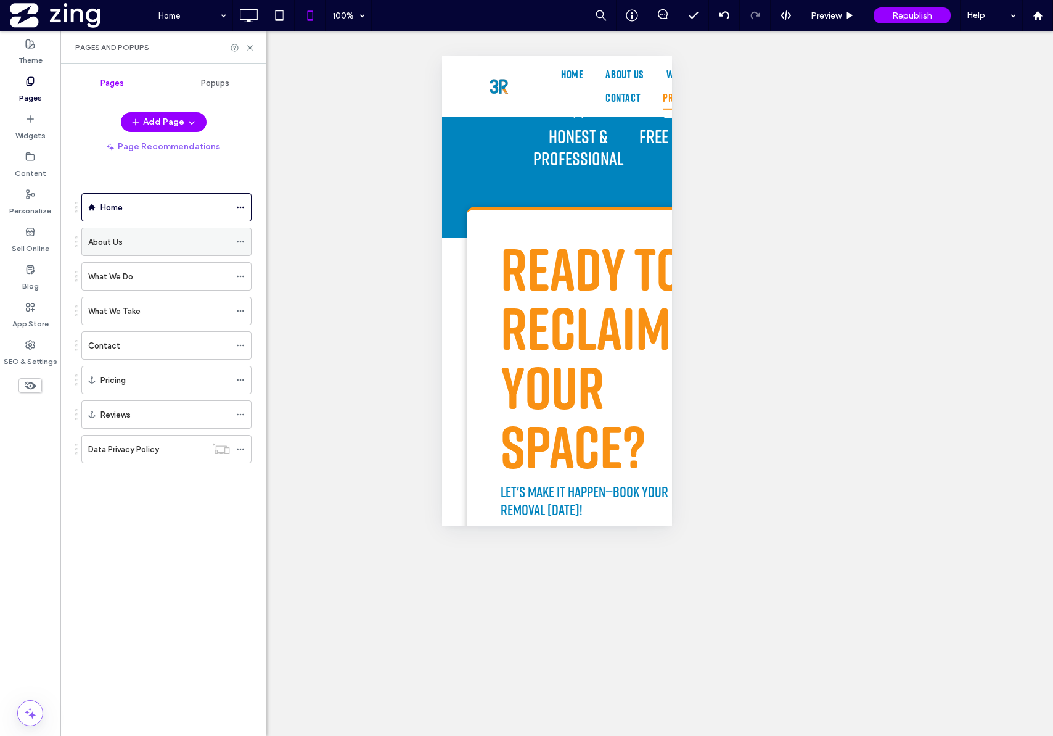
click at [160, 248] on div "About Us" at bounding box center [159, 241] width 142 height 27
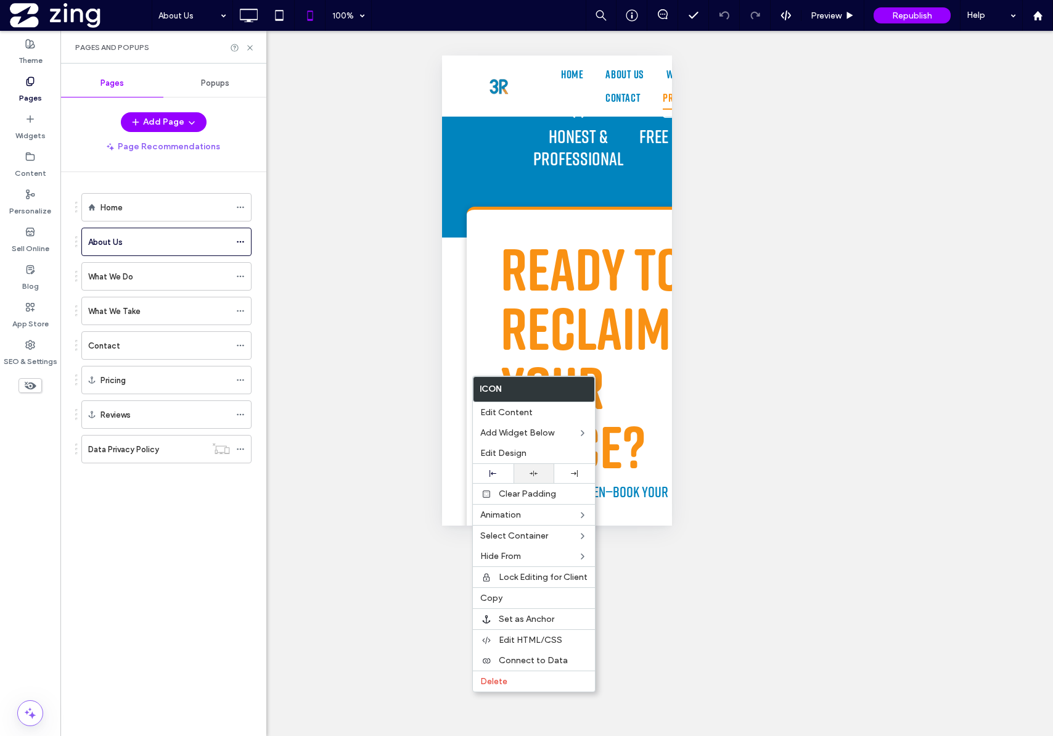
click at [540, 474] on div at bounding box center [534, 473] width 28 height 8
click at [366, 324] on div "Unhide? Yes Unhide? Yes Unhide? Yes Unhide? Yes Unhide? Yes Unhide? Yes Unhide?…" at bounding box center [556, 383] width 993 height 705
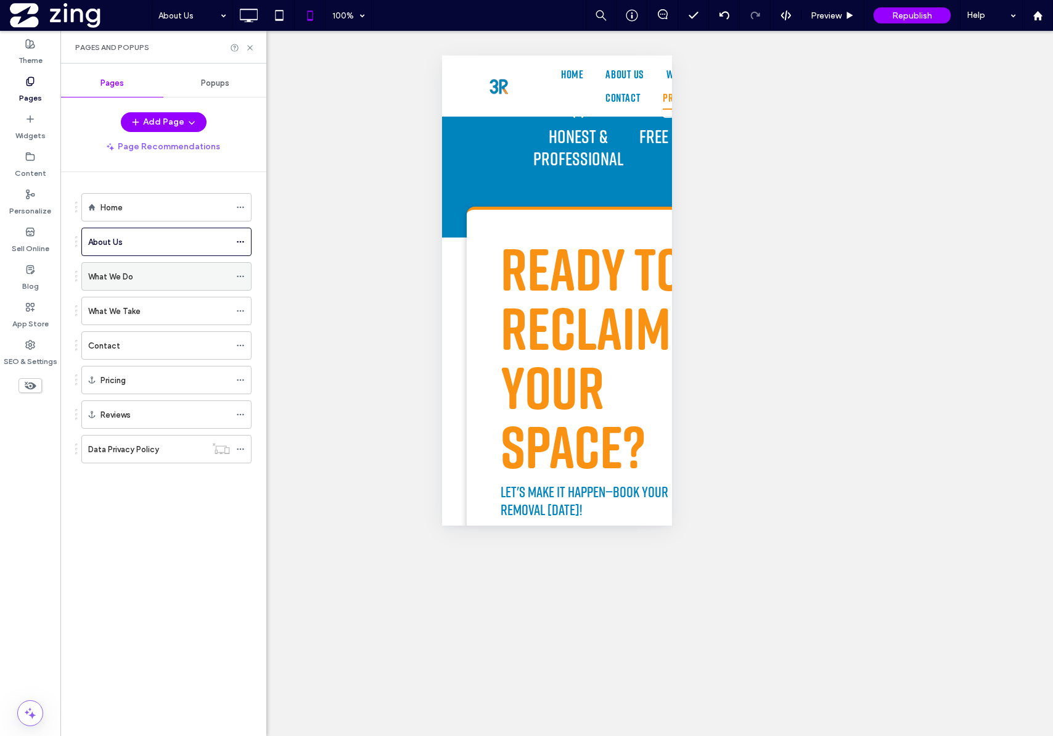
click at [113, 280] on label "What We Do" at bounding box center [110, 277] width 45 height 22
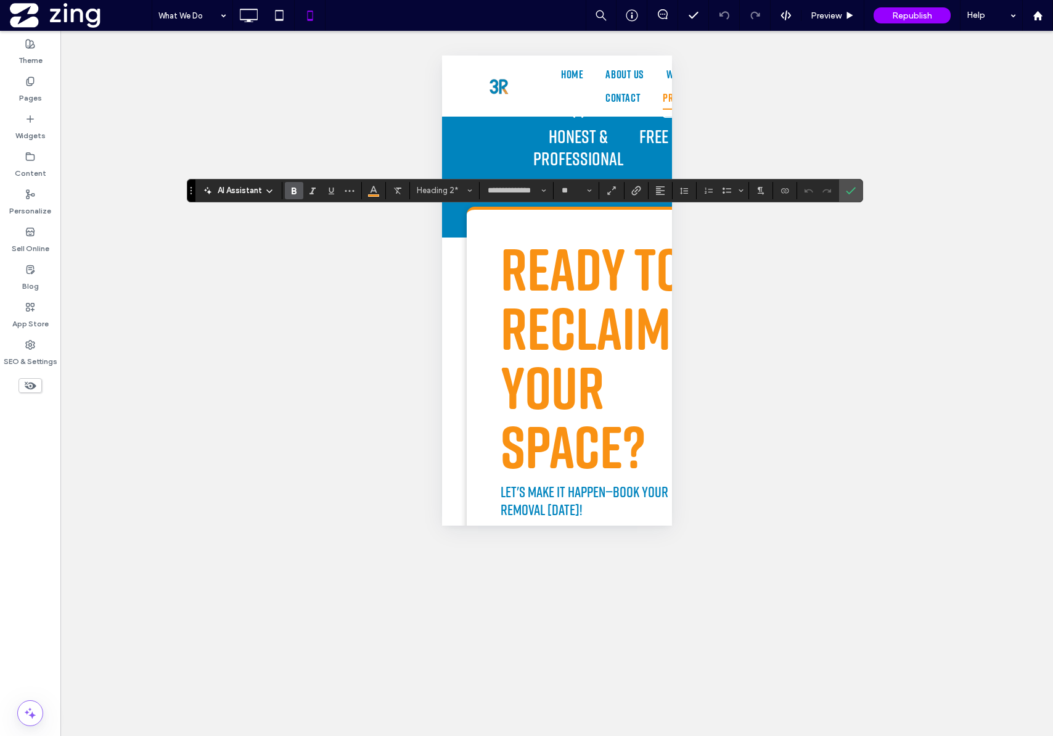
click at [705, 290] on div "Unhide? Yes Unhide? Yes Unhide? Yes Unhide? Yes Unhide? Yes Unhide? Yes Unhide?…" at bounding box center [556, 383] width 993 height 705
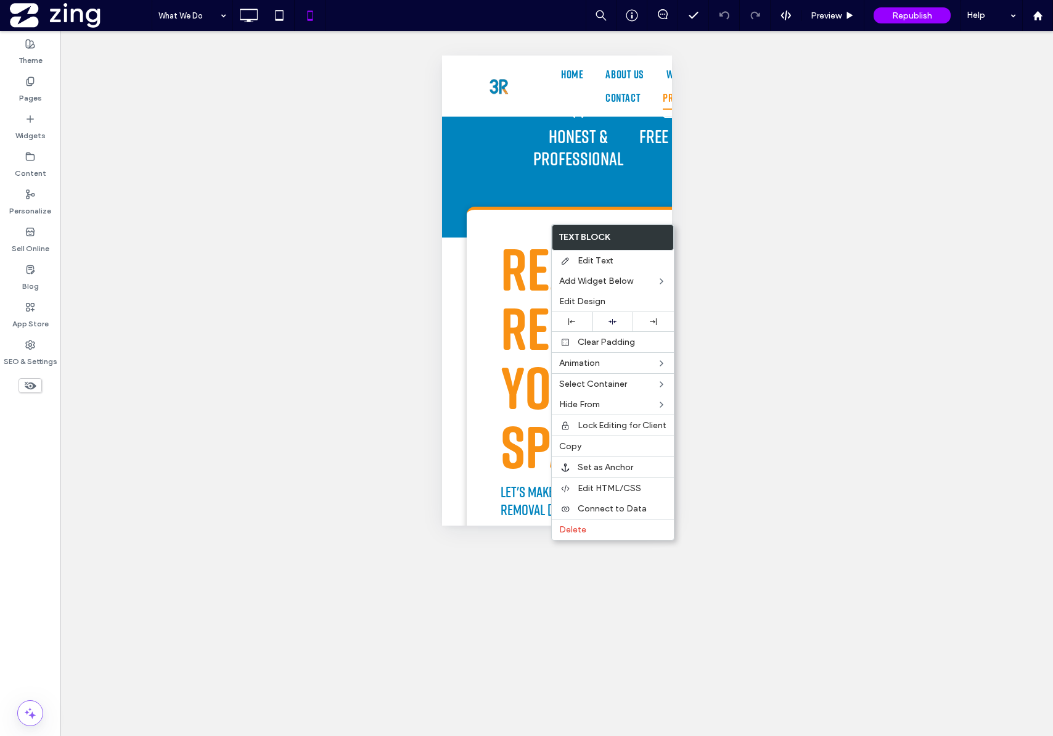
click at [746, 318] on div "Unhide? Yes Unhide? Yes Unhide? Yes Unhide? Yes Unhide? Yes Unhide? Yes Unhide?…" at bounding box center [556, 383] width 993 height 705
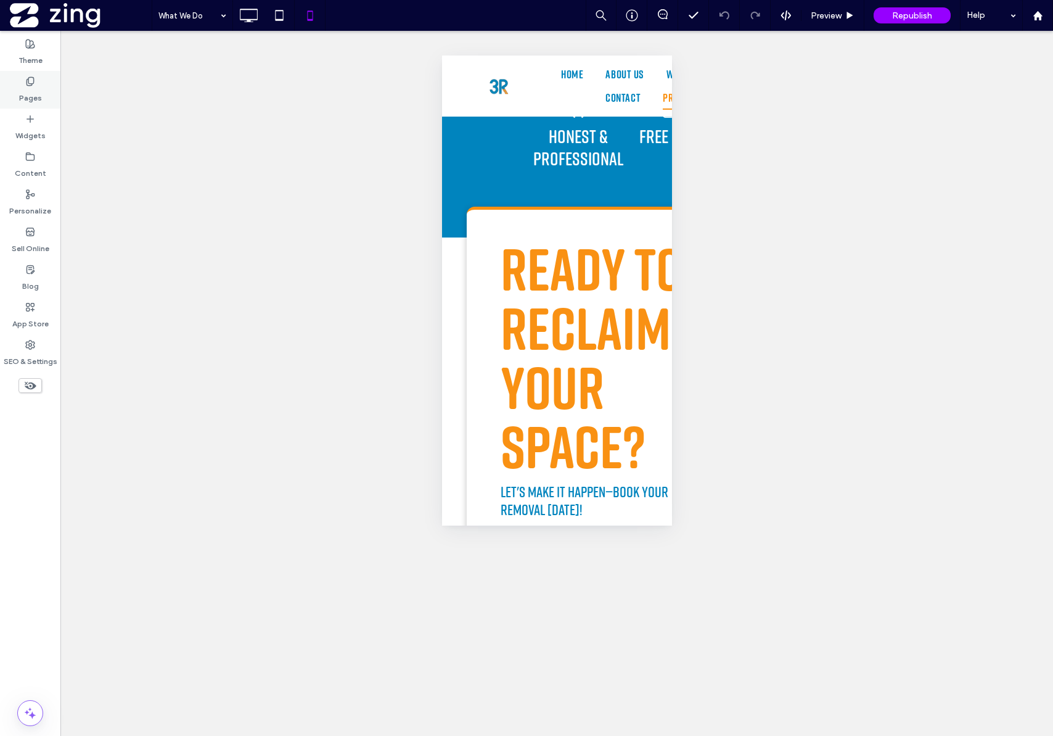
click at [17, 89] on div "Pages" at bounding box center [30, 90] width 60 height 38
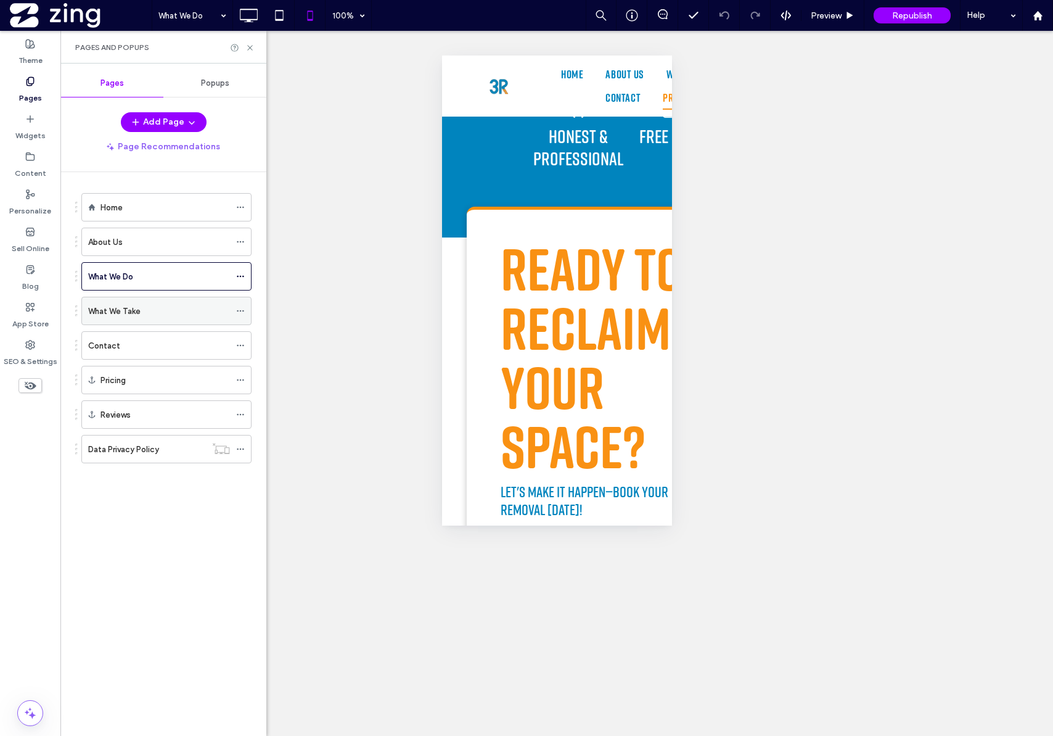
click at [146, 313] on div "What We Take" at bounding box center [159, 311] width 142 height 13
click at [136, 352] on div "Contact" at bounding box center [159, 345] width 142 height 13
click at [154, 387] on div "Pricing" at bounding box center [166, 379] width 130 height 27
click at [153, 415] on div "Reviews" at bounding box center [166, 414] width 130 height 13
click at [251, 51] on icon at bounding box center [249, 47] width 9 height 9
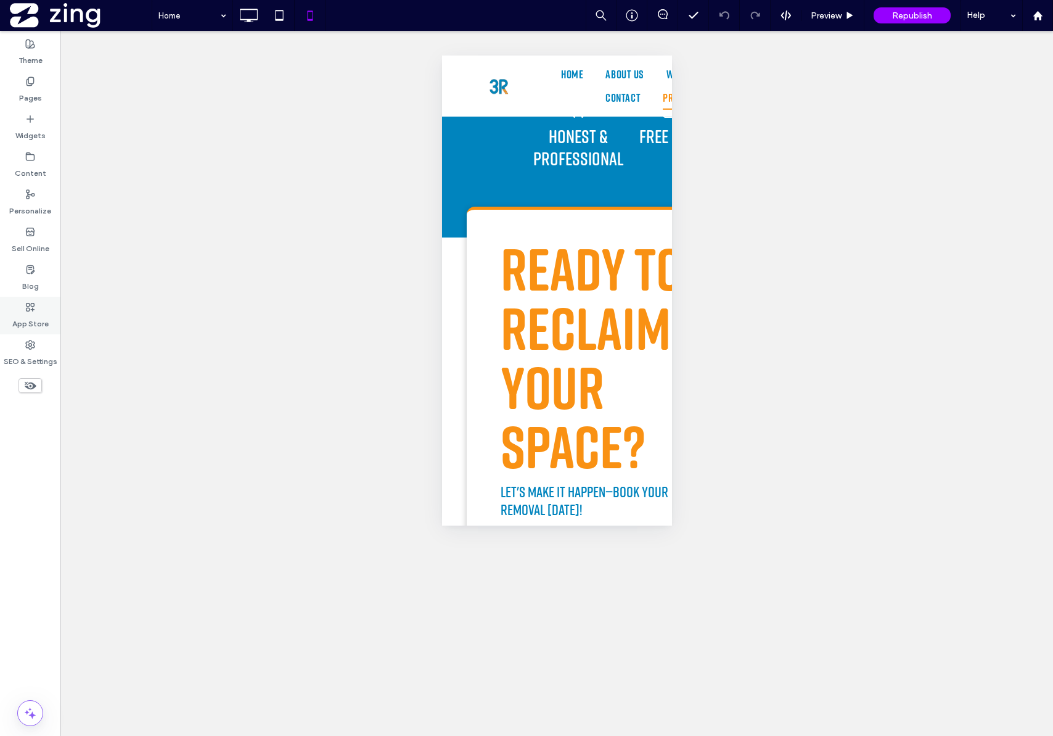
click at [36, 321] on label "App Store" at bounding box center [30, 320] width 36 height 17
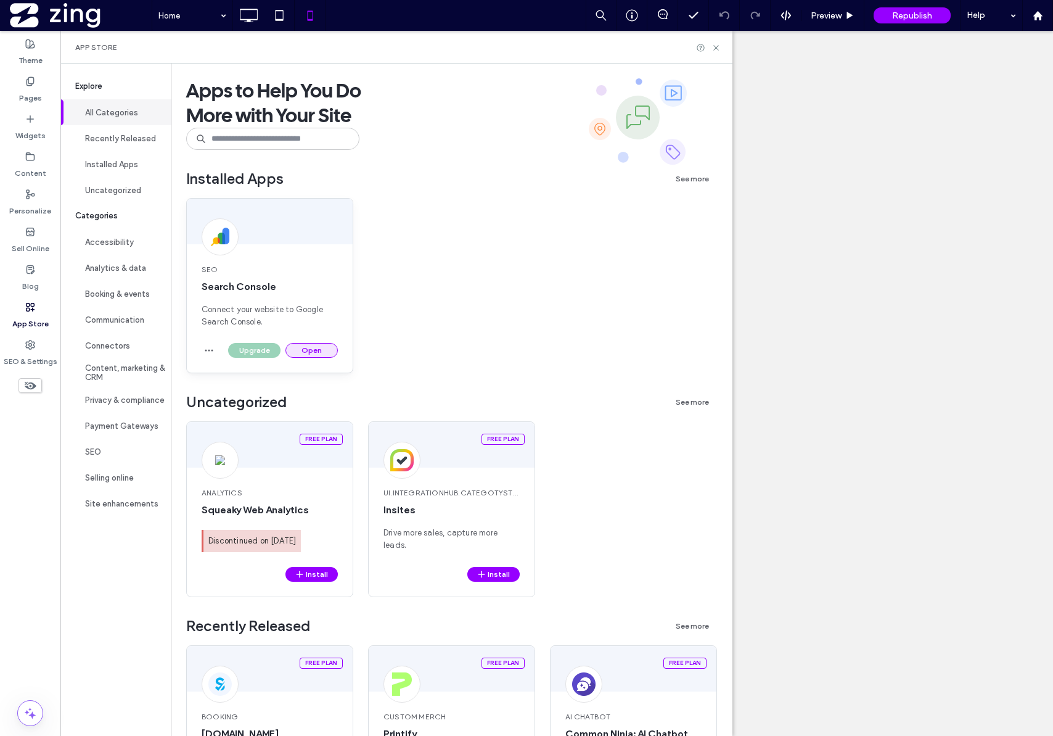
click at [303, 356] on button "Open" at bounding box center [312, 350] width 52 height 15
click at [319, 350] on button "Open" at bounding box center [312, 350] width 52 height 15
click at [315, 352] on button "Open" at bounding box center [312, 350] width 52 height 15
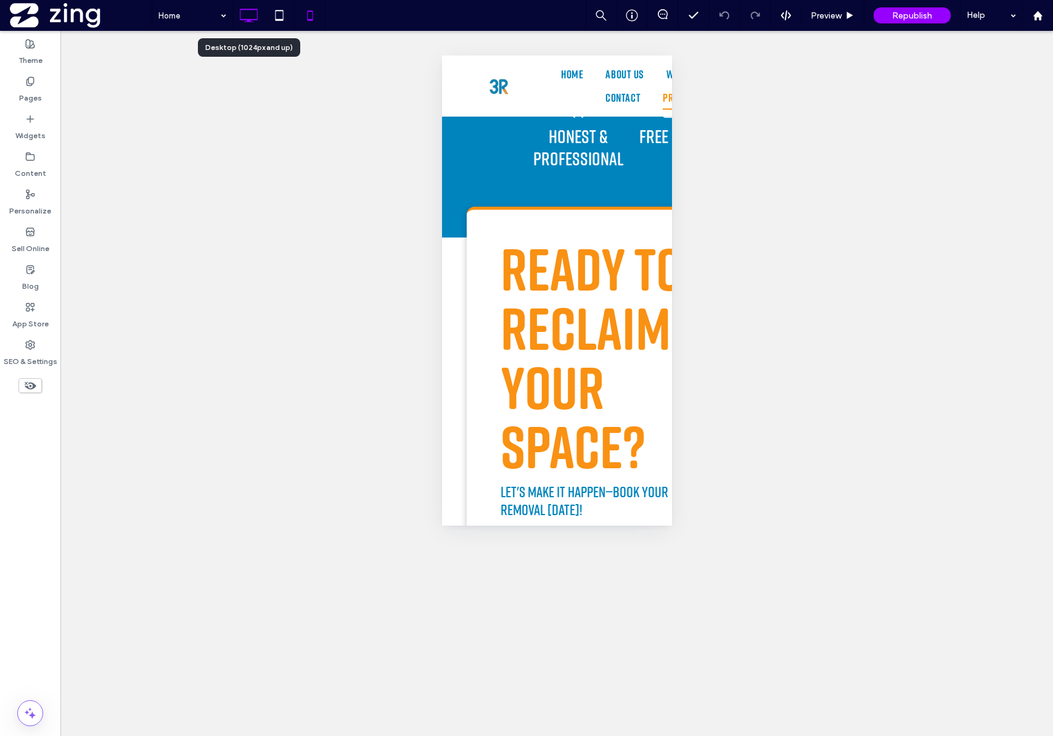
click at [247, 12] on icon at bounding box center [248, 15] width 25 height 25
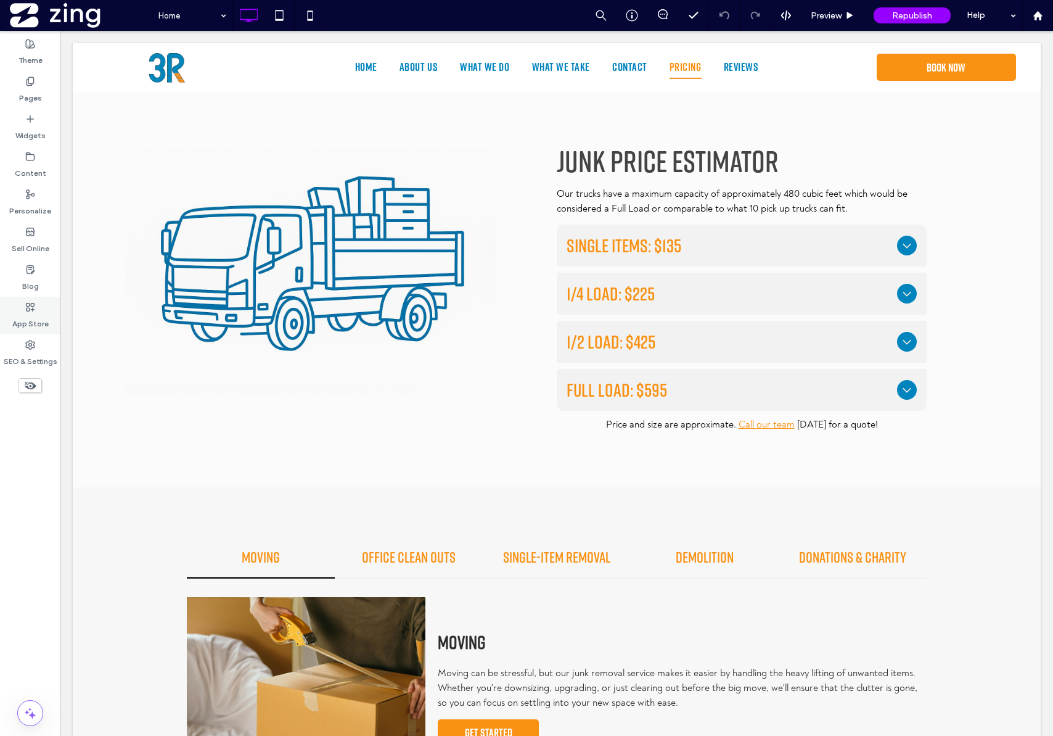
click at [31, 316] on label "App Store" at bounding box center [30, 320] width 36 height 17
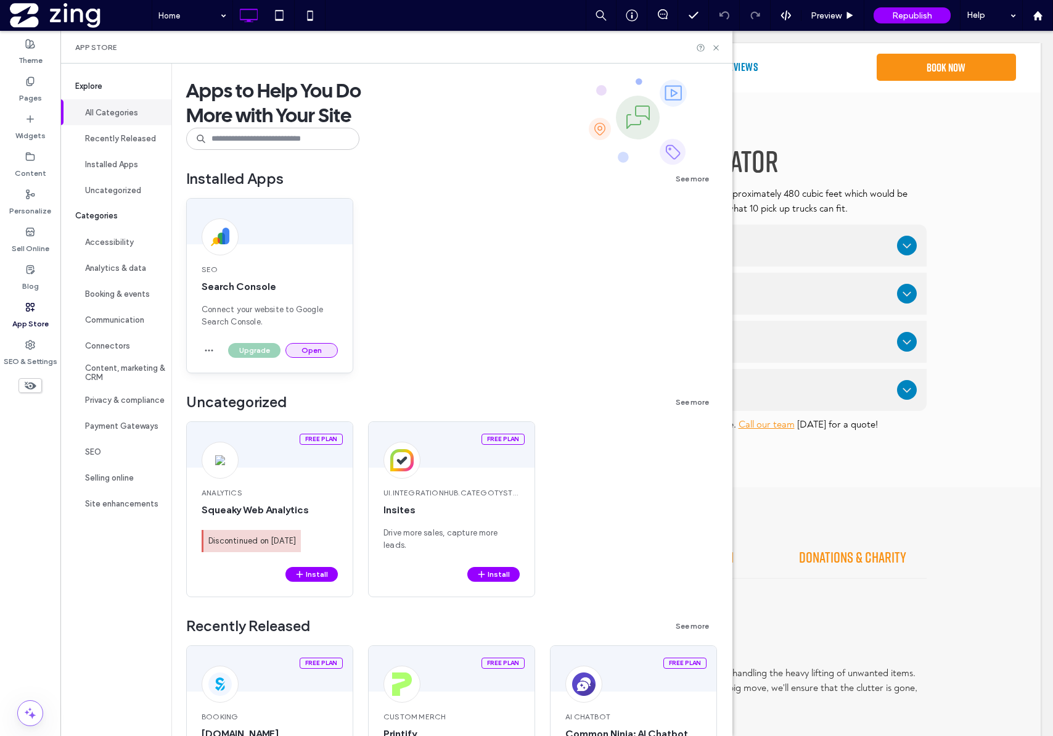
click at [308, 352] on button "Open" at bounding box center [312, 350] width 52 height 15
click at [721, 51] on icon at bounding box center [716, 47] width 9 height 9
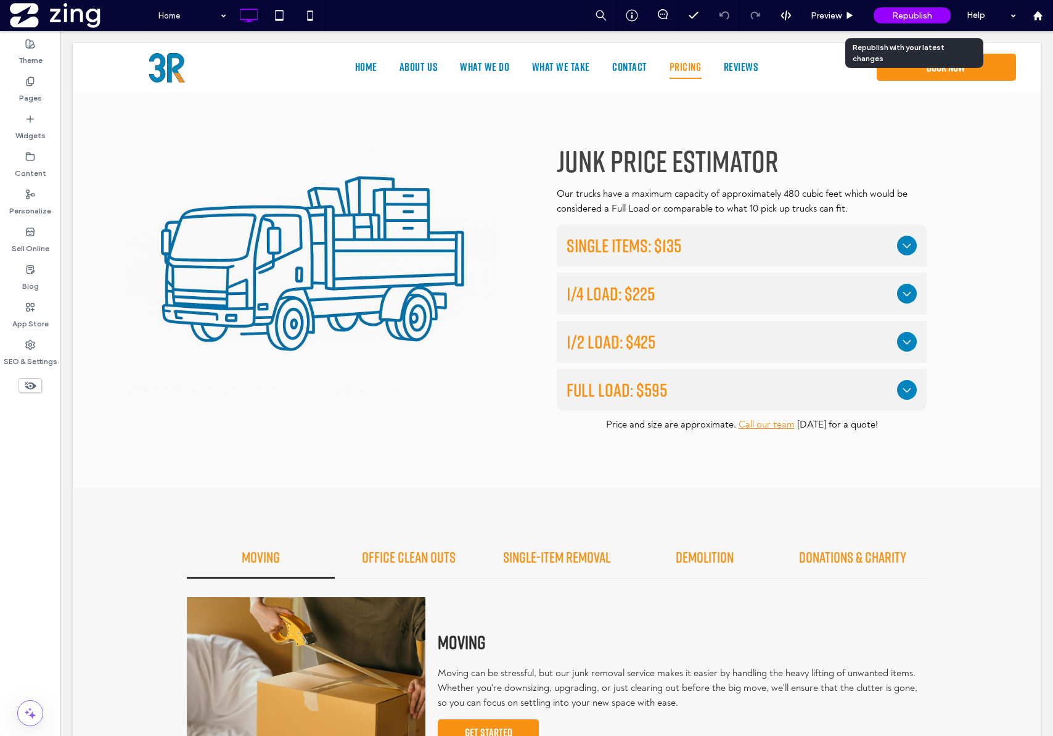
click at [907, 19] on span "Republish" at bounding box center [912, 15] width 40 height 10
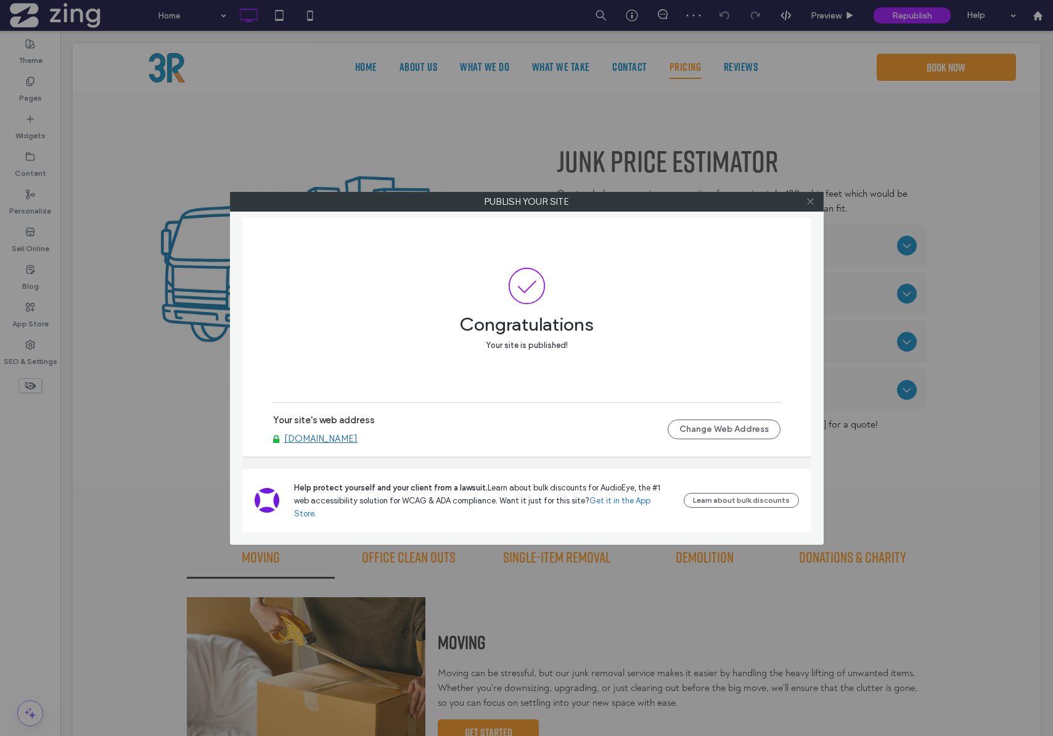
click at [811, 199] on icon at bounding box center [810, 201] width 9 height 9
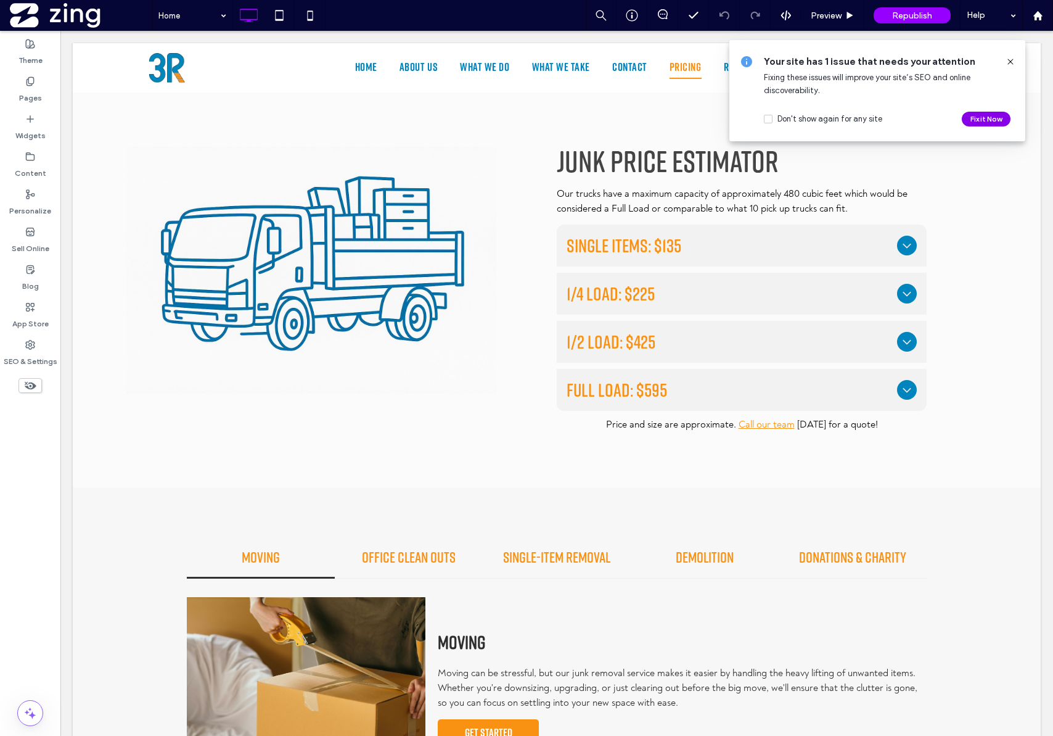
click at [980, 121] on button "Fix it Now" at bounding box center [986, 119] width 49 height 15
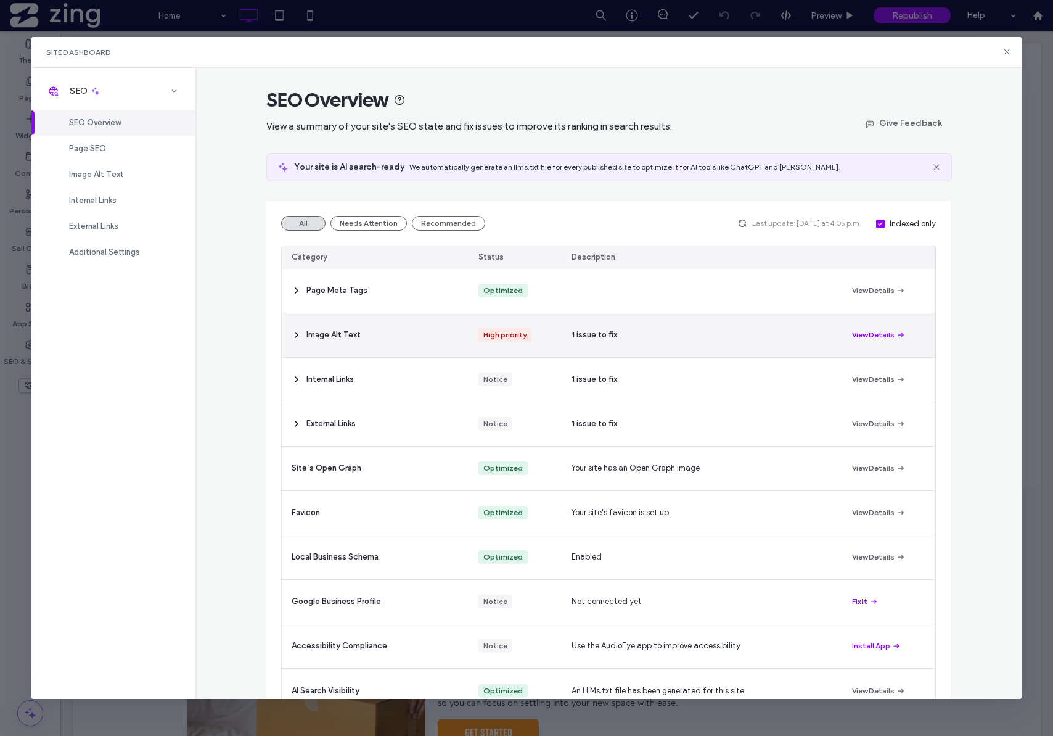
click at [875, 340] on button "View Details" at bounding box center [879, 334] width 54 height 15
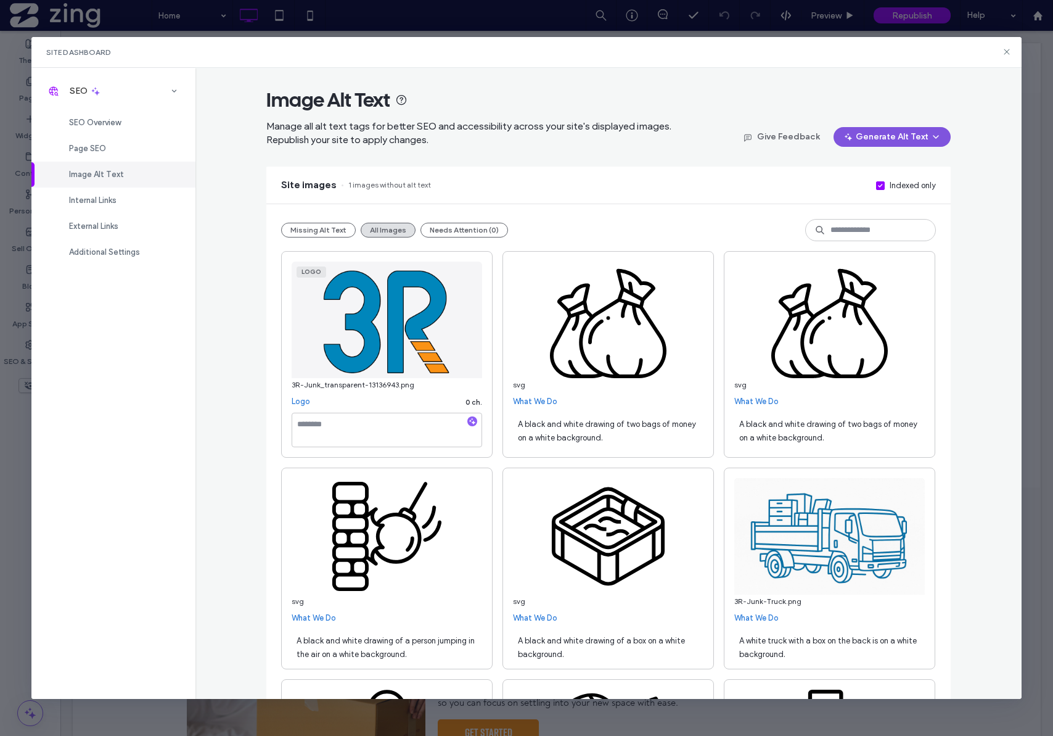
click at [880, 143] on button "Generate Alt Text" at bounding box center [892, 137] width 117 height 20
click at [846, 167] on span "Generate Missing Alt Text Only" at bounding box center [875, 169] width 113 height 12
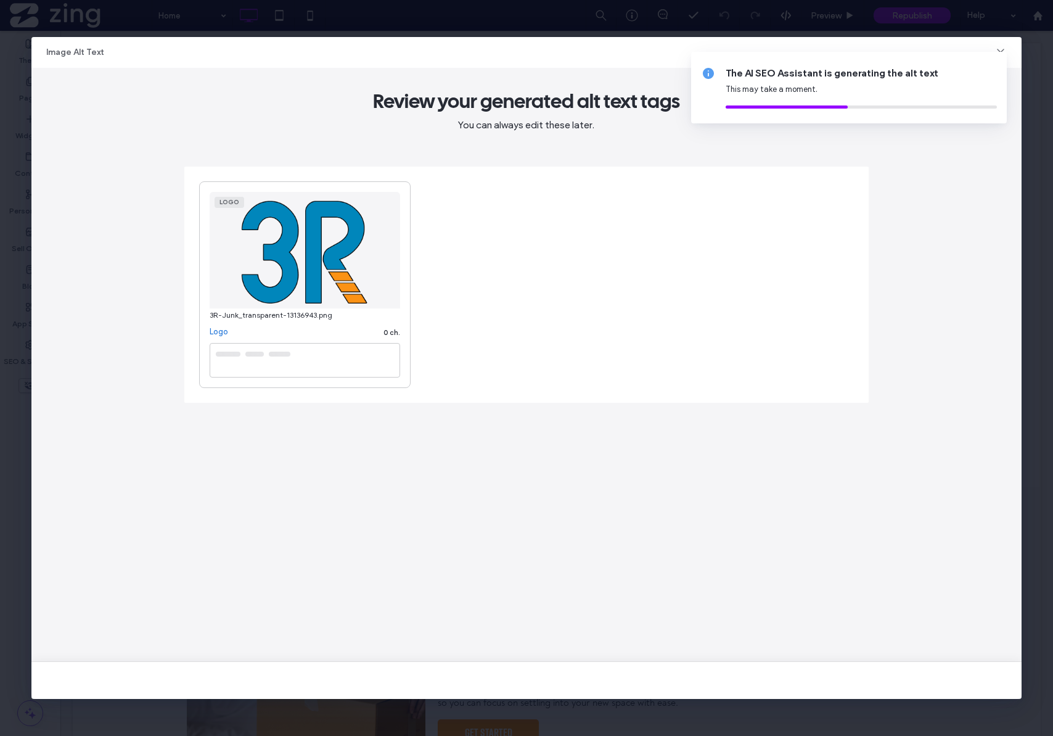
type textarea "**********"
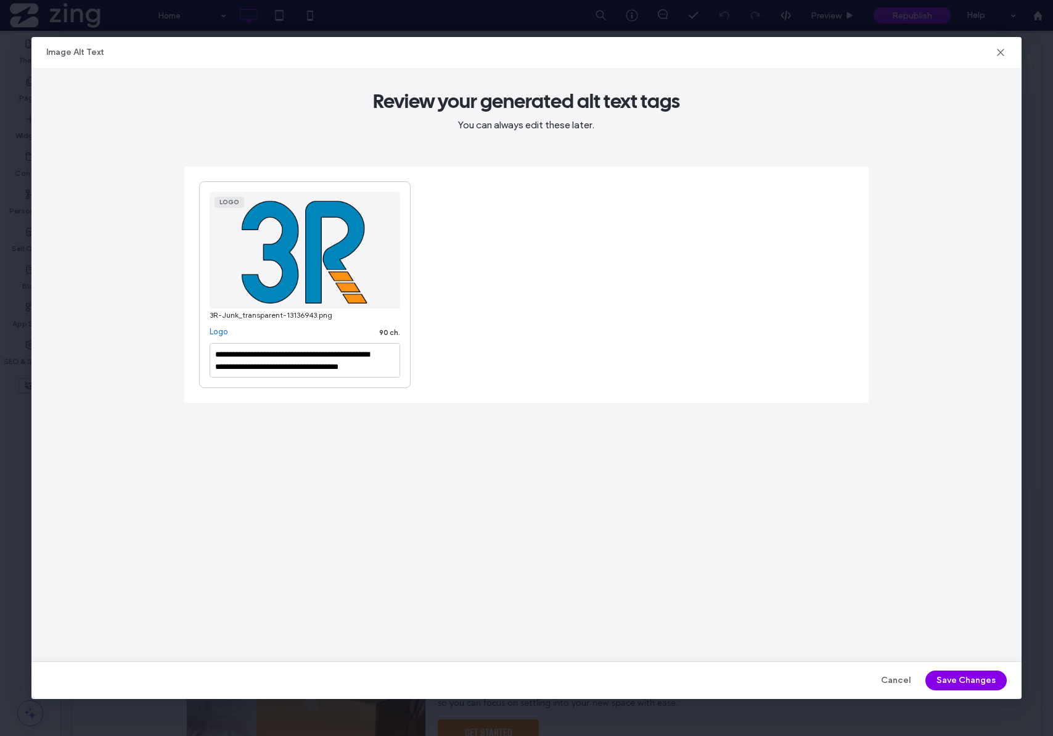
click at [975, 686] on button "Save Changes" at bounding box center [966, 680] width 81 height 20
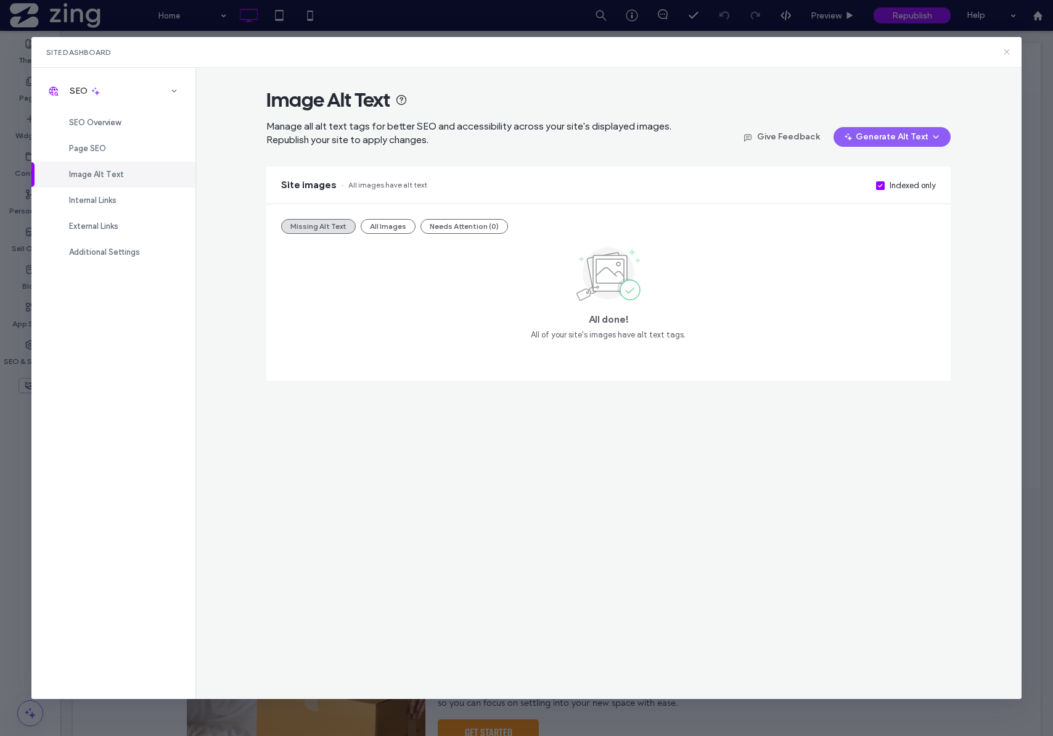
click at [1005, 52] on icon at bounding box center [1007, 52] width 10 height 10
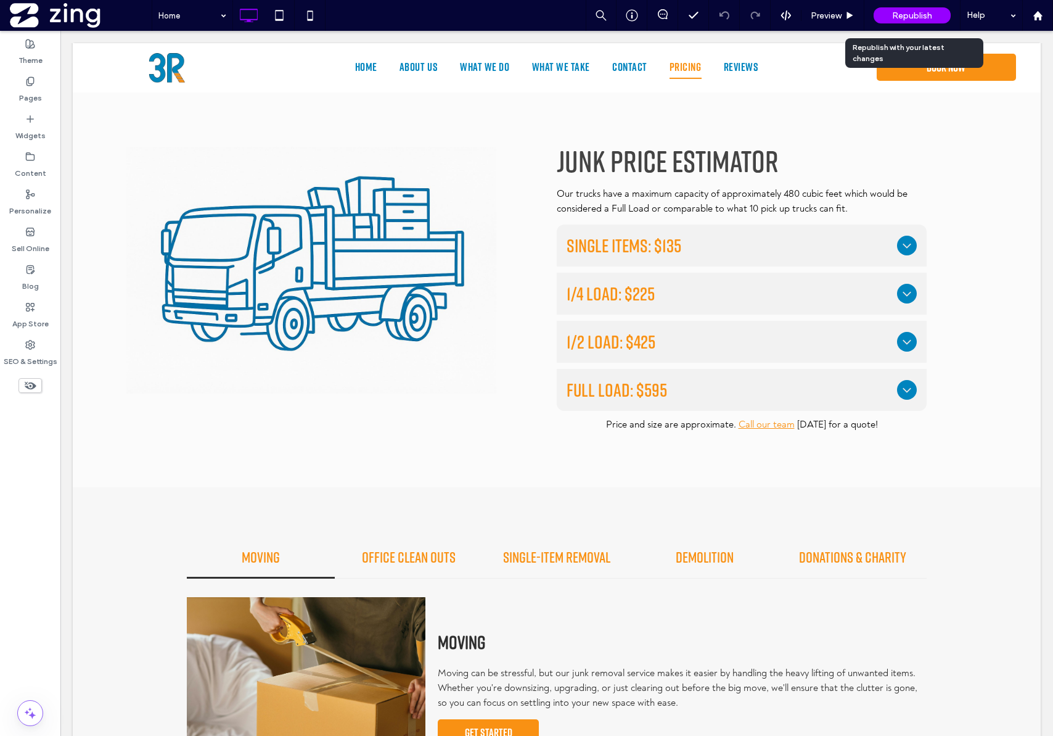
click at [894, 10] on span "Republish" at bounding box center [912, 15] width 40 height 10
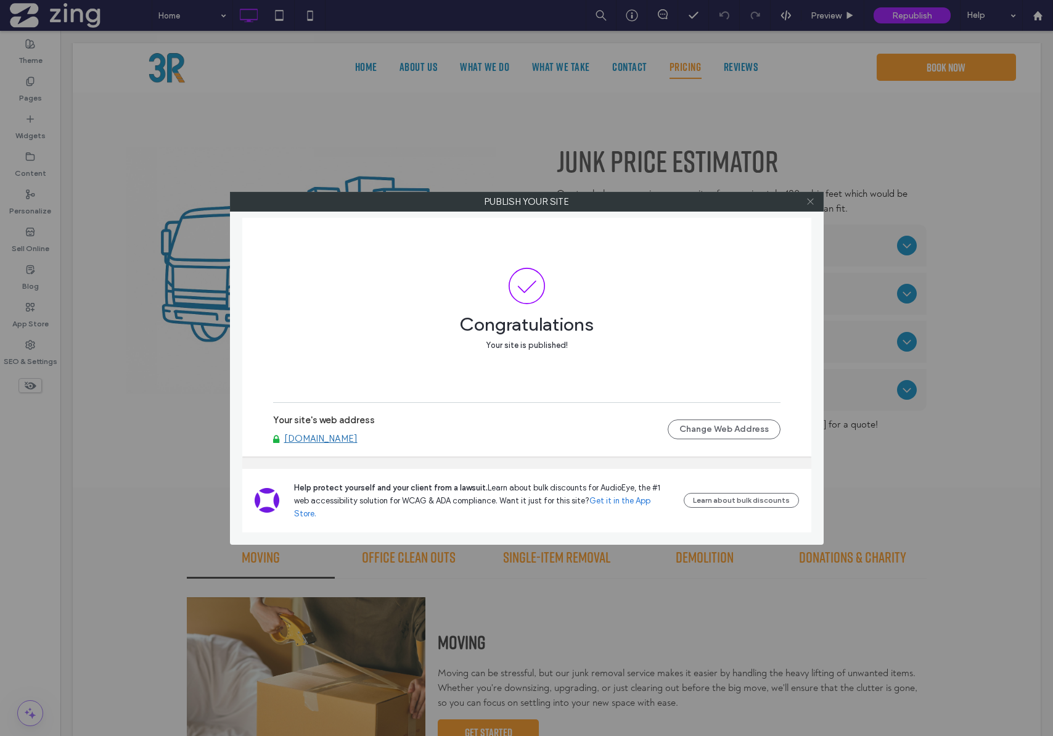
click at [810, 204] on icon at bounding box center [810, 201] width 9 height 9
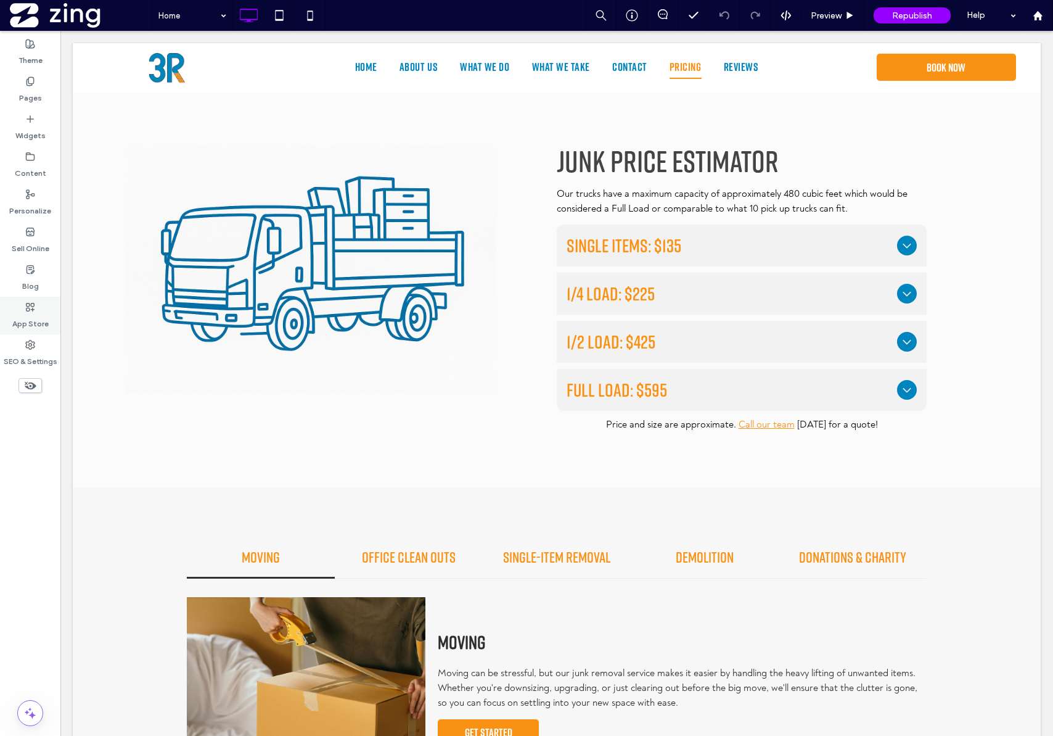
click at [35, 309] on icon at bounding box center [30, 307] width 10 height 10
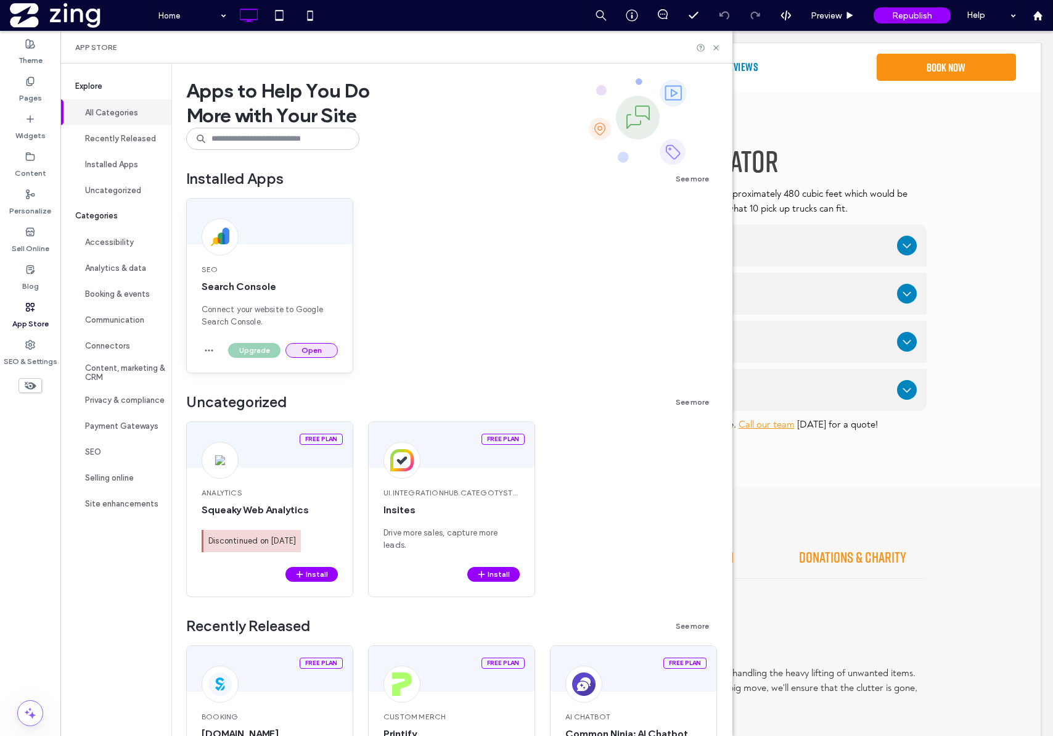
click at [317, 352] on button "Open" at bounding box center [312, 350] width 52 height 15
click at [305, 133] on input at bounding box center [272, 139] width 173 height 22
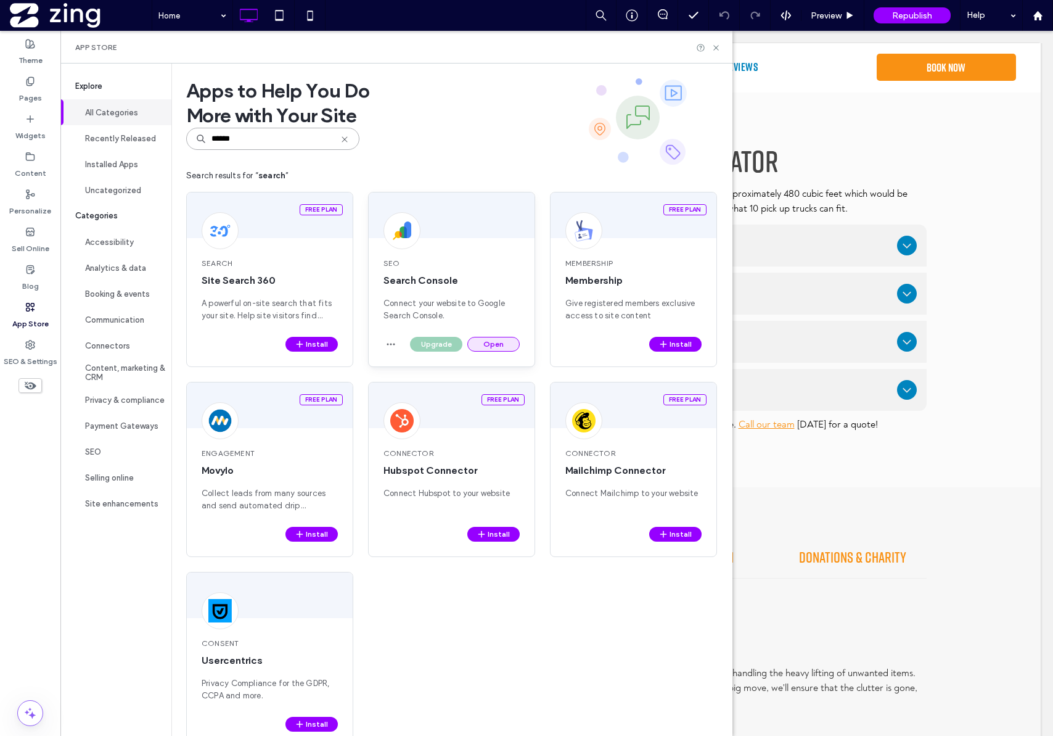
type input "******"
click at [496, 345] on button "Open" at bounding box center [493, 344] width 52 height 15
click at [497, 346] on button "Open" at bounding box center [493, 344] width 52 height 15
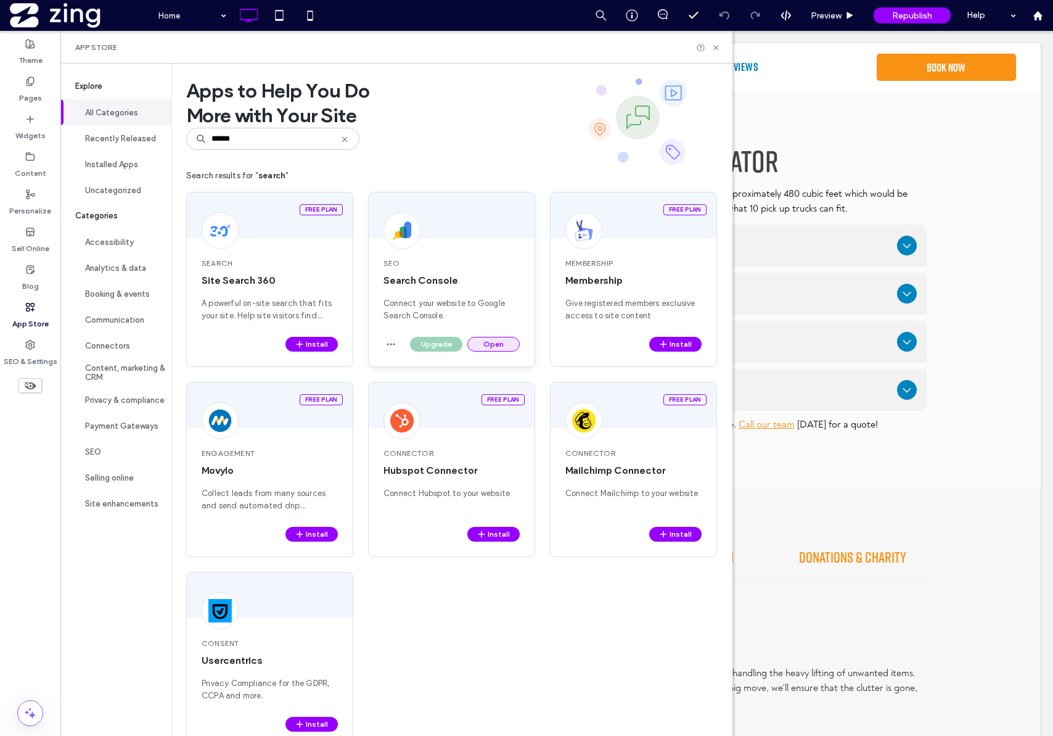
click at [497, 346] on button "Open" at bounding box center [493, 344] width 52 height 15
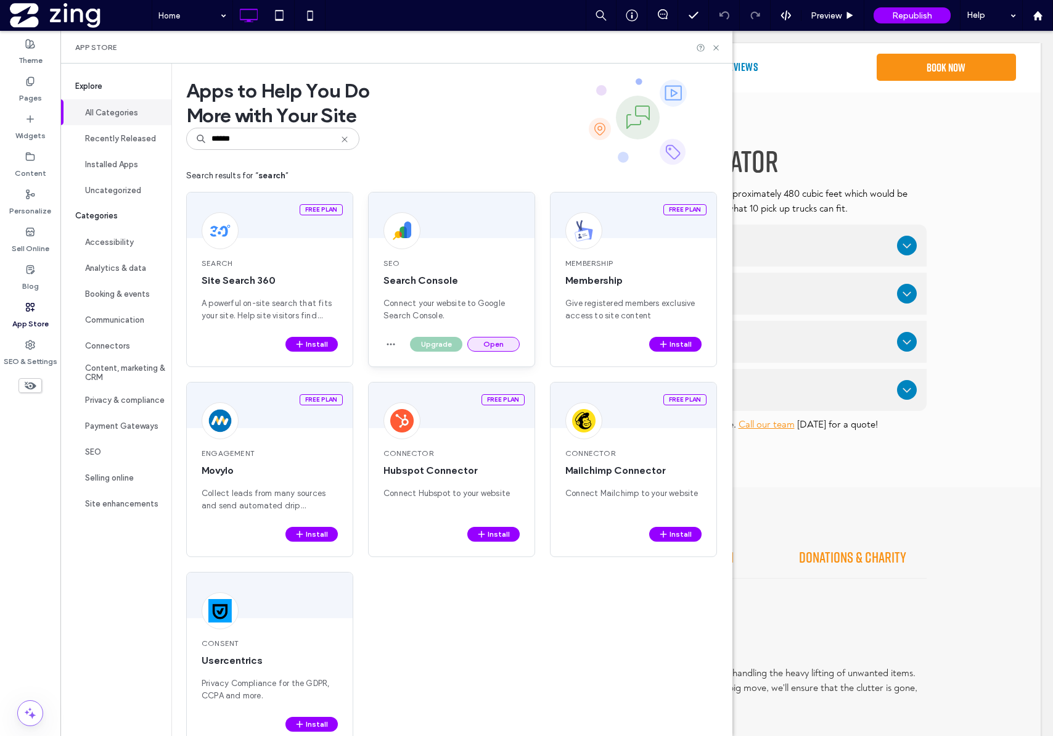
click at [497, 346] on button "Open" at bounding box center [493, 344] width 52 height 15
click at [721, 49] on icon at bounding box center [716, 47] width 9 height 9
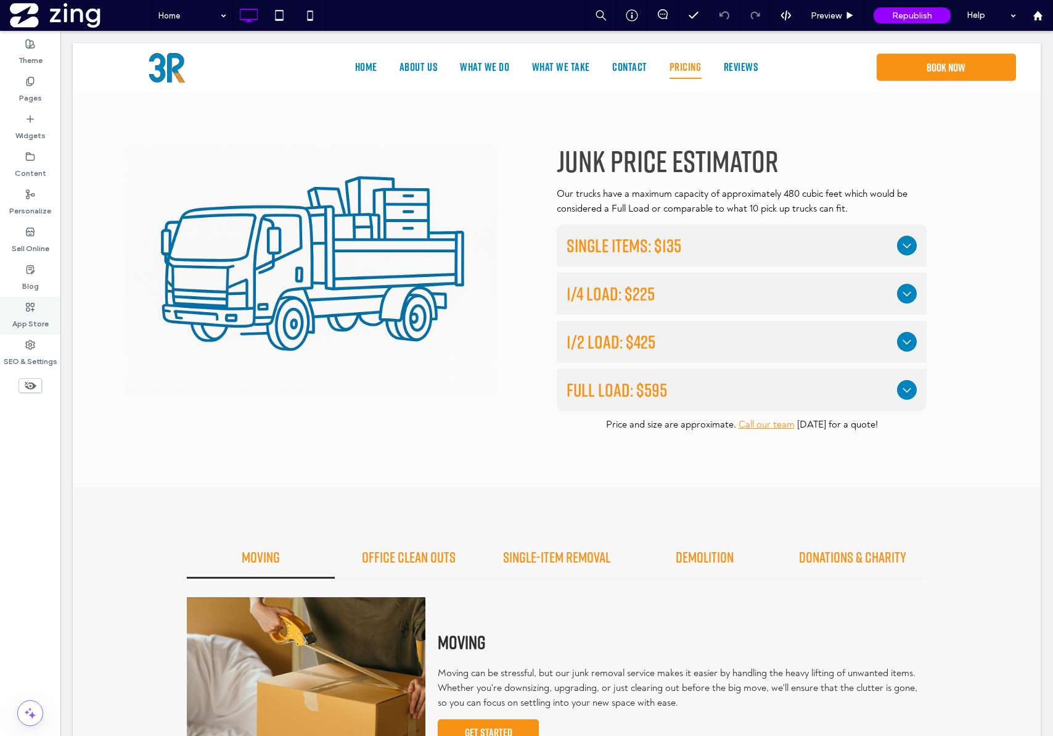
click at [38, 309] on div "App Store" at bounding box center [30, 316] width 60 height 38
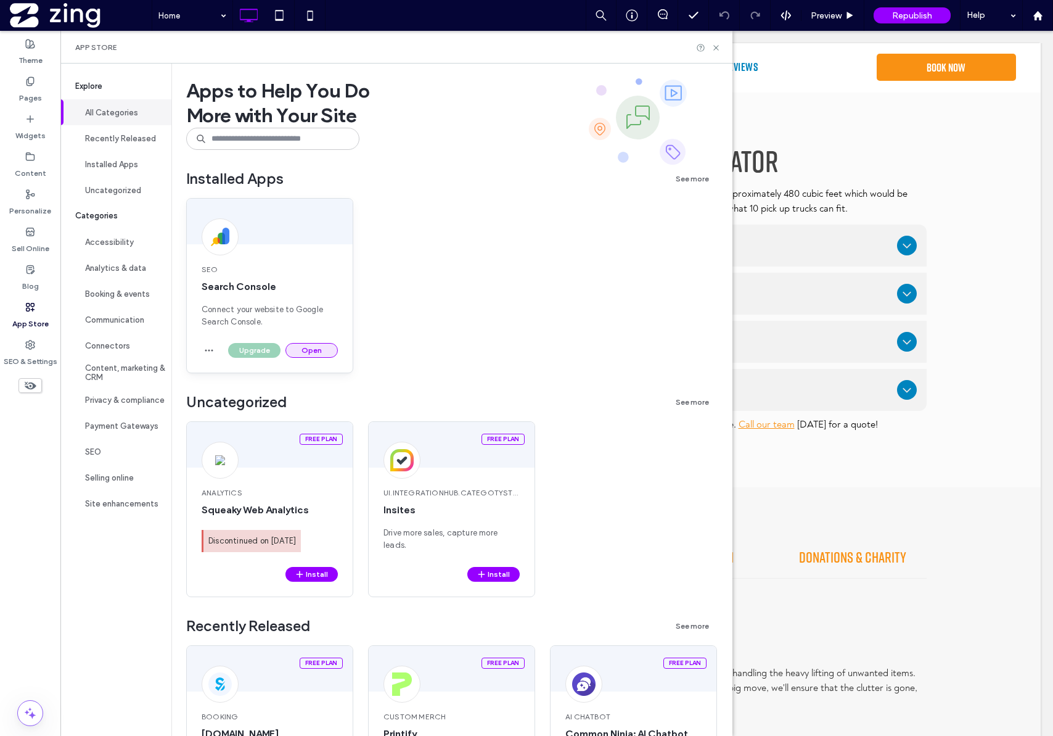
click at [312, 356] on button "Open" at bounding box center [312, 350] width 52 height 15
click at [205, 350] on icon "button" at bounding box center [209, 350] width 10 height 10
click at [423, 327] on div "SEO Search Console Connect your website to Google Search Console. Upgrade Open" at bounding box center [452, 295] width 532 height 195
click at [255, 350] on div "Upgrade Open" at bounding box center [280, 350] width 115 height 15
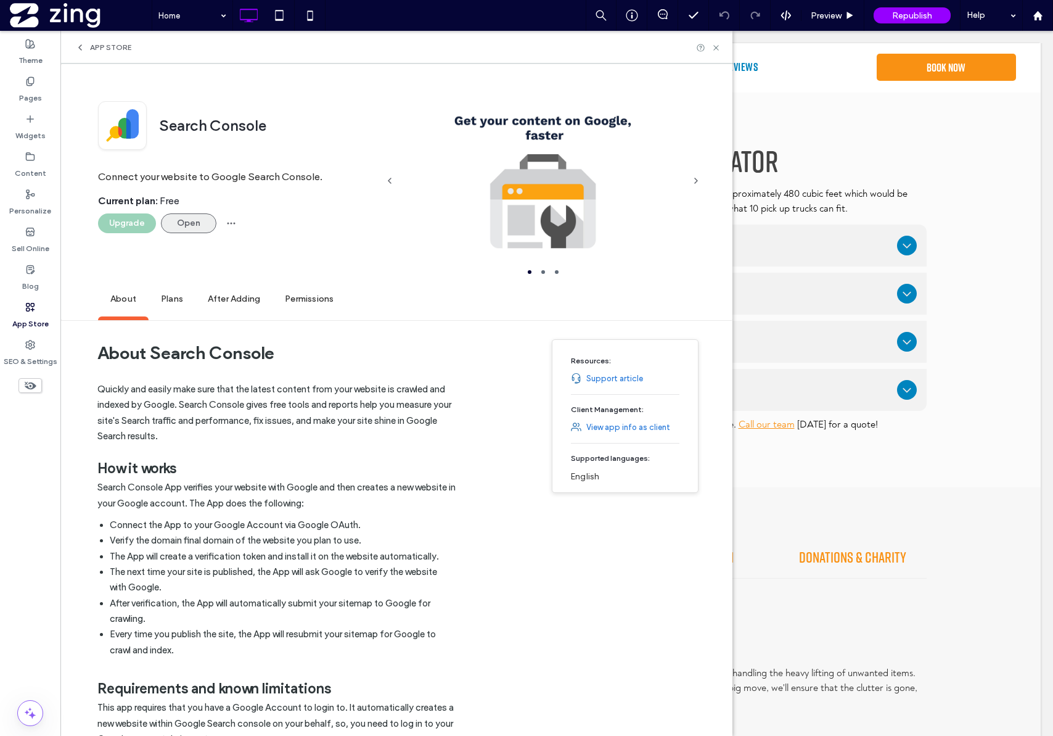
click at [187, 224] on button "Open" at bounding box center [189, 223] width 56 height 20
click at [117, 214] on div "Upgrade" at bounding box center [127, 223] width 58 height 20
click at [117, 219] on div "Upgrade" at bounding box center [127, 223] width 58 height 20
click at [721, 51] on icon at bounding box center [716, 47] width 9 height 9
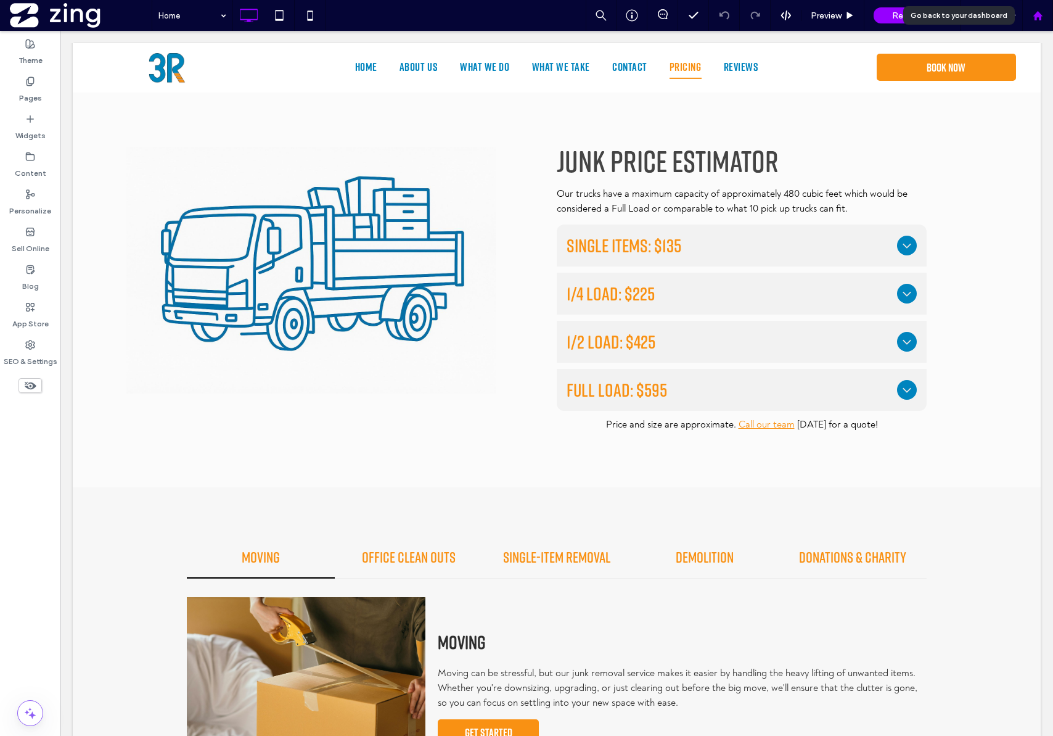
click at [1037, 23] on div at bounding box center [1038, 15] width 31 height 31
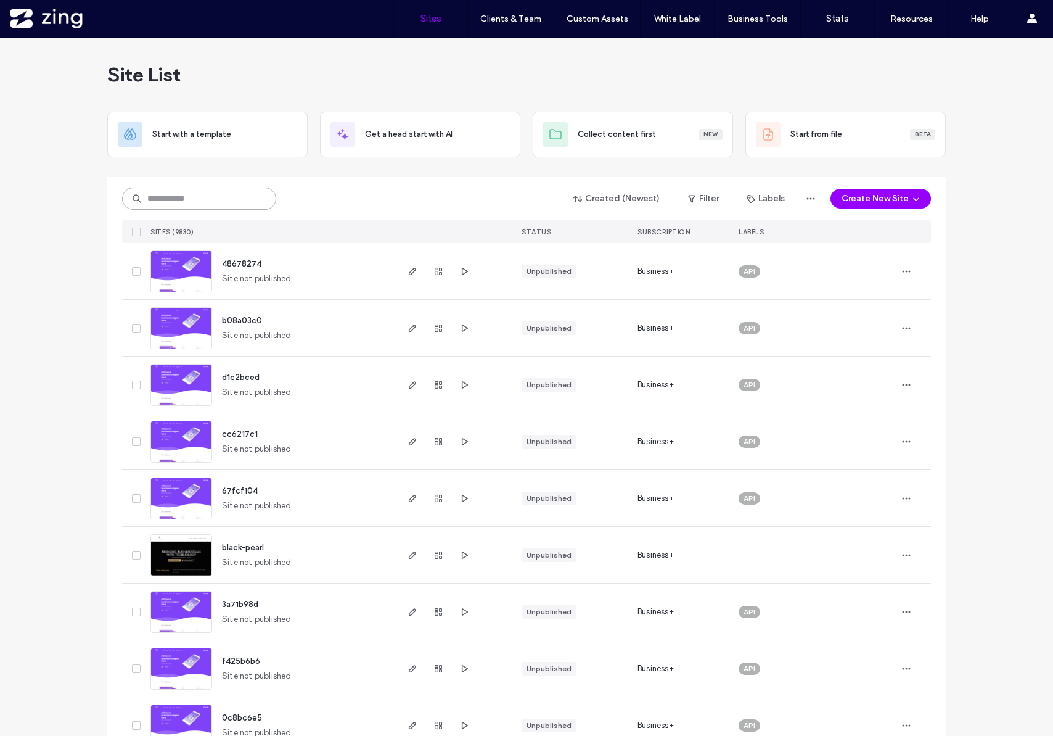
click at [214, 208] on input at bounding box center [199, 198] width 154 height 22
click at [220, 199] on input "*" at bounding box center [199, 198] width 154 height 22
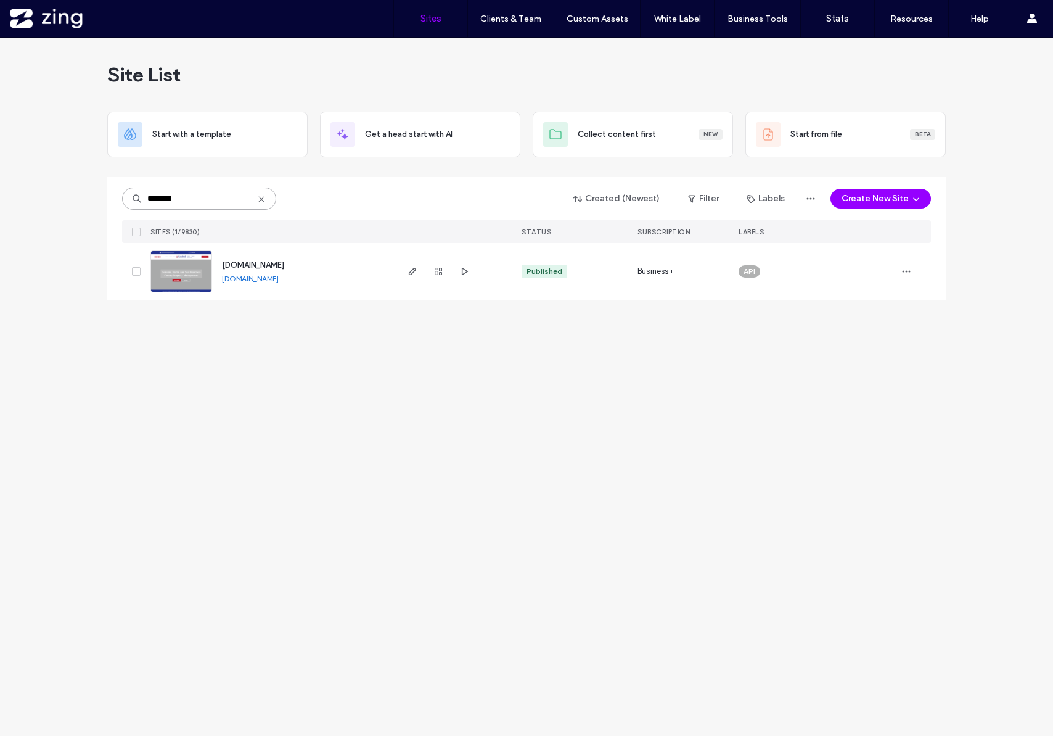
type input "********"
click at [264, 266] on span "[DOMAIN_NAME]" at bounding box center [253, 264] width 62 height 9
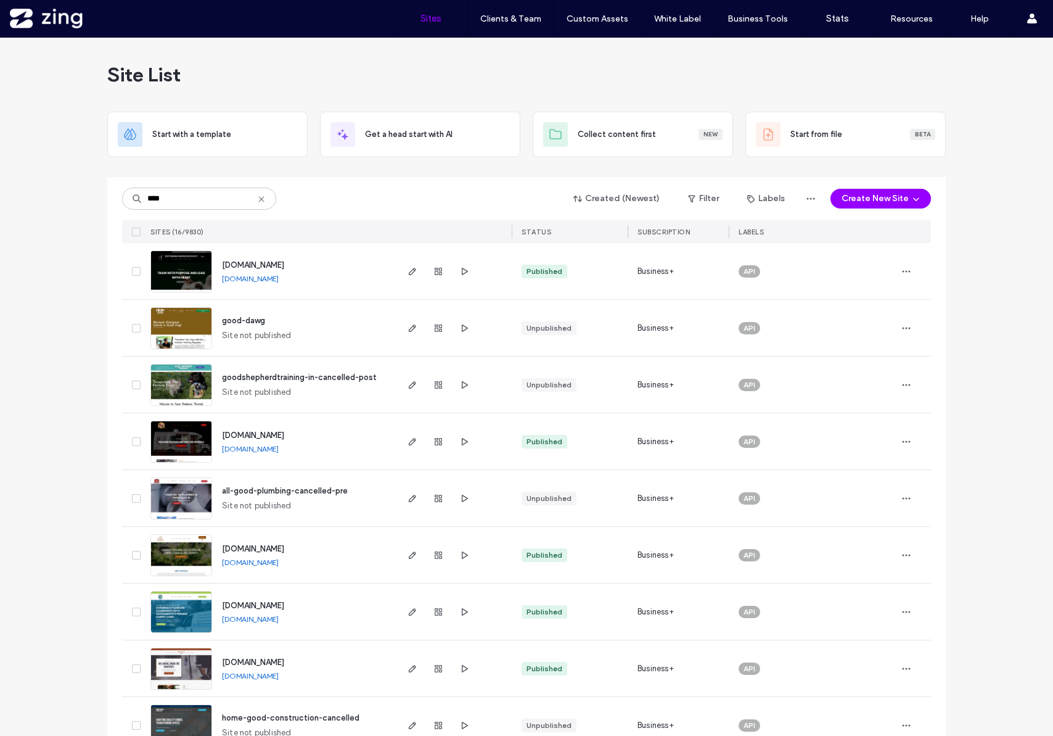
type input "****"
click at [240, 264] on span "[DOMAIN_NAME]" at bounding box center [253, 264] width 62 height 9
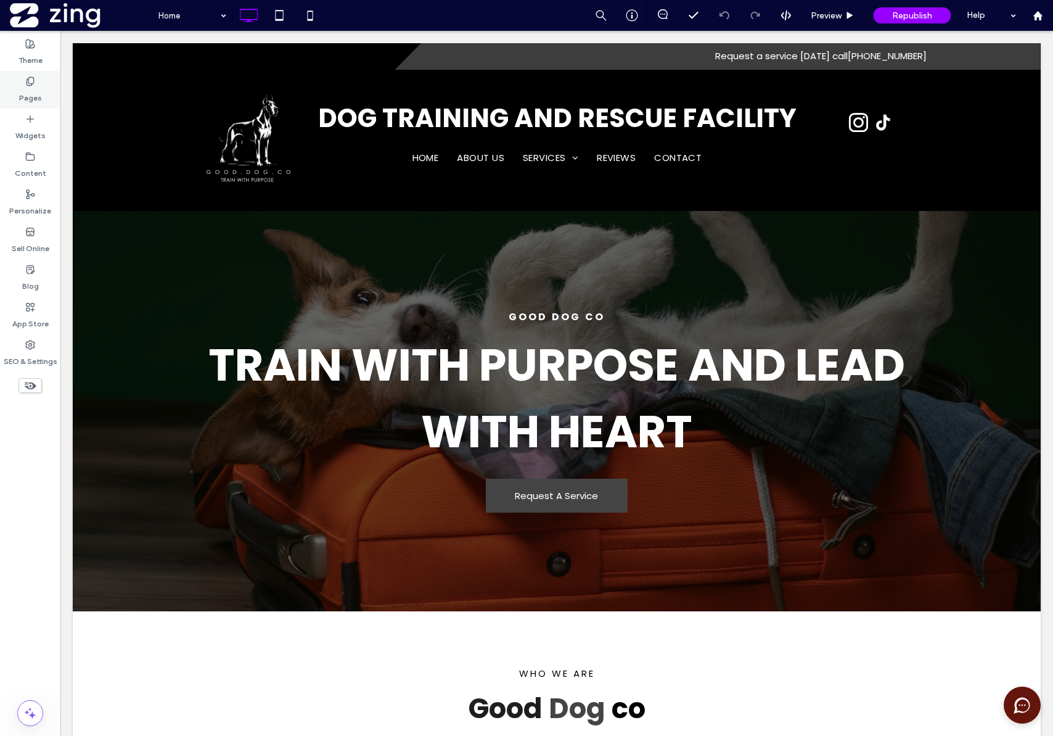
click at [31, 104] on div "Pages" at bounding box center [30, 90] width 60 height 38
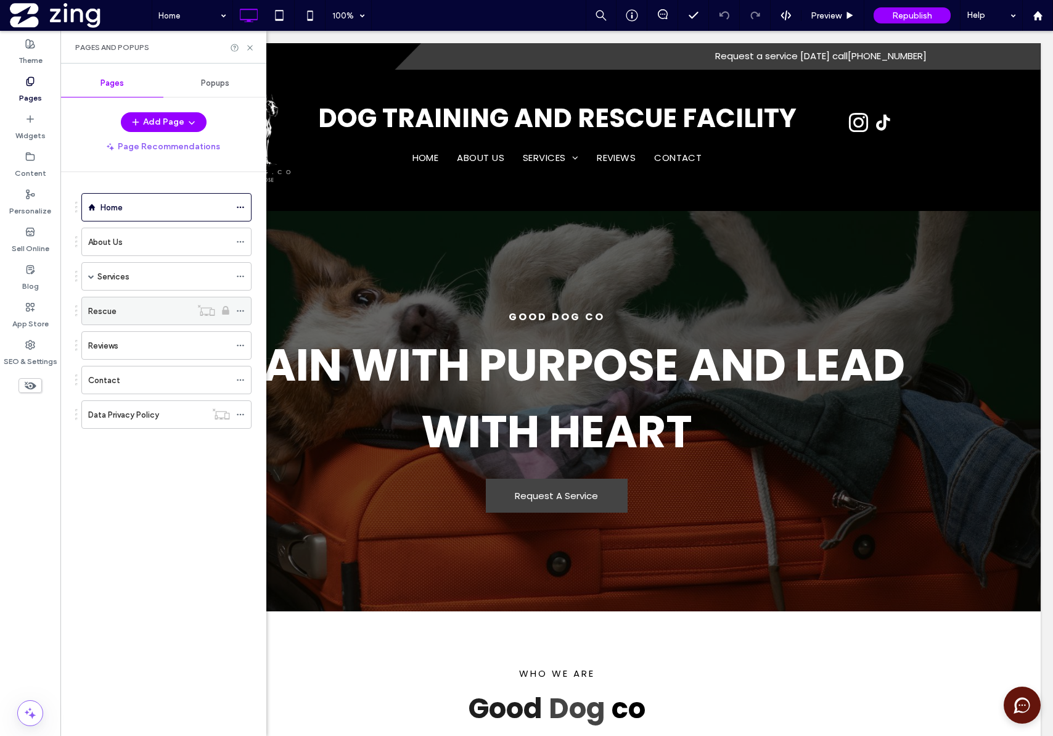
click at [170, 319] on div "Rescue" at bounding box center [139, 310] width 103 height 27
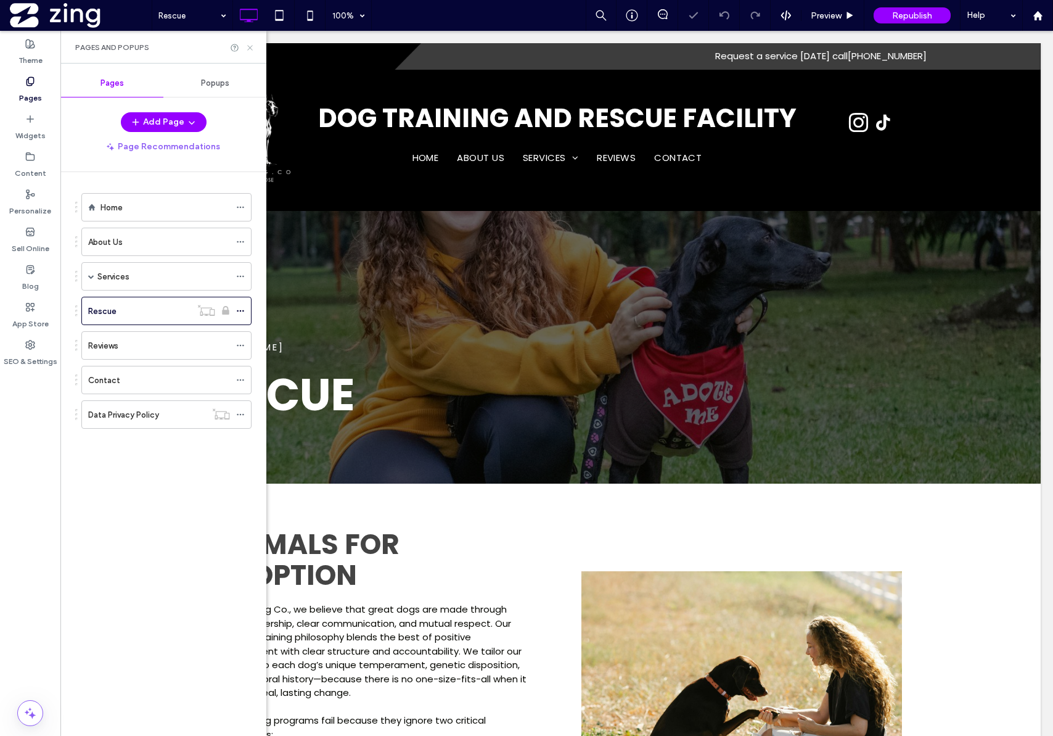
click at [253, 51] on icon at bounding box center [249, 47] width 9 height 9
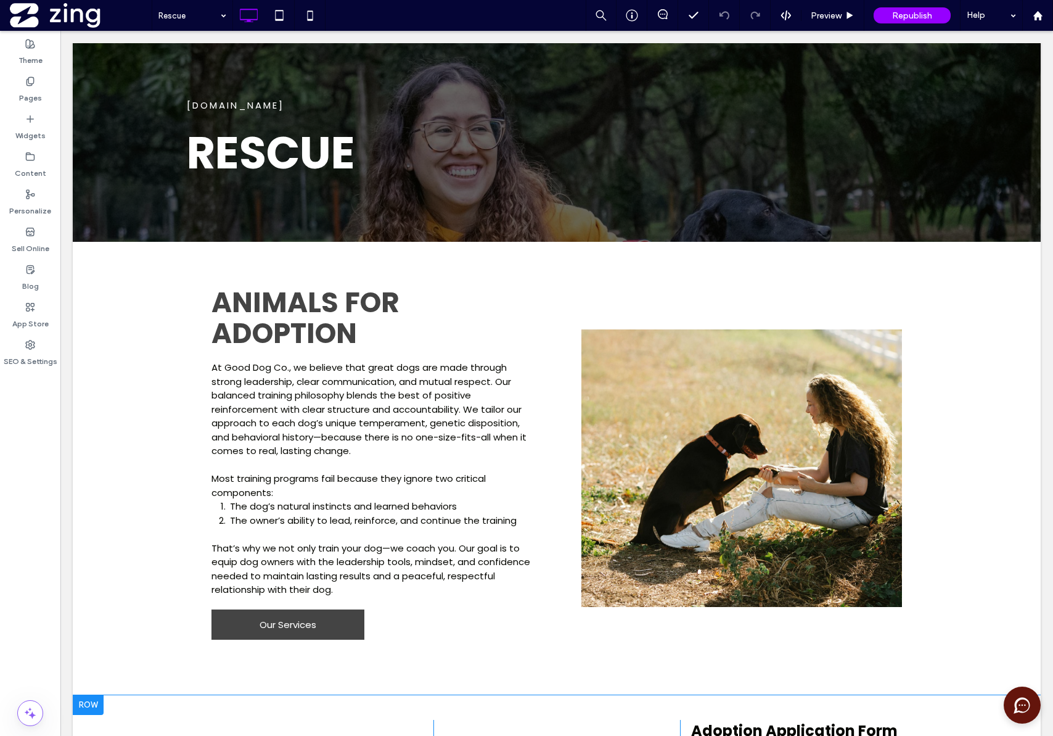
scroll to position [253, 0]
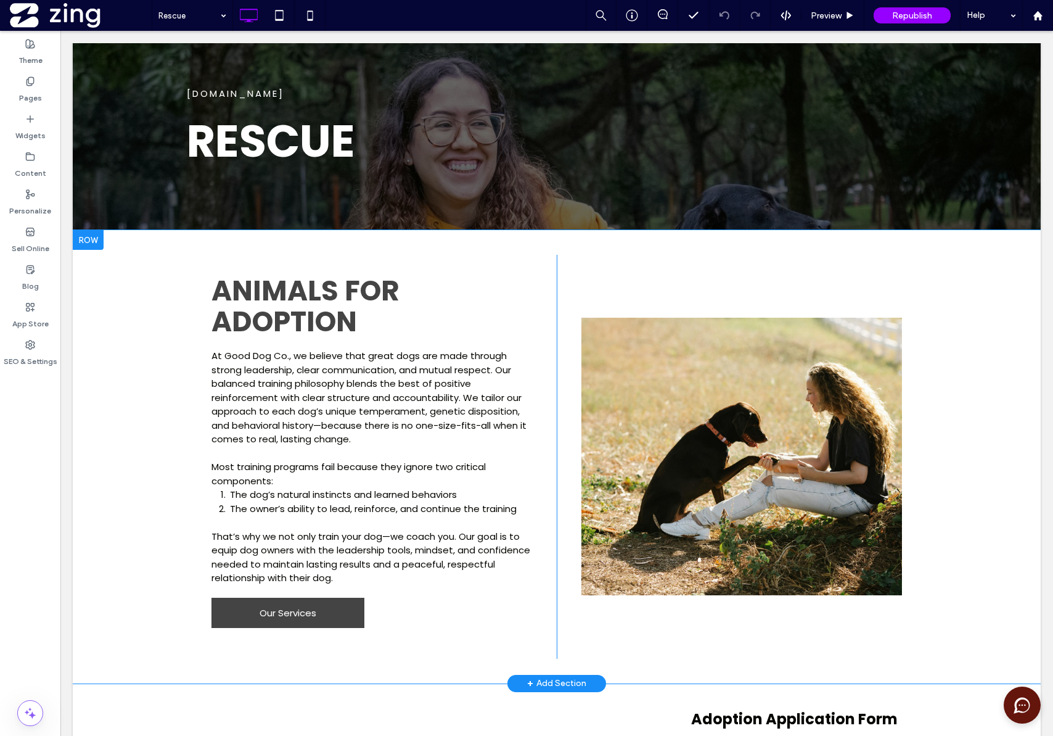
click at [93, 242] on div at bounding box center [88, 240] width 31 height 20
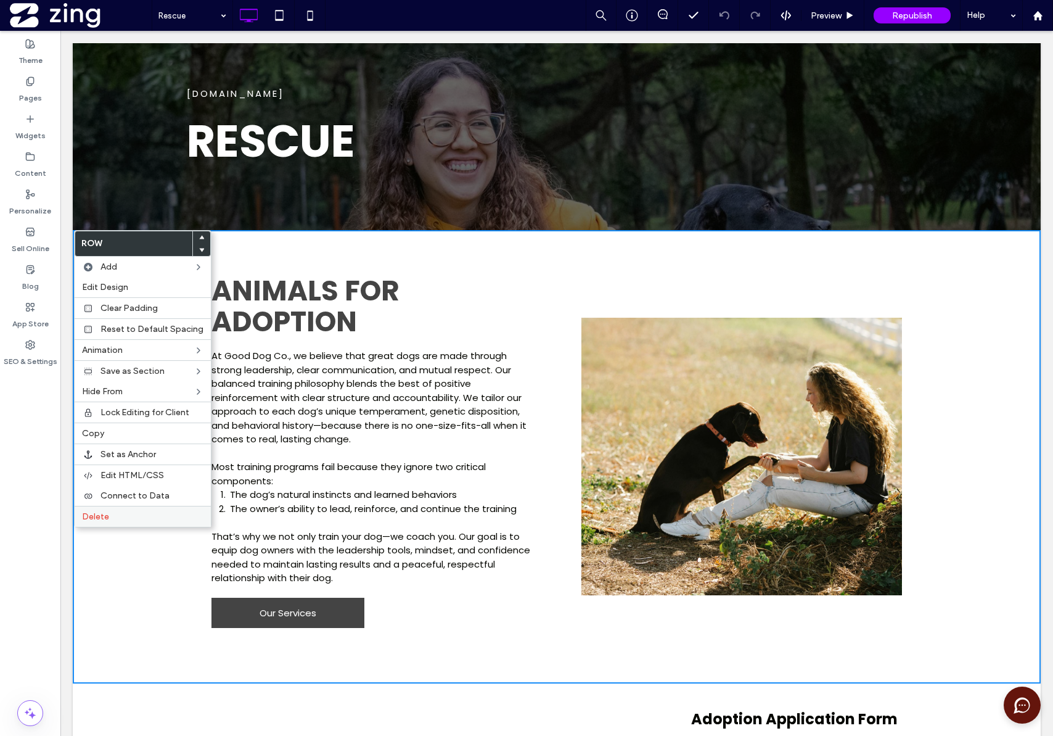
click at [110, 511] on label "Delete" at bounding box center [143, 516] width 122 height 10
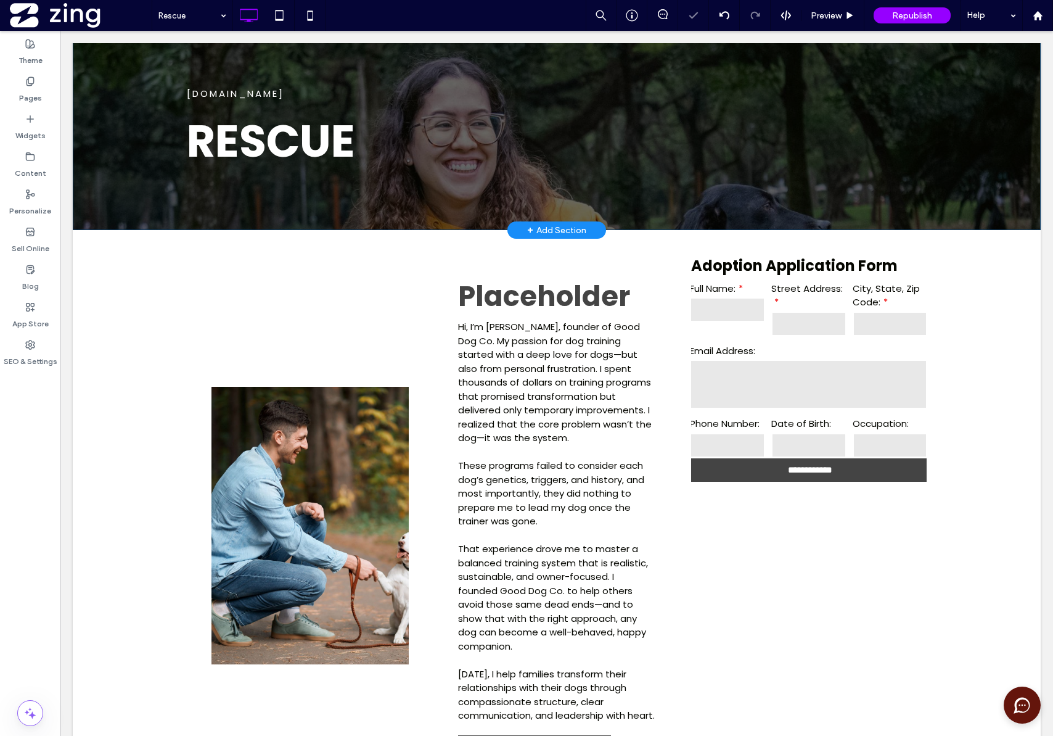
click at [529, 229] on div "+ Add Section" at bounding box center [556, 230] width 59 height 14
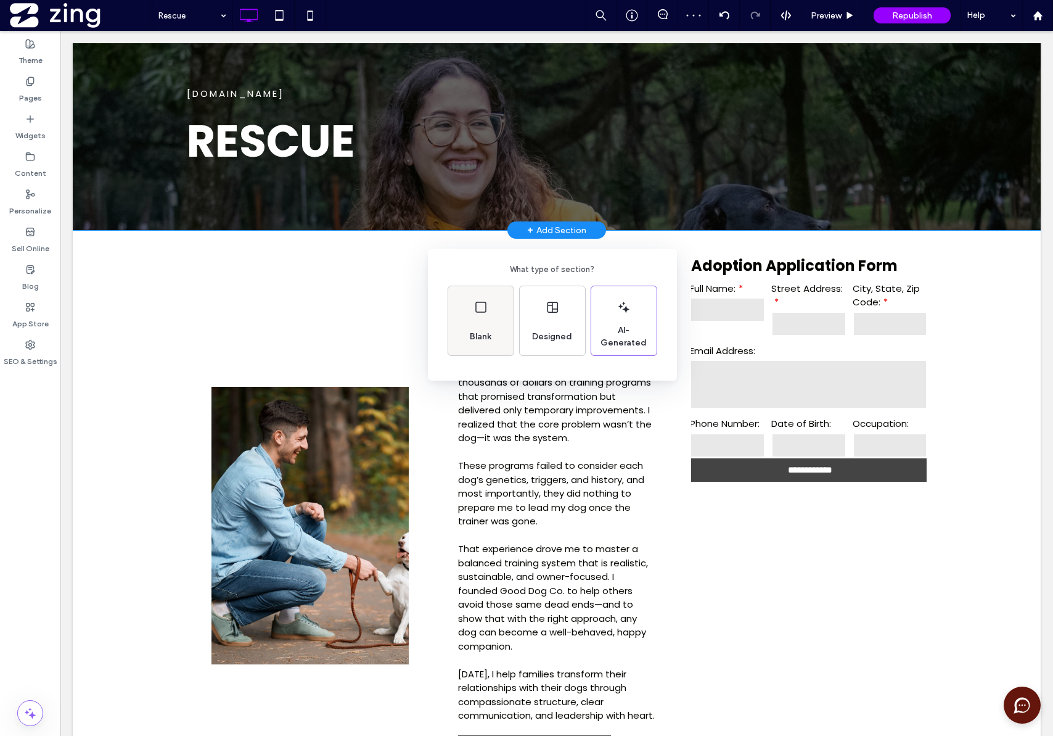
click at [494, 322] on div "Blank" at bounding box center [480, 320] width 65 height 69
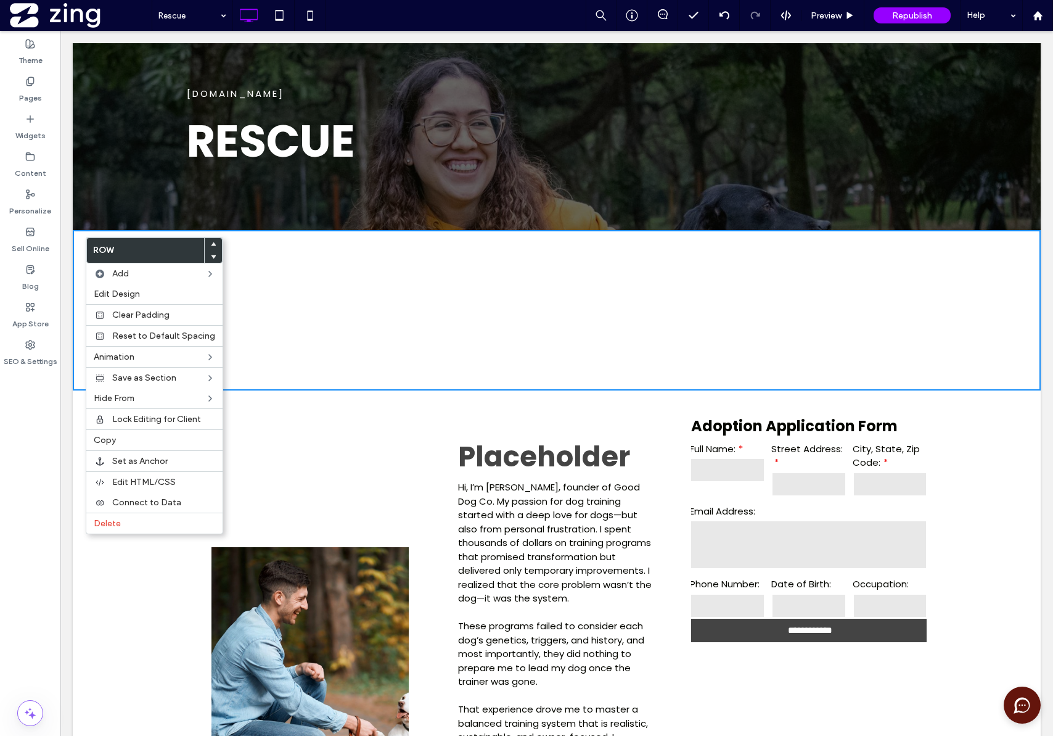
click at [519, 323] on div "Click To Paste Click To Paste" at bounding box center [557, 310] width 740 height 62
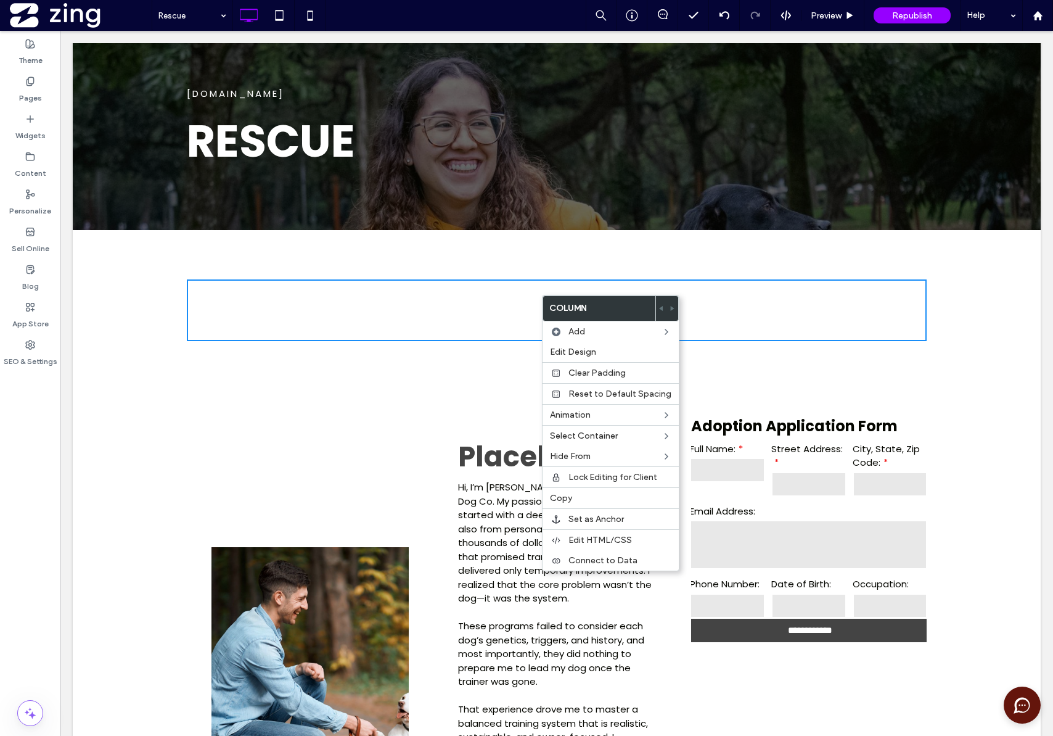
click at [520, 313] on div "Click To Paste Click To Paste" at bounding box center [557, 310] width 740 height 62
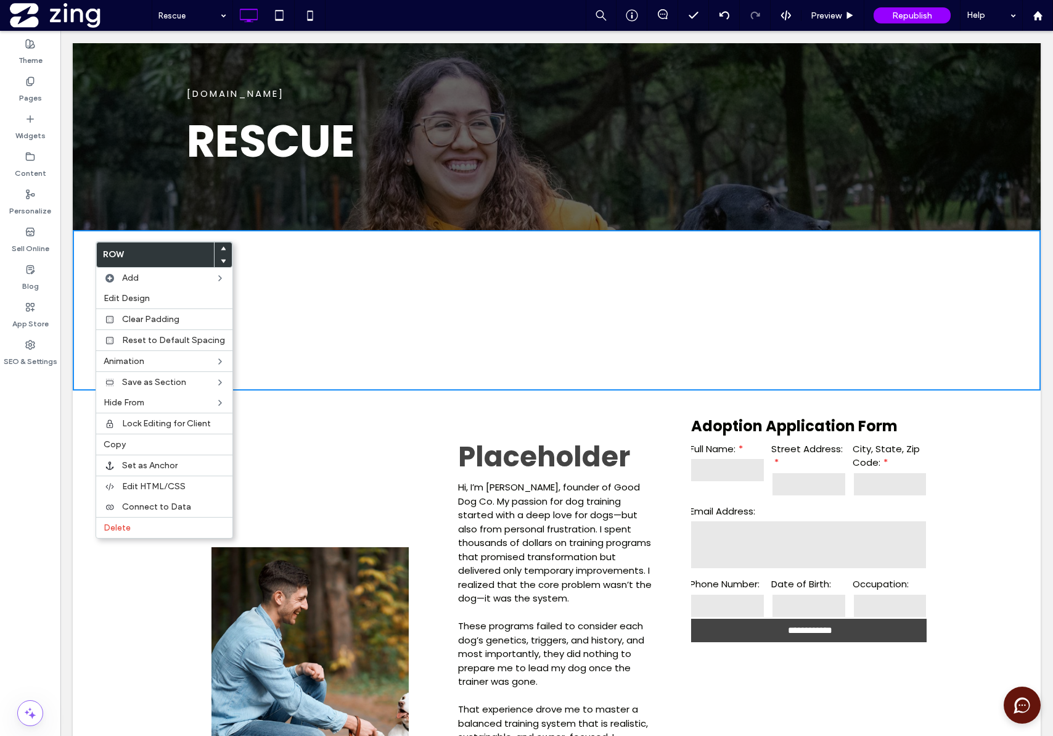
click at [89, 241] on div "Click To Paste Click To Paste Row + Add Section" at bounding box center [557, 310] width 968 height 160
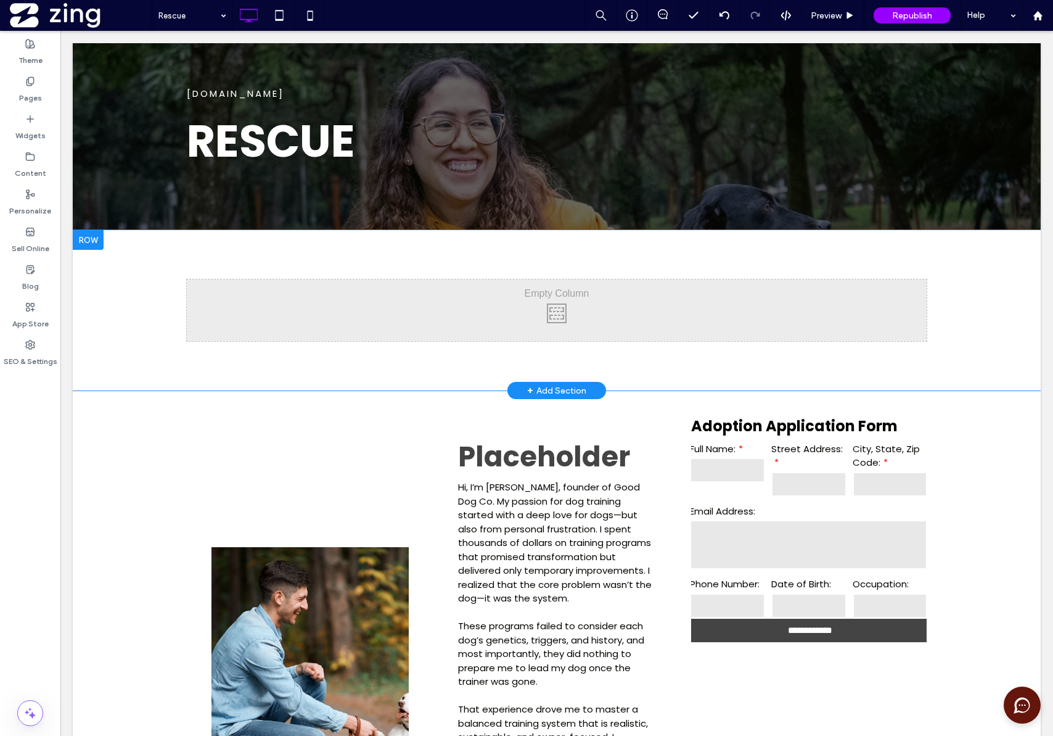
click at [91, 243] on div at bounding box center [88, 240] width 31 height 20
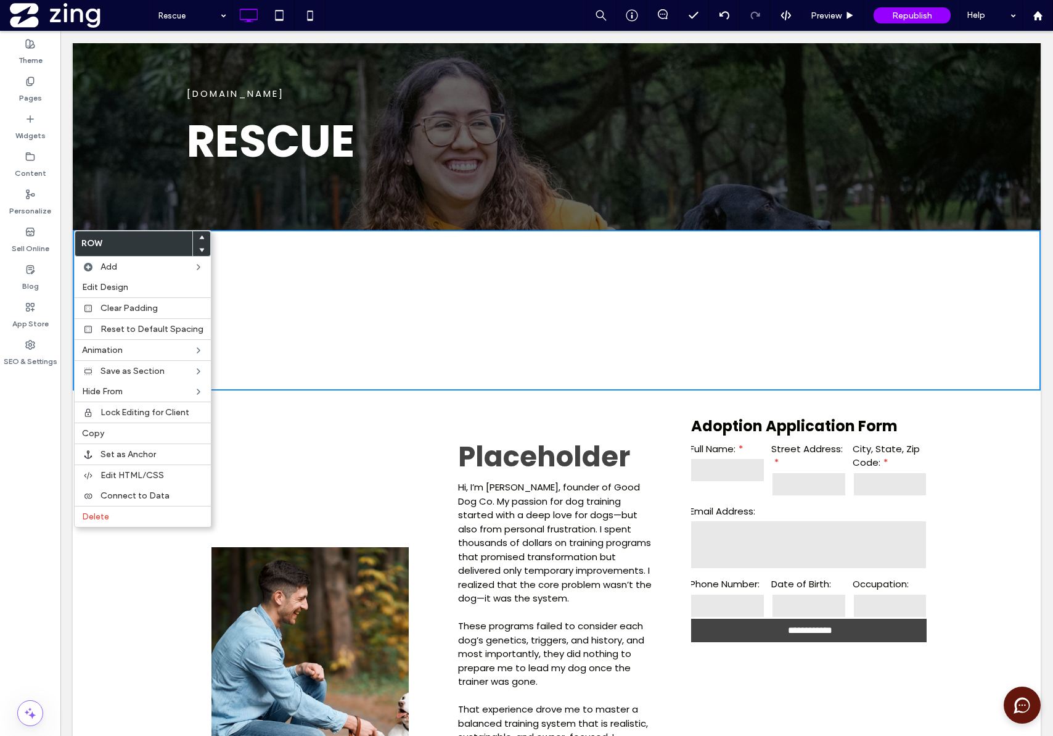
click at [318, 272] on div "Click To Paste Click To Paste Row + Add Section" at bounding box center [557, 310] width 968 height 160
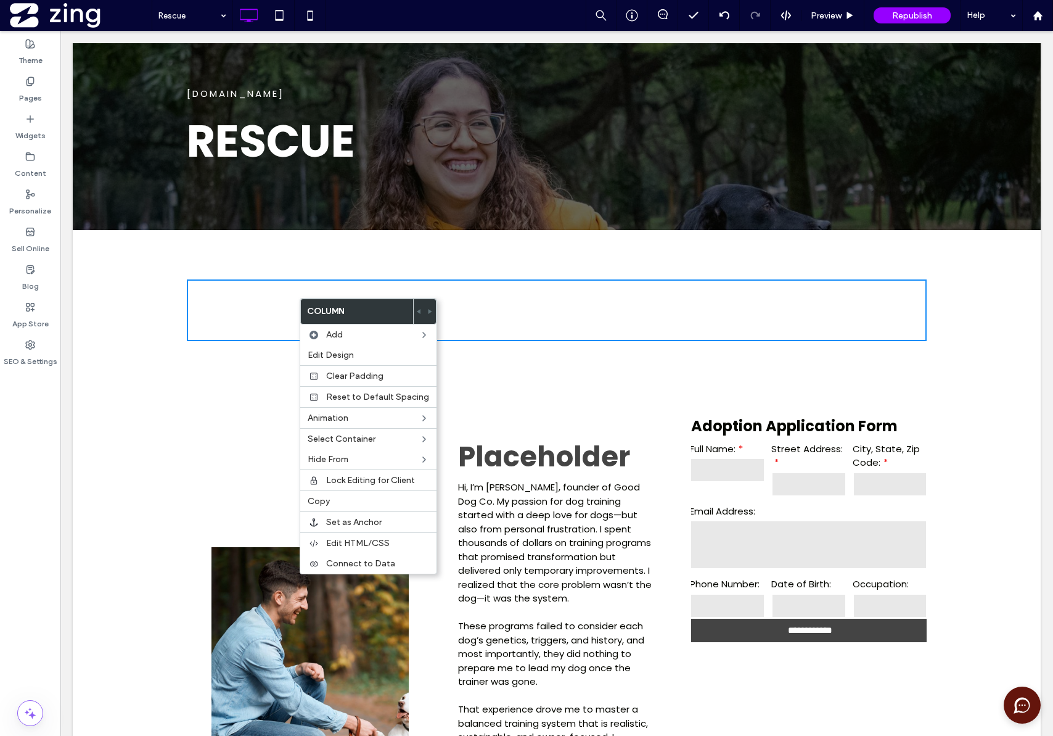
click at [252, 313] on div "Click To Paste Click To Paste" at bounding box center [557, 310] width 740 height 62
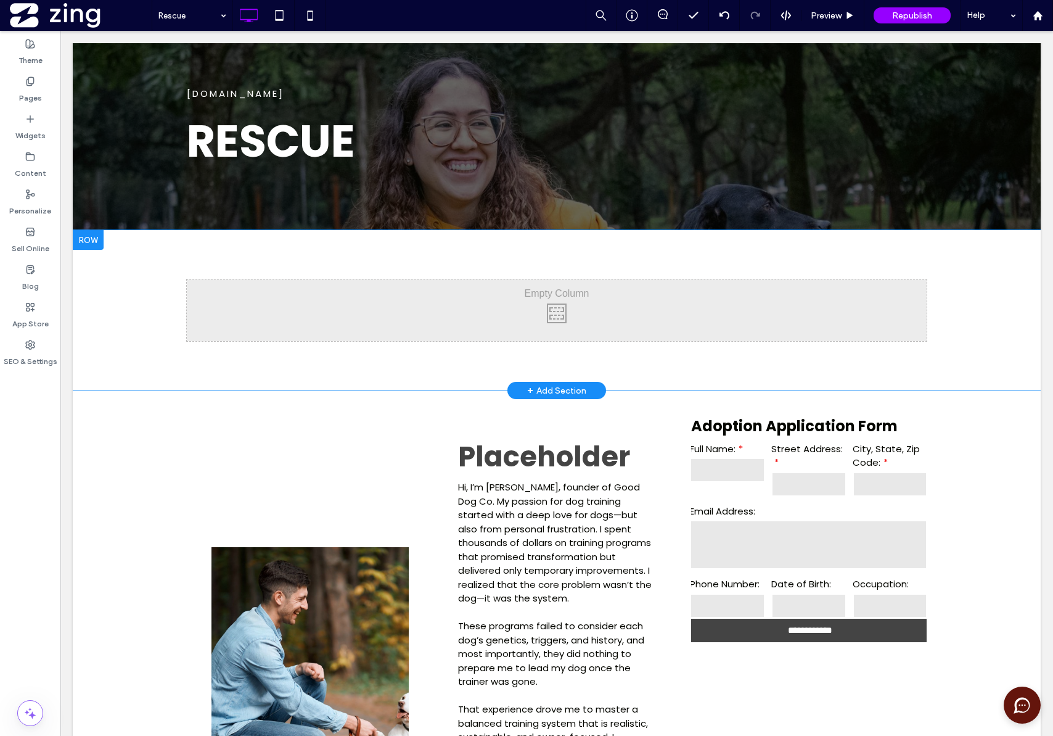
click at [93, 243] on div at bounding box center [88, 240] width 31 height 20
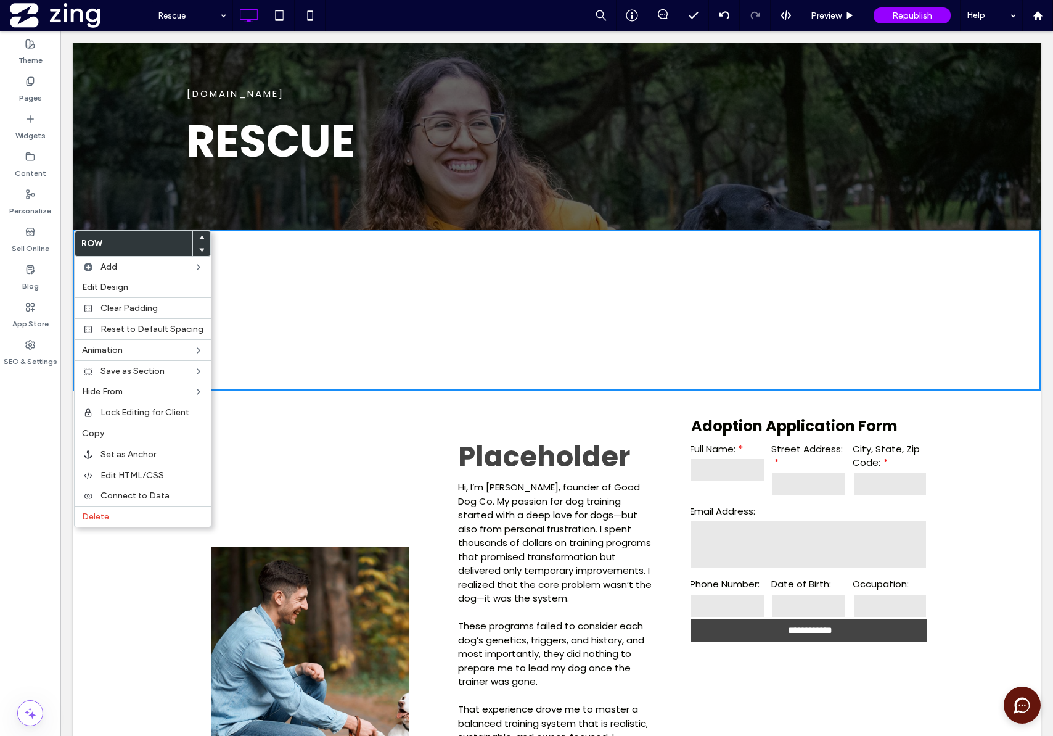
drag, startPoint x: 374, startPoint y: 282, endPoint x: 367, endPoint y: 281, distance: 7.4
click at [374, 282] on div "Click To Paste Click To Paste" at bounding box center [557, 310] width 740 height 62
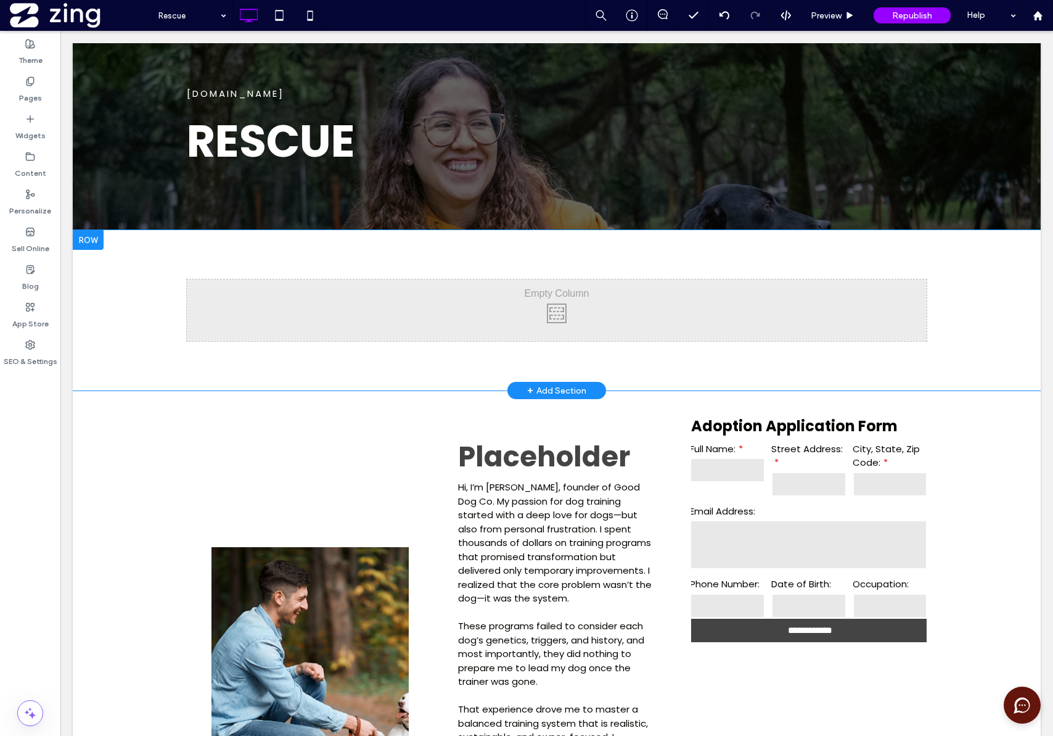
click at [97, 242] on div at bounding box center [88, 240] width 31 height 20
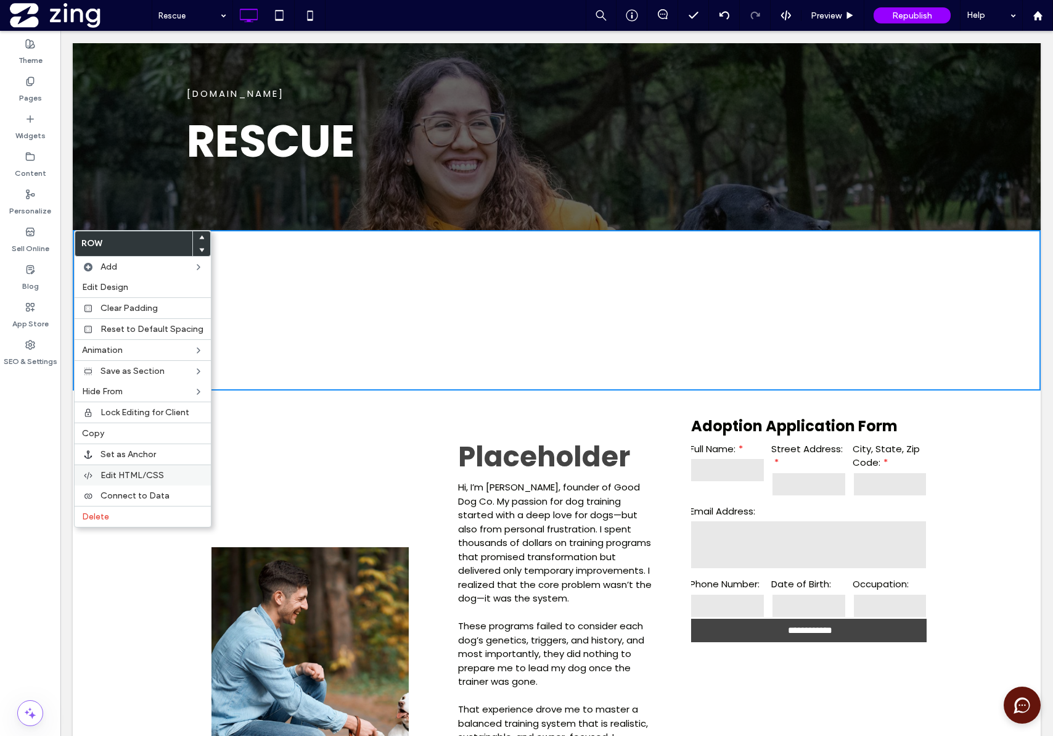
click at [147, 476] on span "Edit HTML/CSS" at bounding box center [133, 475] width 64 height 10
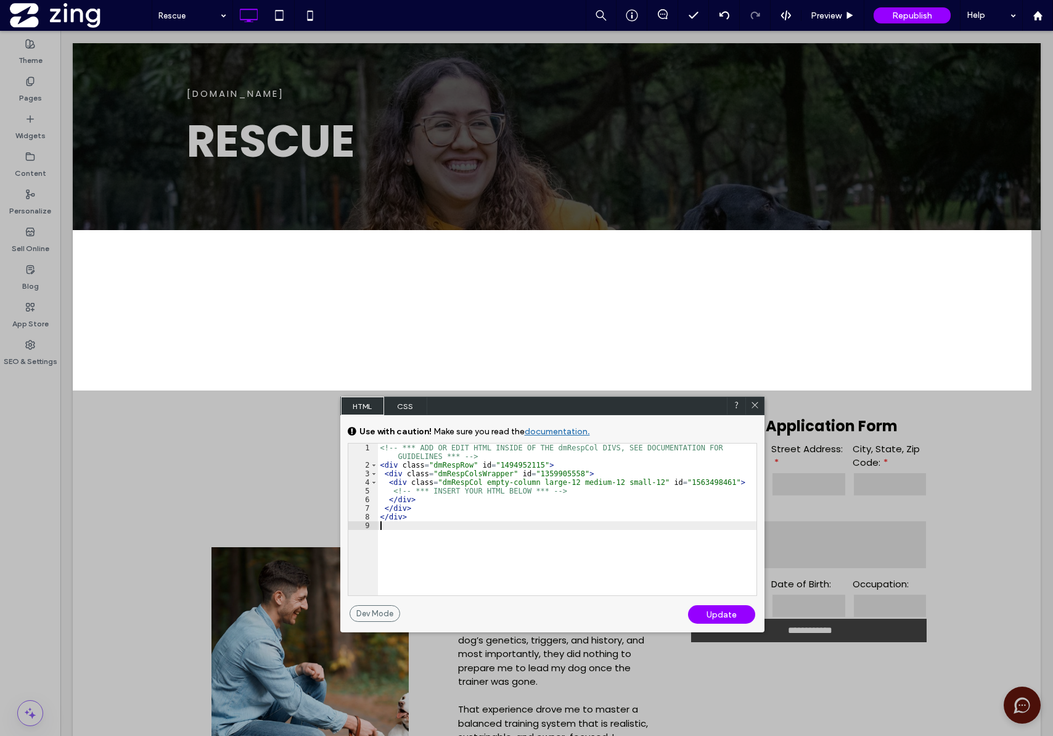
click at [474, 549] on div "<!-- *** ADD OR EDIT HTML INSIDE OF THE dmRespCol DIVS, SEE DOCUMENTATION FOR G…" at bounding box center [567, 532] width 379 height 178
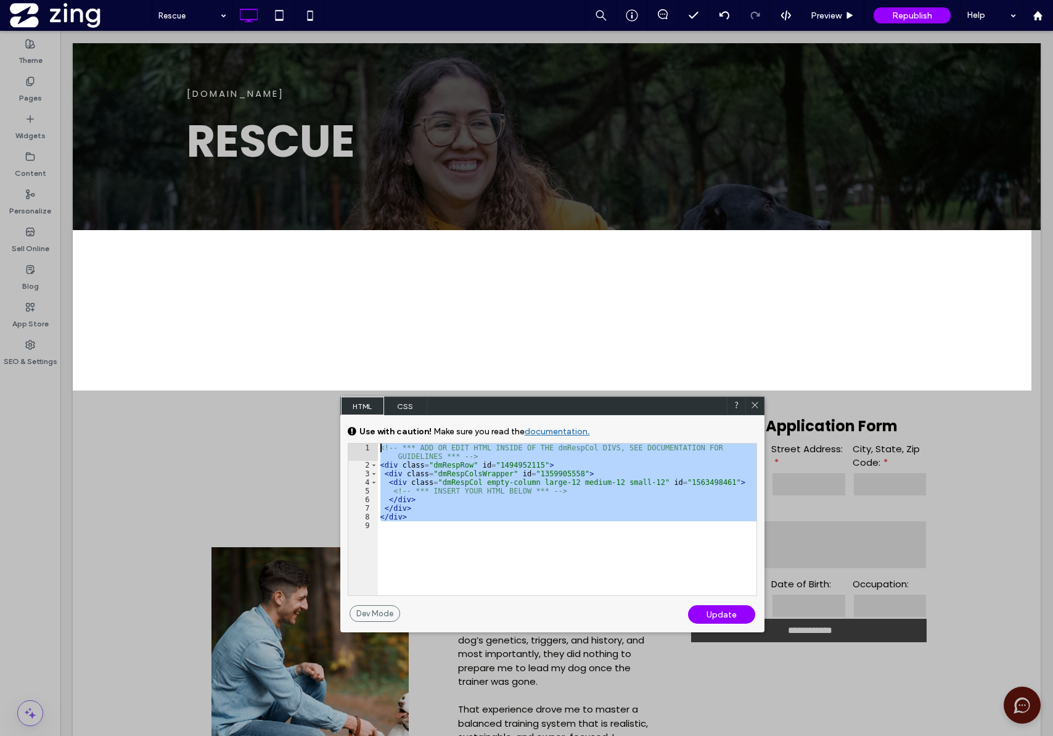
drag, startPoint x: 447, startPoint y: 524, endPoint x: 331, endPoint y: 421, distance: 154.2
click at [331, 421] on body ".wqwq-1{fill:#231f20;} .cls-1q, .cls-2q { fill-rule: evenodd; } .cls-2q { fill:…" at bounding box center [526, 368] width 1053 height 736
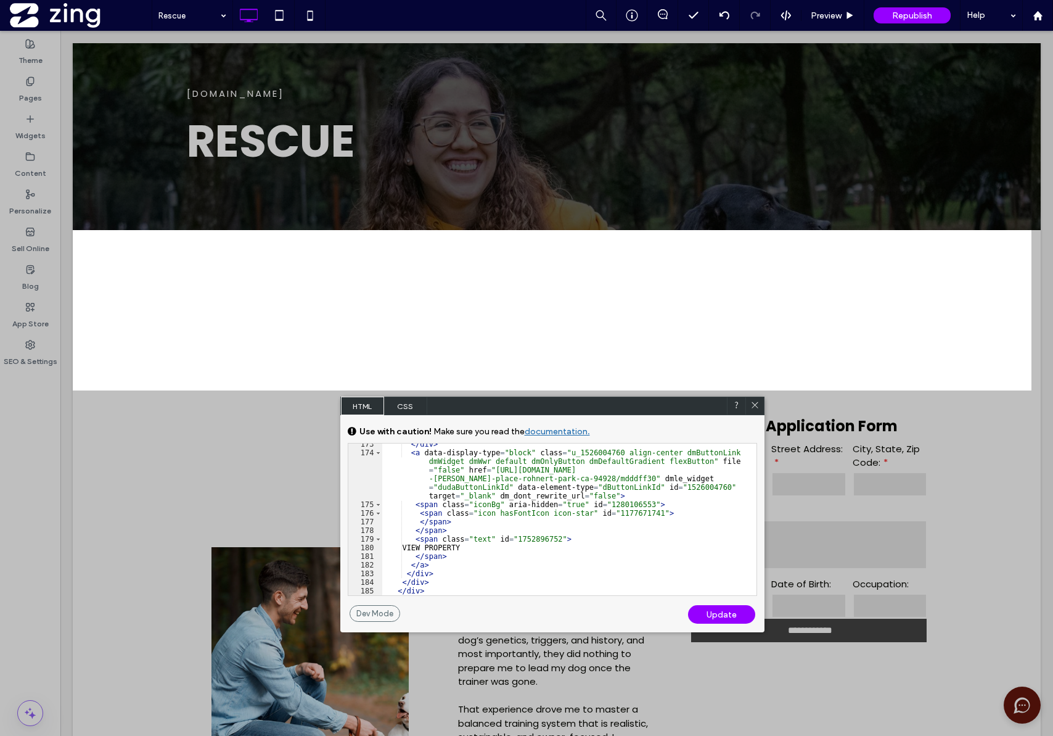
scroll to position [2076, 0]
click at [734, 617] on div "Update" at bounding box center [721, 614] width 67 height 19
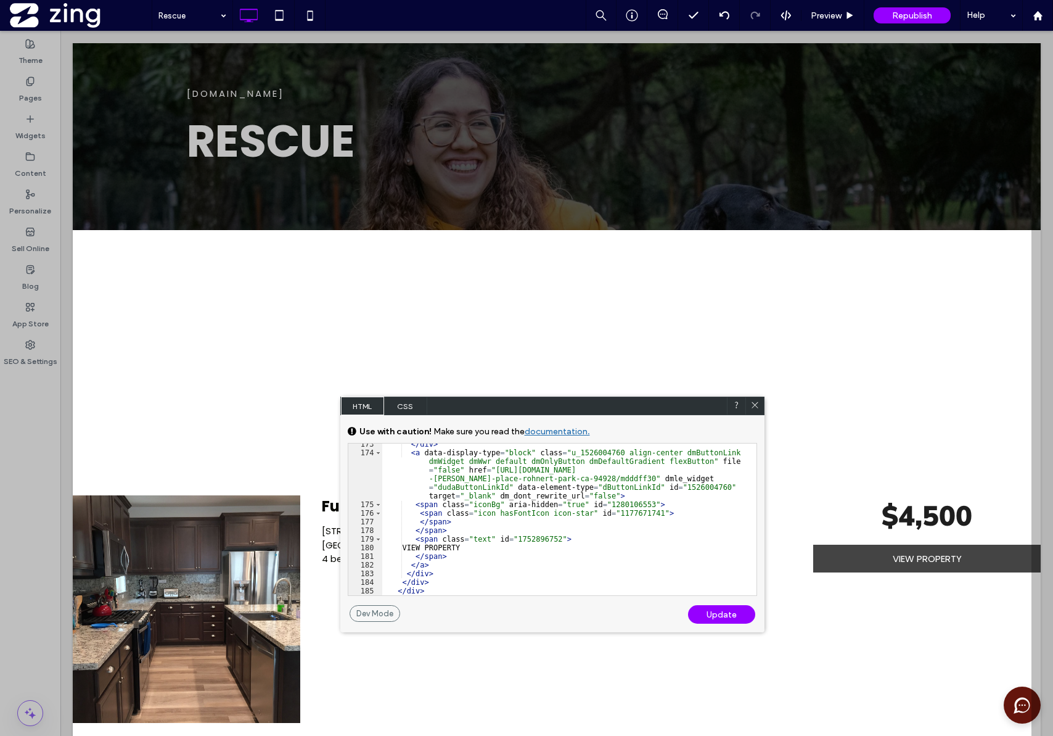
drag, startPoint x: 756, startPoint y: 405, endPoint x: 684, endPoint y: 380, distance: 76.3
click at [756, 405] on icon at bounding box center [755, 404] width 9 height 9
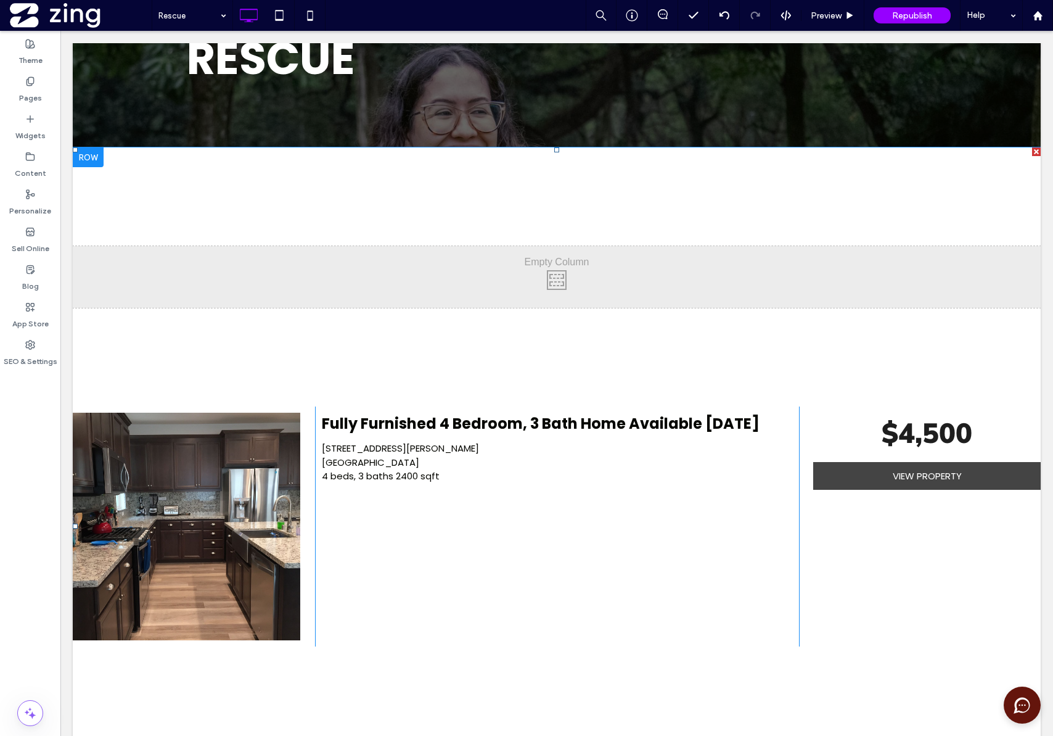
scroll to position [247, 0]
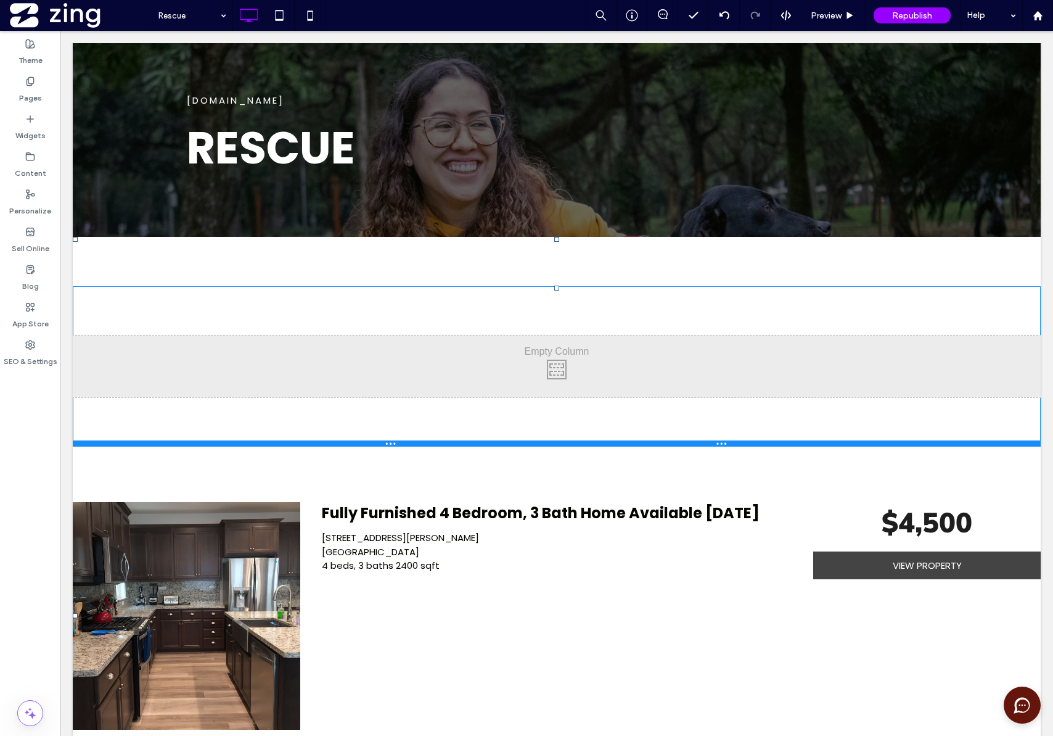
drag, startPoint x: 552, startPoint y: 289, endPoint x: 551, endPoint y: 244, distance: 44.4
click at [551, 244] on div "Click To Paste Click To Paste Button Click To Paste Click To Paste Fully Furnis…" at bounding box center [557, 616] width 968 height 758
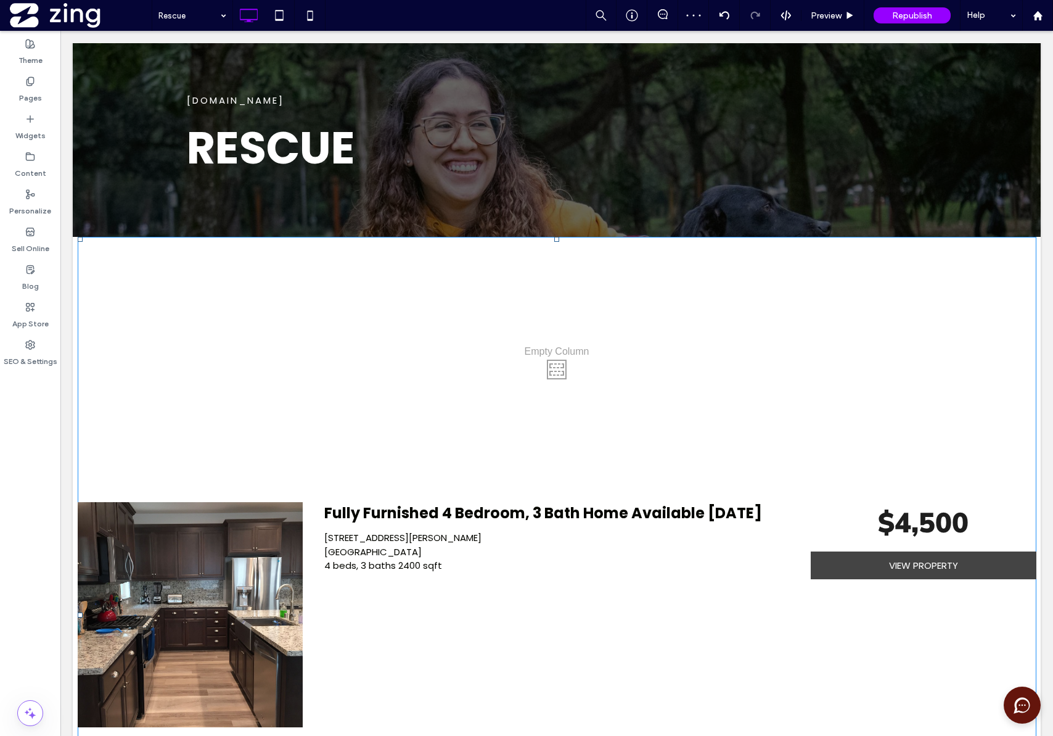
drag, startPoint x: 551, startPoint y: 240, endPoint x: 555, endPoint y: 221, distance: 19.5
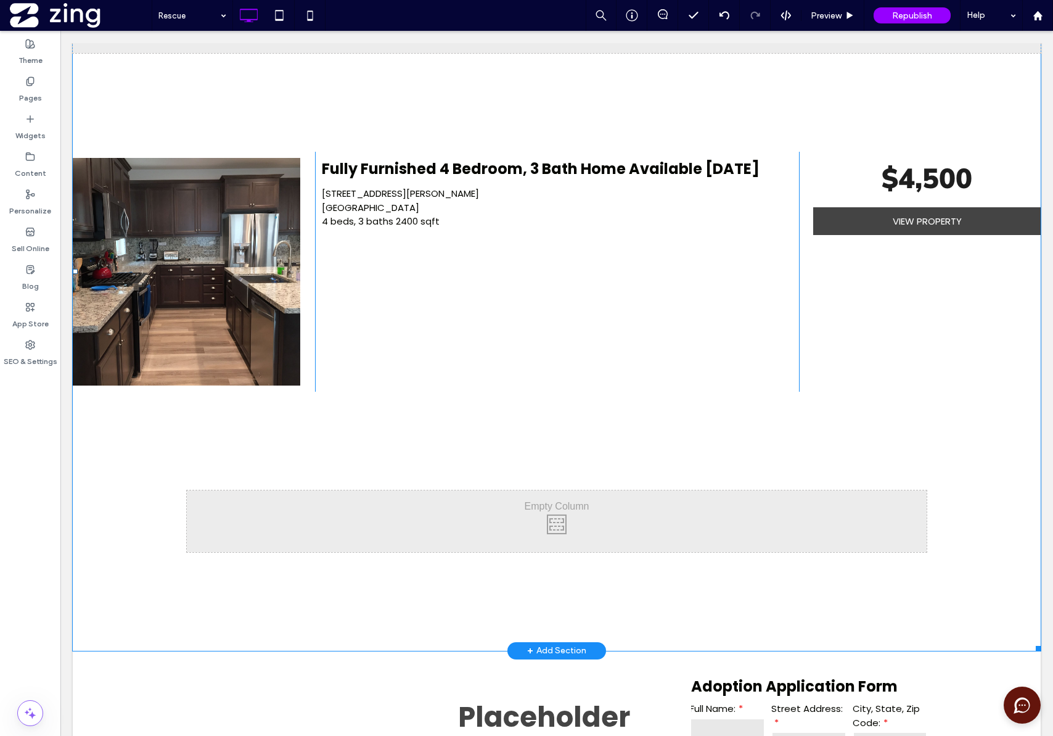
scroll to position [591, 0]
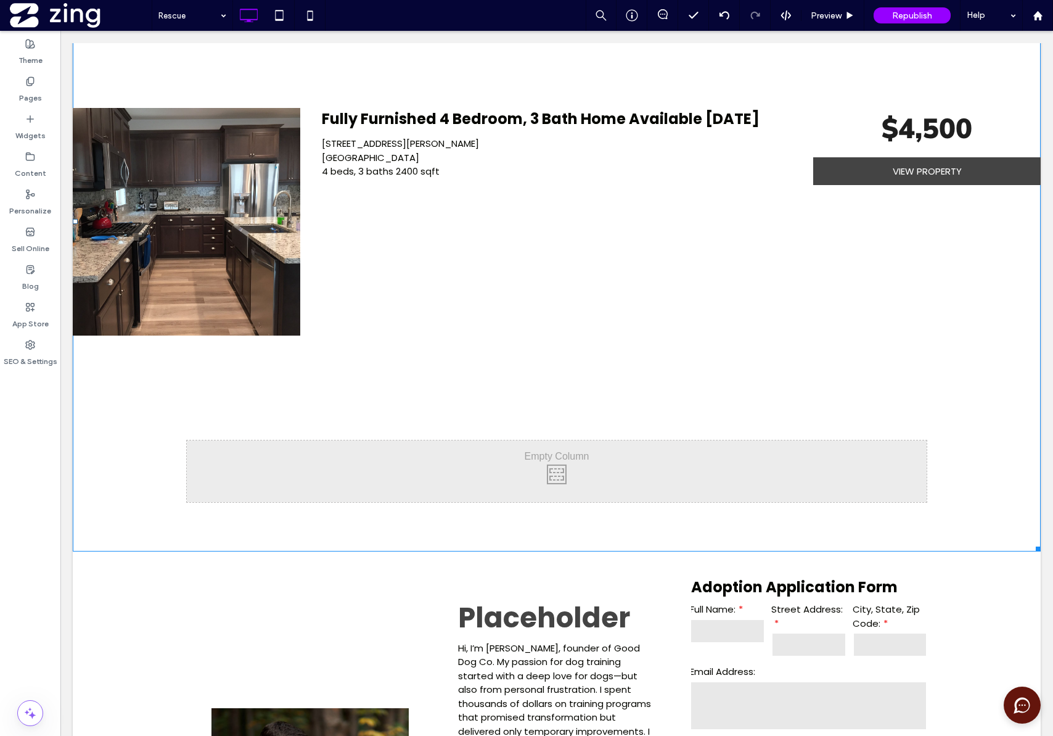
drag, startPoint x: 1030, startPoint y: 645, endPoint x: 1028, endPoint y: 418, distance: 227.6
click at [1028, 418] on div "Click To Paste Click To Paste Button Click To Paste Click To Paste Fully Furnis…" at bounding box center [557, 221] width 968 height 659
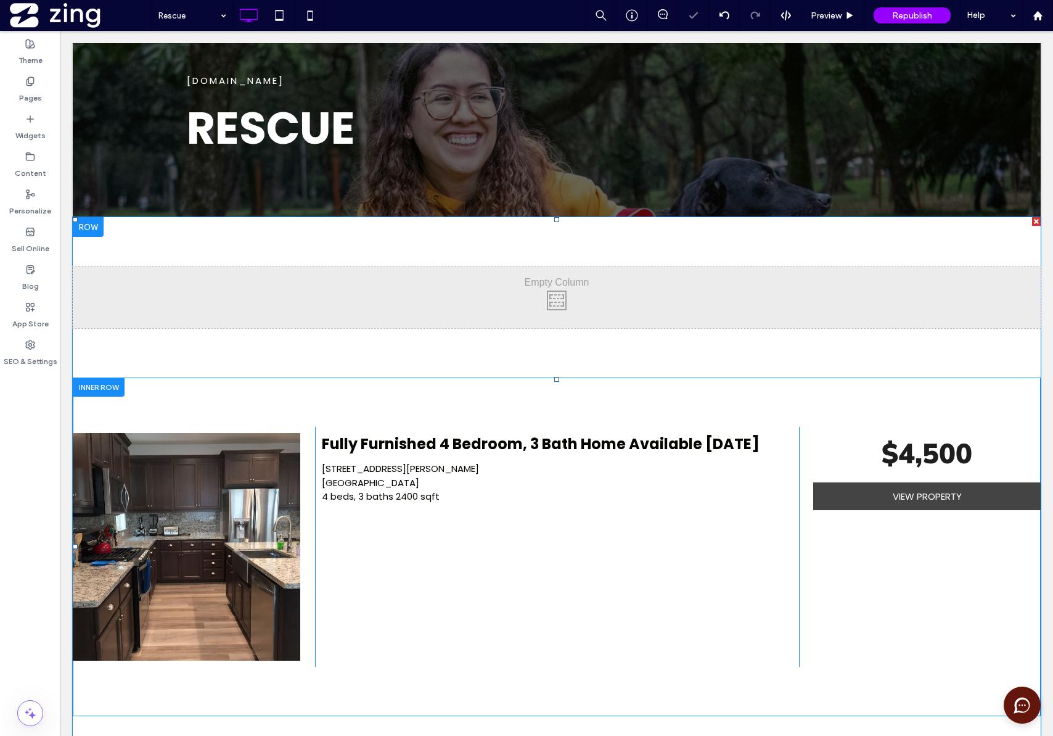
scroll to position [250, 0]
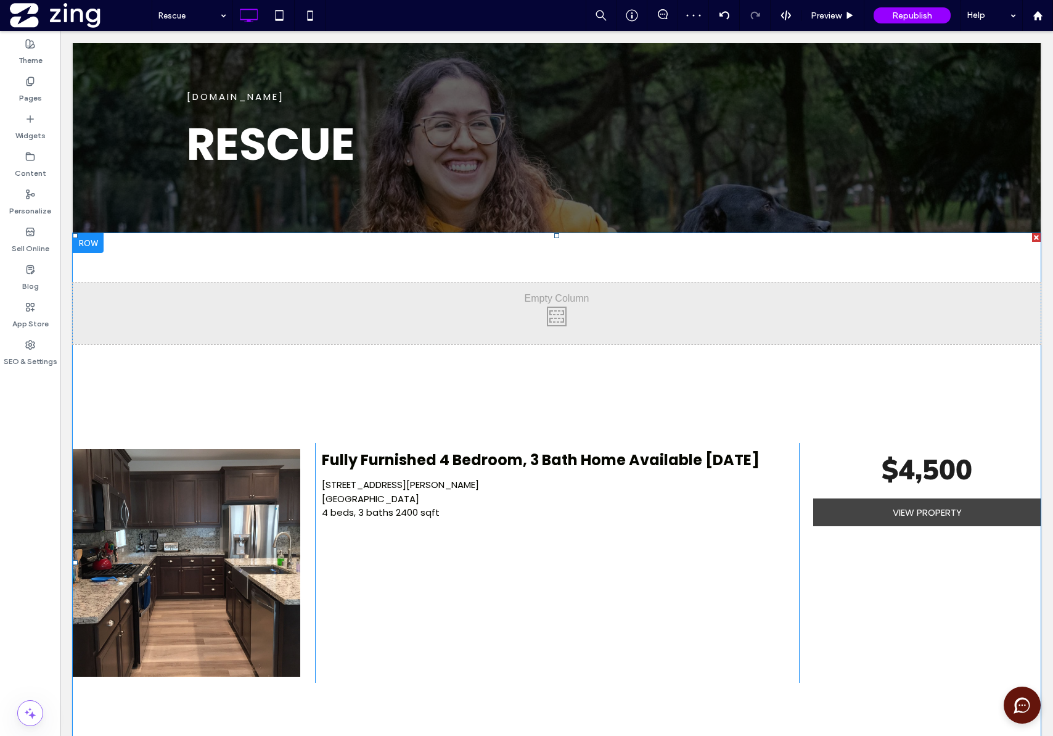
click at [93, 242] on div at bounding box center [88, 243] width 31 height 20
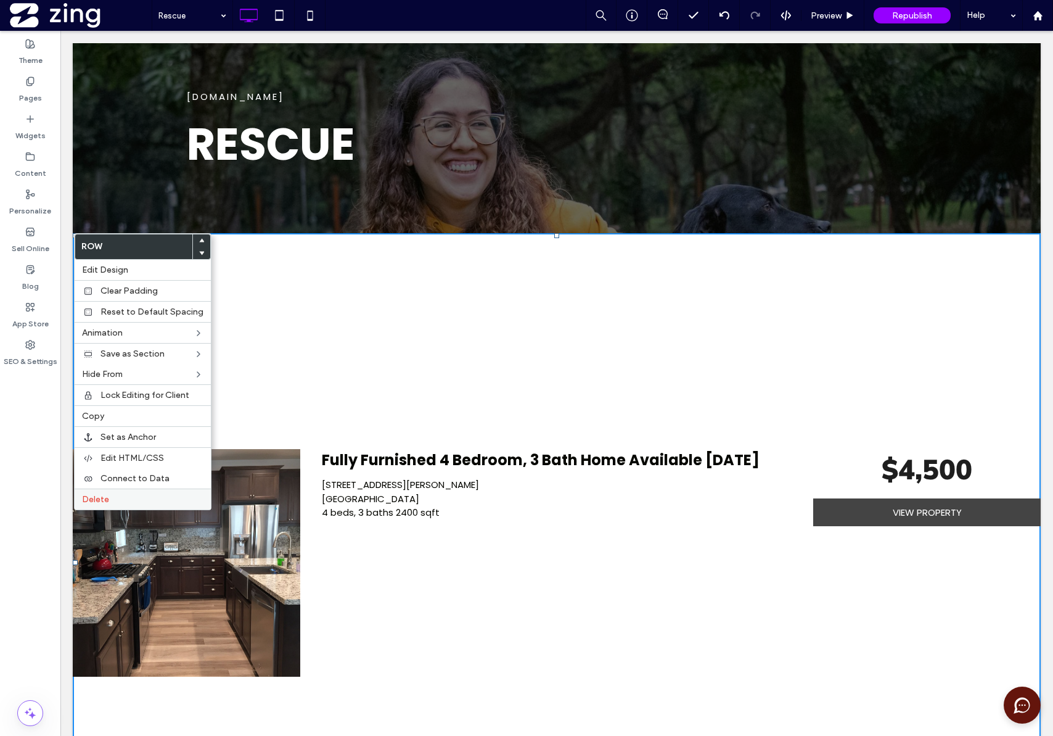
click at [141, 504] on label "Delete" at bounding box center [143, 499] width 122 height 10
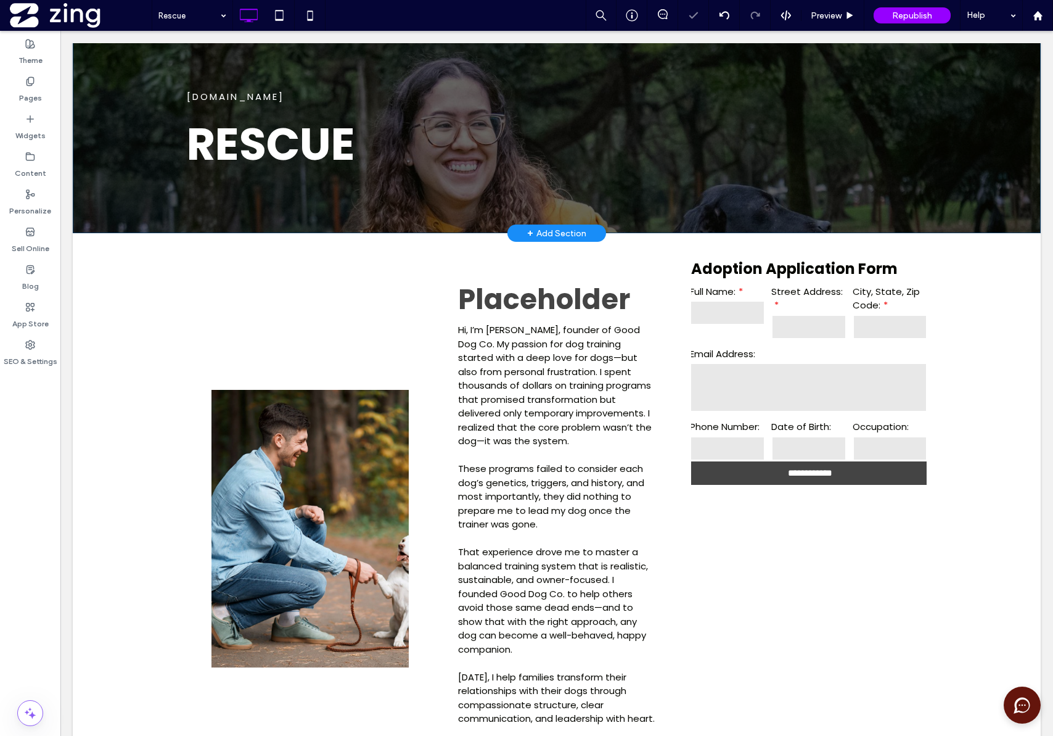
click at [541, 233] on div "+ Add Section" at bounding box center [556, 233] width 59 height 14
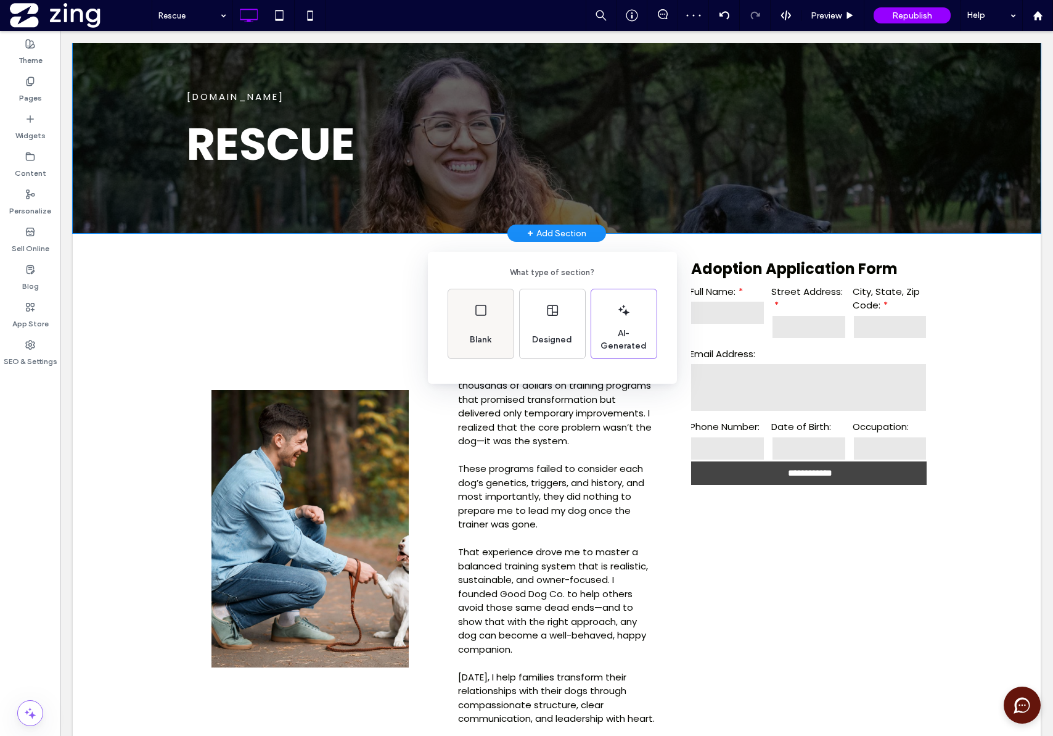
click at [471, 311] on div "Blank" at bounding box center [480, 323] width 65 height 69
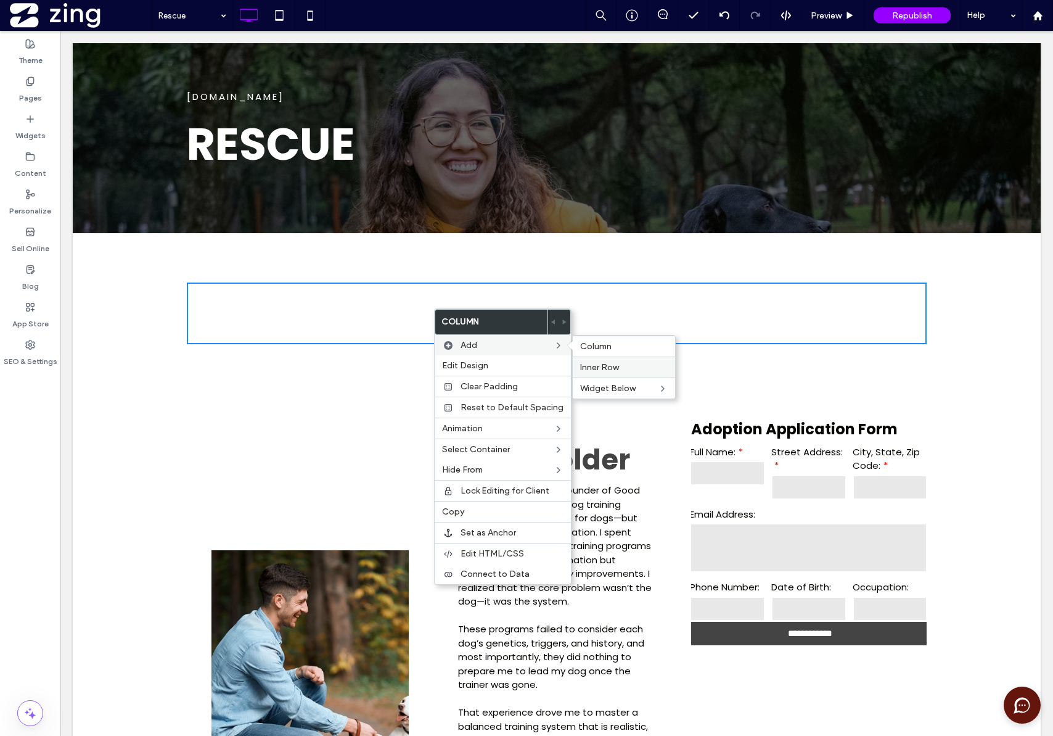
click at [601, 363] on span "Inner Row" at bounding box center [599, 367] width 39 height 10
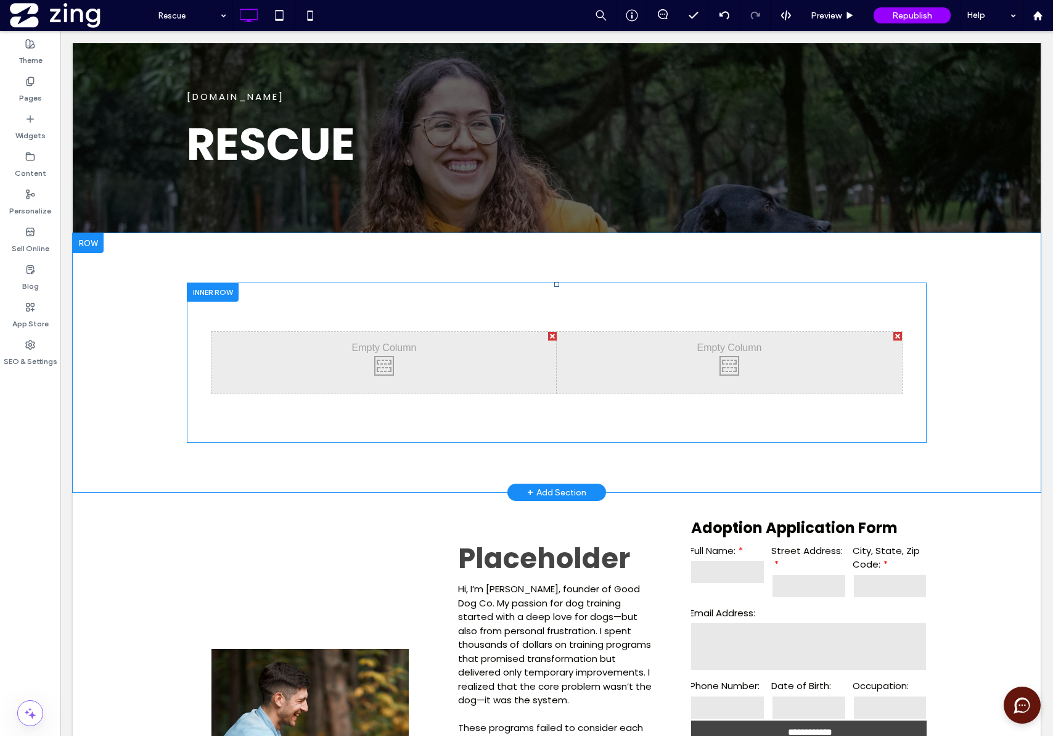
click at [894, 334] on div at bounding box center [898, 336] width 9 height 9
click at [848, 430] on div "Click To Paste Click To Paste" at bounding box center [557, 362] width 740 height 160
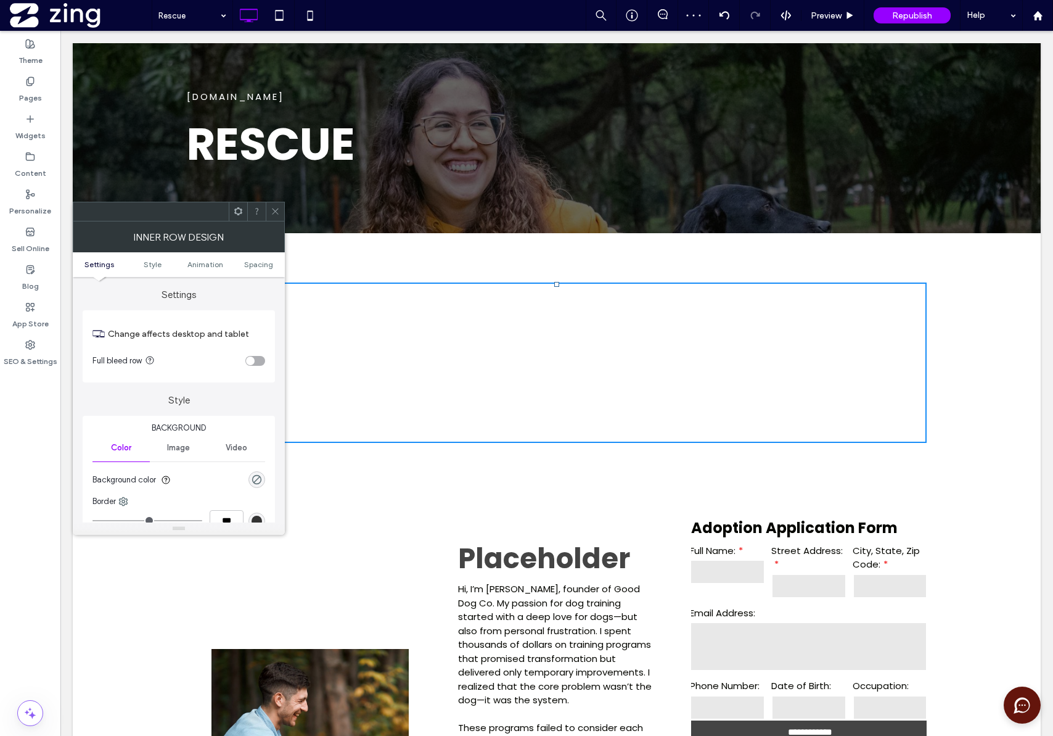
click at [274, 212] on icon at bounding box center [275, 211] width 9 height 9
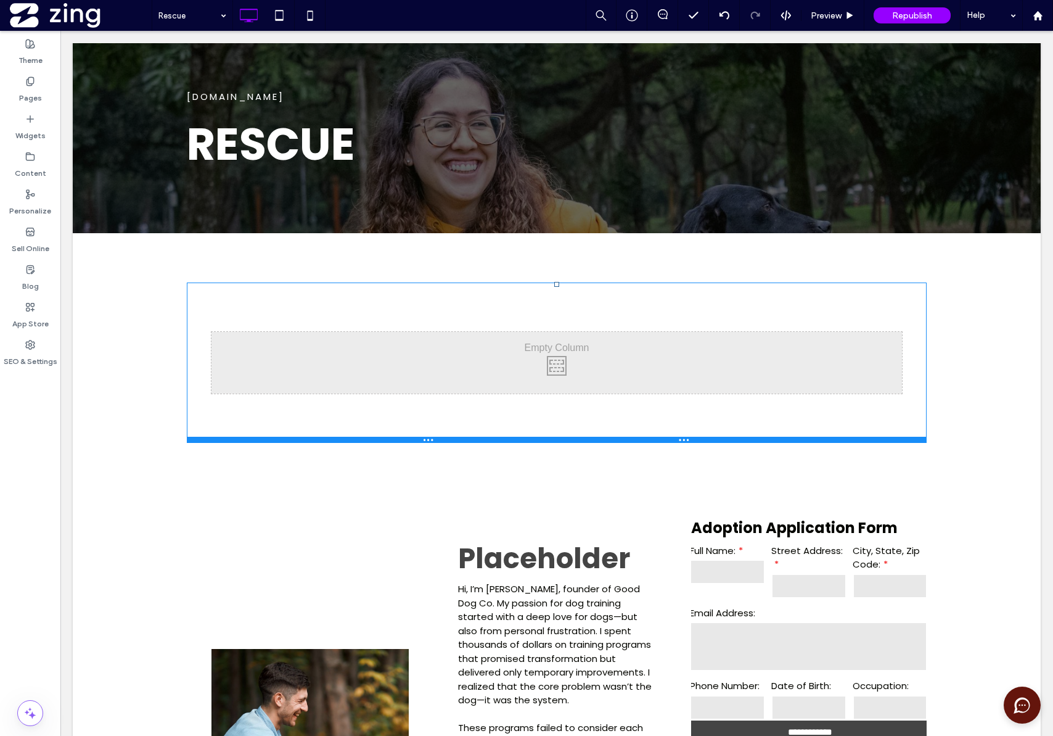
drag, startPoint x: 553, startPoint y: 285, endPoint x: 553, endPoint y: 271, distance: 14.2
click at [553, 271] on div "Click To Paste Click To Paste Click To Paste Click To Paste Row + Add Section" at bounding box center [557, 362] width 968 height 259
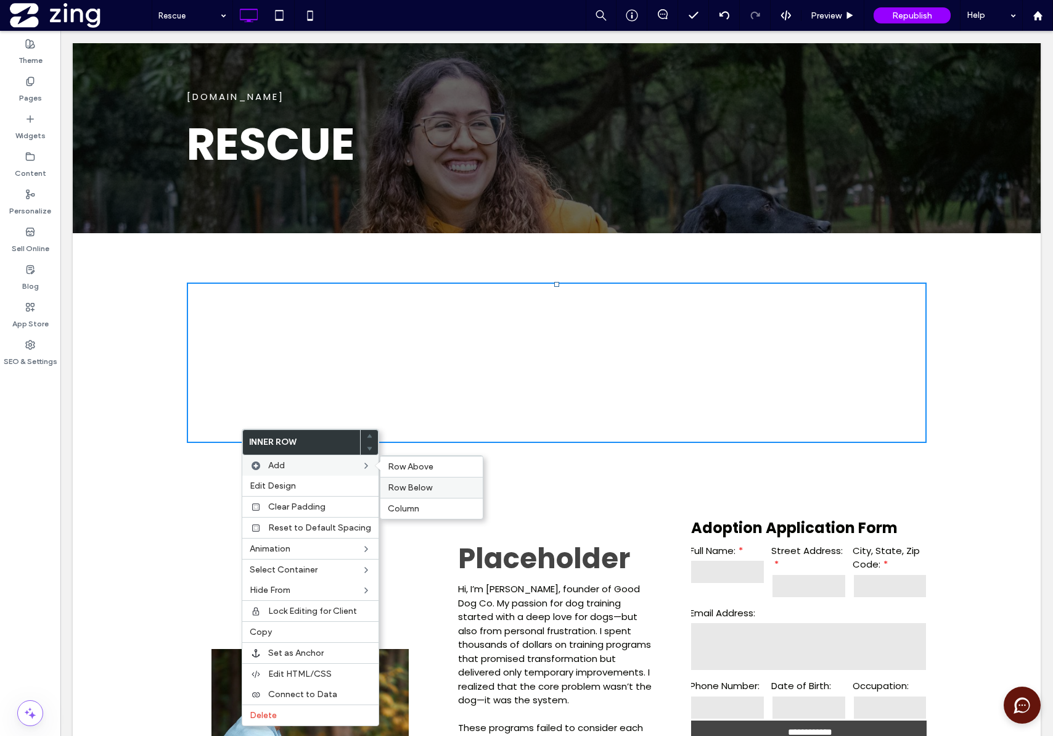
click at [411, 488] on span "Row Below" at bounding box center [410, 487] width 44 height 10
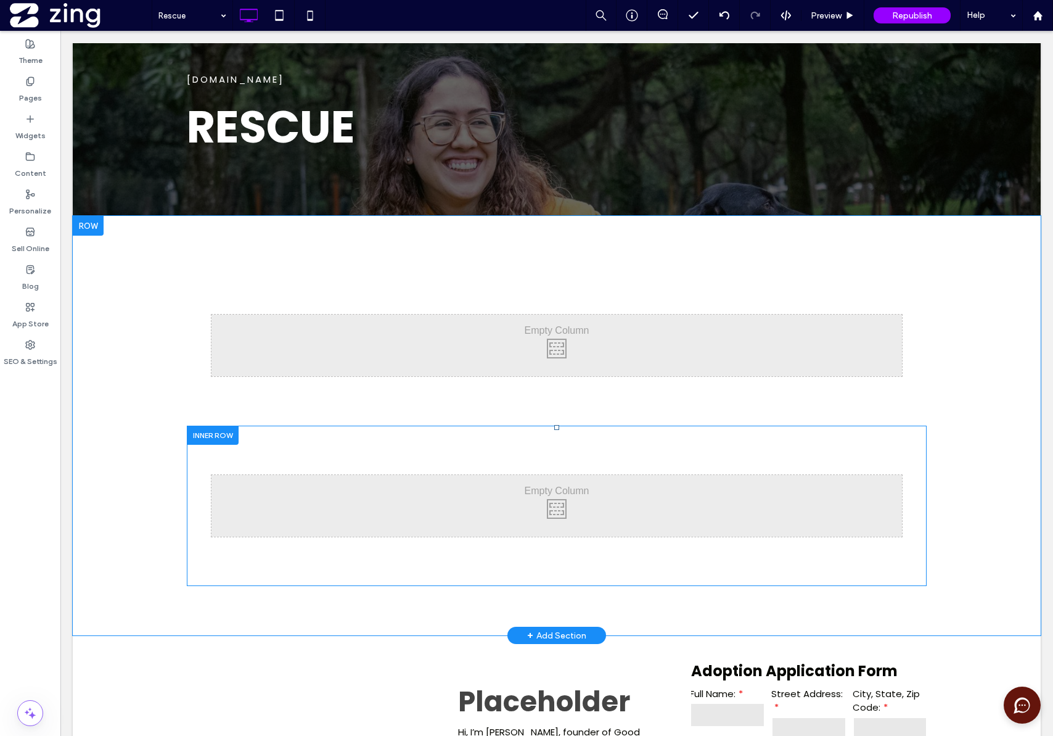
scroll to position [271, 0]
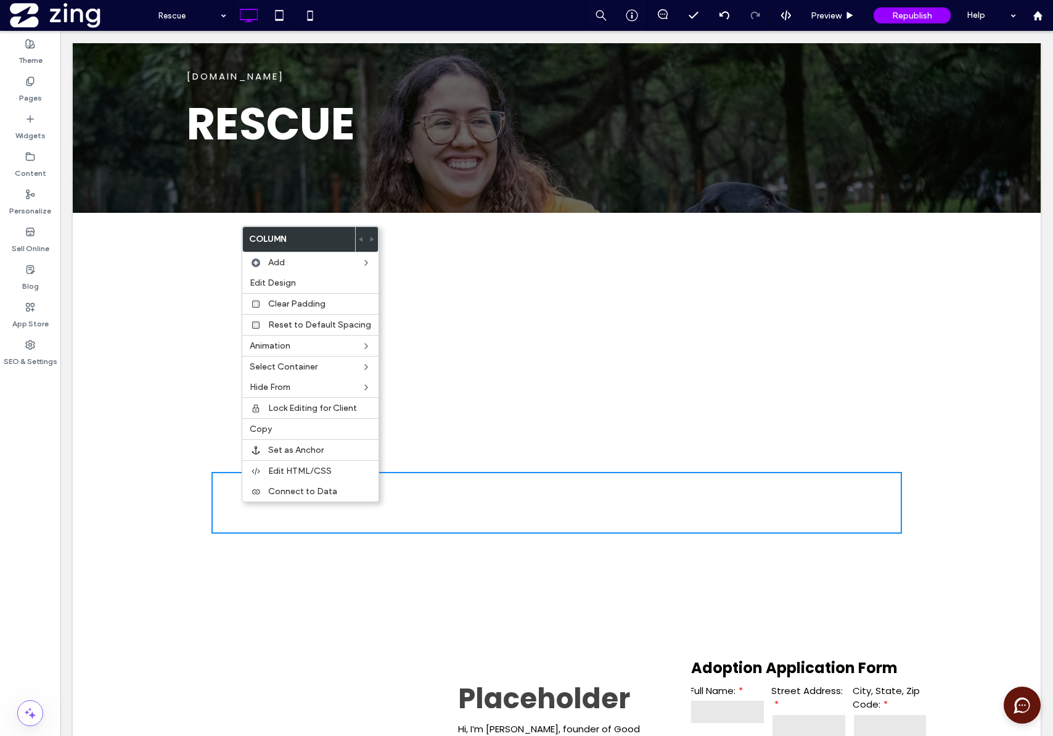
click at [259, 534] on div "Click To Paste Click To Paste" at bounding box center [557, 502] width 740 height 160
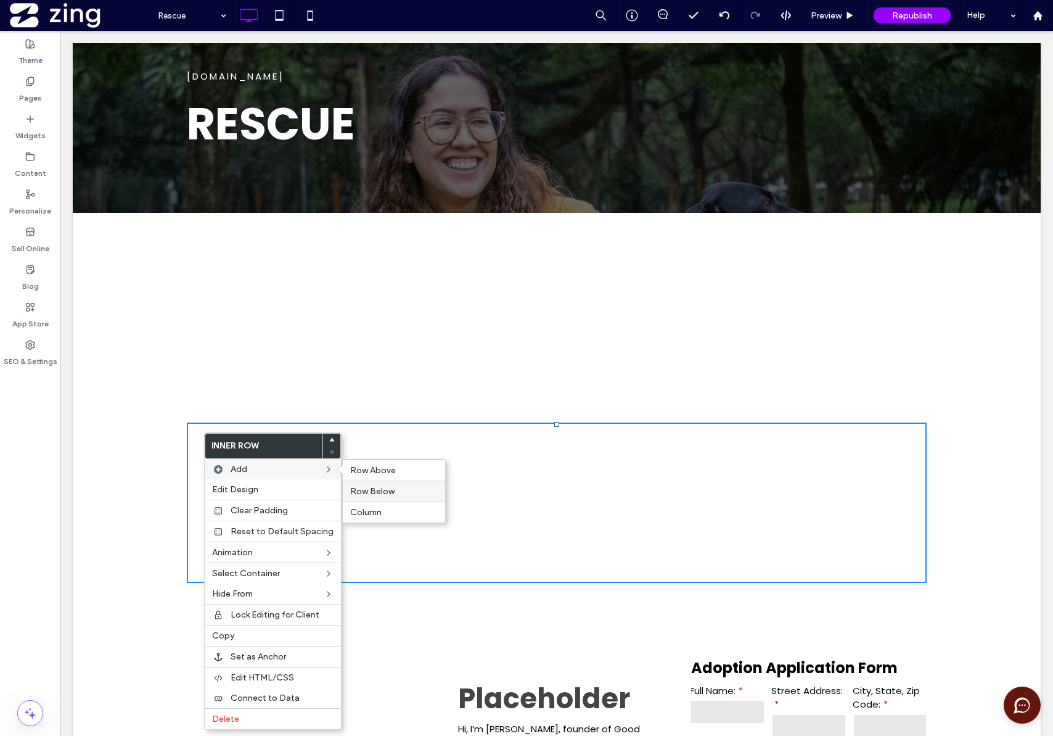
click at [402, 490] on label "Row Below" at bounding box center [394, 491] width 88 height 10
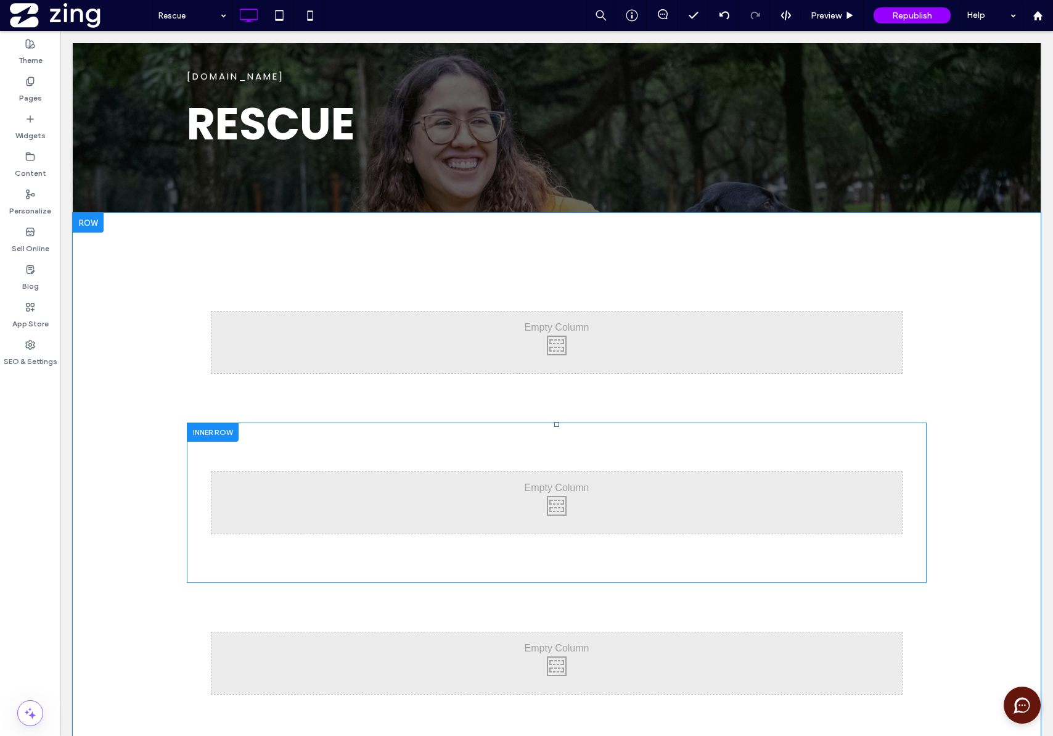
click at [344, 503] on div "Click To Paste Click To Paste" at bounding box center [557, 503] width 691 height 62
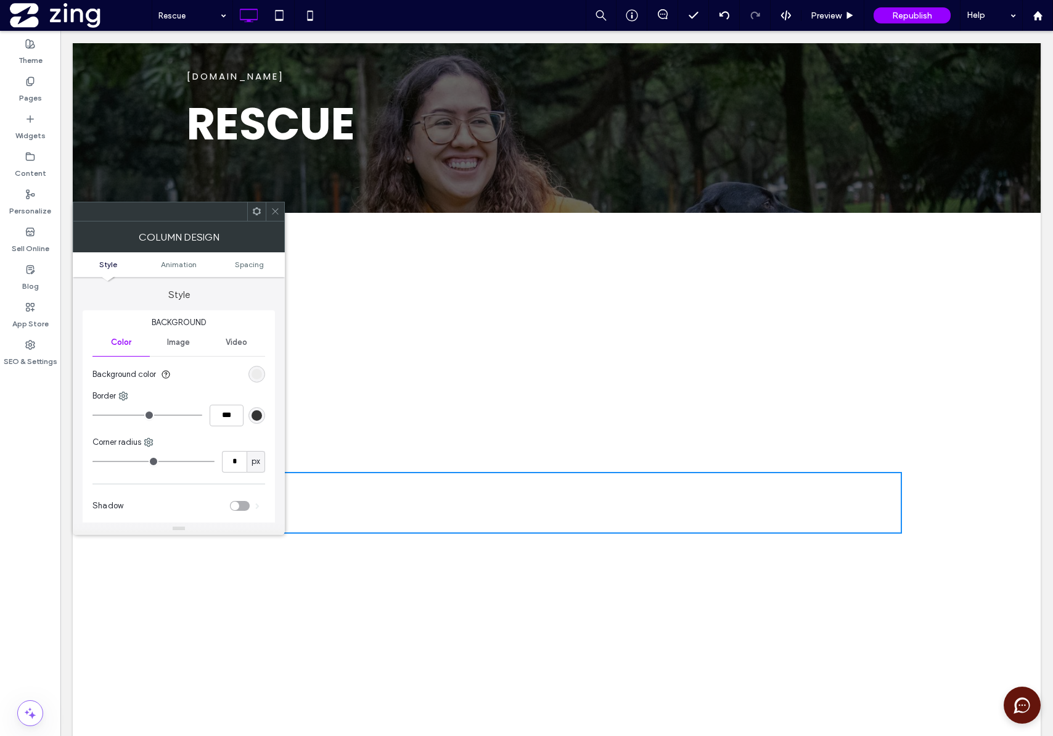
click at [498, 531] on div "Click To Paste Click To Paste" at bounding box center [557, 503] width 691 height 62
click at [511, 511] on div "Click To Paste Click To Paste" at bounding box center [557, 503] width 691 height 62
click at [275, 208] on icon at bounding box center [275, 211] width 9 height 9
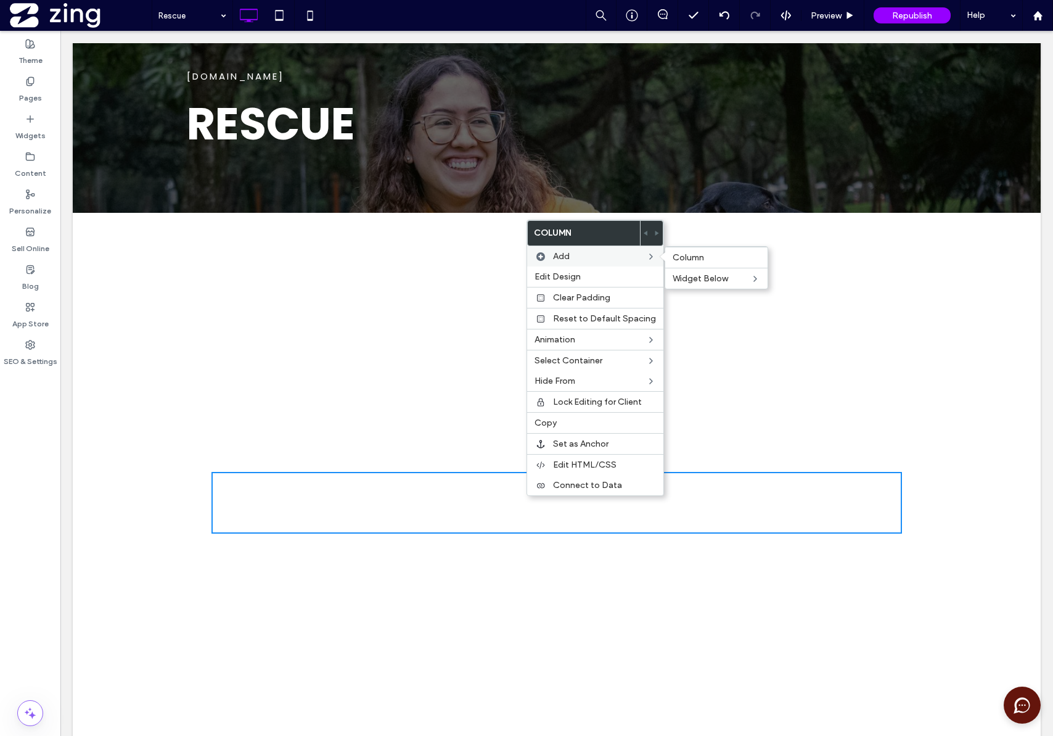
click at [622, 255] on label "Add" at bounding box center [599, 256] width 93 height 10
click at [399, 510] on div "Click To Paste Click To Paste" at bounding box center [557, 503] width 691 height 62
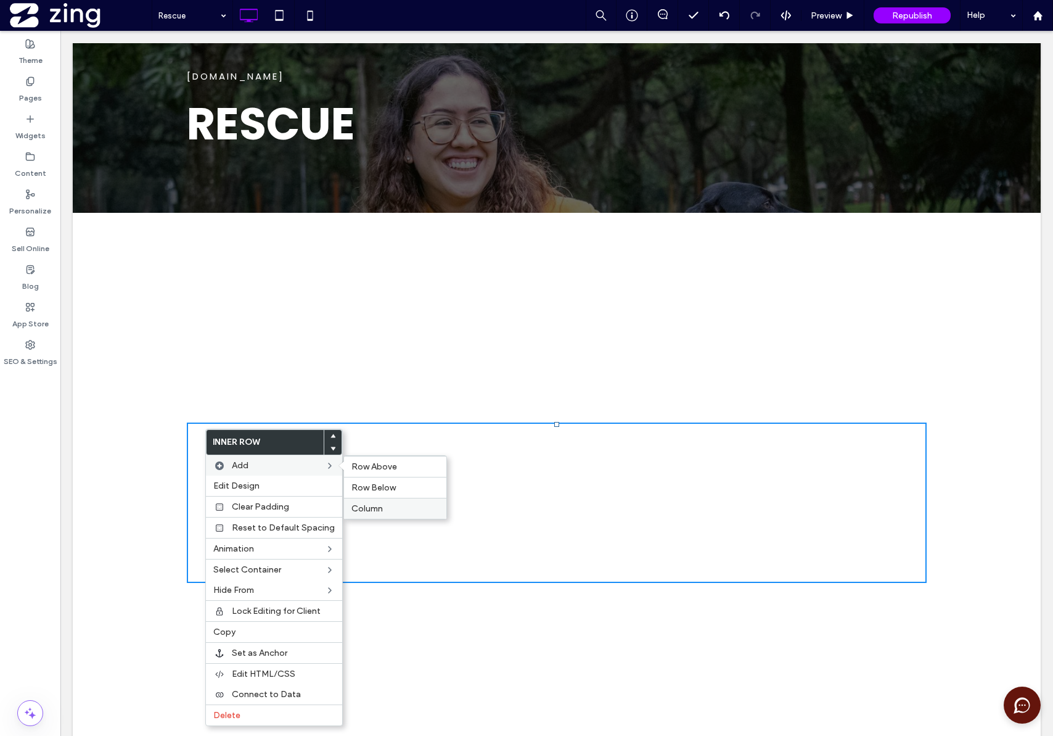
click at [371, 509] on span "Column" at bounding box center [367, 508] width 31 height 10
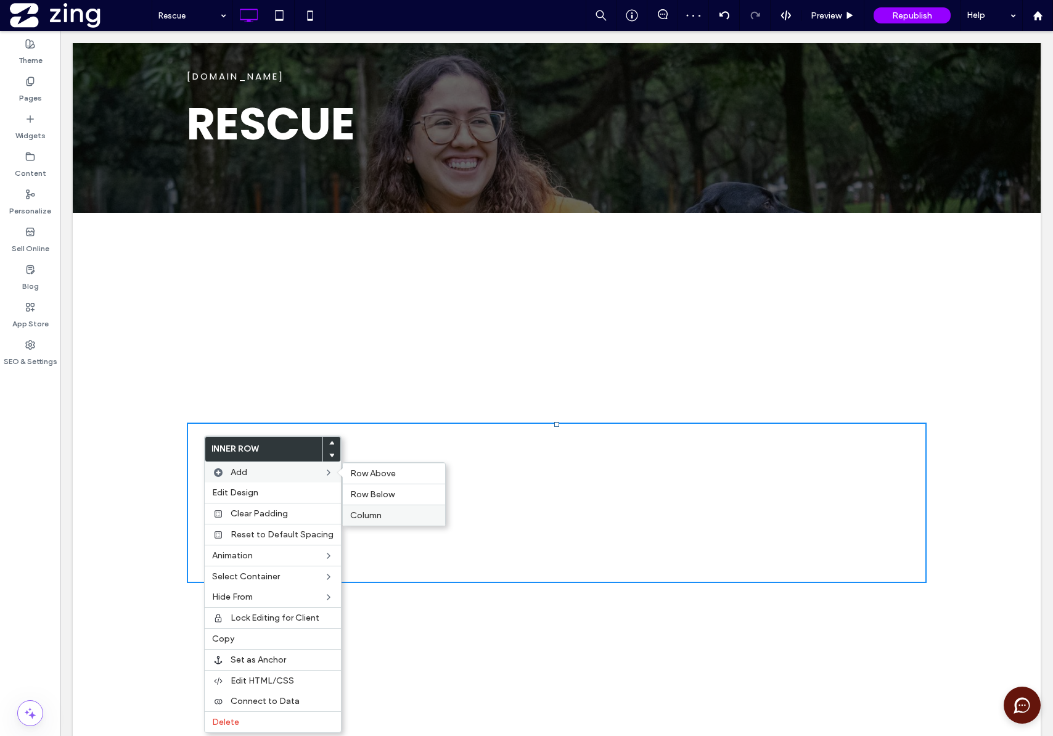
click at [374, 521] on div "Column" at bounding box center [394, 515] width 102 height 21
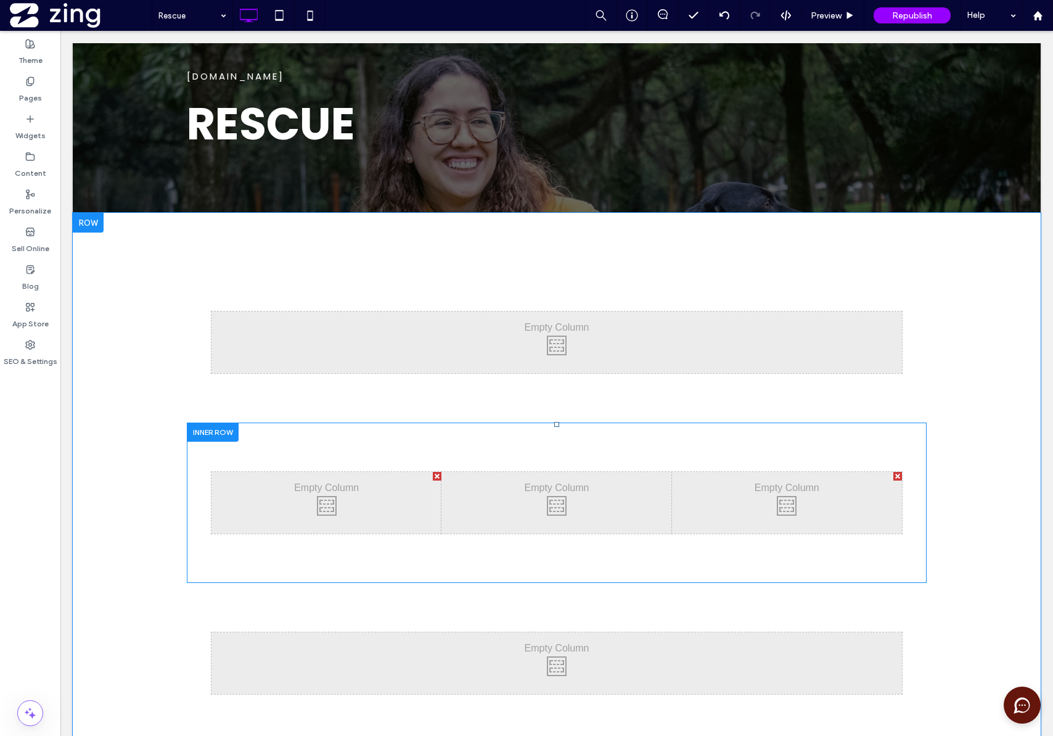
click at [319, 495] on div "Click To Paste Click To Paste" at bounding box center [327, 503] width 230 height 62
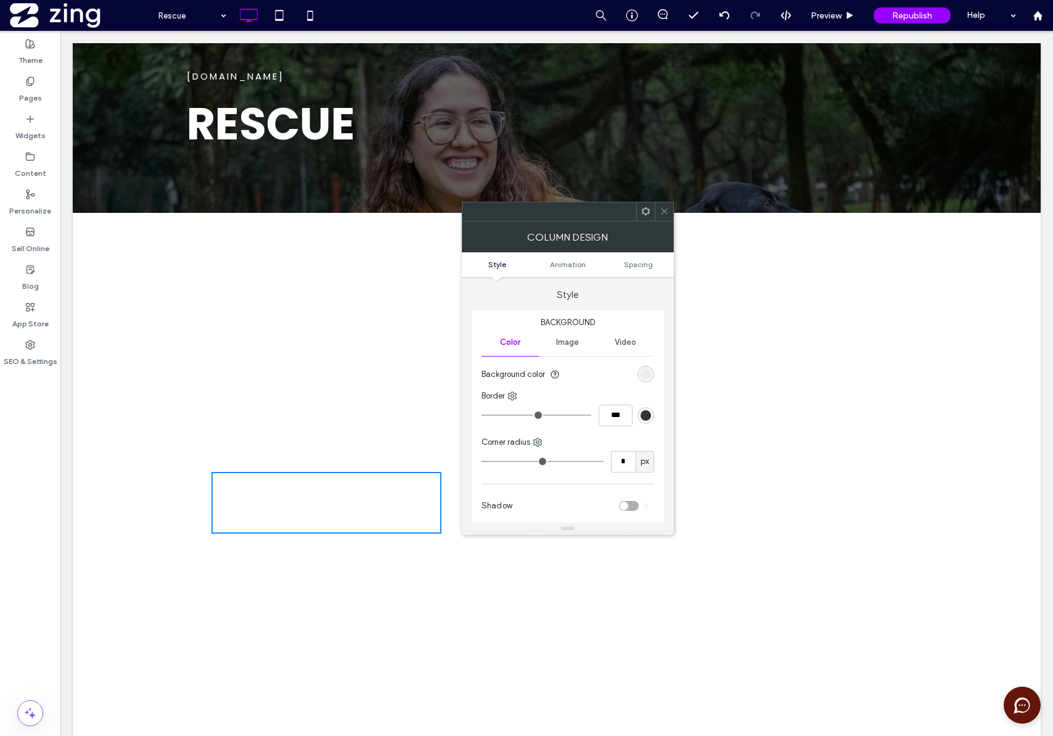
click at [664, 217] on span at bounding box center [664, 211] width 9 height 19
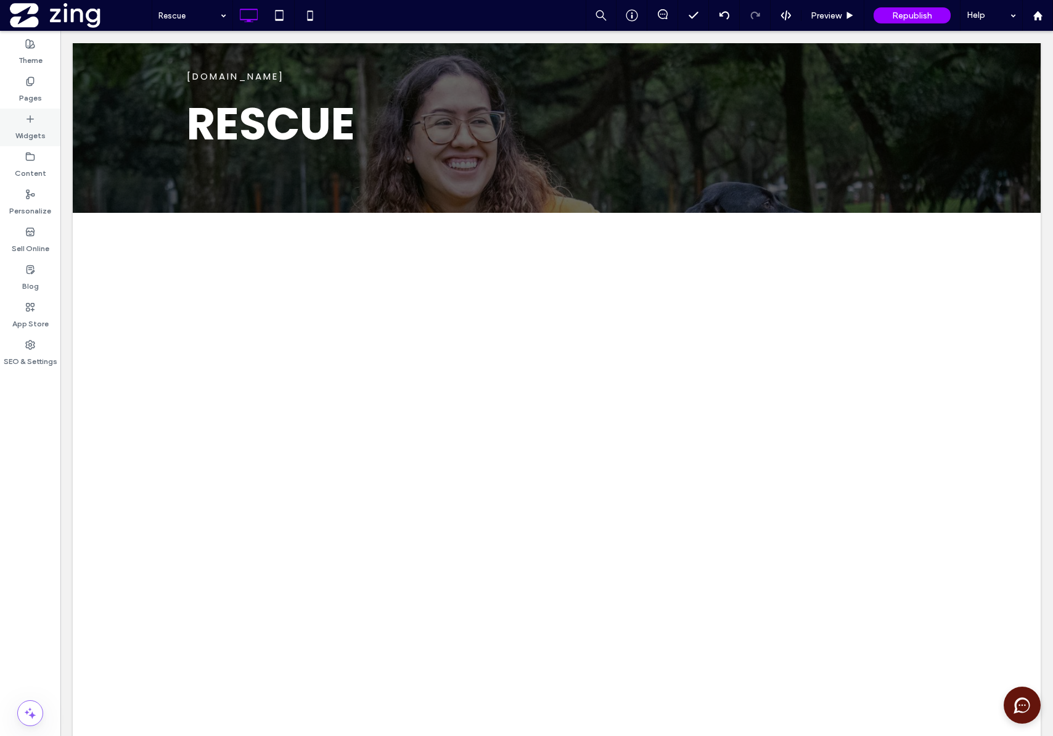
click at [34, 125] on label "Widgets" at bounding box center [30, 132] width 30 height 17
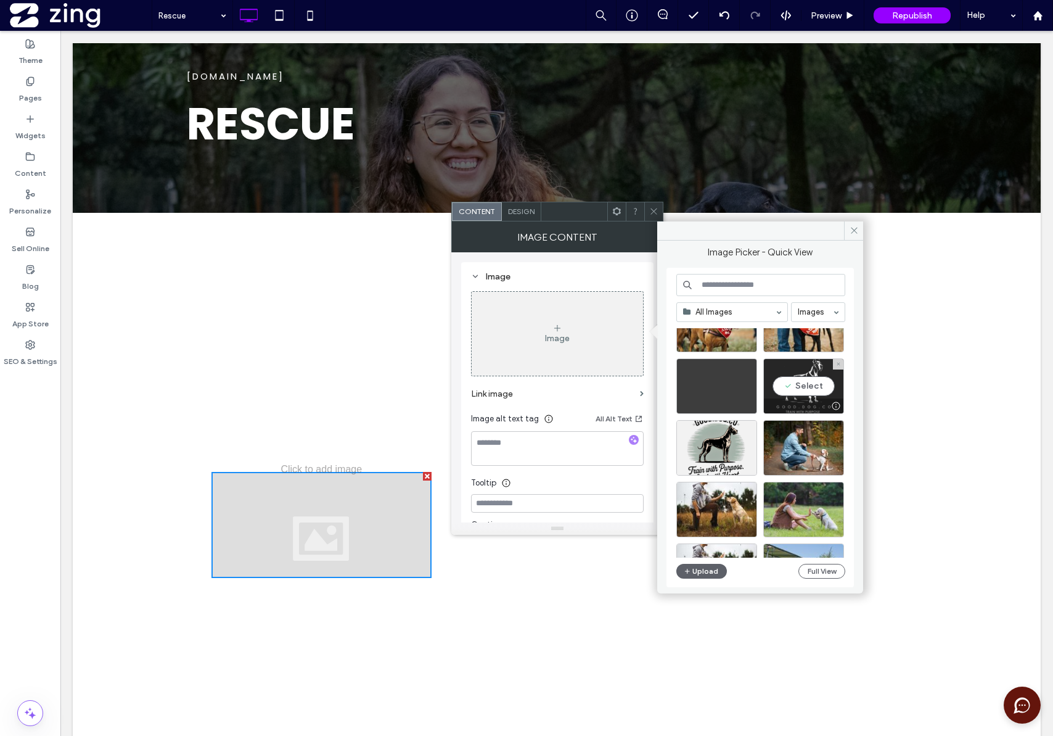
scroll to position [123, 0]
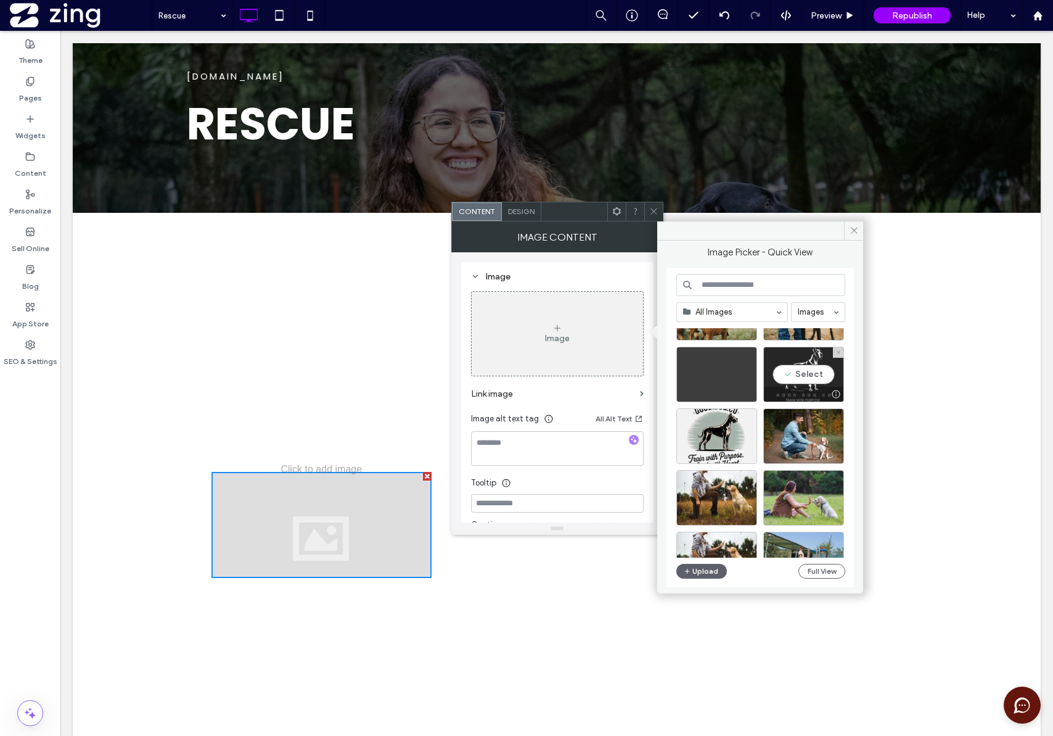
click at [799, 374] on div "Select" at bounding box center [804, 375] width 81 height 56
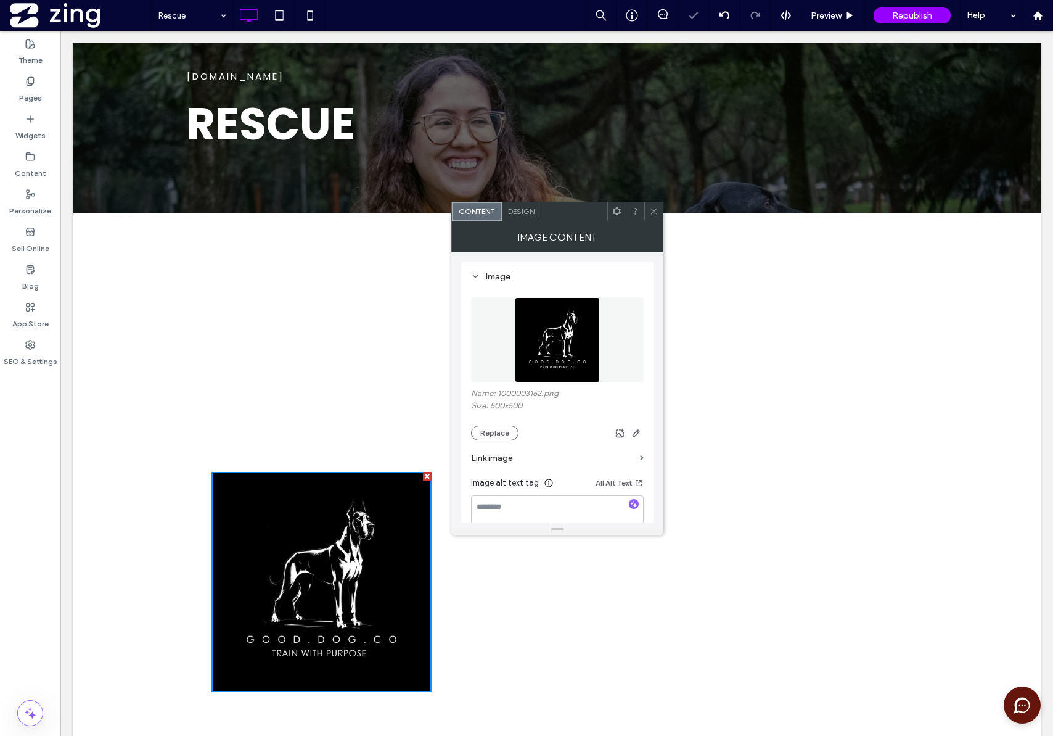
click at [654, 213] on icon at bounding box center [653, 211] width 9 height 9
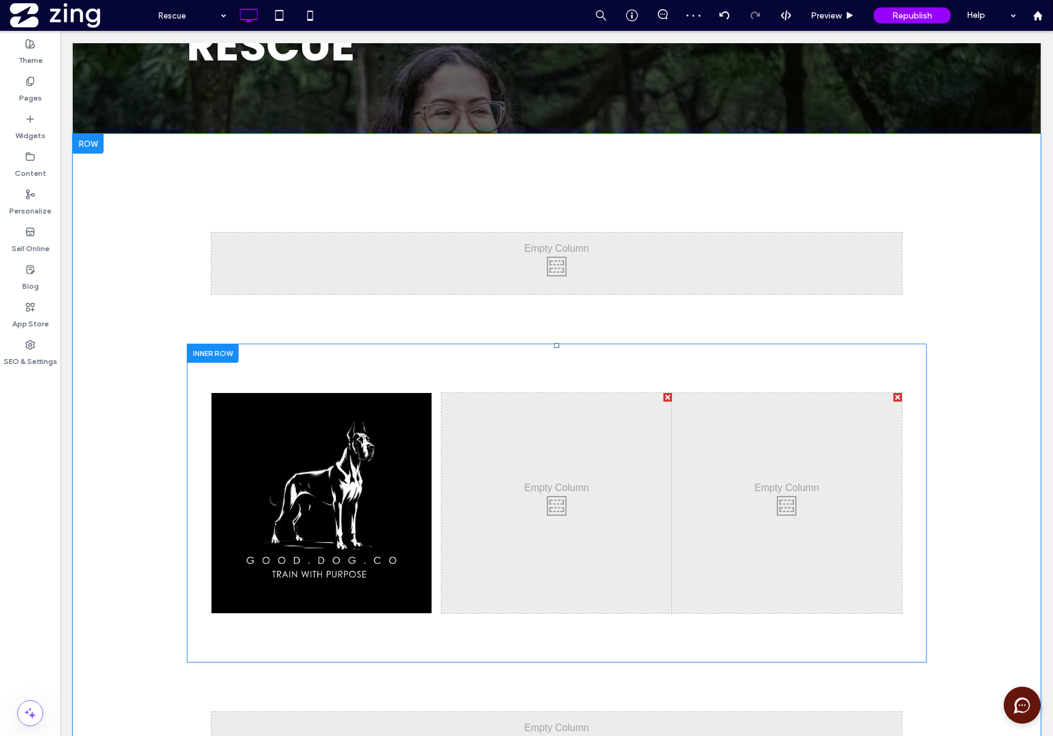
scroll to position [361, 0]
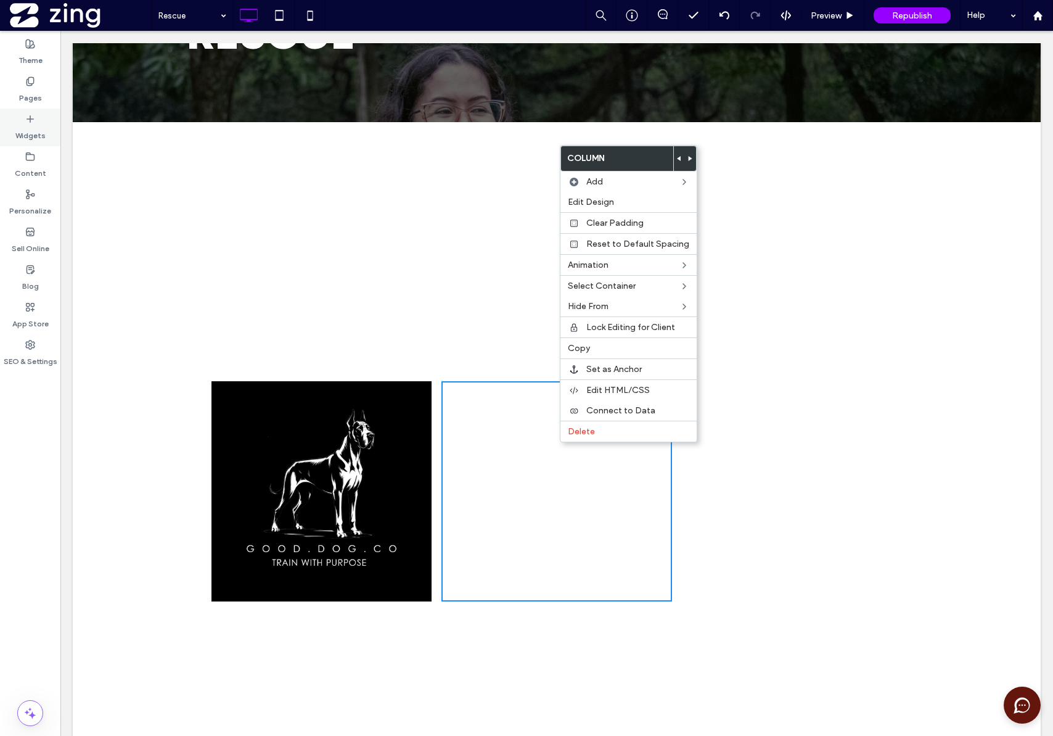
click at [28, 129] on label "Widgets" at bounding box center [30, 132] width 30 height 17
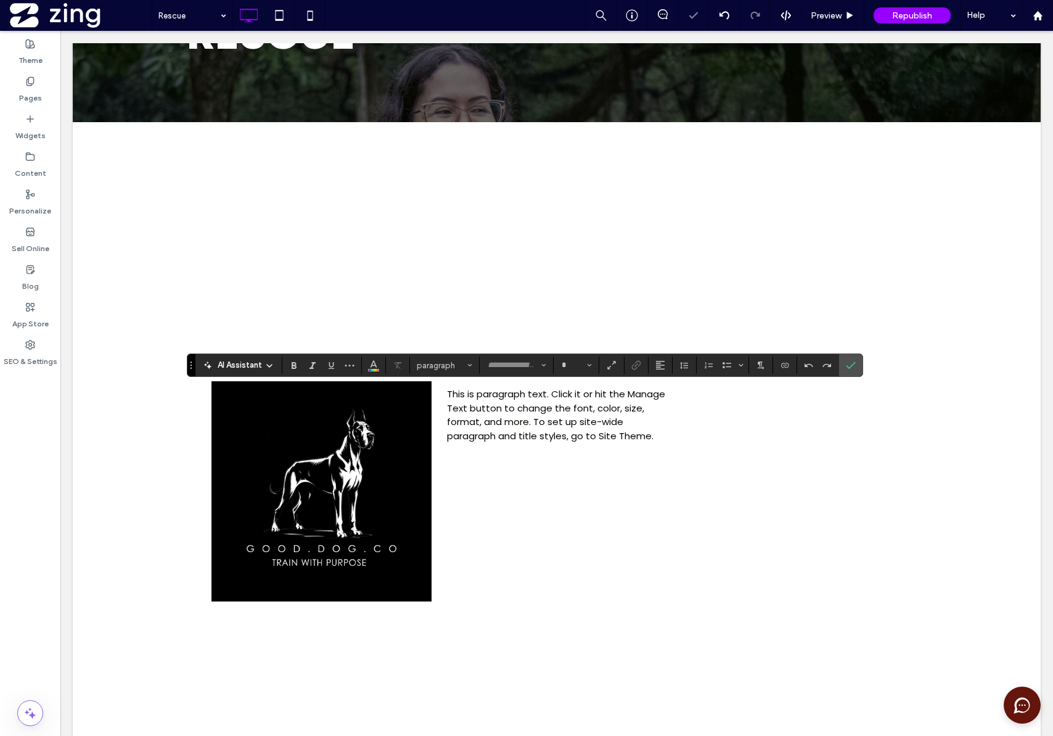
type input "*******"
type input "**"
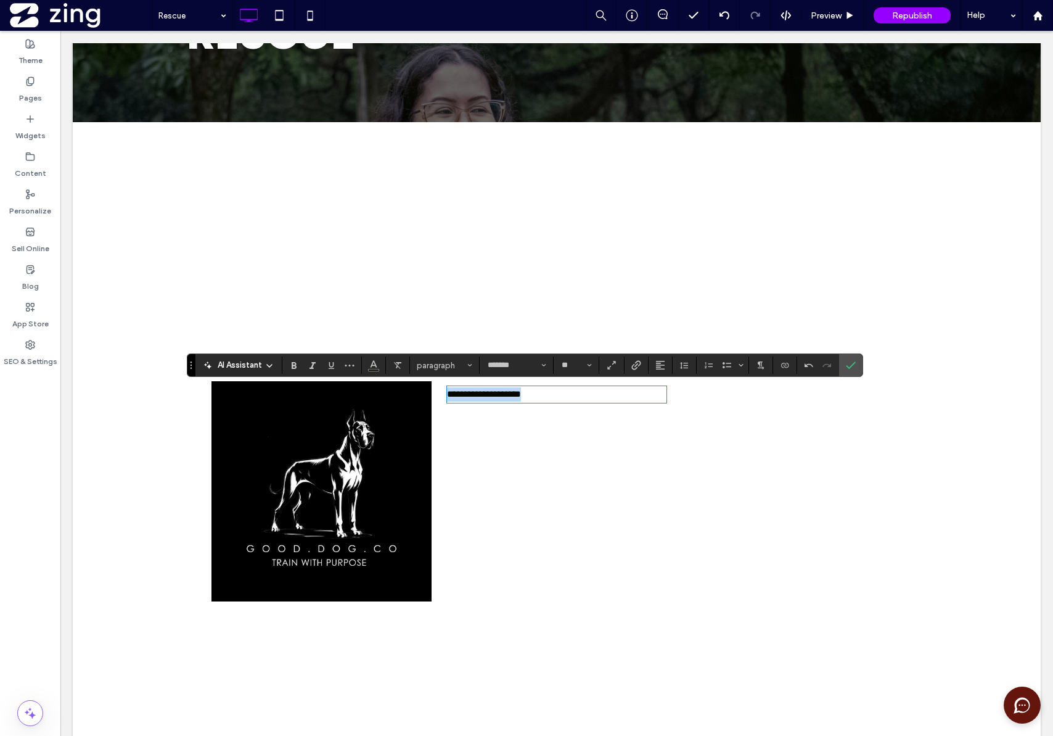
drag, startPoint x: 556, startPoint y: 393, endPoint x: 426, endPoint y: 382, distance: 129.9
click at [426, 382] on div "**********" at bounding box center [557, 491] width 691 height 220
click at [455, 360] on button "paragraph" at bounding box center [445, 364] width 64 height 17
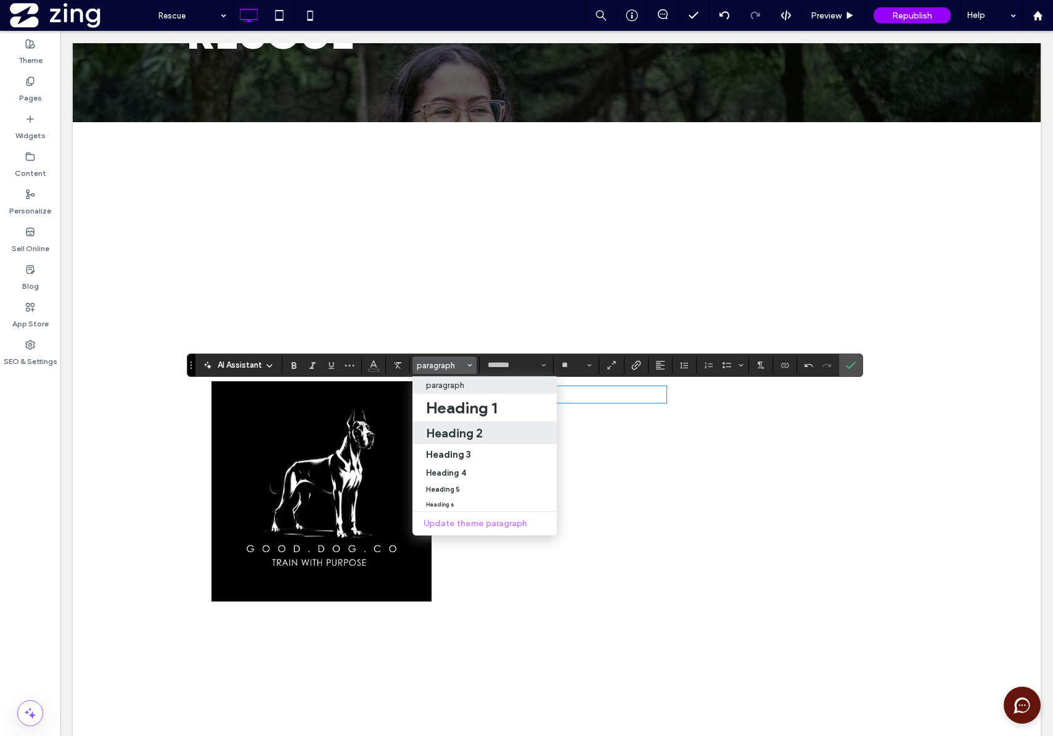
click at [465, 429] on h2 "Heading 2" at bounding box center [454, 433] width 57 height 15
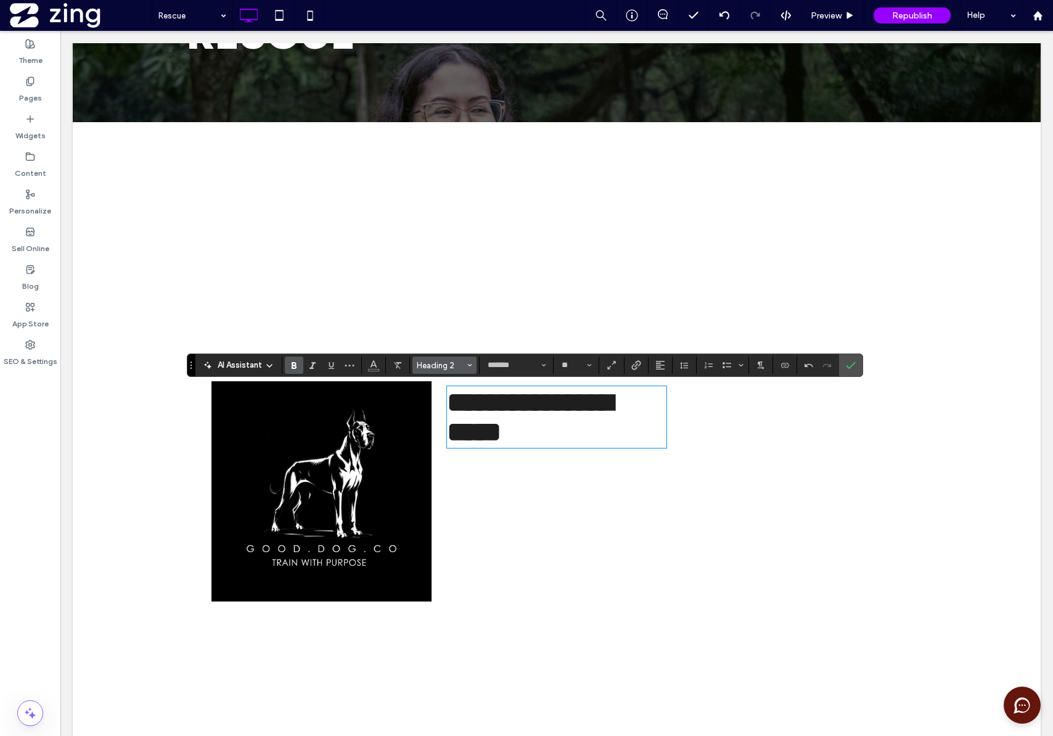
click at [449, 366] on span "Heading 2" at bounding box center [441, 365] width 48 height 9
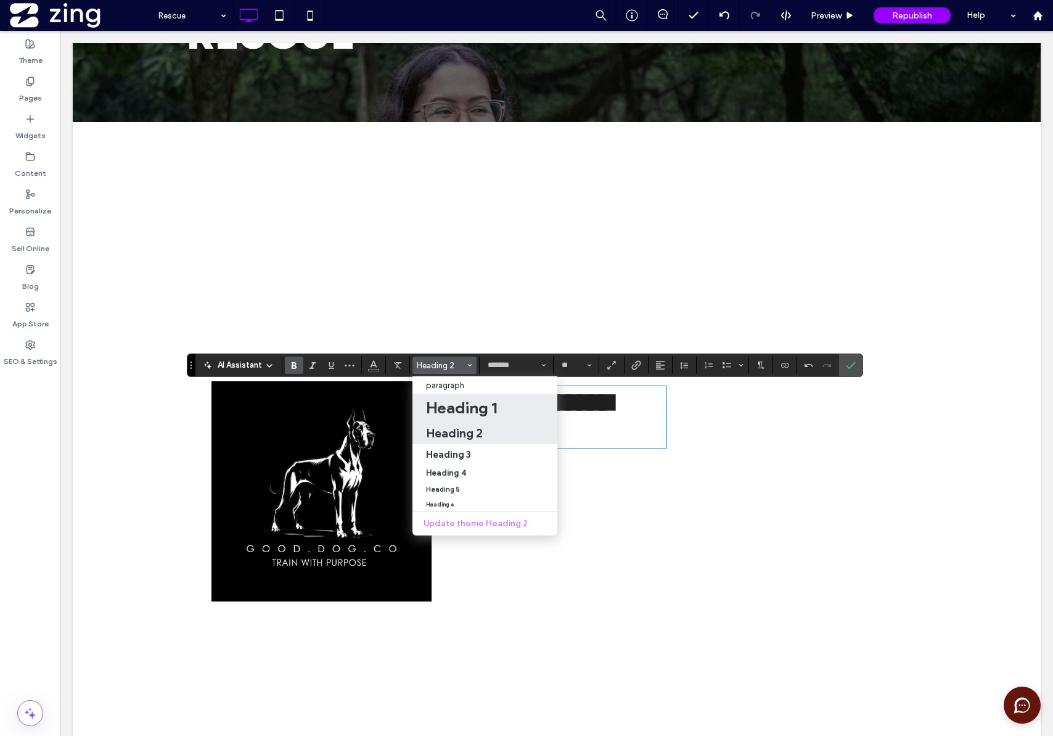
click at [453, 409] on h1 "Heading 1" at bounding box center [461, 408] width 71 height 20
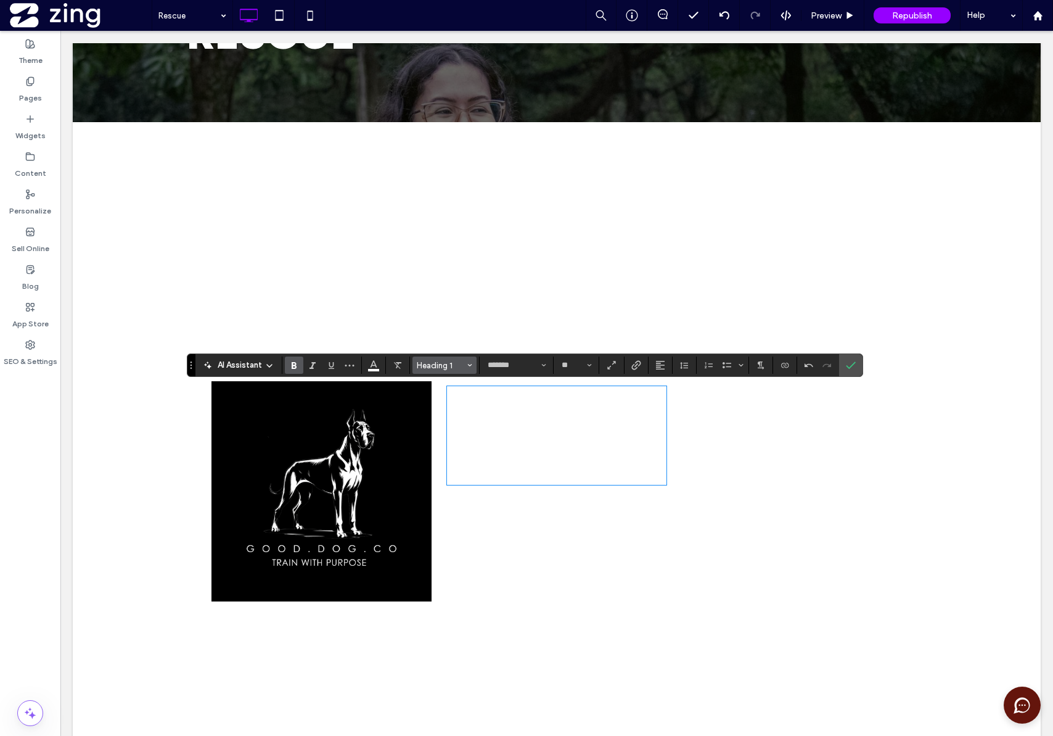
click at [453, 364] on span "Heading 1" at bounding box center [441, 365] width 48 height 9
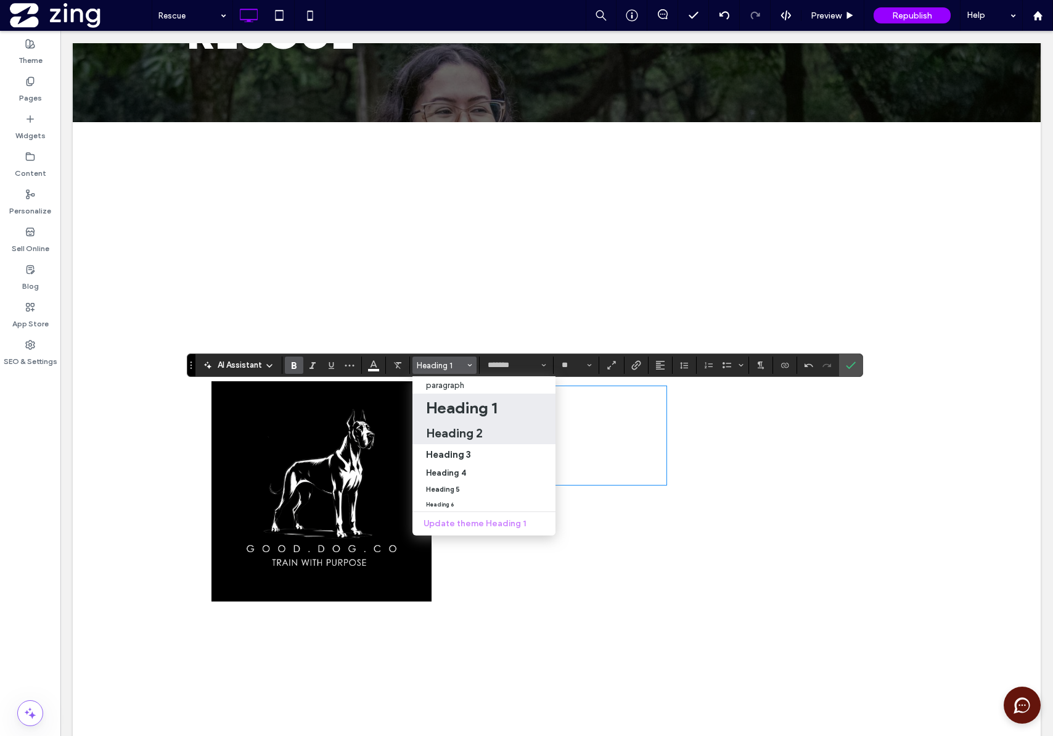
click at [457, 437] on h2 "Heading 2" at bounding box center [454, 433] width 57 height 15
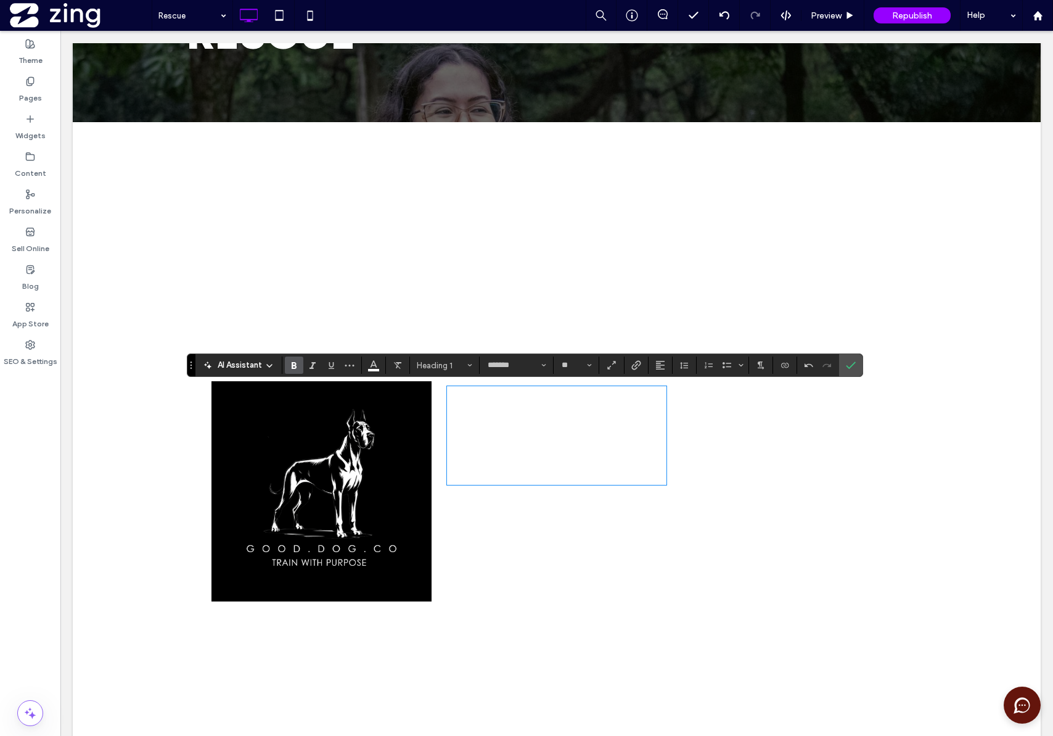
type input "**"
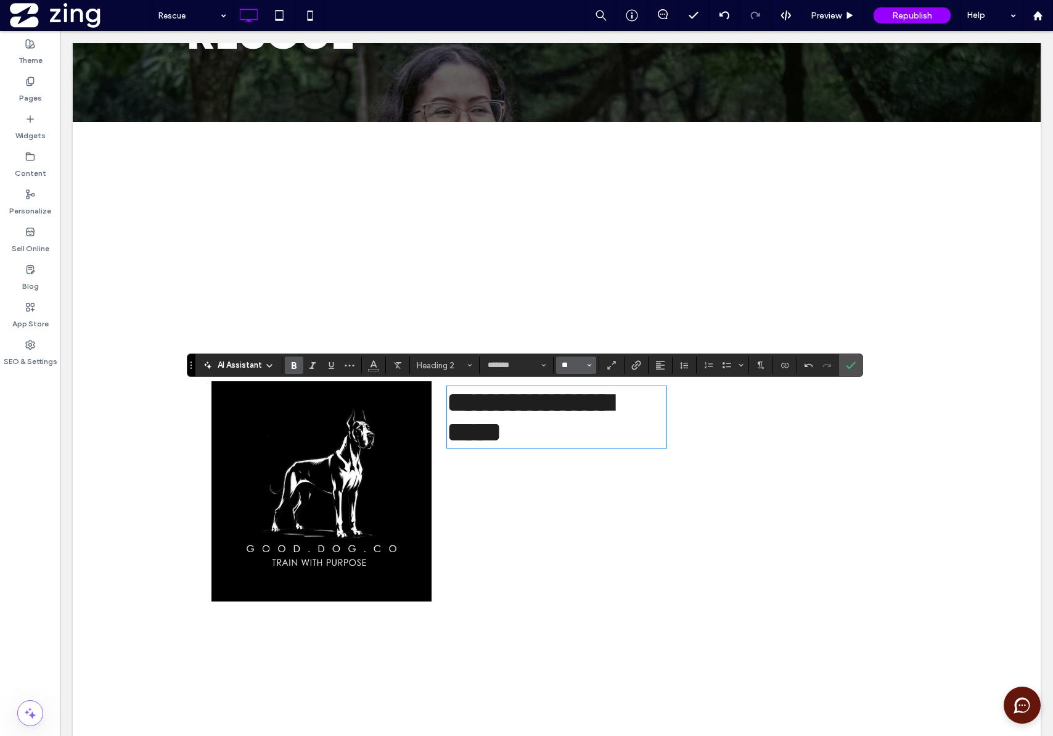
click at [569, 364] on input "**" at bounding box center [573, 365] width 24 height 10
type input "**"
click at [572, 366] on input "**" at bounding box center [573, 365] width 24 height 10
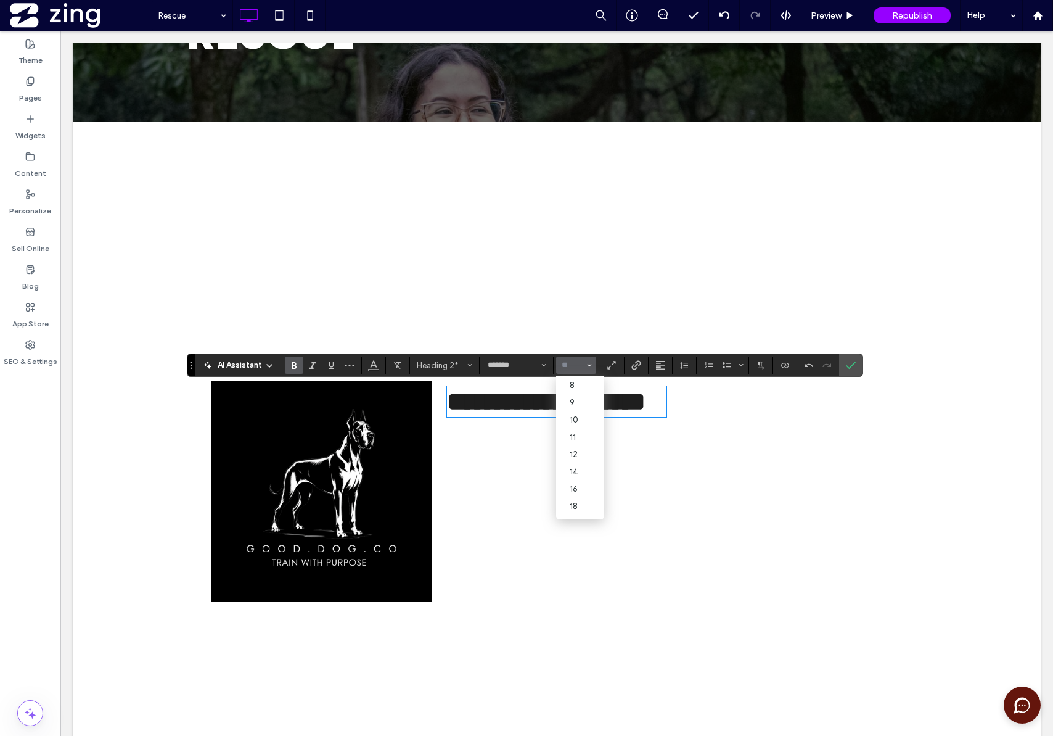
click at [572, 366] on input "Size-input" at bounding box center [573, 365] width 24 height 10
drag, startPoint x: 849, startPoint y: 363, endPoint x: 614, endPoint y: 420, distance: 241.1
click at [849, 363] on icon "Confirm" at bounding box center [851, 365] width 10 height 10
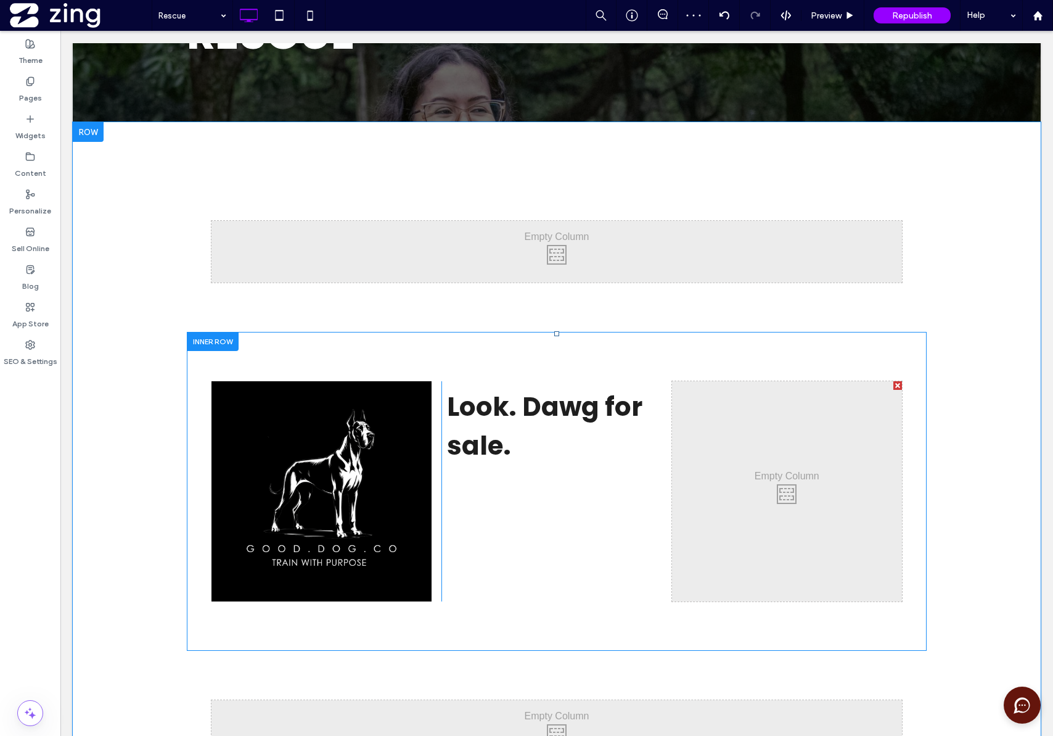
click at [199, 337] on div at bounding box center [213, 341] width 52 height 19
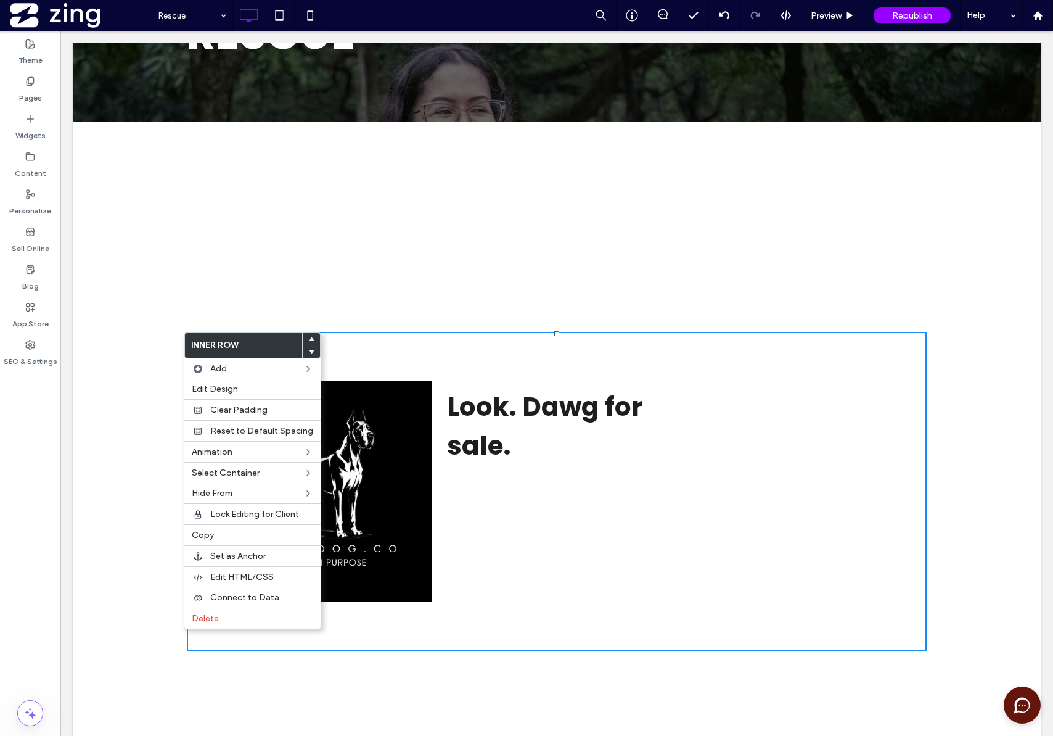
click at [970, 390] on div "Click To Paste Click To Paste Click To Paste Click To Paste Click To Paste Clic…" at bounding box center [557, 491] width 968 height 738
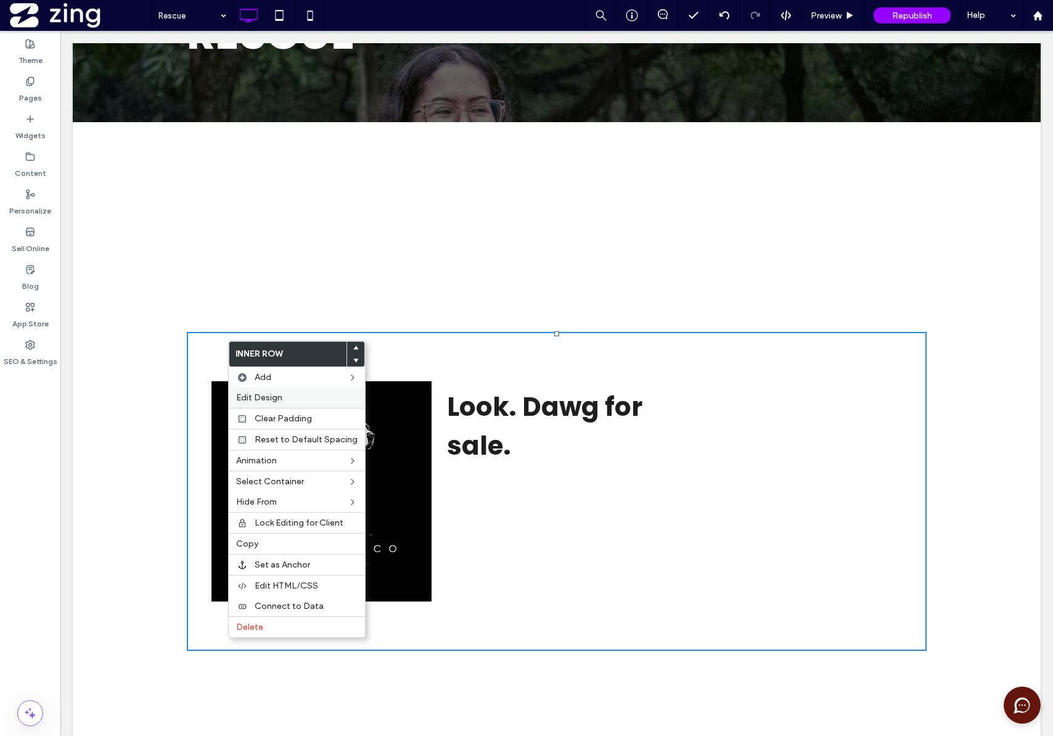
click at [290, 395] on label "Edit Design" at bounding box center [297, 397] width 122 height 10
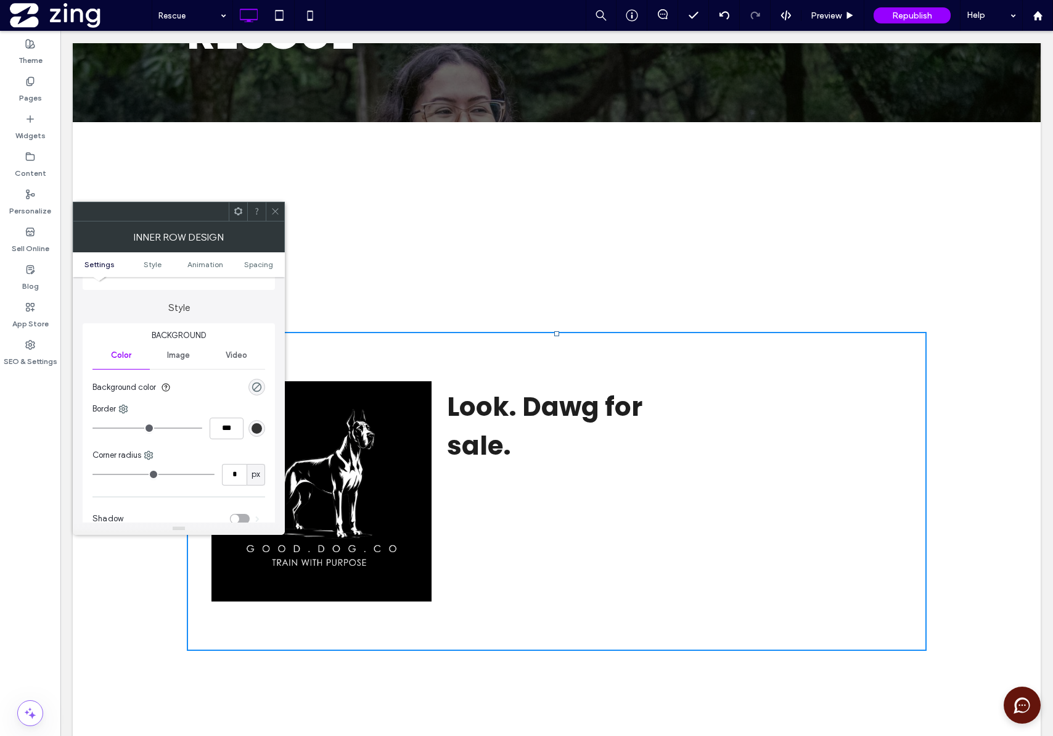
scroll to position [75, 0]
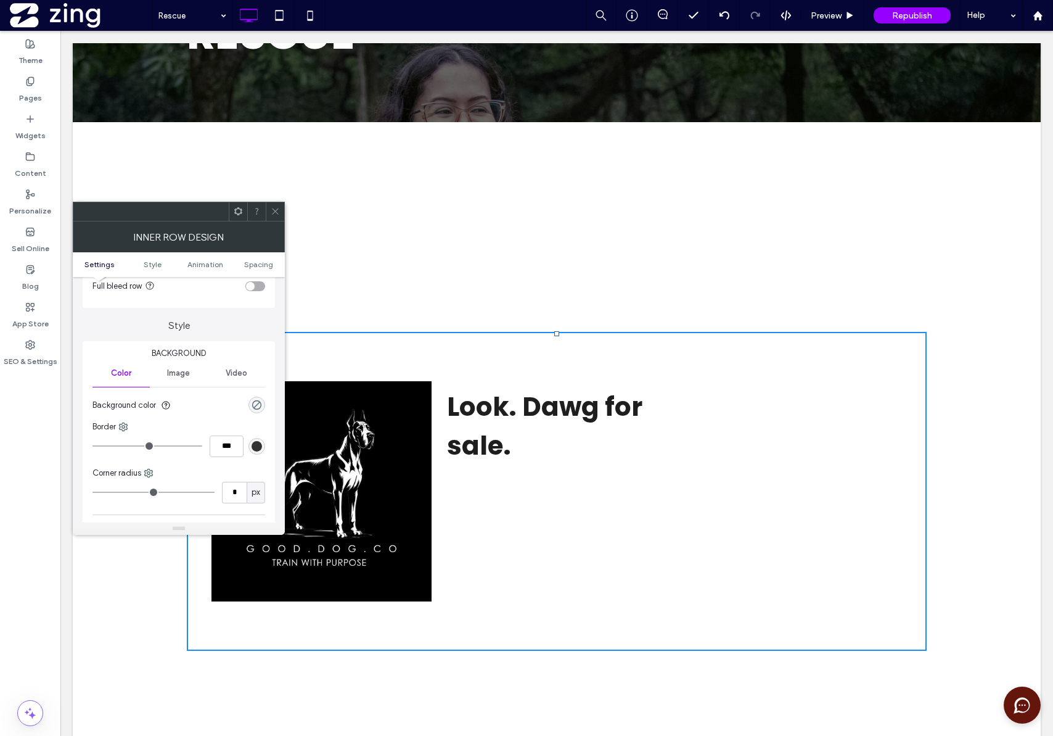
click at [174, 373] on span "Image" at bounding box center [178, 373] width 23 height 10
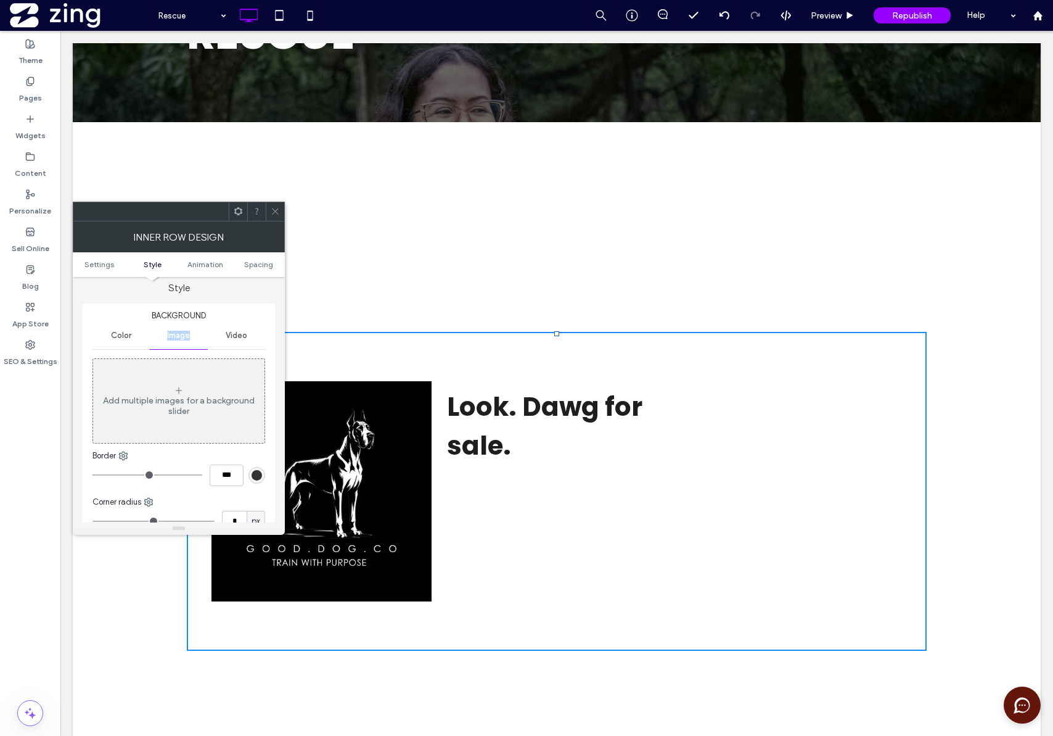
scroll to position [84, 0]
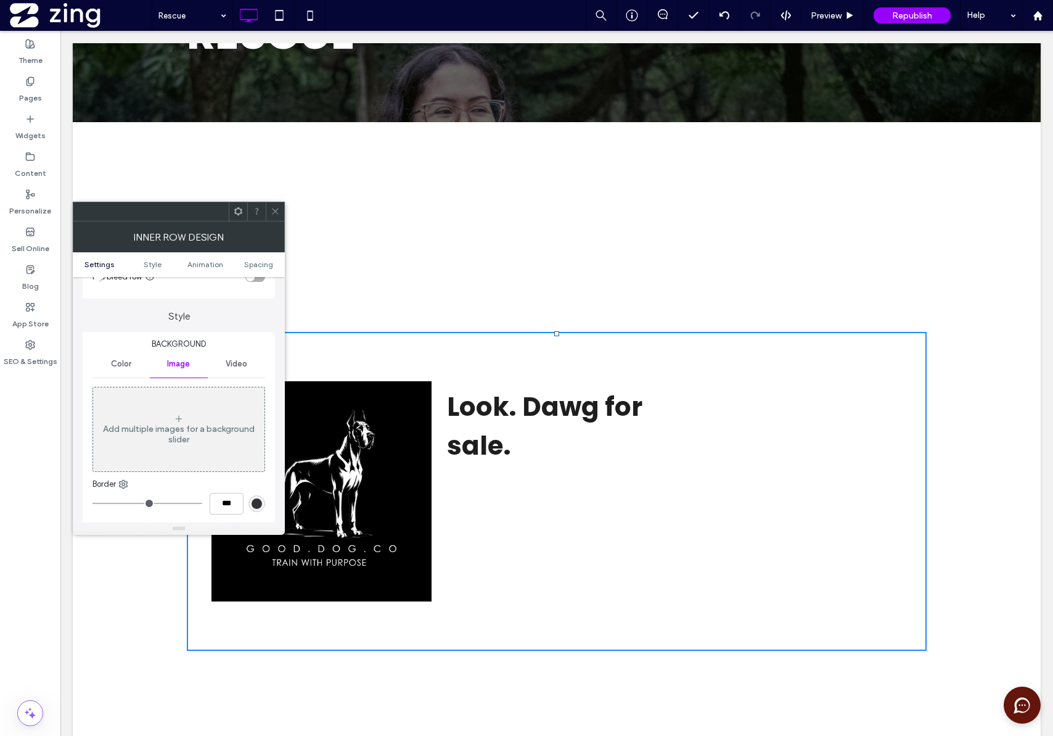
click at [224, 360] on div "Video" at bounding box center [236, 363] width 57 height 27
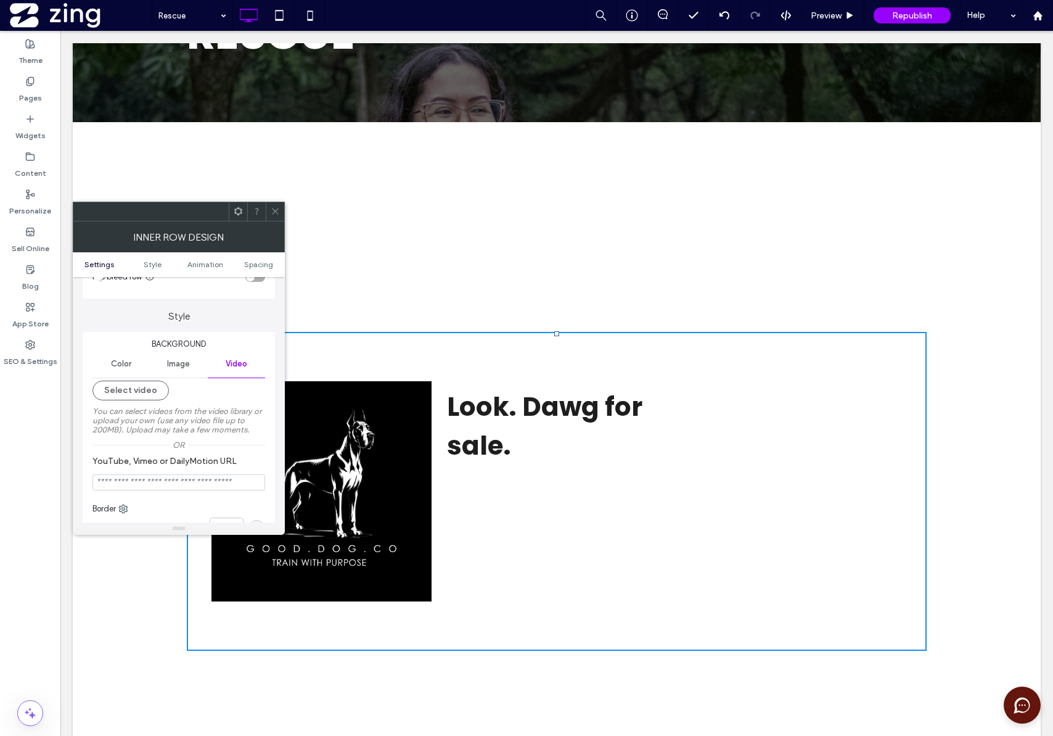
click at [126, 368] on span "Color" at bounding box center [121, 364] width 20 height 10
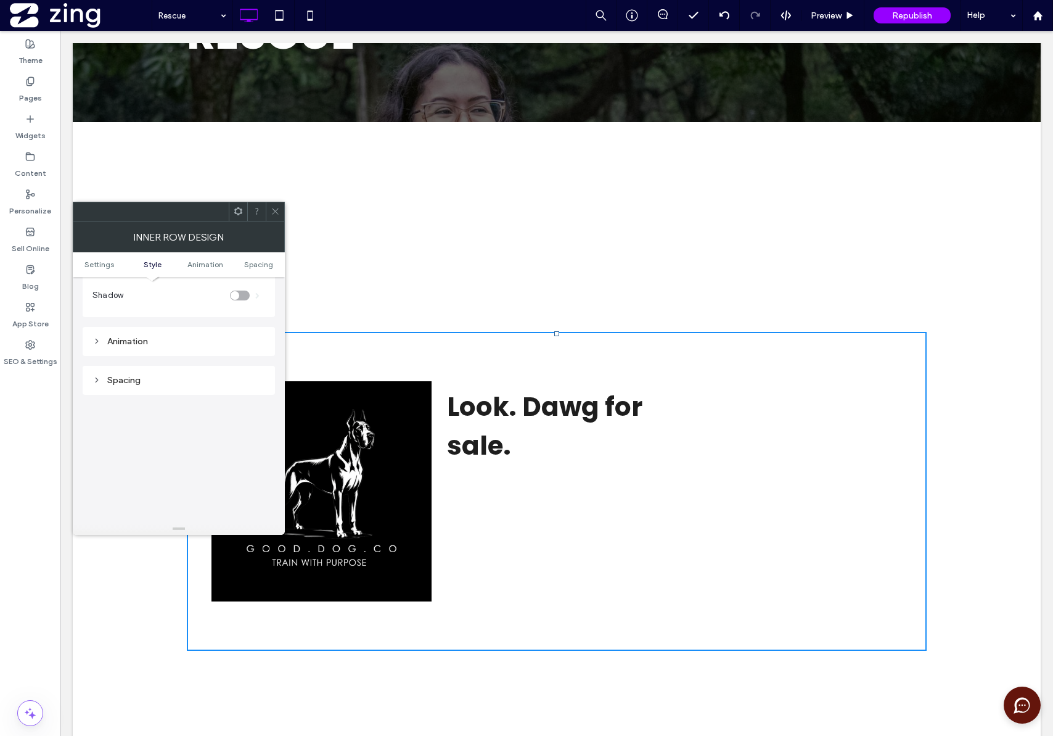
scroll to position [324, 0]
click at [144, 322] on div "Animation" at bounding box center [179, 333] width 192 height 29
click at [144, 323] on div "Animation" at bounding box center [179, 333] width 192 height 29
click at [144, 328] on div "Animation" at bounding box center [179, 333] width 173 height 10
click at [155, 408] on div "Spacing" at bounding box center [179, 405] width 173 height 10
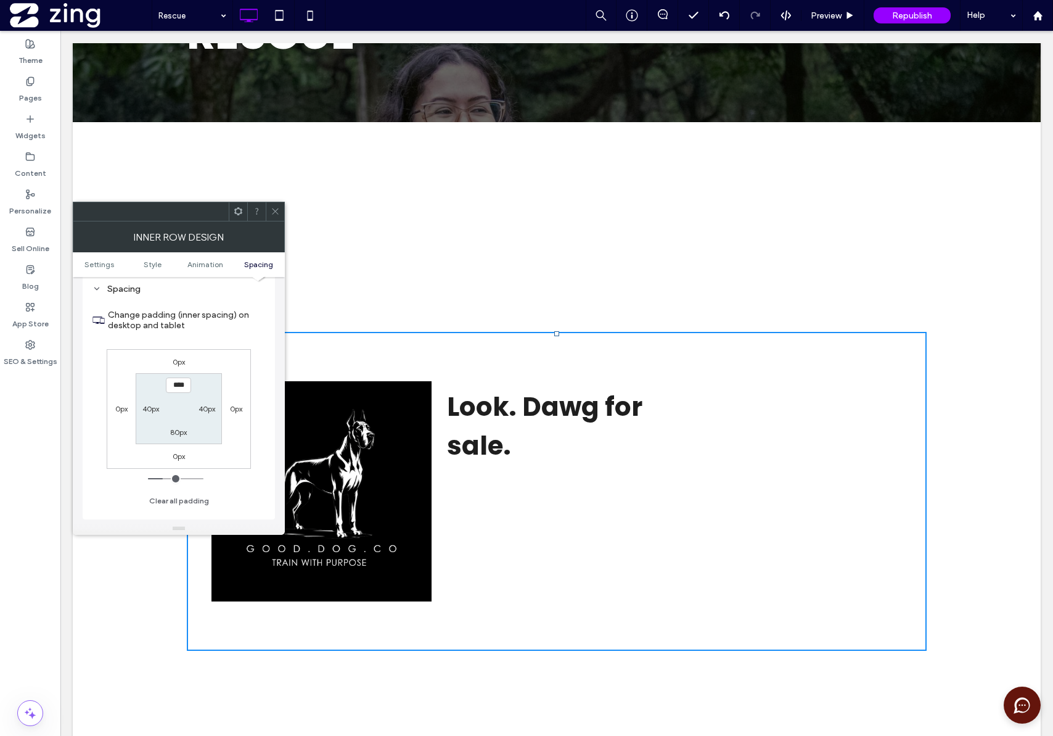
scroll to position [556, 0]
click at [123, 409] on label "0px" at bounding box center [121, 407] width 12 height 9
type input "*"
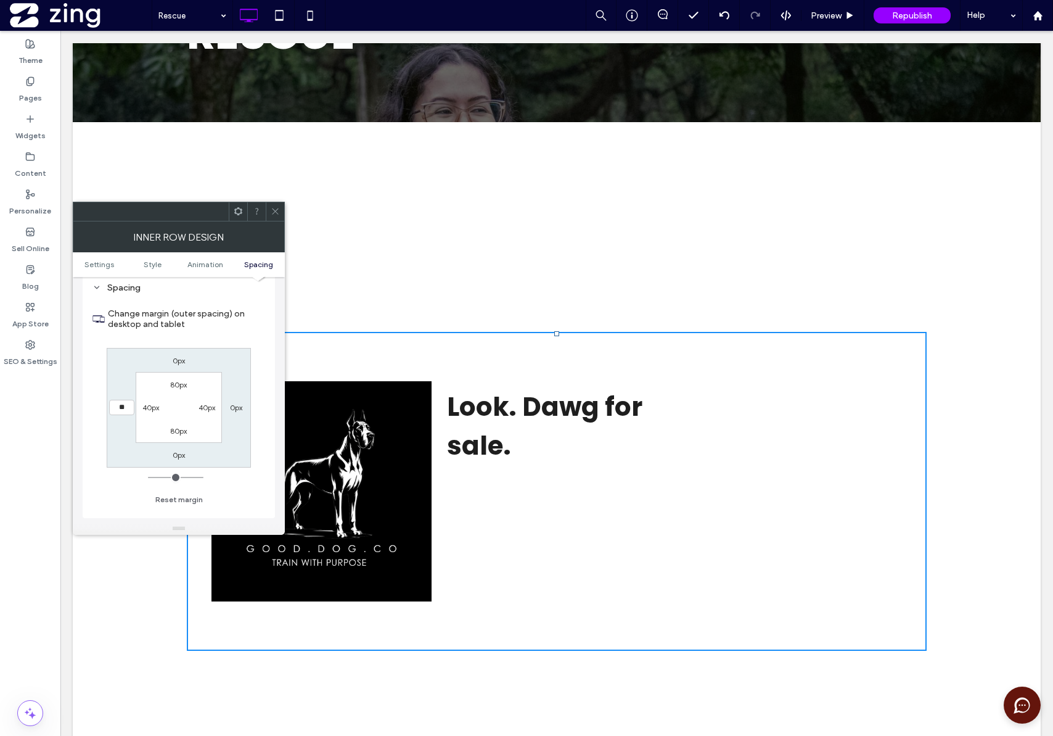
type input "**"
click at [91, 450] on div "Spacing Change margin (outer spacing) on desktop and tablet 0px 0px 0px **** 80…" at bounding box center [179, 395] width 192 height 245
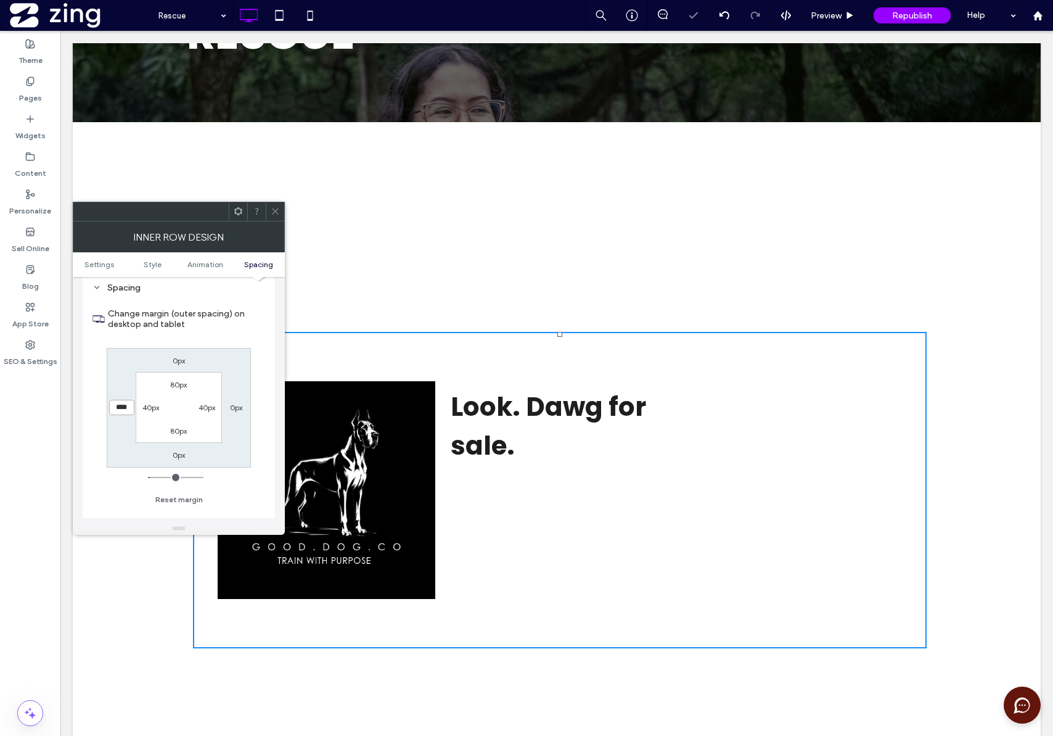
drag, startPoint x: 113, startPoint y: 410, endPoint x: 139, endPoint y: 415, distance: 26.5
click at [139, 415] on div "0px 0px 0px **** 80px 40px 80px 40px" at bounding box center [179, 408] width 144 height 120
type input "*"
type input "***"
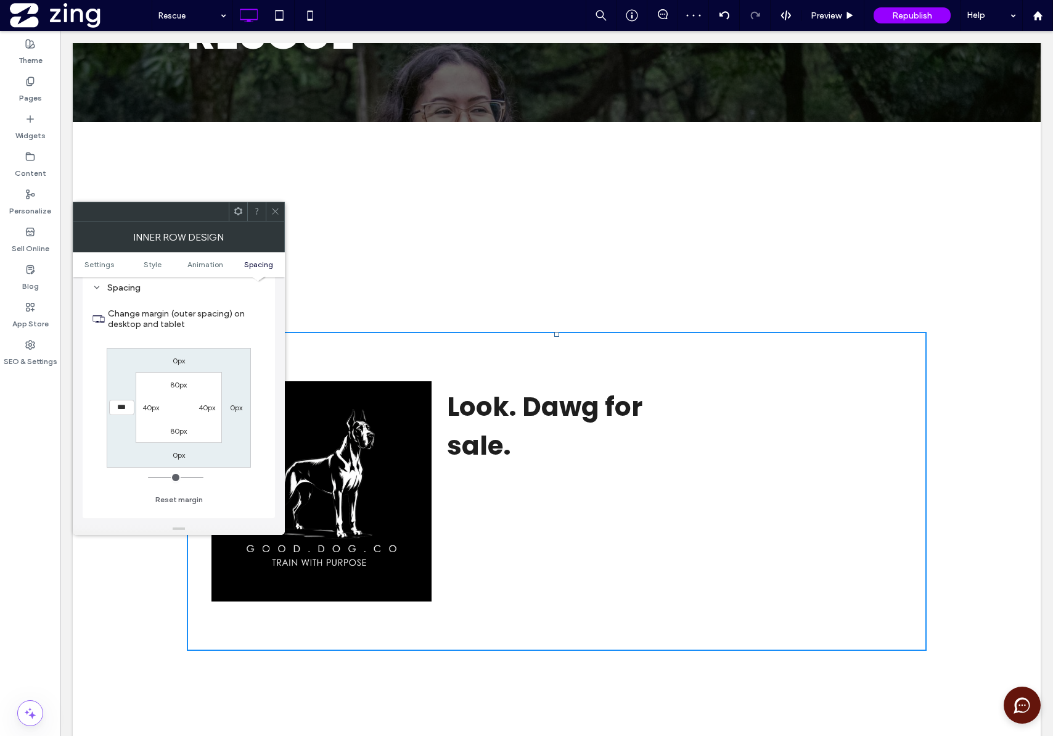
click at [80, 456] on div "Settings Change affects desktop and tablet Full bleed row Style Background Colo…" at bounding box center [179, 399] width 212 height 245
type input "*"
type input "***"
type input "**"
type input "****"
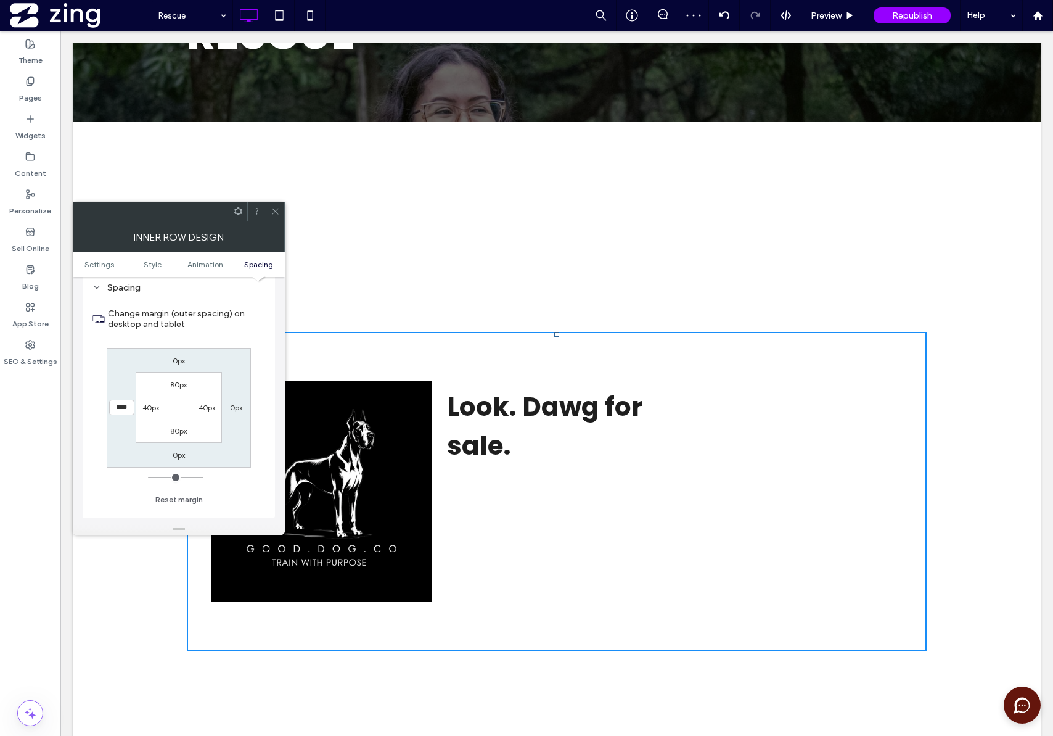
type input "**"
type input "****"
type input "**"
type input "****"
type input "**"
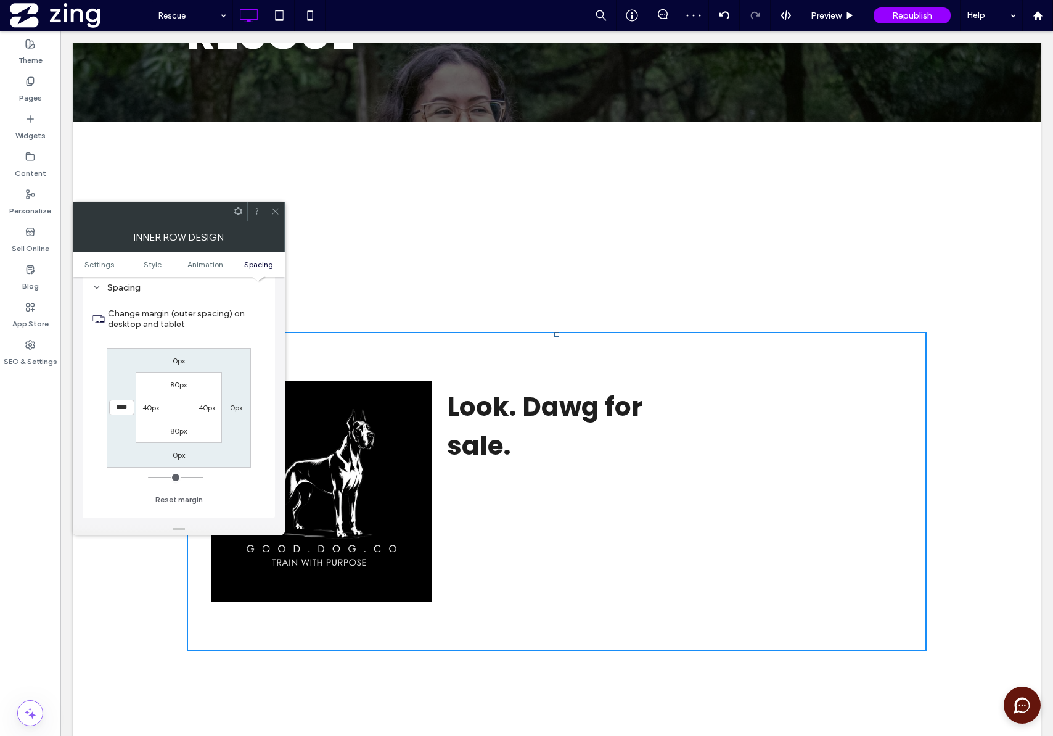
type input "****"
type input "***"
type input "*****"
type input "***"
type input "*****"
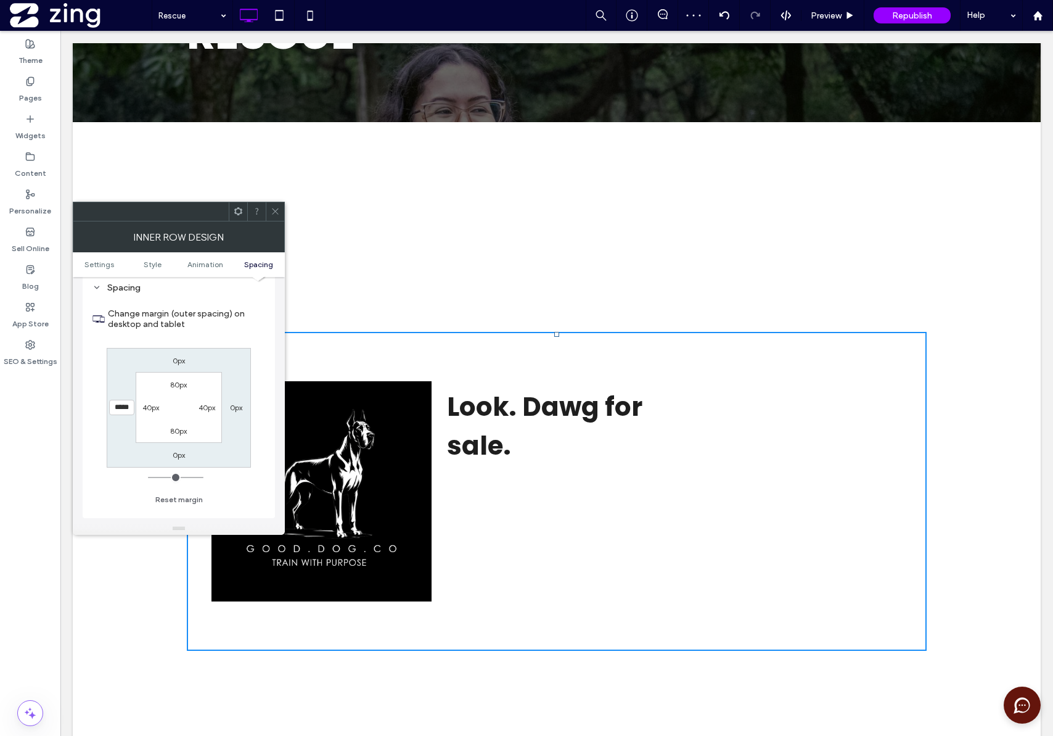
type input "***"
type input "*****"
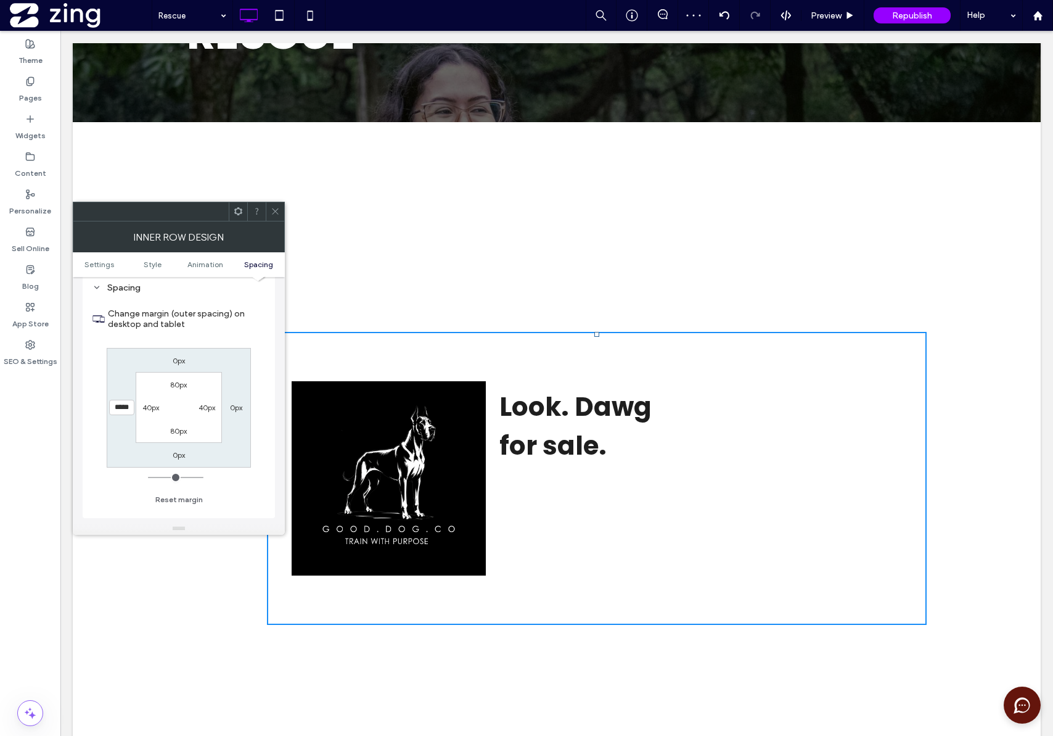
type input "***"
type input "*****"
type input "***"
type input "*****"
type input "***"
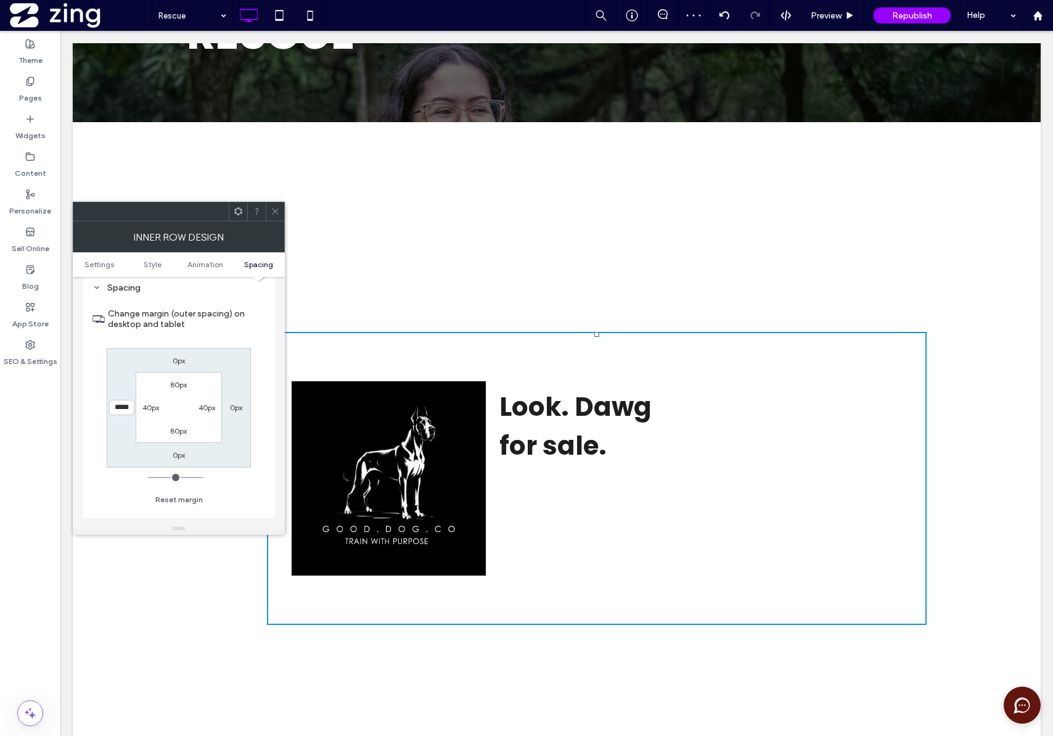
type input "*****"
type input "***"
type input "*****"
type input "***"
type input "*****"
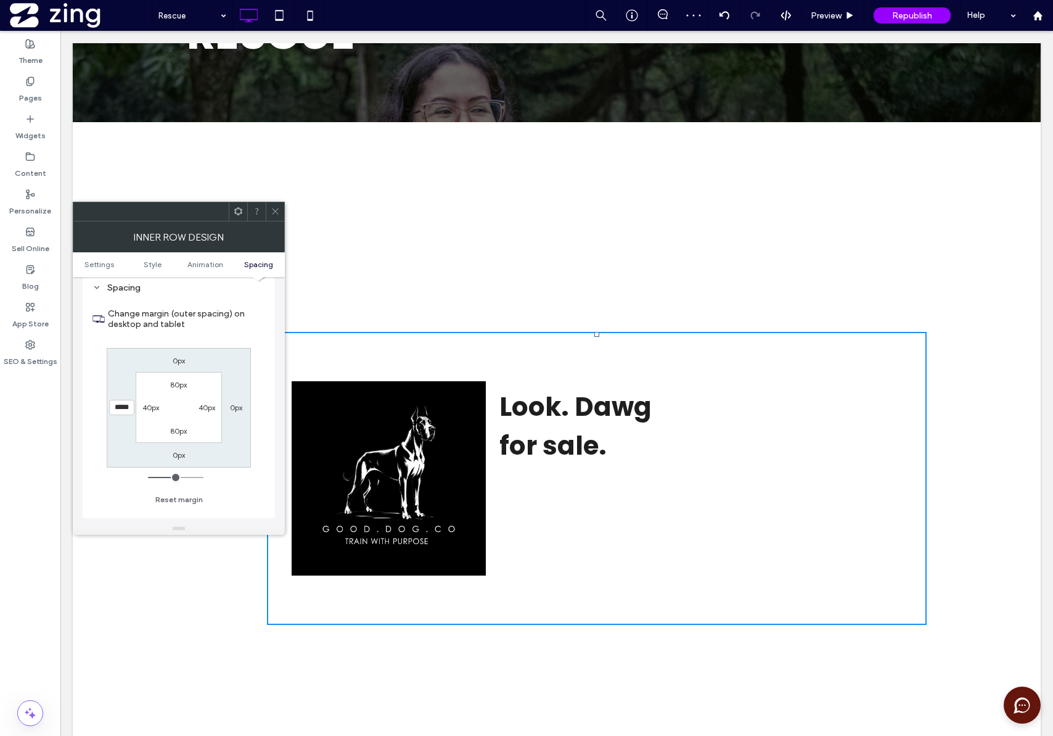
type input "***"
type input "*****"
type input "***"
type input "*****"
type input "***"
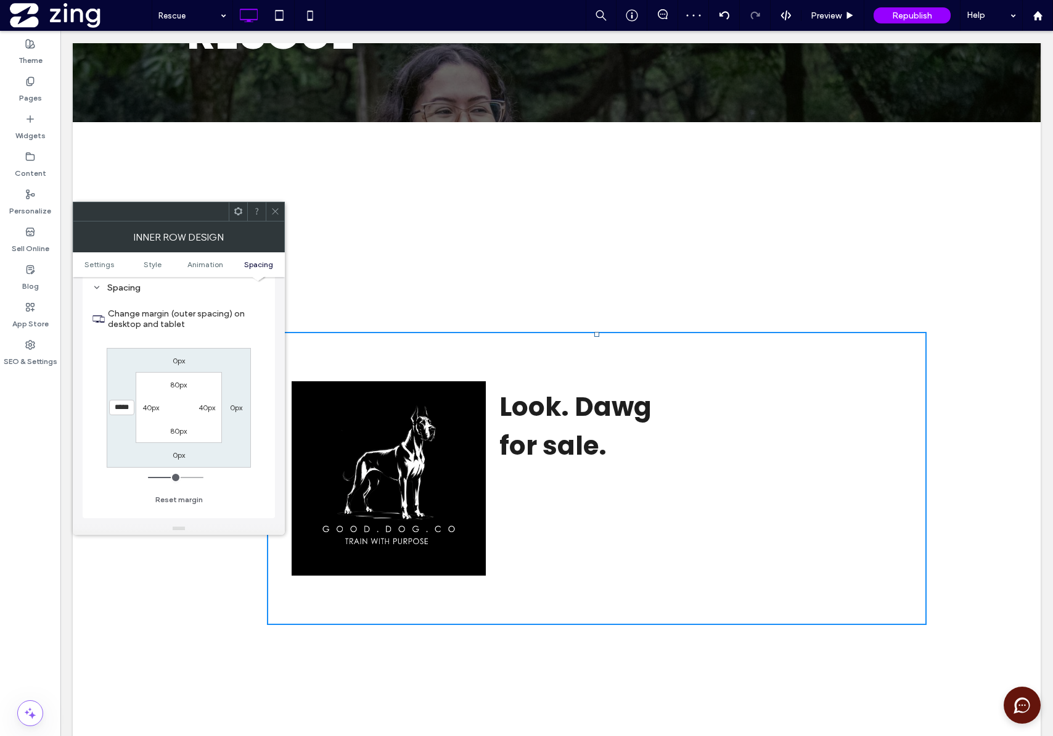
type input "*****"
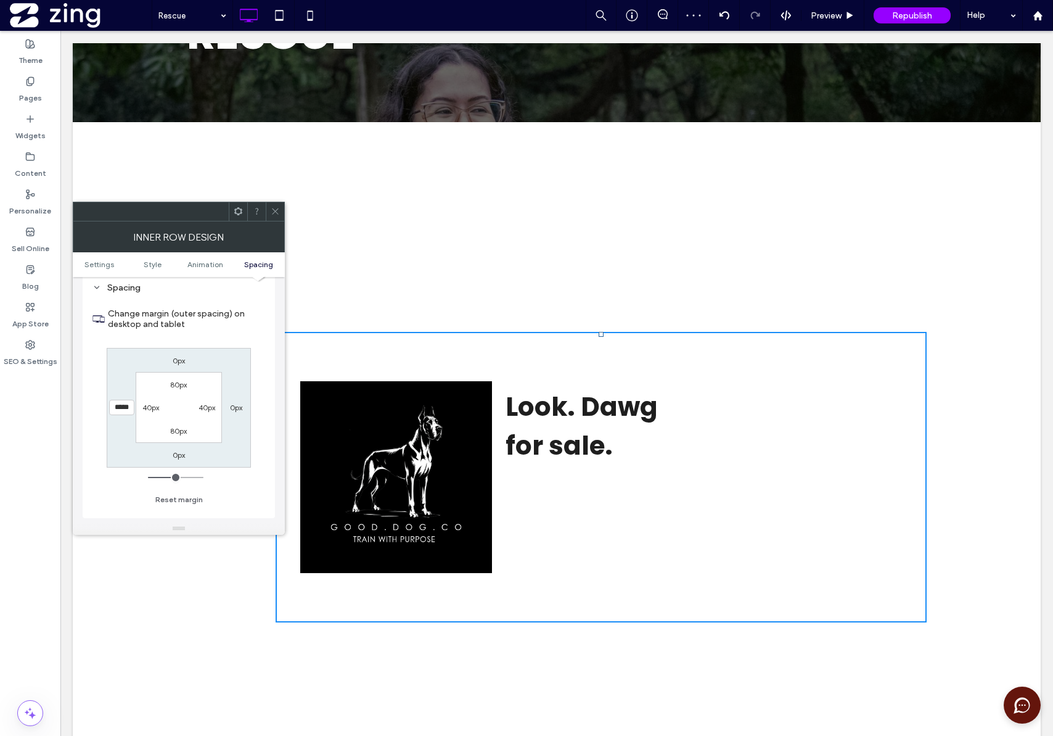
type input "***"
type input "*****"
type input "***"
type input "*****"
type input "***"
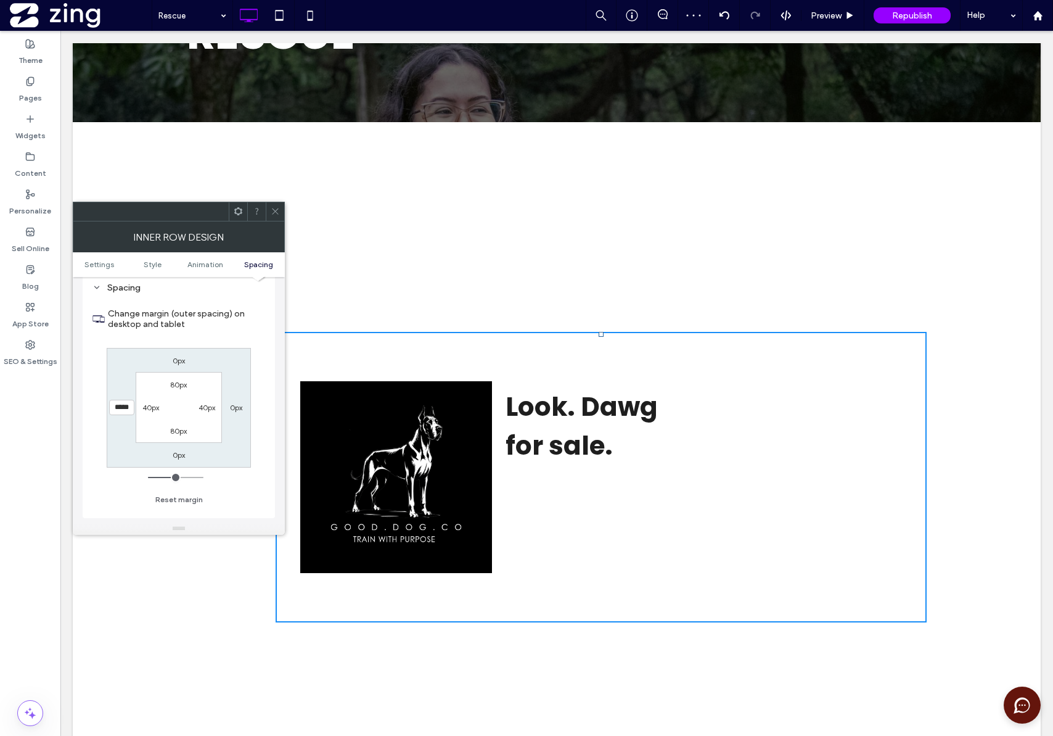
type input "*****"
type input "***"
type input "*****"
type input "***"
type input "*****"
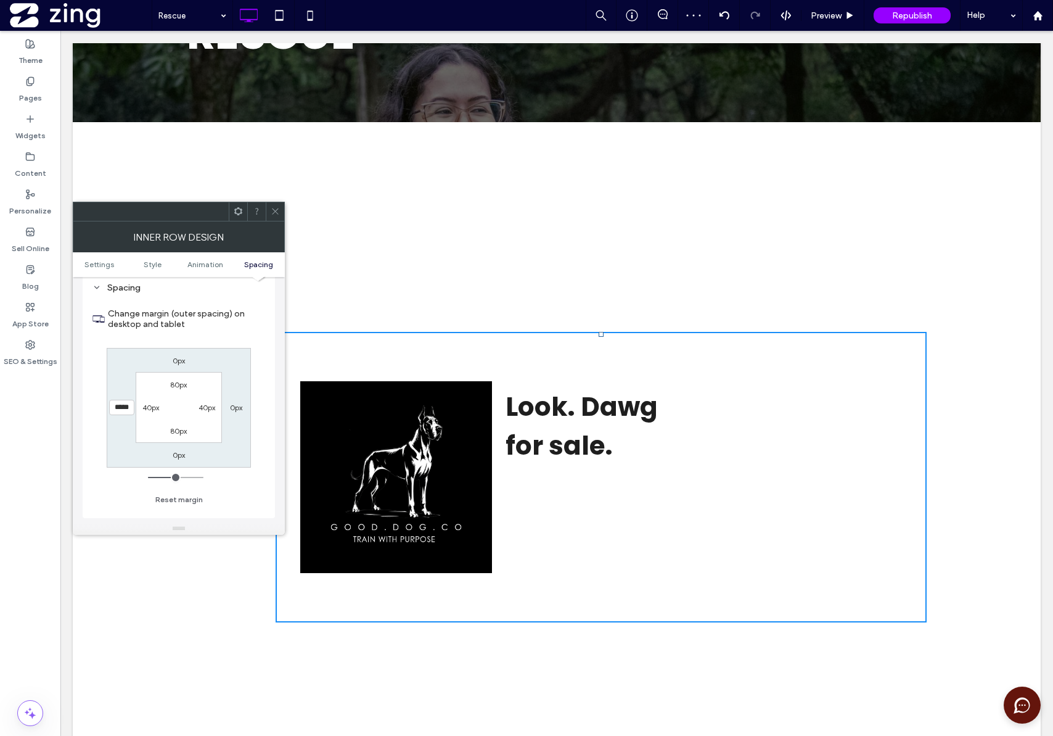
type input "***"
type input "*****"
type input "***"
type input "*****"
type input "***"
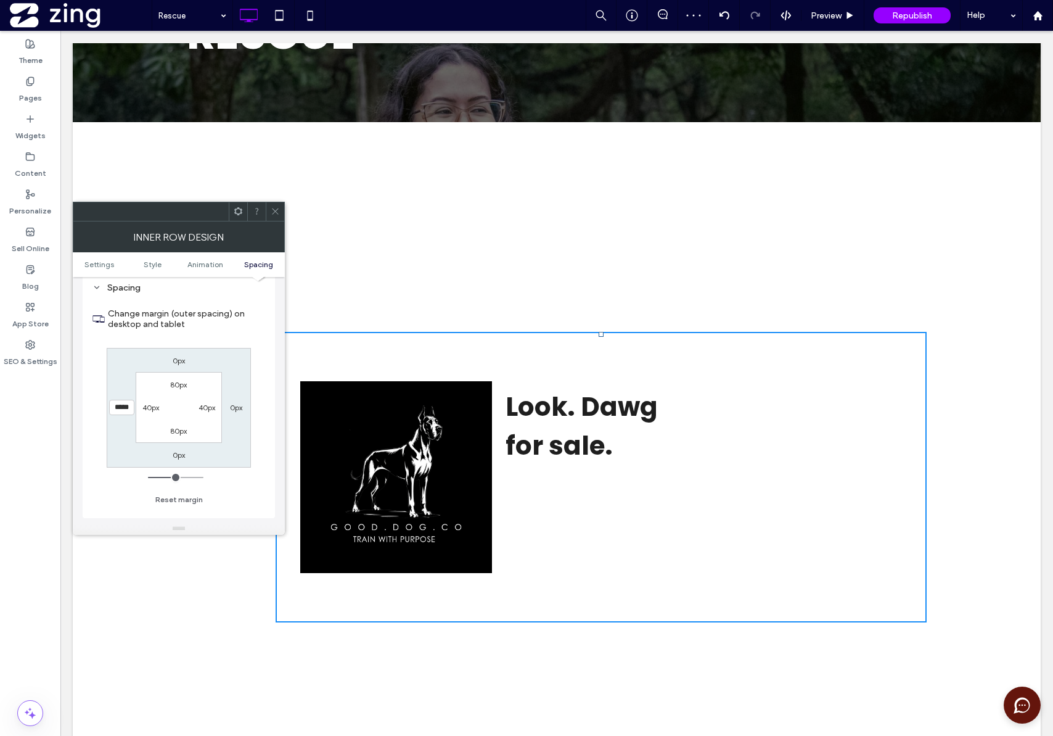
type input "*****"
type input "***"
type input "*****"
type input "***"
type input "*****"
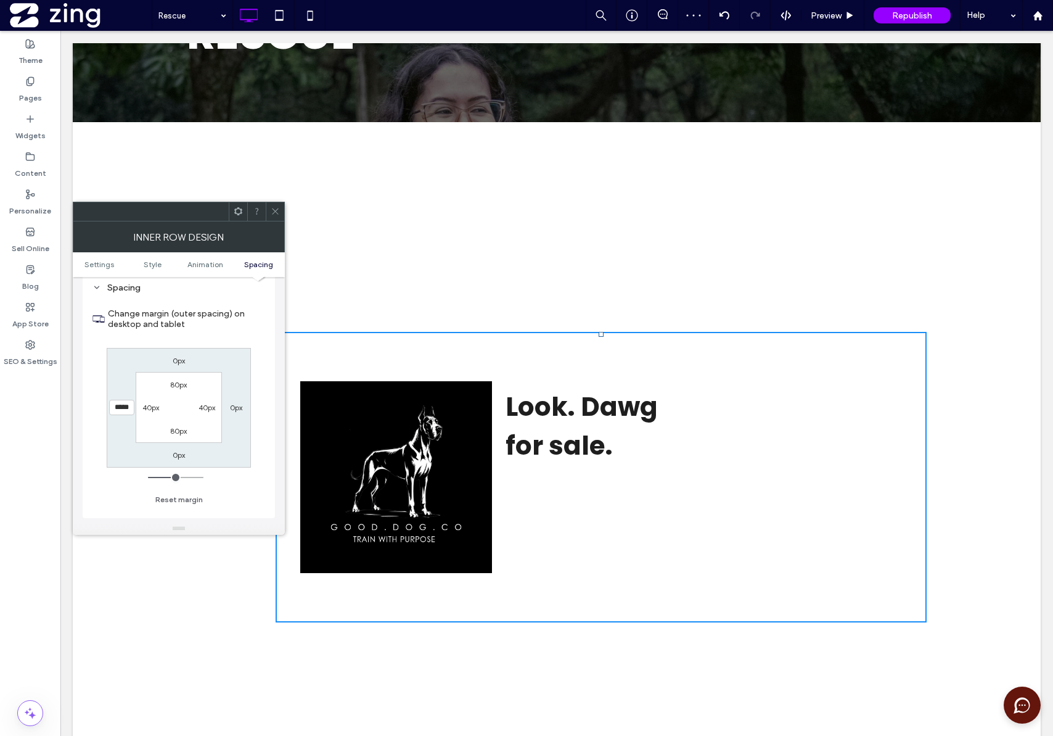
type input "***"
type input "*****"
type input "***"
type input "*****"
type input "***"
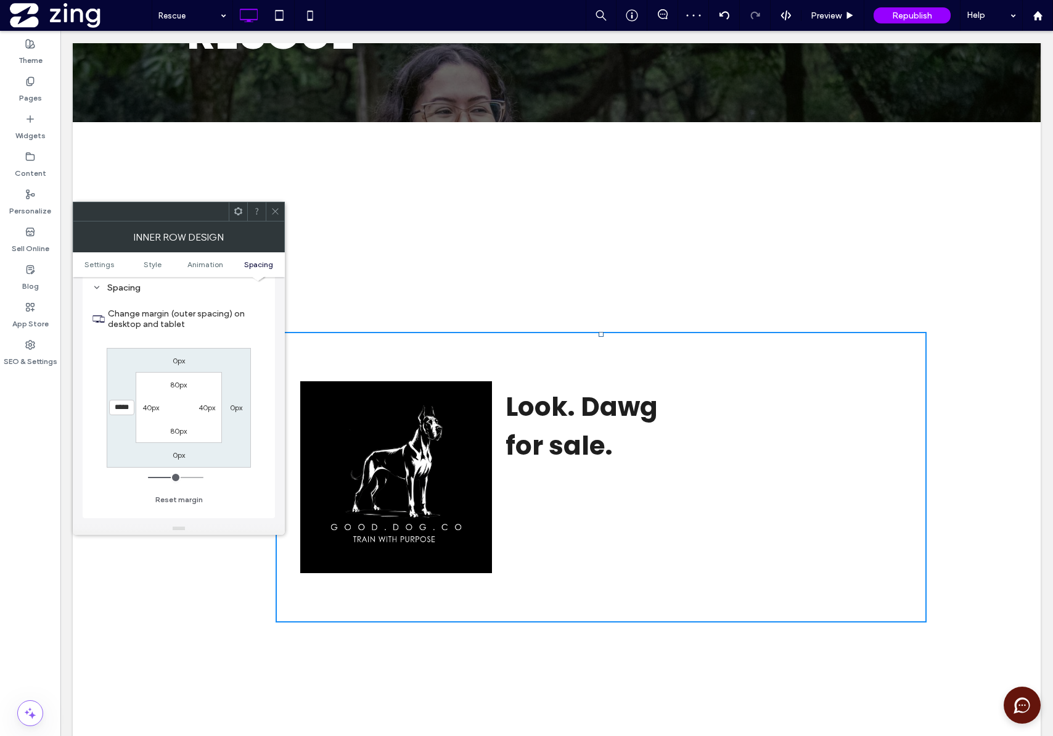
type input "*****"
type input "***"
type input "*****"
type input "***"
type input "*****"
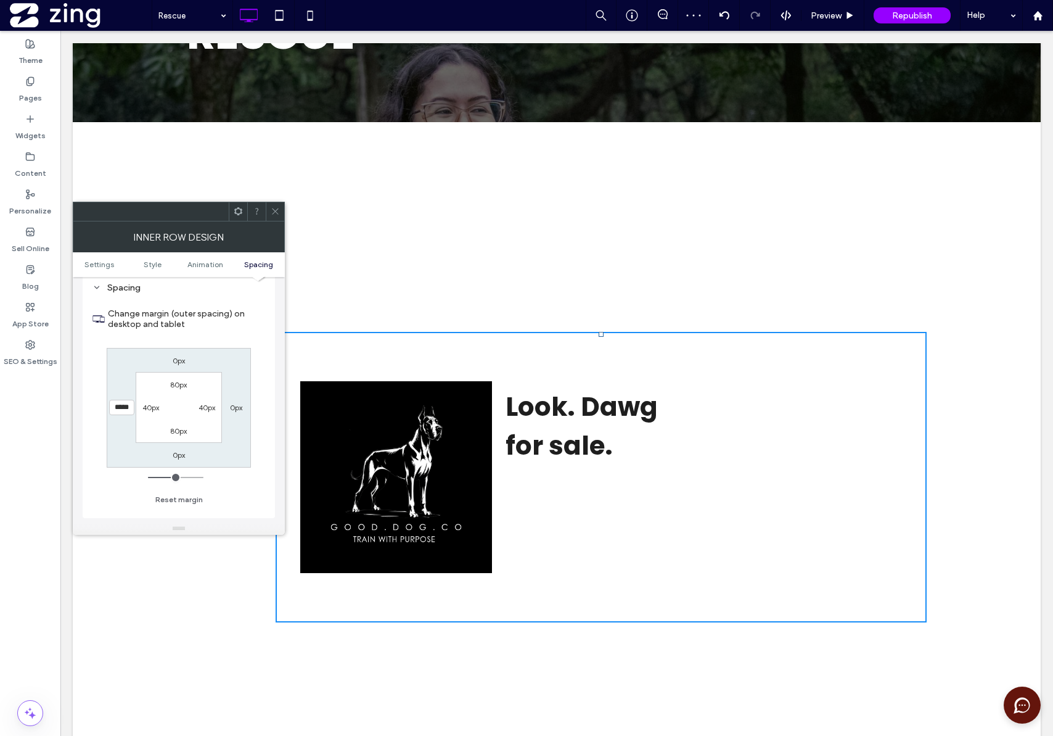
type input "***"
type input "*****"
type input "***"
type input "*****"
type input "***"
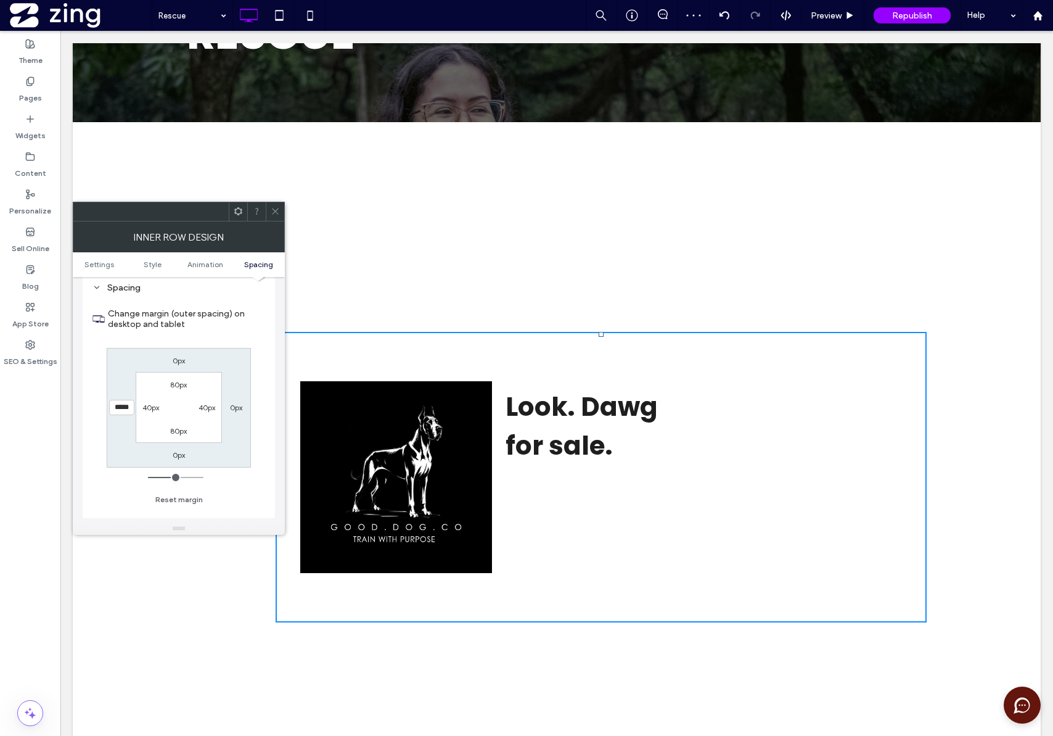
type input "*****"
type input "***"
type input "*****"
type input "***"
type input "*****"
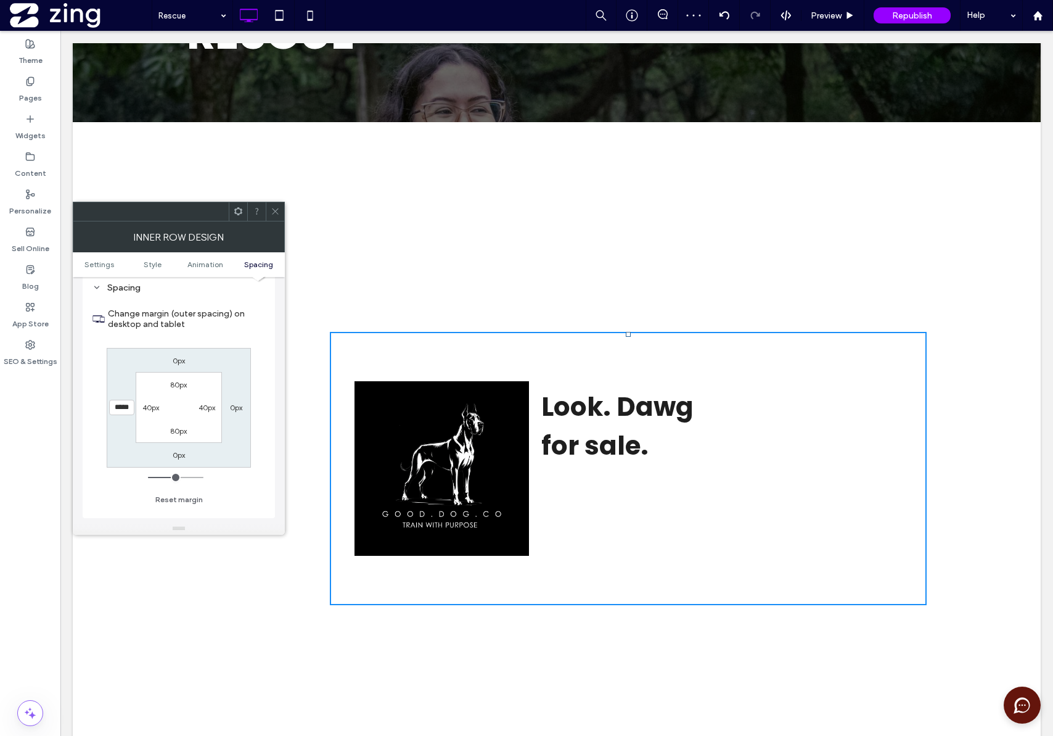
type input "***"
type input "*****"
type input "***"
type input "*****"
type input "***"
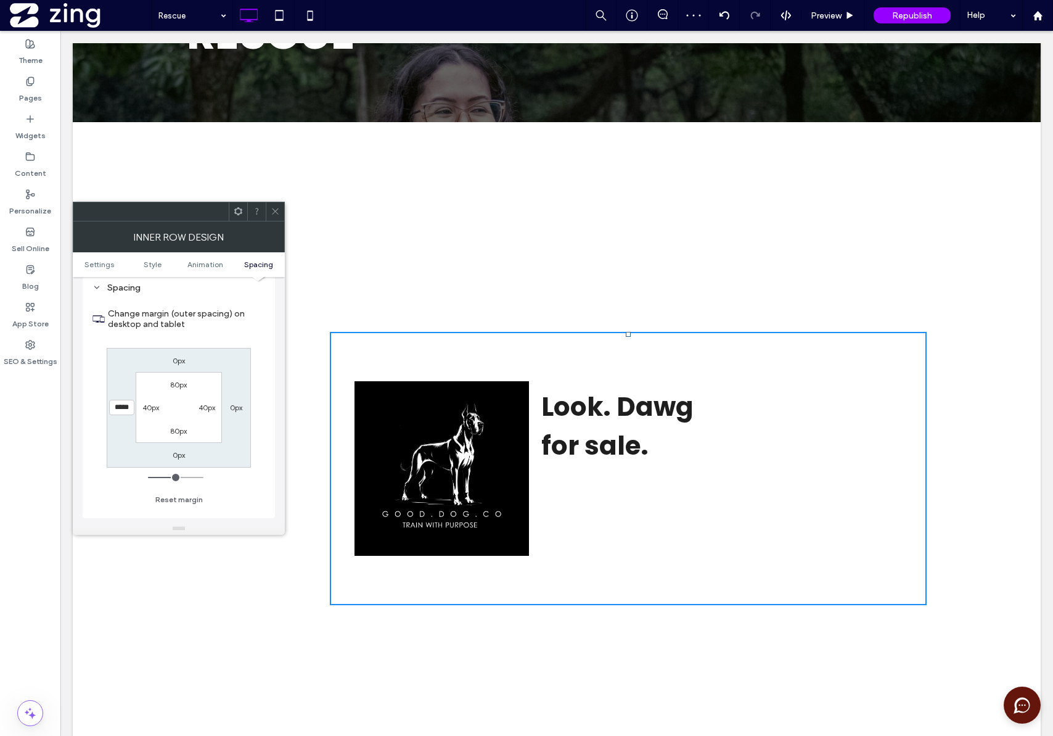
type input "*****"
type input "***"
type input "*****"
type input "***"
type input "*****"
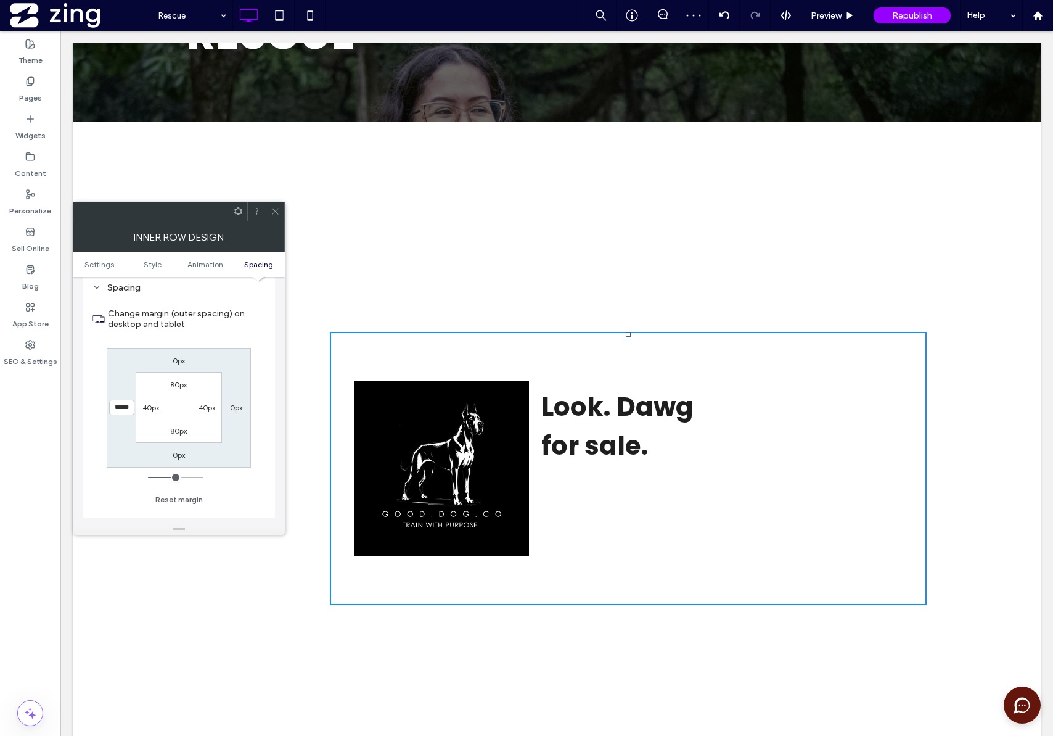
type input "***"
type input "*****"
type input "***"
type input "*****"
type input "***"
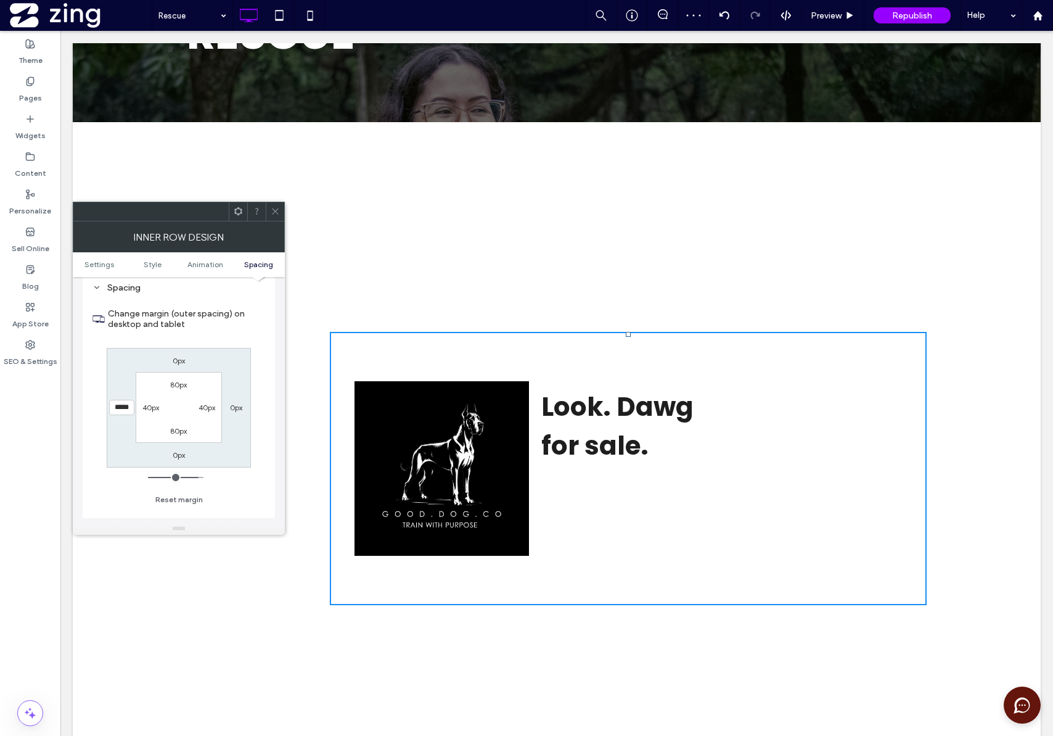
type input "*****"
type input "***"
type input "*****"
type input "***"
type input "*****"
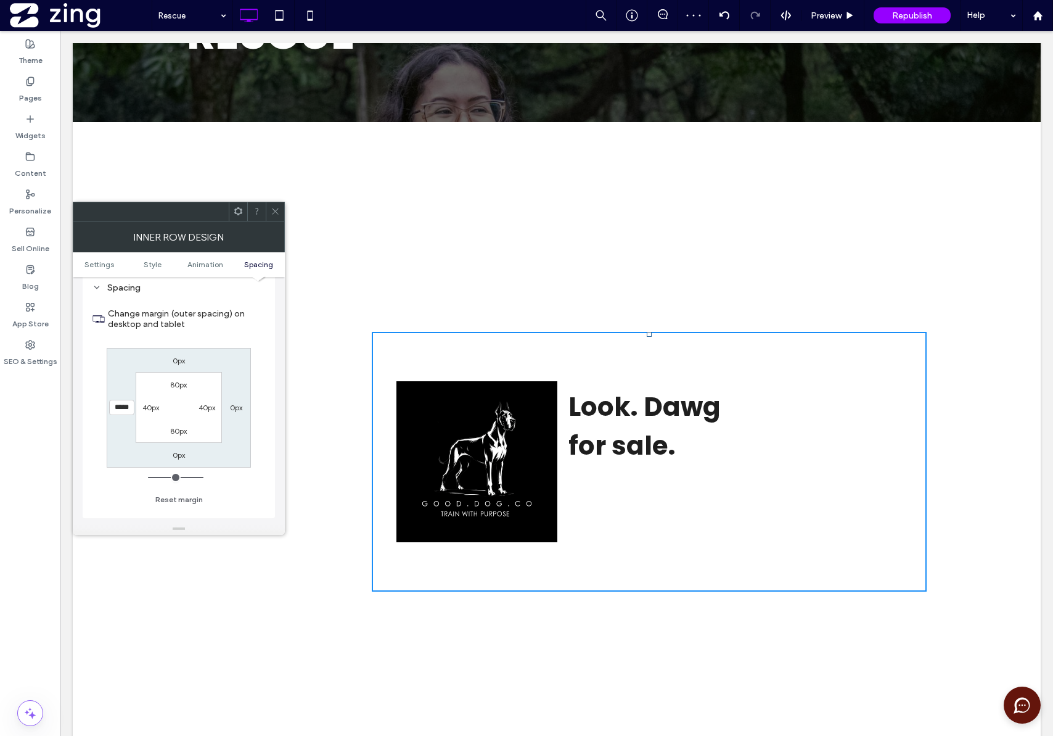
type input "*"
type input "***"
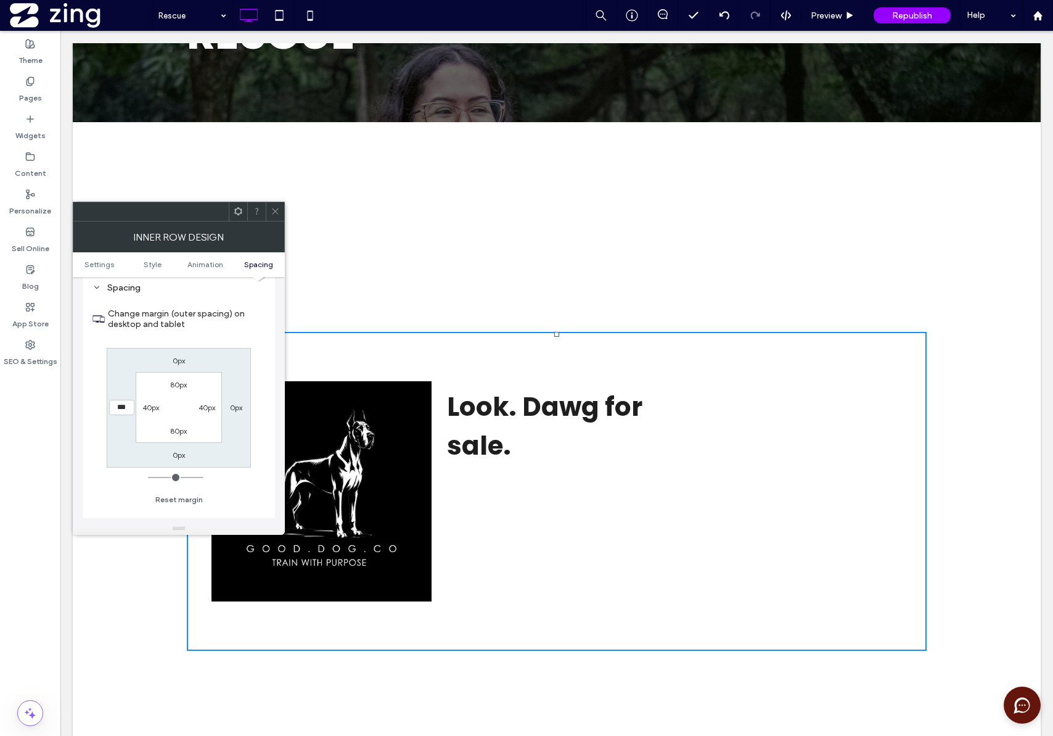
drag, startPoint x: 153, startPoint y: 480, endPoint x: 39, endPoint y: 471, distance: 113.9
click at [148, 477] on input "range" at bounding box center [176, 477] width 56 height 1
click at [103, 261] on span "Settings" at bounding box center [99, 264] width 30 height 9
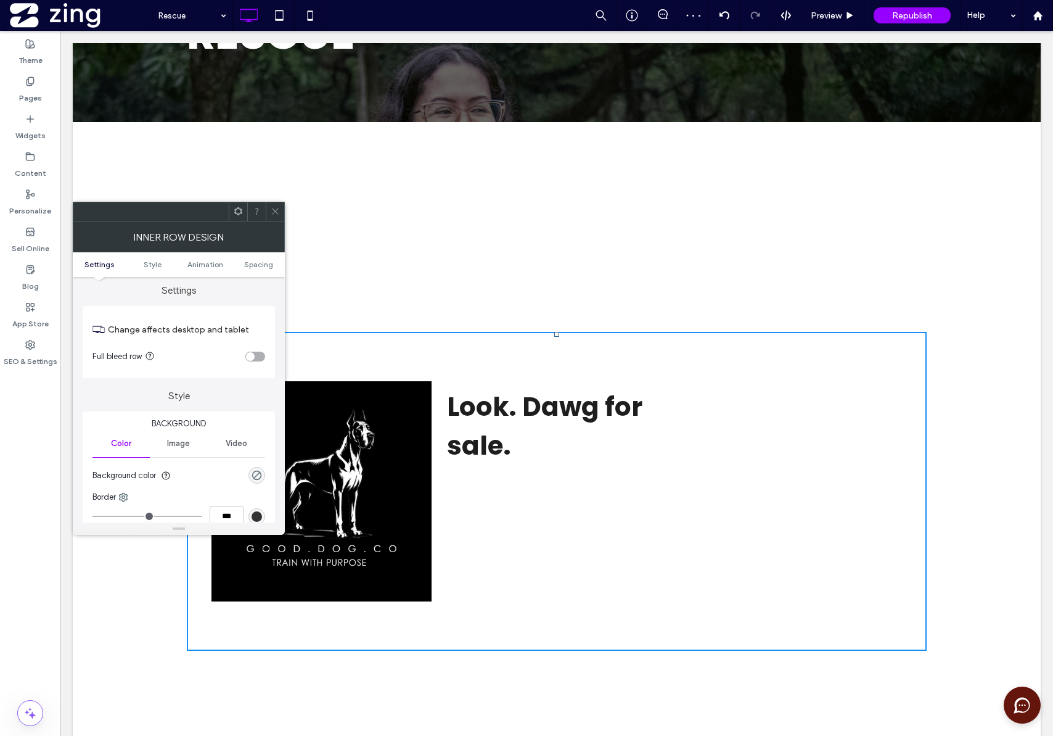
scroll to position [0, 0]
click at [256, 361] on div "toggle" at bounding box center [255, 361] width 20 height 10
click at [256, 361] on div "toggle" at bounding box center [260, 360] width 9 height 9
click at [273, 212] on icon at bounding box center [275, 211] width 9 height 9
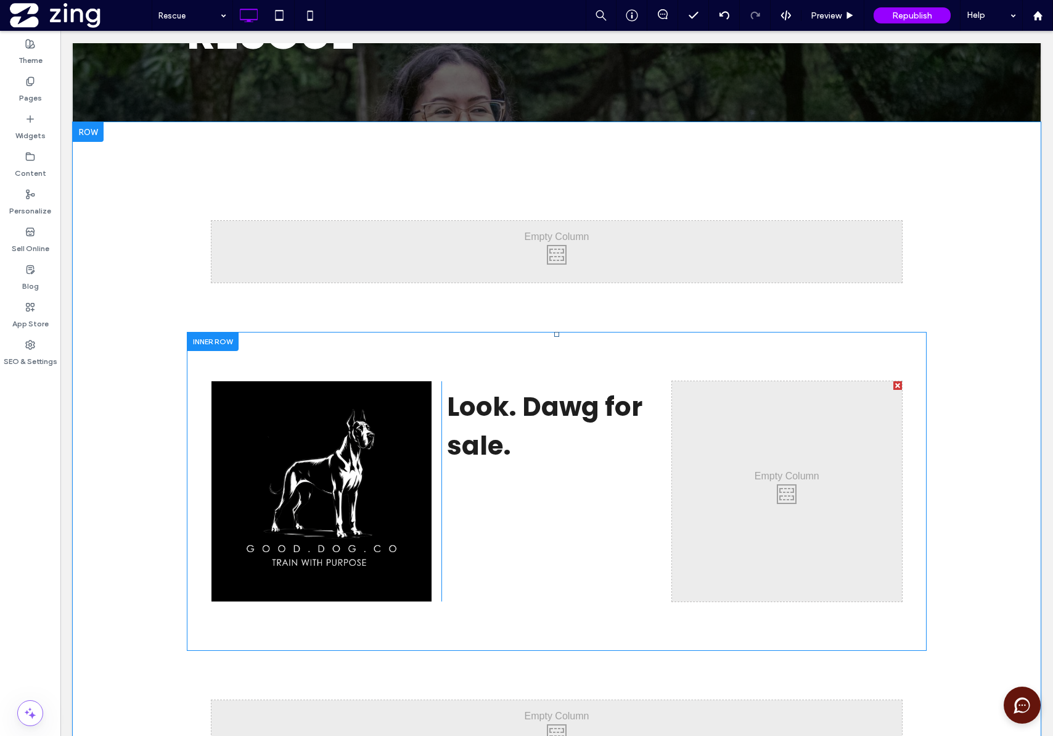
click at [493, 489] on div "Click To Paste Click To Paste Look. Dawg for sale." at bounding box center [557, 491] width 230 height 220
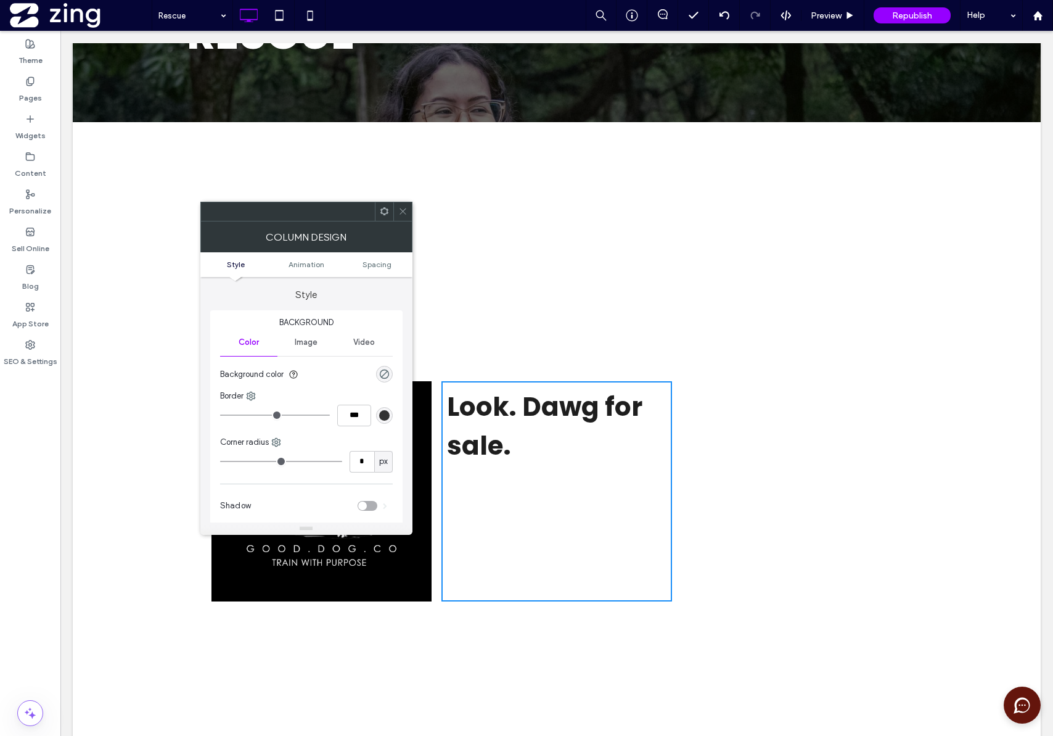
click at [402, 211] on icon at bounding box center [402, 211] width 9 height 9
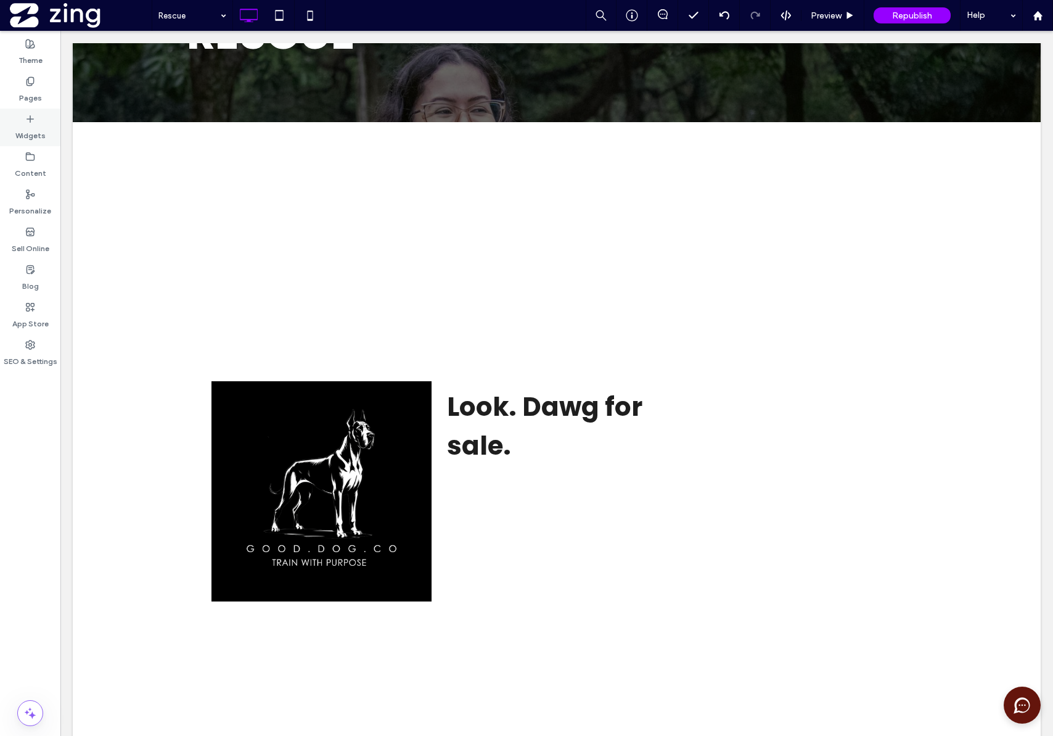
click at [29, 130] on label "Widgets" at bounding box center [30, 132] width 30 height 17
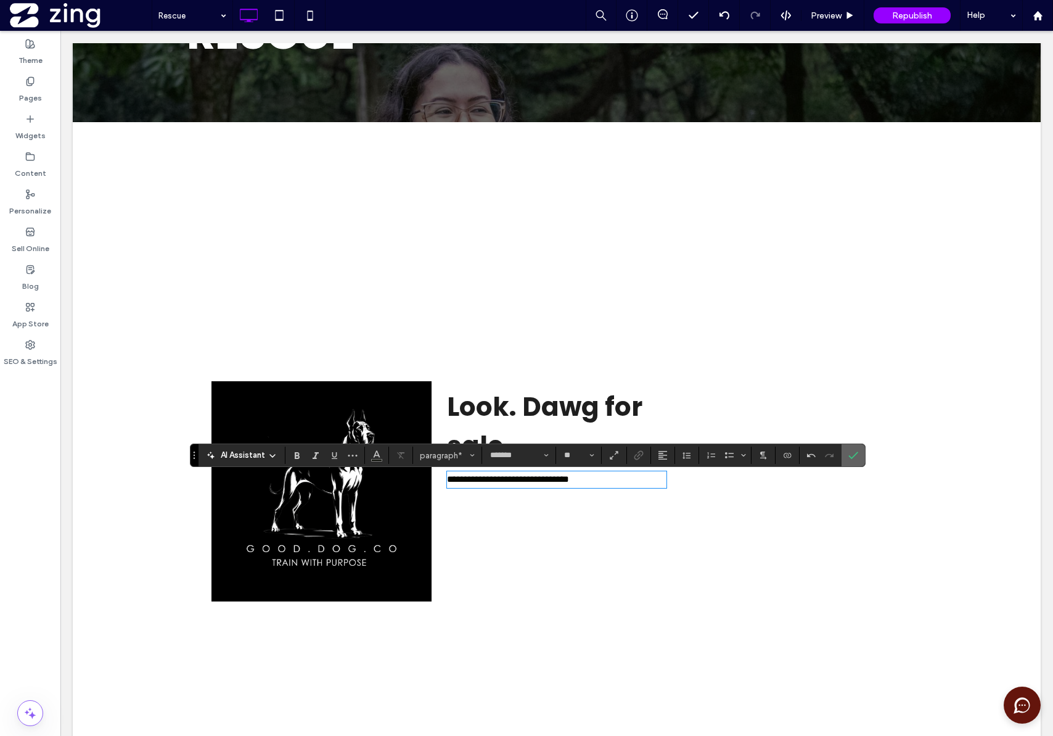
click at [858, 456] on label "Confirm" at bounding box center [853, 455] width 19 height 22
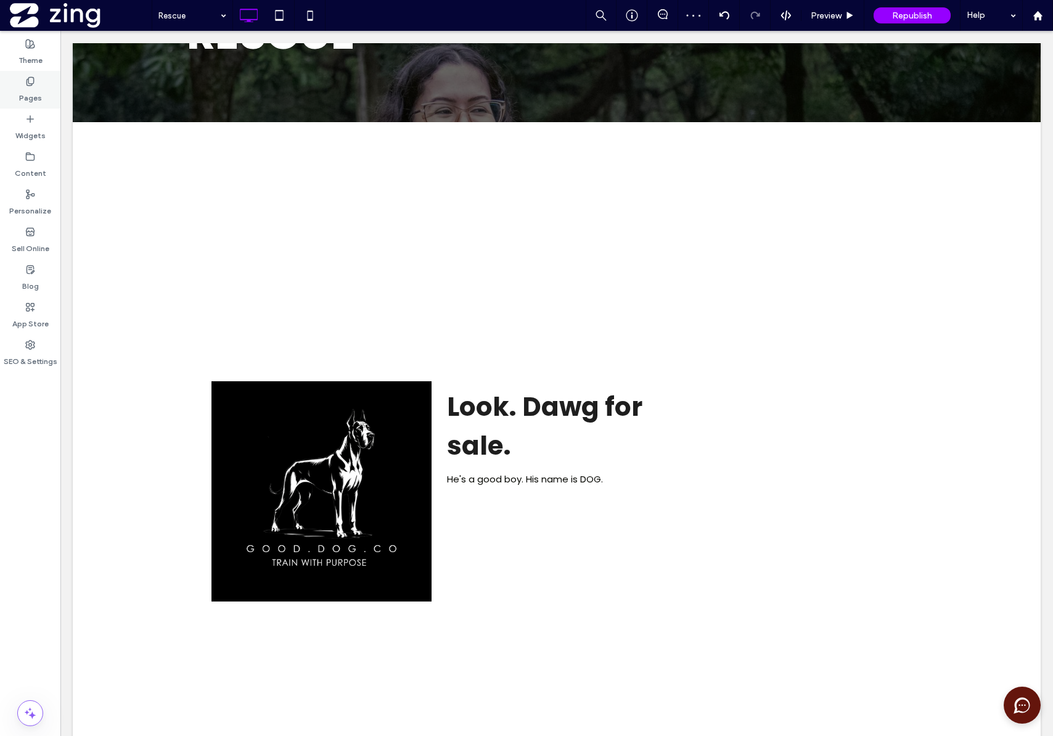
click at [26, 91] on label "Pages" at bounding box center [30, 94] width 23 height 17
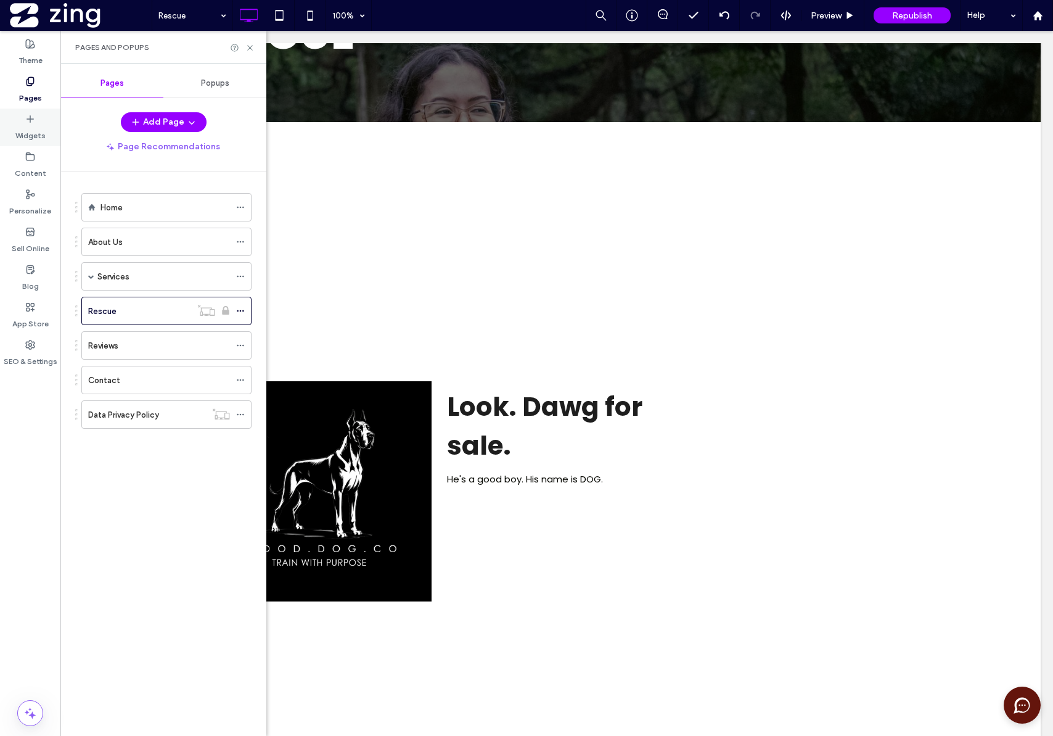
click at [31, 133] on label "Widgets" at bounding box center [30, 132] width 30 height 17
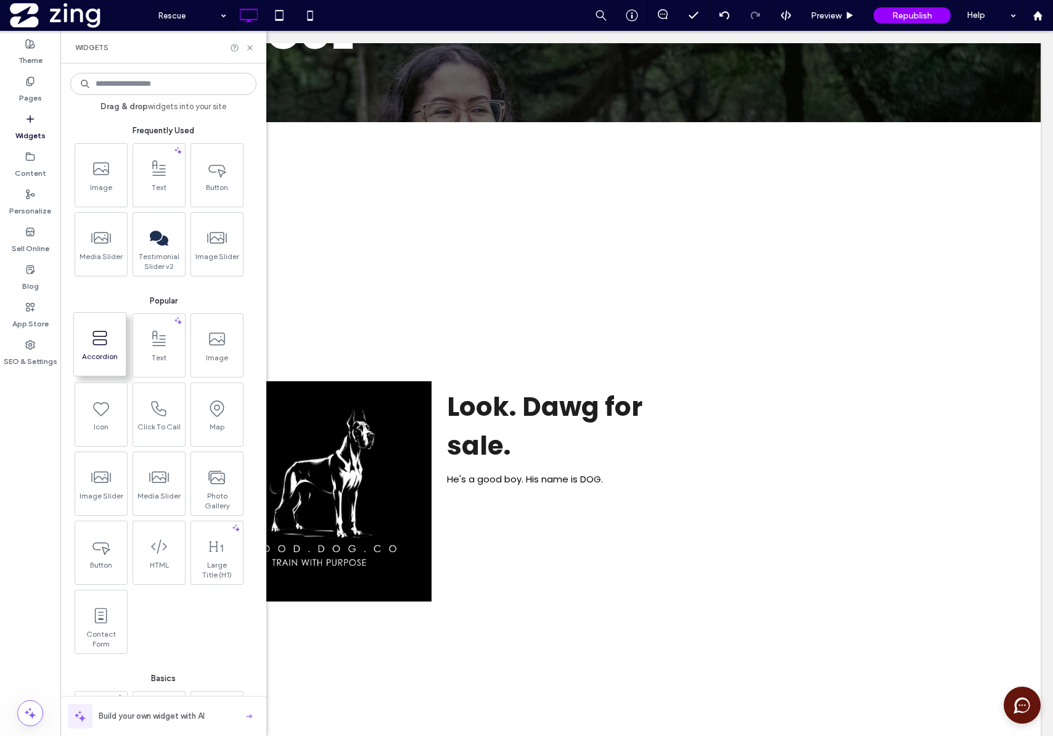
click at [102, 337] on icon at bounding box center [100, 338] width 20 height 20
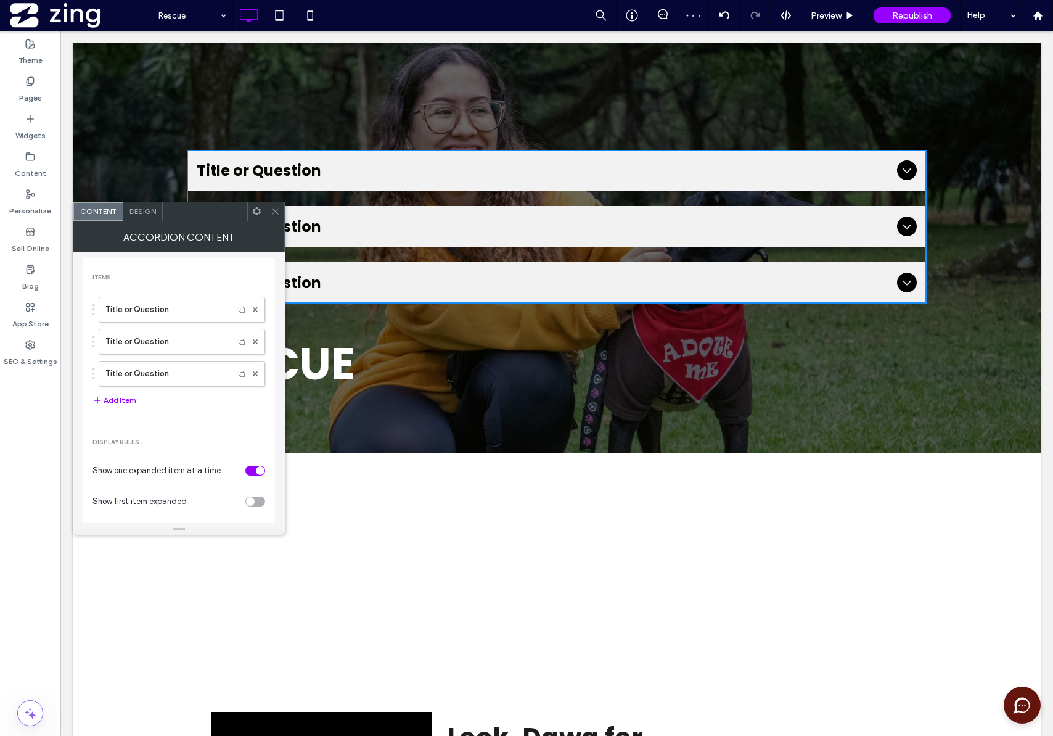
scroll to position [141, 0]
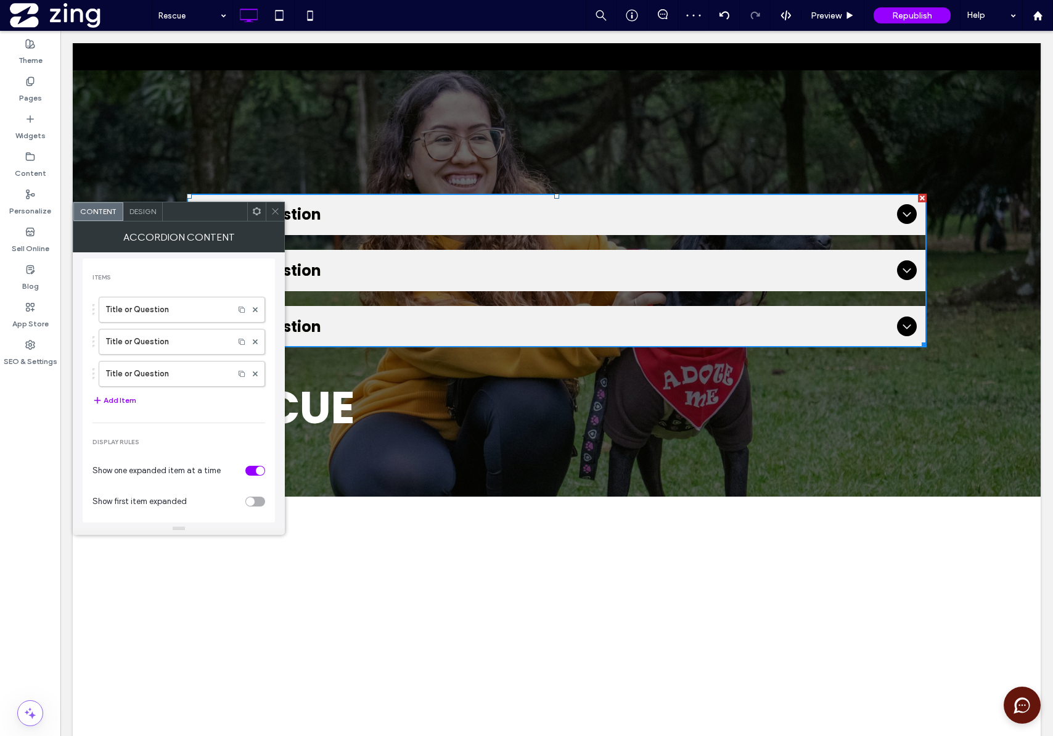
drag, startPoint x: 918, startPoint y: 198, endPoint x: 845, endPoint y: 263, distance: 97.4
click at [918, 198] on div at bounding box center [922, 198] width 9 height 9
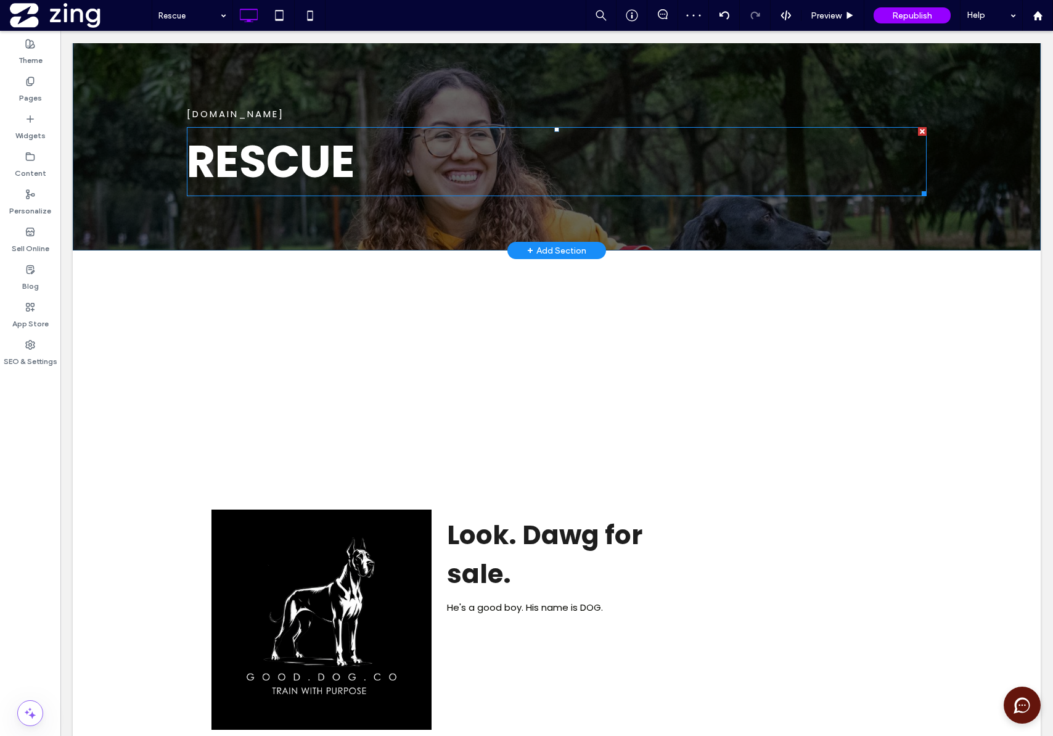
scroll to position [237, 0]
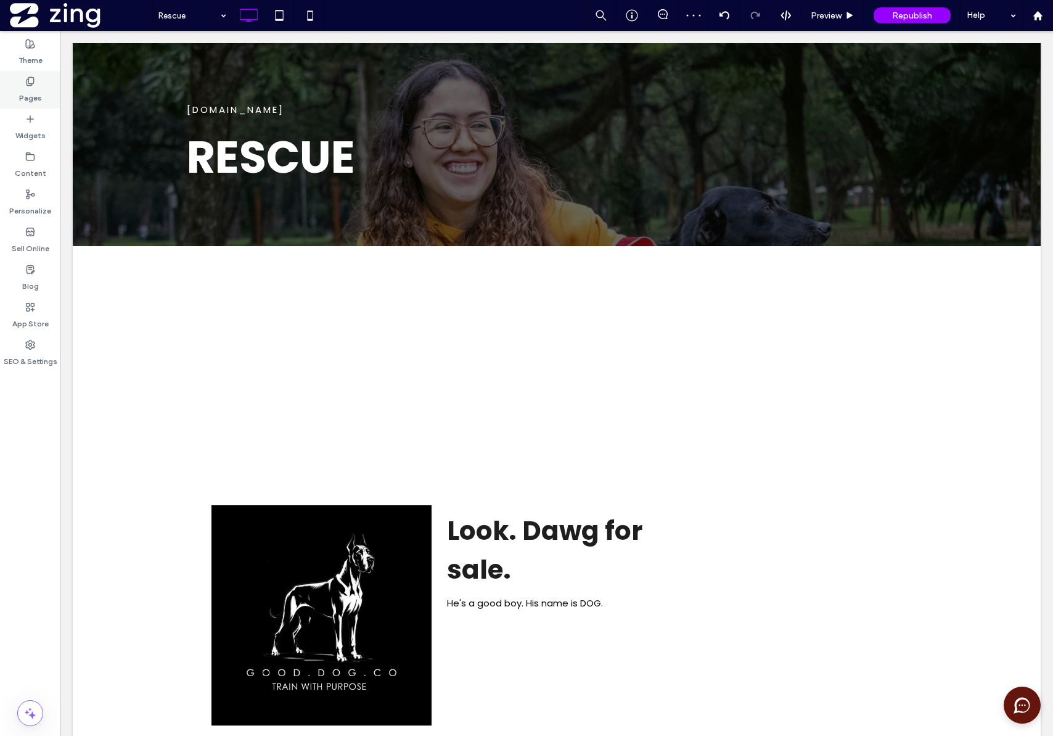
click at [38, 100] on label "Pages" at bounding box center [30, 94] width 23 height 17
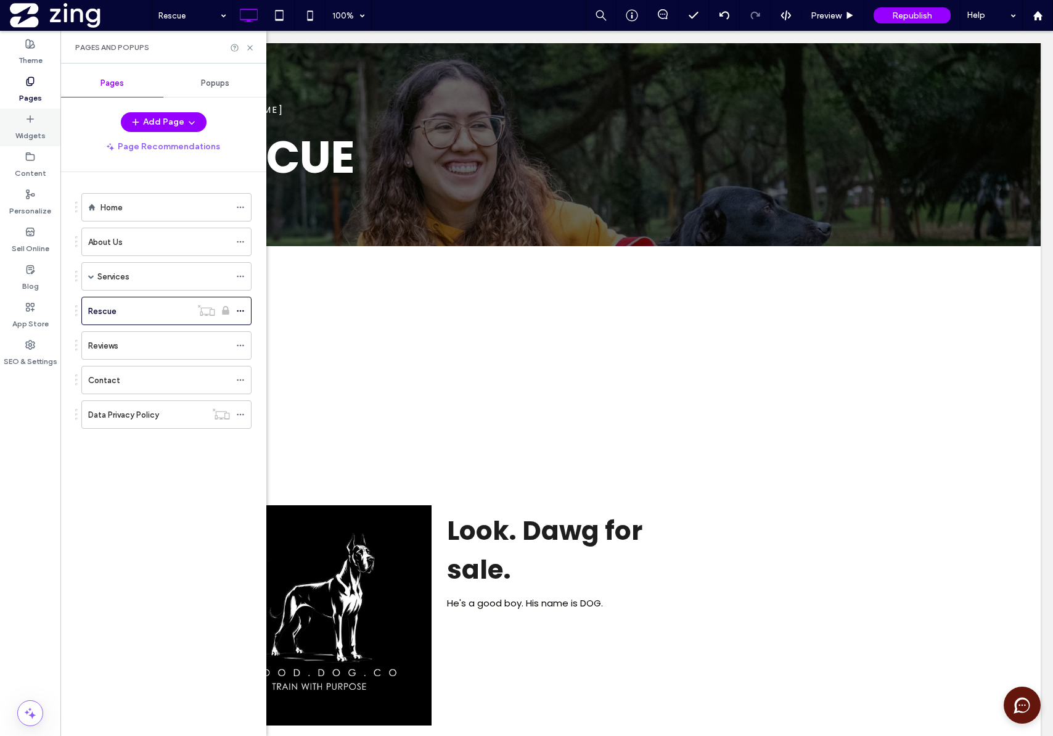
click at [44, 139] on div "Widgets" at bounding box center [30, 128] width 60 height 38
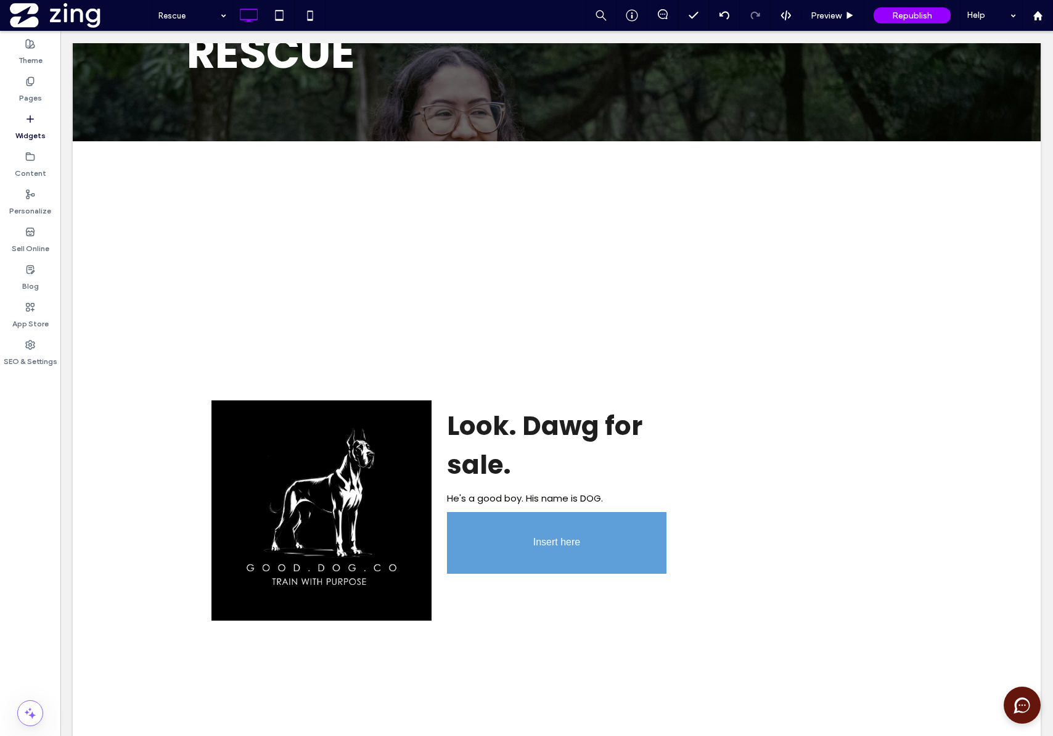
scroll to position [364, 0]
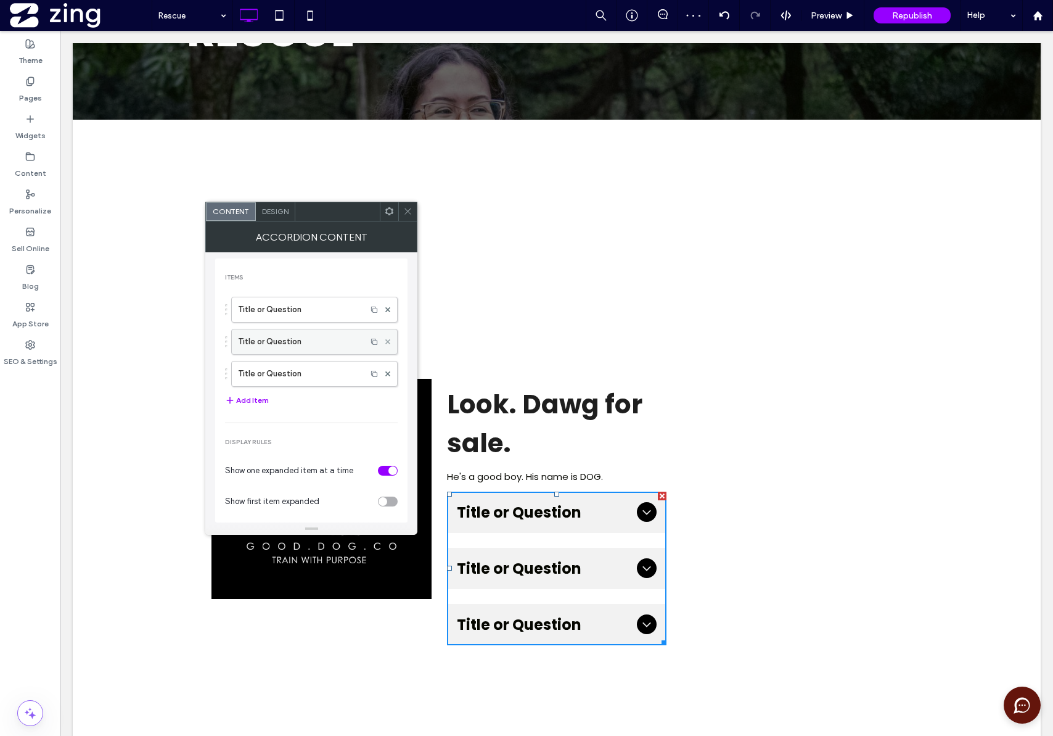
click at [385, 345] on span at bounding box center [387, 341] width 5 height 19
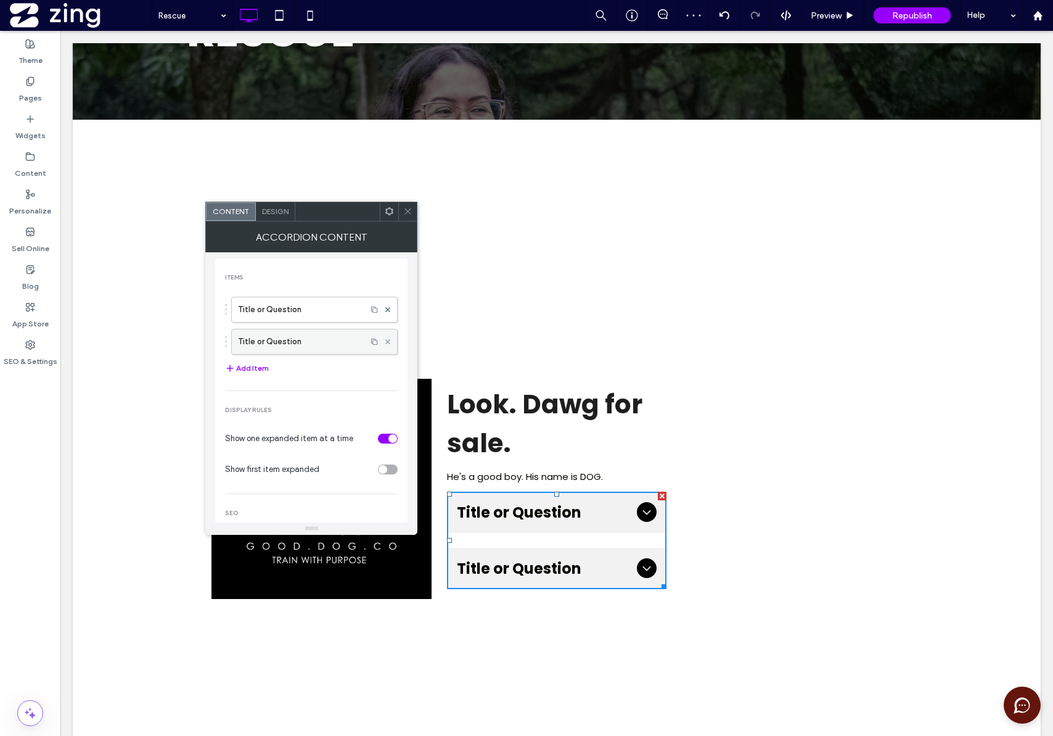
click at [385, 345] on span at bounding box center [387, 341] width 5 height 19
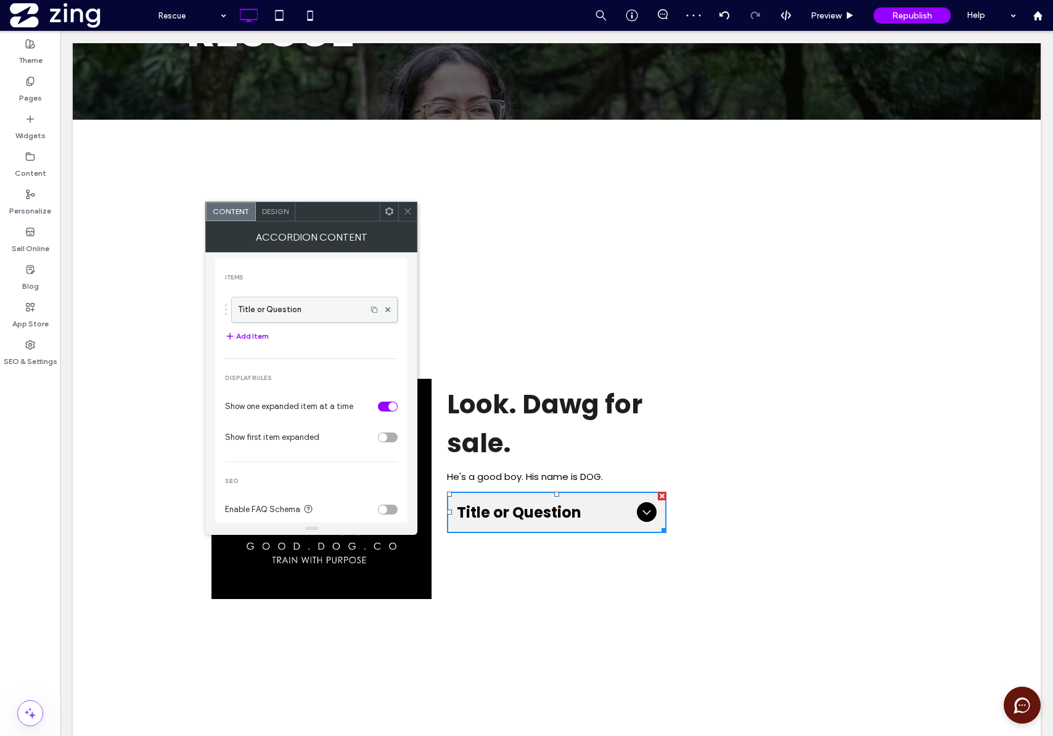
click at [324, 313] on label "Title or Question" at bounding box center [299, 309] width 122 height 25
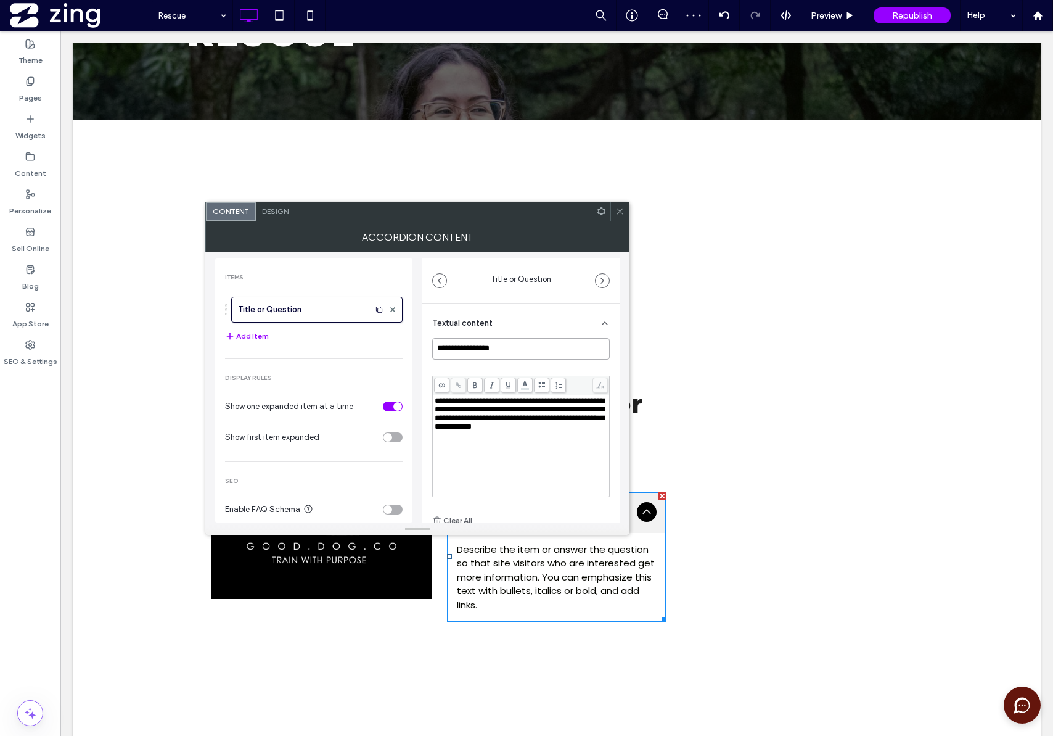
click at [523, 350] on input "**********" at bounding box center [521, 349] width 178 height 22
type input "**********"
click at [493, 418] on span "**********" at bounding box center [520, 414] width 170 height 34
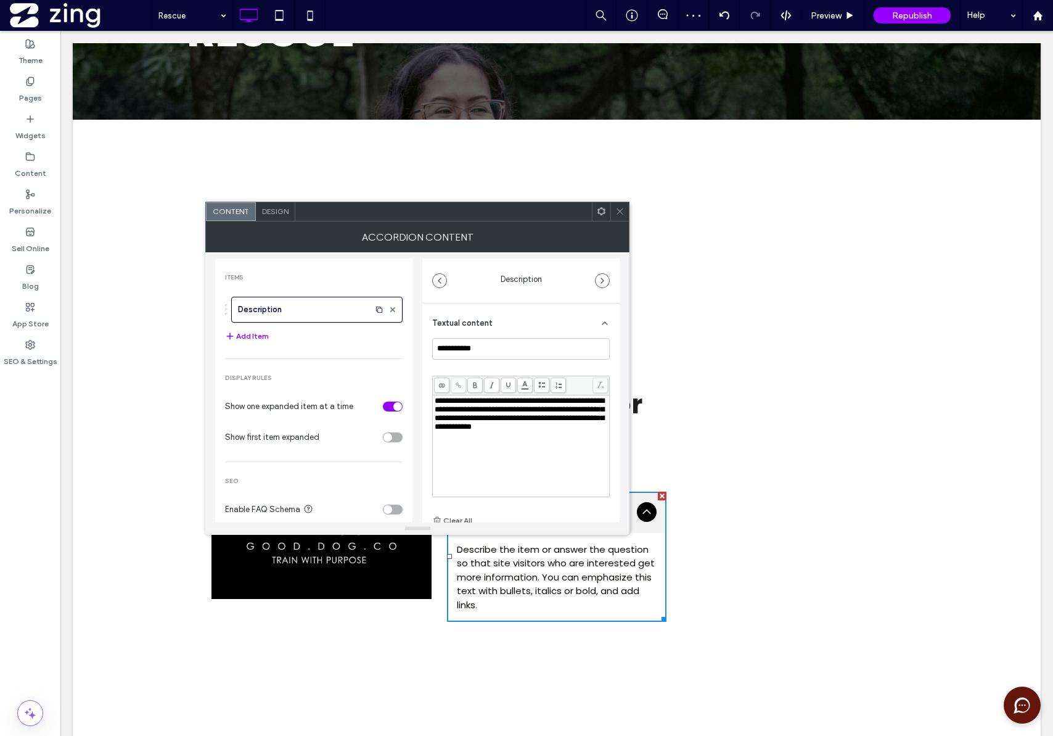
click at [619, 210] on icon at bounding box center [620, 211] width 9 height 9
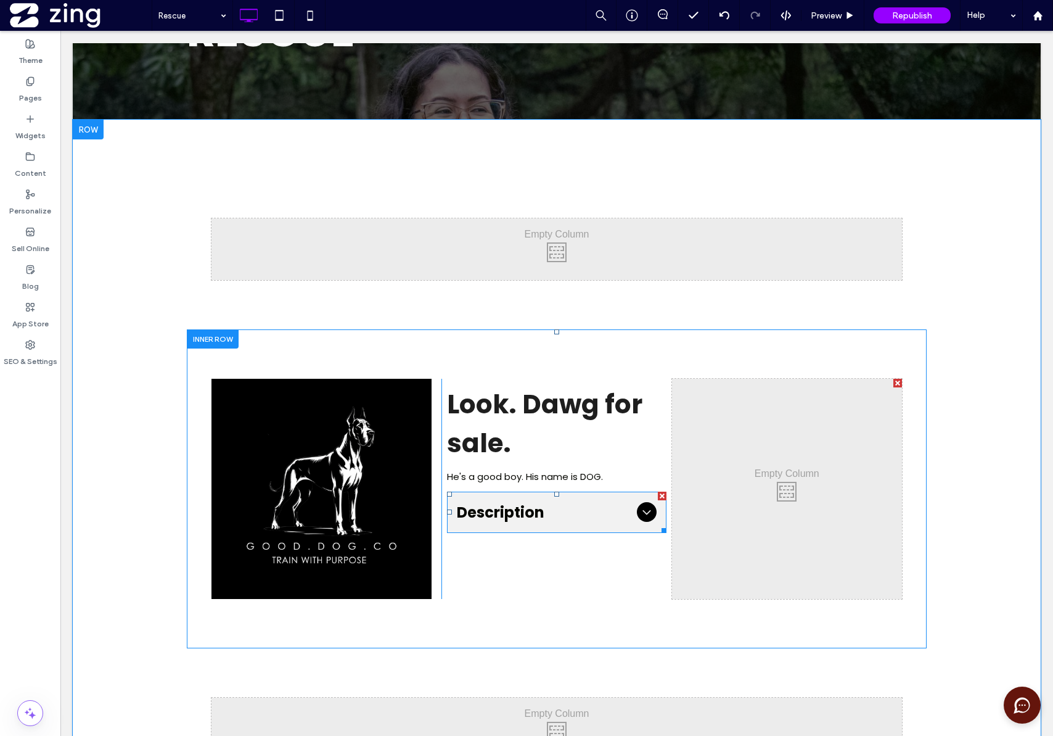
click at [641, 506] on icon at bounding box center [647, 512] width 15 height 15
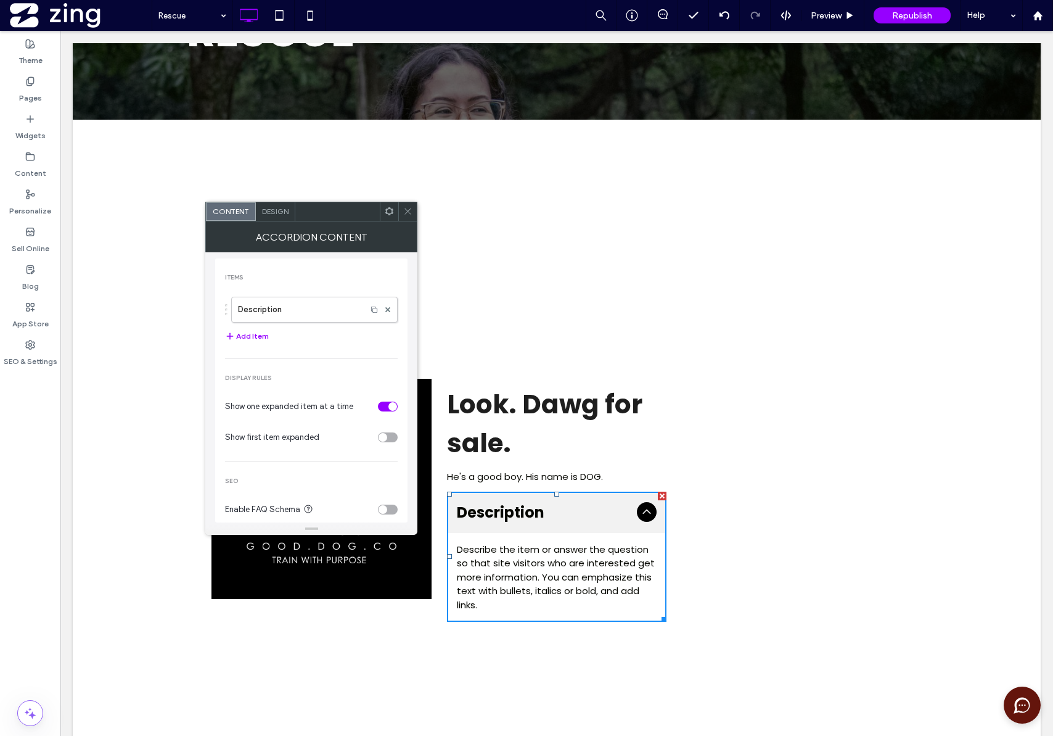
click at [643, 512] on icon at bounding box center [647, 511] width 8 height 5
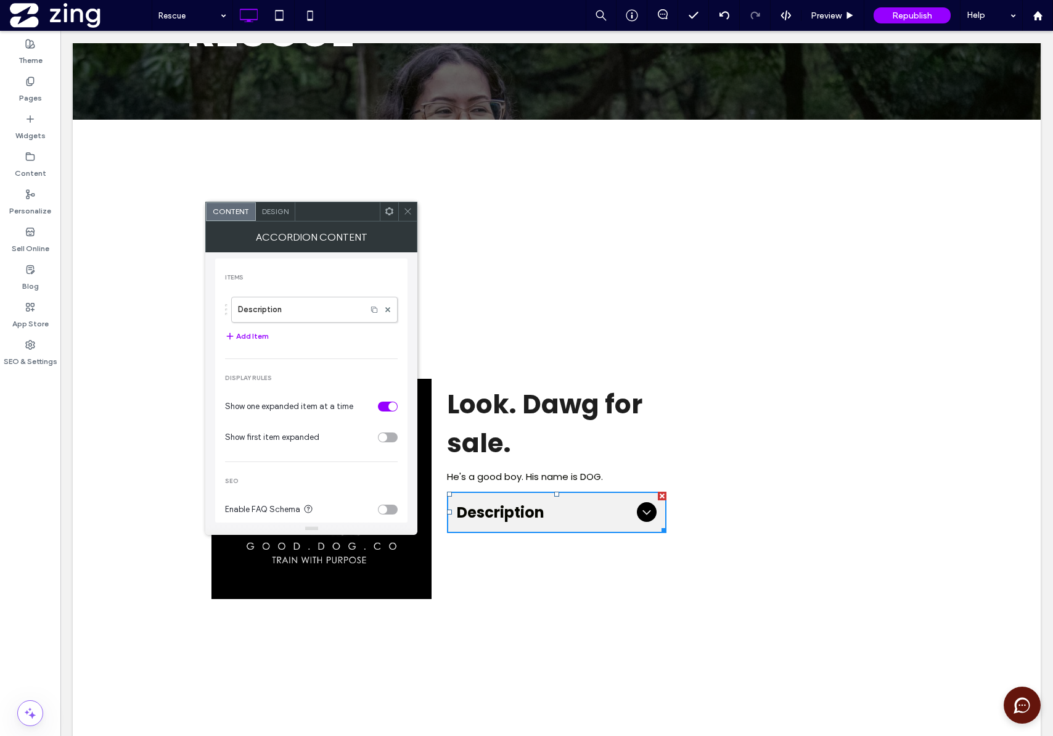
click at [405, 208] on icon at bounding box center [407, 211] width 9 height 9
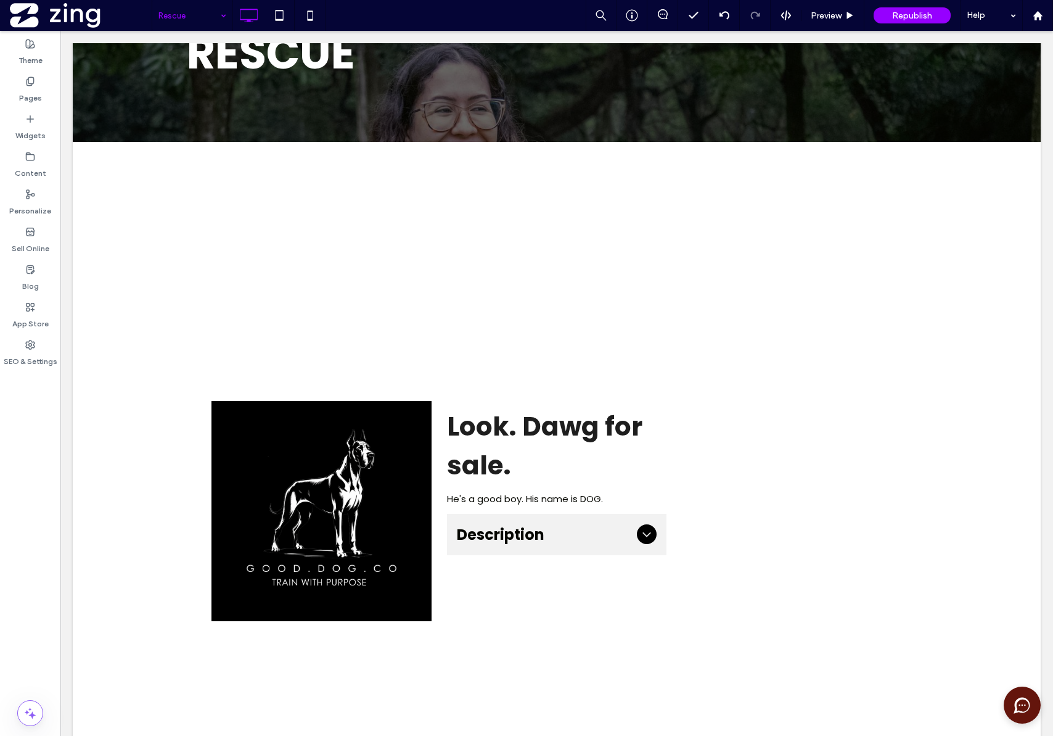
scroll to position [330, 0]
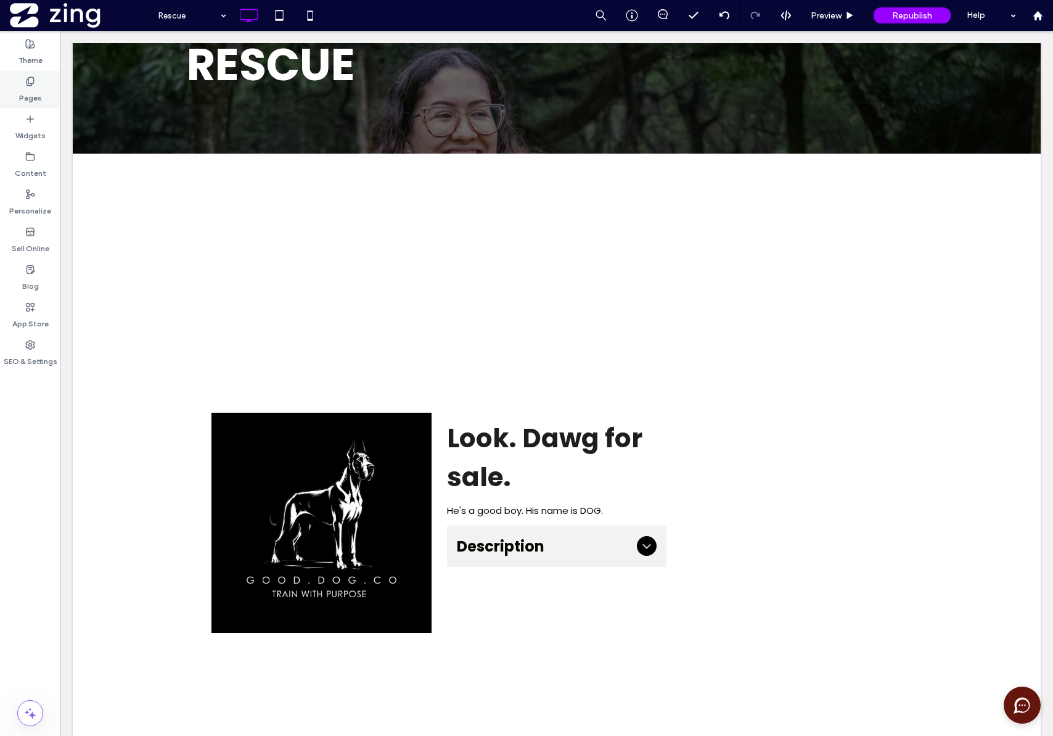
click at [39, 97] on label "Pages" at bounding box center [30, 94] width 23 height 17
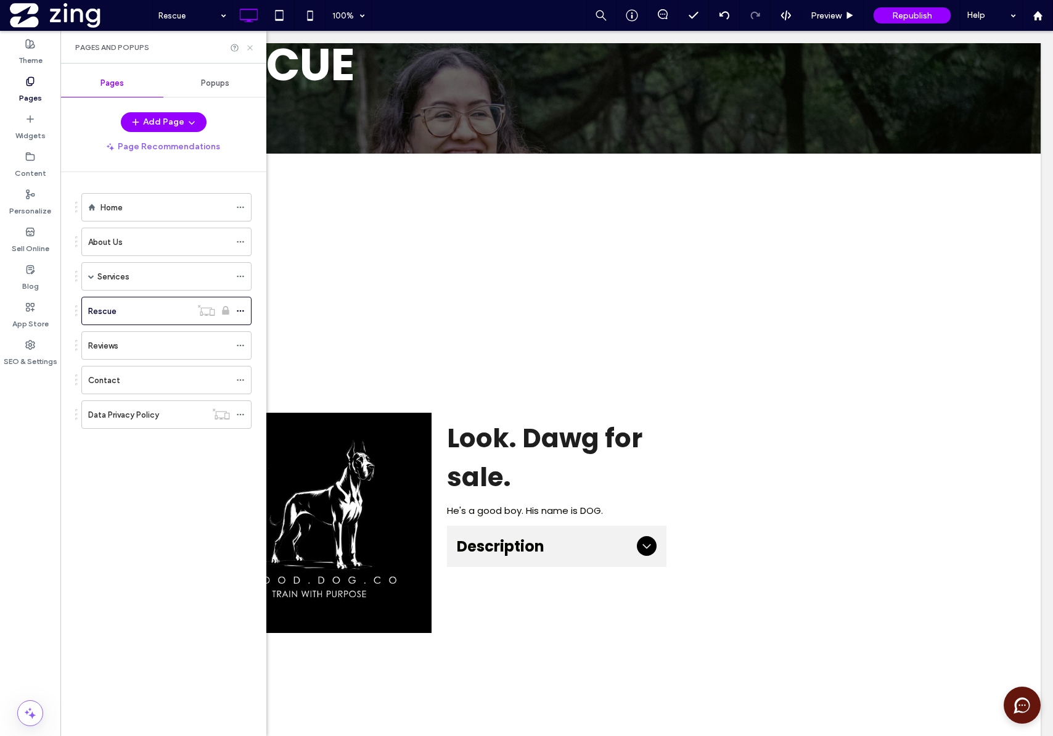
click at [252, 51] on icon at bounding box center [249, 47] width 9 height 9
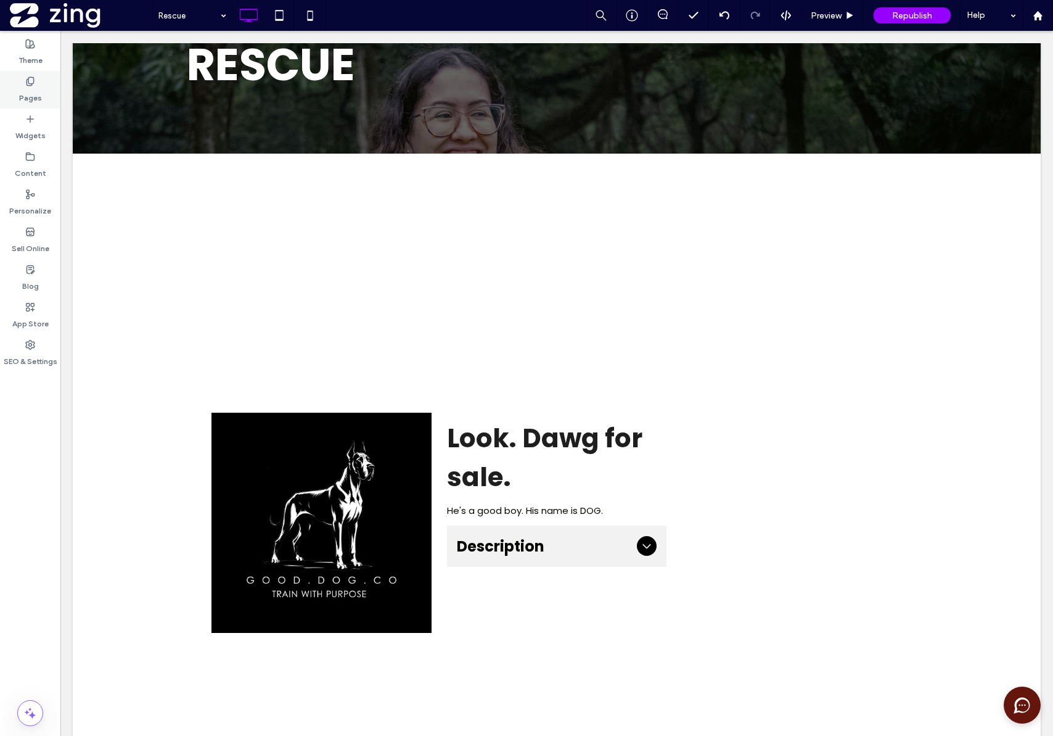
click at [28, 83] on use at bounding box center [30, 81] width 7 height 8
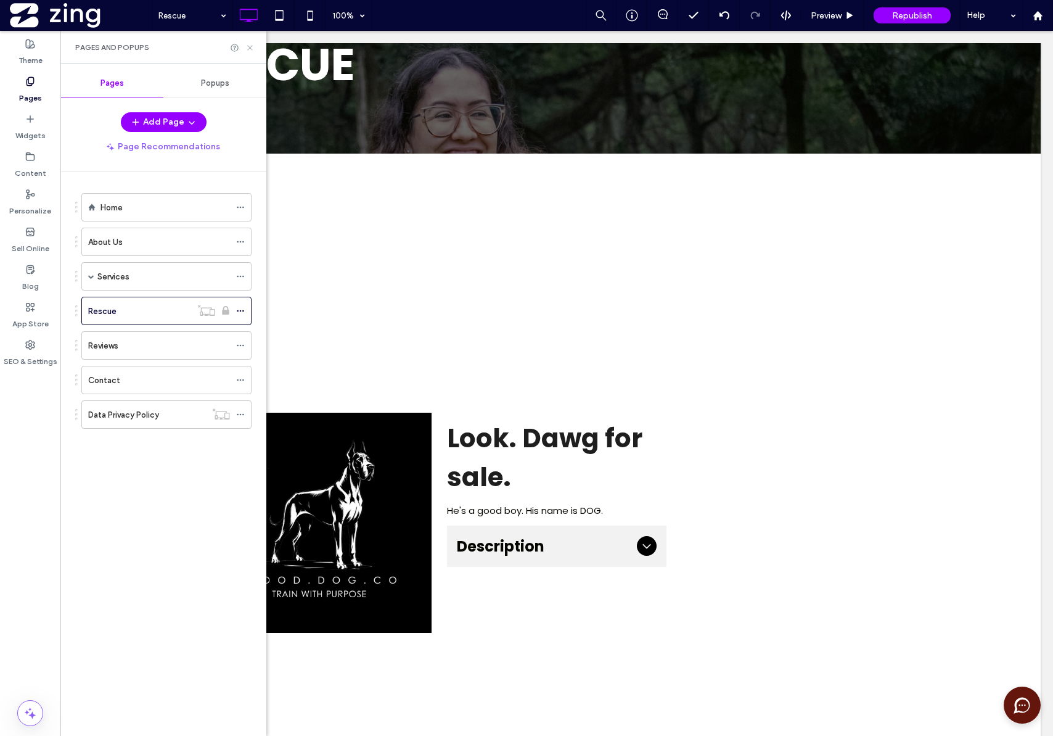
drag, startPoint x: 252, startPoint y: 49, endPoint x: 192, endPoint y: 20, distance: 66.2
click at [252, 49] on use at bounding box center [249, 47] width 5 height 5
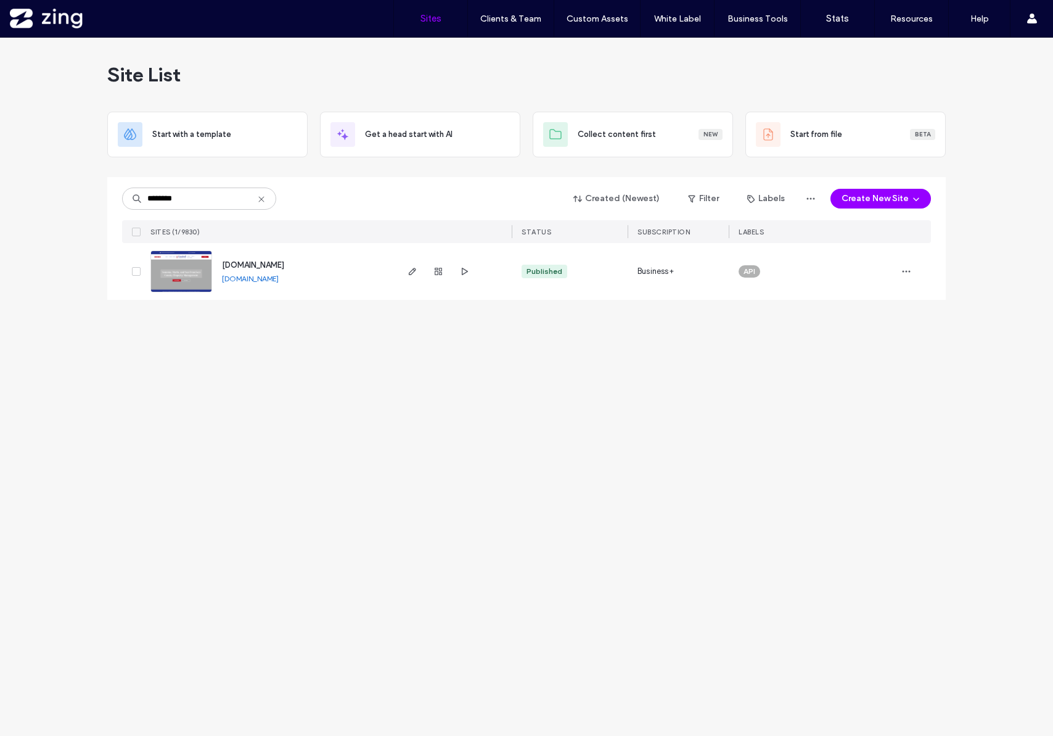
type input "********"
click at [284, 265] on span "[DOMAIN_NAME]" at bounding box center [253, 264] width 62 height 9
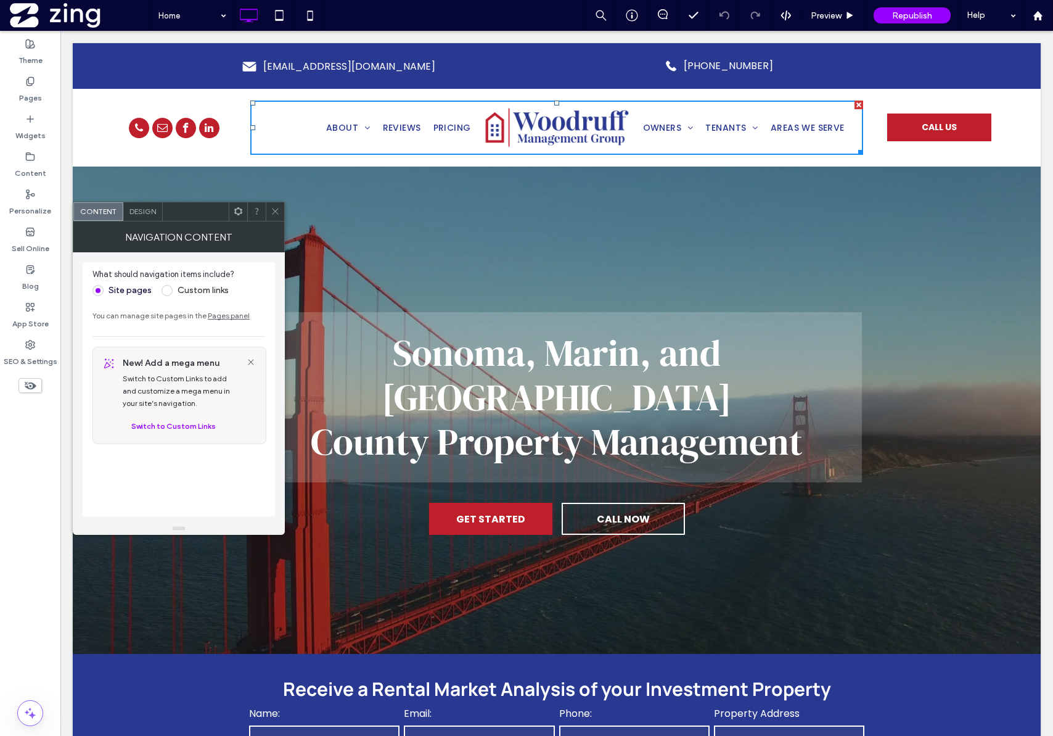
click at [276, 212] on icon at bounding box center [275, 211] width 9 height 9
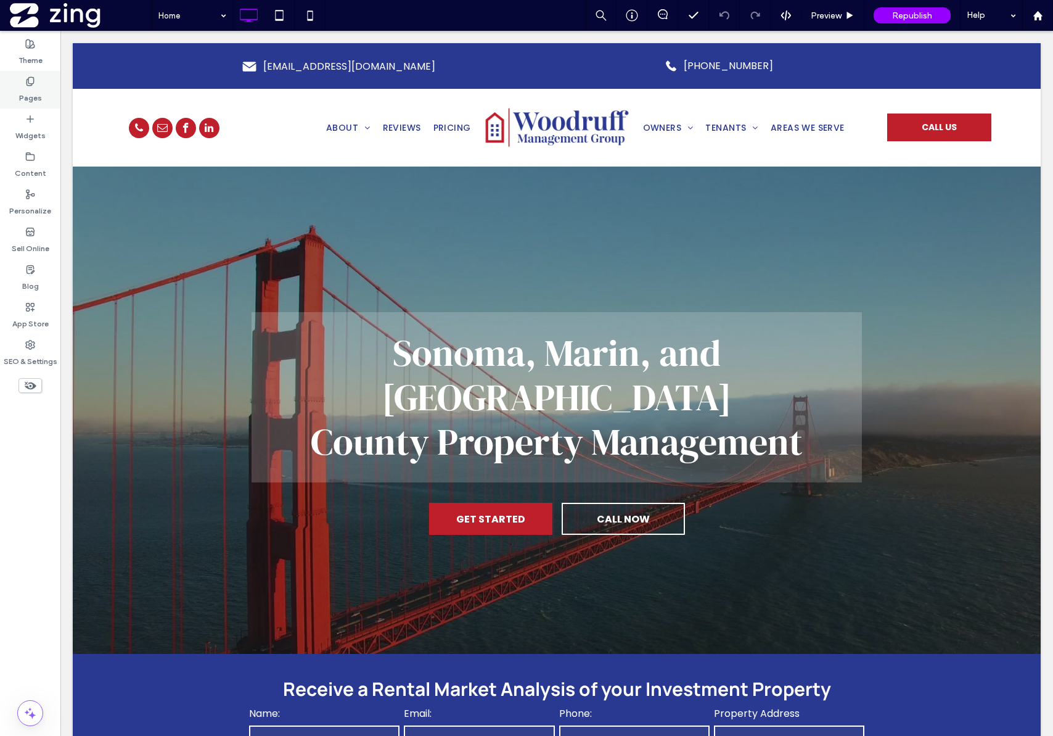
click at [39, 101] on label "Pages" at bounding box center [30, 94] width 23 height 17
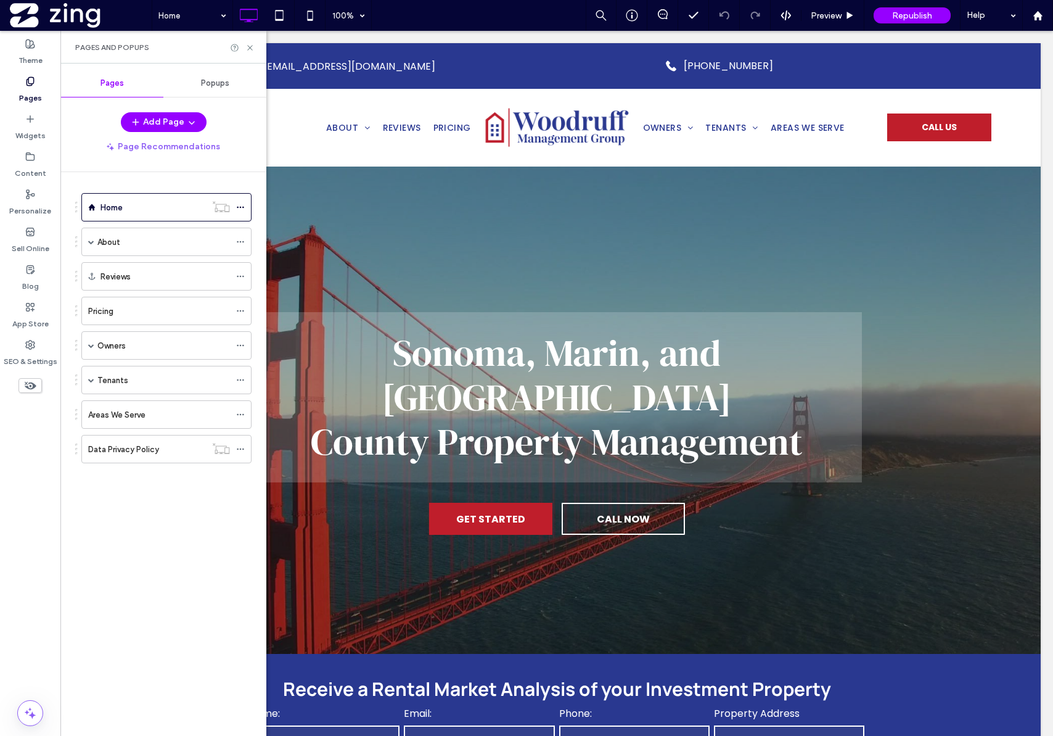
click at [144, 395] on ol "Home About Who We Are What We Do Why Use Us Reviews Pricing Owners Owner Portal…" at bounding box center [159, 328] width 186 height 270
click at [146, 392] on div "Tenants" at bounding box center [163, 379] width 133 height 27
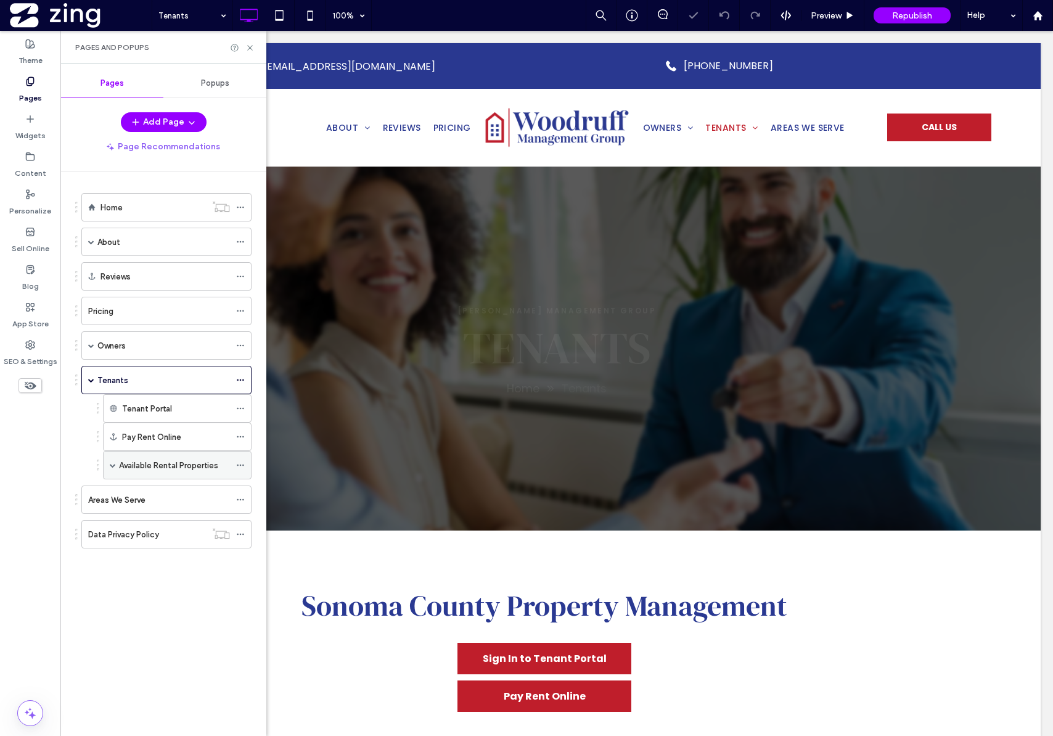
click at [141, 467] on label "Available Rental Properties" at bounding box center [168, 466] width 99 height 22
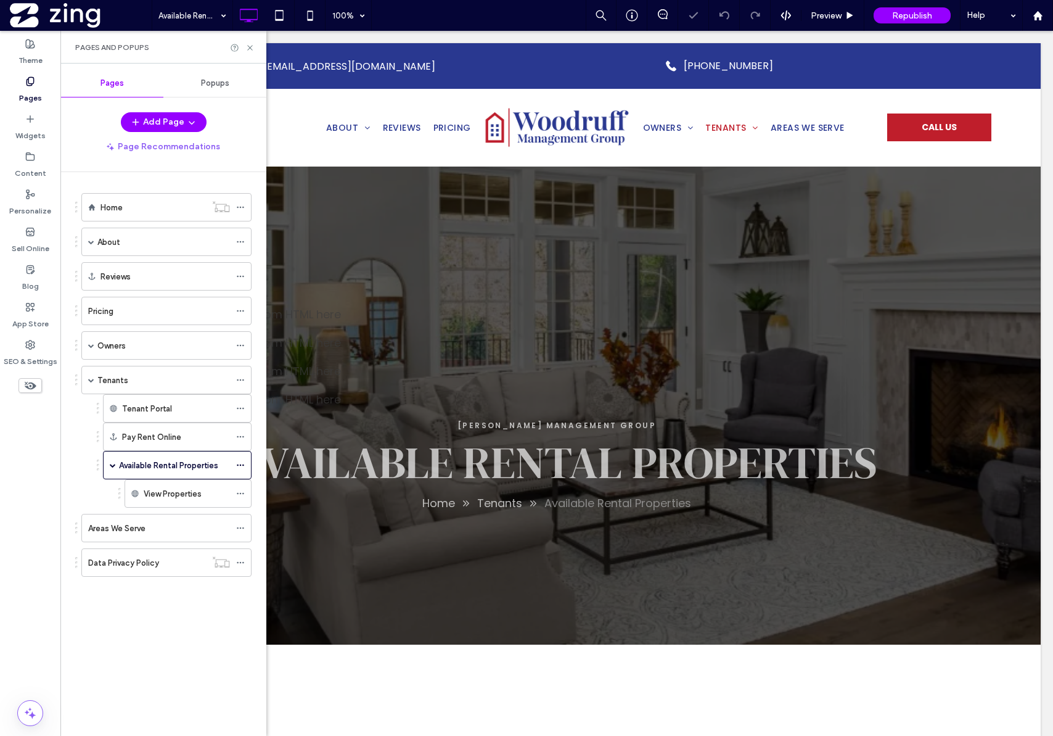
click at [247, 54] on div "Pages and Popups" at bounding box center [163, 47] width 206 height 33
drag, startPoint x: 250, startPoint y: 49, endPoint x: 219, endPoint y: 36, distance: 33.8
click at [250, 49] on icon at bounding box center [249, 47] width 9 height 9
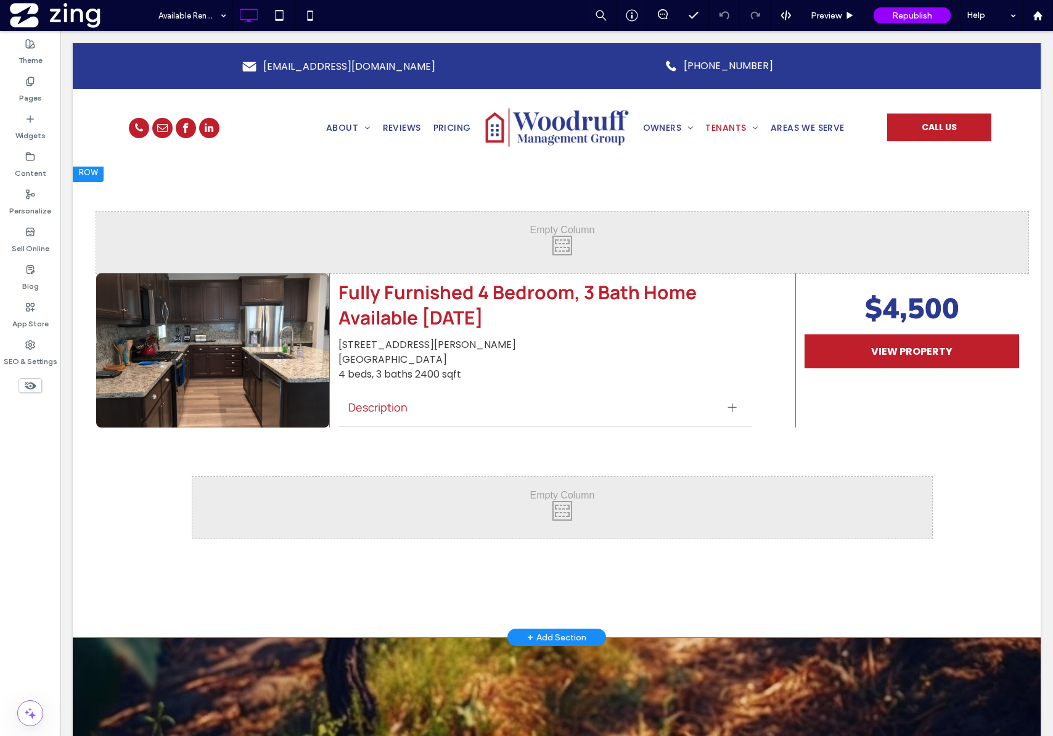
scroll to position [482, 0]
click at [93, 176] on div at bounding box center [88, 173] width 31 height 20
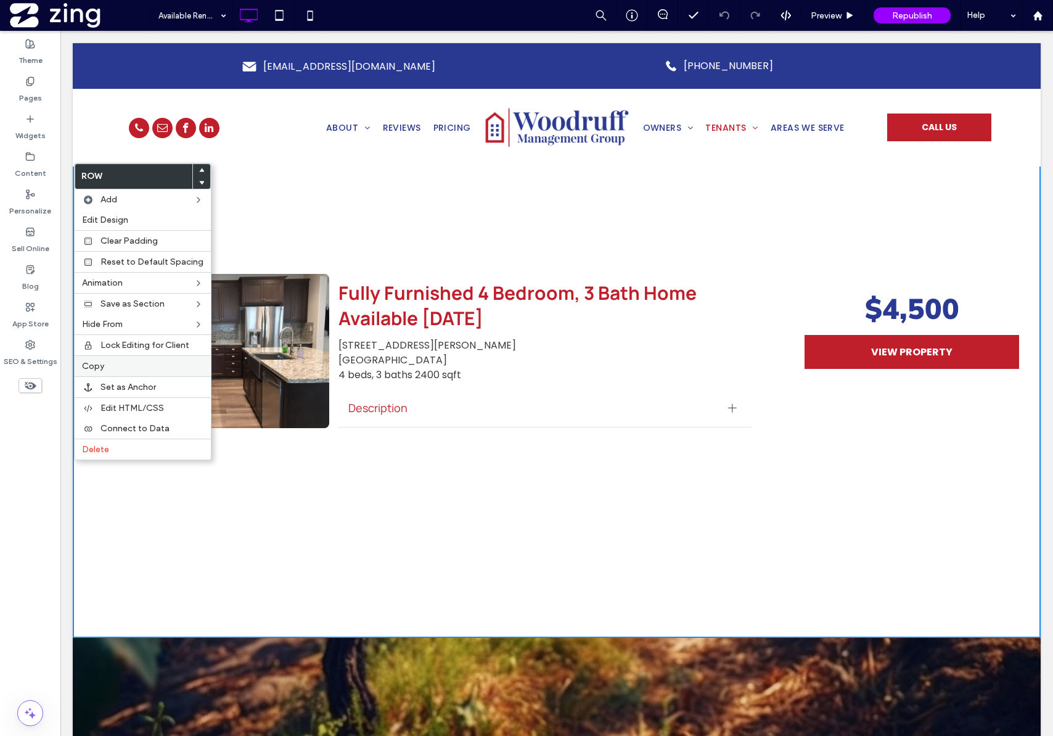
click at [133, 371] on label "Copy" at bounding box center [143, 366] width 122 height 10
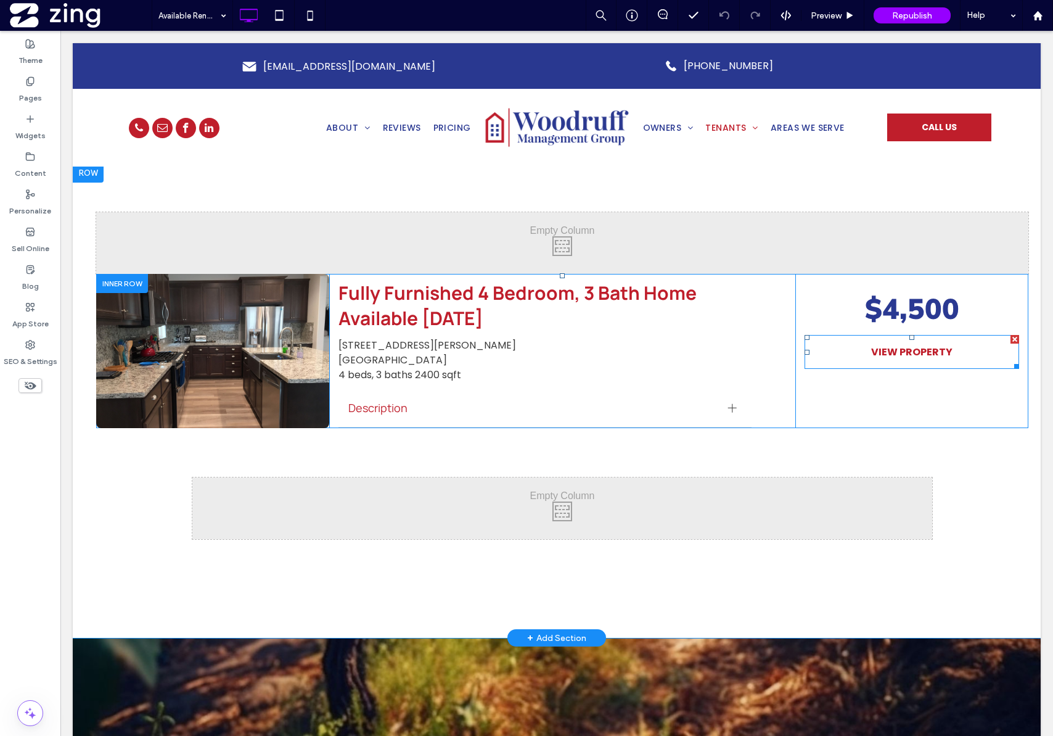
click at [879, 361] on link "VIEW PROPERTY" at bounding box center [912, 352] width 215 height 34
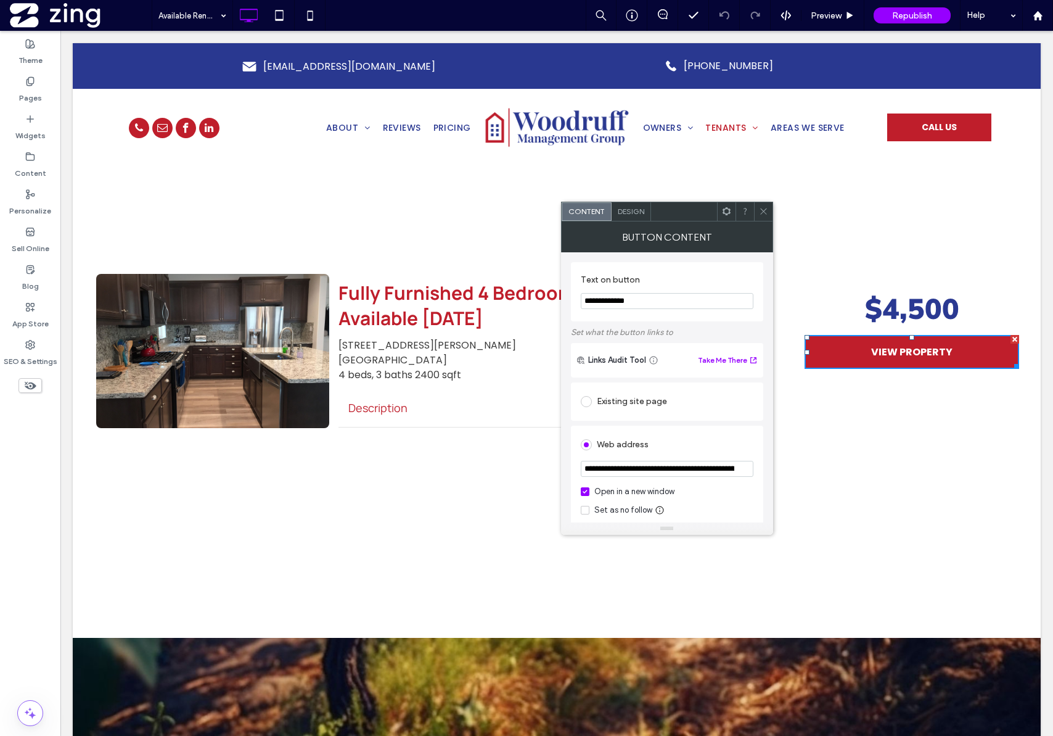
click at [764, 207] on icon at bounding box center [763, 211] width 9 height 9
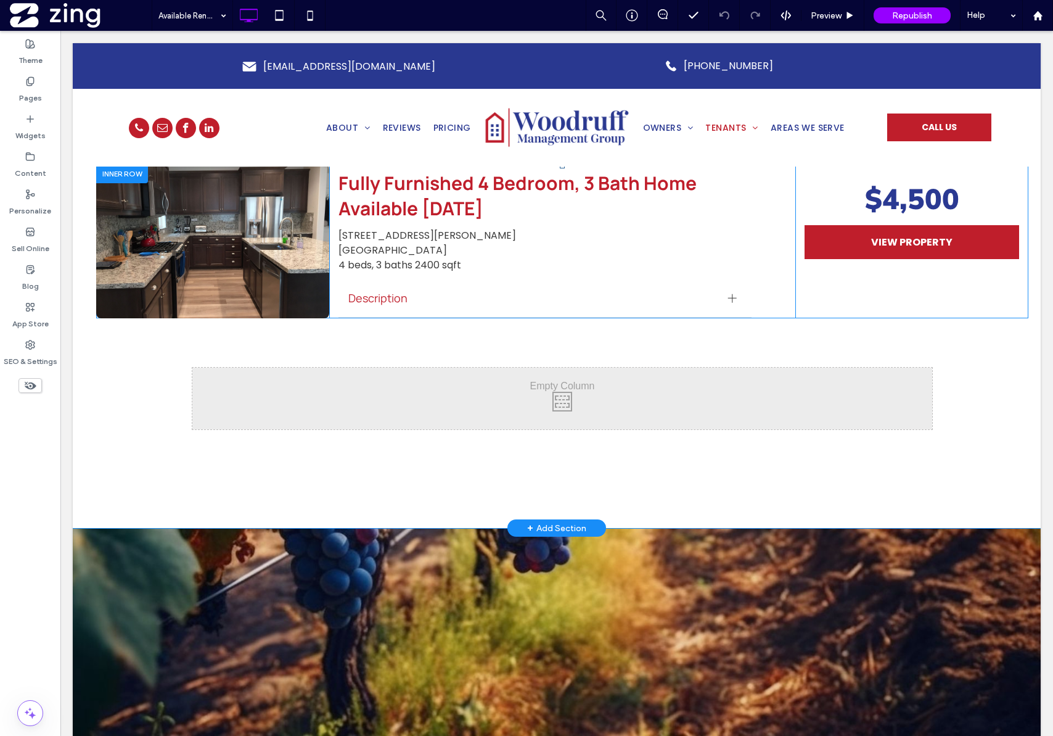
scroll to position [342, 0]
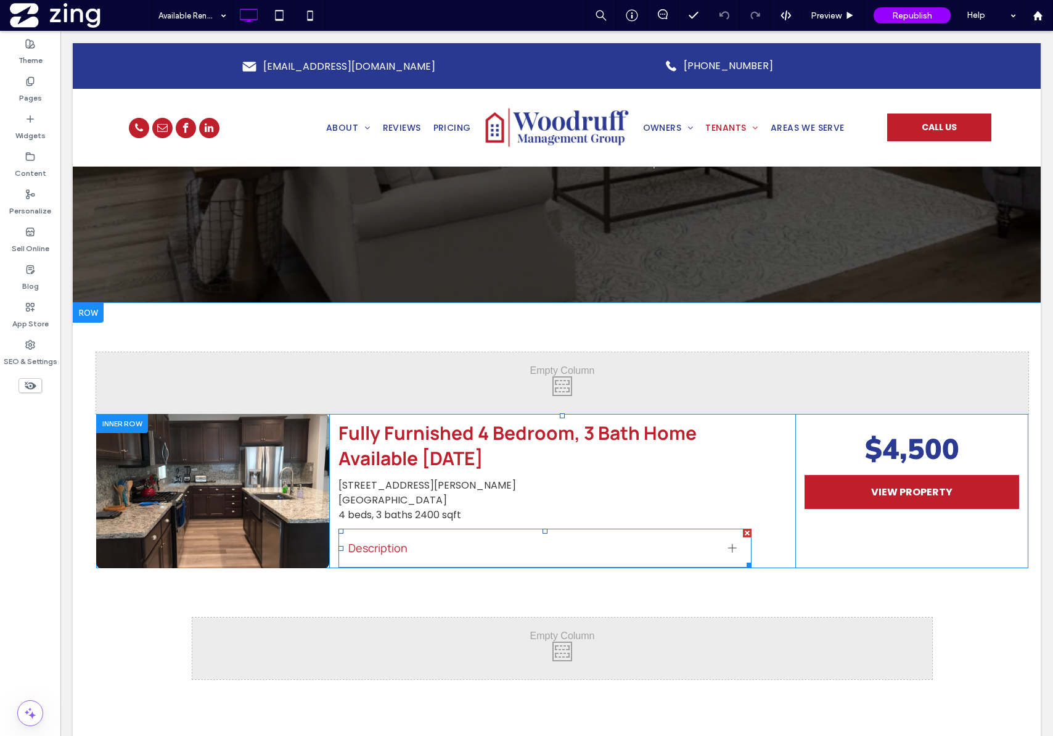
click at [617, 558] on div "Description" at bounding box center [545, 548] width 413 height 39
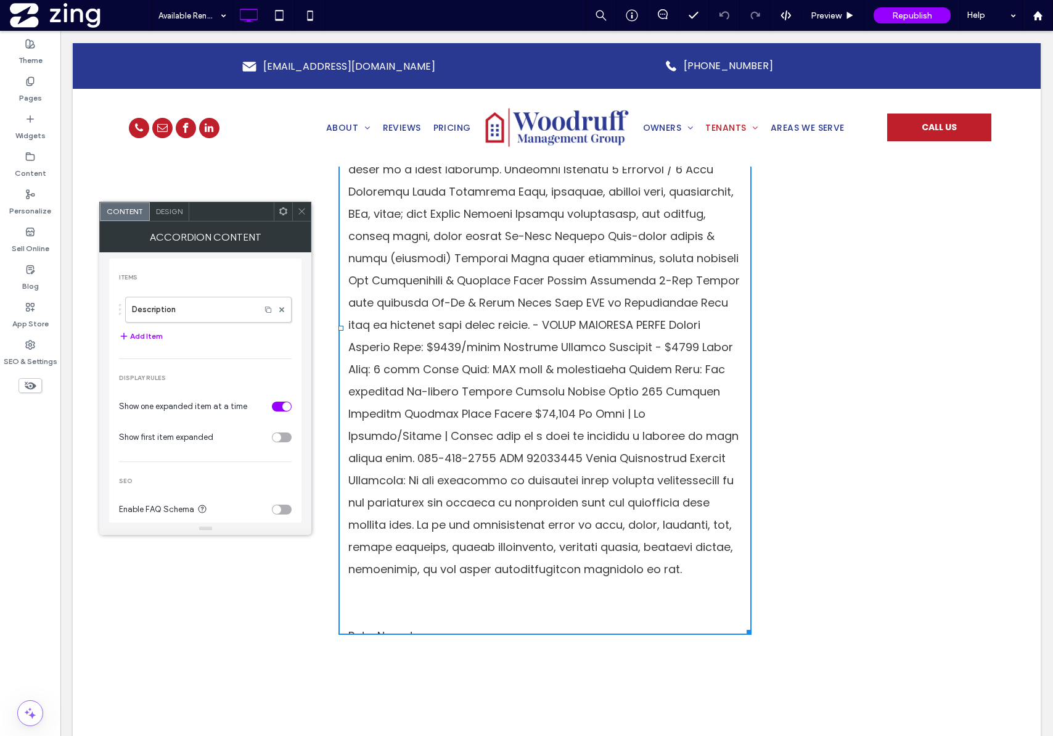
scroll to position [853, 0]
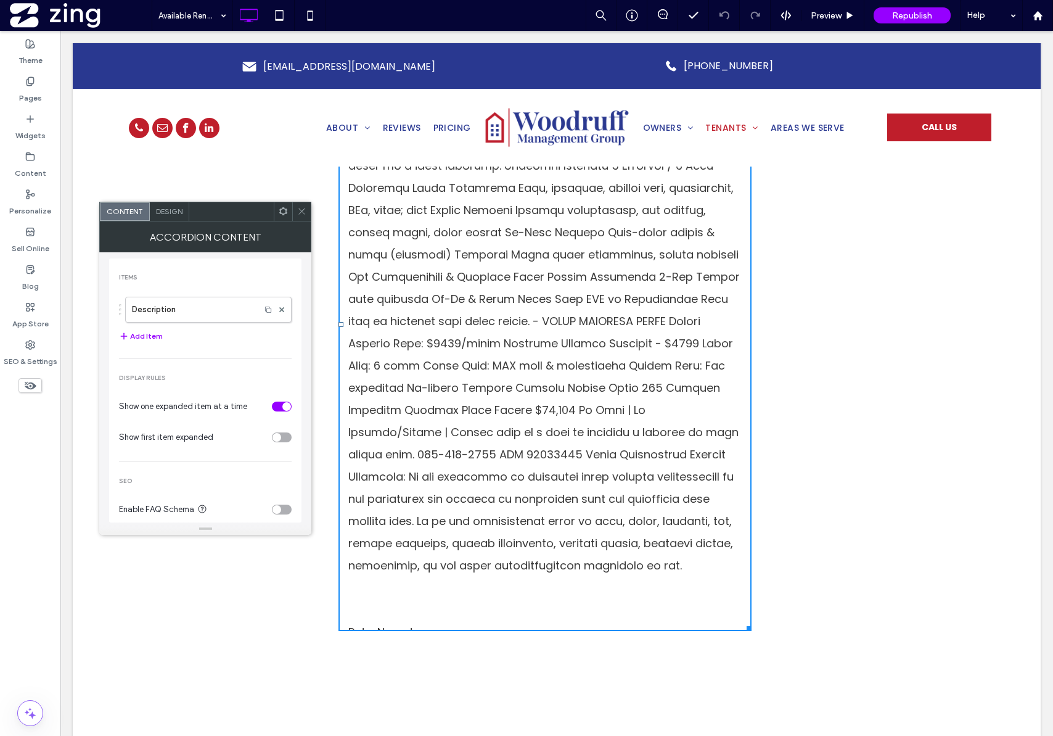
click at [303, 218] on span at bounding box center [301, 211] width 9 height 19
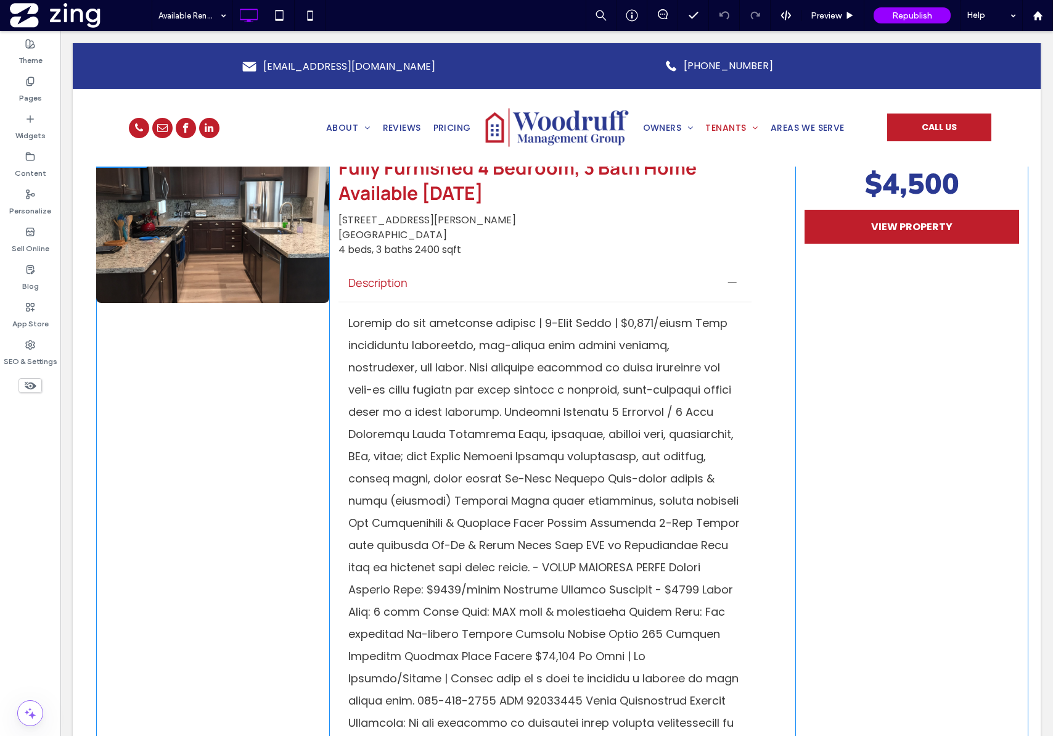
scroll to position [595, 0]
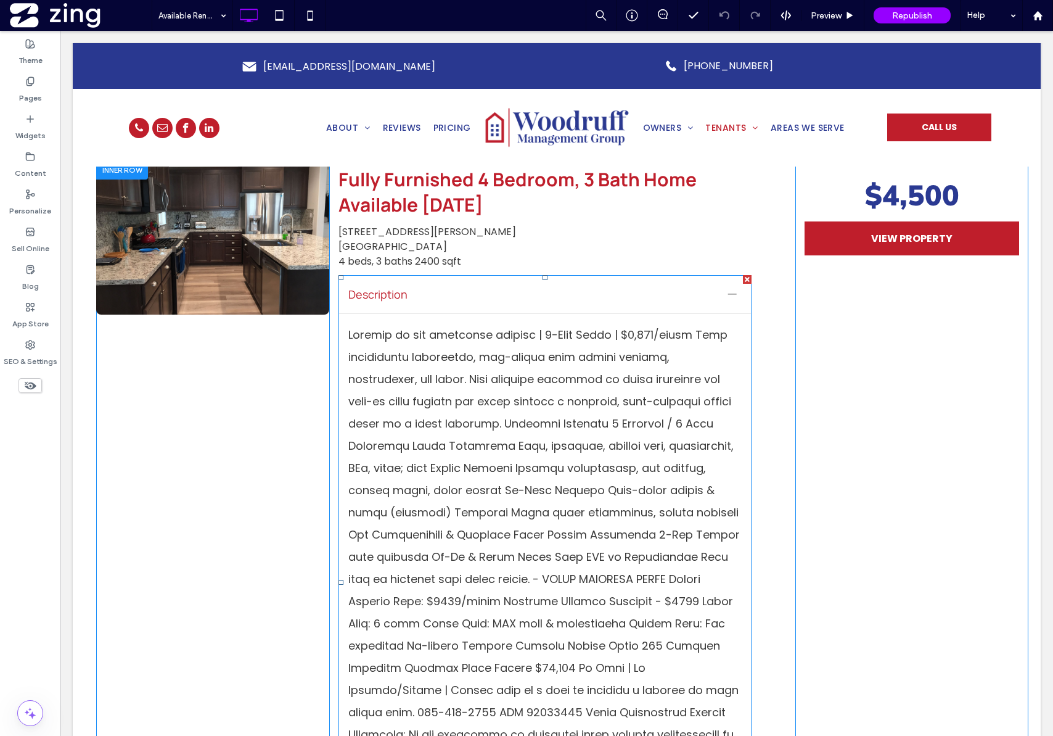
click at [728, 295] on div at bounding box center [732, 294] width 9 height 9
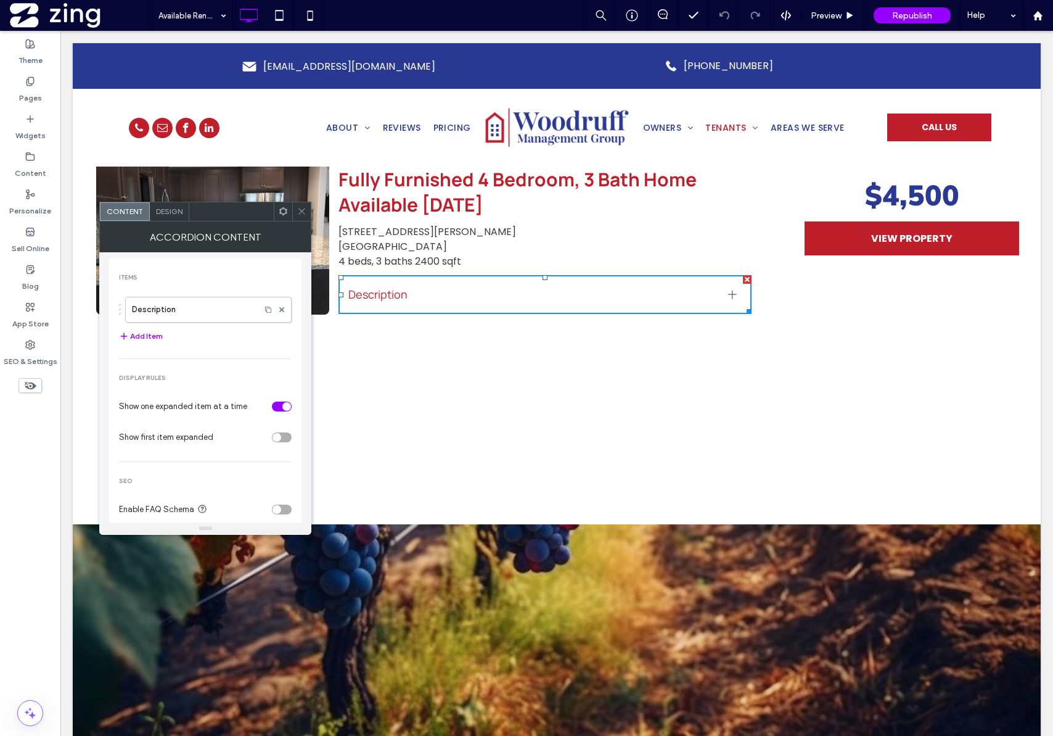
click at [305, 213] on icon at bounding box center [301, 211] width 9 height 9
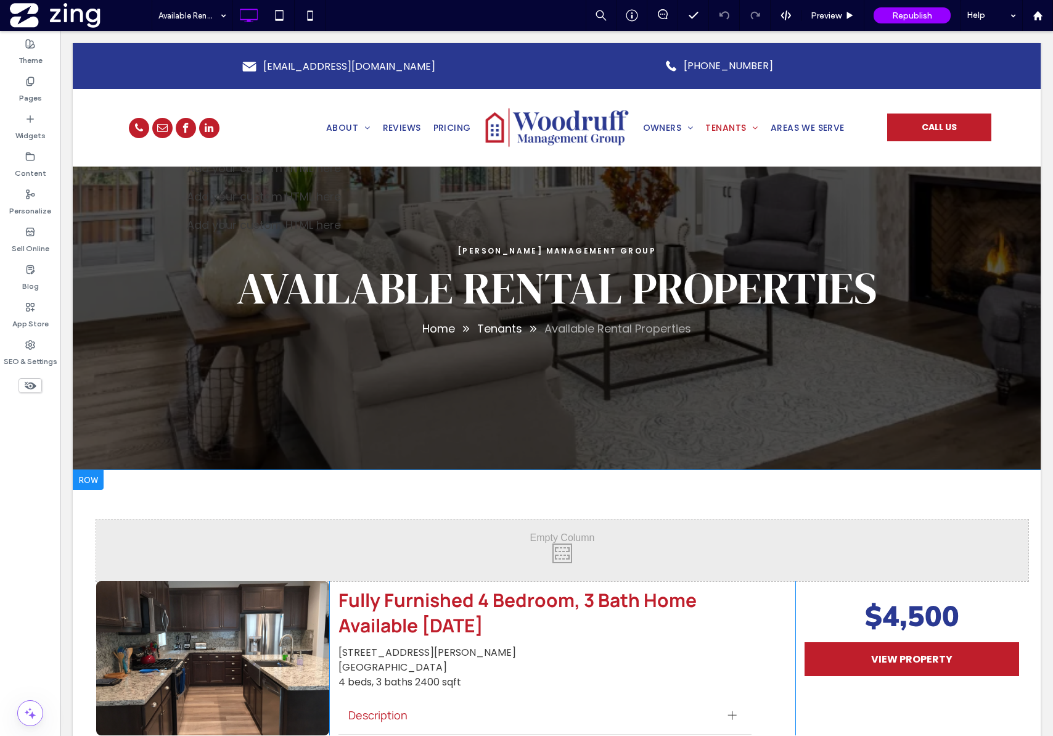
scroll to position [218, 0]
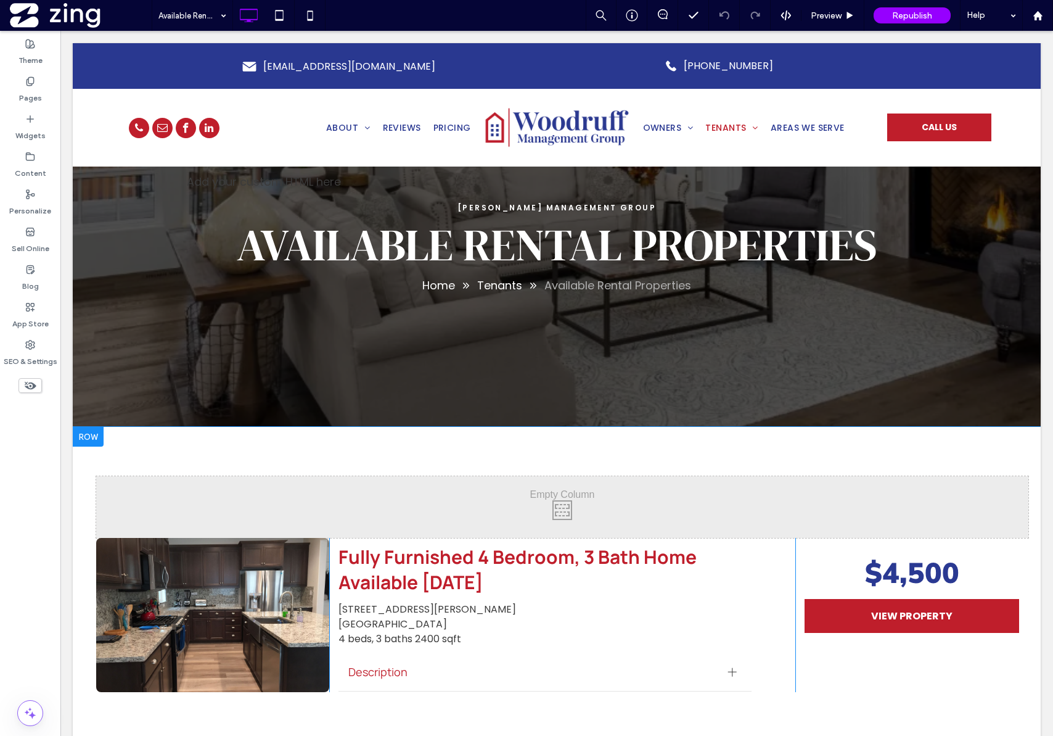
click at [92, 440] on div at bounding box center [88, 437] width 31 height 20
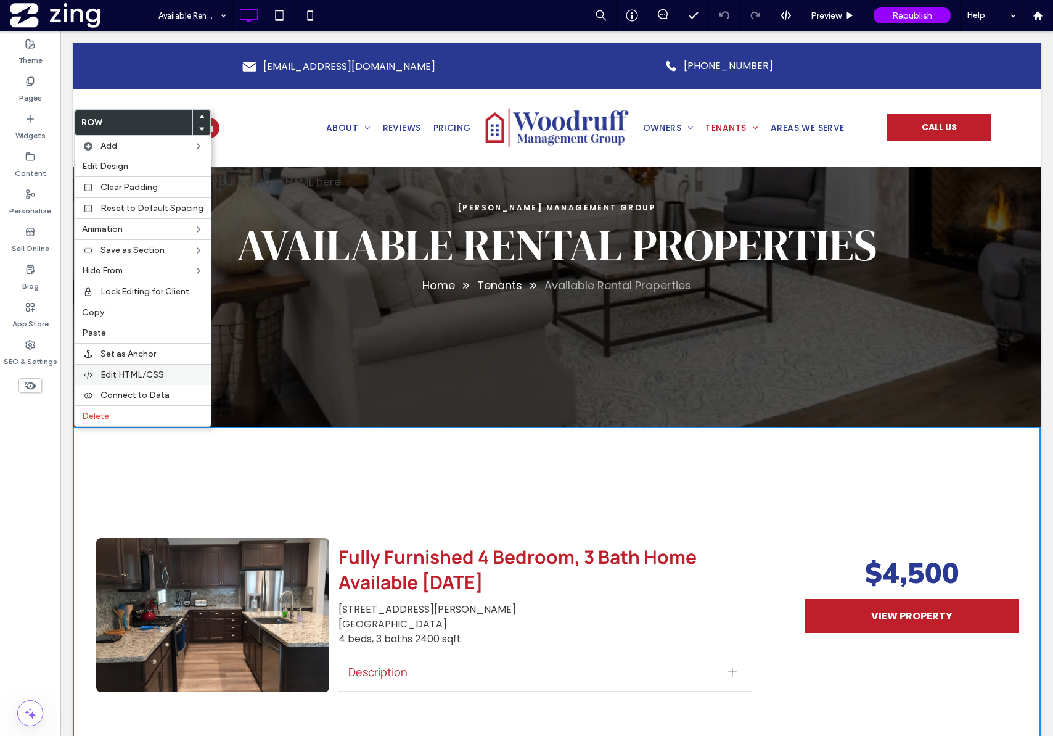
click at [124, 379] on span "Edit HTML/CSS" at bounding box center [133, 374] width 64 height 10
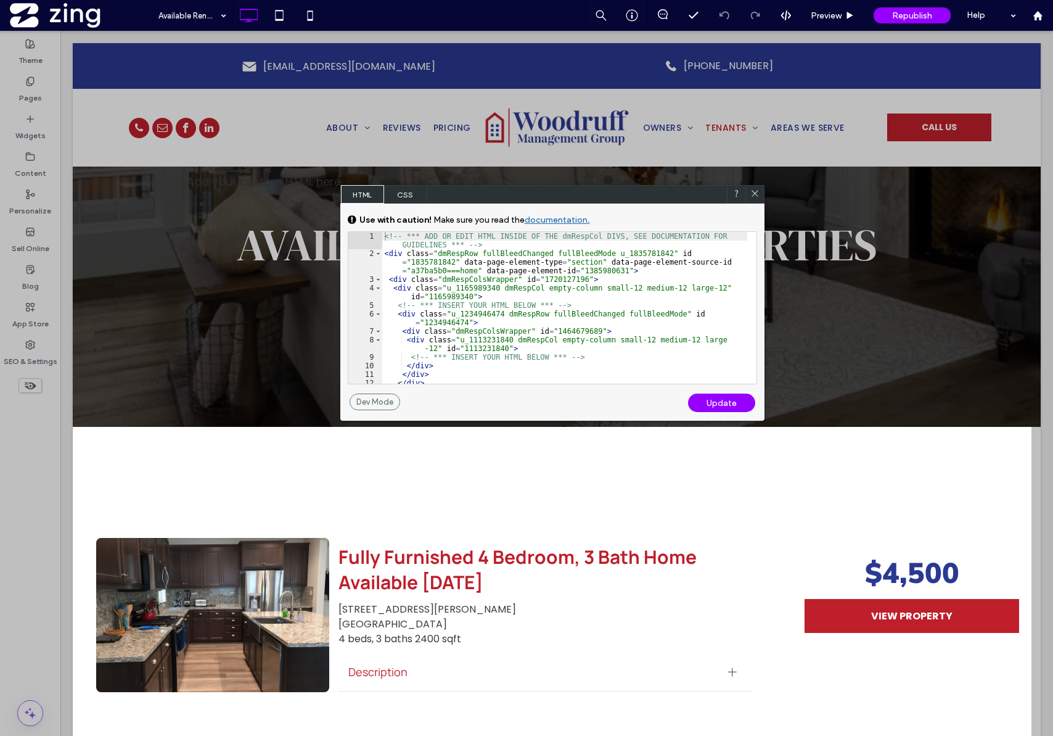
click at [497, 373] on div "<!-- *** ADD OR EDIT HTML INSIDE OF THE dmRespCol DIVS, SEE DOCUMENTATION FOR G…" at bounding box center [564, 325] width 365 height 186
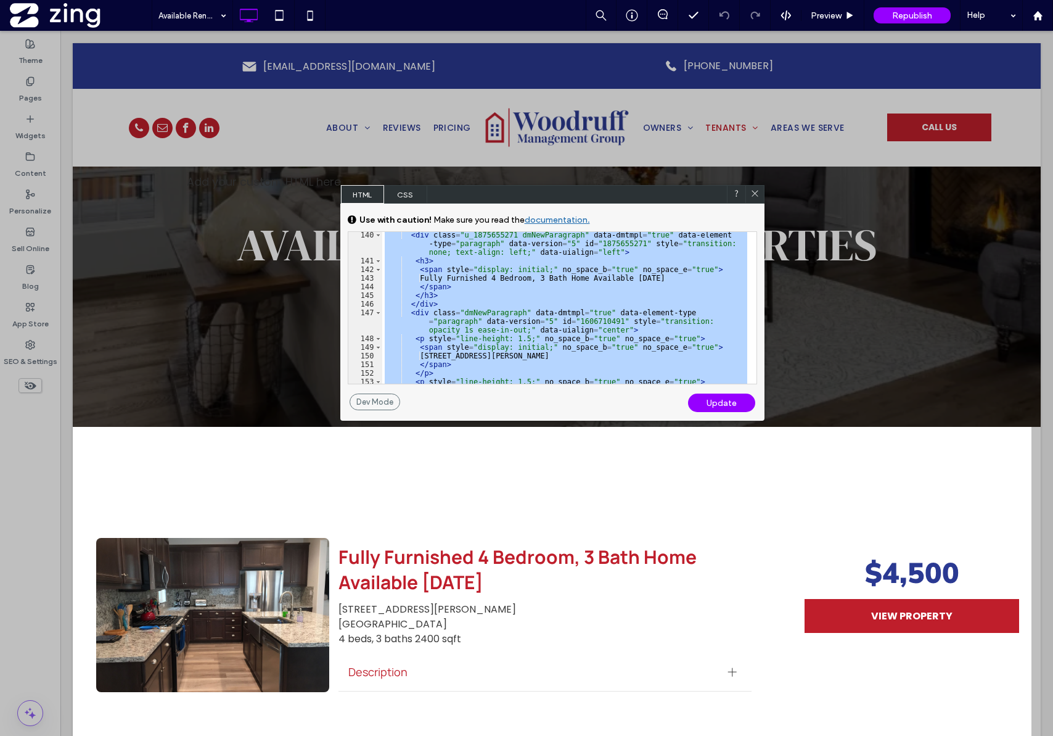
scroll to position [2111, 0]
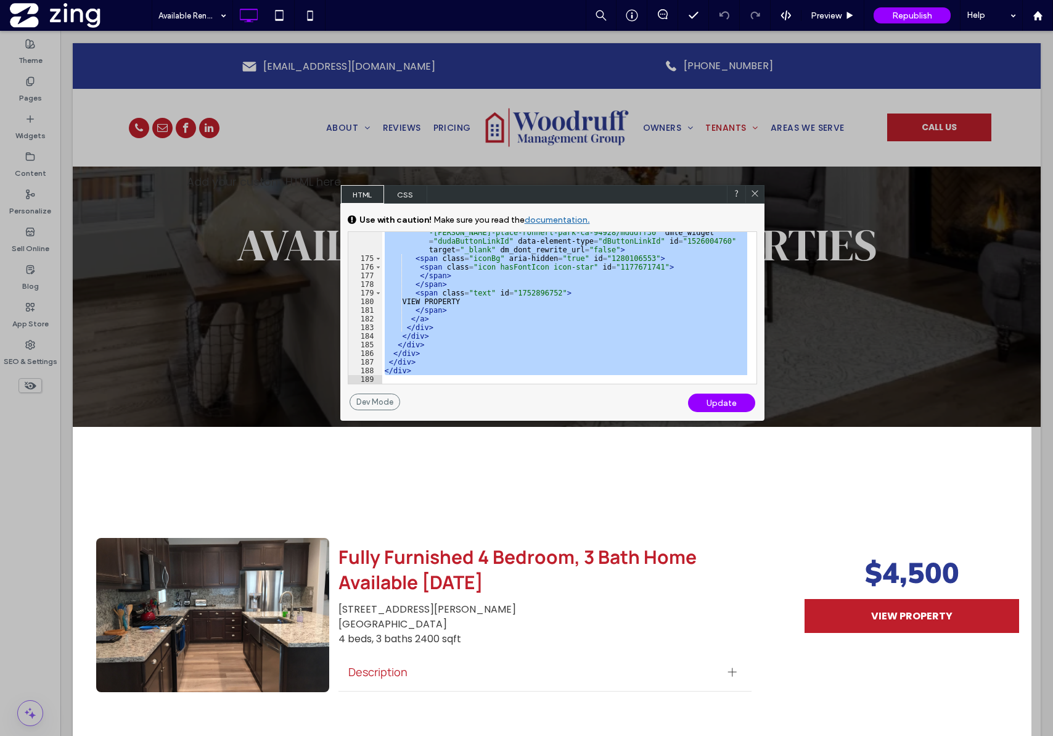
click at [752, 194] on icon at bounding box center [755, 193] width 9 height 9
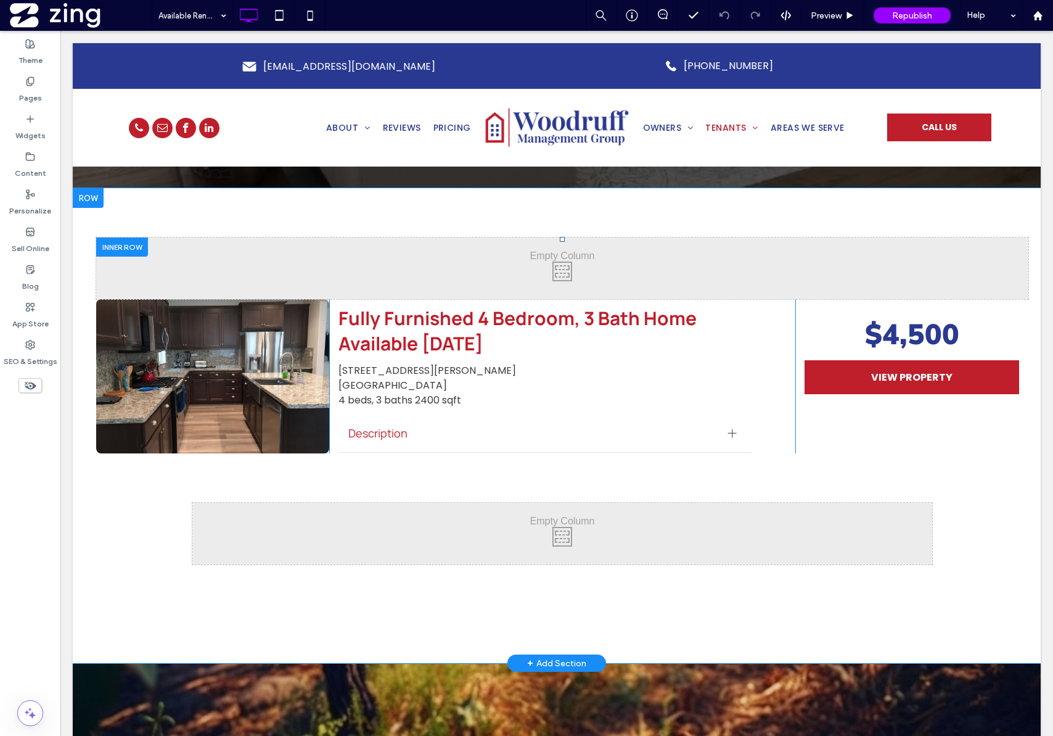
scroll to position [463, 0]
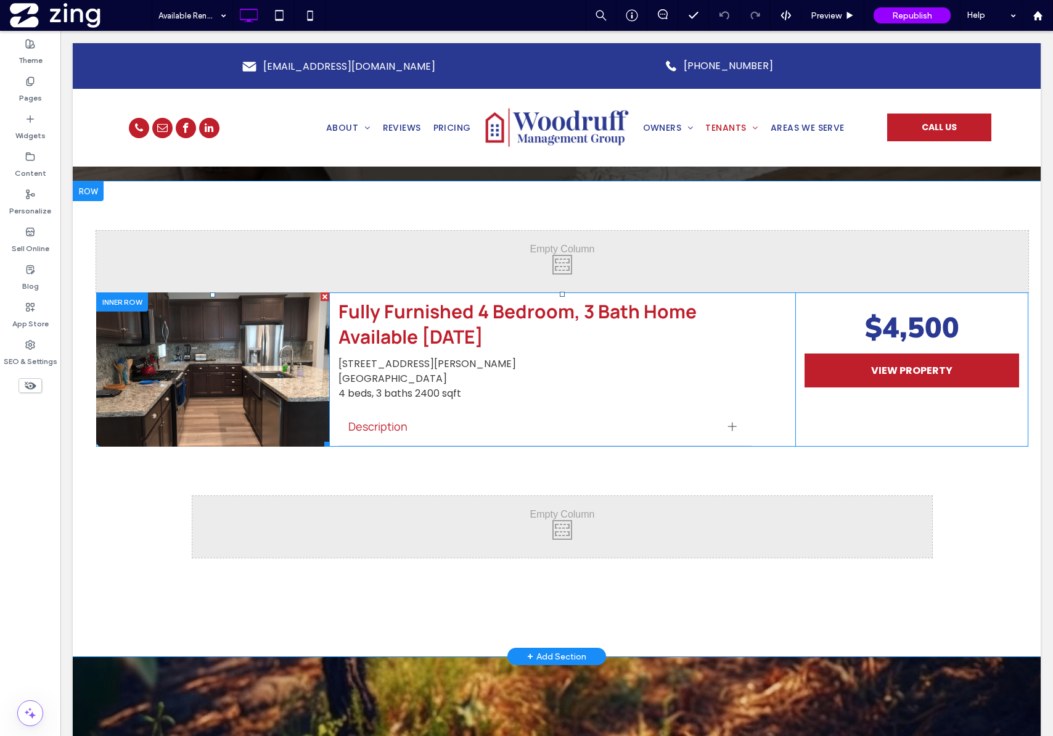
click at [252, 340] on link at bounding box center [212, 369] width 233 height 154
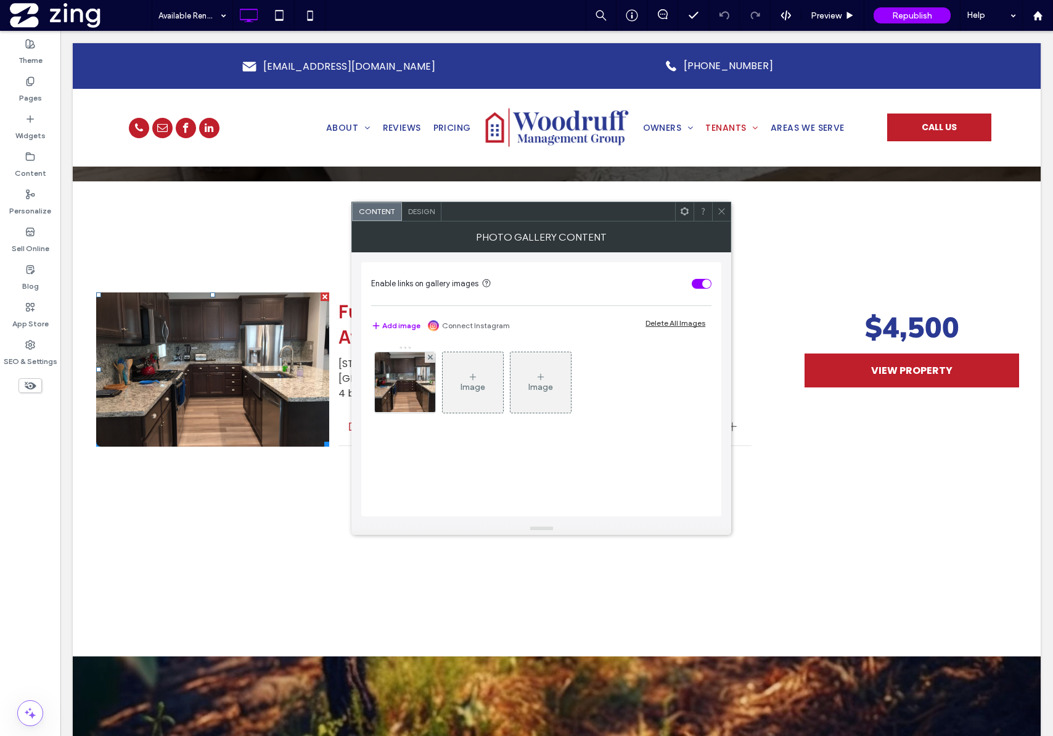
click at [720, 218] on span at bounding box center [721, 211] width 9 height 19
